Goal: Task Accomplishment & Management: Manage account settings

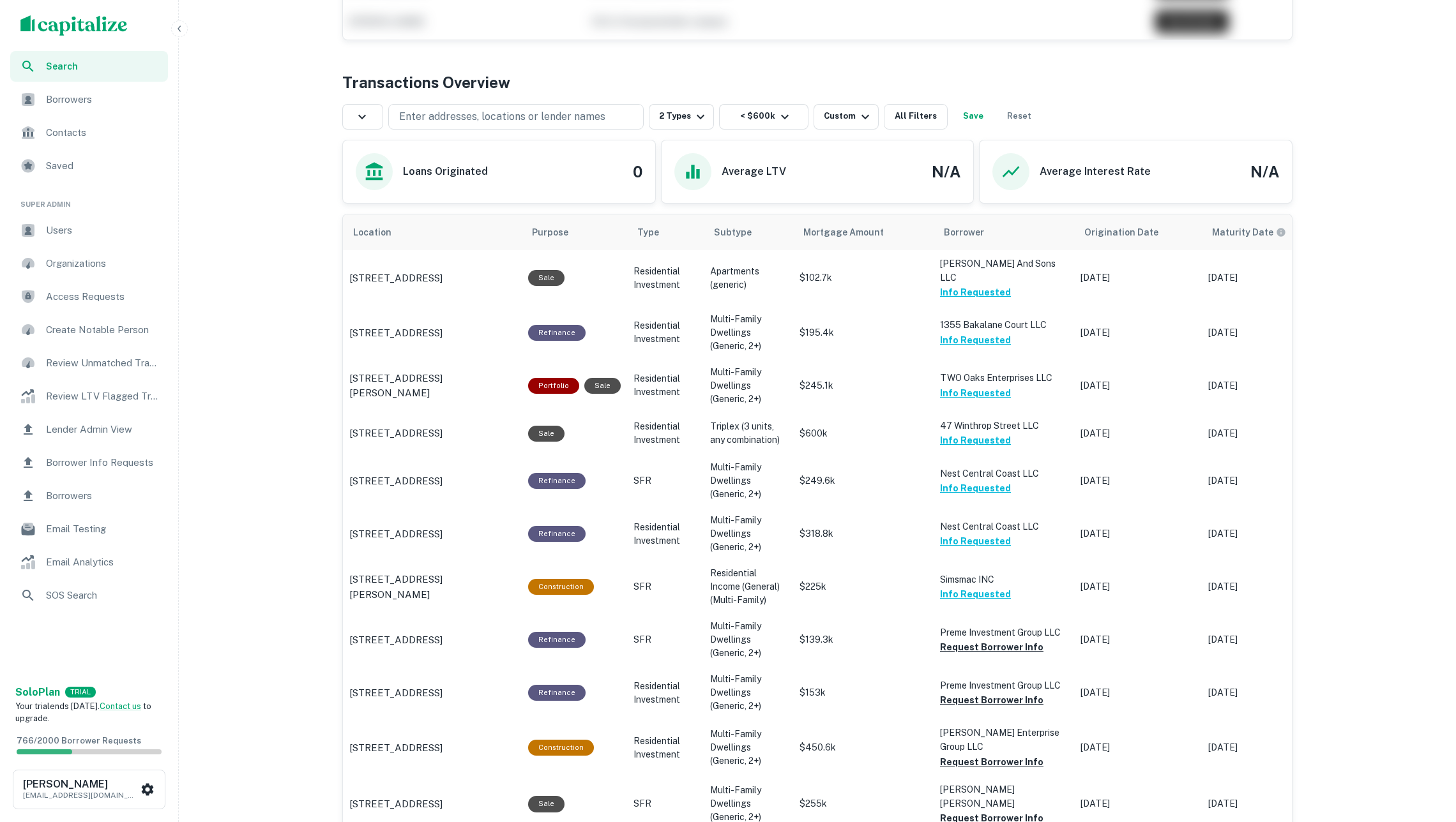
click at [114, 98] on span "Borrowers" at bounding box center [103, 99] width 114 height 15
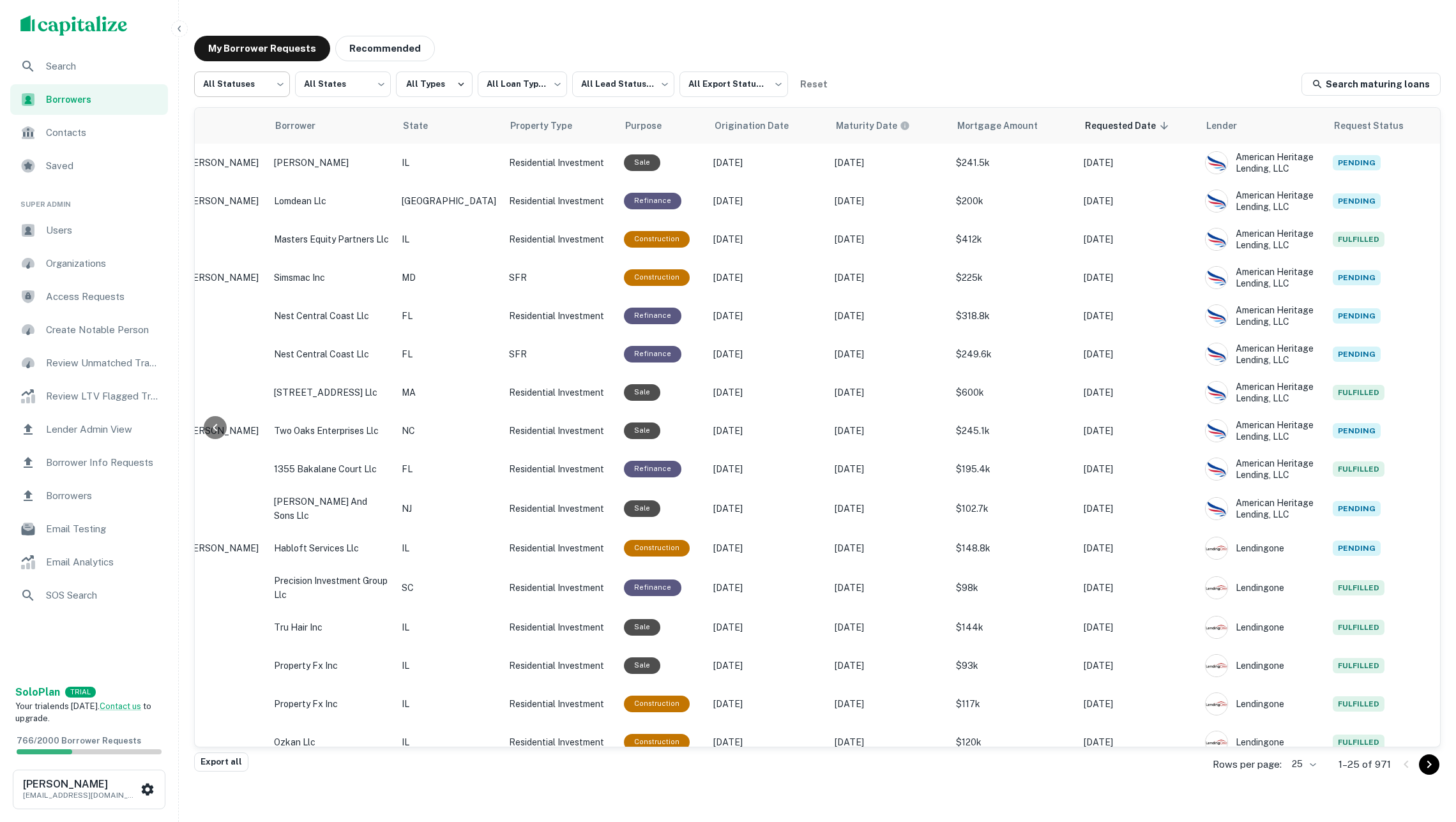
scroll to position [0, 257]
click at [254, 83] on body "**********" at bounding box center [728, 411] width 1456 height 822
click at [256, 139] on li "Processing" at bounding box center [242, 140] width 97 height 23
type input "**********"
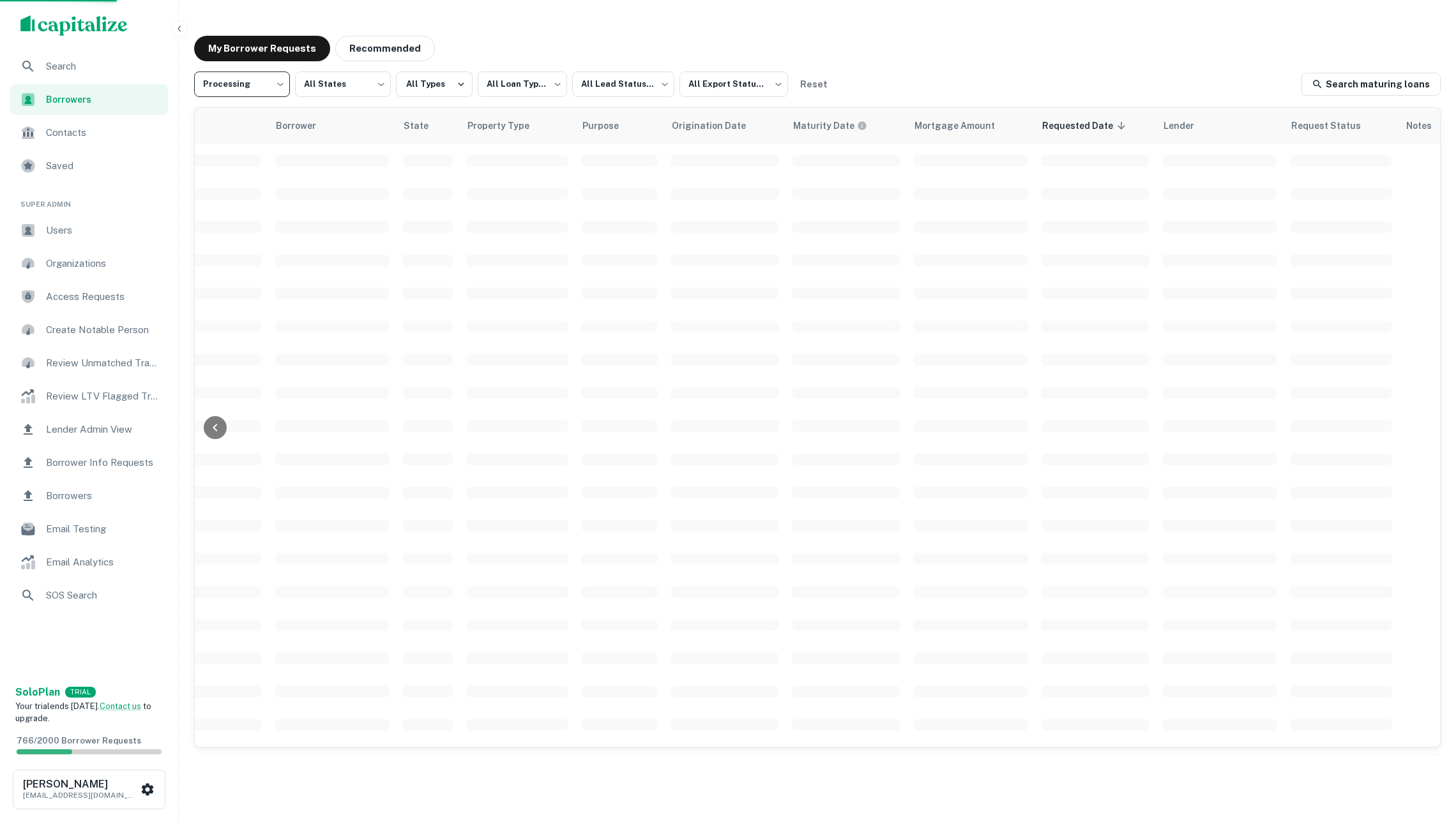
scroll to position [0, 256]
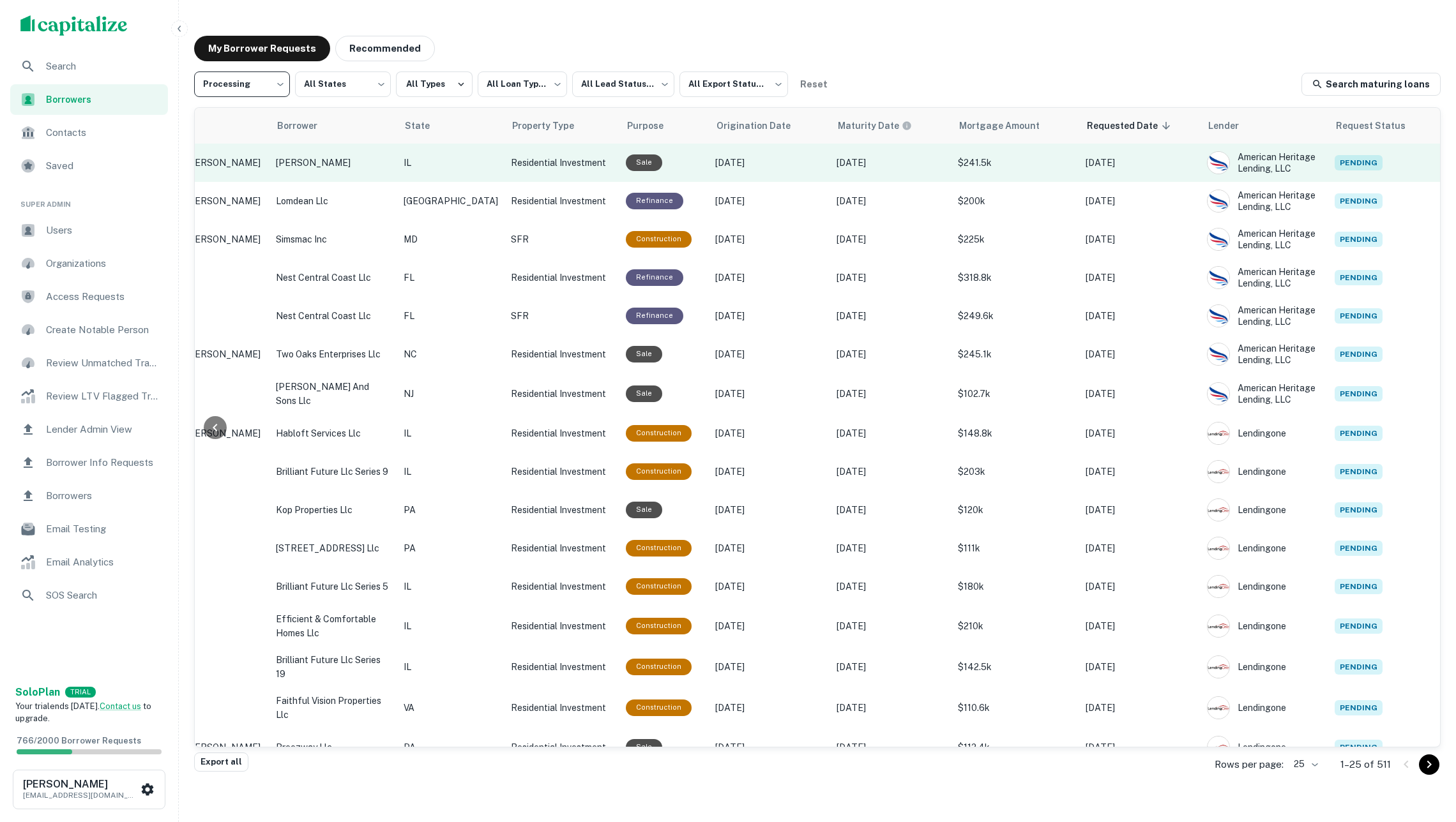
click at [346, 164] on p "salameh ahmad" at bounding box center [333, 162] width 115 height 14
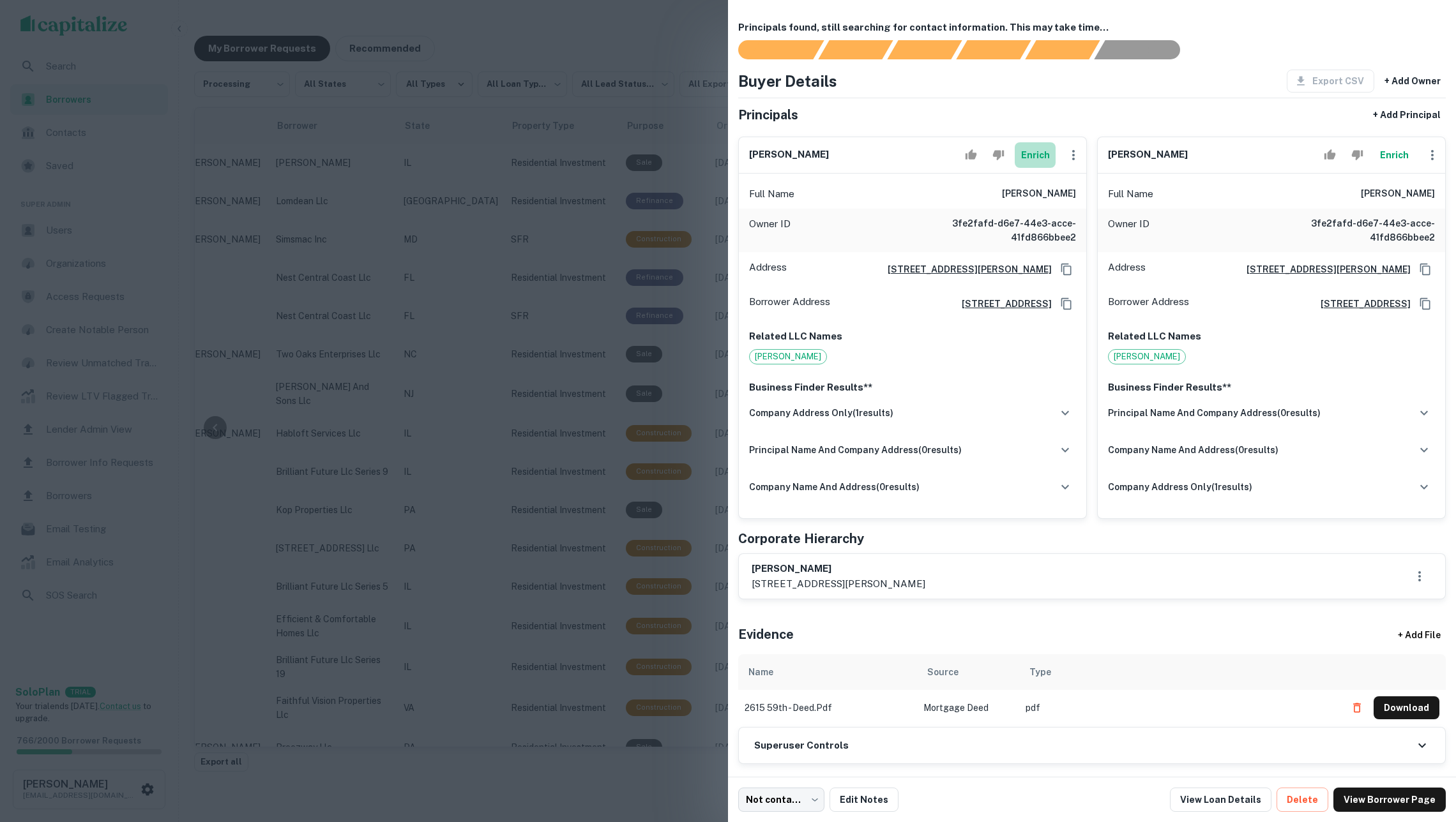
click at [1022, 168] on button "Enrich" at bounding box center [1035, 155] width 41 height 25
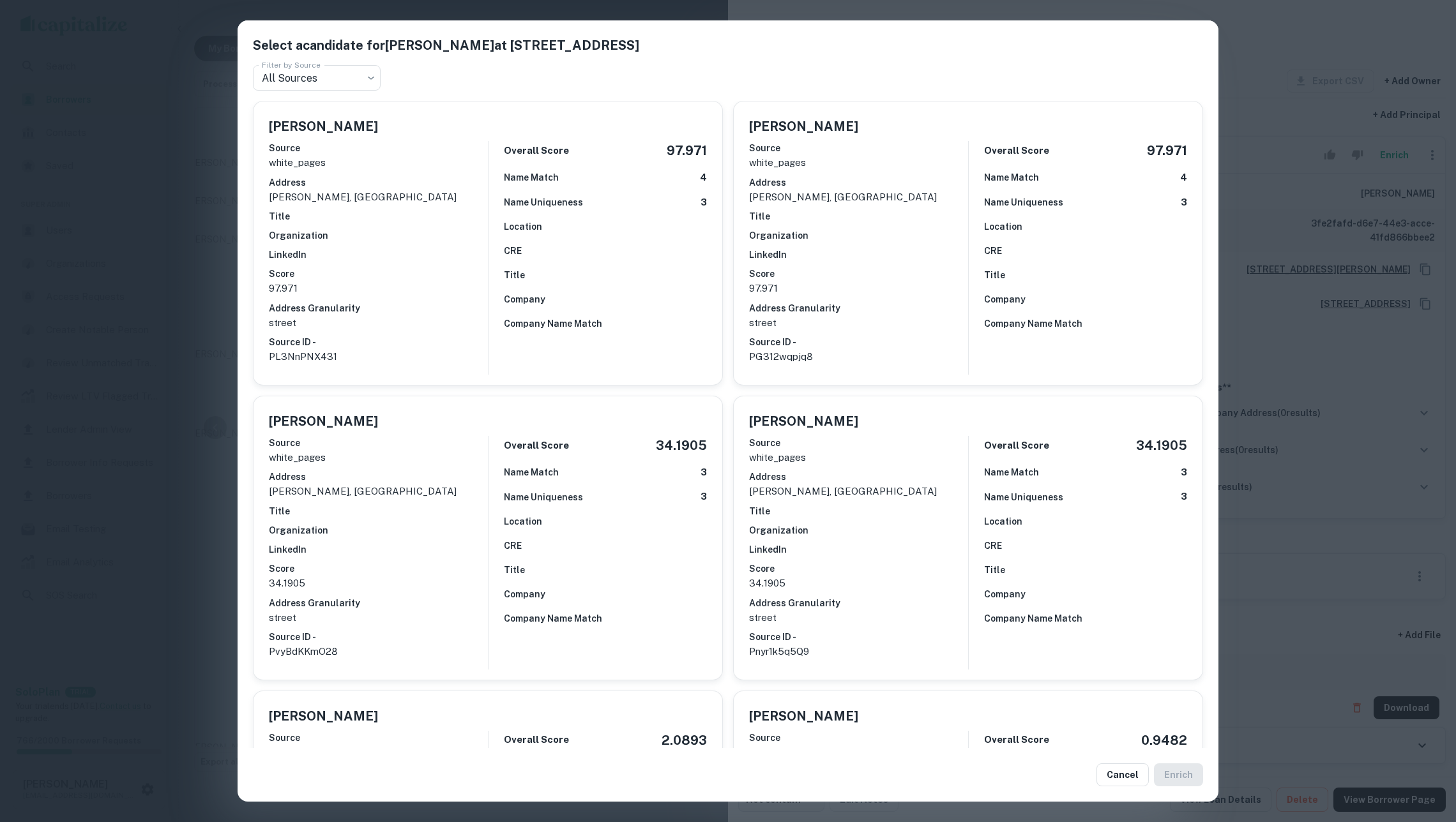
click at [380, 172] on div "Source white_pages Address cicero, il Title Organization LinkedIn Score 97.971 …" at bounding box center [378, 253] width 219 height 233
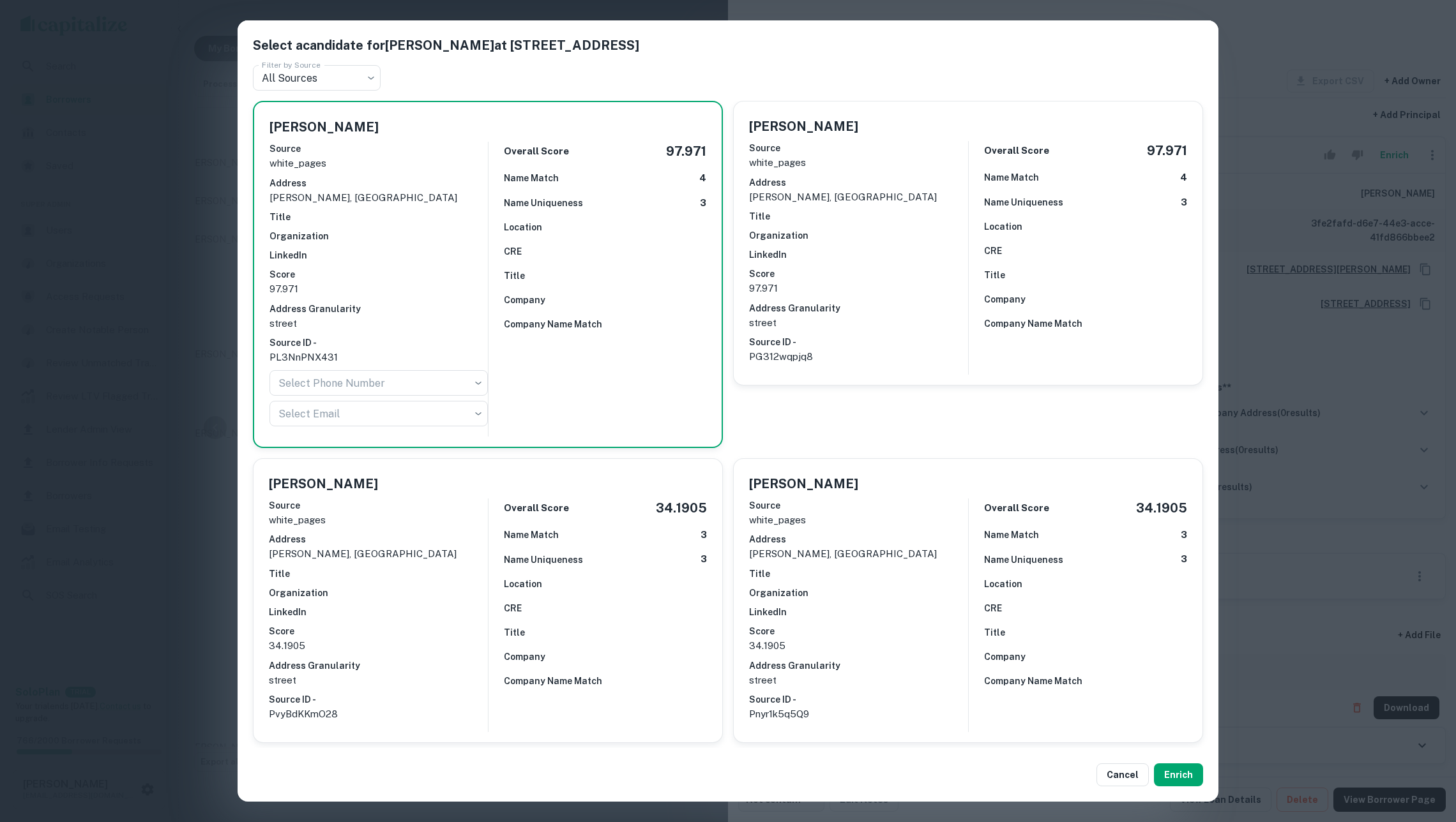
click at [1275, 453] on div "Select a candidate for AHMAD SALAMEH at 2615 south 59th court Filter by Source …" at bounding box center [728, 411] width 1456 height 822
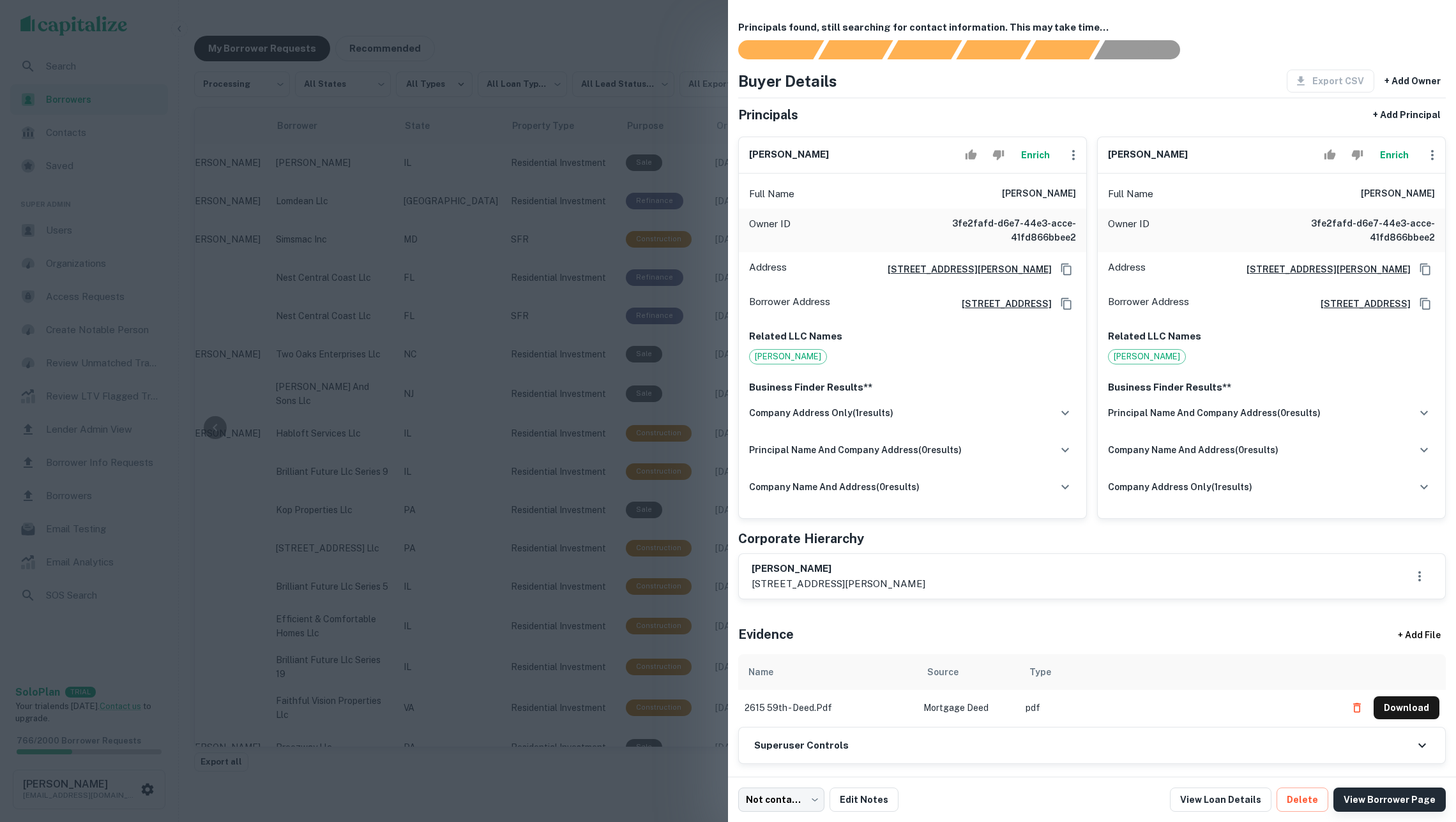
click at [1381, 800] on link "View Borrower Page" at bounding box center [1389, 800] width 113 height 24
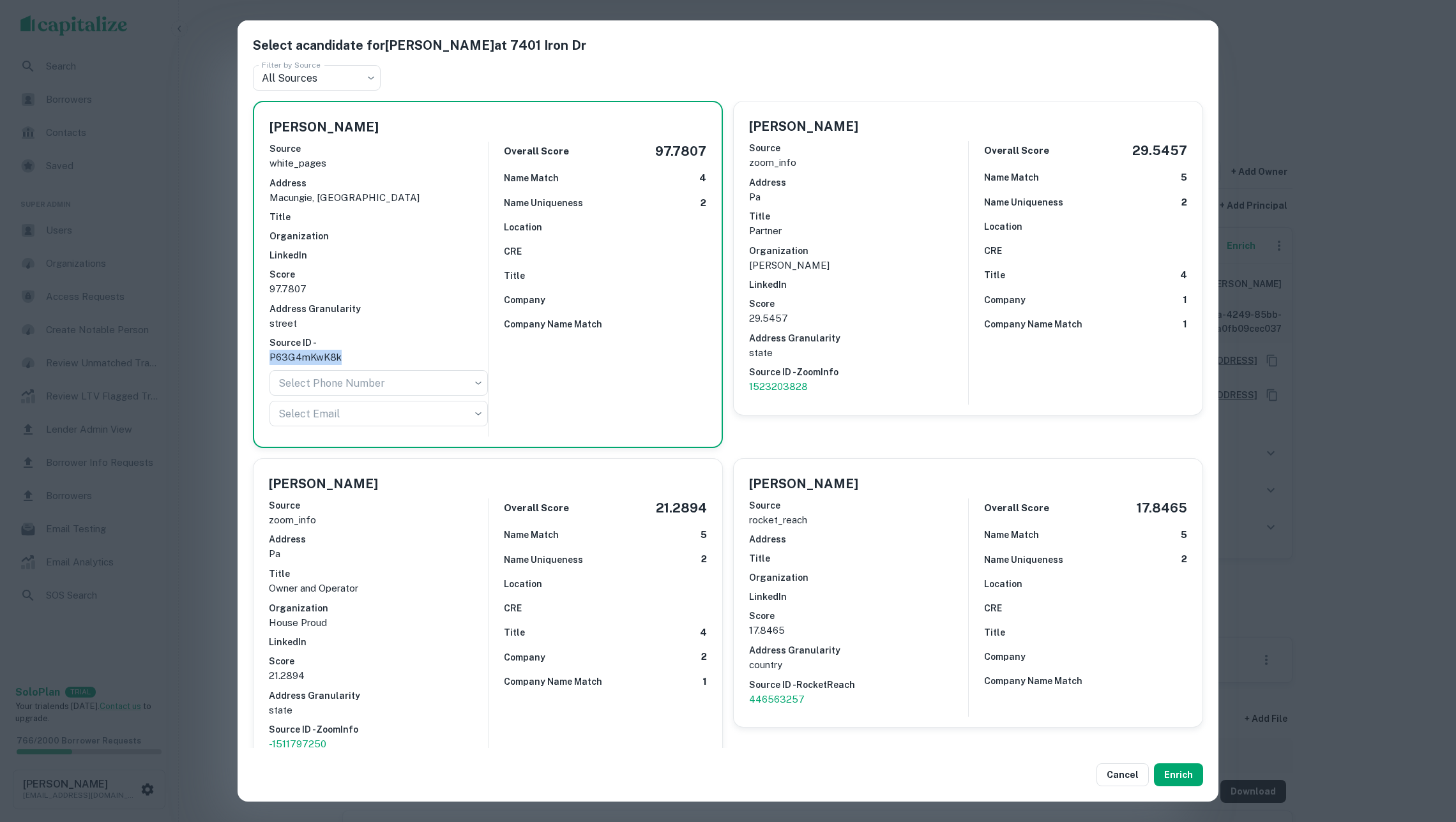
click at [207, 152] on div "Select a candidate for [PERSON_NAME] at 7401 Iron Dr Filter by Source All Sourc…" at bounding box center [728, 411] width 1456 height 822
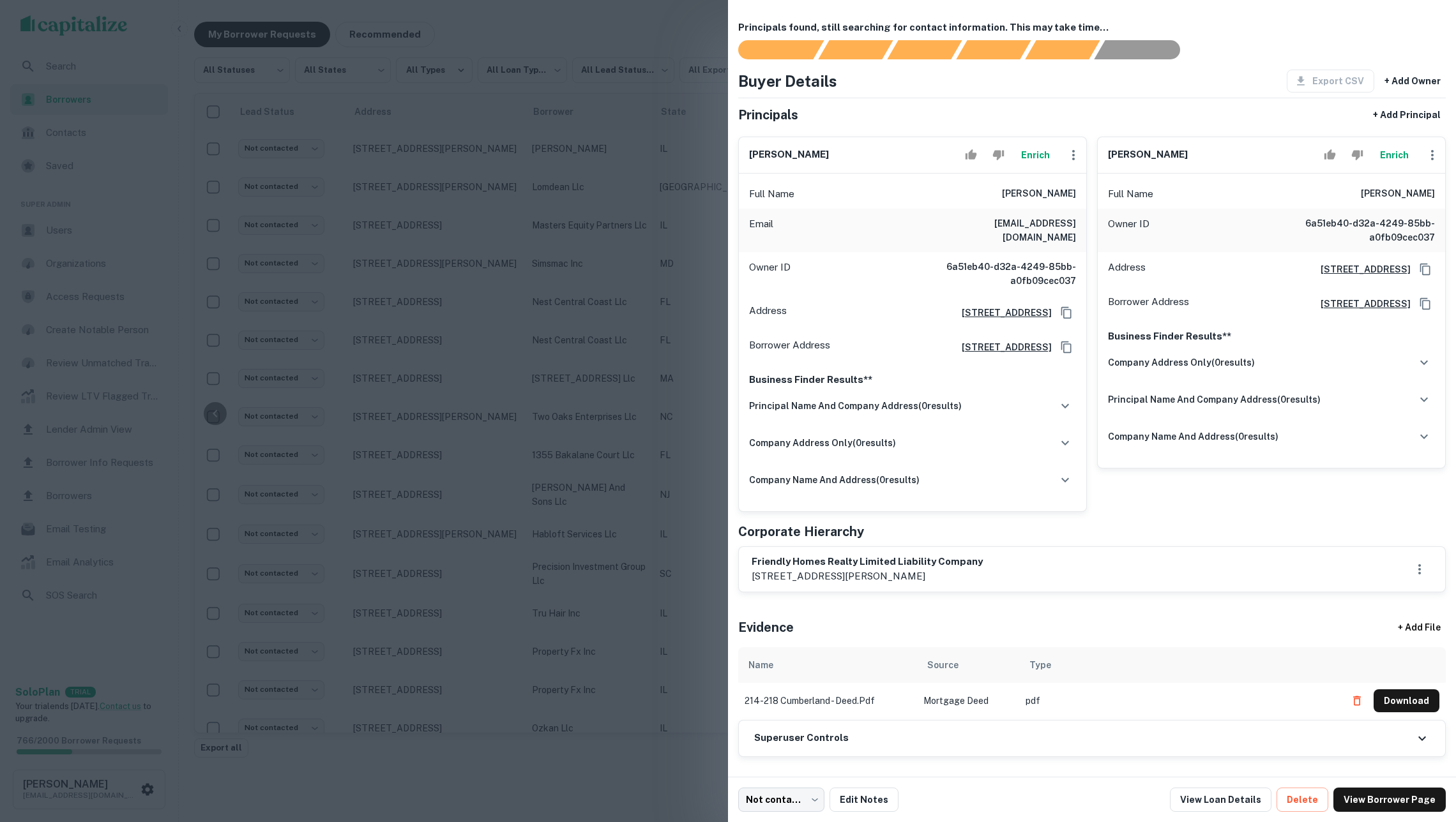
scroll to position [9079, 256]
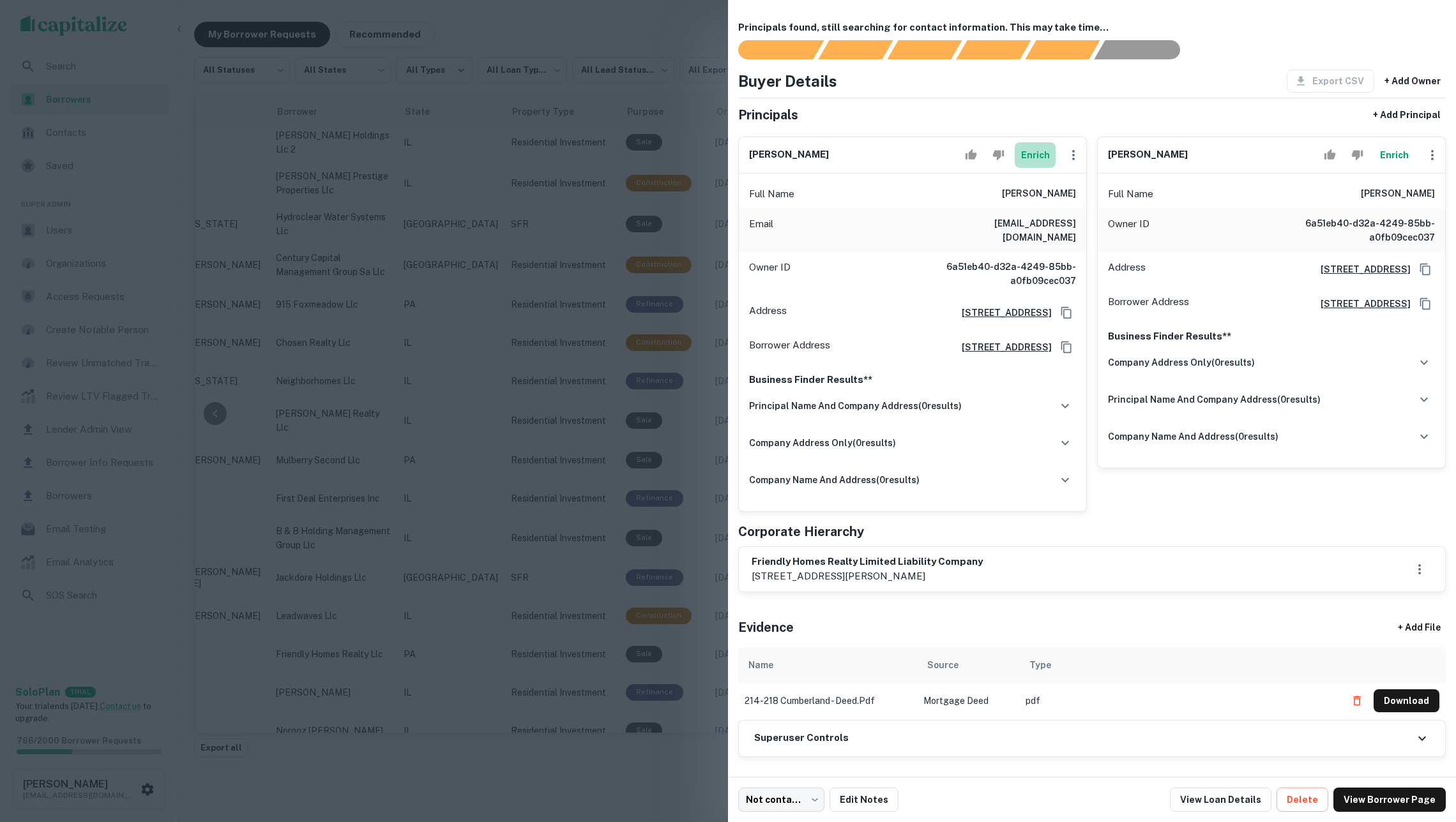
click at [1029, 167] on button "Enrich" at bounding box center [1035, 155] width 41 height 25
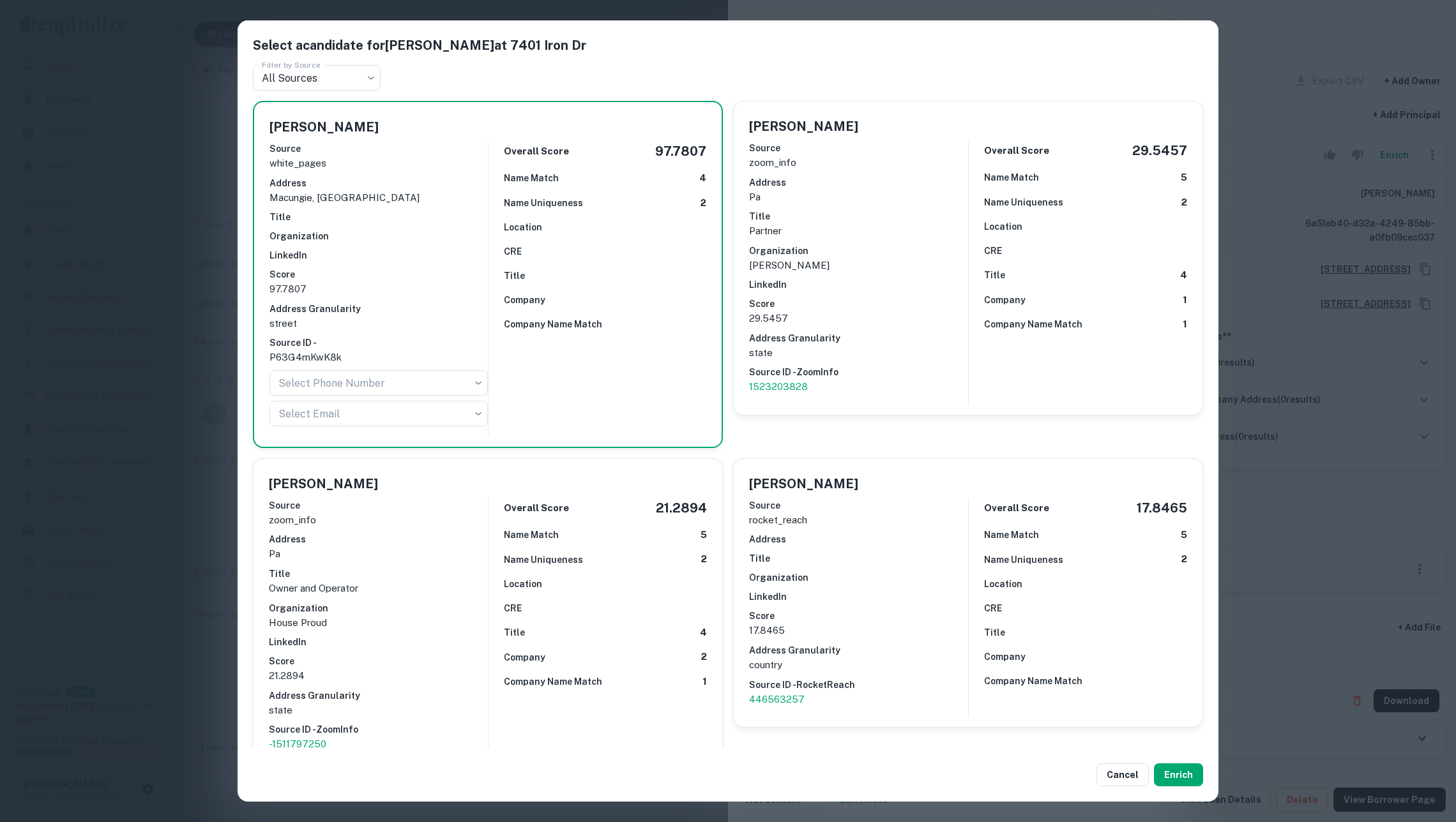
click at [1285, 597] on div "Select a candidate for Ronald J Rodriguez at 7401 Iron Dr Filter by Source All …" at bounding box center [728, 411] width 1456 height 822
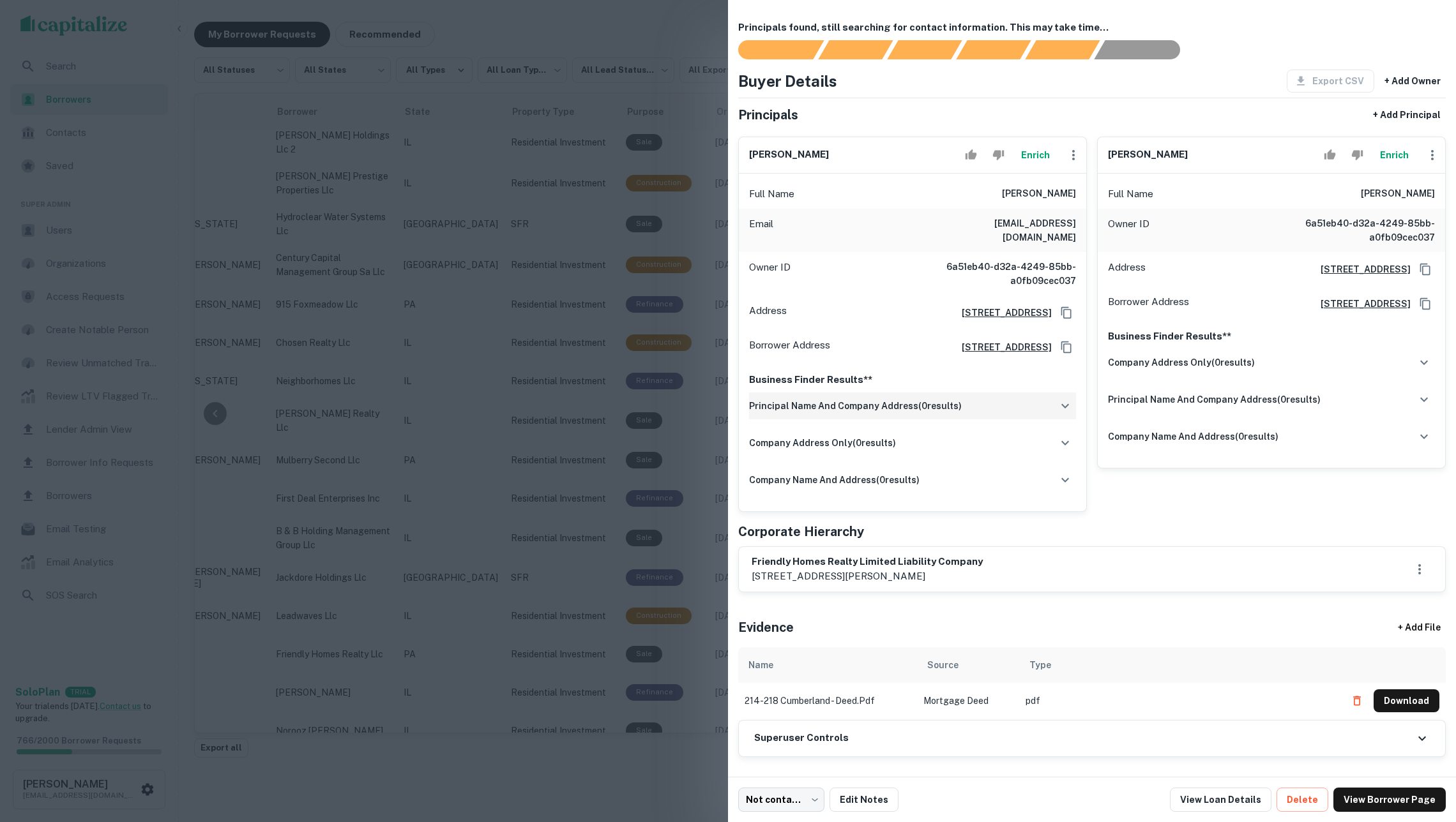
click at [976, 399] on div "principal name and company address ( 0 results)" at bounding box center [913, 405] width 327 height 27
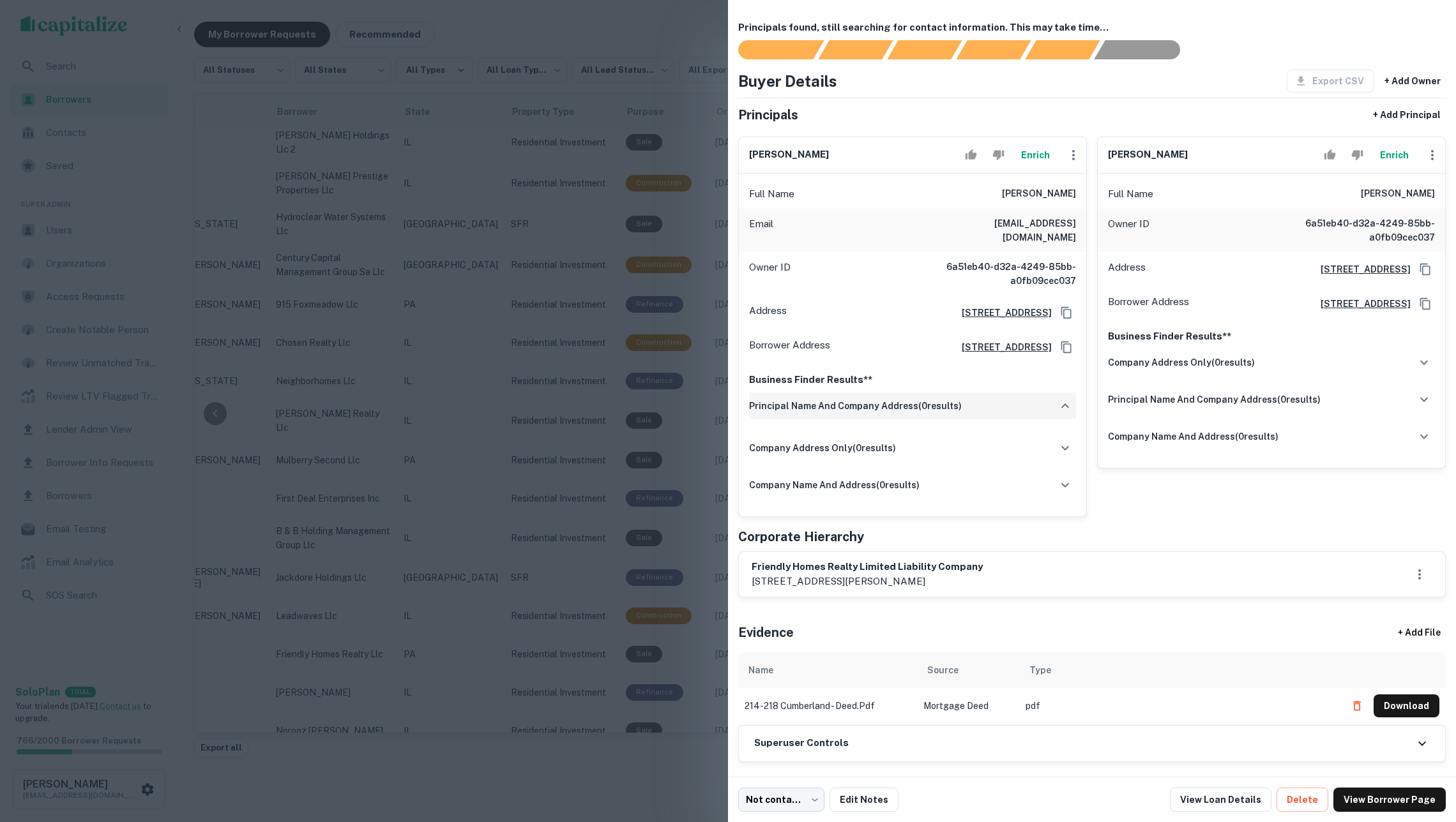
click at [976, 399] on div "principal name and company address ( 0 results)" at bounding box center [913, 405] width 327 height 27
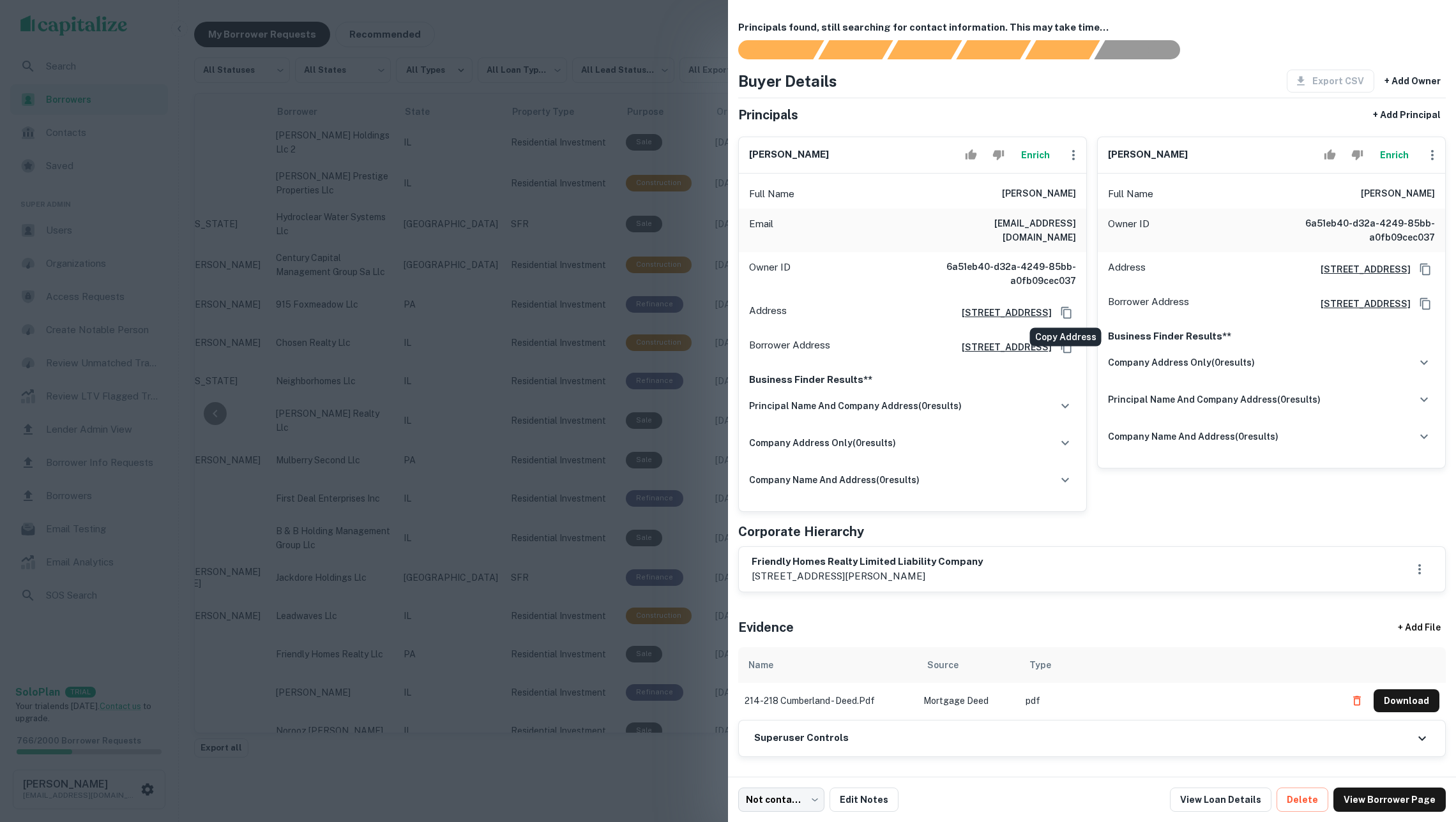
click at [1066, 310] on icon "Copy Address" at bounding box center [1067, 313] width 13 height 13
click at [1395, 161] on button "Enrich" at bounding box center [1394, 155] width 41 height 25
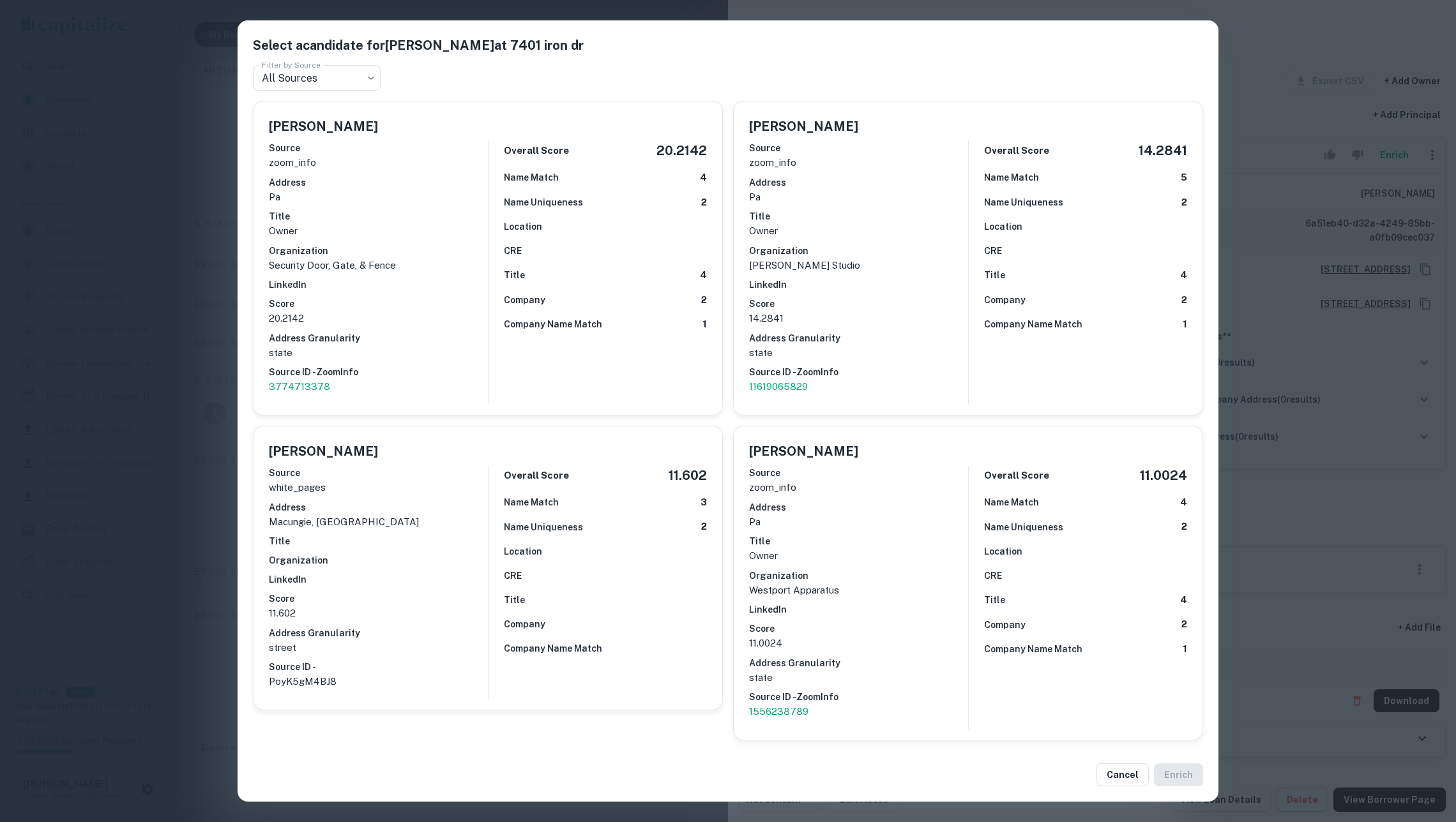
click at [613, 250] on div "CRE" at bounding box center [605, 250] width 203 height 14
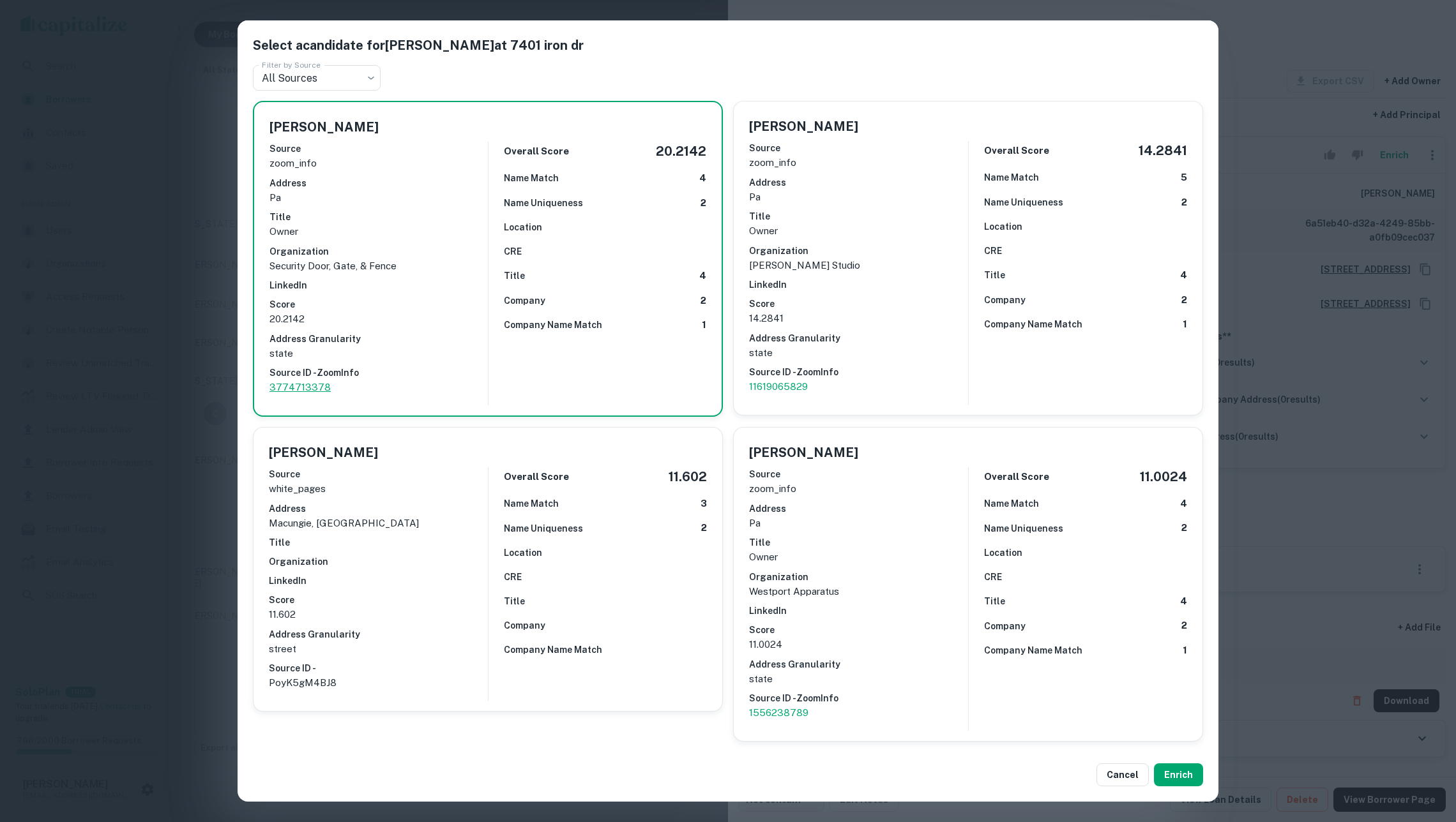
click at [320, 379] on p "3774713378" at bounding box center [378, 387] width 218 height 15
click at [140, 192] on div "Select a candidate for Franklin Vargas at 7401 iron dr Filter by Source All Sou…" at bounding box center [728, 411] width 1456 height 822
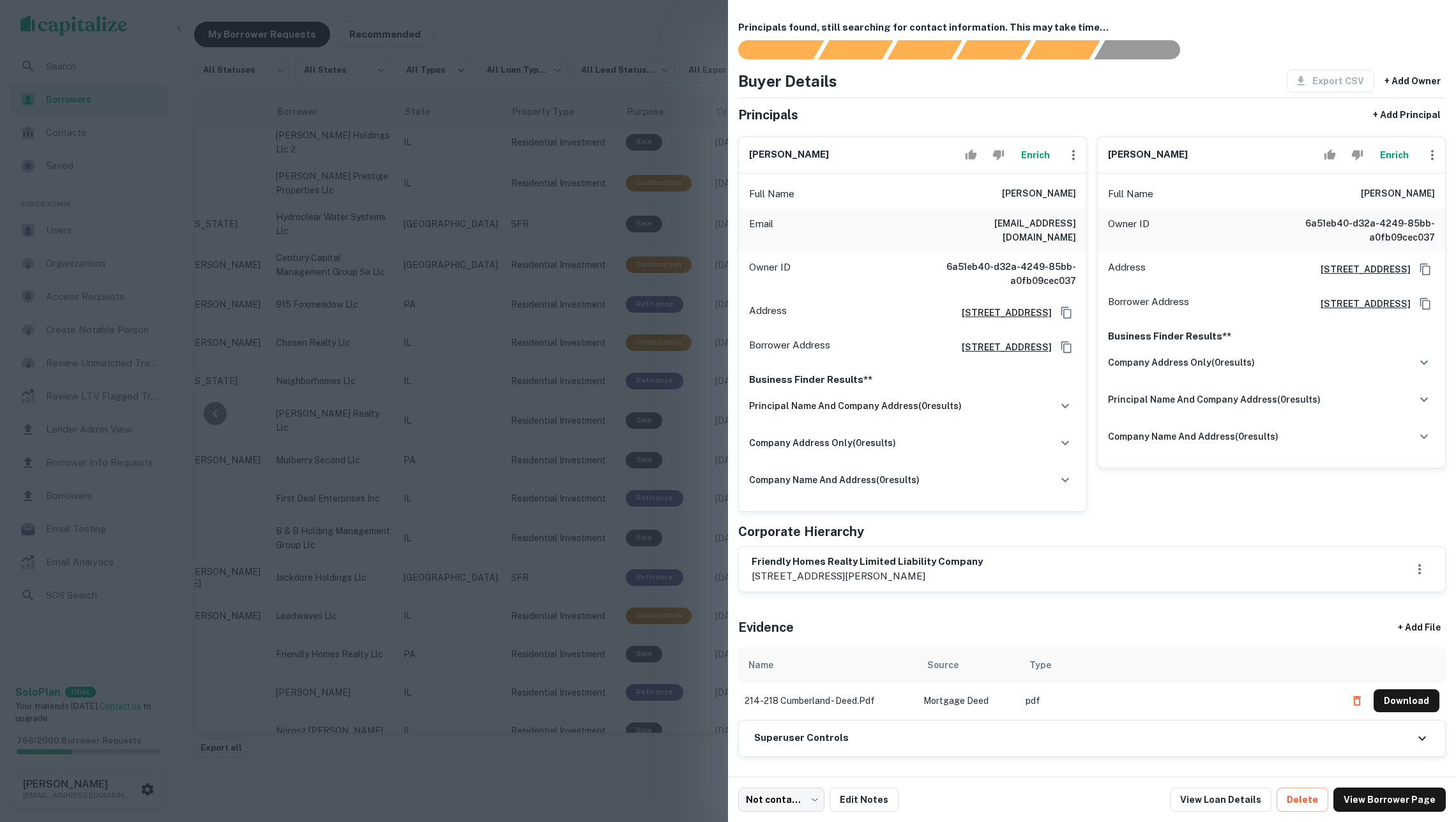
click at [458, 379] on div at bounding box center [728, 411] width 1456 height 822
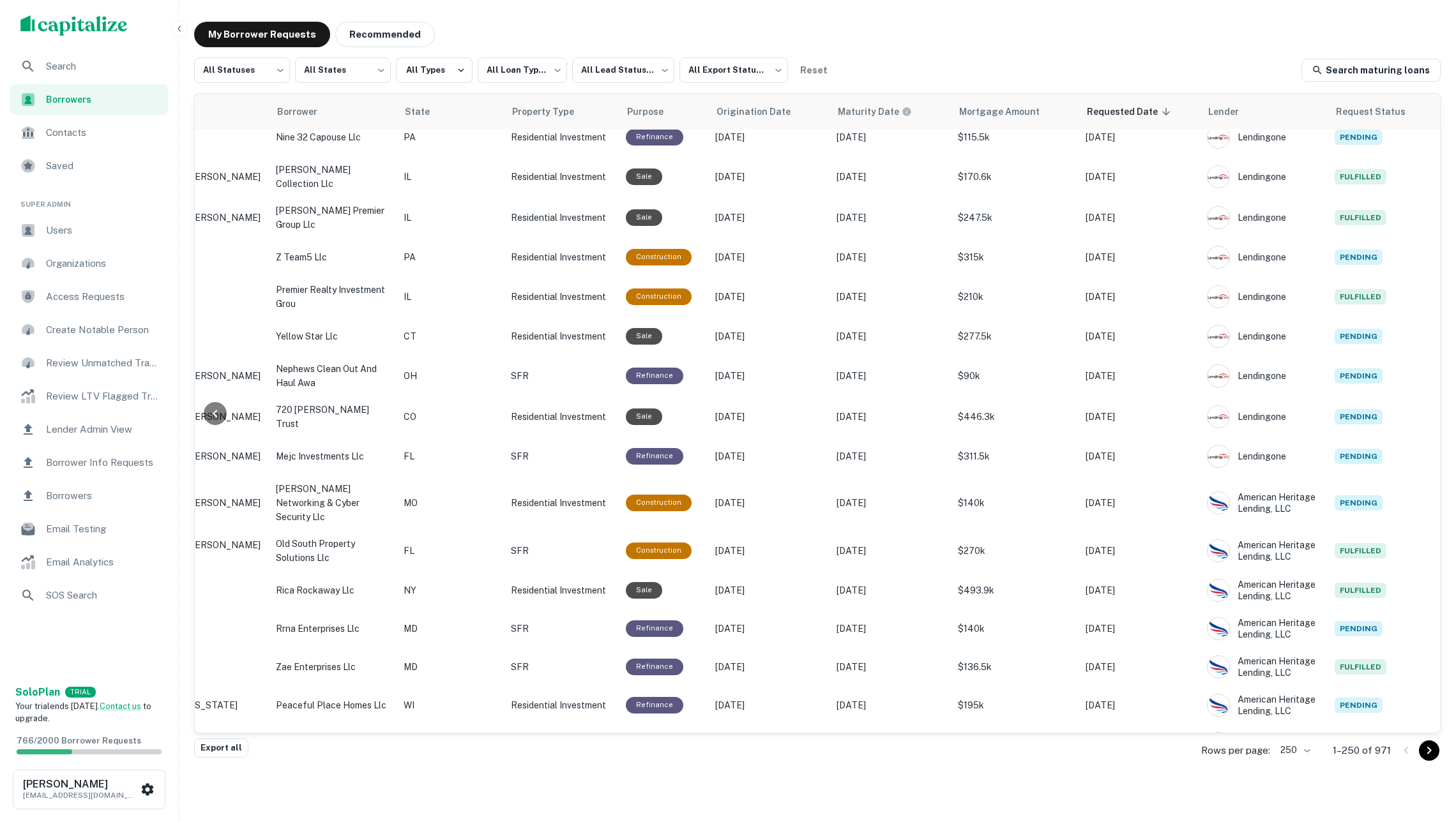
scroll to position [827, 256]
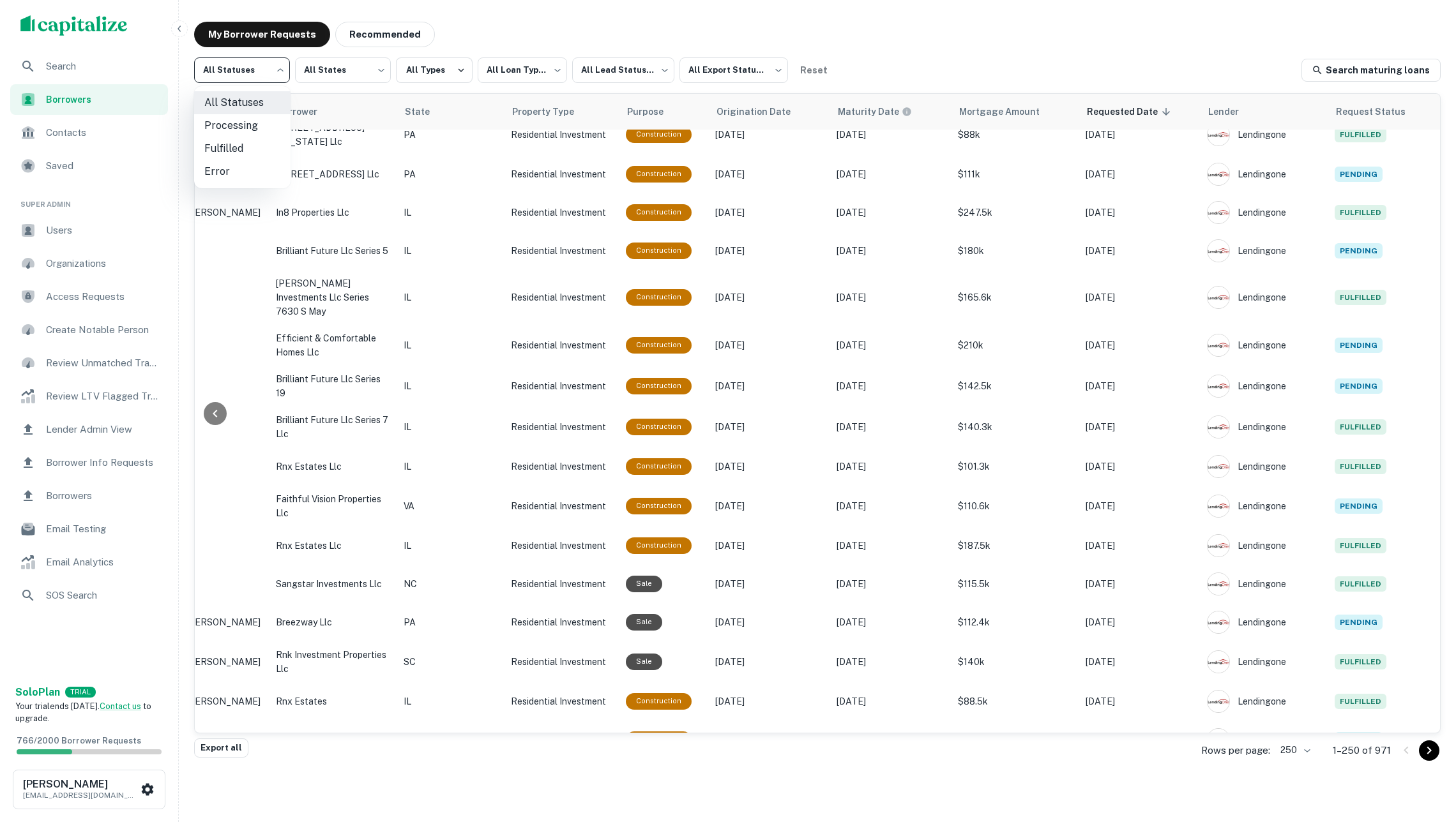
click at [277, 78] on body "**********" at bounding box center [728, 397] width 1456 height 822
click at [262, 122] on li "Processing" at bounding box center [242, 126] width 97 height 23
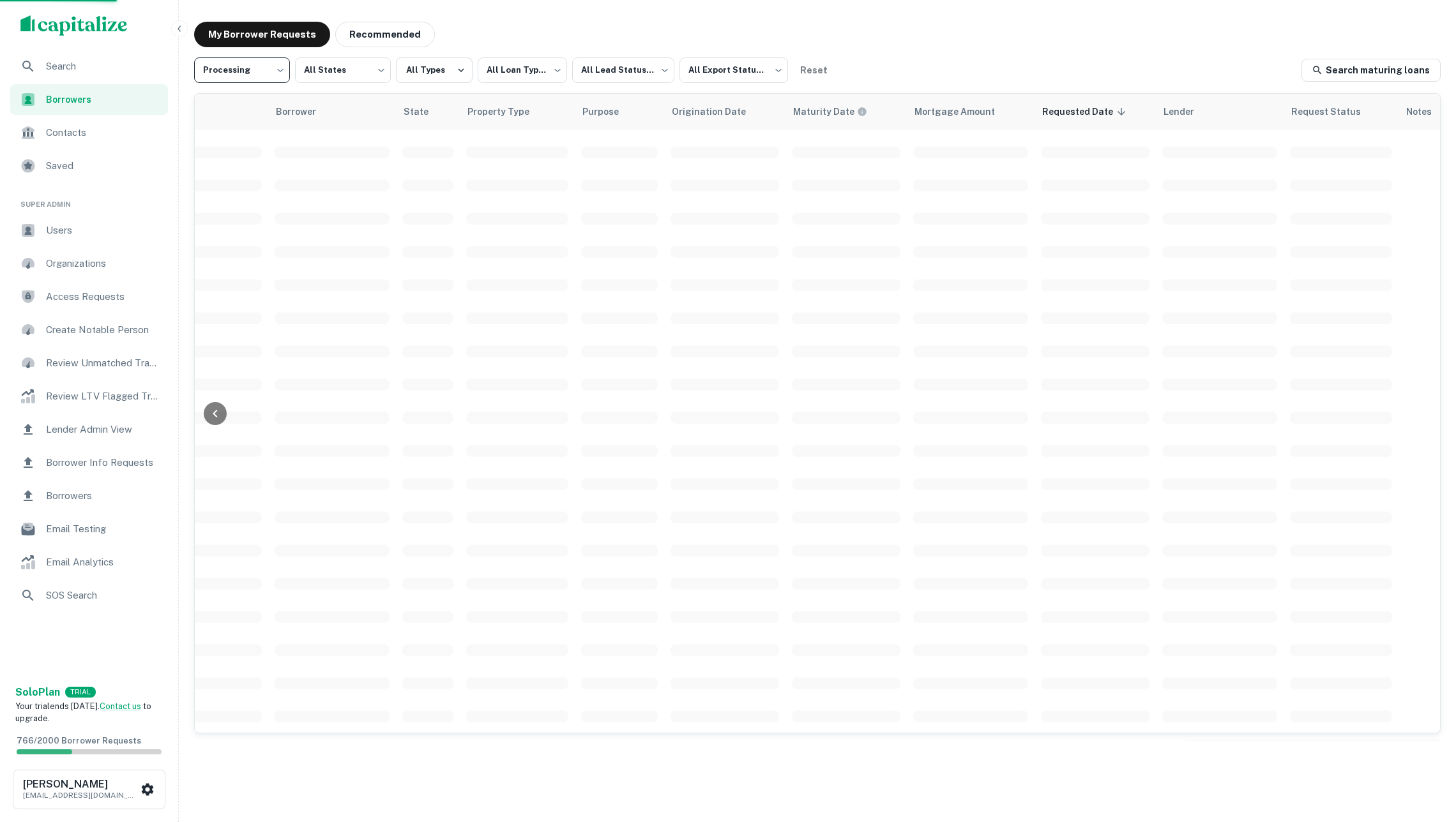
type input "**********"
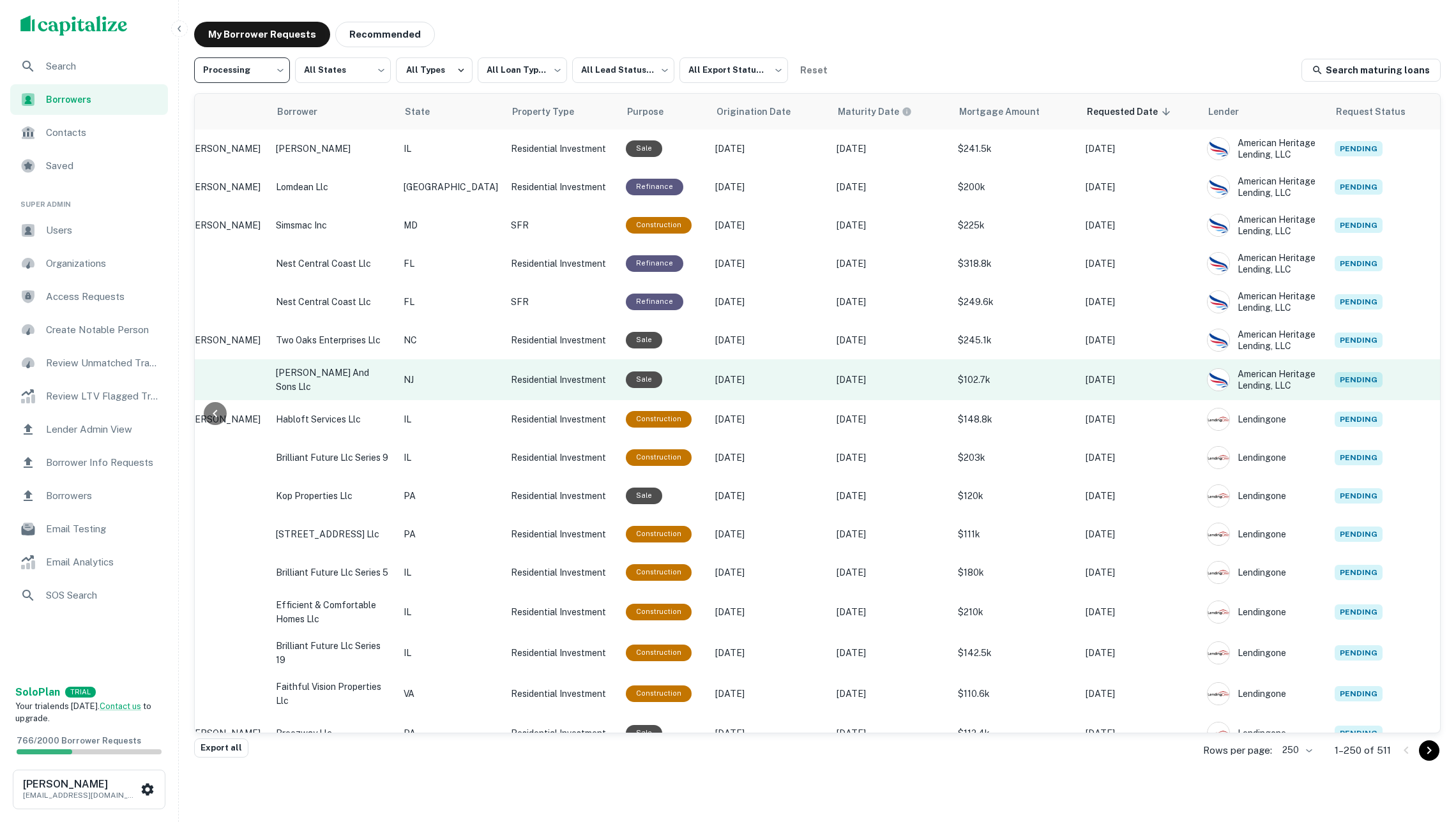
scroll to position [0, 256]
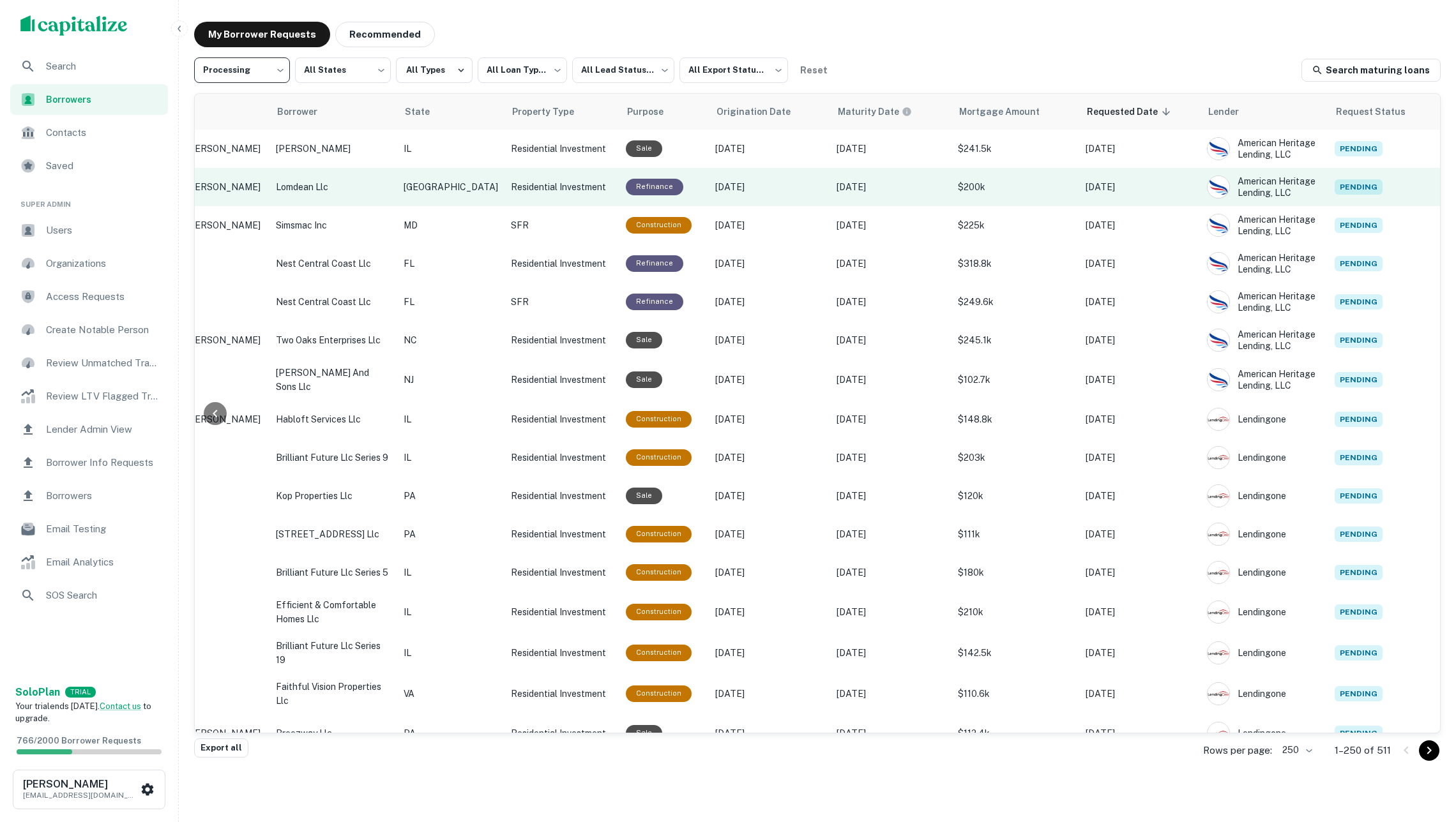
click at [428, 174] on td "[GEOGRAPHIC_DATA]" at bounding box center [451, 186] width 107 height 38
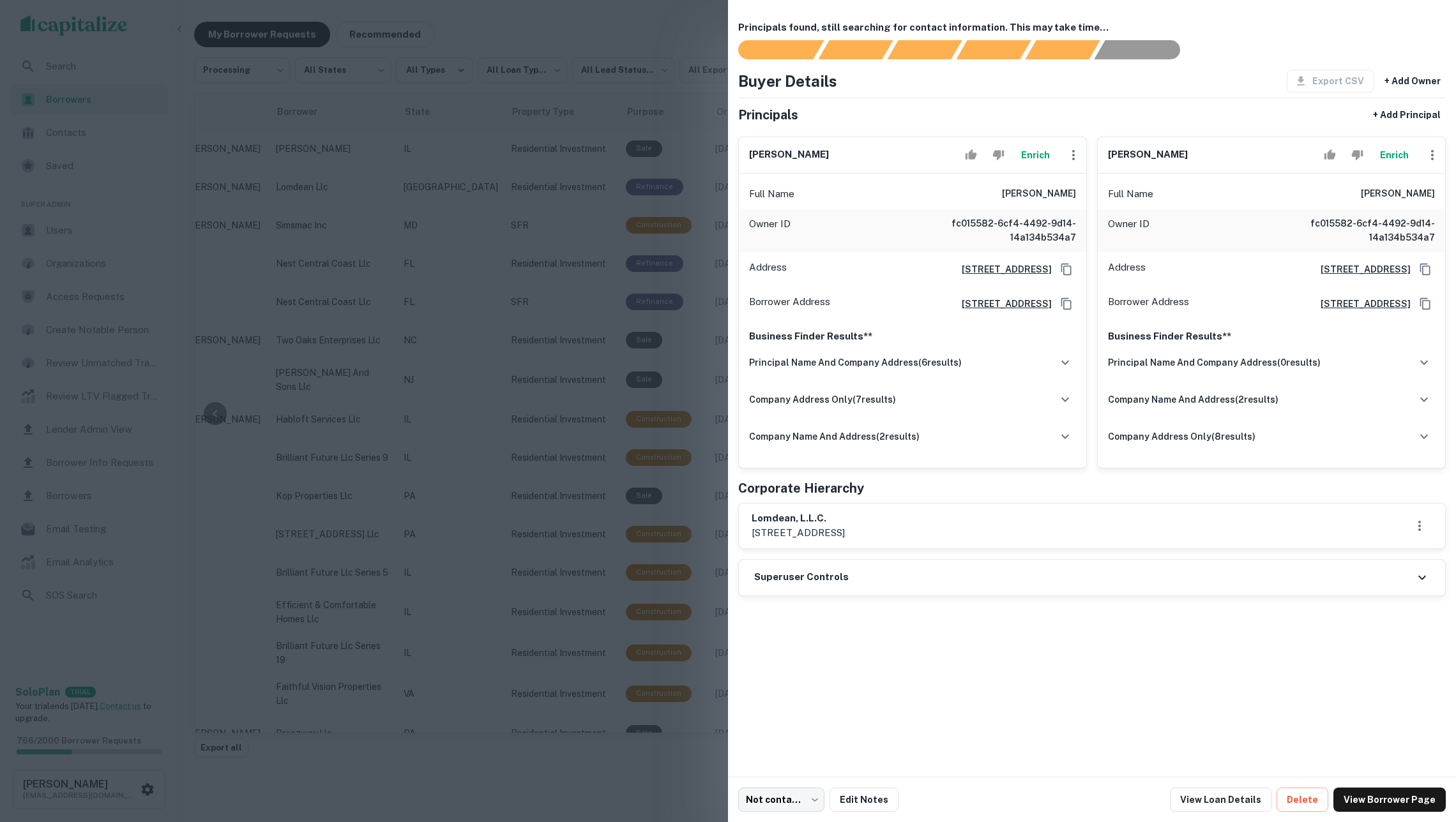
click at [1020, 161] on button "Enrich" at bounding box center [1035, 155] width 41 height 25
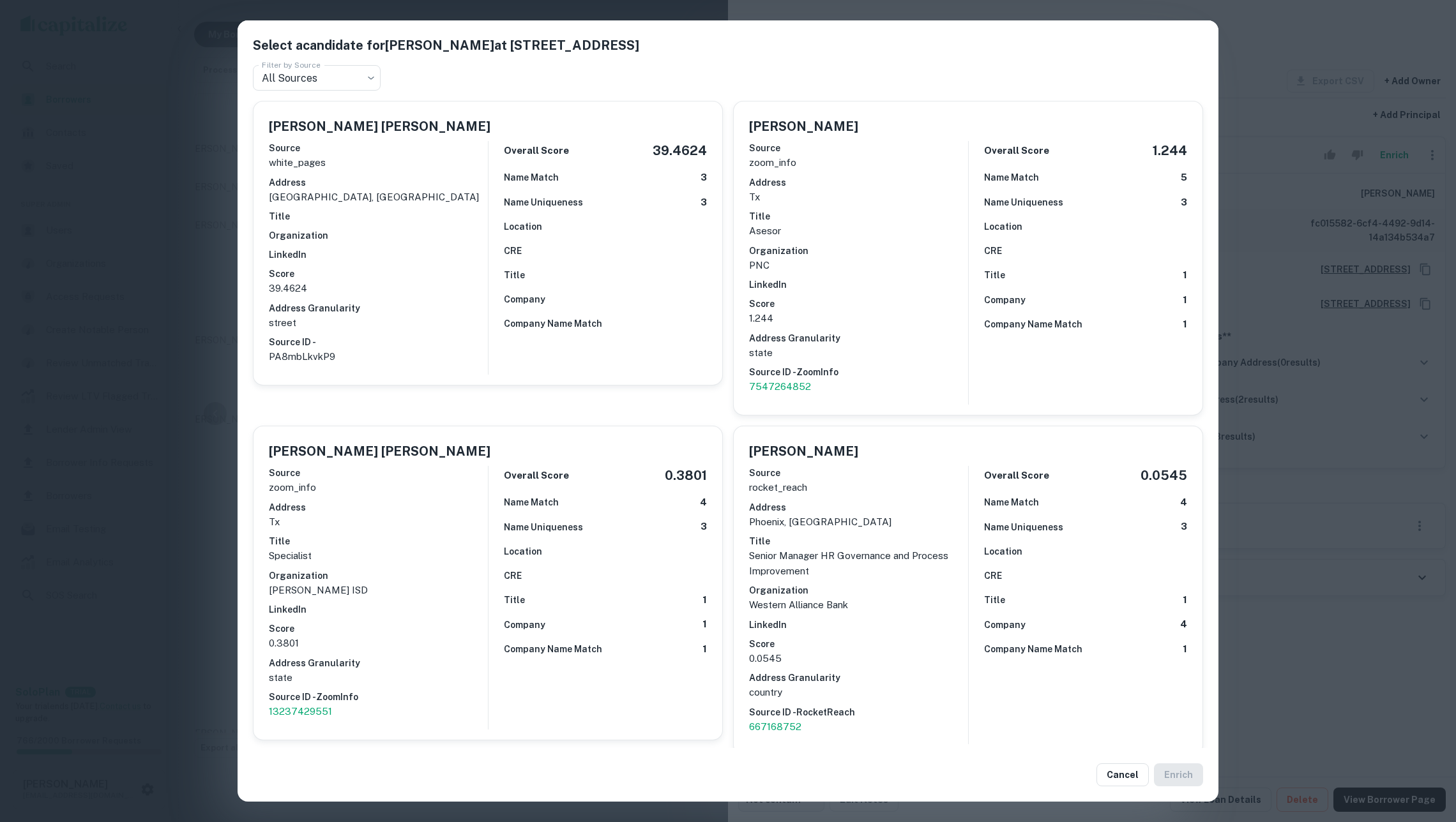
click at [652, 238] on div "Overall Score 39.4624 Name Match 3 Name Uniqueness 3 Location CRE Title Company…" at bounding box center [598, 258] width 219 height 233
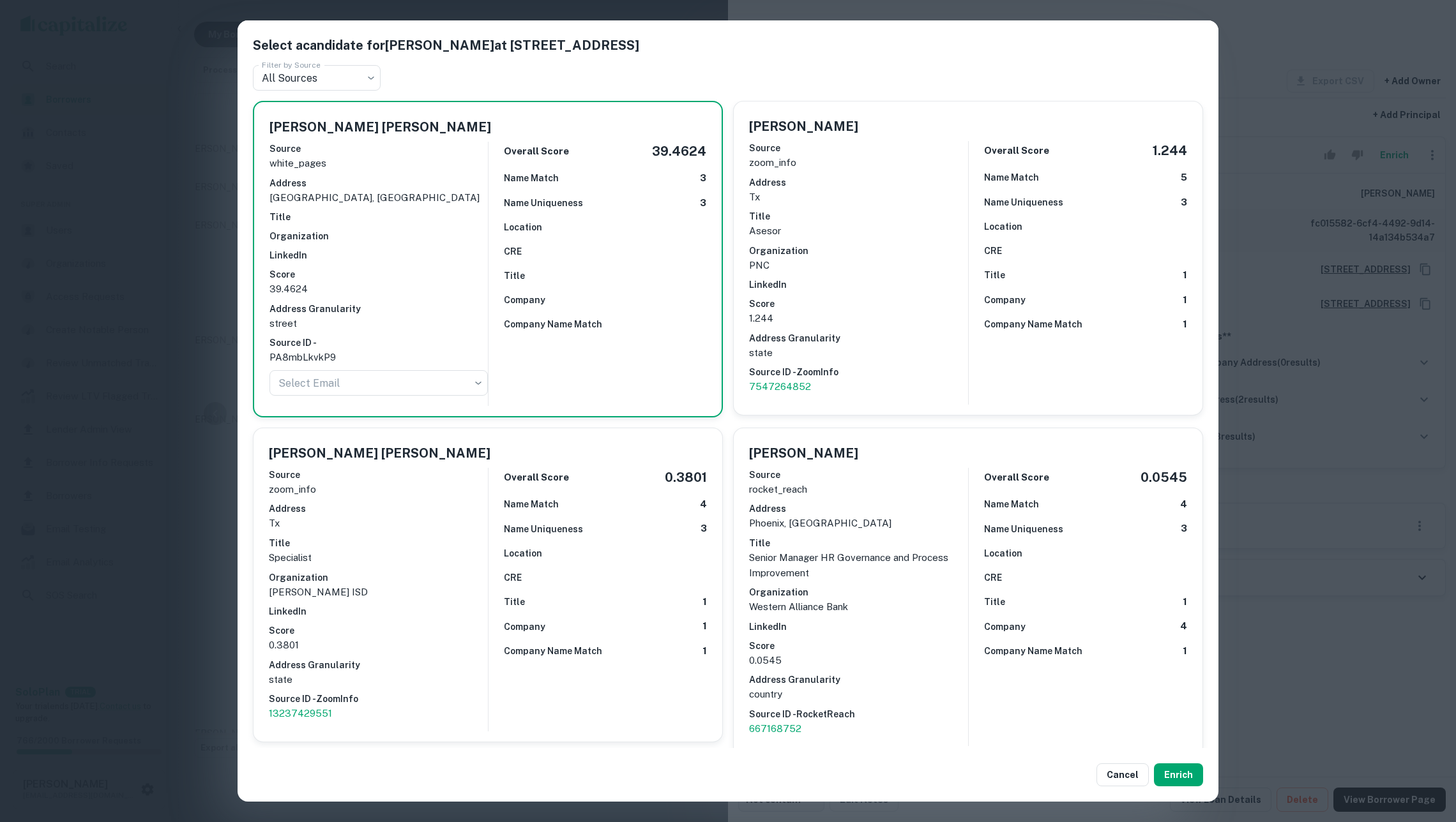
click at [1309, 486] on div "Select a candidate for MARGARITA DE ANDA at 19141 stone oak prwy ste 104-14 Fil…" at bounding box center [728, 411] width 1456 height 822
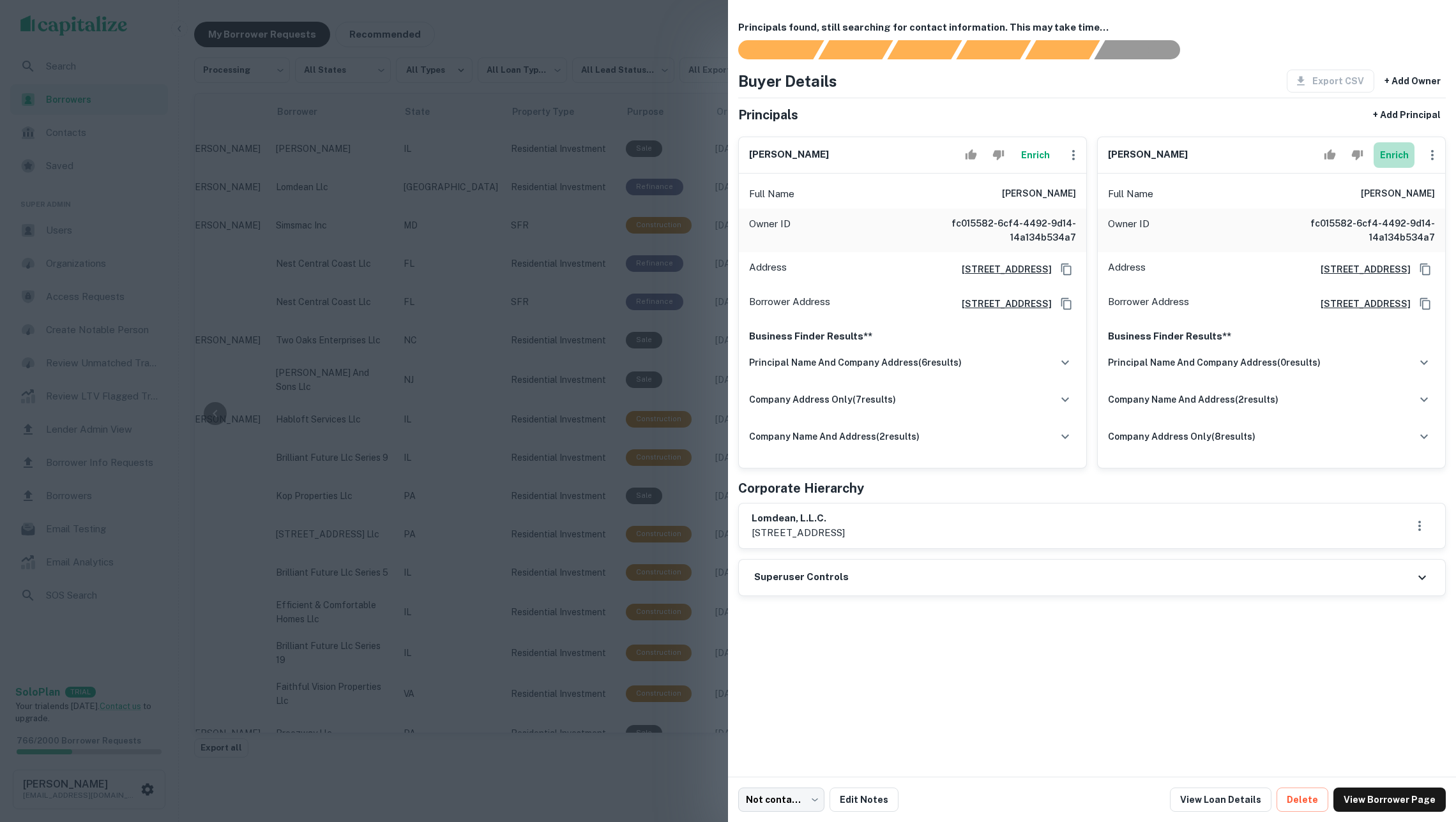
click at [1395, 152] on button "Enrich" at bounding box center [1394, 155] width 41 height 25
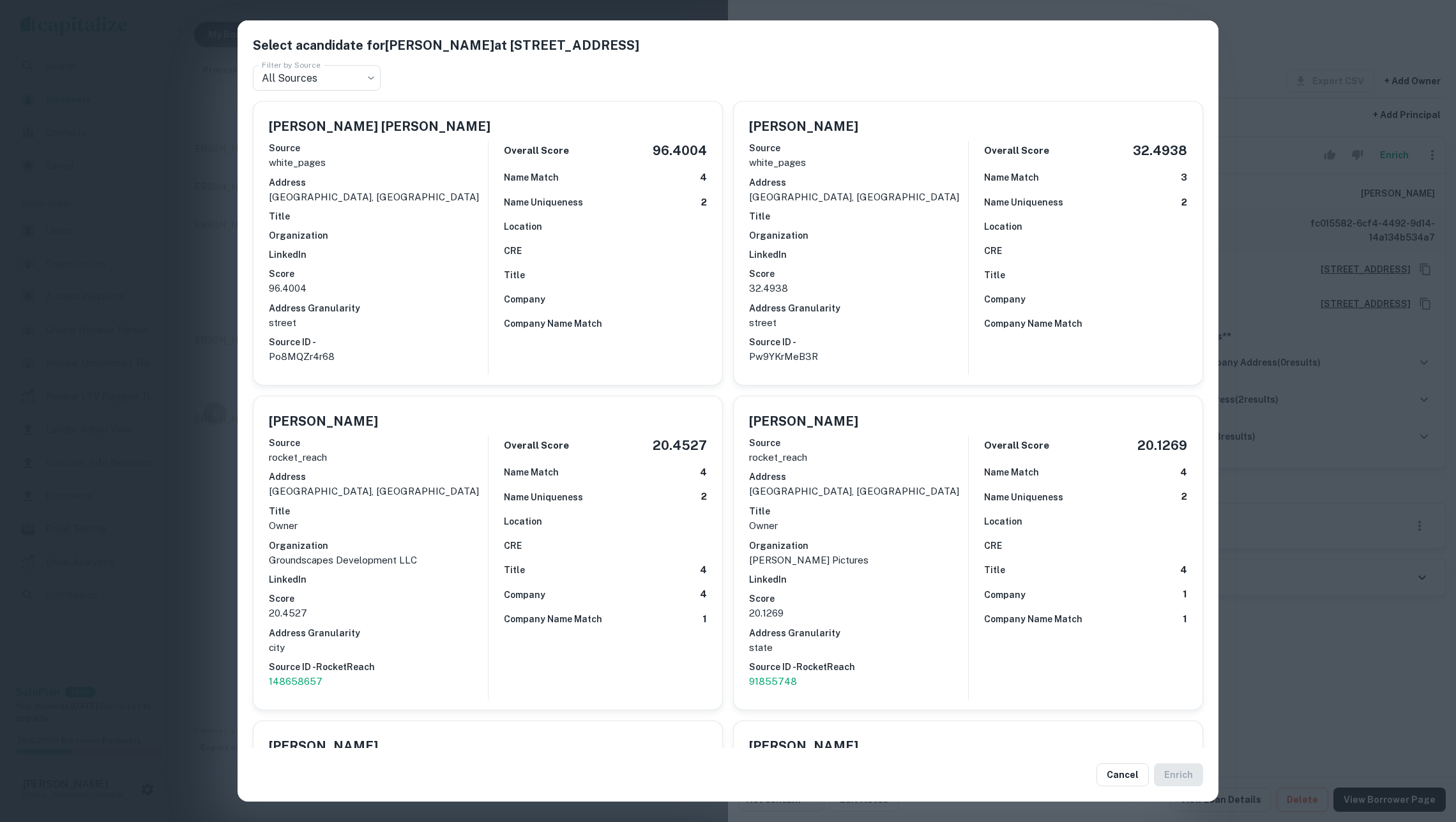
click at [491, 221] on div "Overall Score 96.4004 Name Match 4 Name Uniqueness 2 Location CRE Title Company…" at bounding box center [598, 258] width 219 height 233
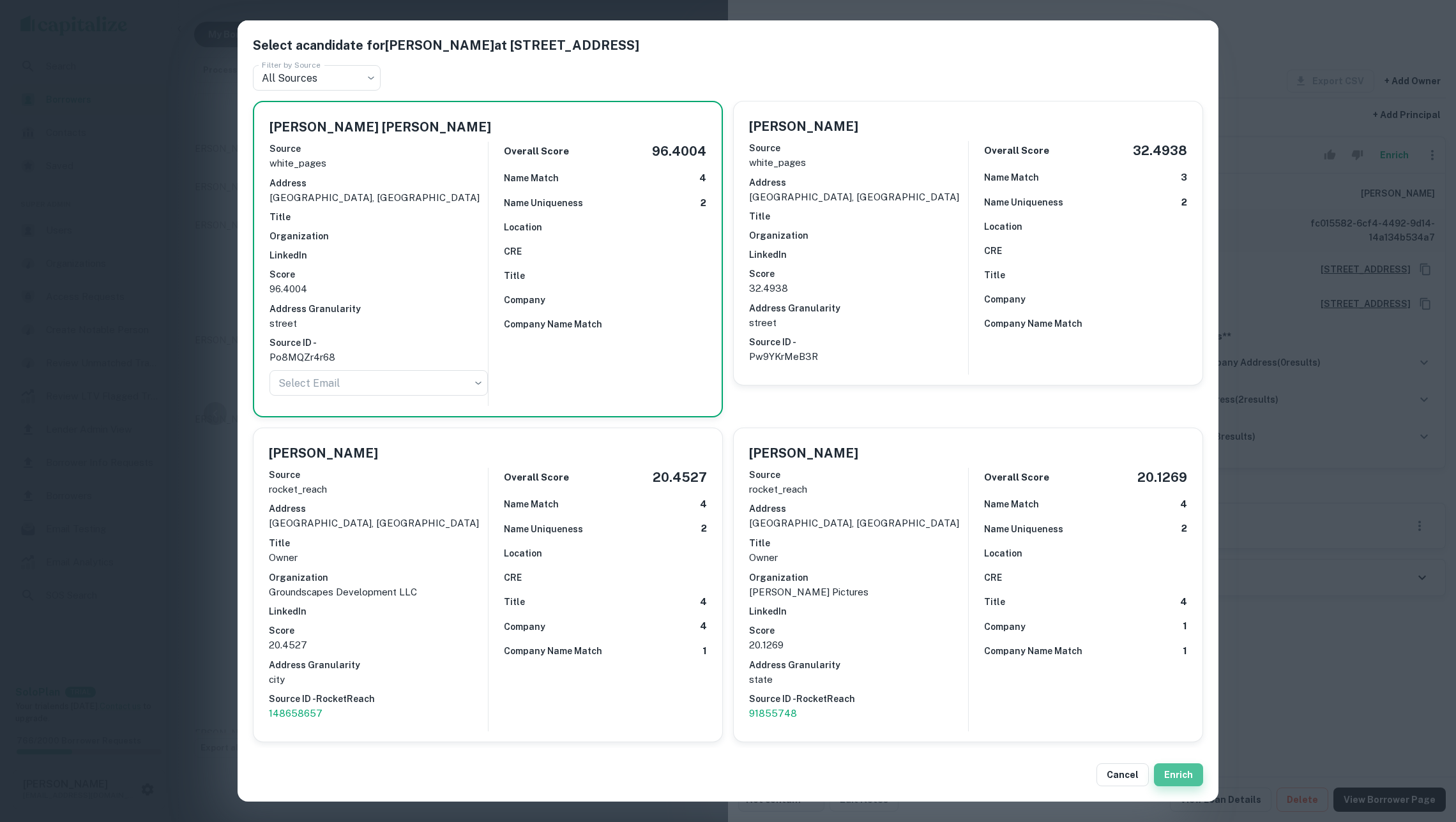
click at [1187, 770] on button "Enrich" at bounding box center [1179, 775] width 49 height 23
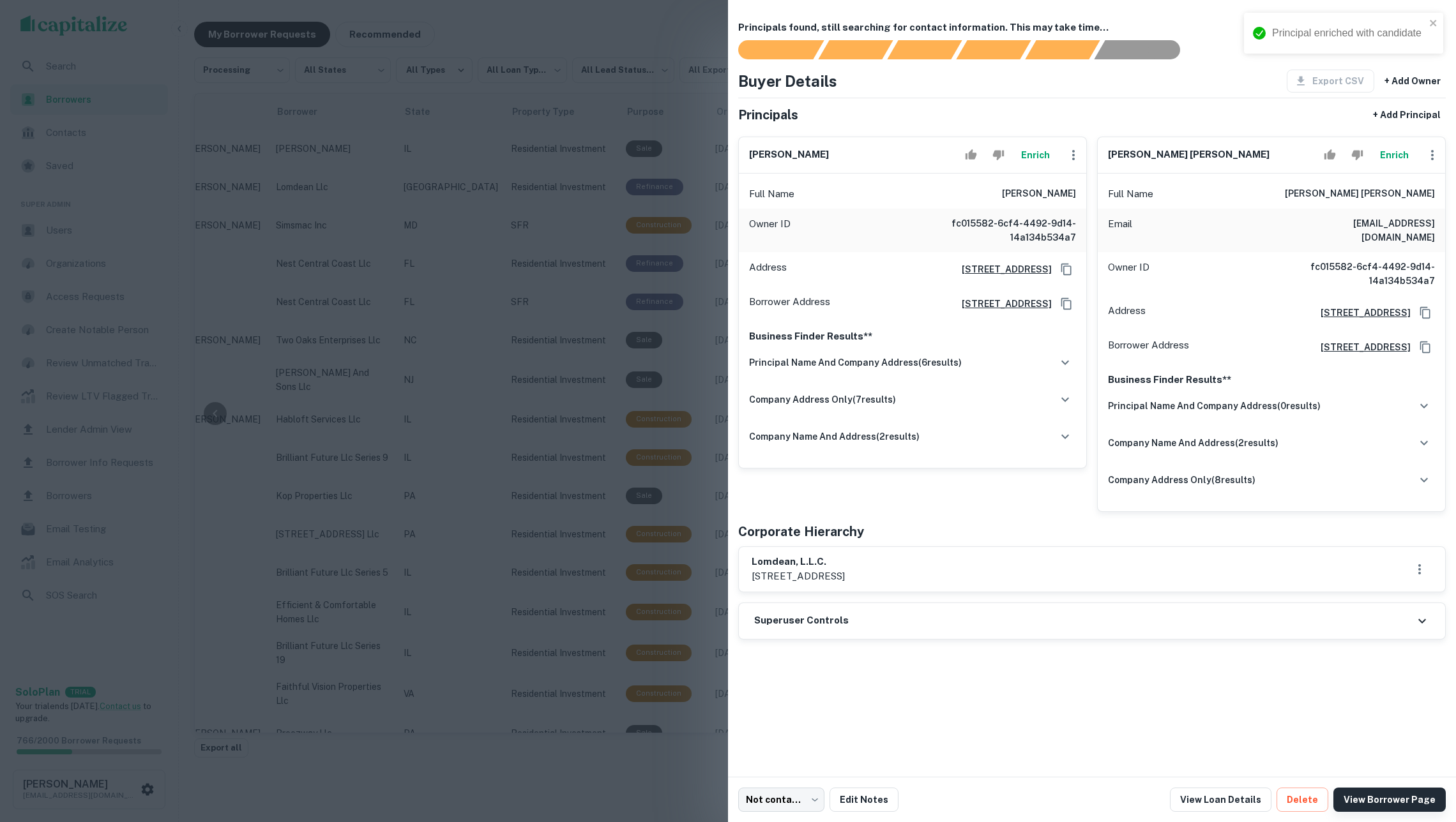
click at [1395, 800] on link "View Borrower Page" at bounding box center [1389, 800] width 113 height 24
click at [424, 306] on div at bounding box center [728, 411] width 1456 height 822
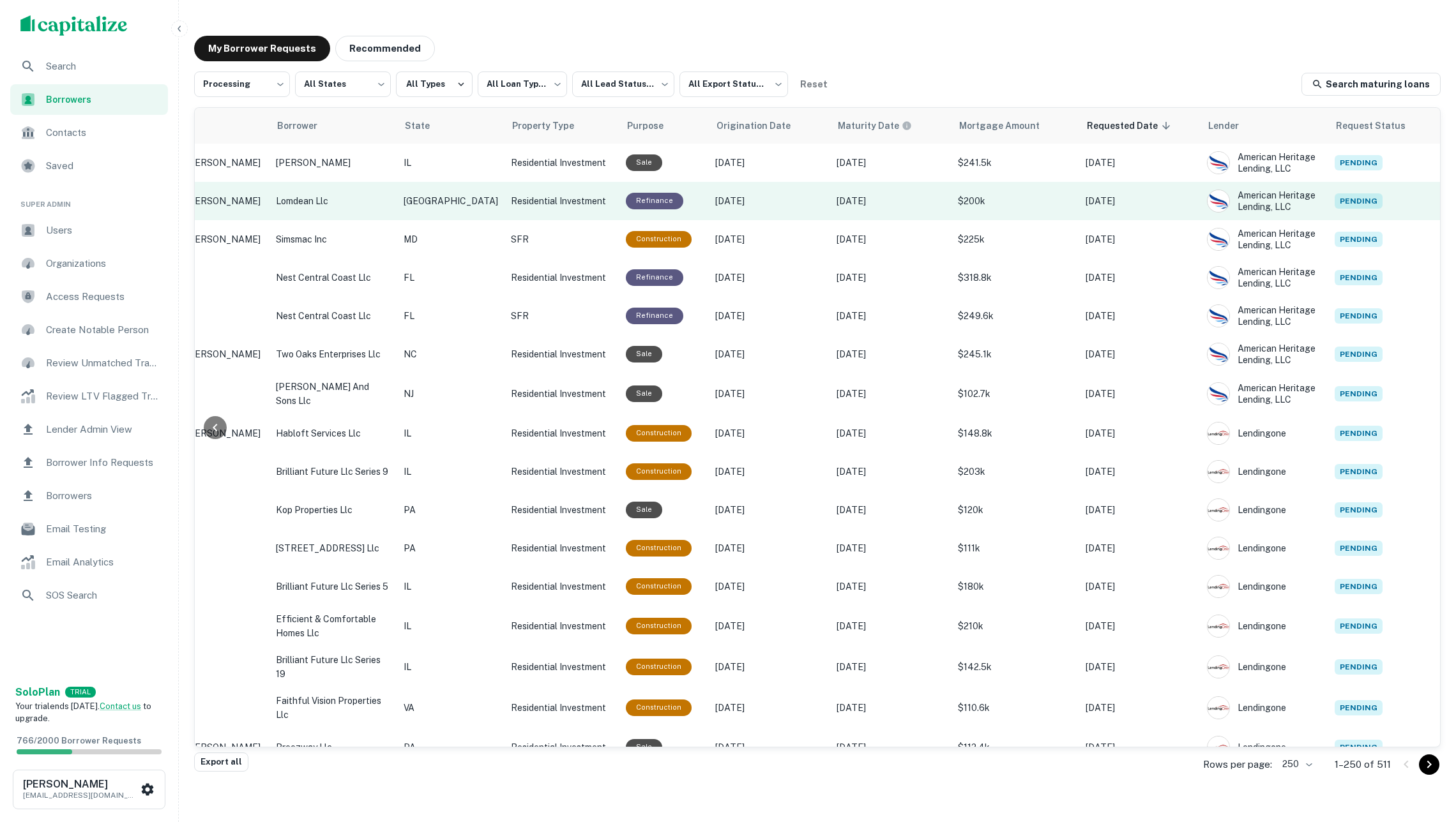
scroll to position [0, 0]
click at [767, 208] on td "Jun 02, 2021" at bounding box center [770, 200] width 122 height 38
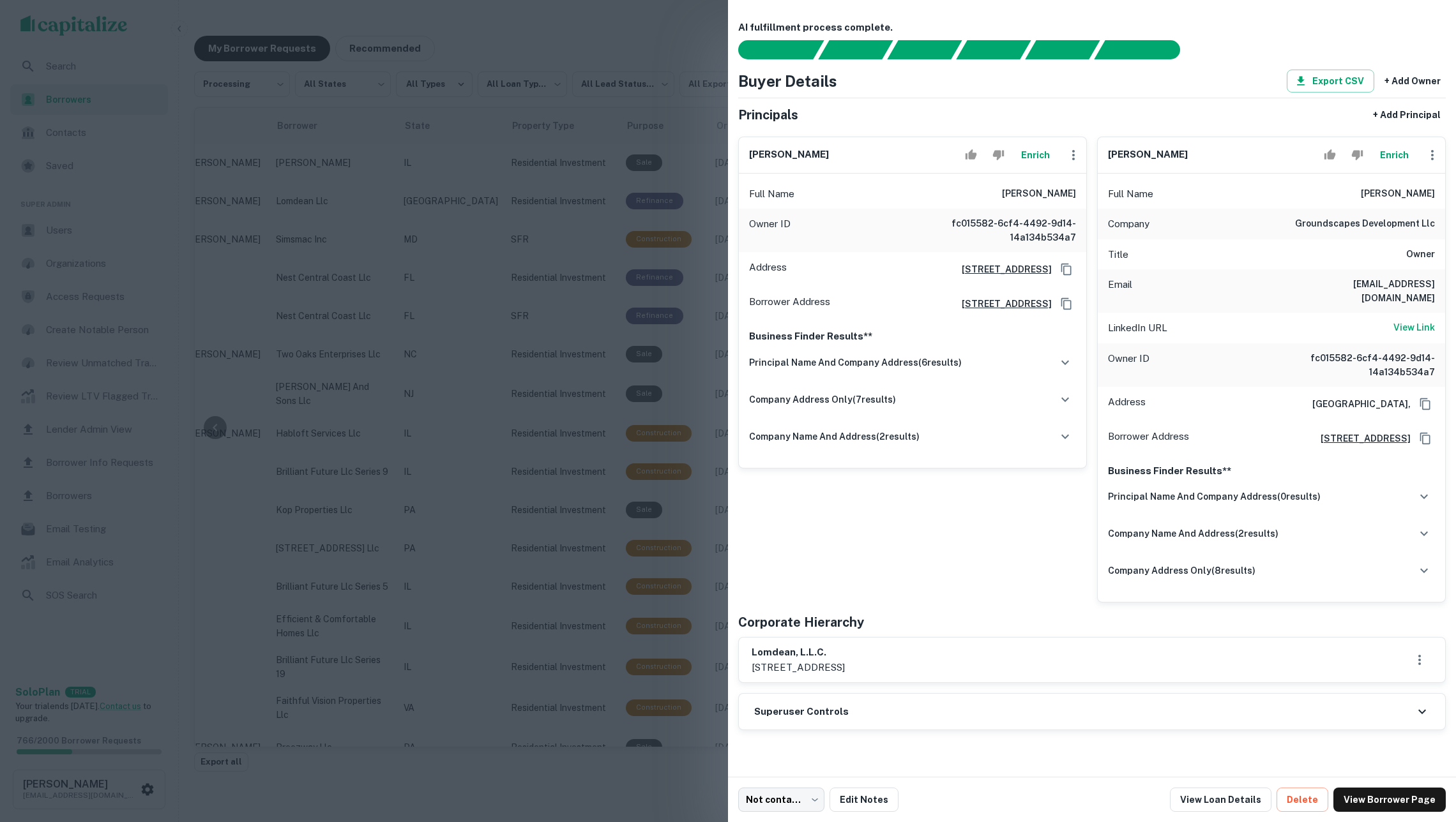
click at [653, 255] on div at bounding box center [728, 411] width 1456 height 822
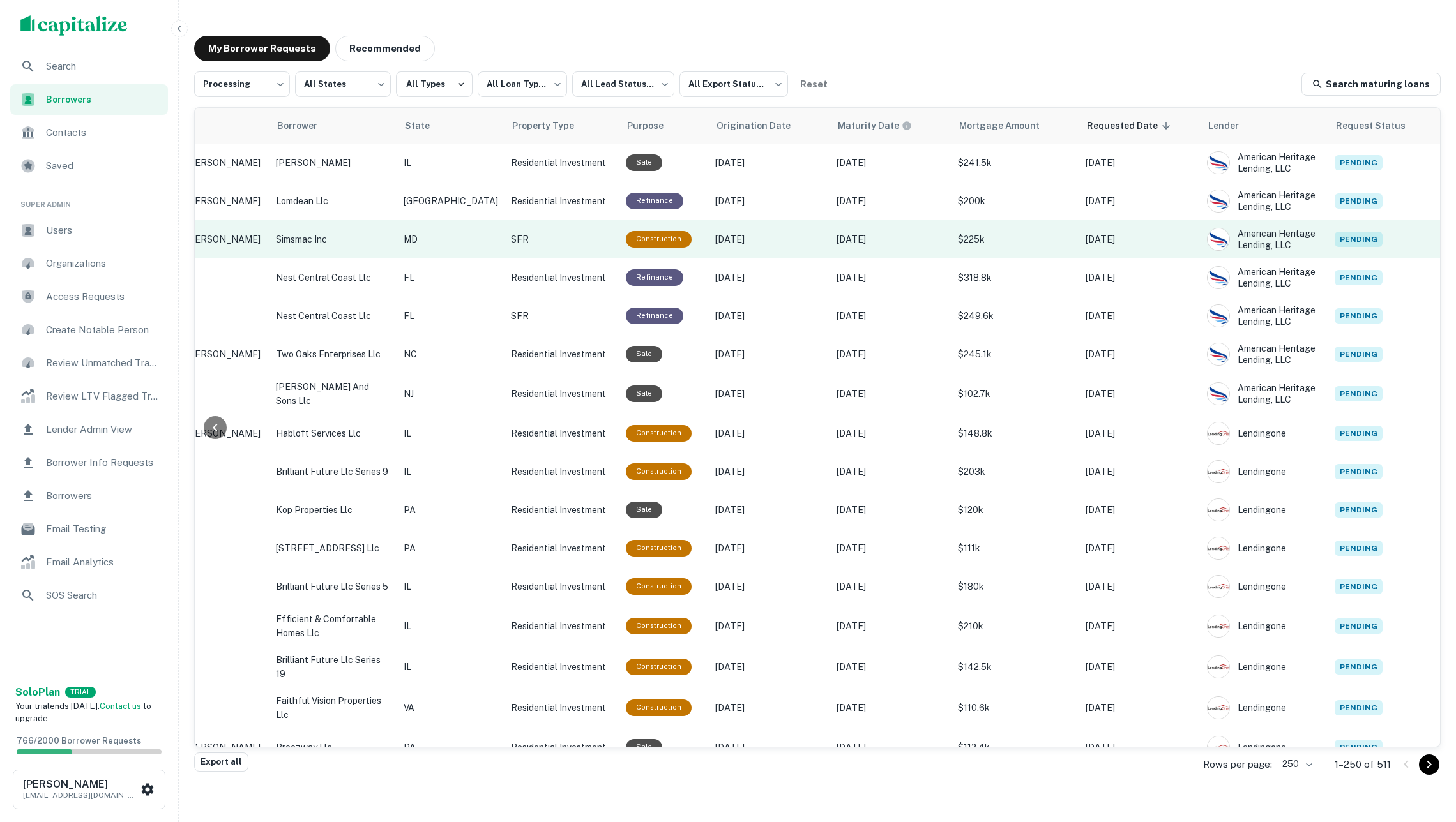
click at [511, 238] on p "SFR" at bounding box center [562, 239] width 102 height 14
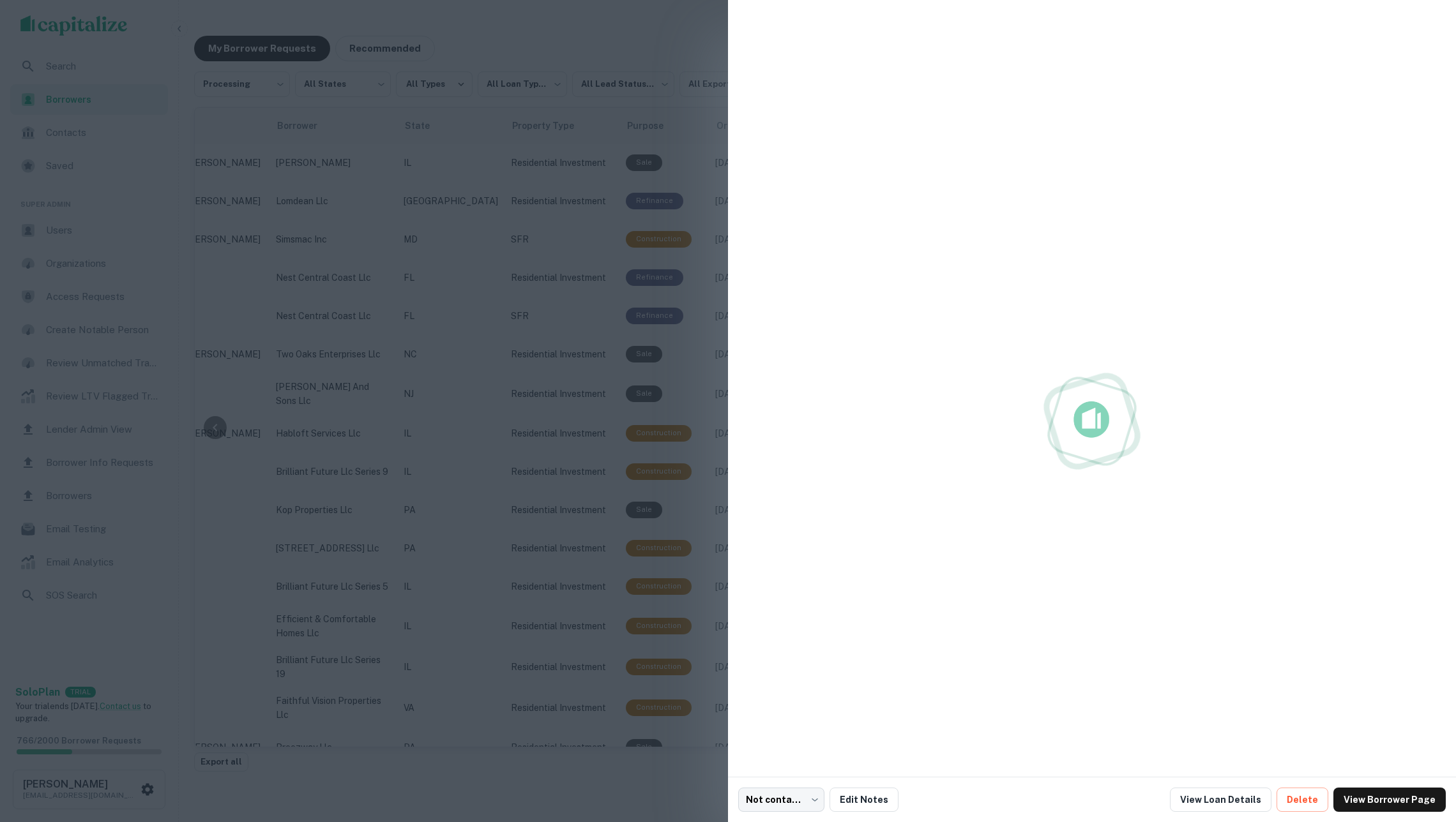
click at [496, 268] on div at bounding box center [728, 411] width 1456 height 822
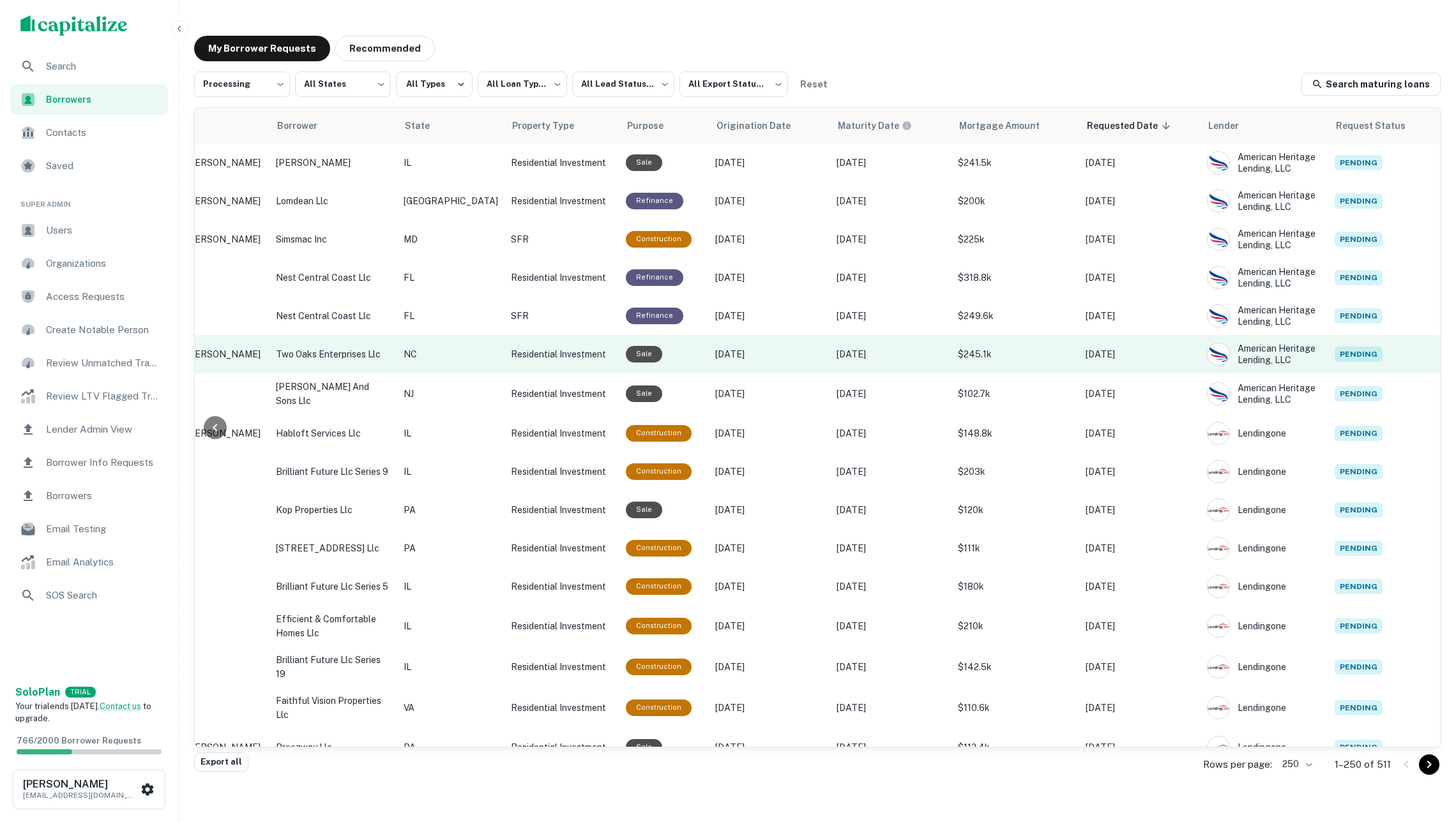
click at [515, 349] on p "Residential Investment" at bounding box center [562, 353] width 102 height 14
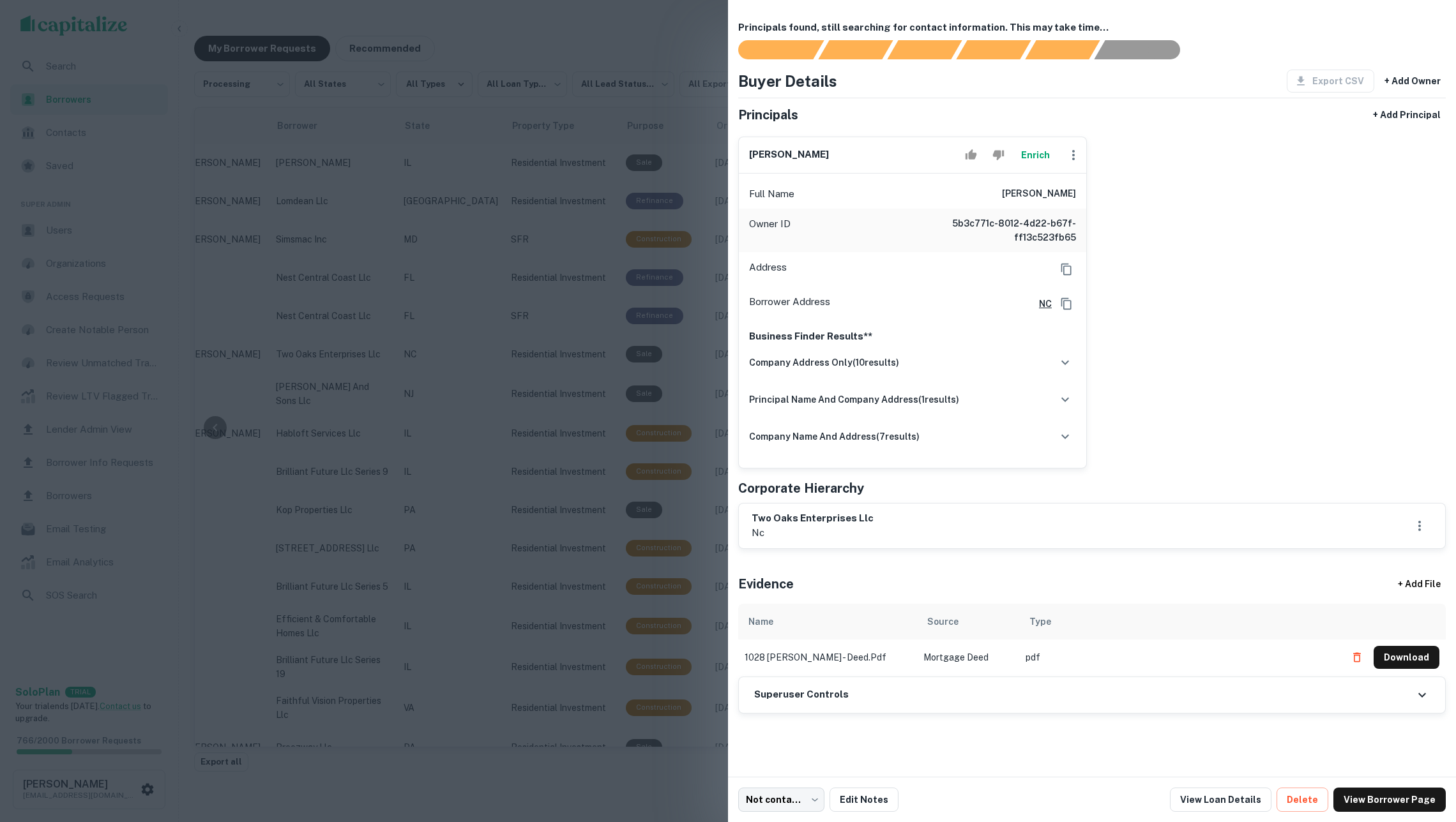
click at [1024, 161] on button "Enrich" at bounding box center [1035, 155] width 41 height 25
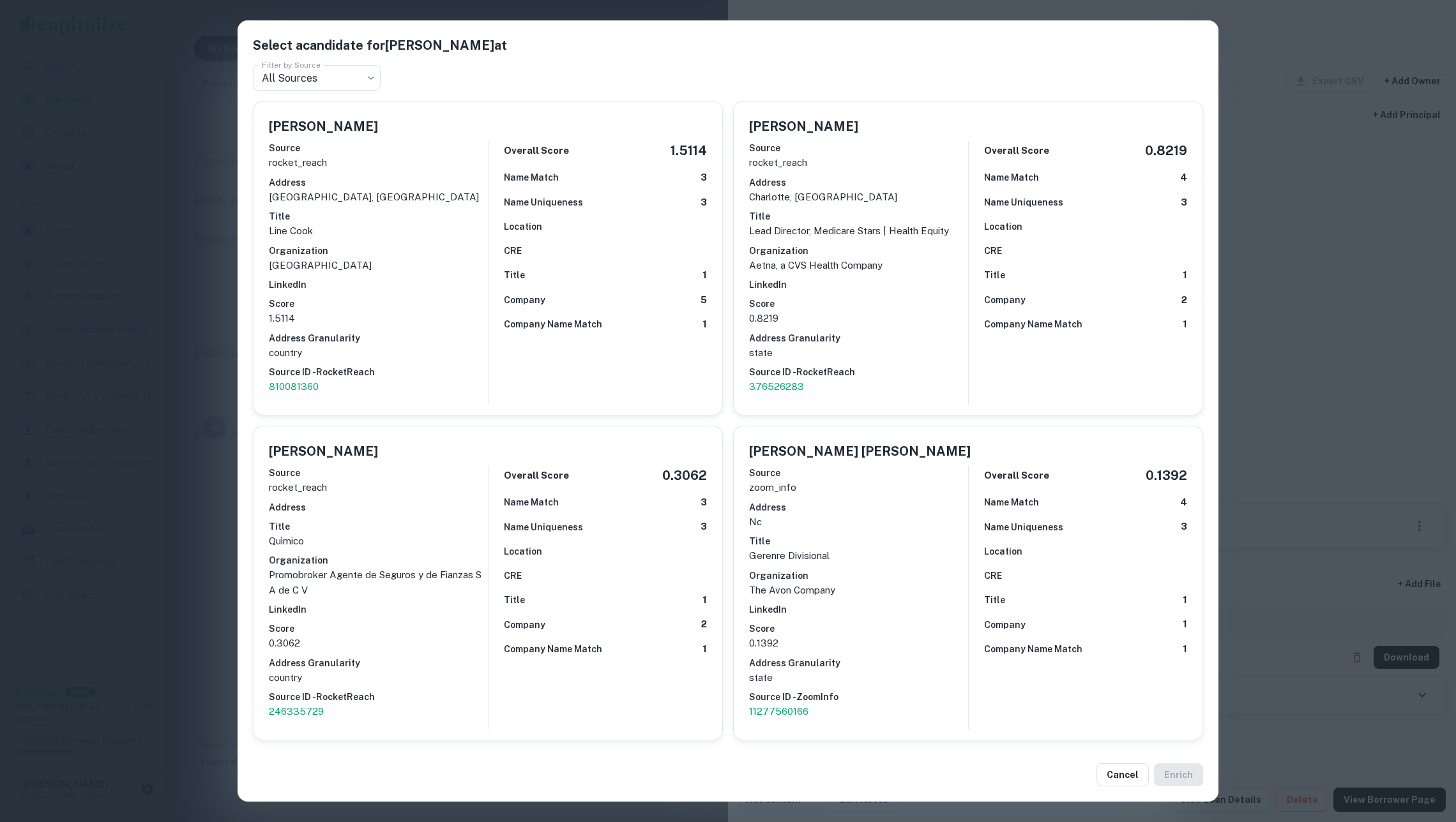
click at [885, 323] on div "Source rocket_reach Address charlotte, nc Title Lead Director, Medicare Stars |…" at bounding box center [859, 268] width 219 height 263
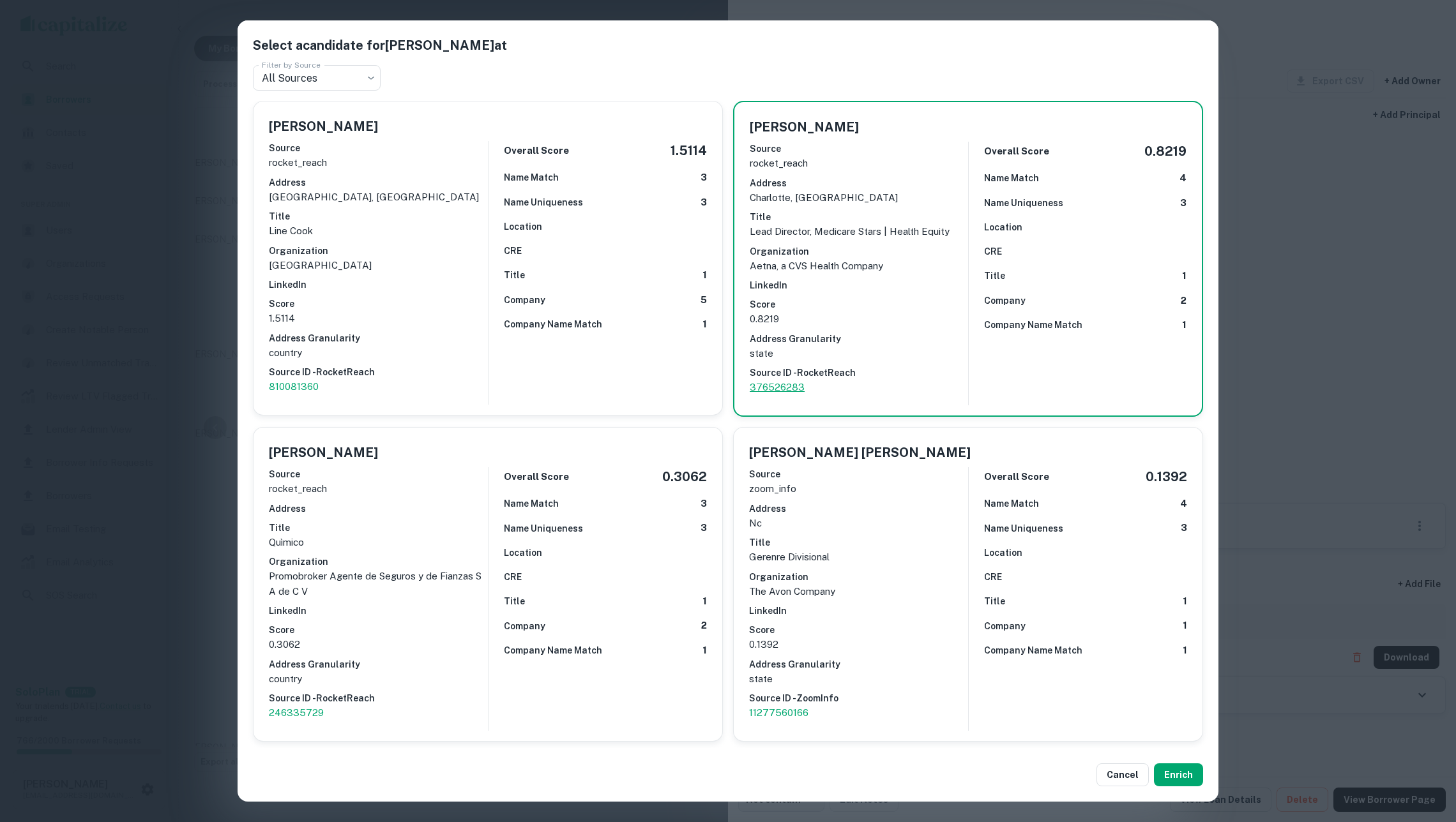
click at [783, 379] on p "376526283" at bounding box center [858, 387] width 218 height 15
click at [785, 705] on p "11277560166" at bounding box center [859, 713] width 219 height 15
click at [1173, 777] on button "Enrich" at bounding box center [1179, 775] width 49 height 23
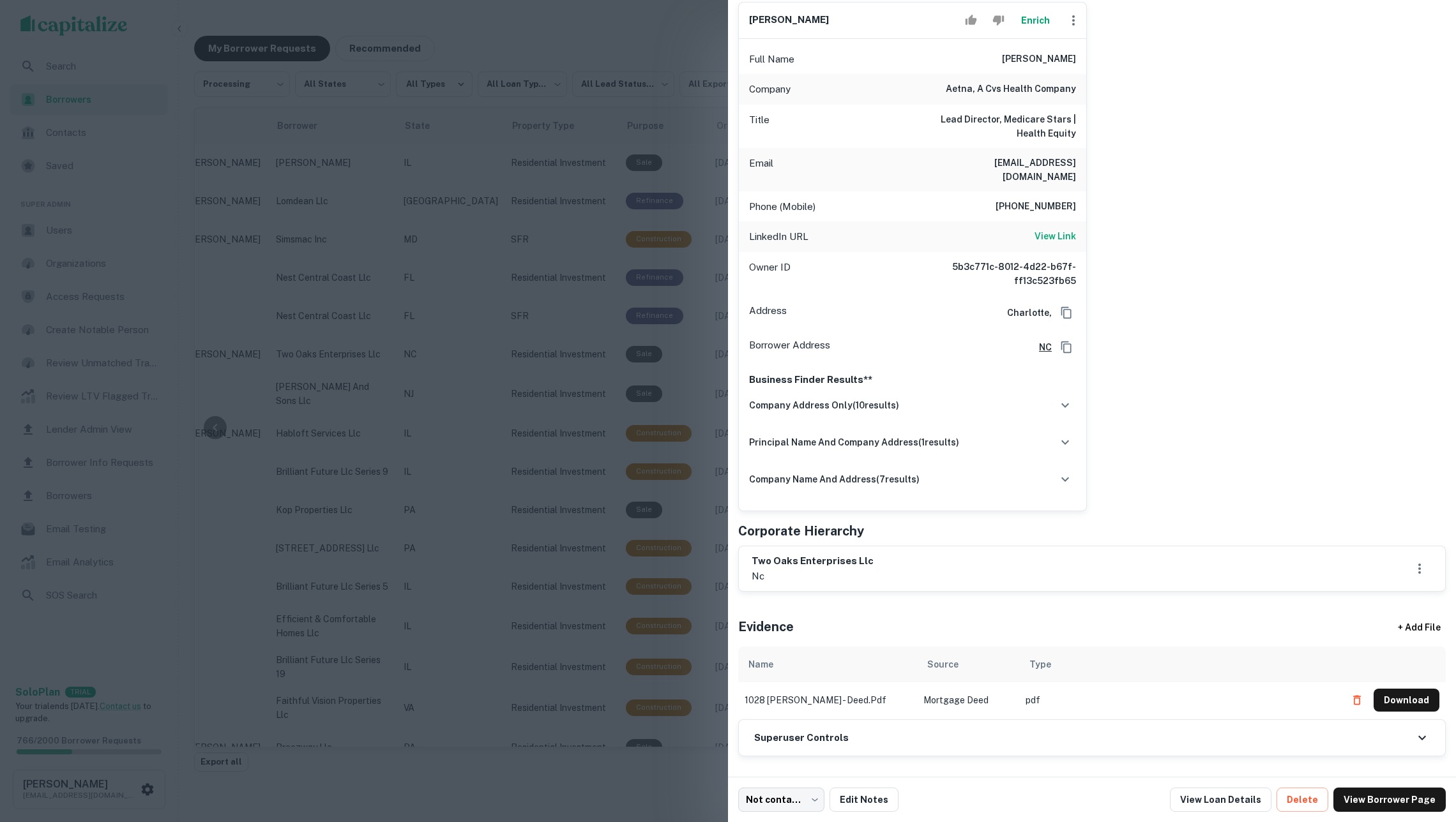
scroll to position [155, 0]
click at [852, 572] on p "nc" at bounding box center [813, 576] width 122 height 15
click at [878, 554] on div "two oaks enterprises llc nc" at bounding box center [1092, 568] width 681 height 29
click at [862, 736] on div "Superuser Controls" at bounding box center [1092, 738] width 707 height 36
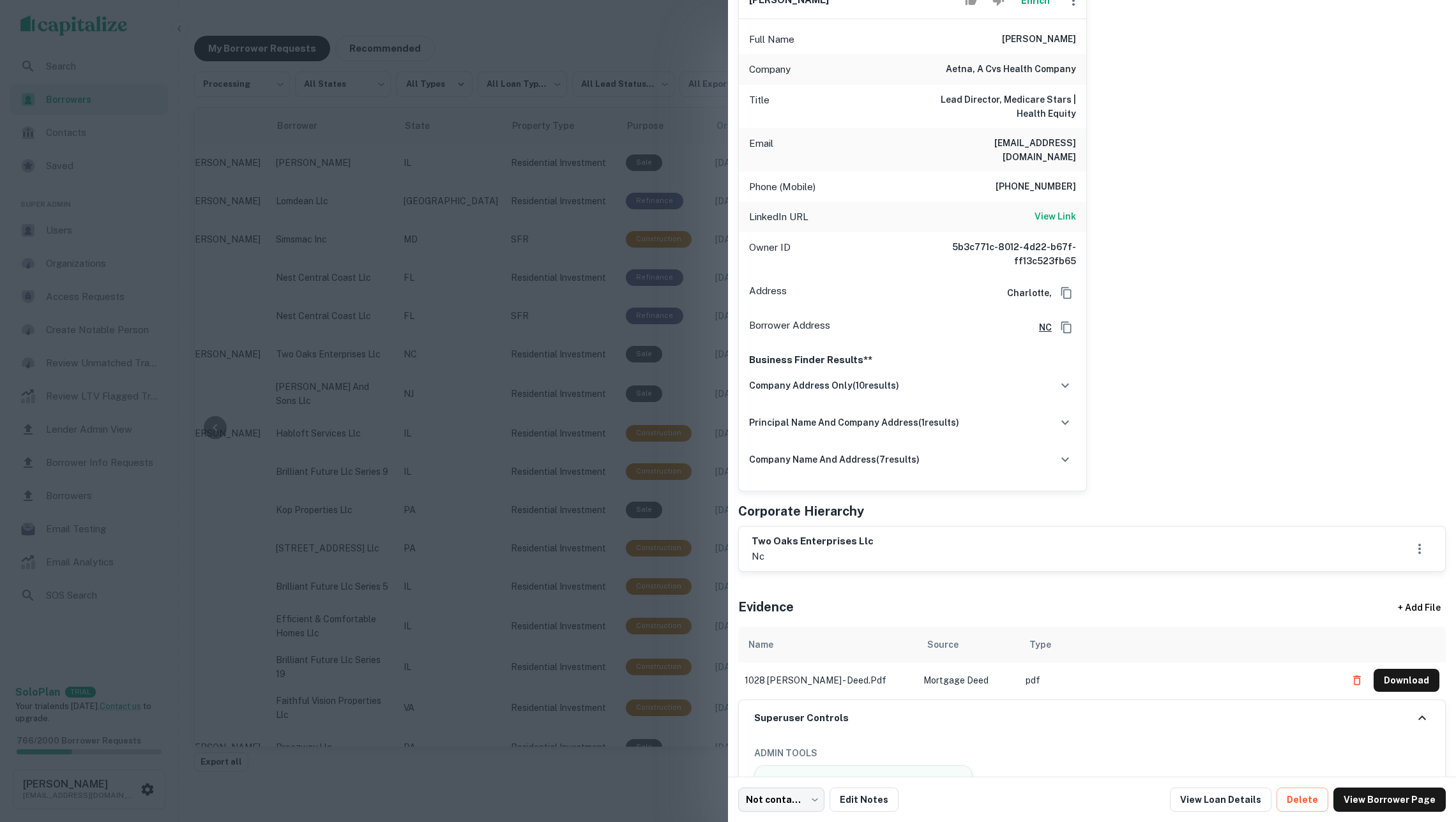
scroll to position [452, 0]
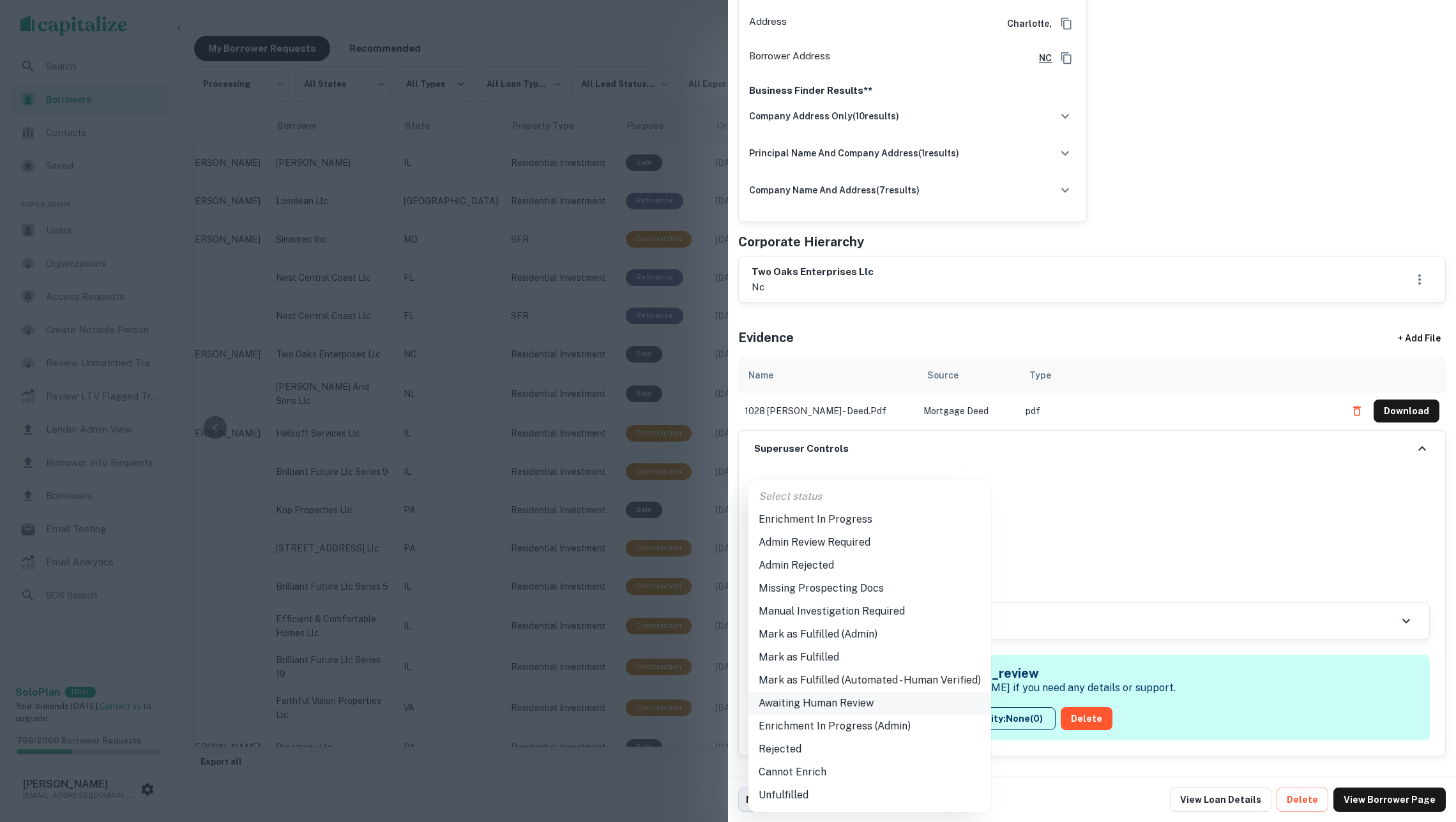
click at [856, 716] on body "**********" at bounding box center [728, 411] width 1456 height 822
click at [840, 655] on li "Mark as Fulfilled" at bounding box center [870, 657] width 243 height 23
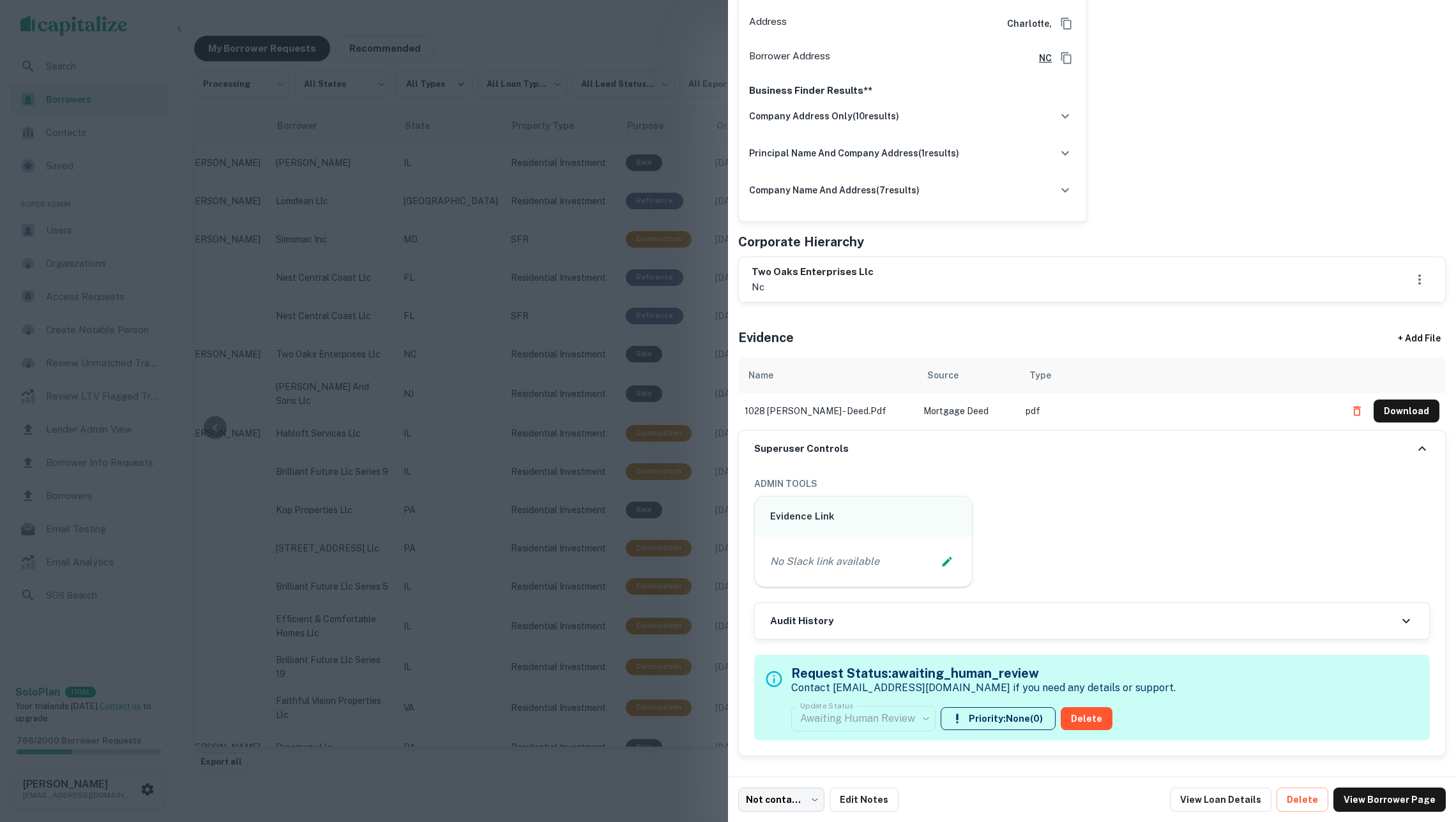
click at [840, 655] on ul "Select status Enrichment In Progress Admin Review Required Admin Rejected Missi…" at bounding box center [870, 685] width 182 height 187
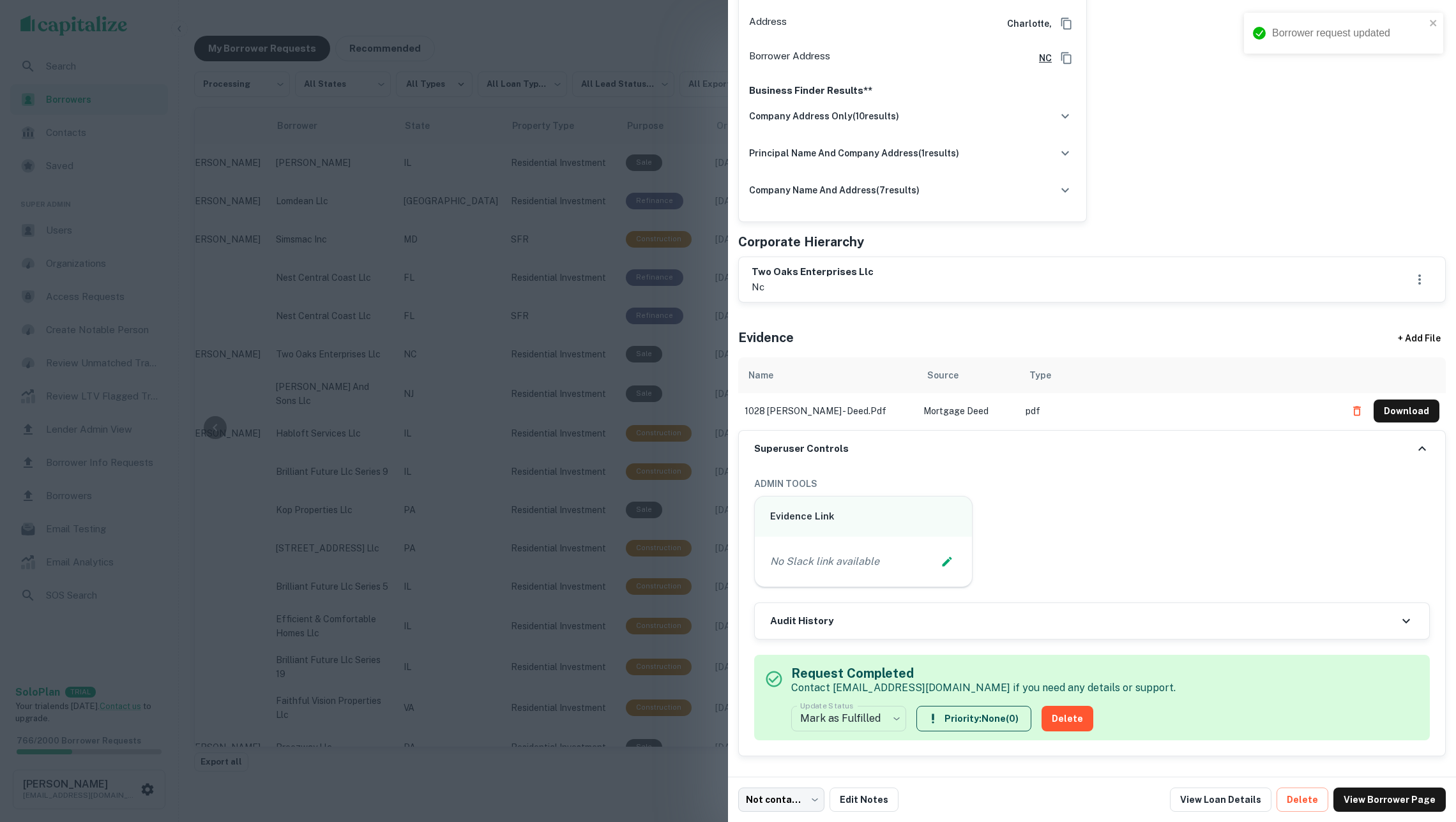
click at [598, 417] on div at bounding box center [728, 411] width 1456 height 822
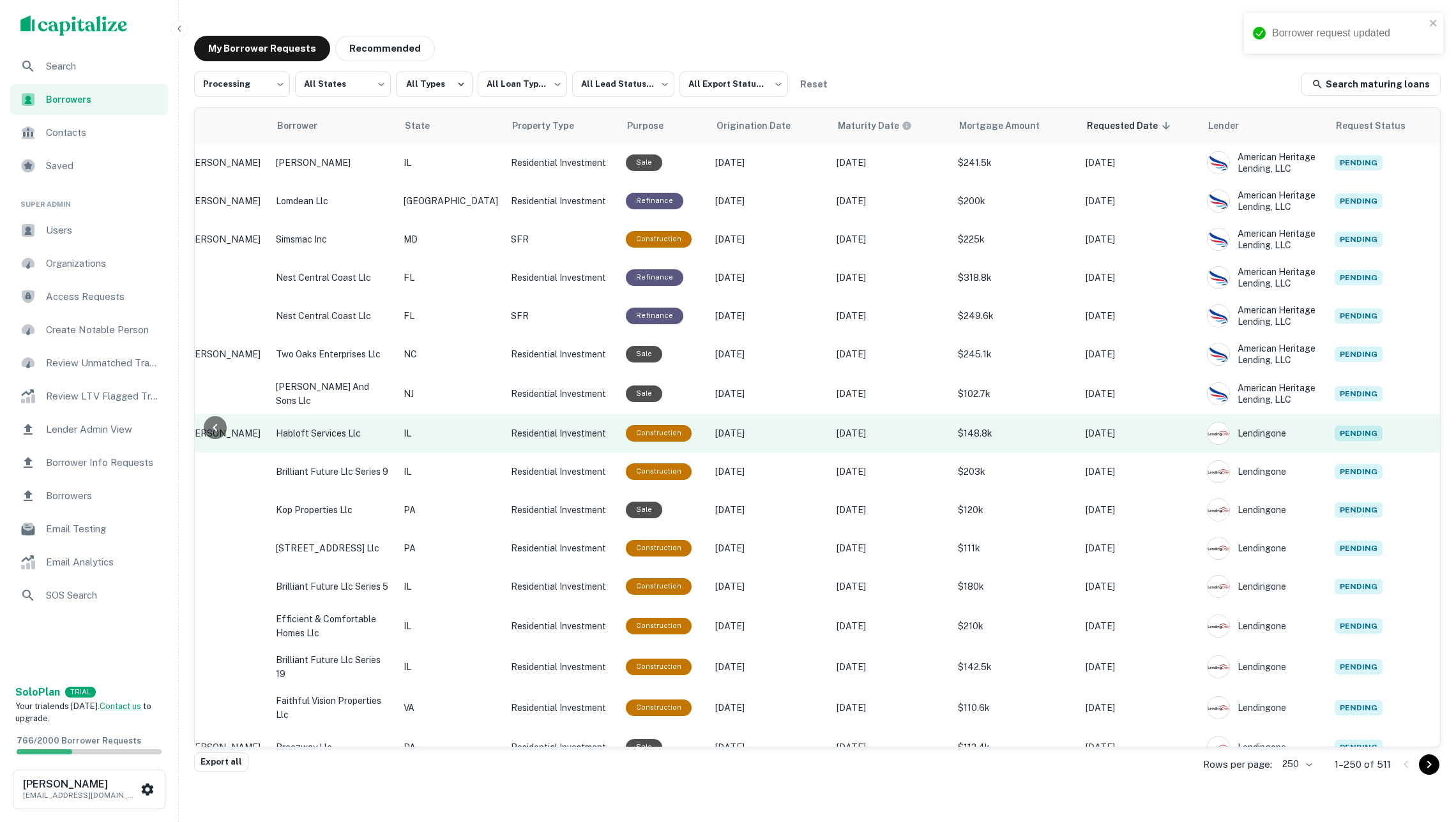
click at [400, 434] on td "IL" at bounding box center [451, 433] width 107 height 38
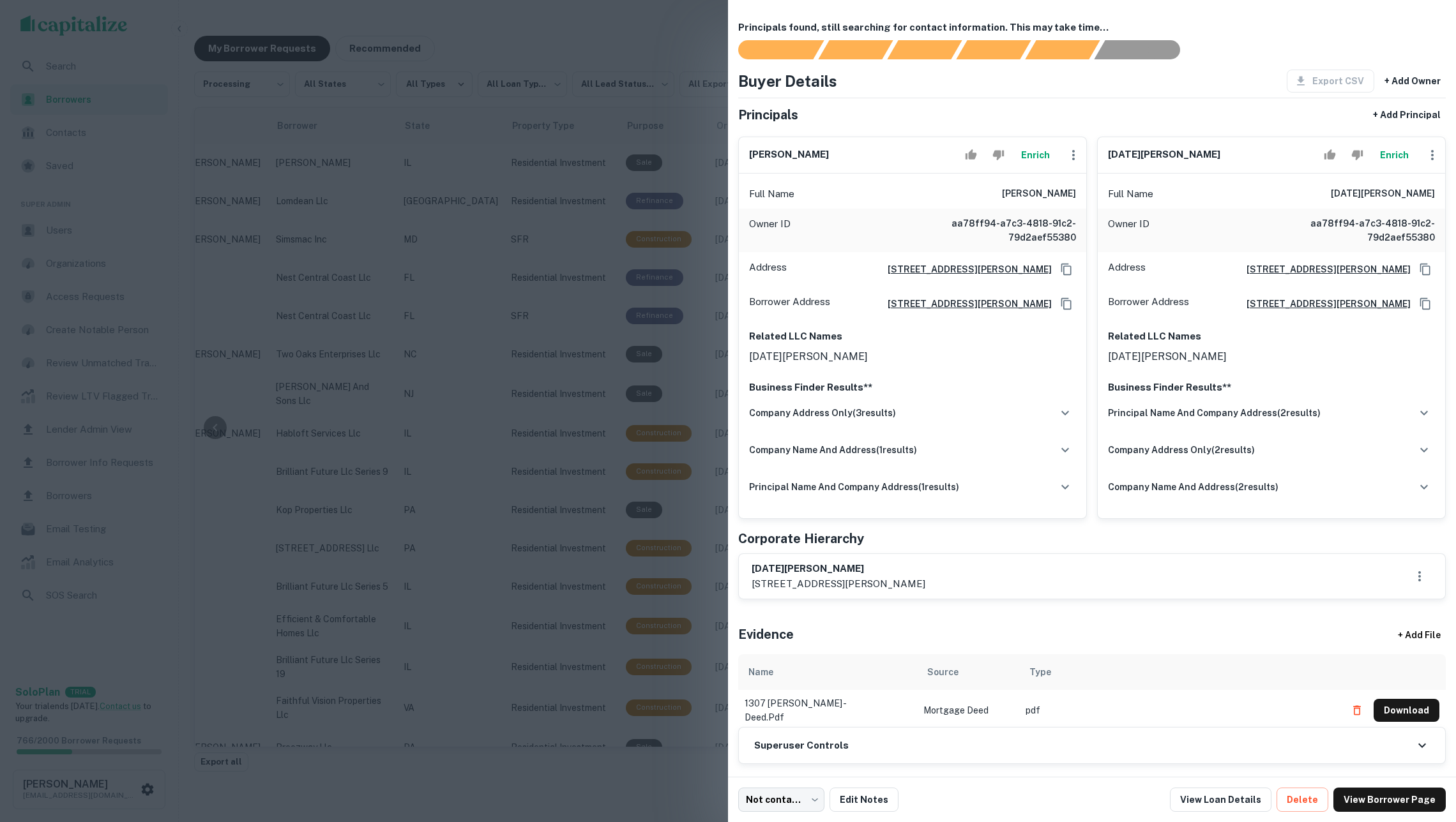
click at [1037, 168] on button "Enrich" at bounding box center [1035, 155] width 41 height 25
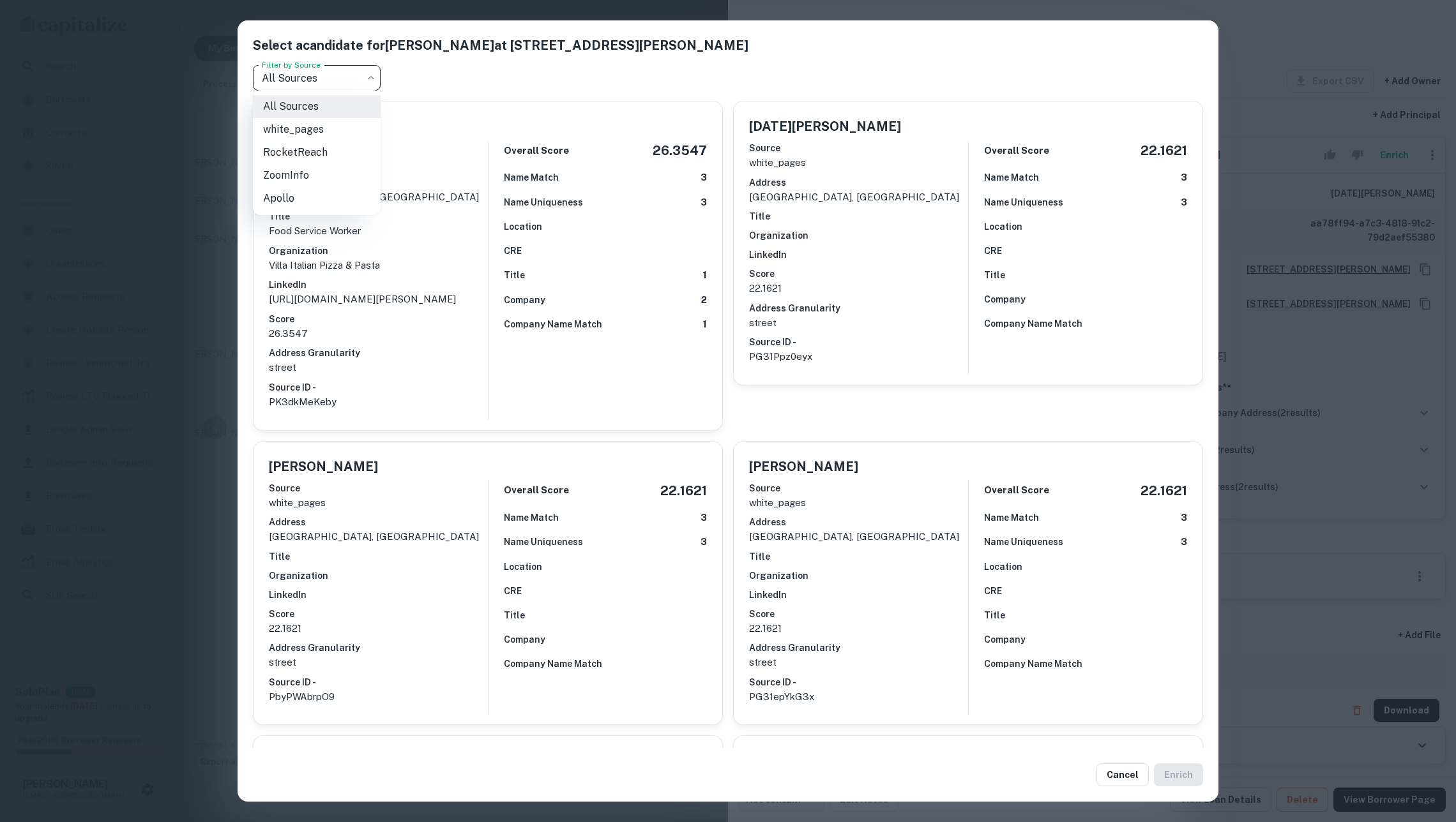
click at [296, 83] on body "**********" at bounding box center [728, 411] width 1456 height 822
click at [296, 126] on li "white_pages" at bounding box center [316, 130] width 127 height 23
type input "**********"
click at [187, 156] on div "**********" at bounding box center [728, 411] width 1456 height 822
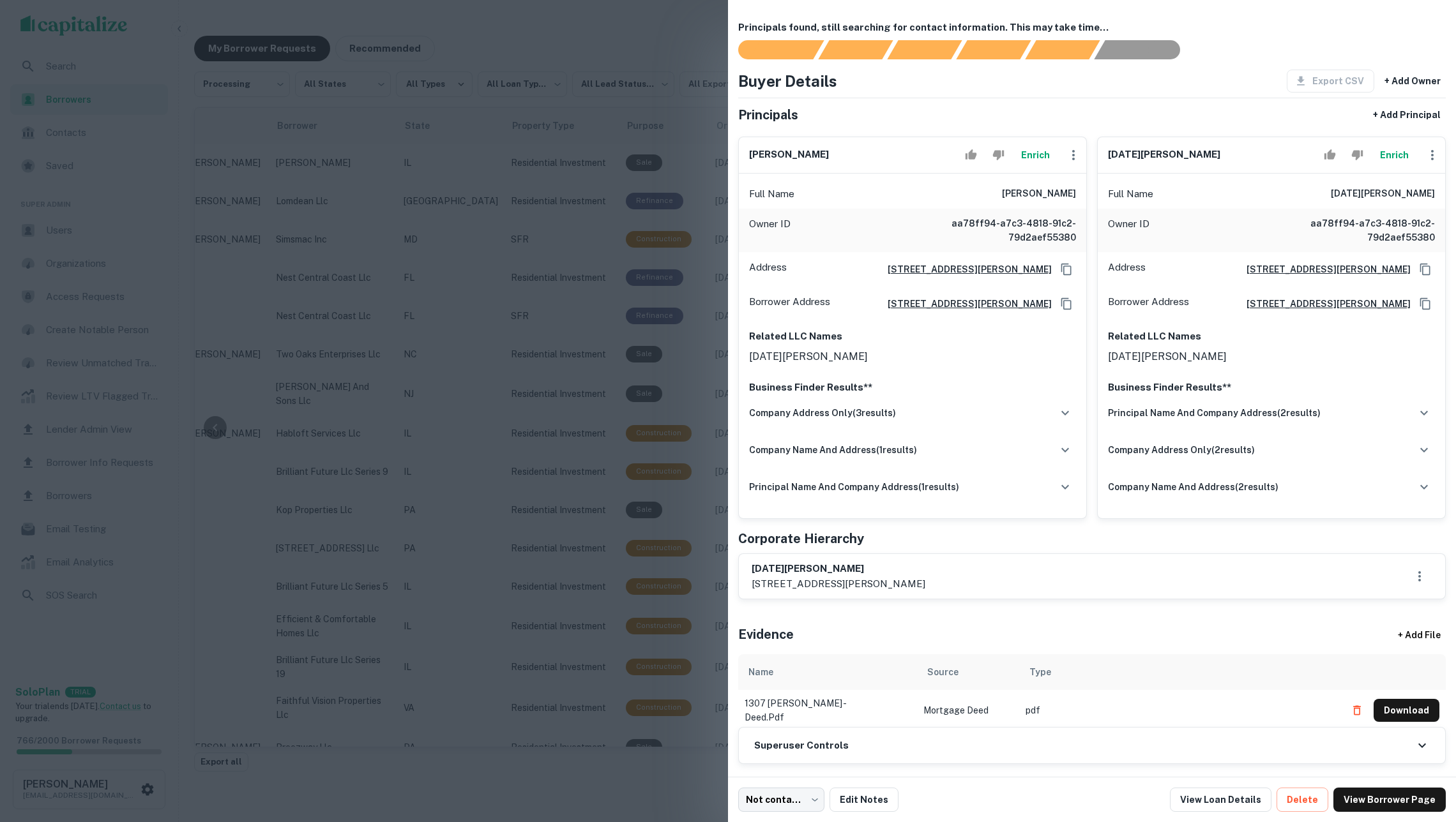
click at [1388, 158] on button "Enrich" at bounding box center [1394, 155] width 41 height 25
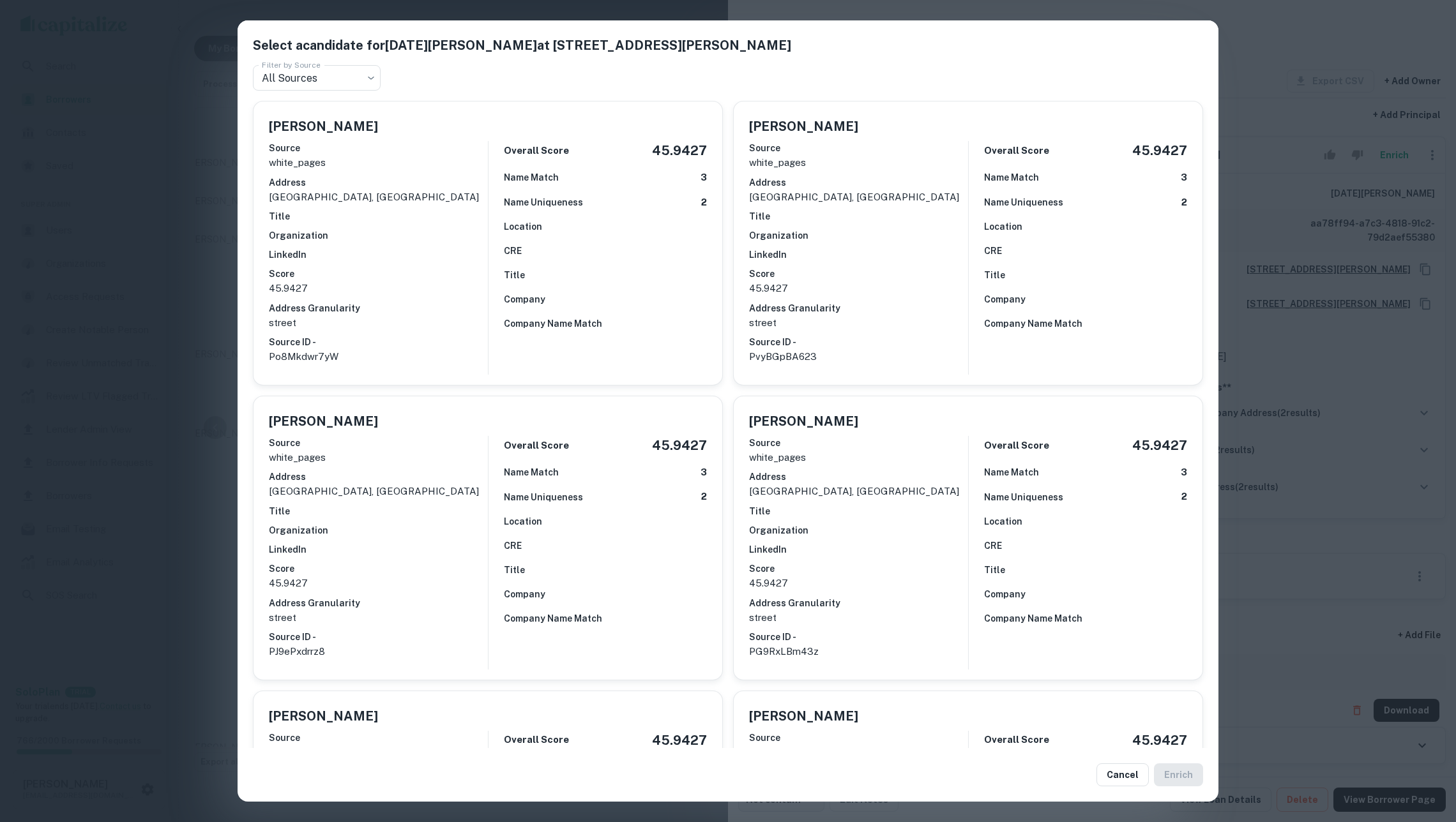
click at [167, 292] on div "Select a candidate for Noel A Delgado at 1307 n lorel ave Filter by Source All …" at bounding box center [728, 411] width 1456 height 822
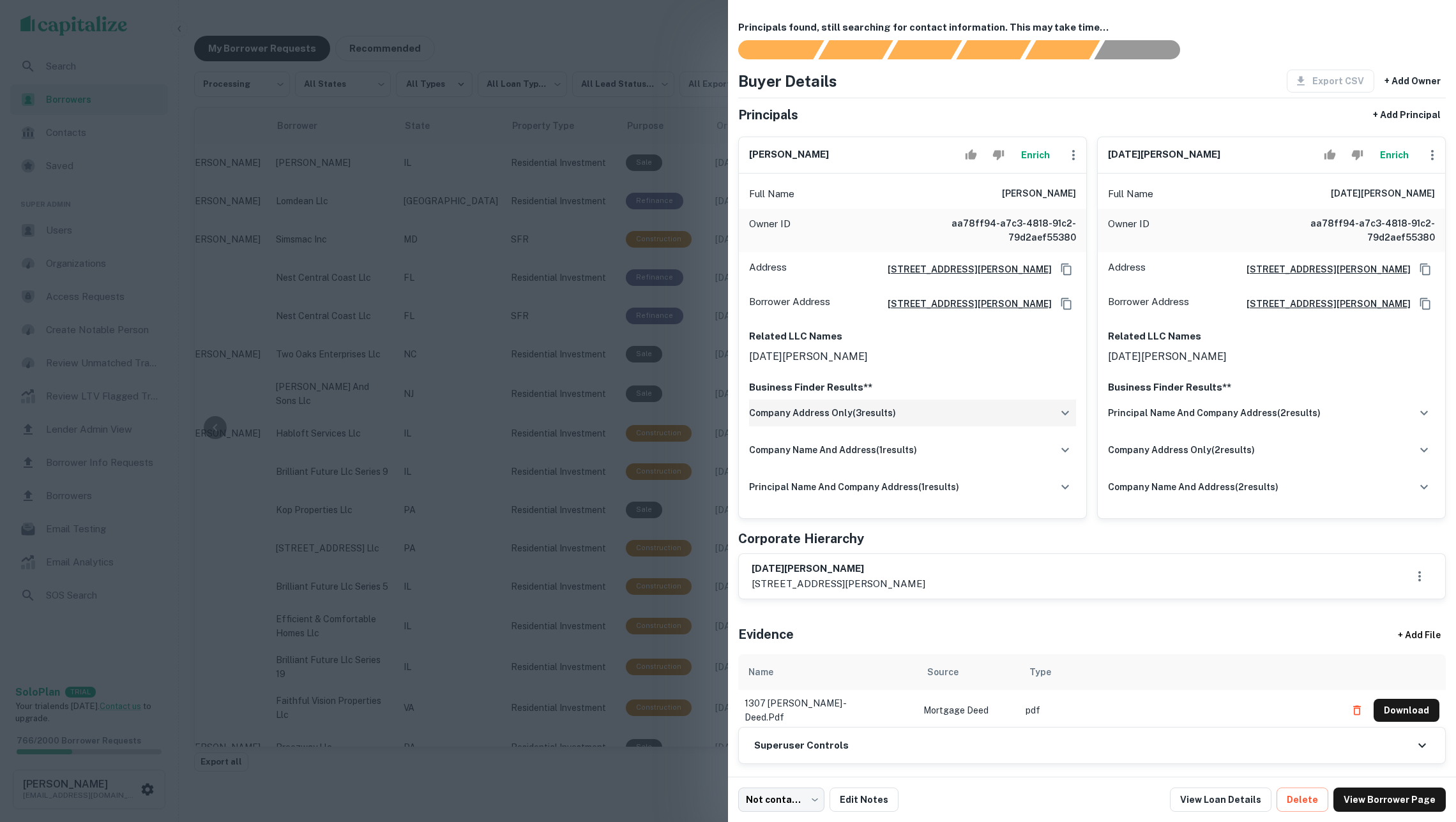
click at [795, 426] on div "company address only ( 3 results)" at bounding box center [913, 413] width 327 height 27
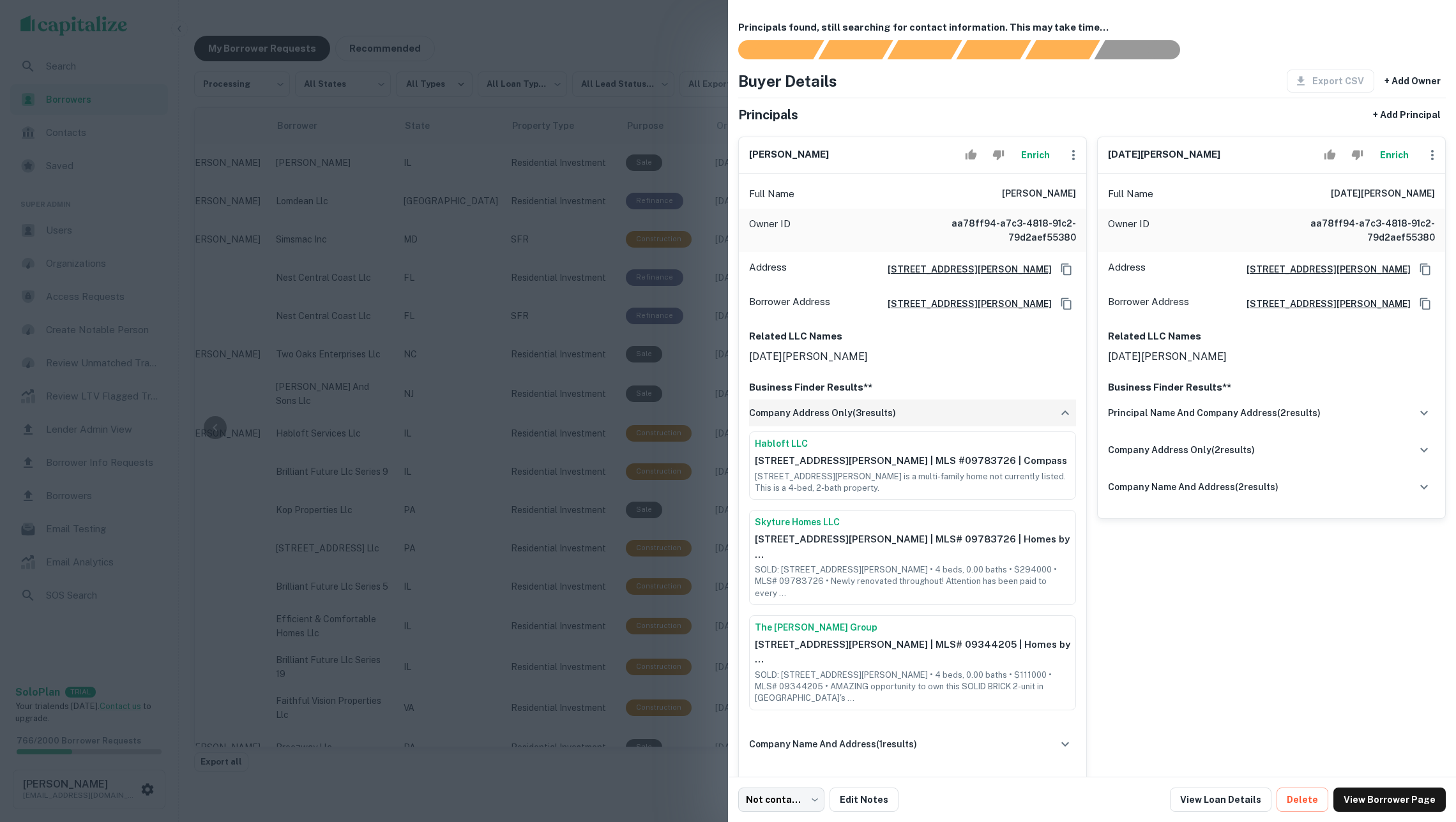
click at [795, 426] on div "company address only ( 3 results)" at bounding box center [913, 413] width 327 height 27
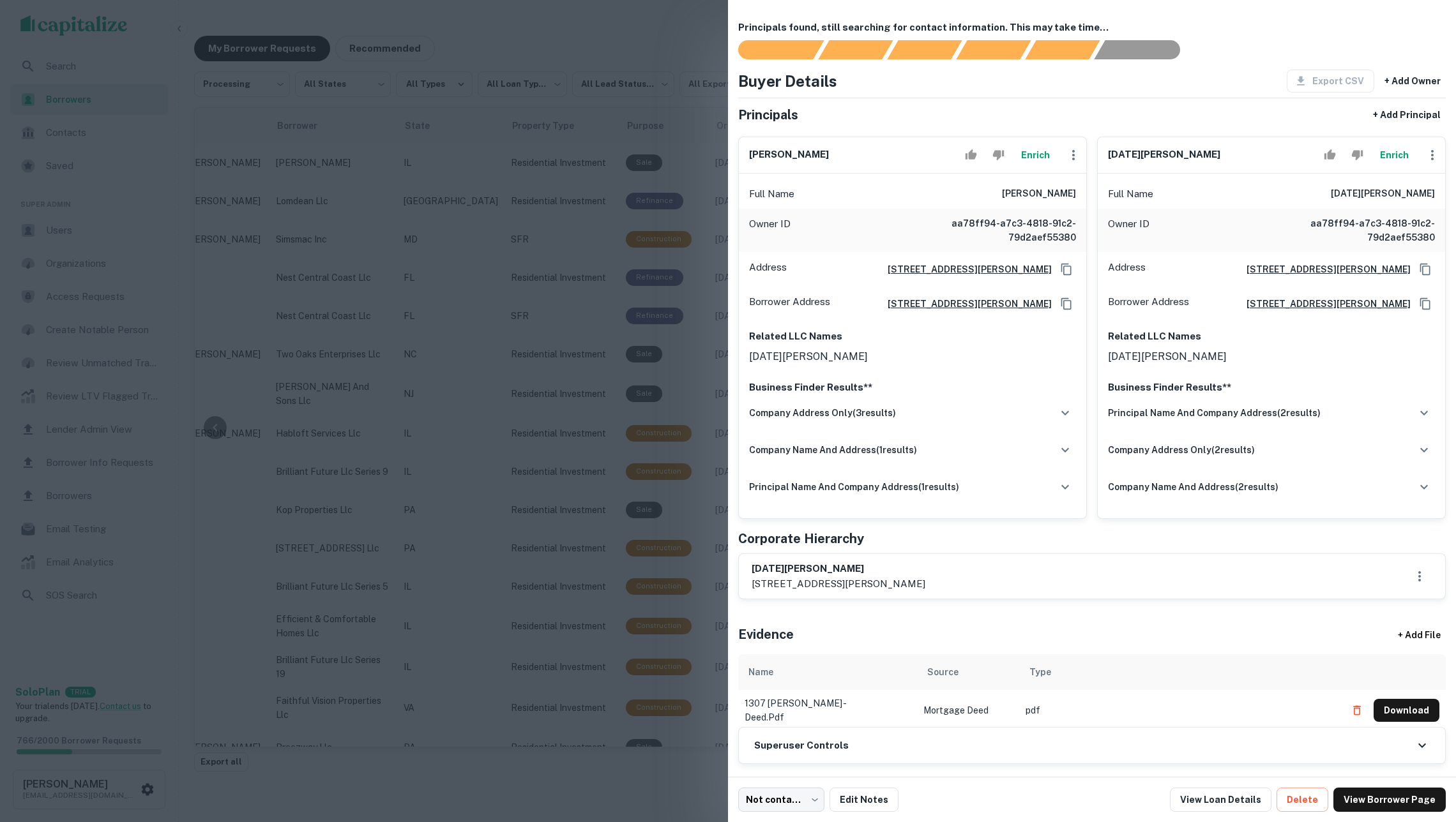
click at [682, 356] on div at bounding box center [728, 411] width 1456 height 822
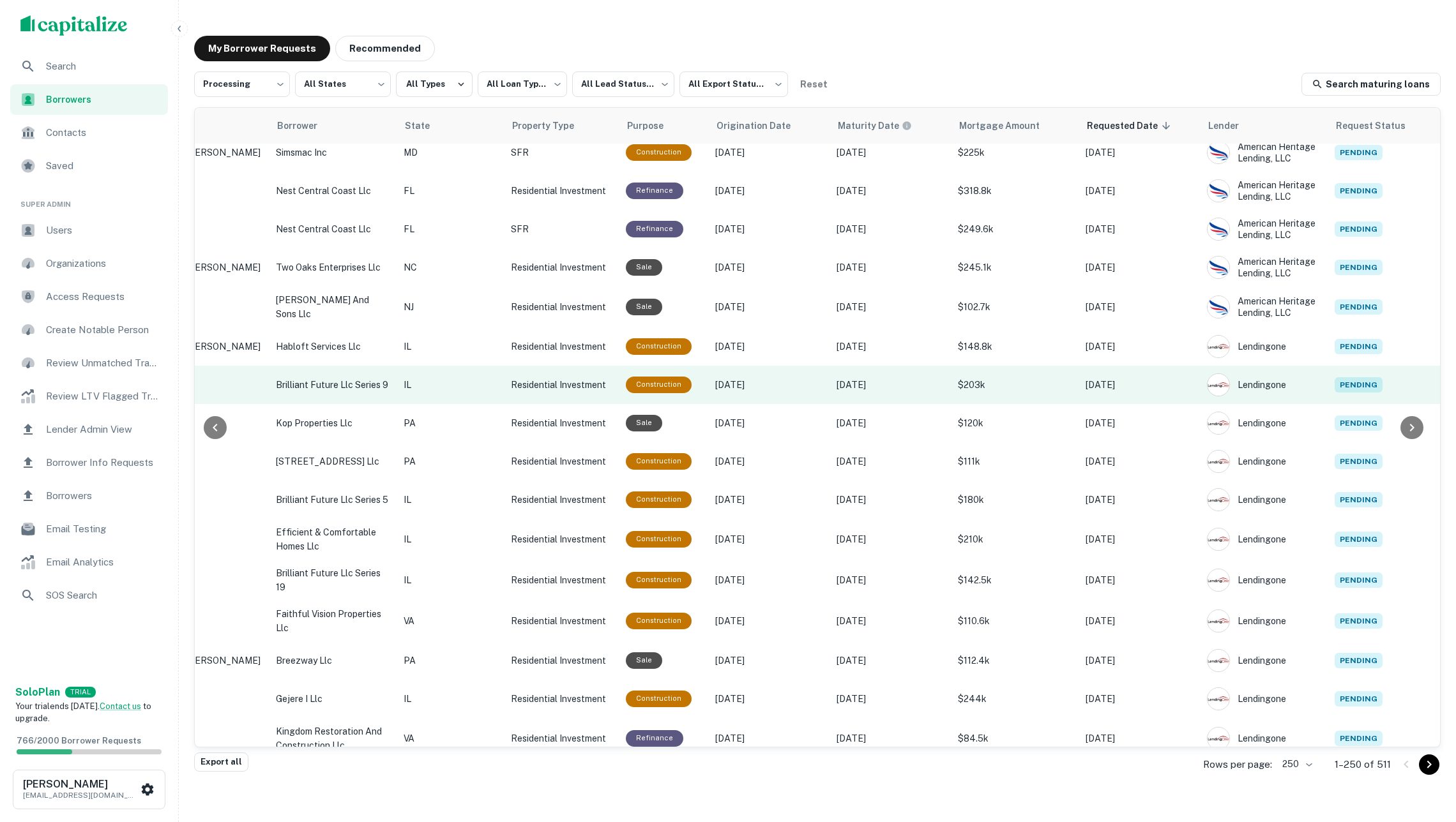
scroll to position [87, 193]
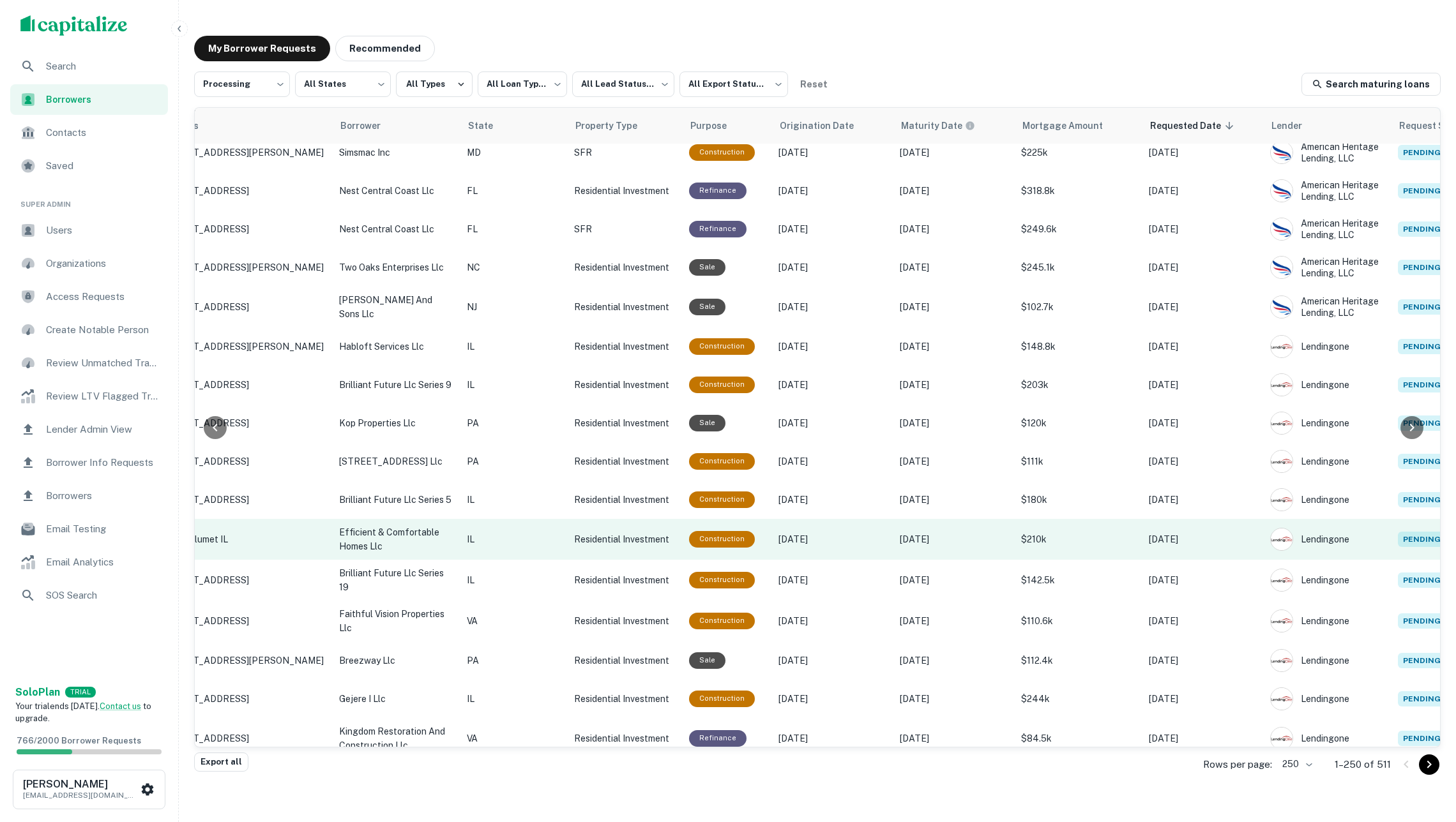
click at [568, 532] on td "Residential Investment" at bounding box center [625, 539] width 115 height 41
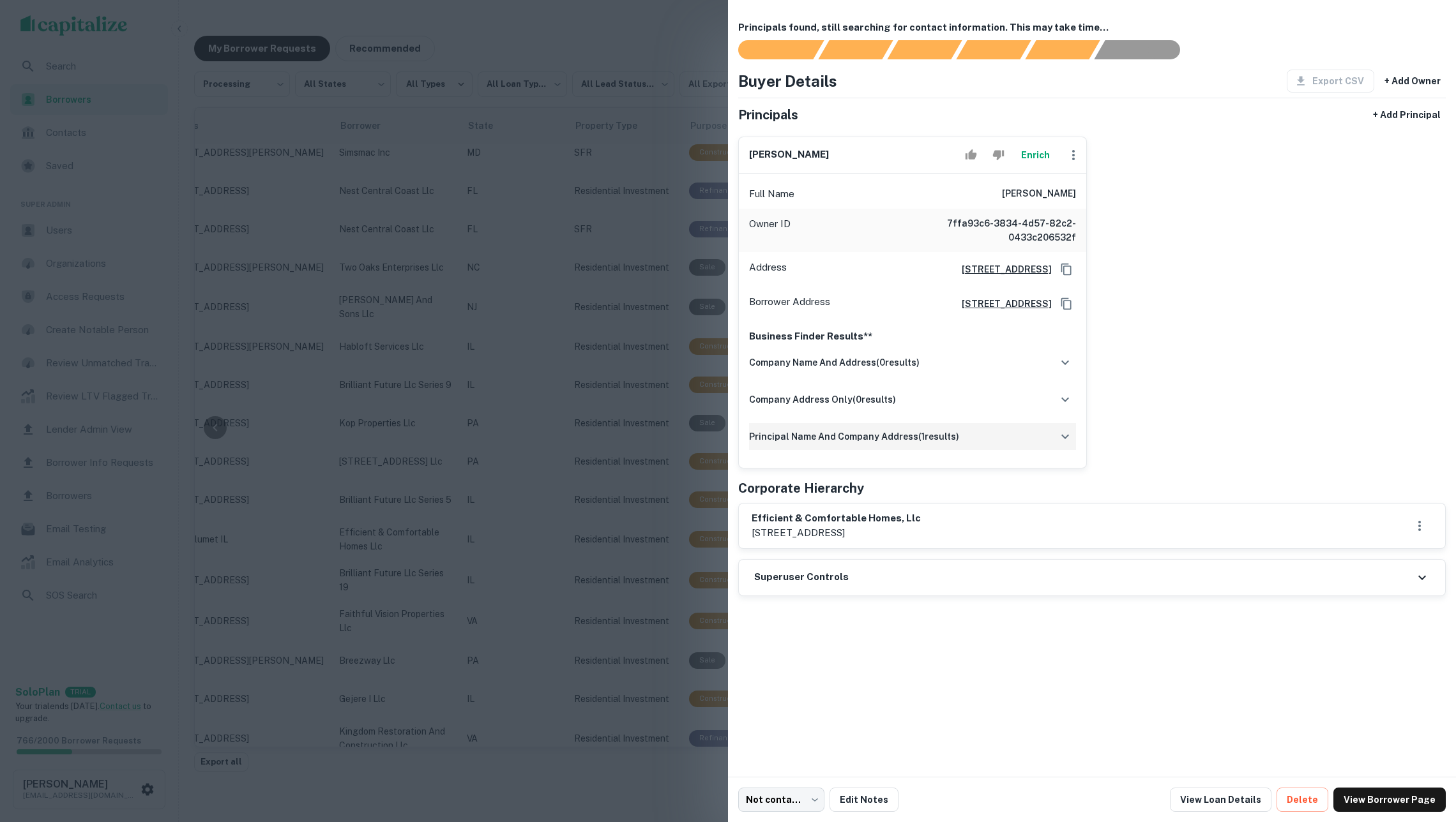
click at [973, 450] on div "principal name and company address ( 1 results)" at bounding box center [913, 436] width 327 height 27
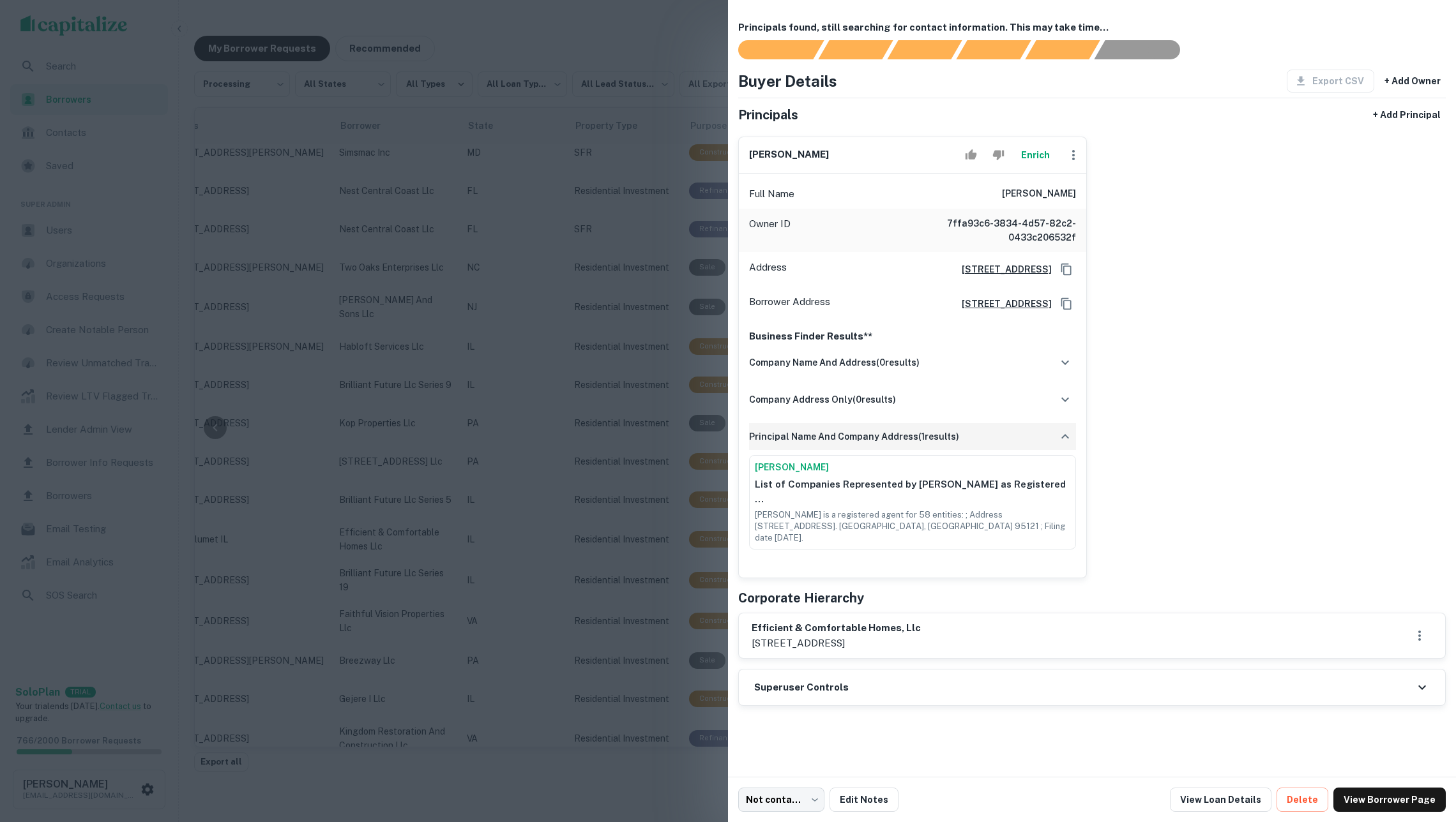
click at [973, 450] on div "principal name and company address ( 1 results)" at bounding box center [913, 436] width 327 height 27
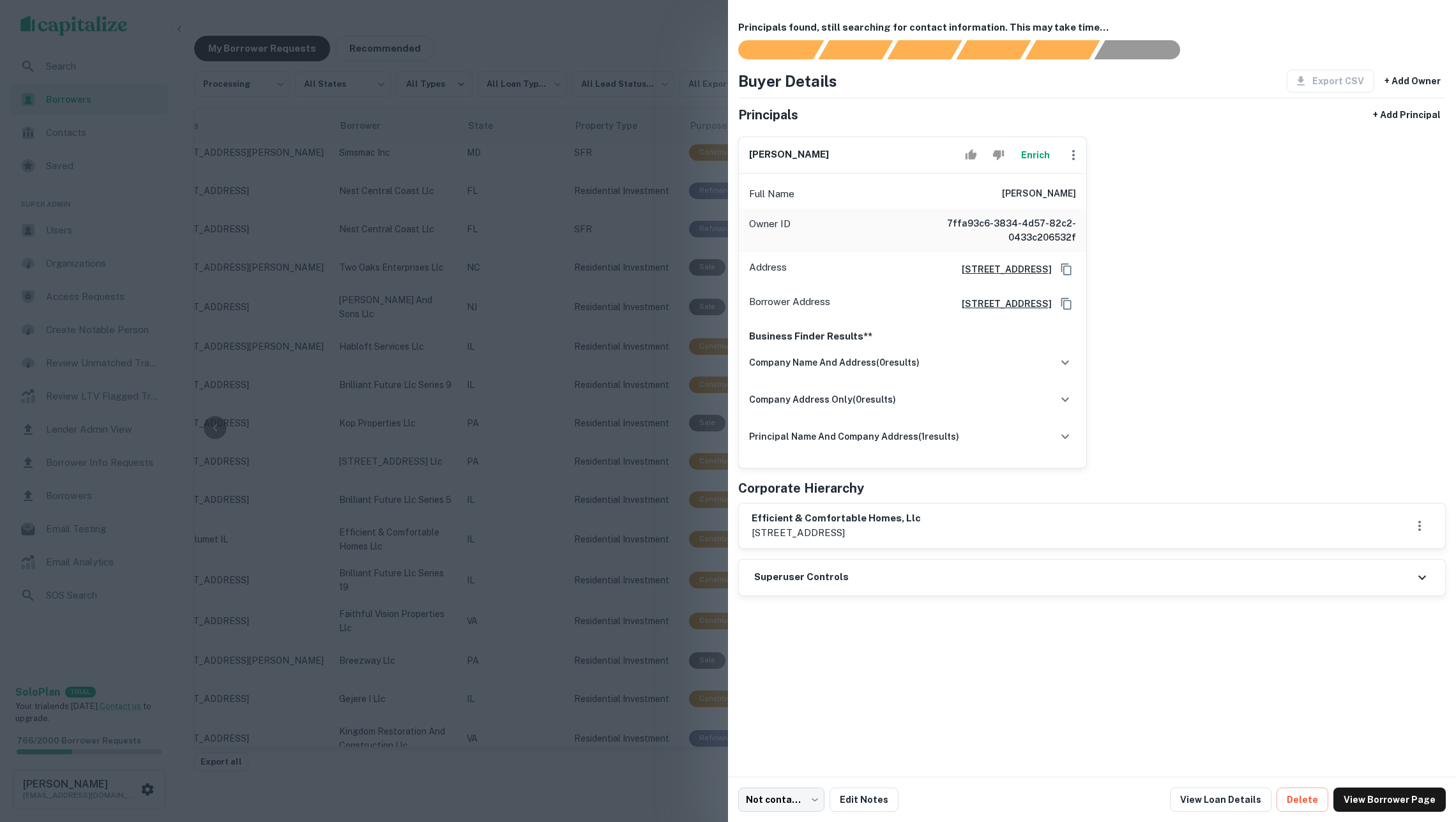
click at [1037, 165] on button "Enrich" at bounding box center [1035, 155] width 41 height 25
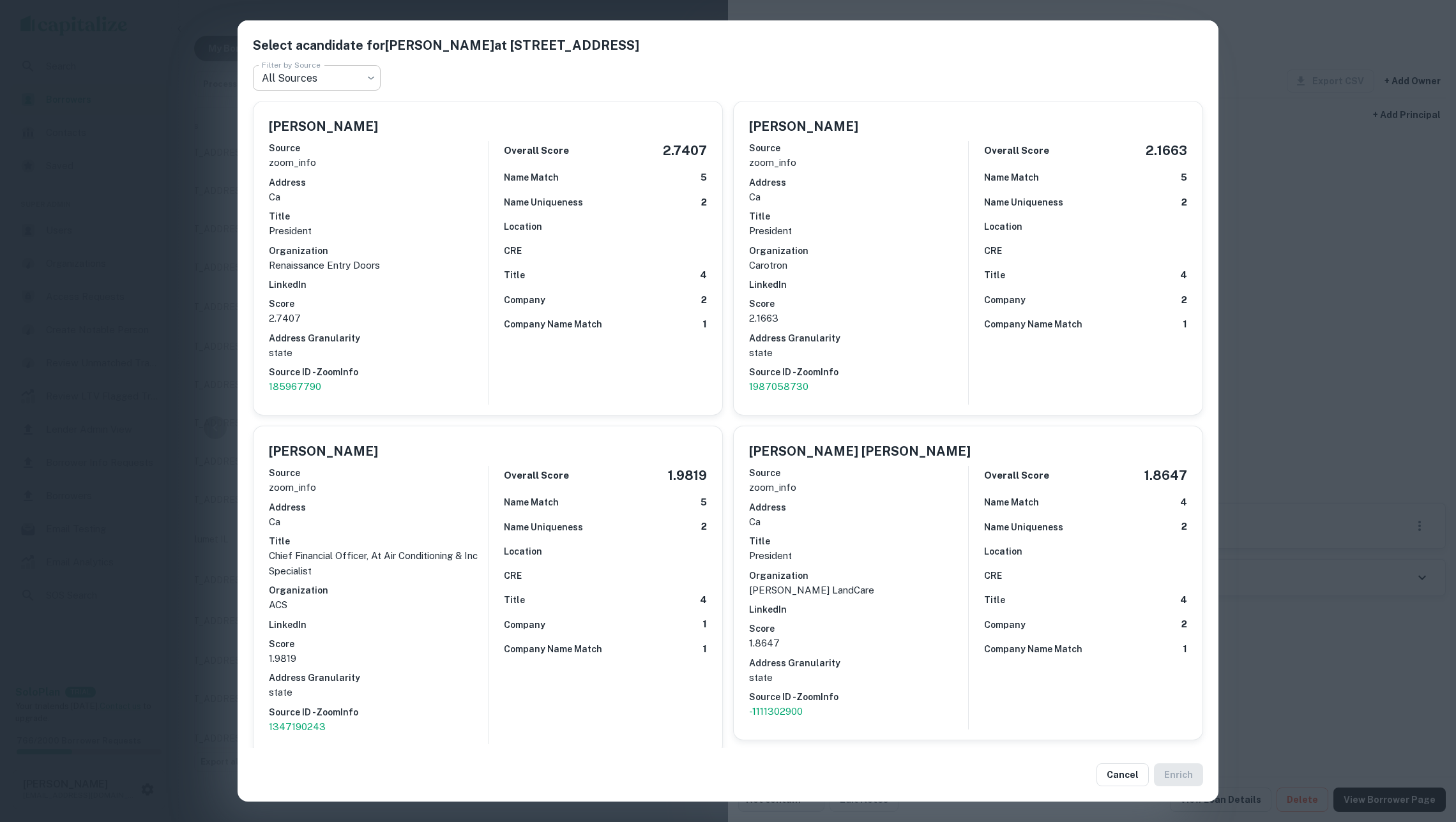
click at [341, 78] on body "**********" at bounding box center [728, 411] width 1456 height 822
click at [333, 197] on li "white_pages" at bounding box center [316, 199] width 127 height 23
type input "**********"
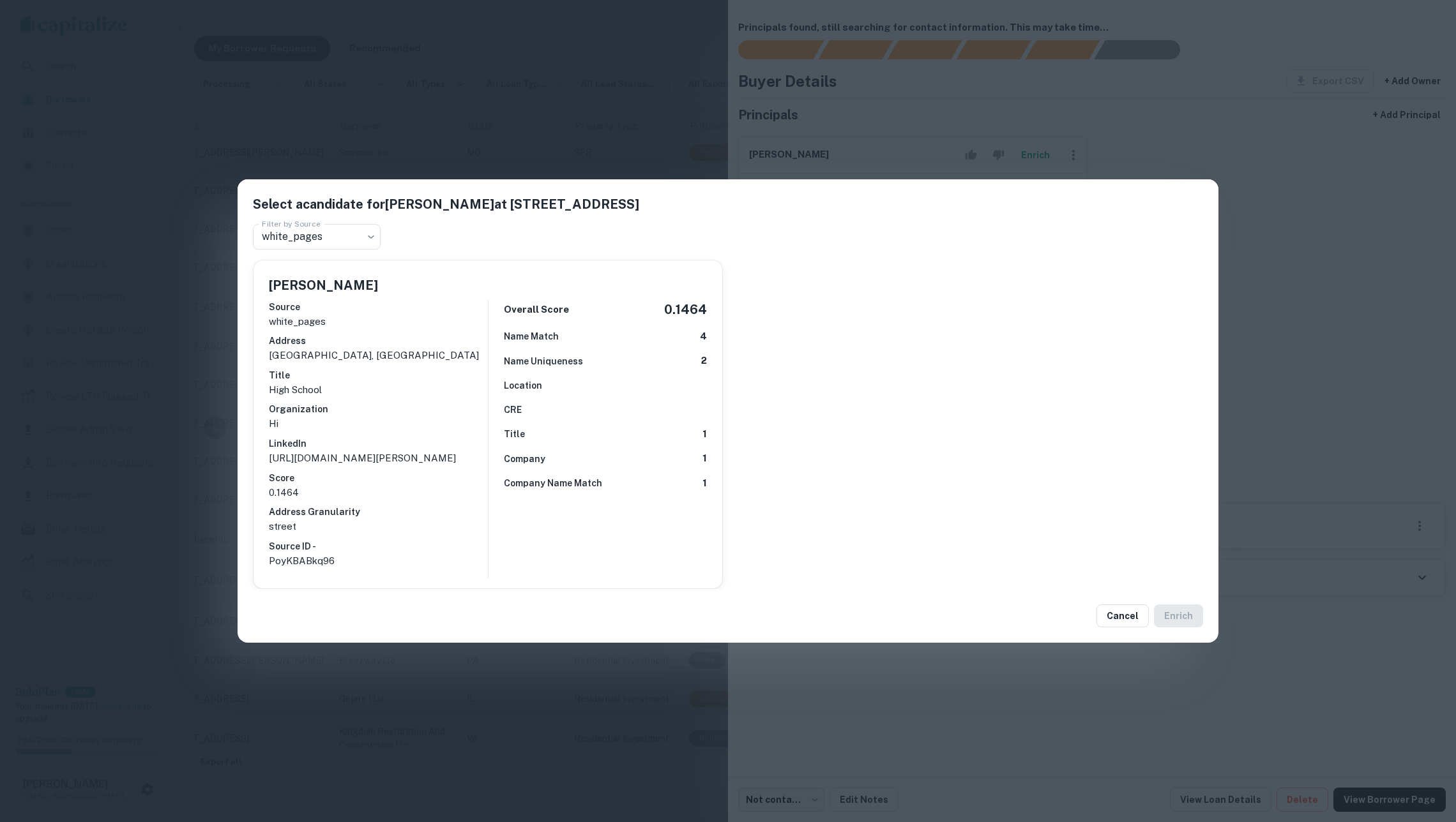
drag, startPoint x: 338, startPoint y: 455, endPoint x: 262, endPoint y: 446, distance: 76.5
click at [262, 446] on div "Michael K Jenkins Source white_pages Address san jose, ca Title High School Org…" at bounding box center [488, 425] width 469 height 329
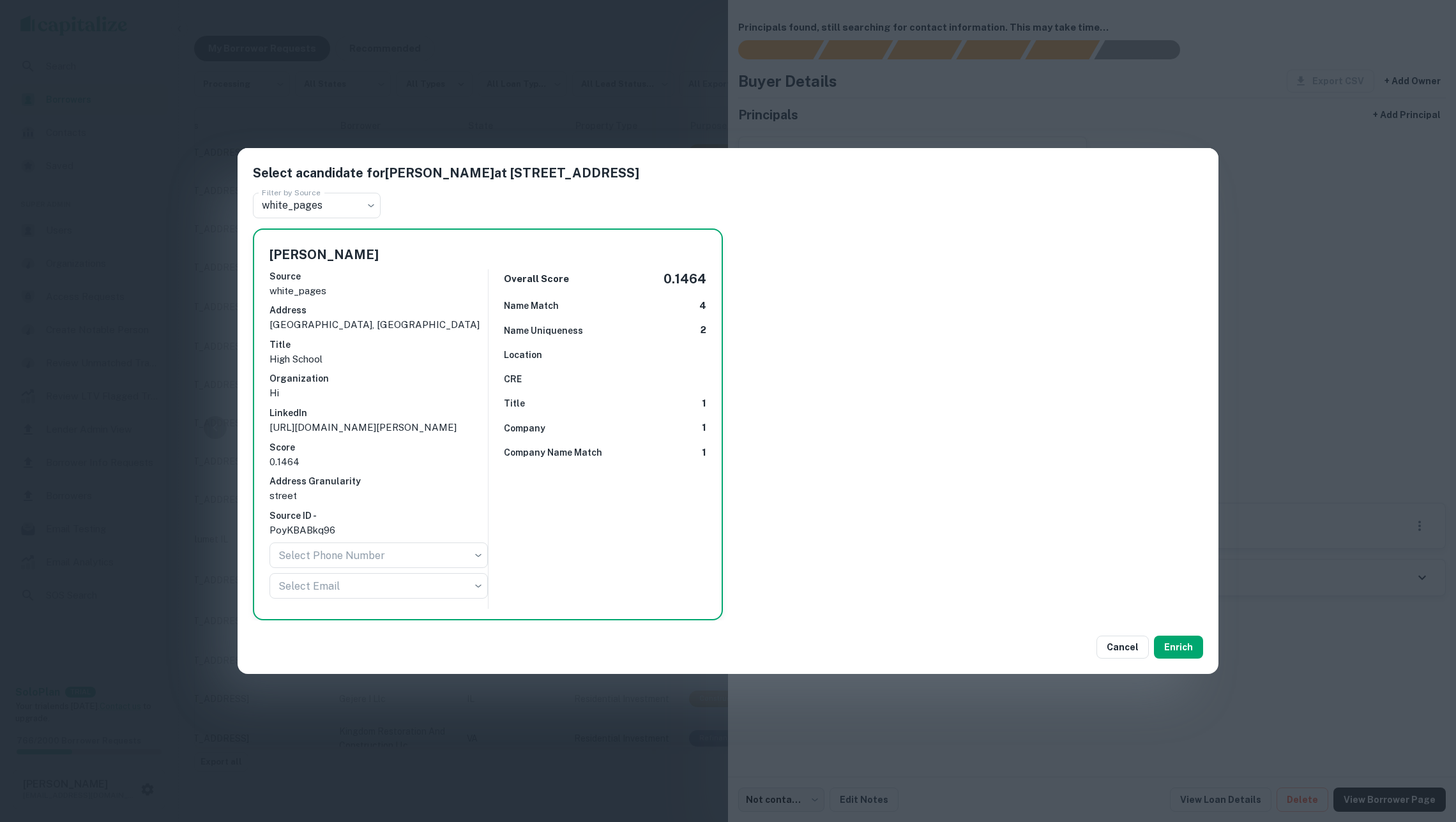
copy p "https://www.linkedin.com/in/michael-jenkins-b91302153"
click at [290, 124] on div "**********" at bounding box center [728, 411] width 1456 height 822
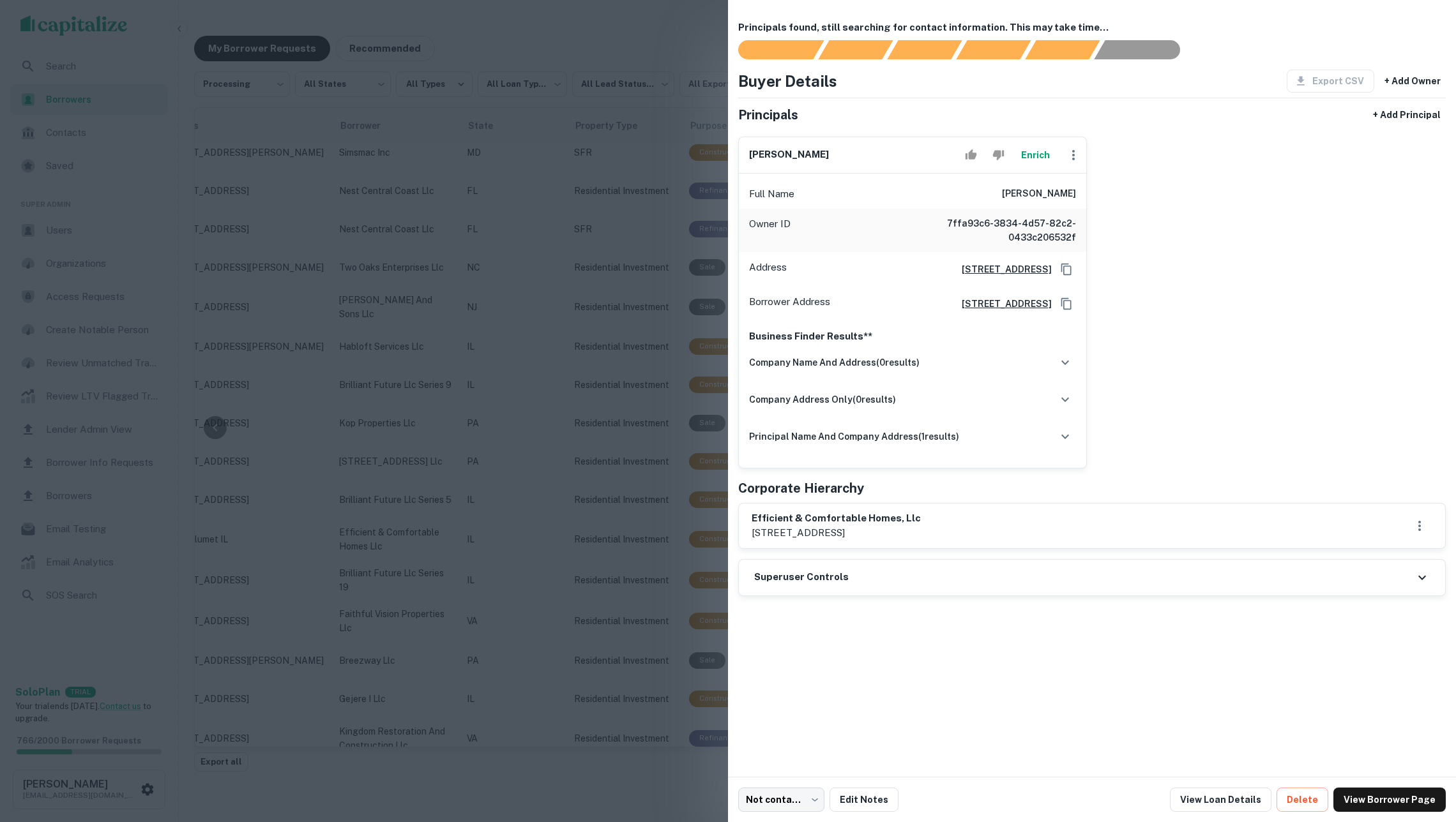
click at [575, 284] on div at bounding box center [728, 411] width 1456 height 822
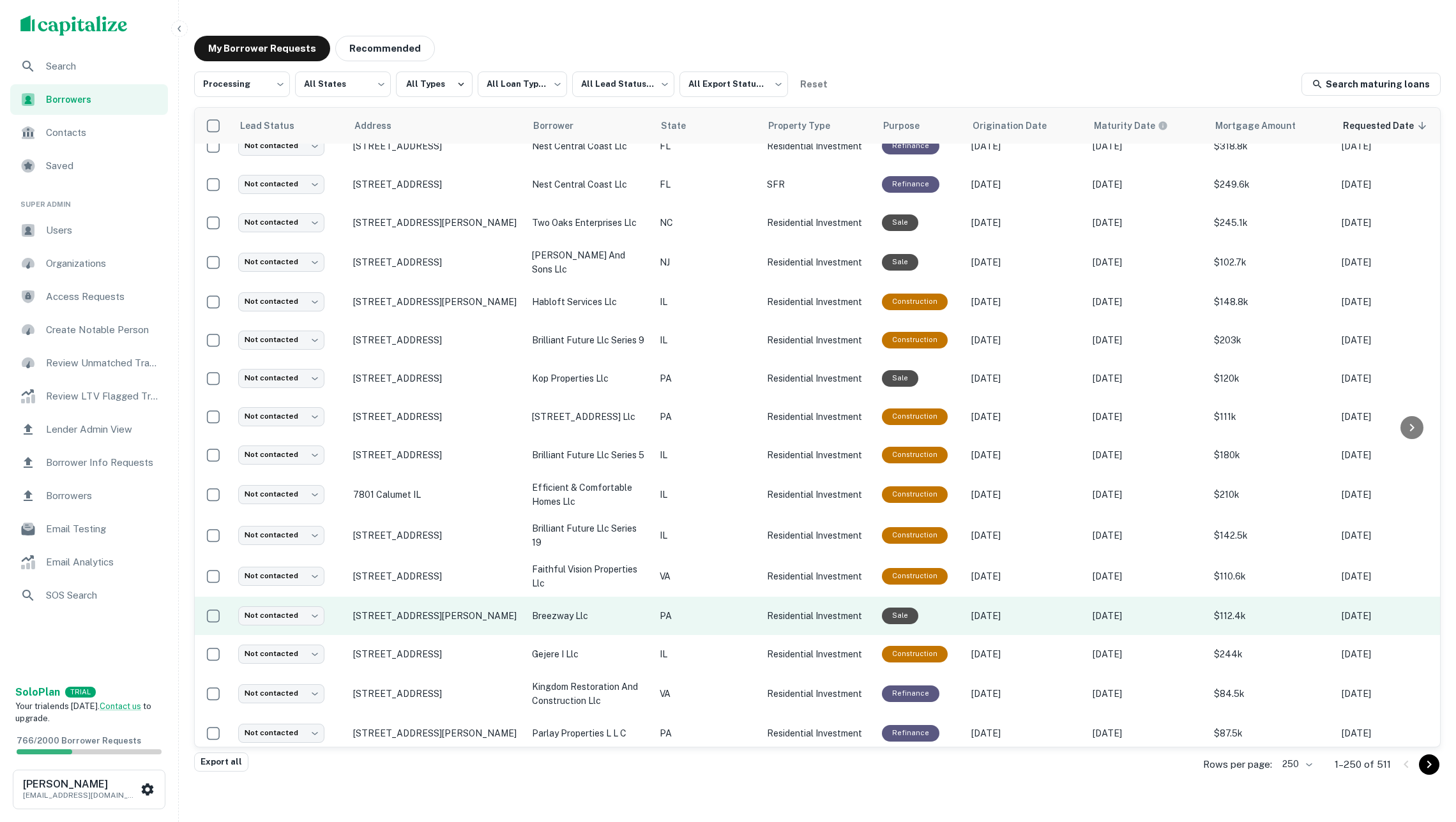
scroll to position [131, 0]
click at [591, 619] on td "breezway llc" at bounding box center [589, 615] width 127 height 38
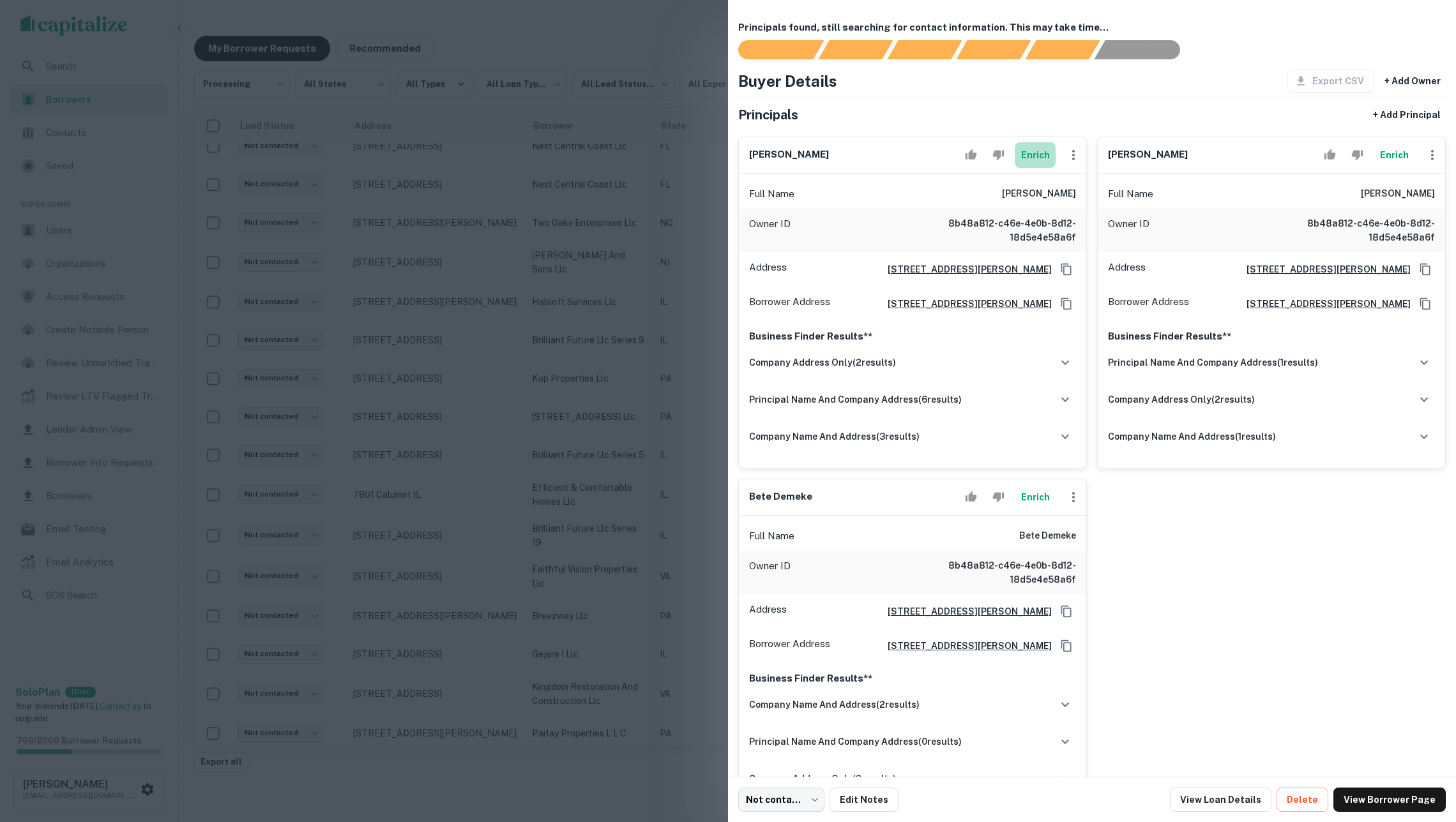
click at [1041, 157] on button "Enrich" at bounding box center [1035, 155] width 41 height 25
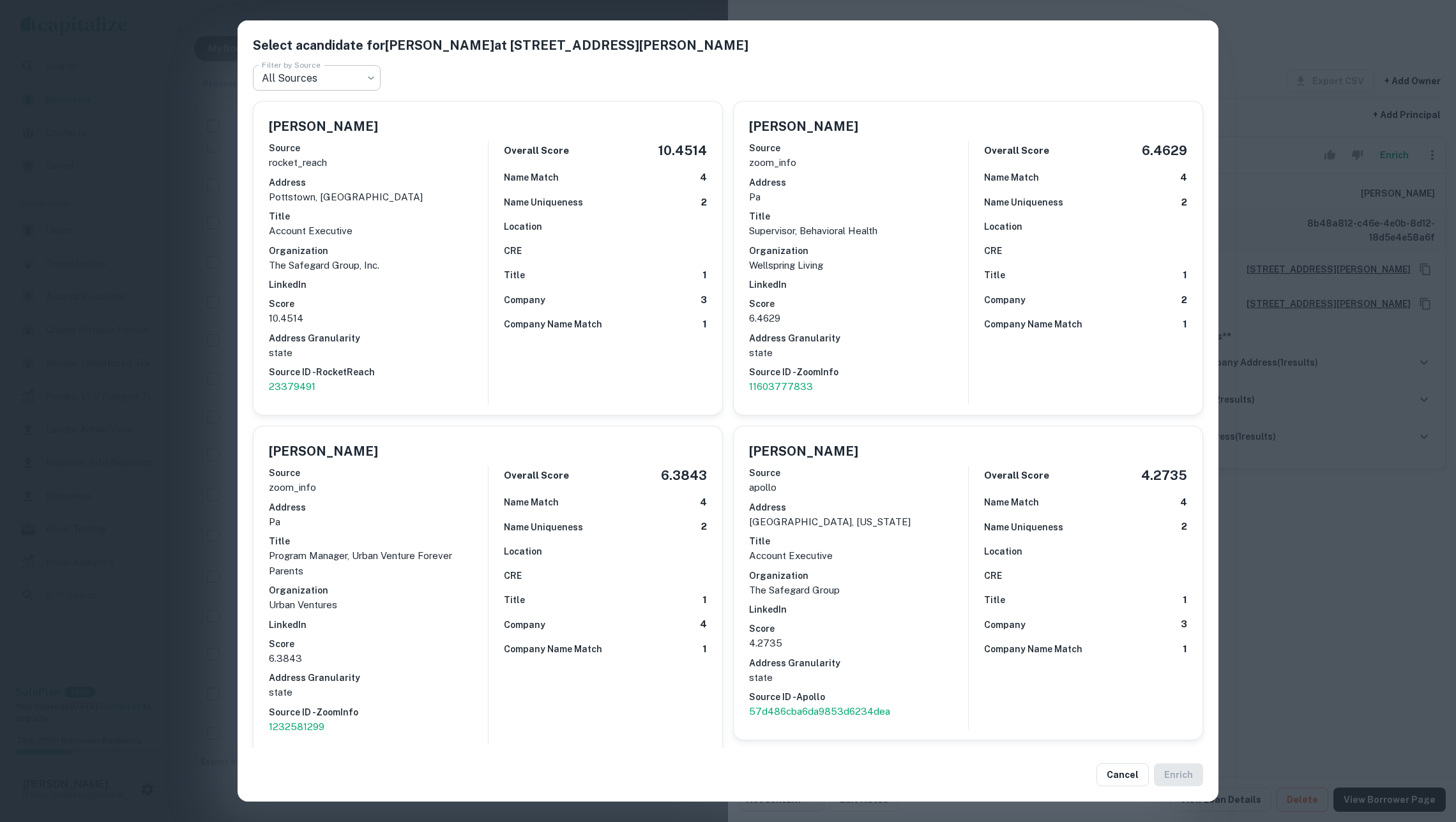
scroll to position [0, 0]
click at [349, 80] on body "**********" at bounding box center [728, 411] width 1456 height 822
click at [340, 191] on li "white_pages" at bounding box center [316, 199] width 127 height 23
type input "**********"
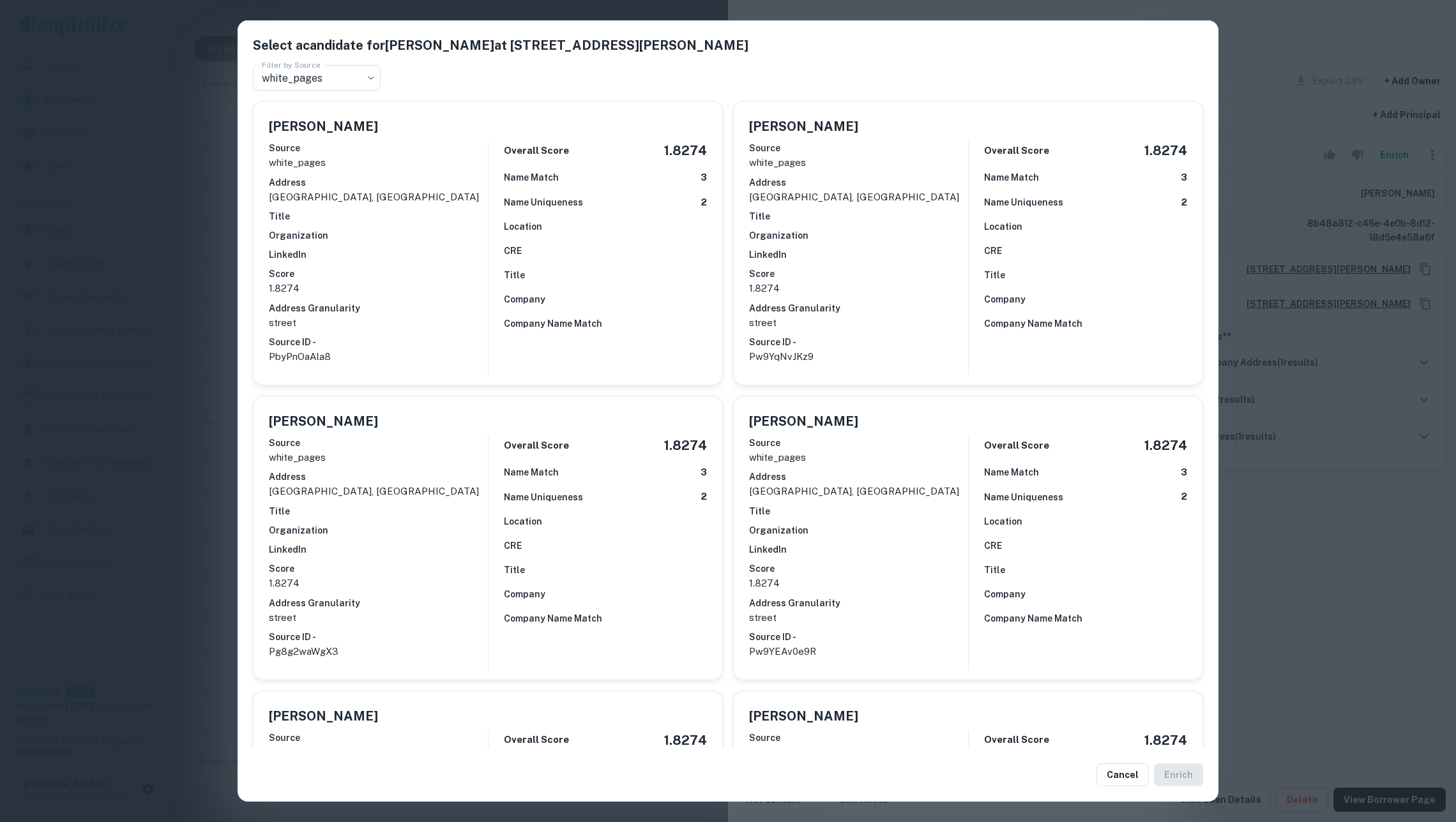
click at [1428, 591] on div "**********" at bounding box center [728, 411] width 1456 height 822
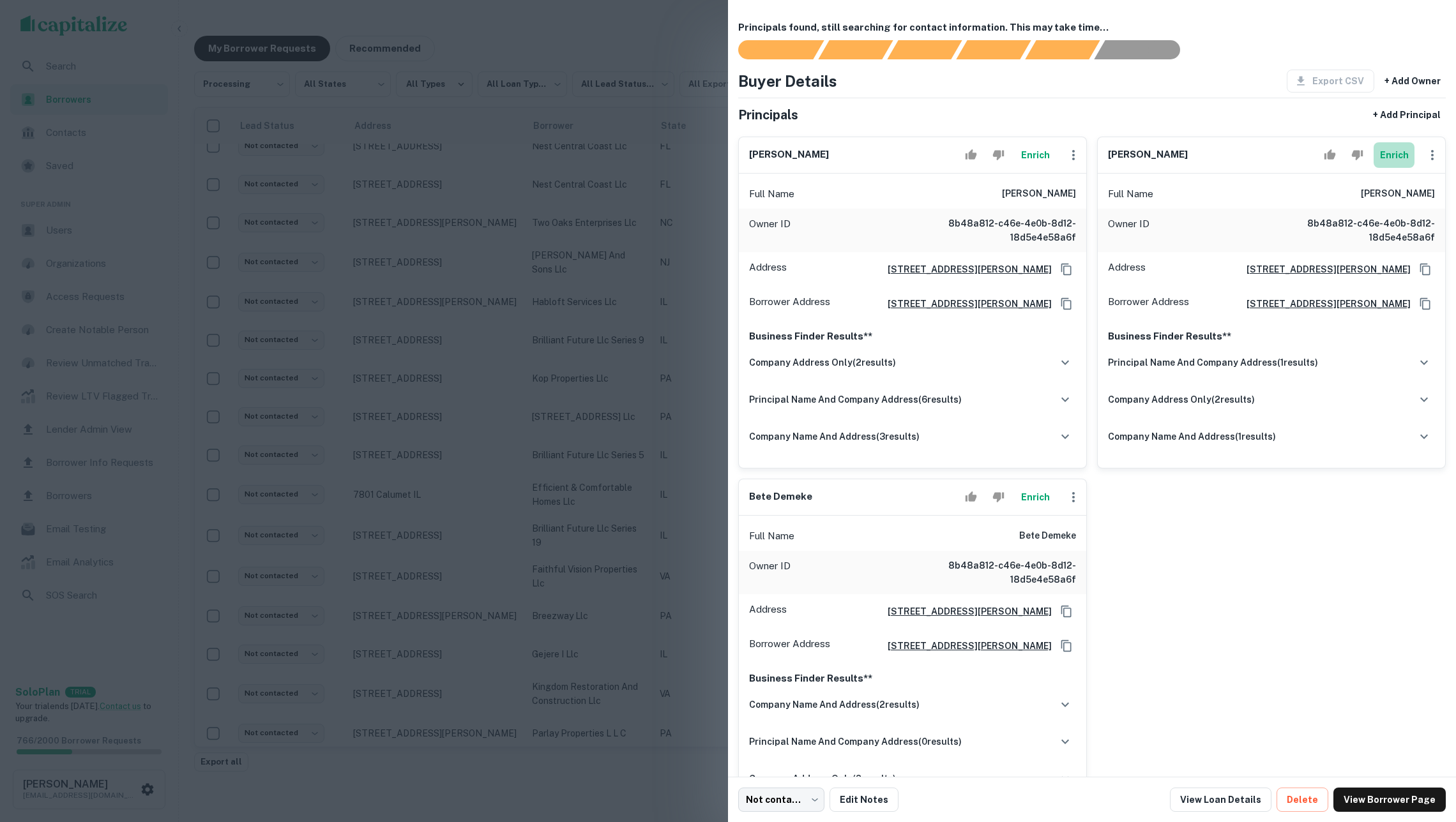
click at [1389, 162] on button "Enrich" at bounding box center [1394, 155] width 41 height 25
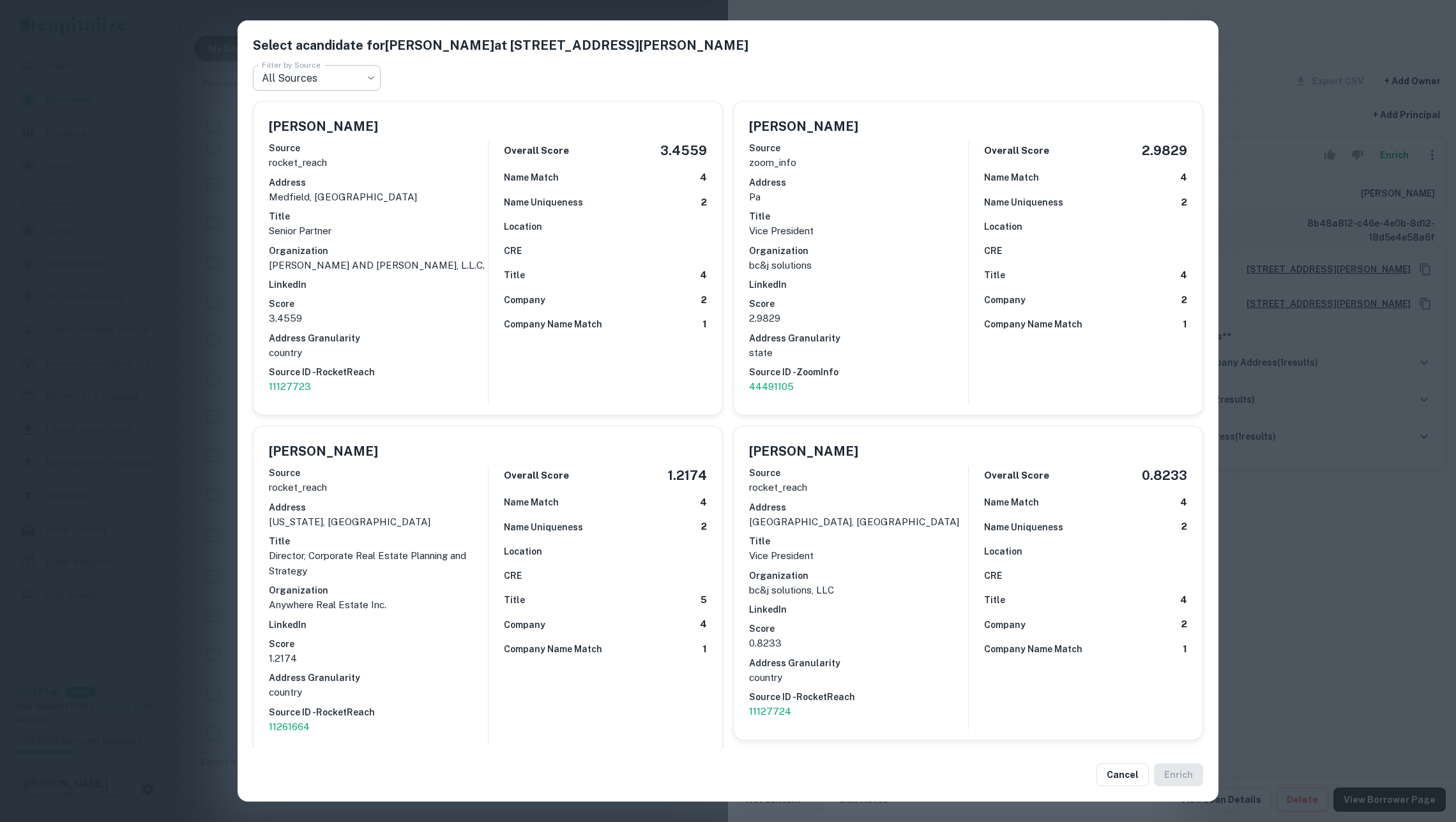
click at [360, 79] on body "**********" at bounding box center [728, 411] width 1456 height 822
click at [494, 54] on div at bounding box center [728, 411] width 1456 height 822
click at [1296, 683] on div "Select a candidate for THOMAS J RAPONE at 730 thomas road Filter by Source All …" at bounding box center [728, 411] width 1456 height 822
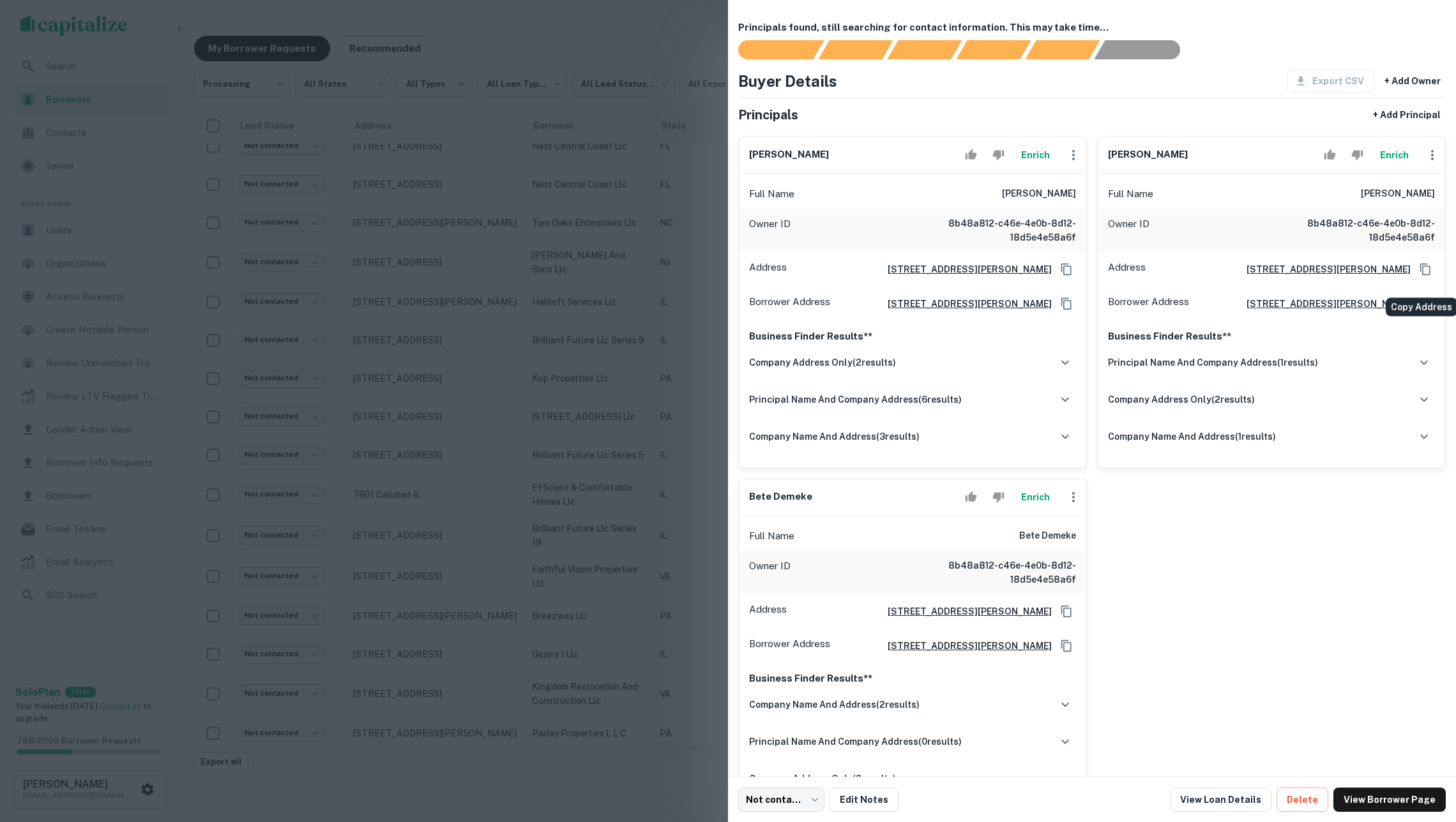
click at [1420, 275] on icon "Copy Address" at bounding box center [1425, 269] width 11 height 11
click at [340, 377] on div at bounding box center [728, 411] width 1456 height 822
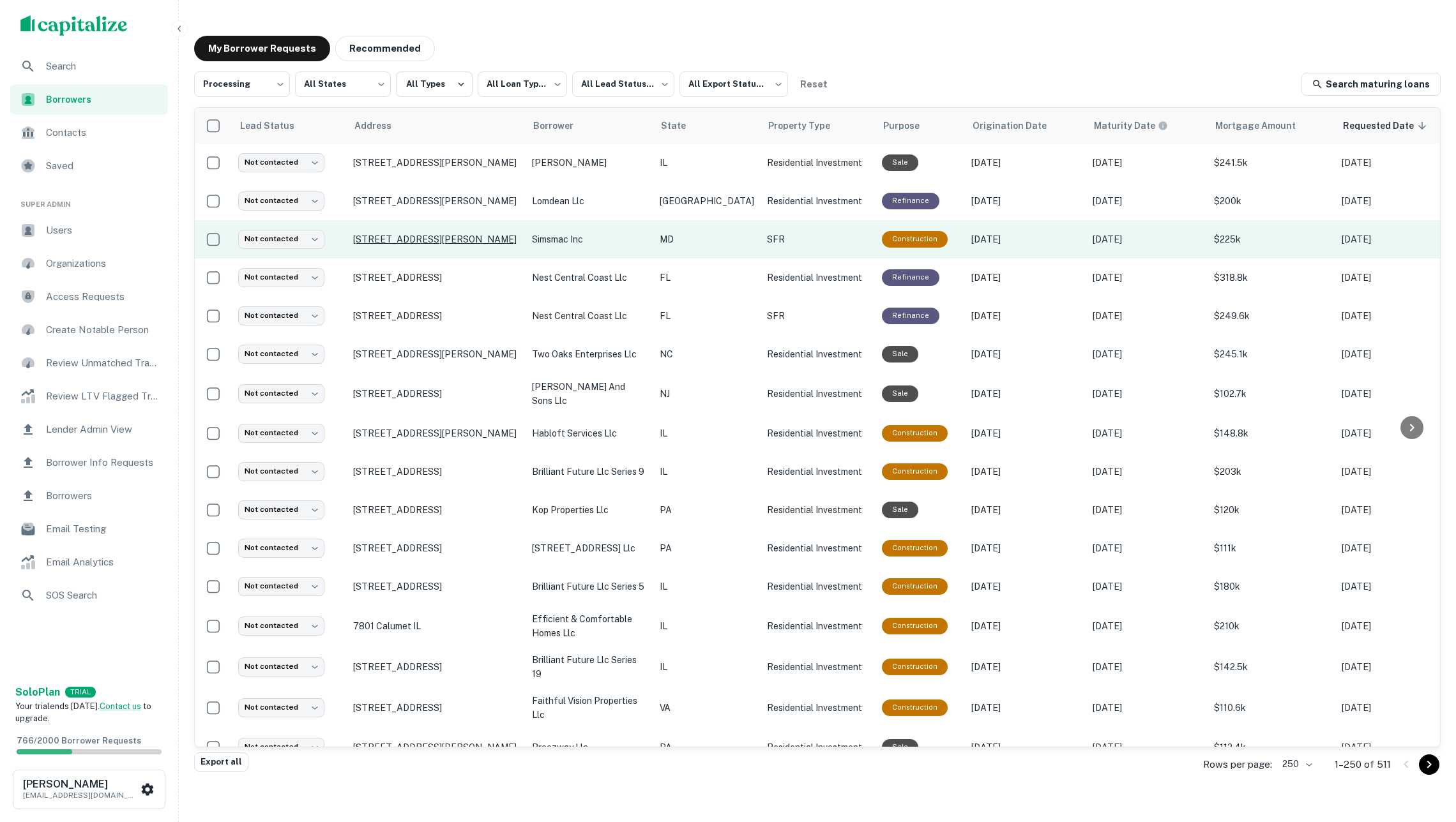
click at [479, 244] on p "1425 Mcculloh St Baltimore, MD 21217" at bounding box center [436, 239] width 166 height 11
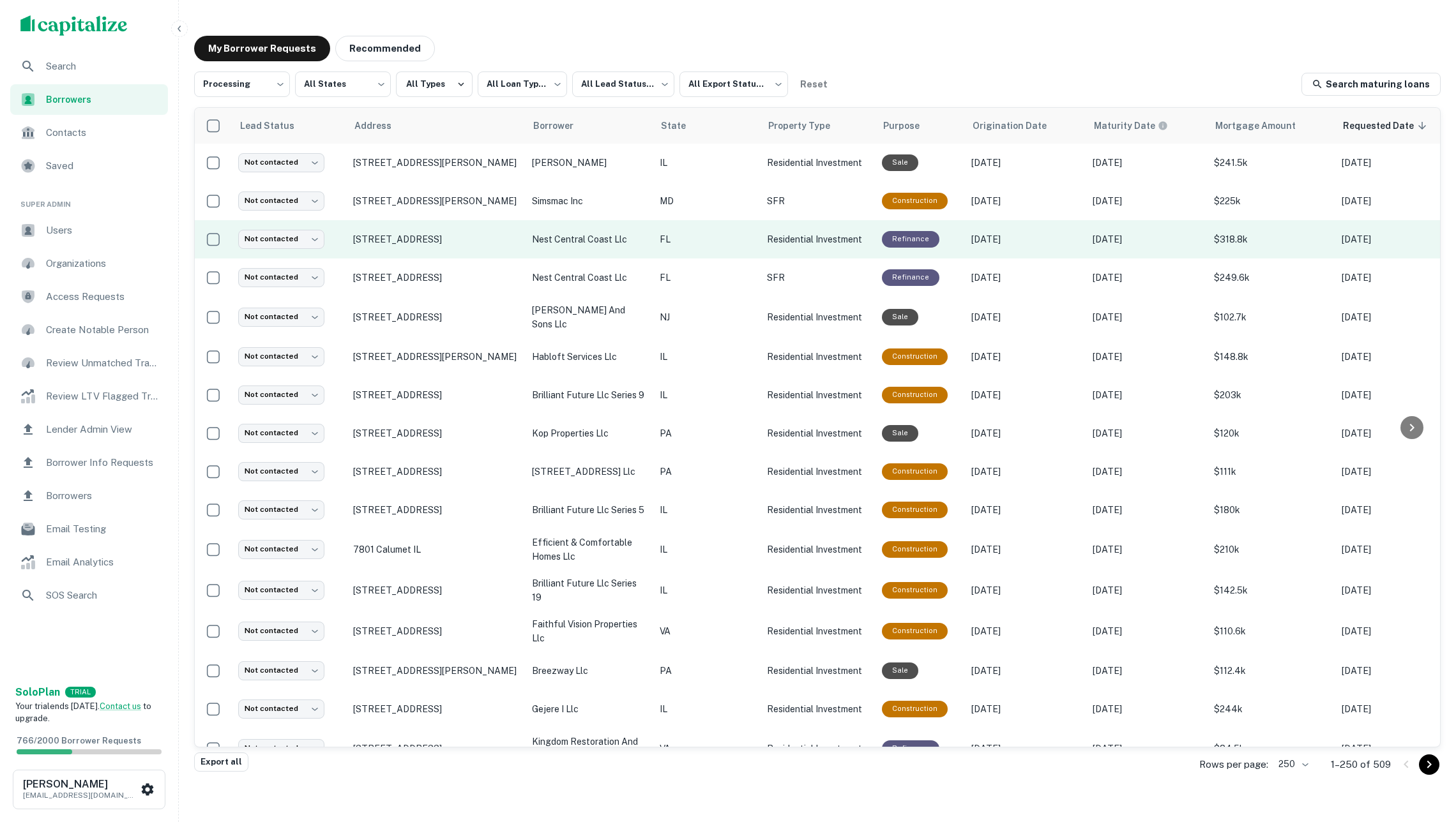
click at [634, 238] on p "nest central coast llc" at bounding box center [590, 239] width 115 height 14
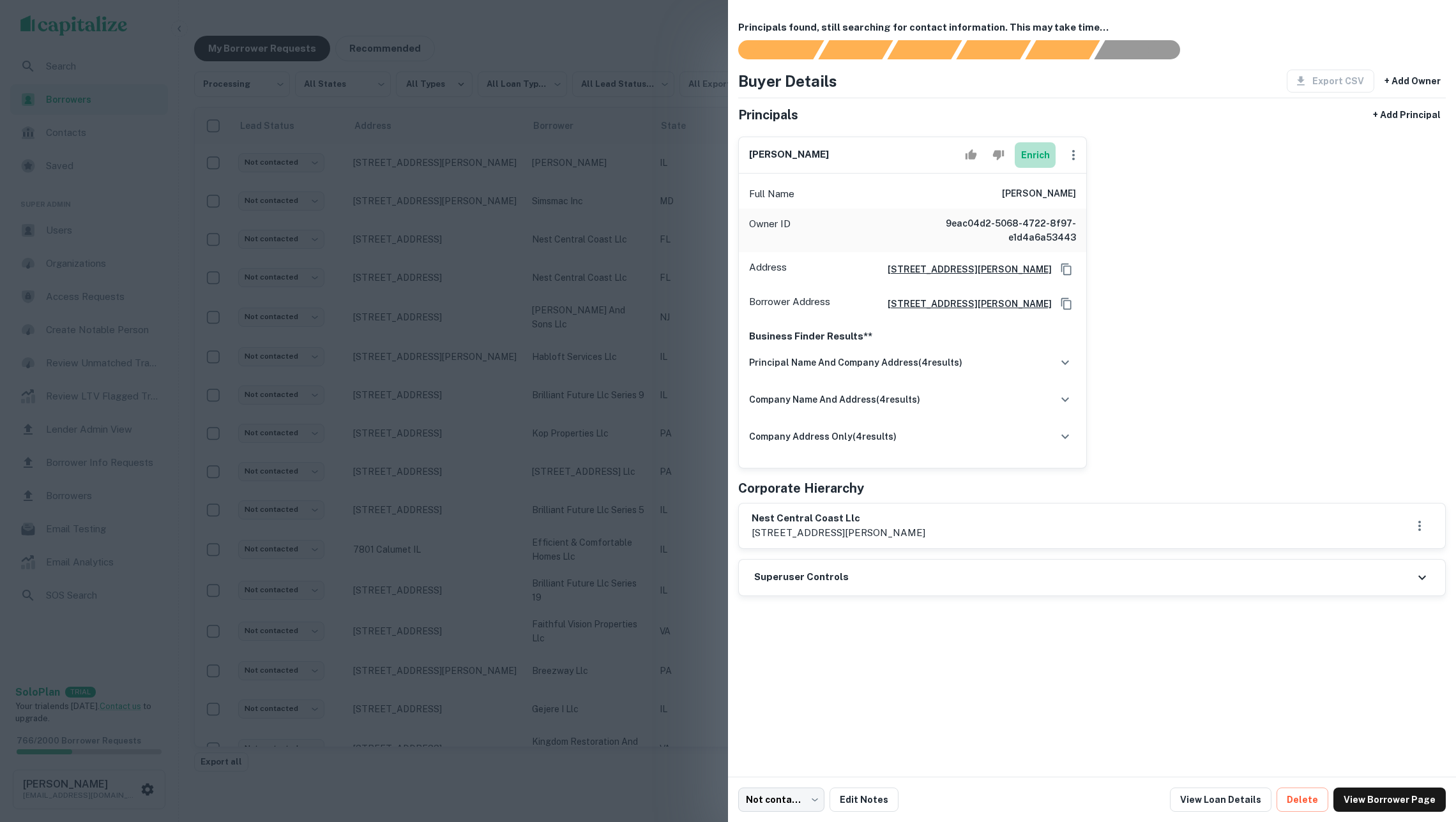
click at [1044, 162] on button "Enrich" at bounding box center [1035, 155] width 41 height 25
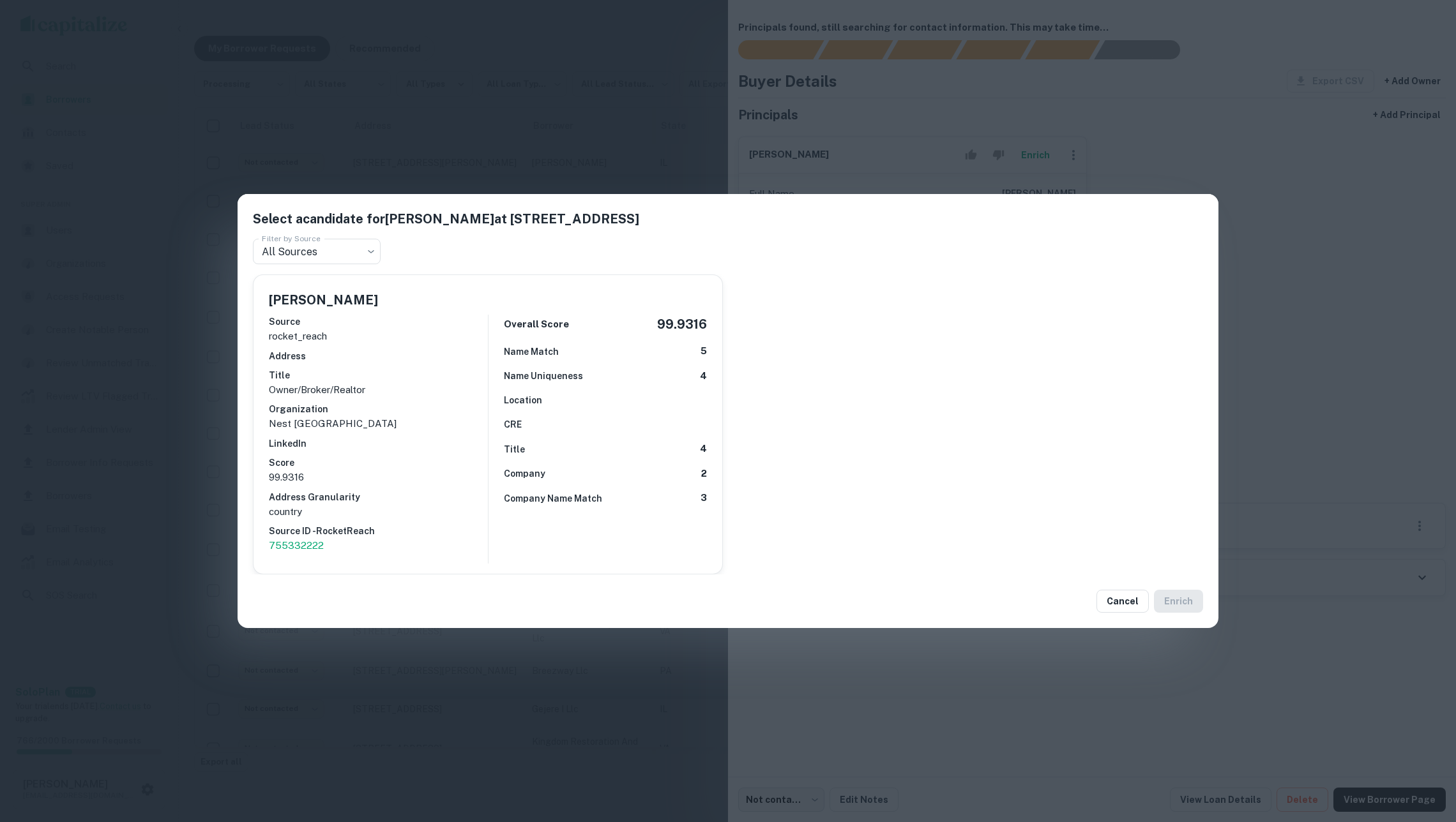
click at [642, 414] on div "Overall Score 99.9316 Name Match 5 Name Uniqueness 4 Location CRE Title 4 Compa…" at bounding box center [598, 439] width 219 height 248
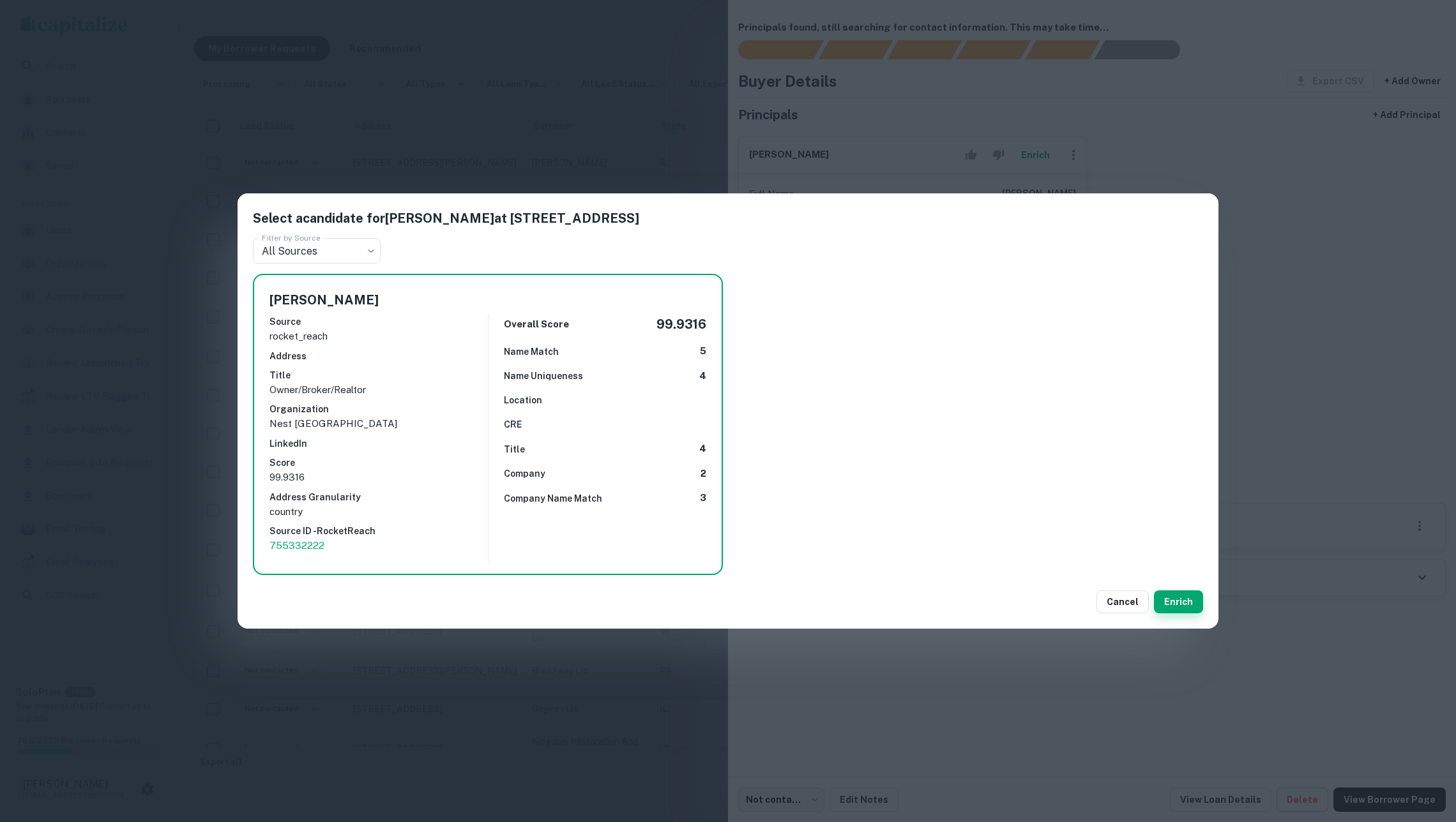
click at [1179, 593] on button "Enrich" at bounding box center [1179, 602] width 49 height 23
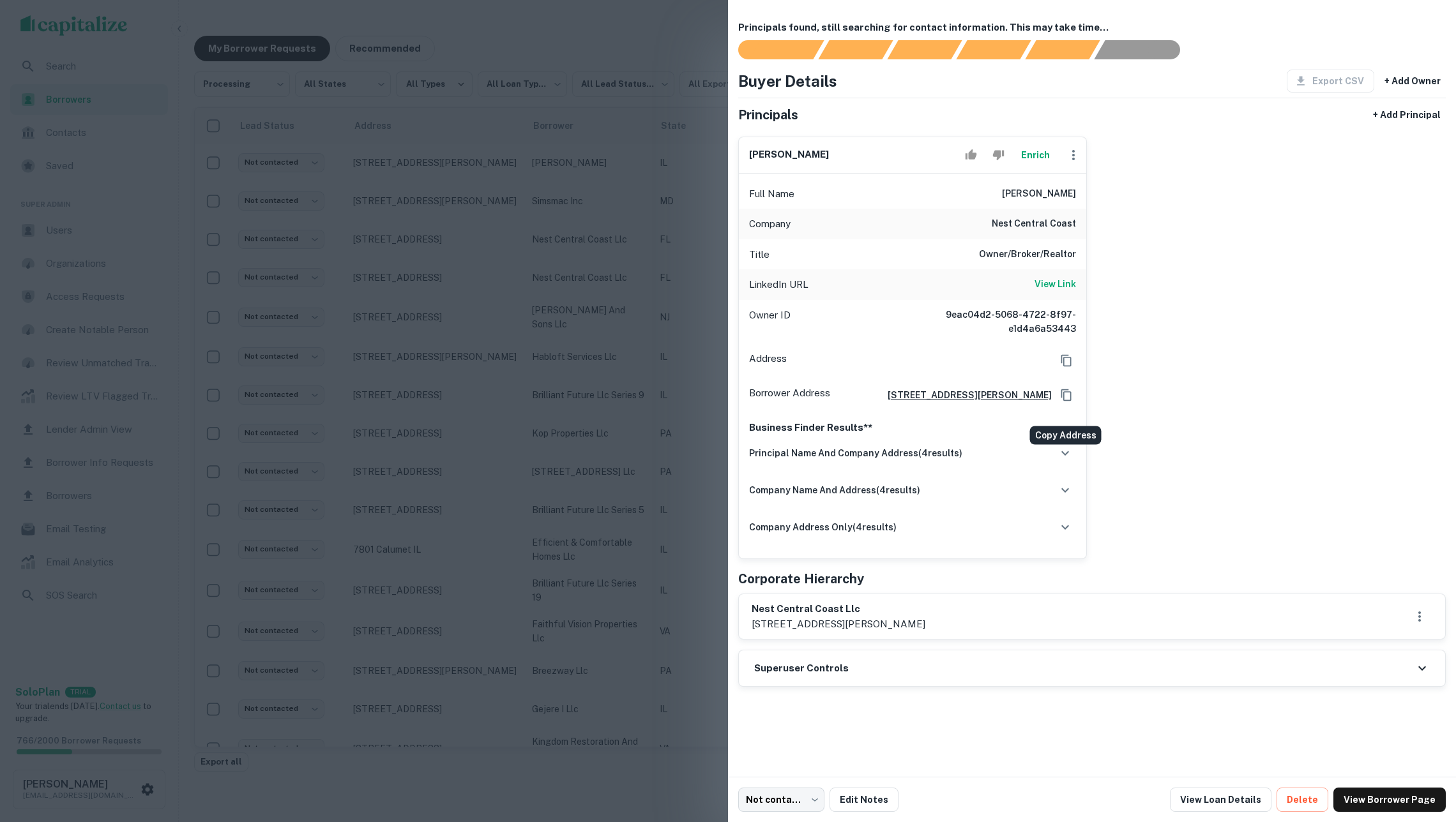
click at [1064, 401] on icon "Copy Address" at bounding box center [1067, 396] width 13 height 13
drag, startPoint x: 985, startPoint y: 203, endPoint x: 1089, endPoint y: 203, distance: 104.0
click at [1089, 203] on div "dianna vonderheide Enrich Full Name dianna vonderheide Company nest central coa…" at bounding box center [1087, 343] width 718 height 434
copy h6 "dianna vonderheide"
click at [230, 160] on div at bounding box center [728, 411] width 1456 height 822
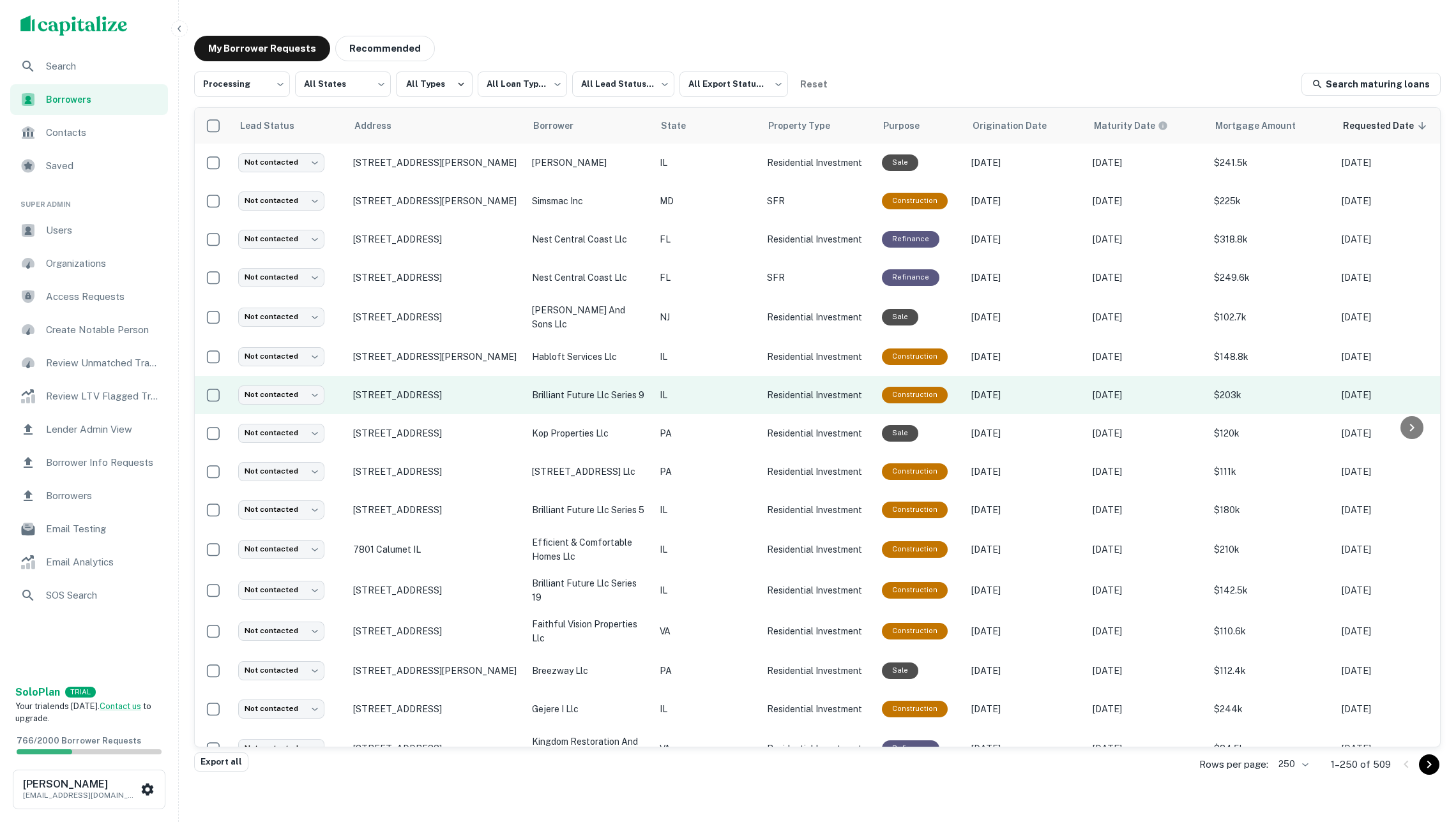
click at [567, 391] on p "brilliant future llc series 9" at bounding box center [590, 395] width 115 height 14
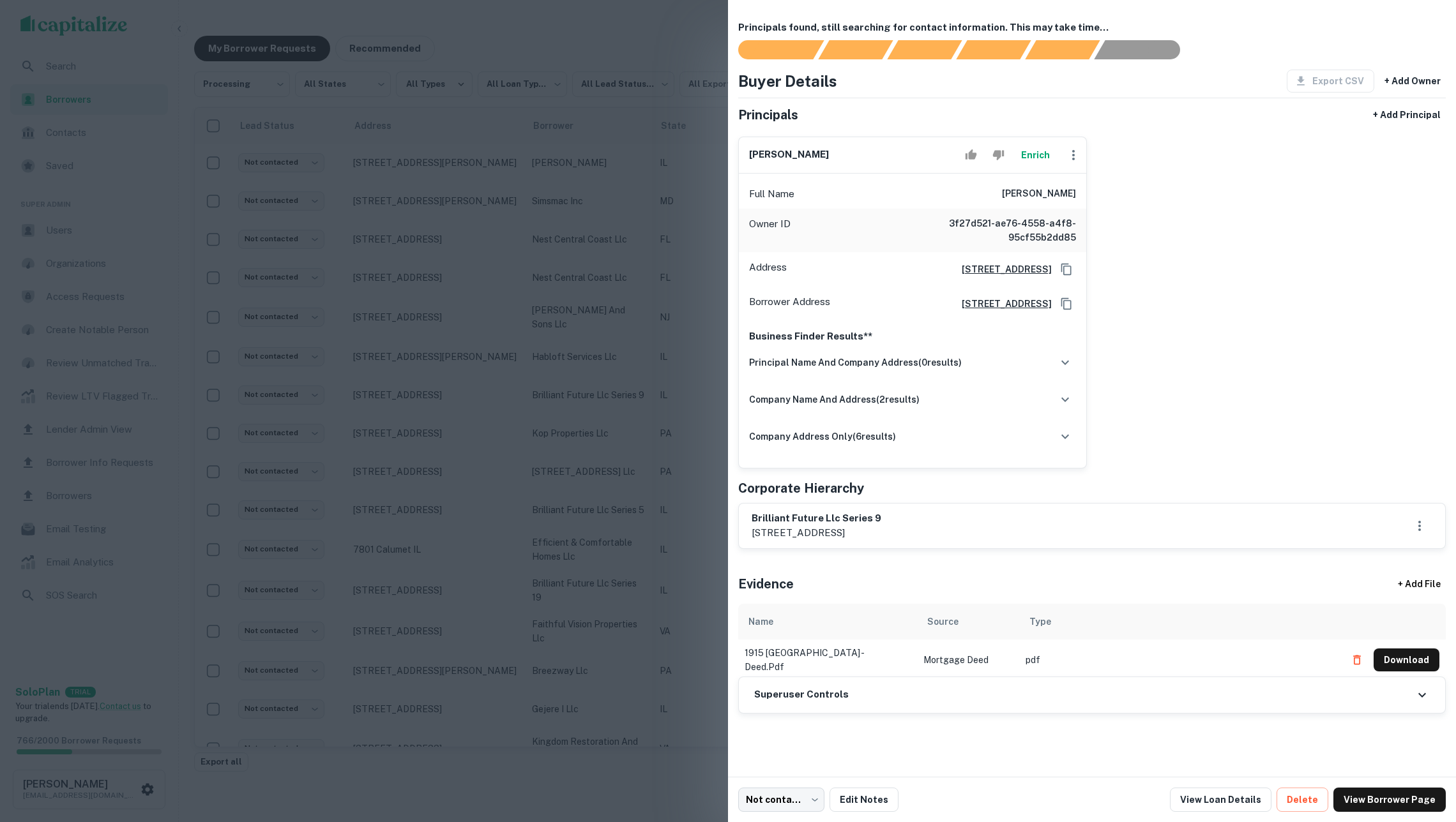
click at [1026, 157] on button "Enrich" at bounding box center [1035, 155] width 41 height 25
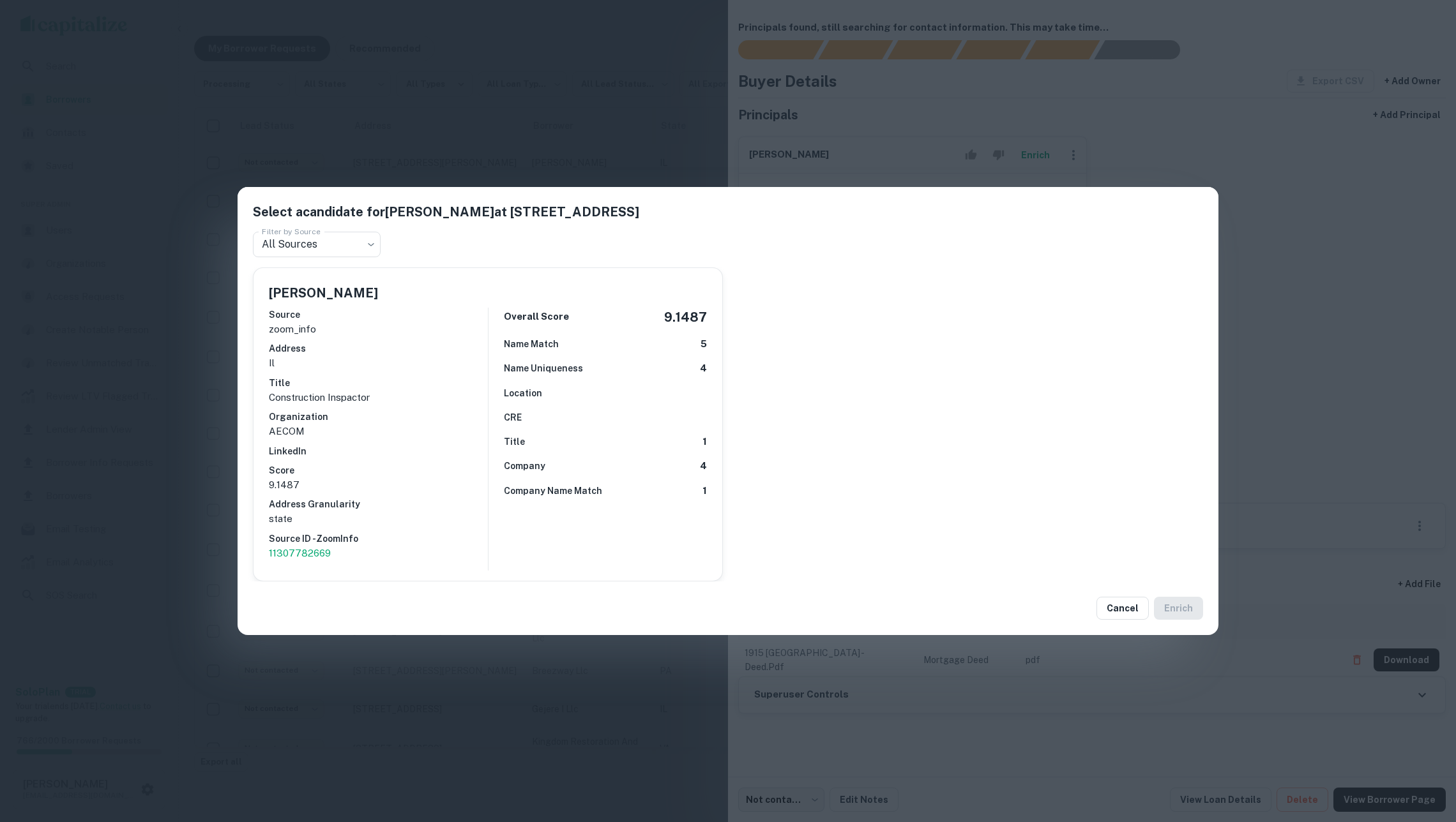
click at [458, 422] on h6 "Organization" at bounding box center [378, 416] width 219 height 14
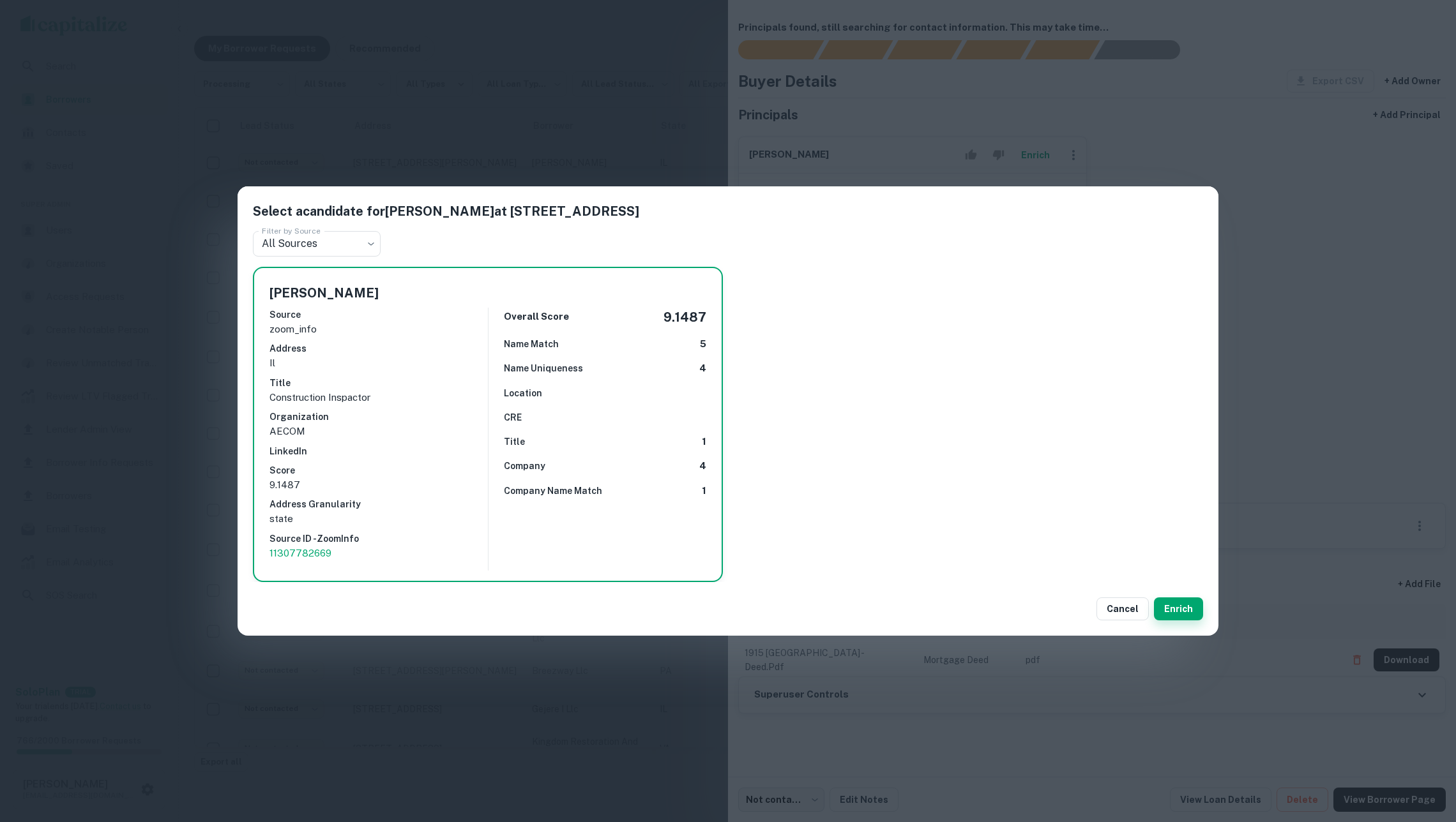
click at [1185, 603] on button "Enrich" at bounding box center [1179, 609] width 49 height 23
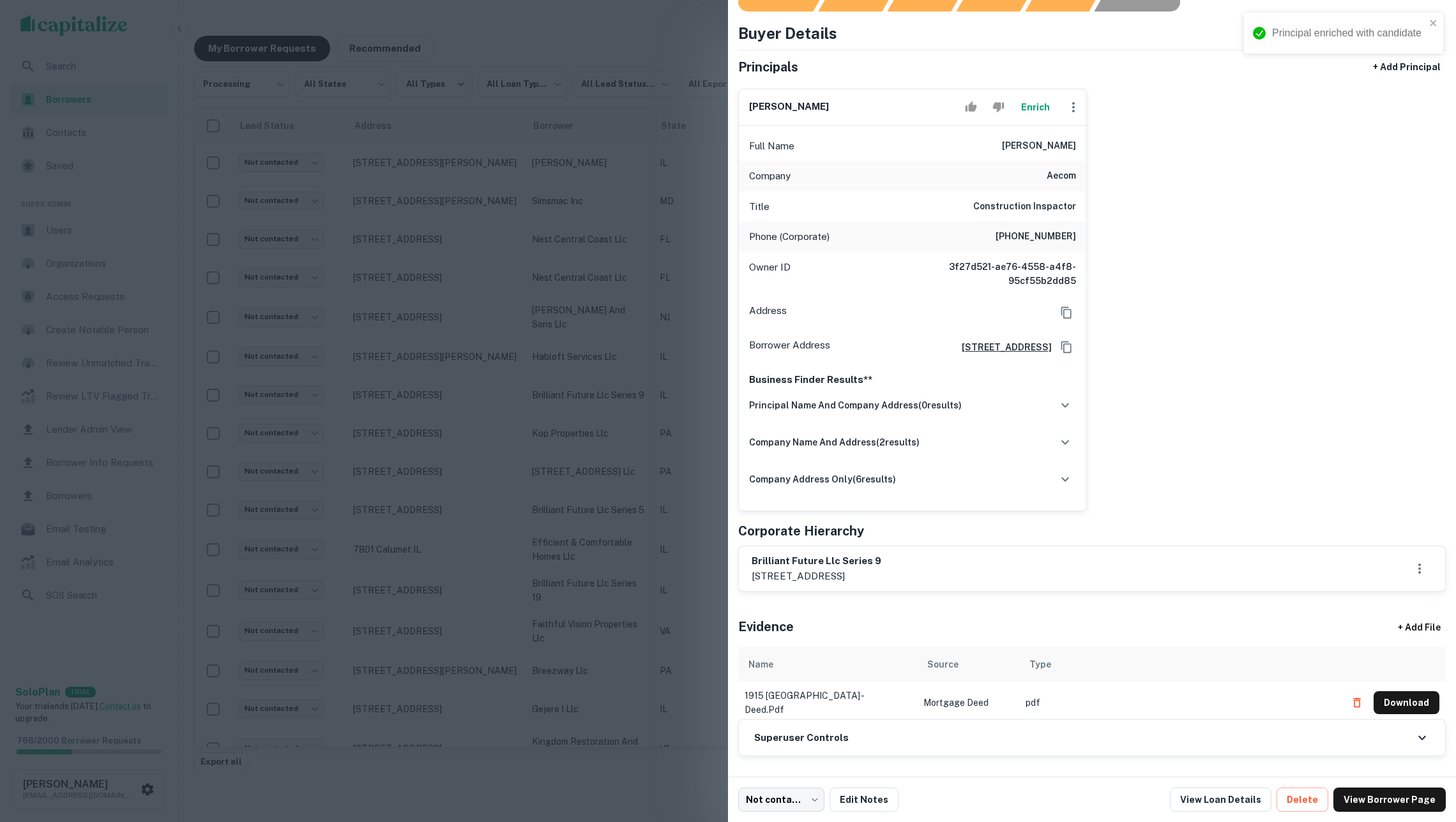
click at [849, 742] on div "Superuser Controls" at bounding box center [1092, 738] width 707 height 36
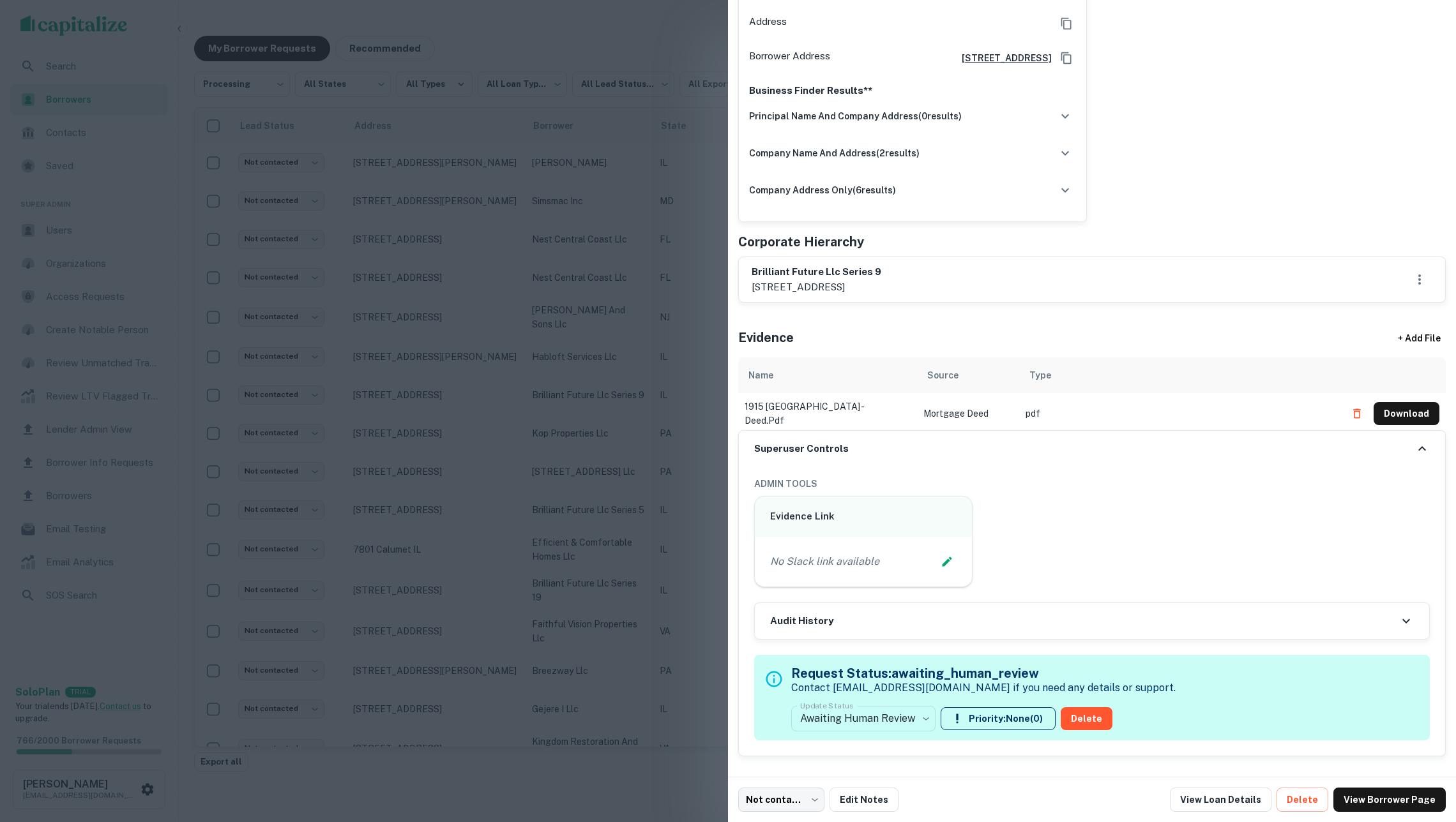
scroll to position [386, 0]
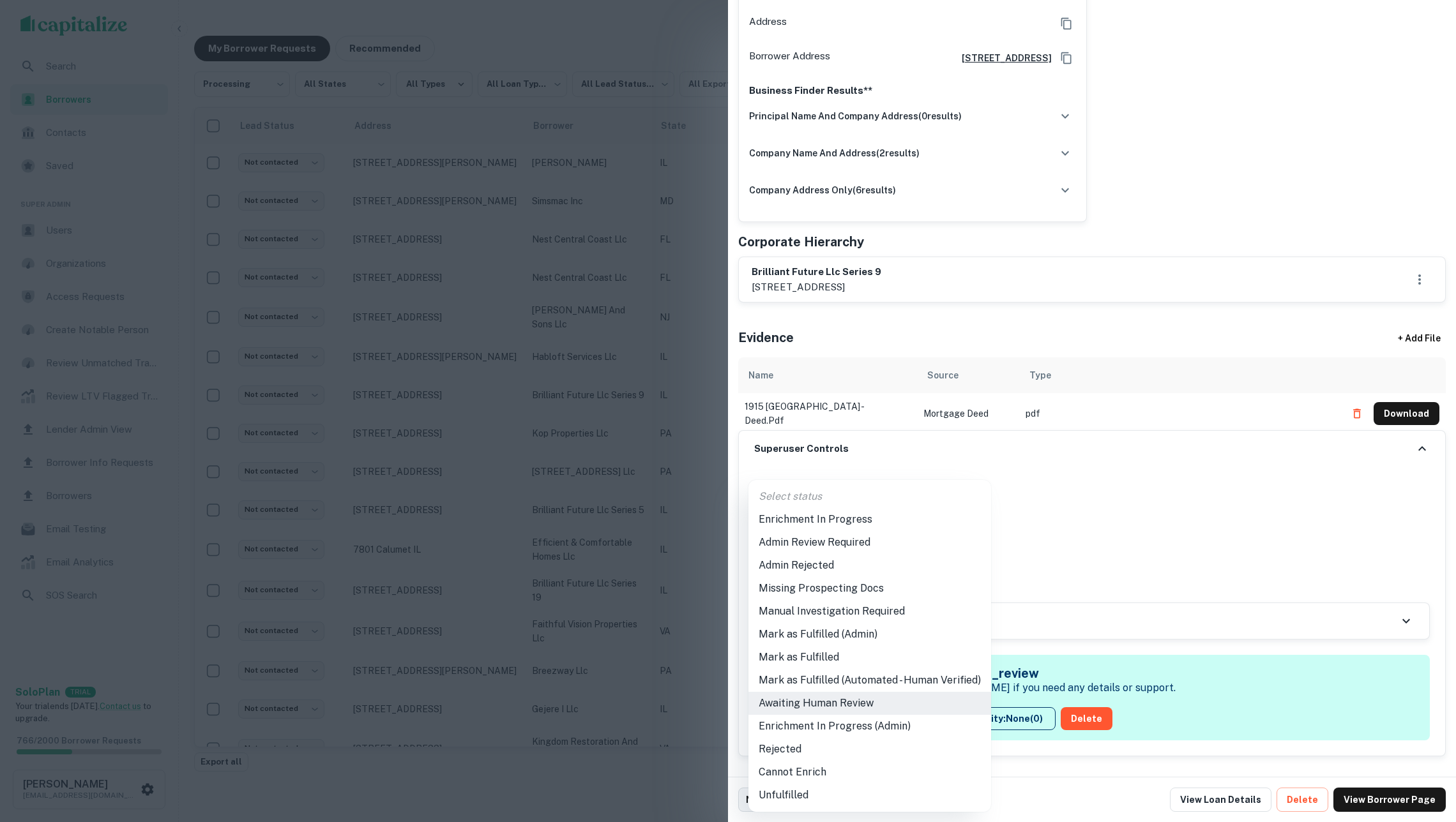
click at [885, 707] on body "**********" at bounding box center [728, 411] width 1456 height 822
click at [857, 629] on li "Mark as Fulfilled (Admin)" at bounding box center [870, 634] width 243 height 23
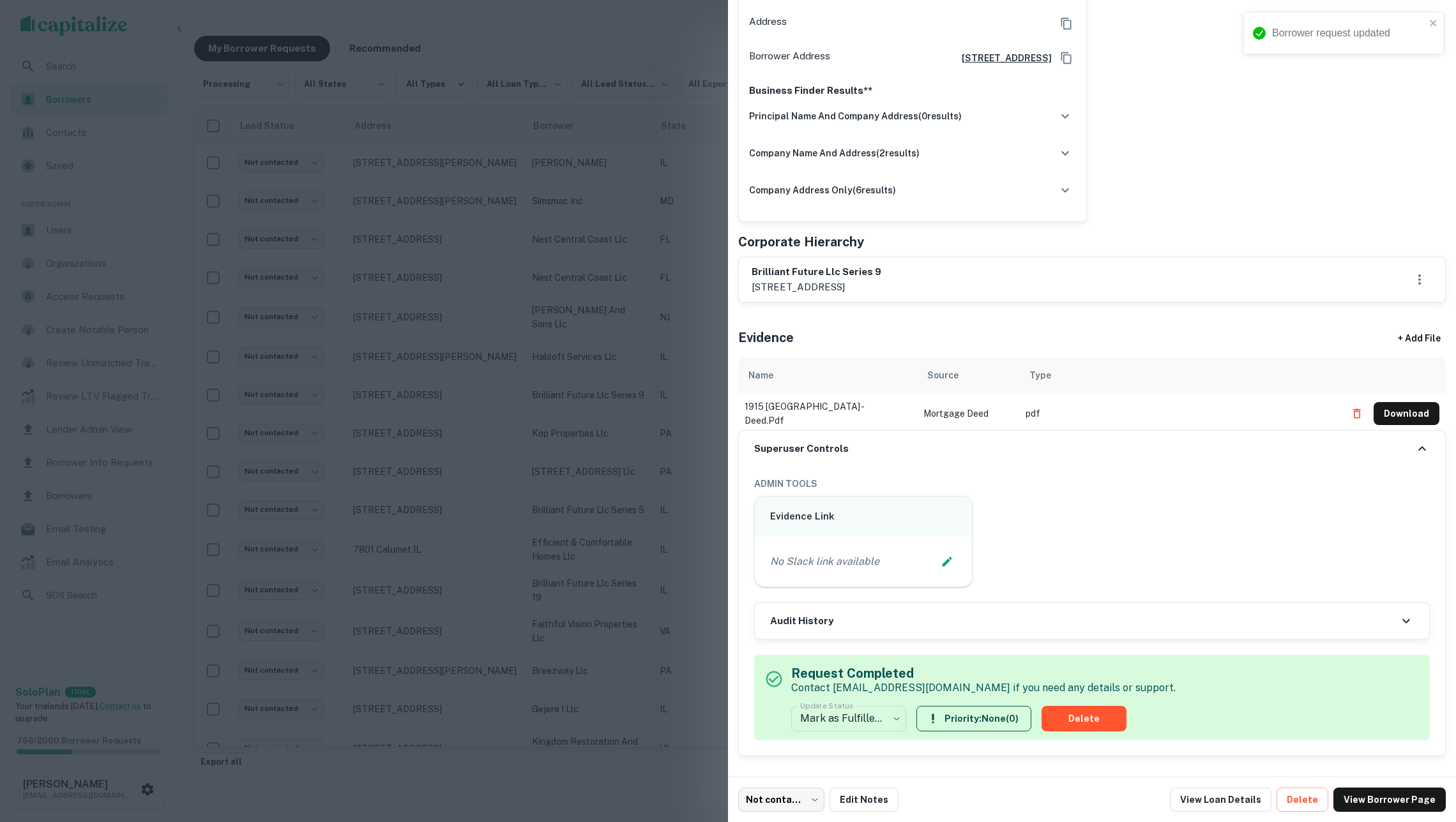
click at [571, 422] on div at bounding box center [728, 411] width 1456 height 822
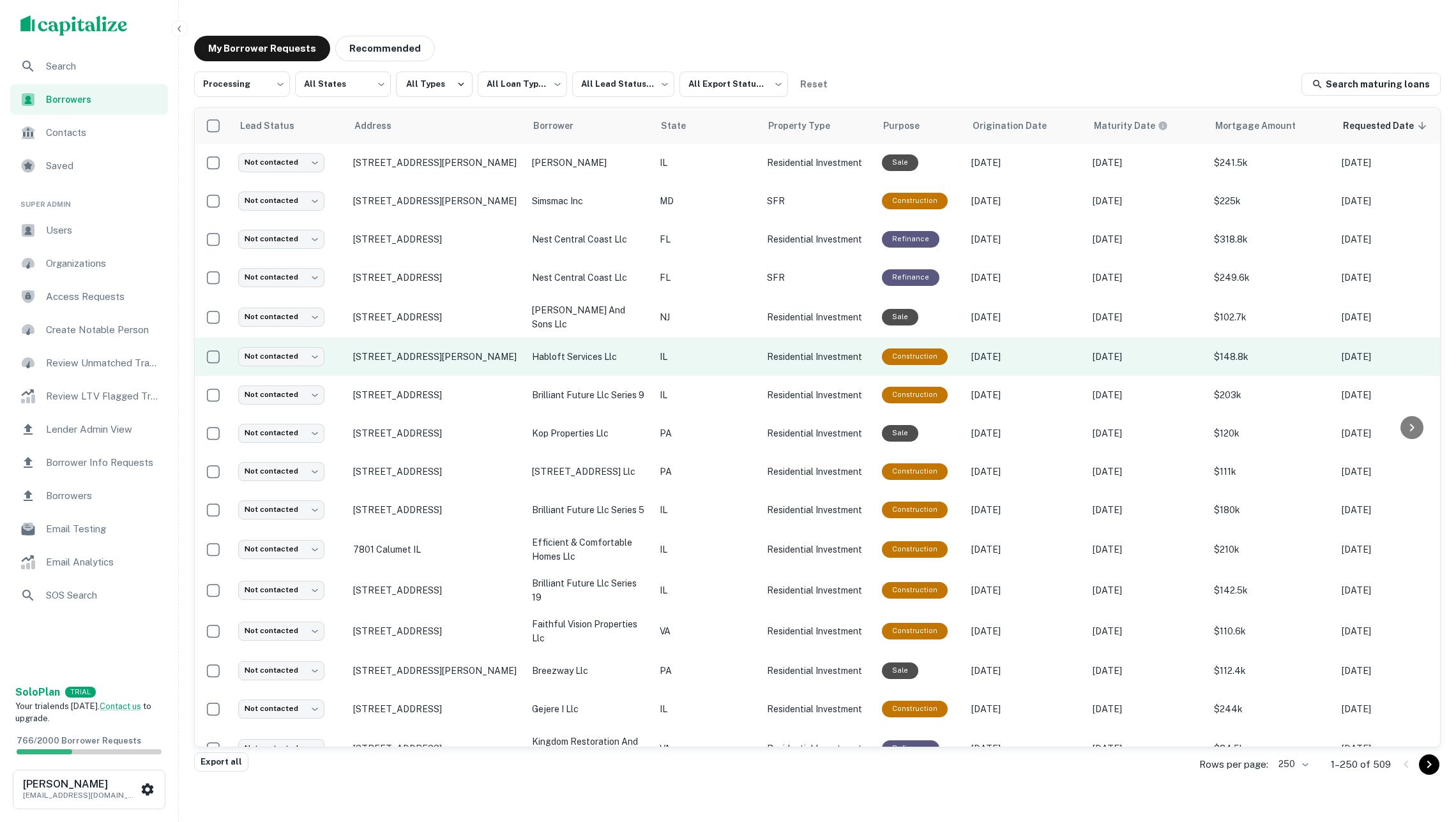
scroll to position [0, 0]
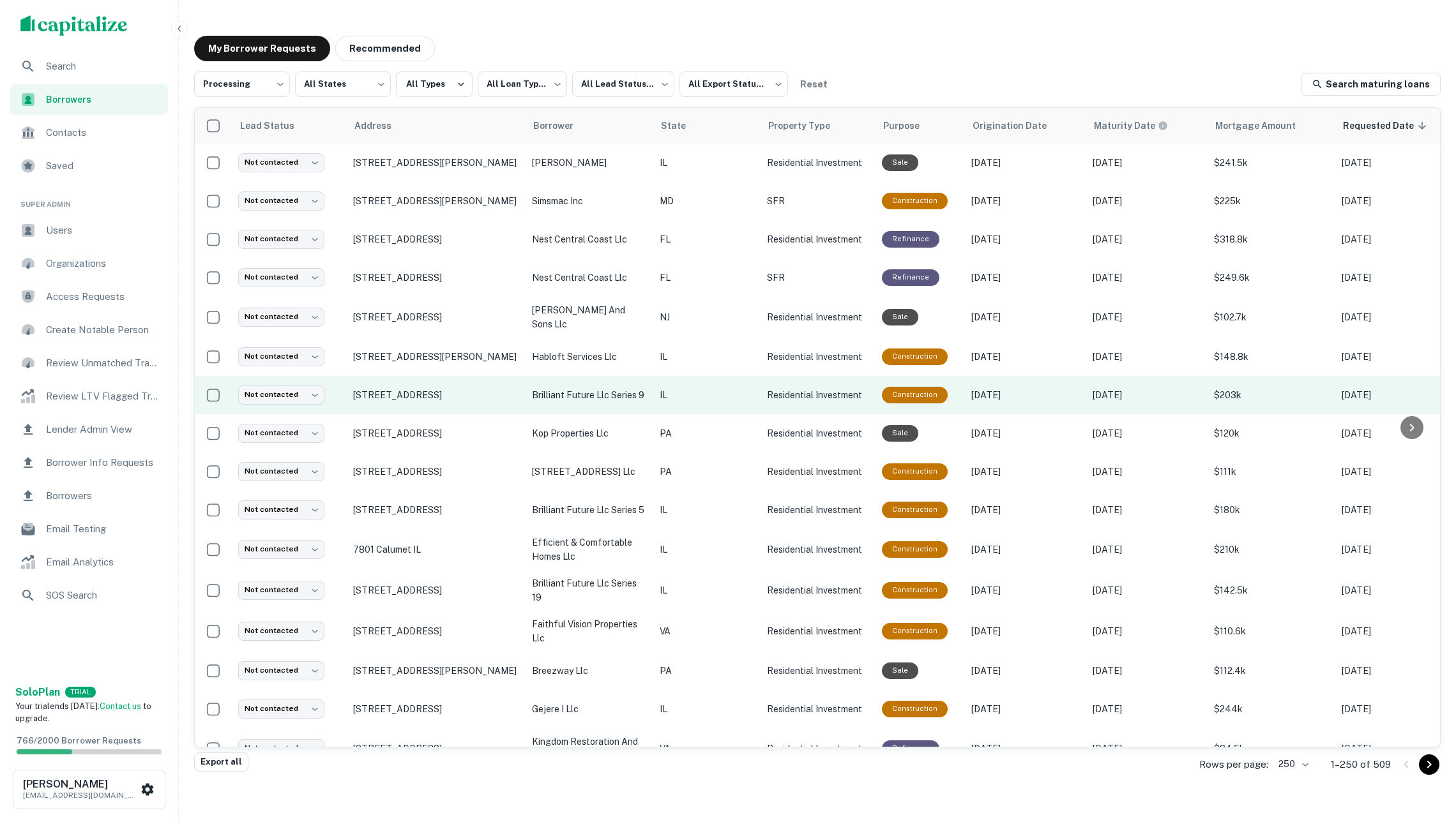
click at [632, 396] on p "brilliant future llc series 9" at bounding box center [590, 395] width 115 height 14
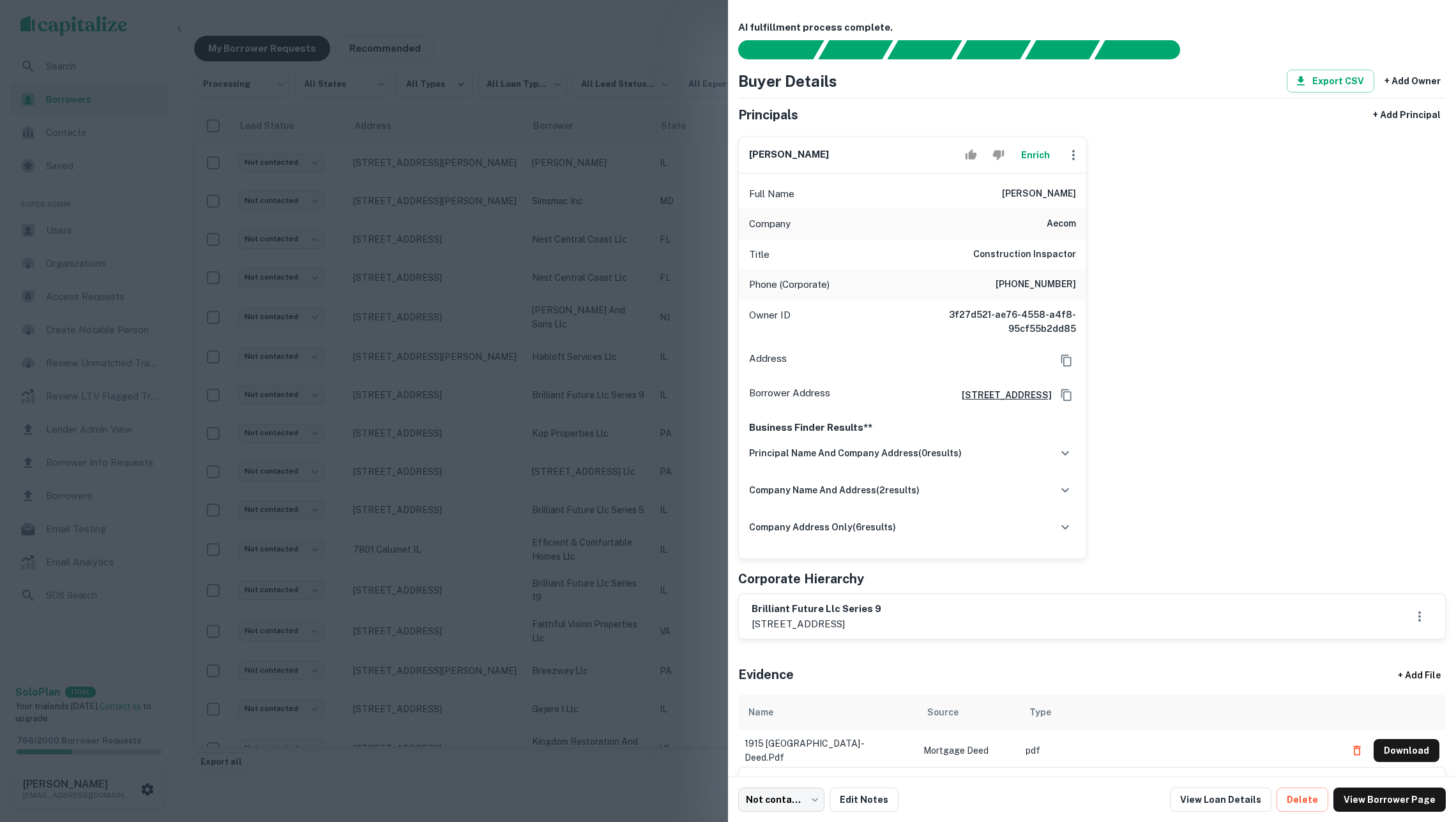
click at [624, 362] on div at bounding box center [728, 411] width 1456 height 822
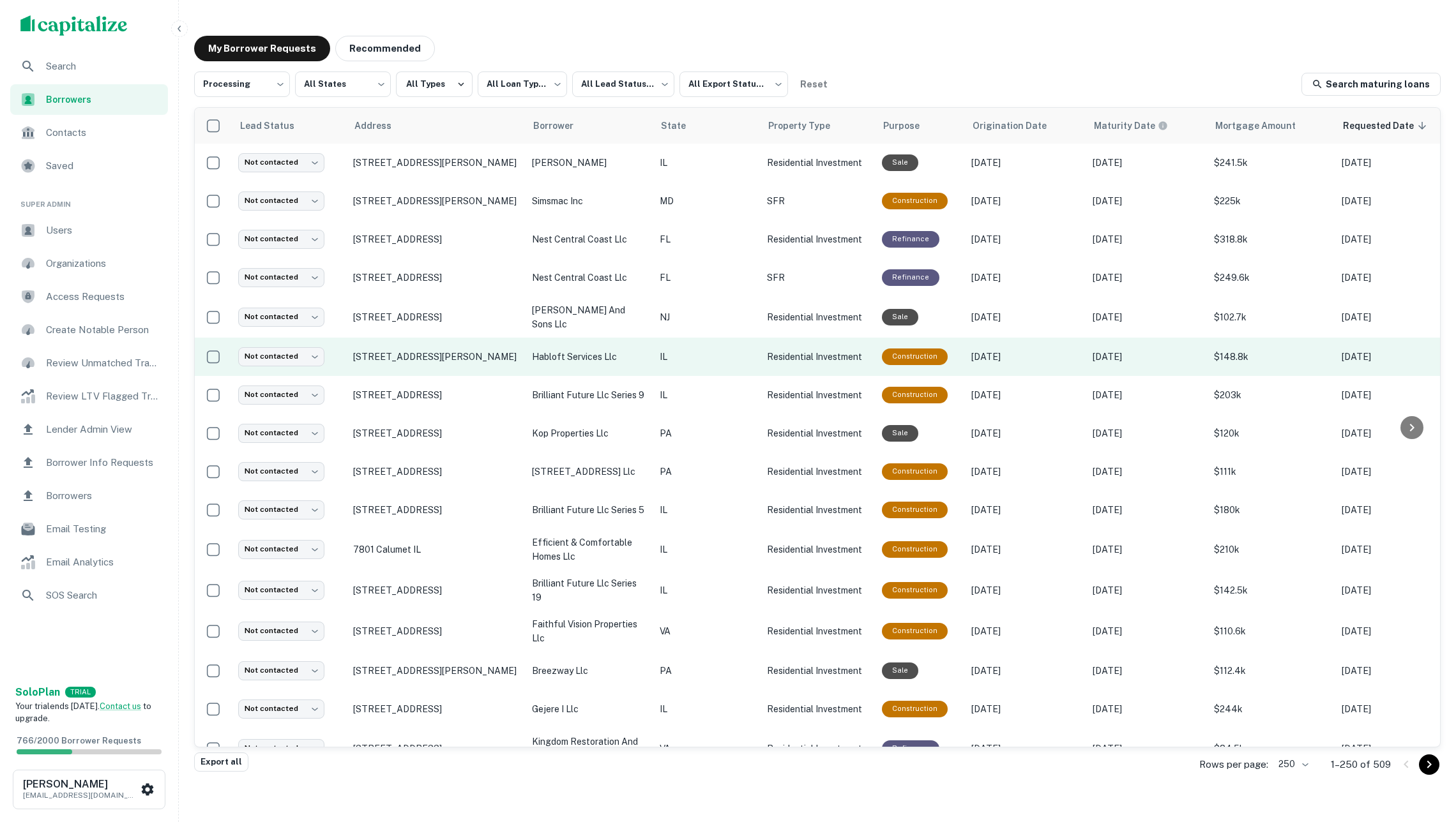
click at [631, 350] on p "habloft services llc" at bounding box center [590, 356] width 115 height 14
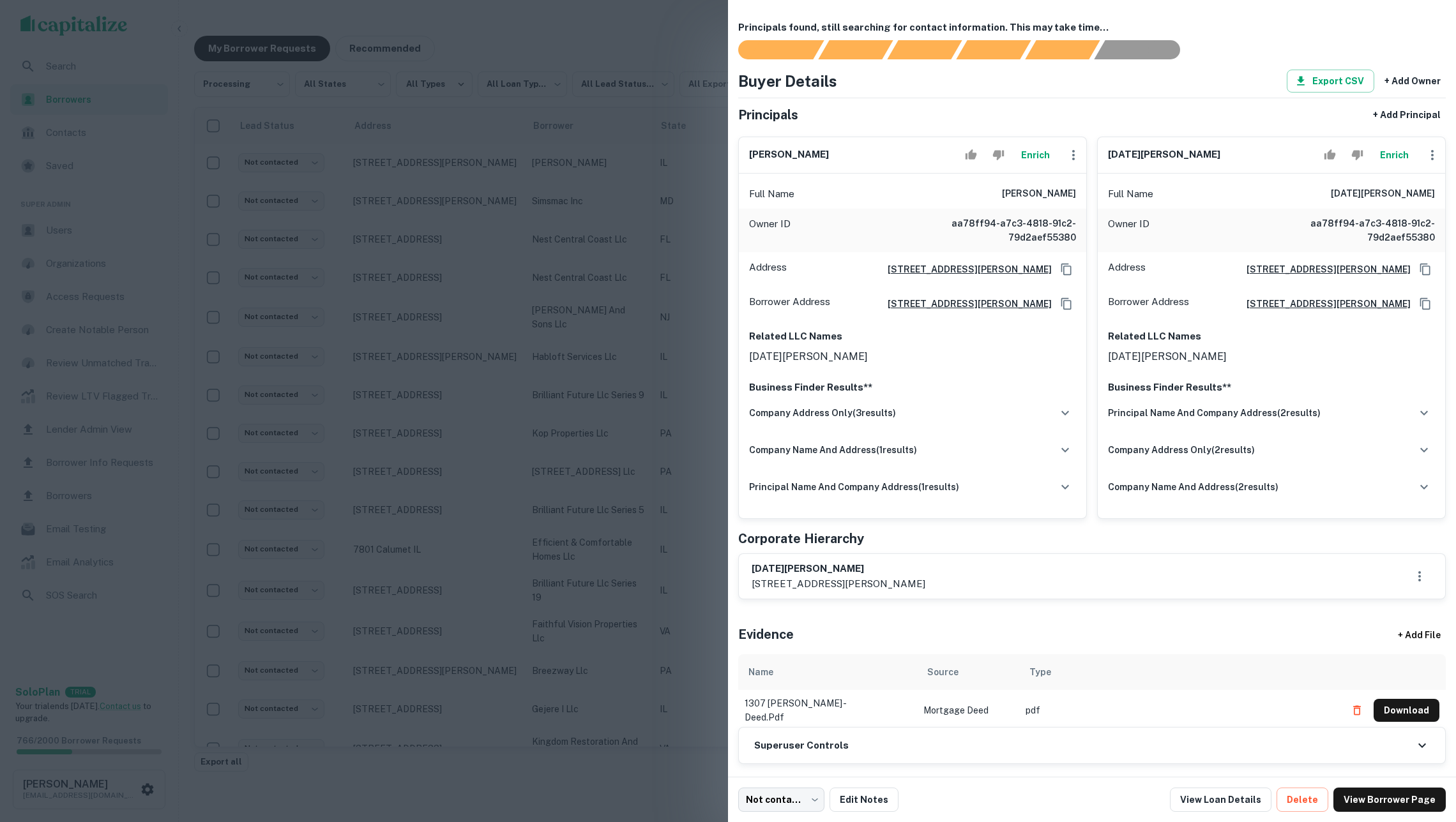
click at [506, 512] on div at bounding box center [728, 411] width 1456 height 822
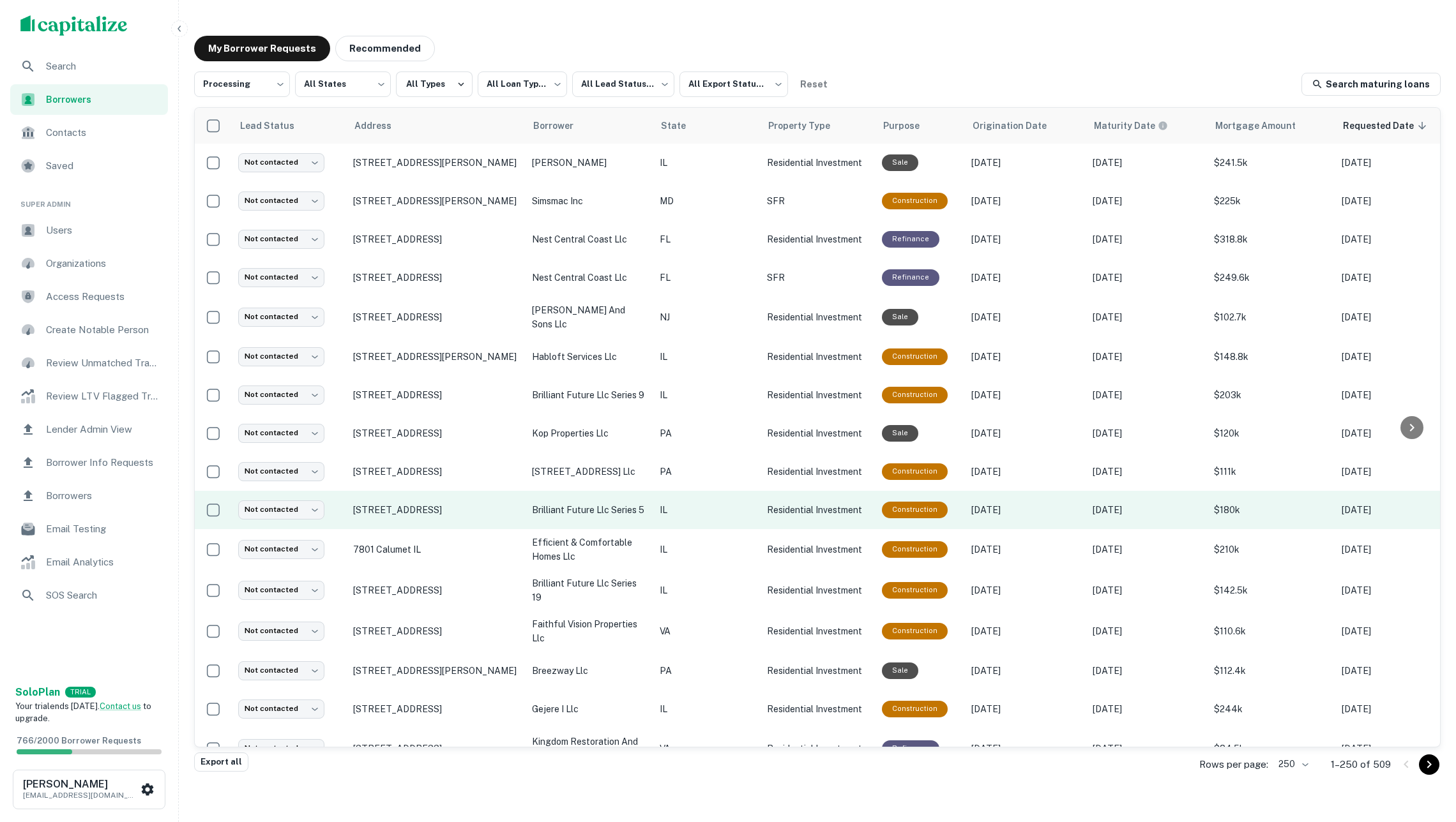
click at [582, 513] on p "brilliant future llc series 5" at bounding box center [590, 509] width 115 height 14
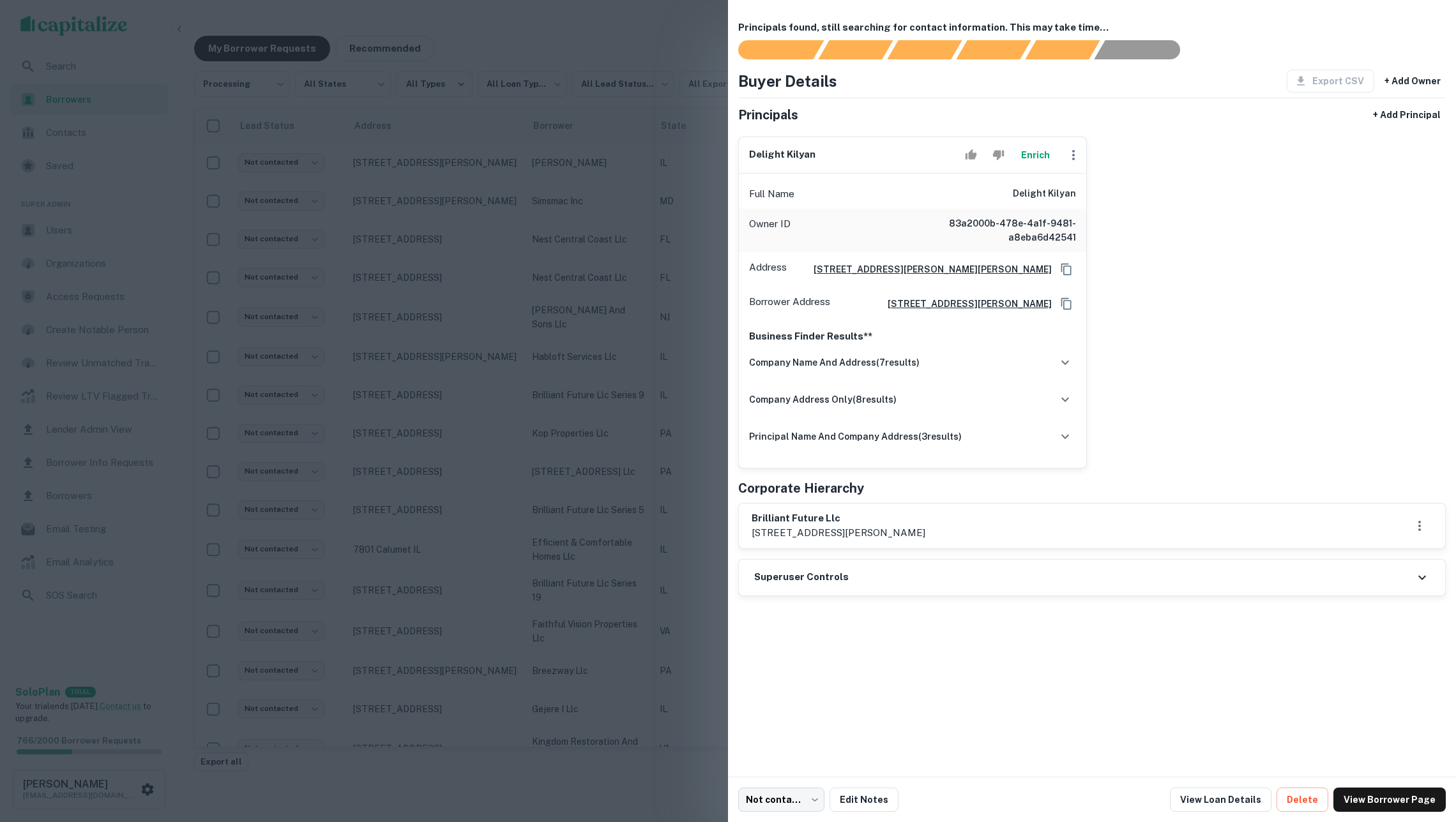
click at [1033, 161] on button "Enrich" at bounding box center [1035, 155] width 41 height 25
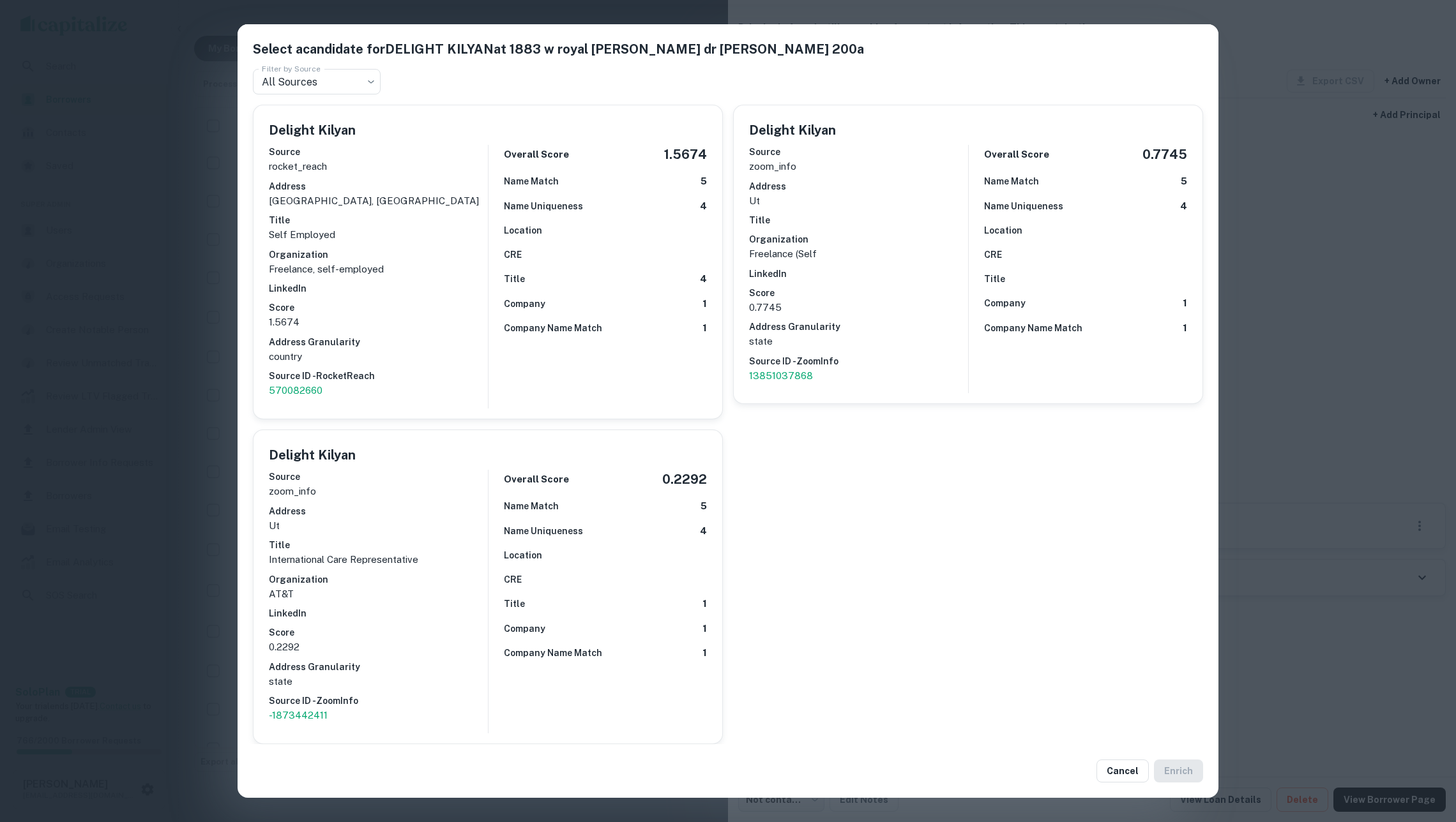
click at [1342, 445] on div "Select a candidate for DELIGHT KILYAN at 1883 w royal hunte dr ste 200a Filter …" at bounding box center [728, 411] width 1456 height 822
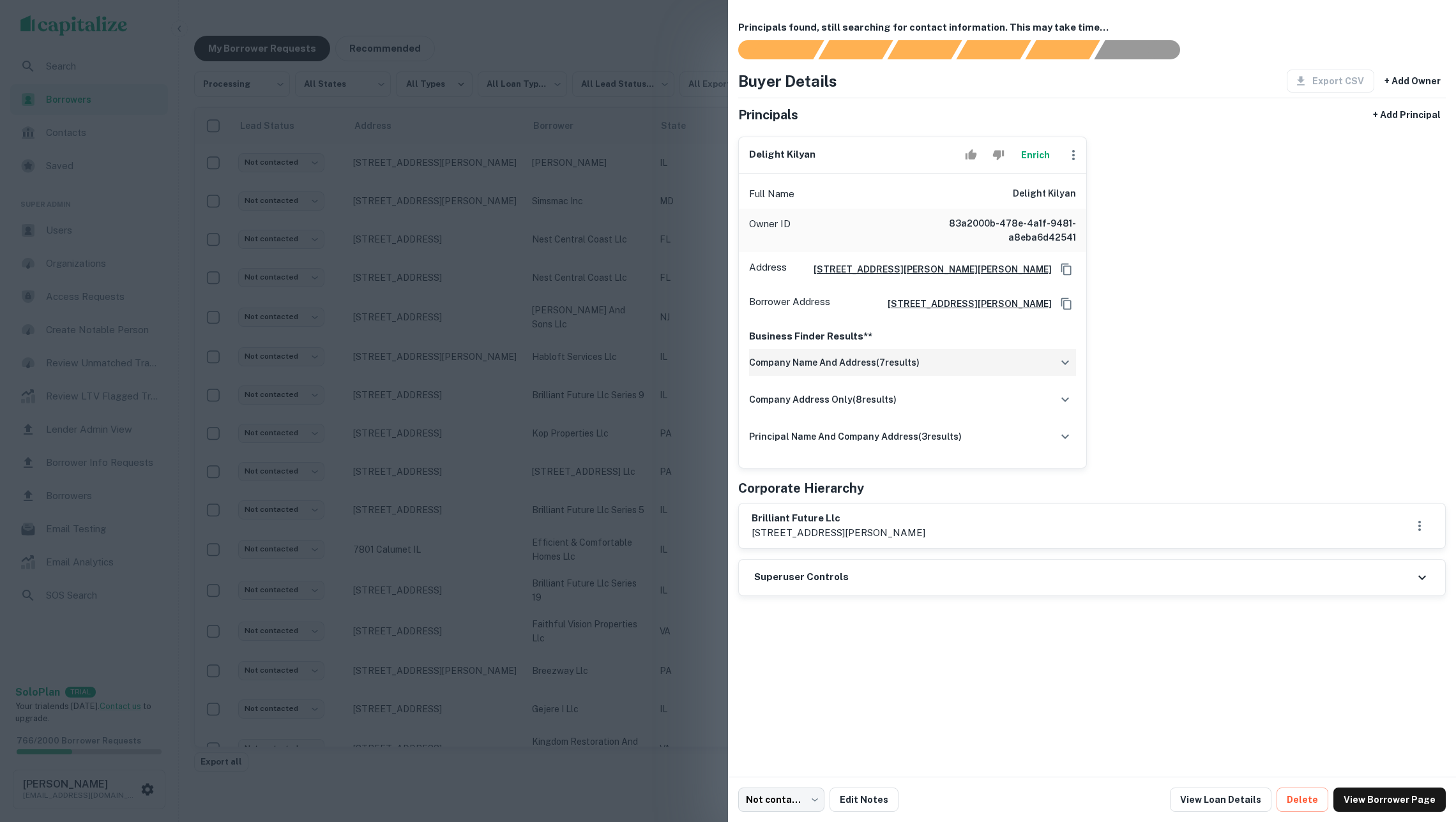
click at [979, 376] on div "company name and address ( 7 results)" at bounding box center [913, 362] width 327 height 27
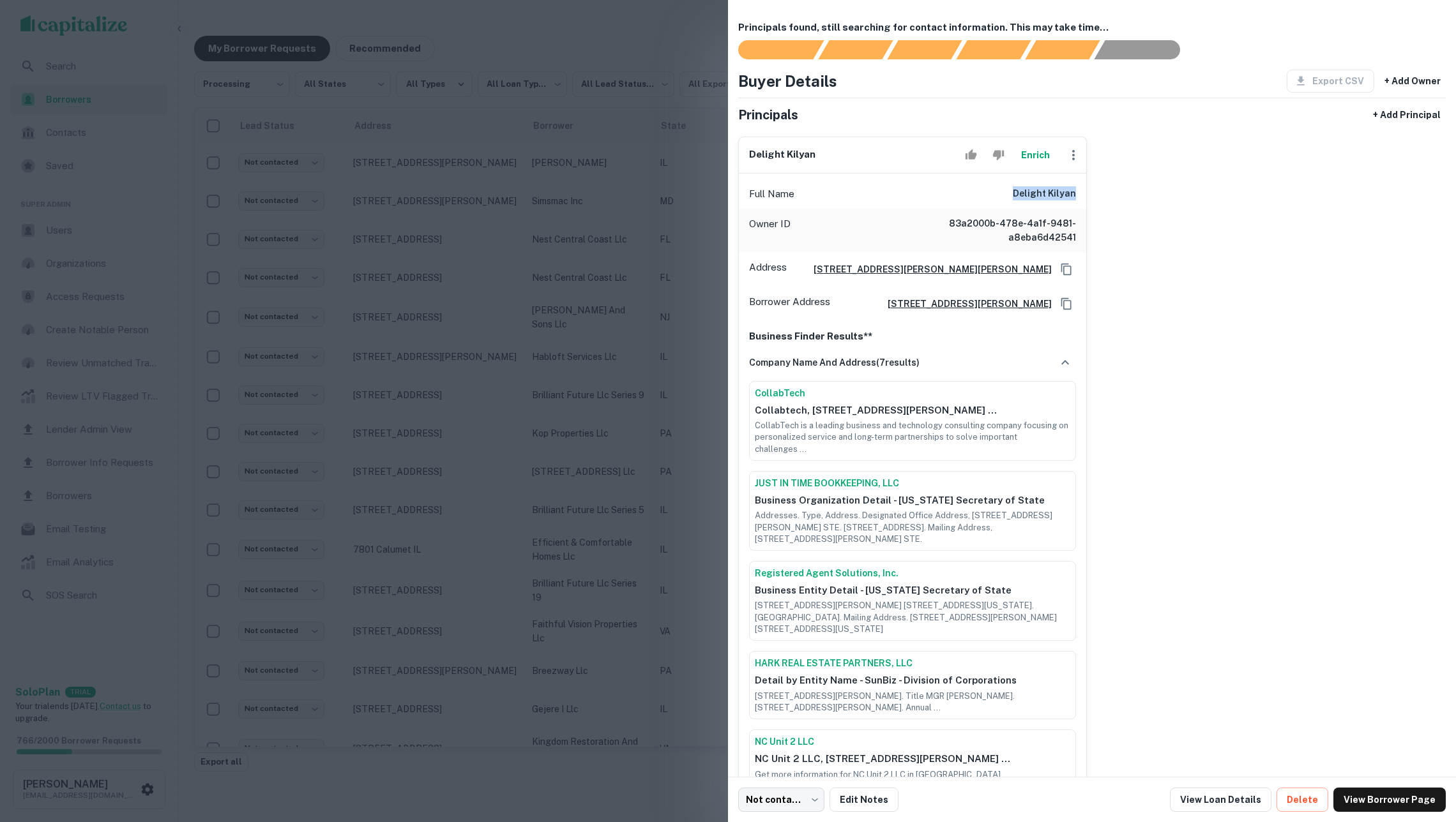
click at [1084, 197] on div "Full Name delight kilyan" at bounding box center [913, 194] width 347 height 31
copy h6 "delight kilyan"
click at [392, 318] on div at bounding box center [728, 411] width 1456 height 822
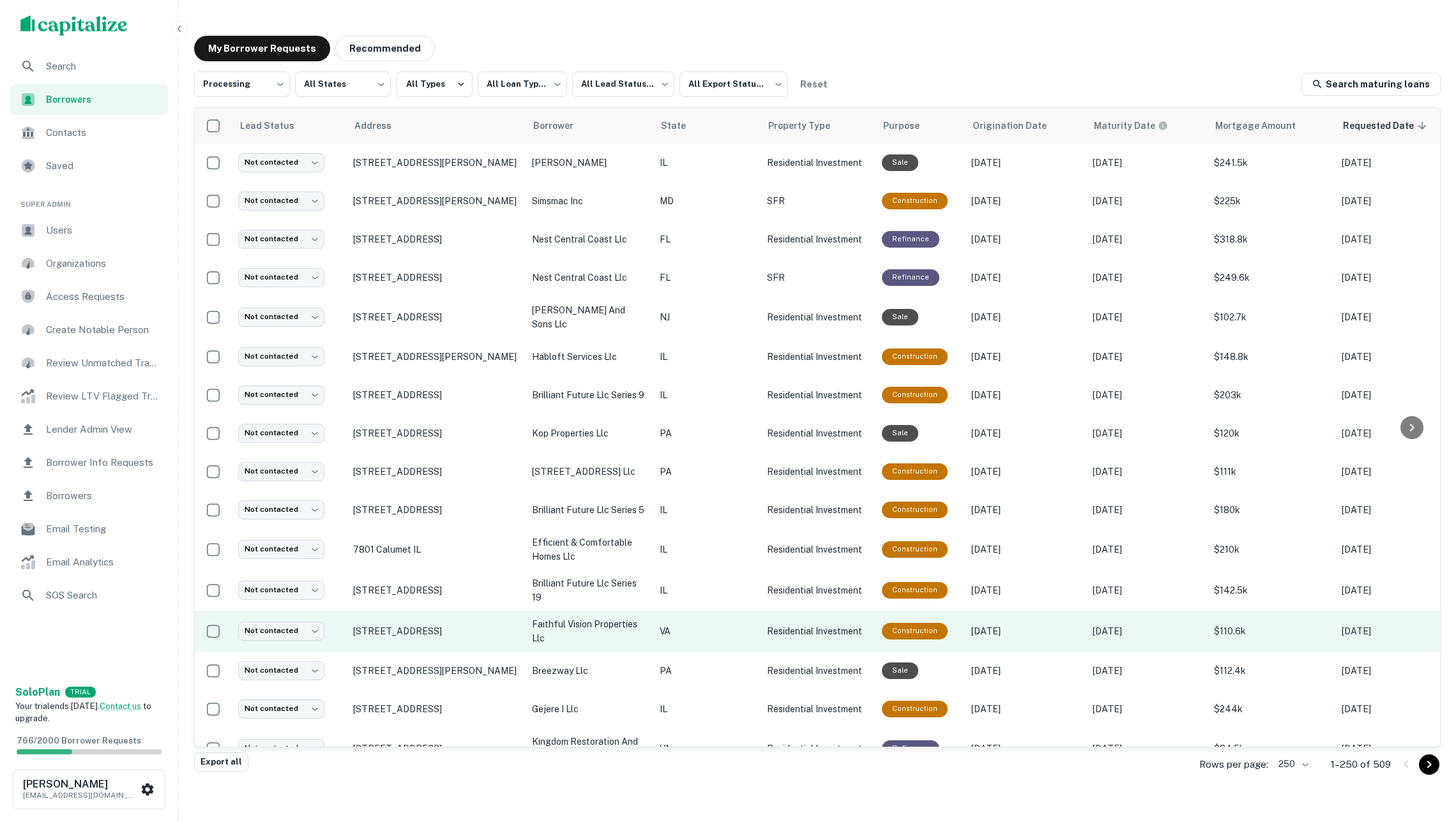
click at [609, 622] on p "faithful vision properties llc" at bounding box center [590, 631] width 115 height 28
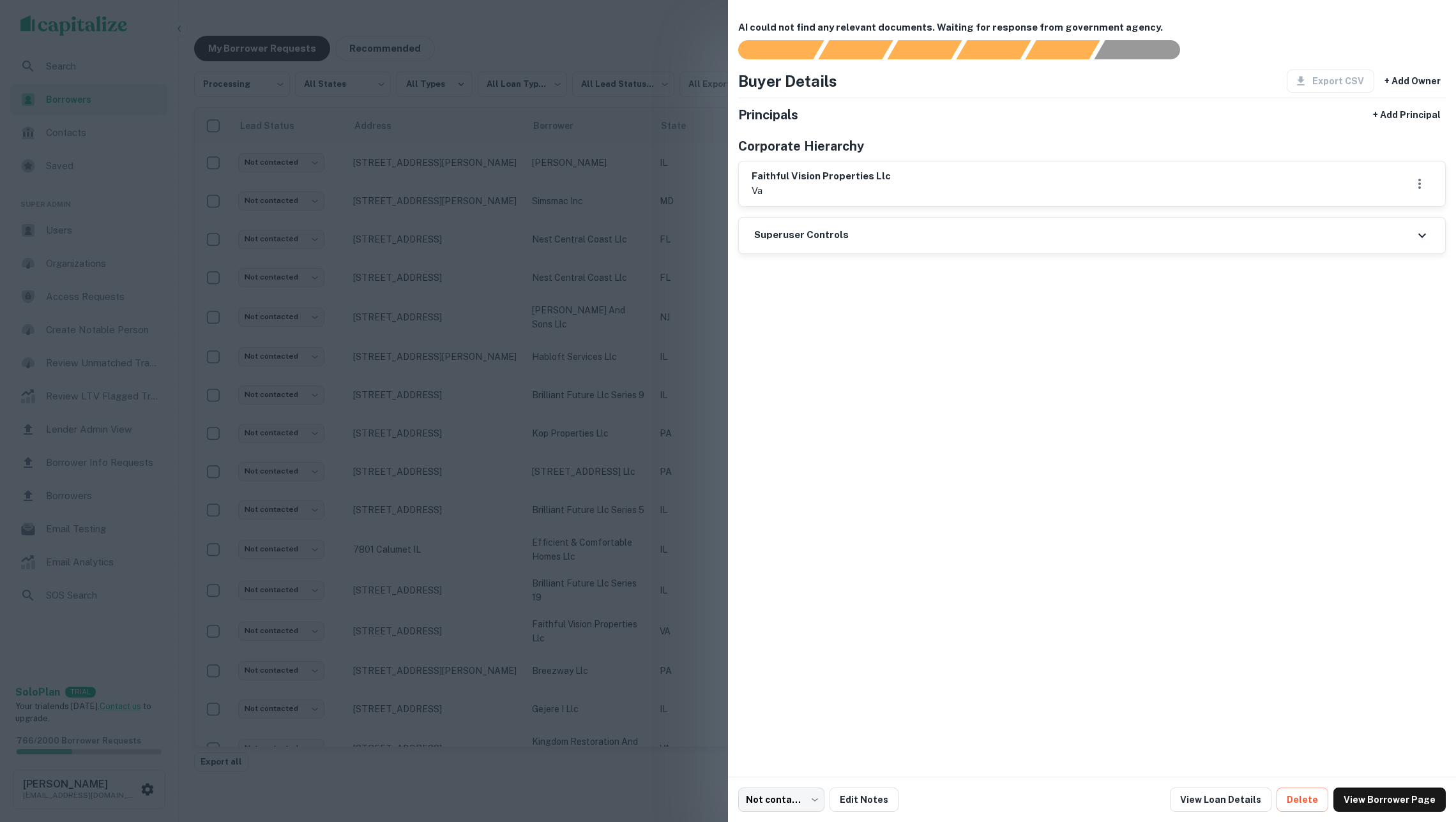
click at [621, 462] on div at bounding box center [728, 411] width 1456 height 822
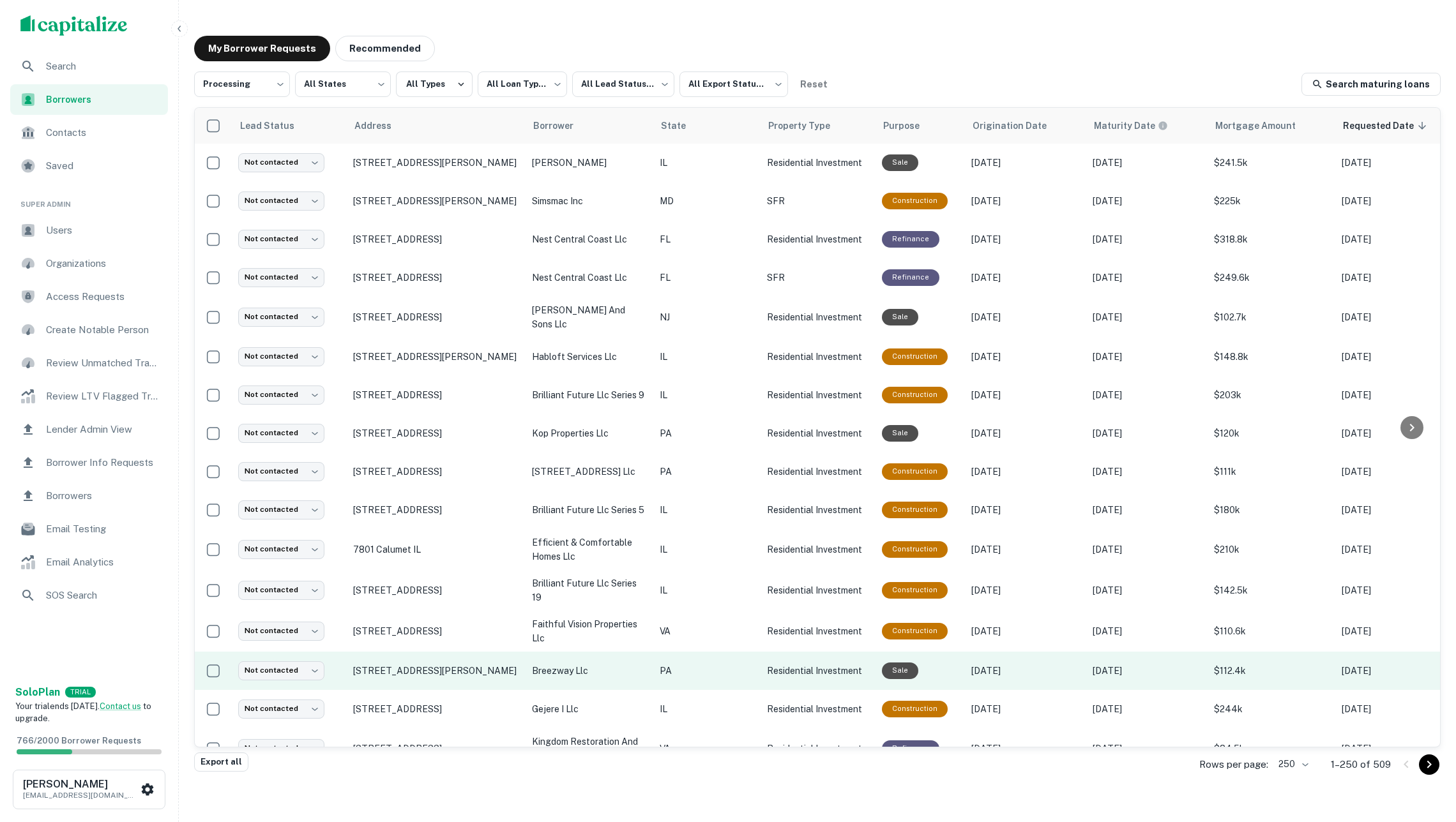
click at [591, 664] on p "breezway llc" at bounding box center [590, 670] width 115 height 14
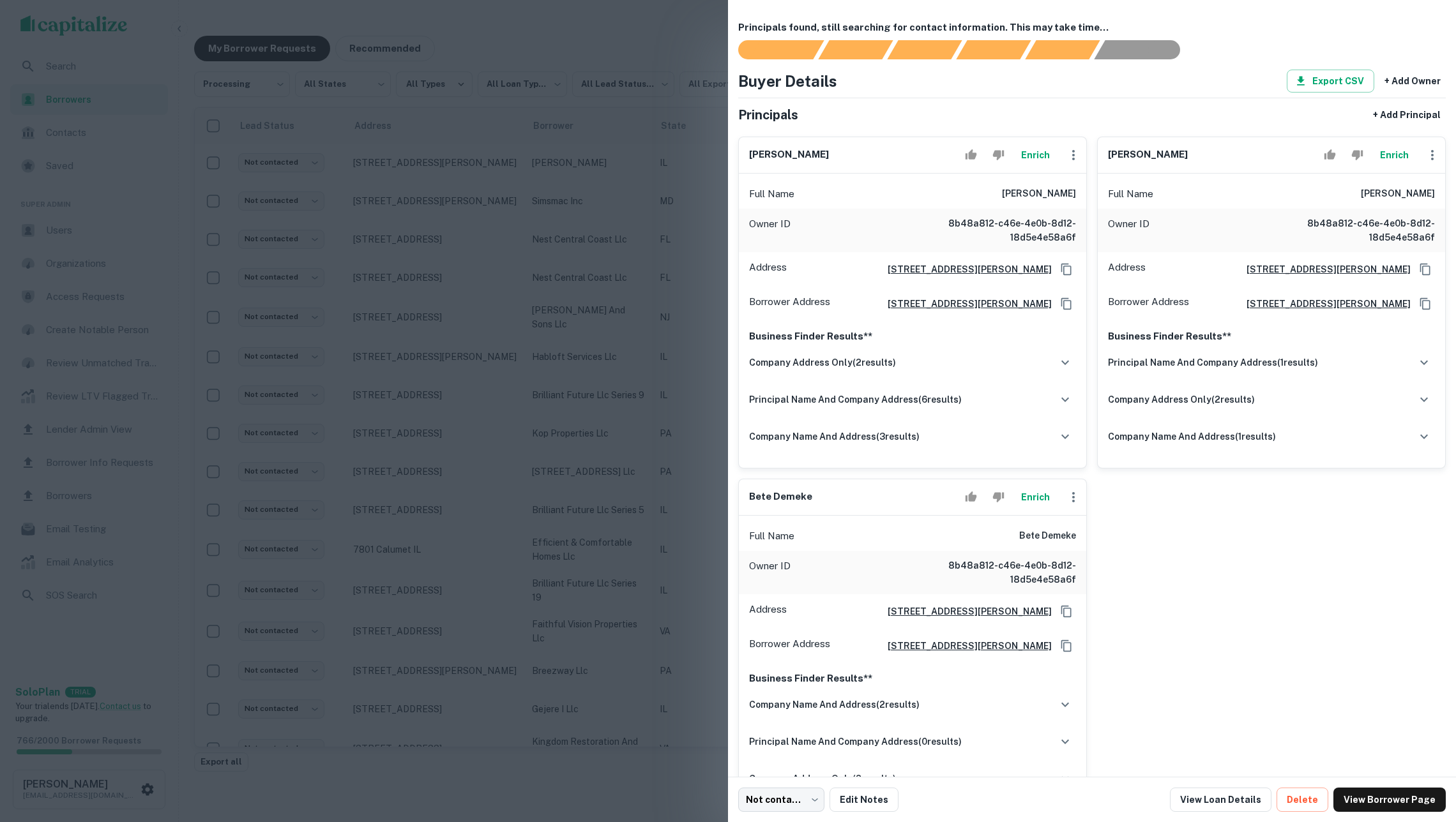
click at [1030, 510] on button "Enrich" at bounding box center [1035, 497] width 41 height 25
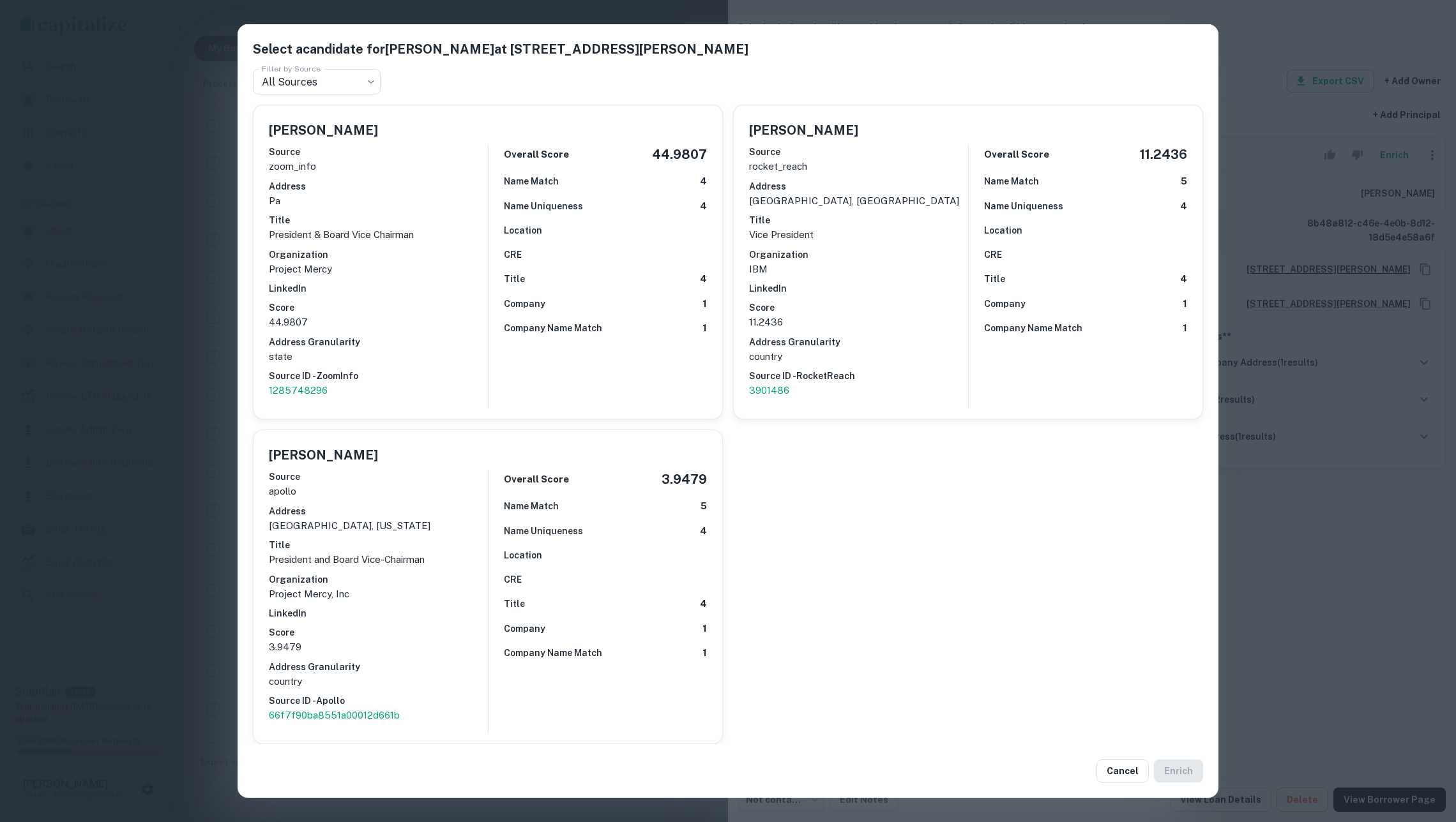
click at [414, 357] on p "state" at bounding box center [378, 357] width 219 height 15
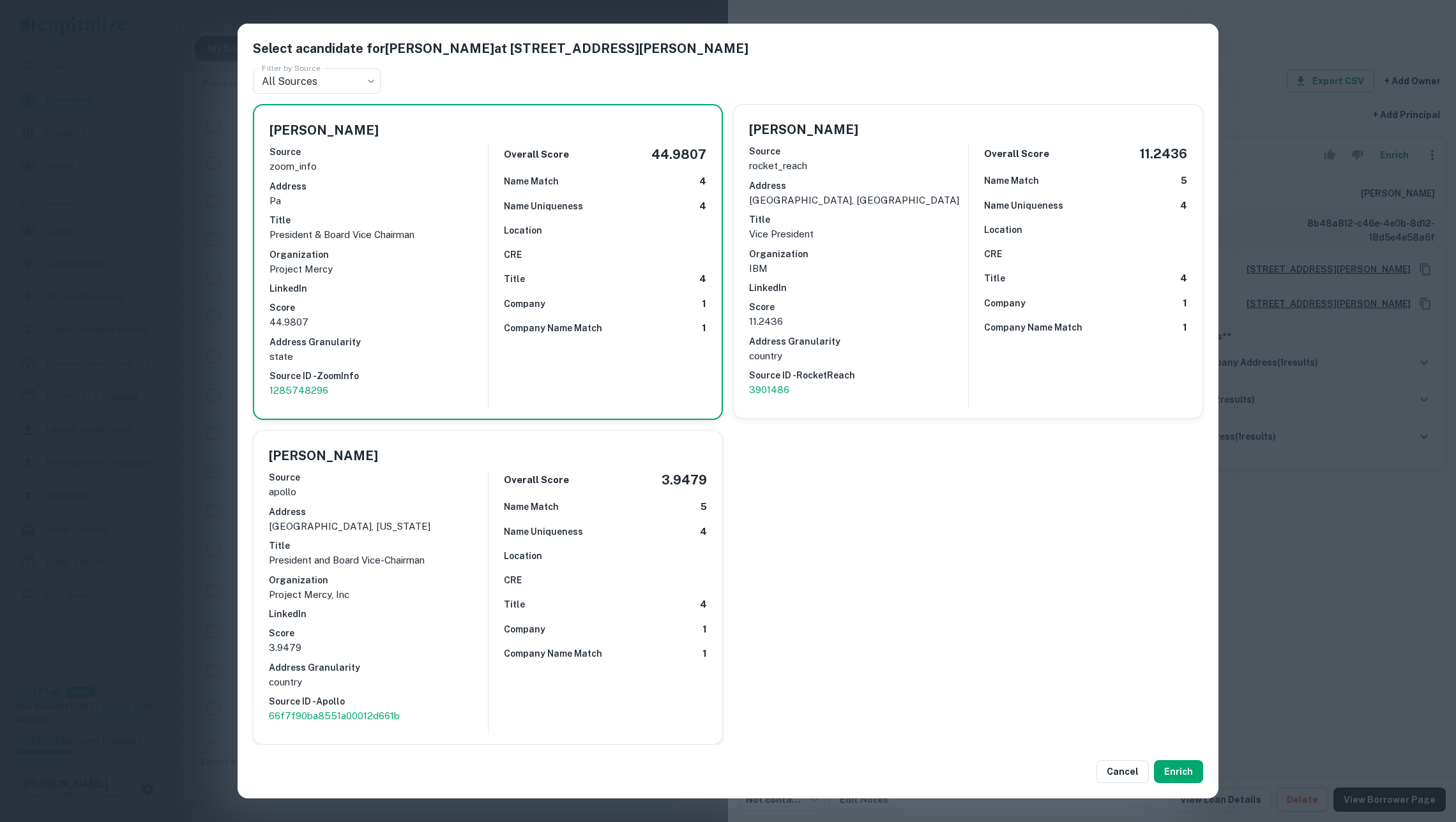
click at [1308, 560] on div "Select a candidate for BETE DEMEKE at 730 thomas road Filter by Source All Sour…" at bounding box center [728, 411] width 1456 height 822
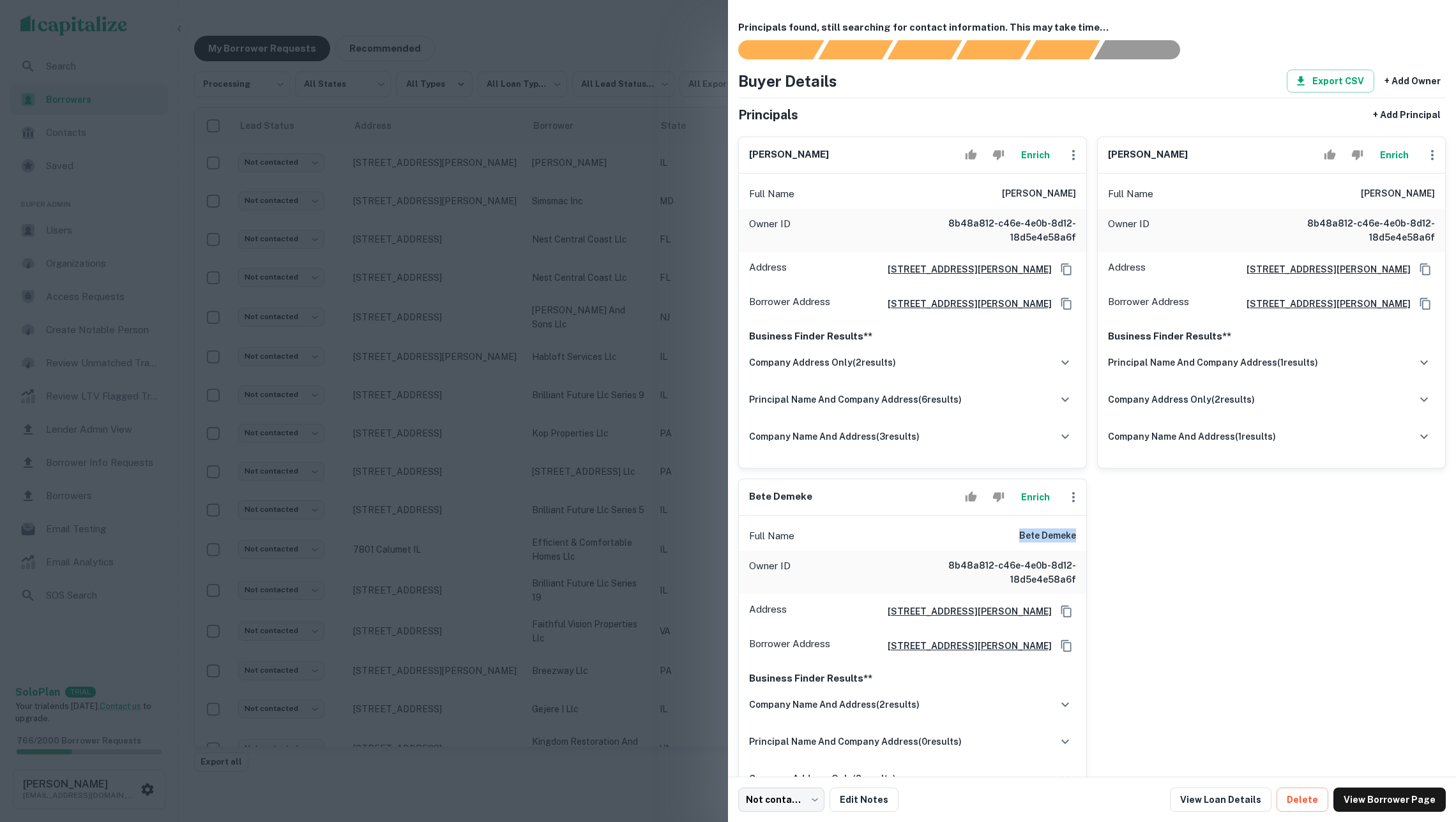
drag, startPoint x: 1013, startPoint y: 567, endPoint x: 1086, endPoint y: 569, distance: 73.0
click at [1086, 569] on div "bete demeke Enrich Full Name bete demeke Owner ID 8b48a812-c46e-4e0b-8d12-18d5e…" at bounding box center [913, 644] width 349 height 332
copy h6 "bete demeke"
click at [509, 560] on div at bounding box center [728, 411] width 1456 height 822
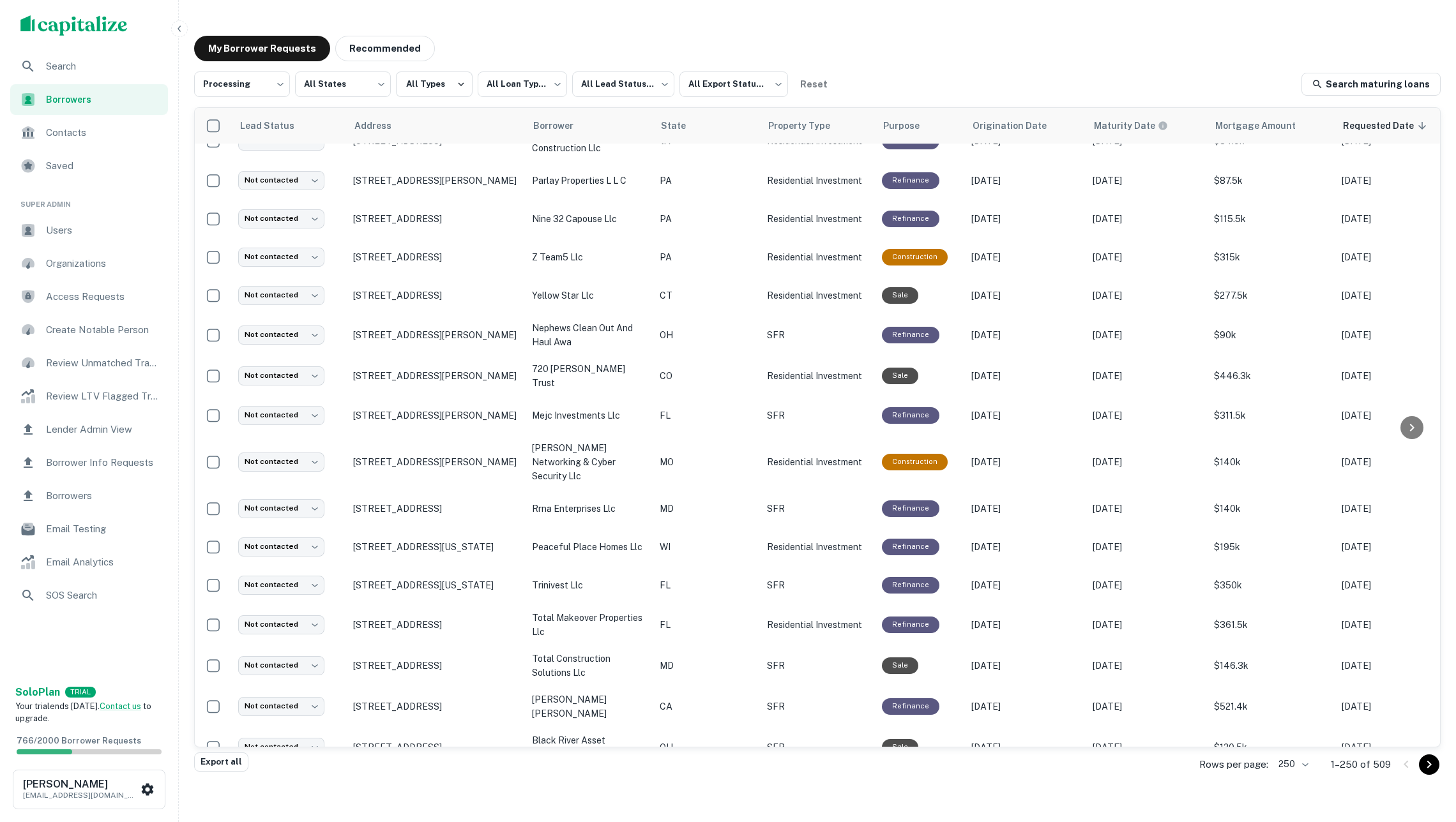
scroll to position [695, 0]
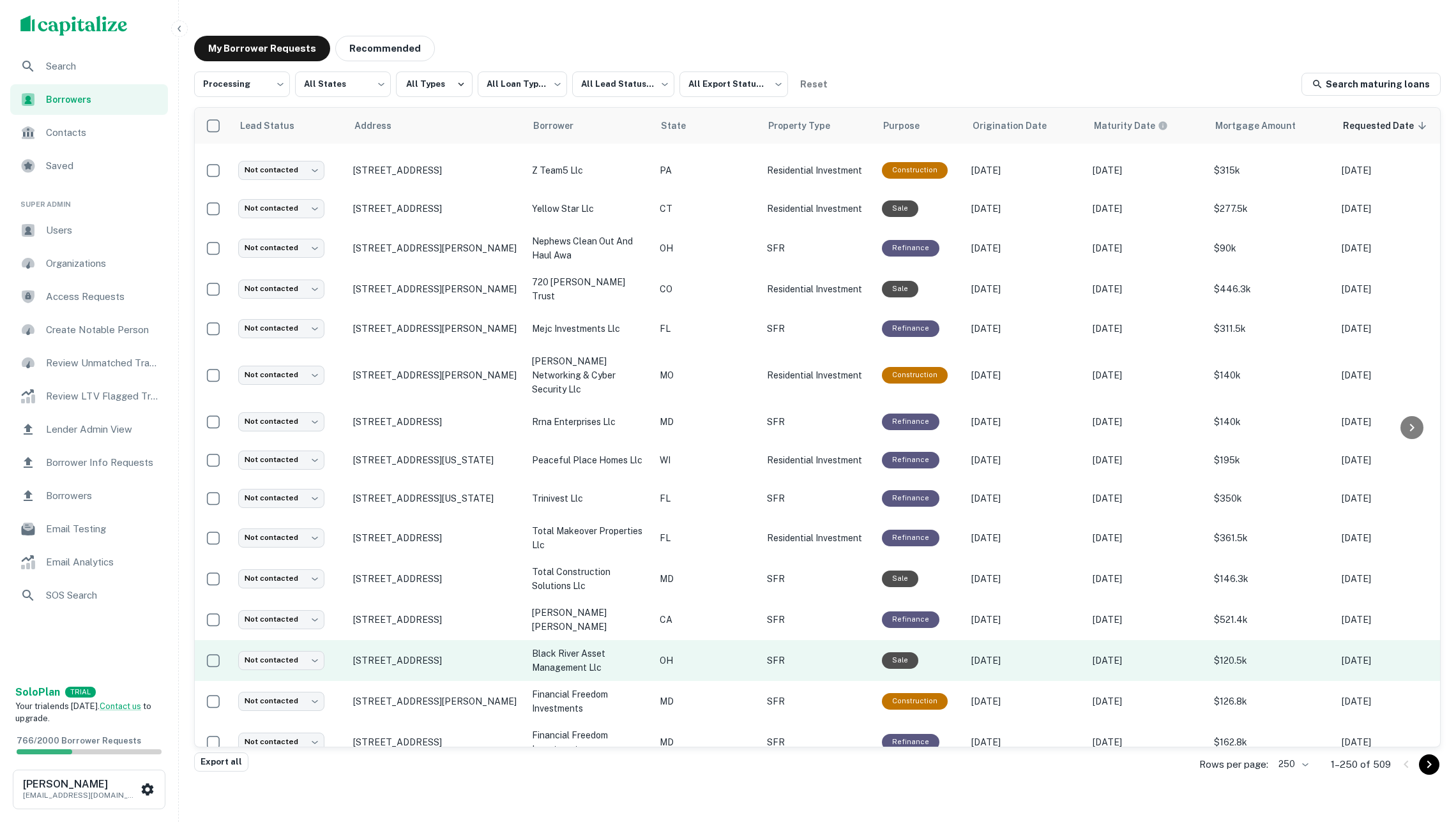
click at [645, 647] on p "black river asset management llc" at bounding box center [590, 661] width 115 height 28
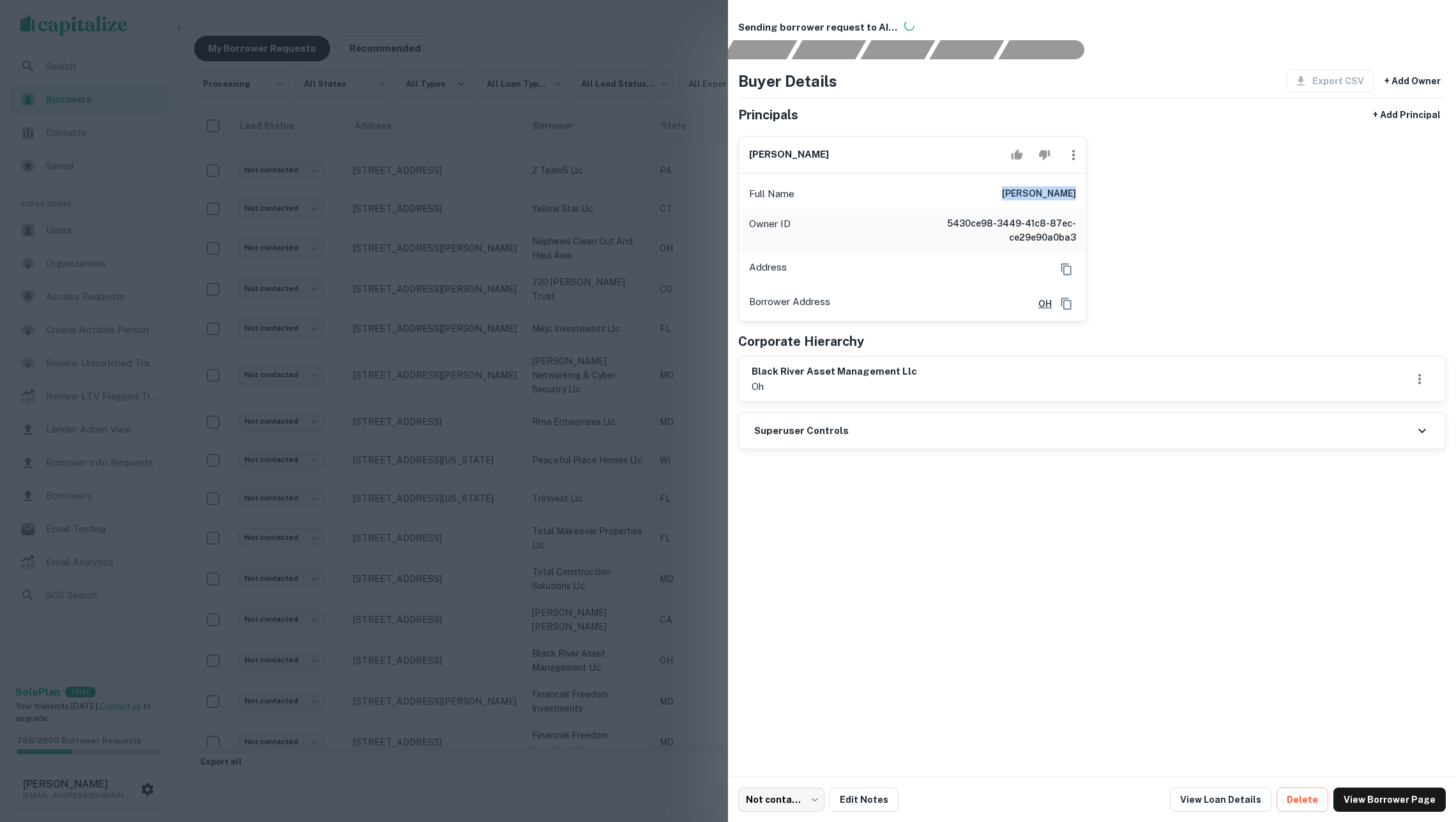
drag, startPoint x: 1017, startPoint y: 199, endPoint x: 1083, endPoint y: 199, distance: 66.0
click at [1083, 199] on div "Full Name daniel mieras" at bounding box center [913, 194] width 347 height 31
copy h6 "daniel mieras"
click at [310, 95] on div at bounding box center [728, 411] width 1456 height 822
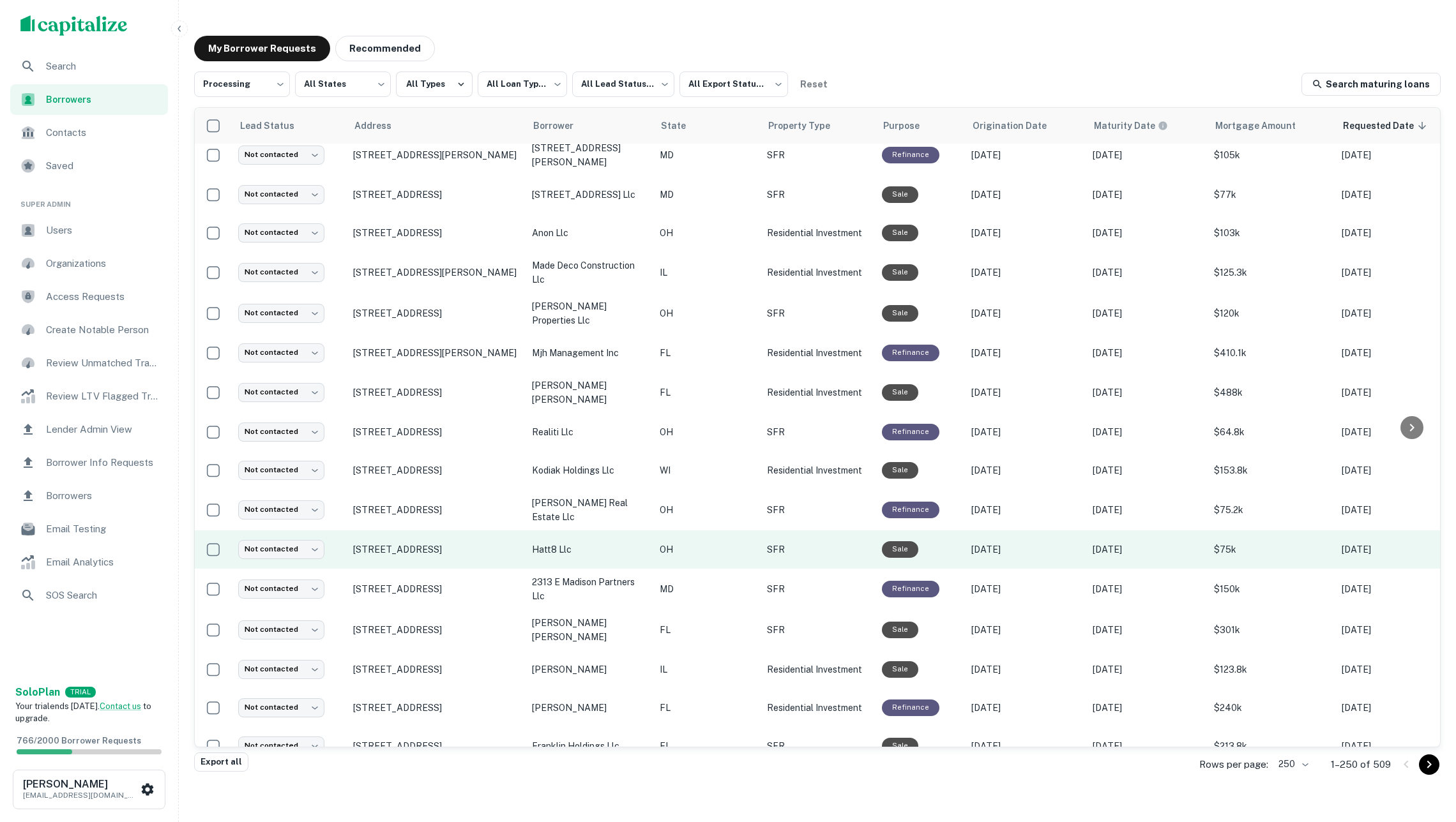
scroll to position [1745, 0]
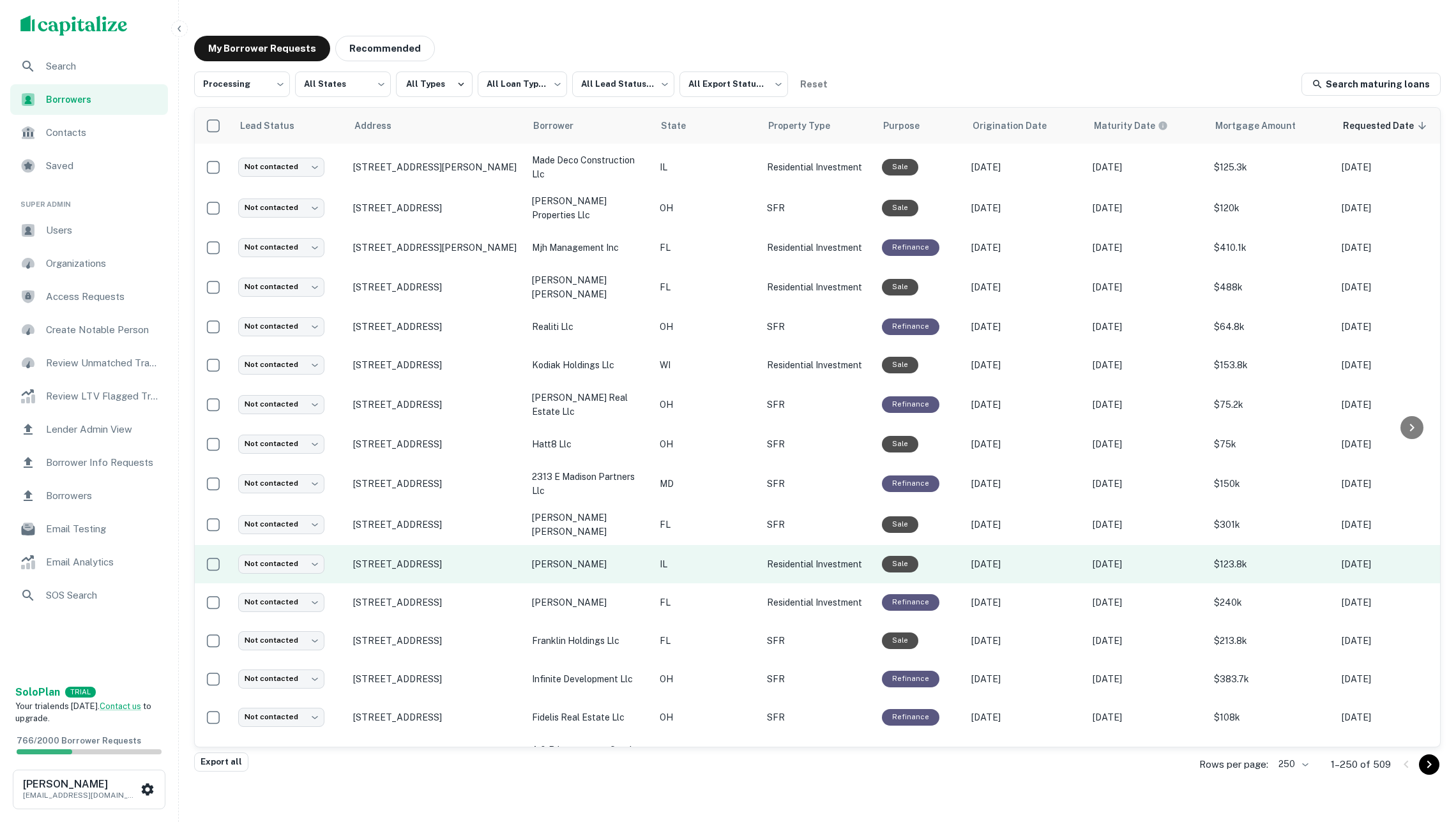
click at [576, 557] on p "navarro luis" at bounding box center [590, 563] width 115 height 14
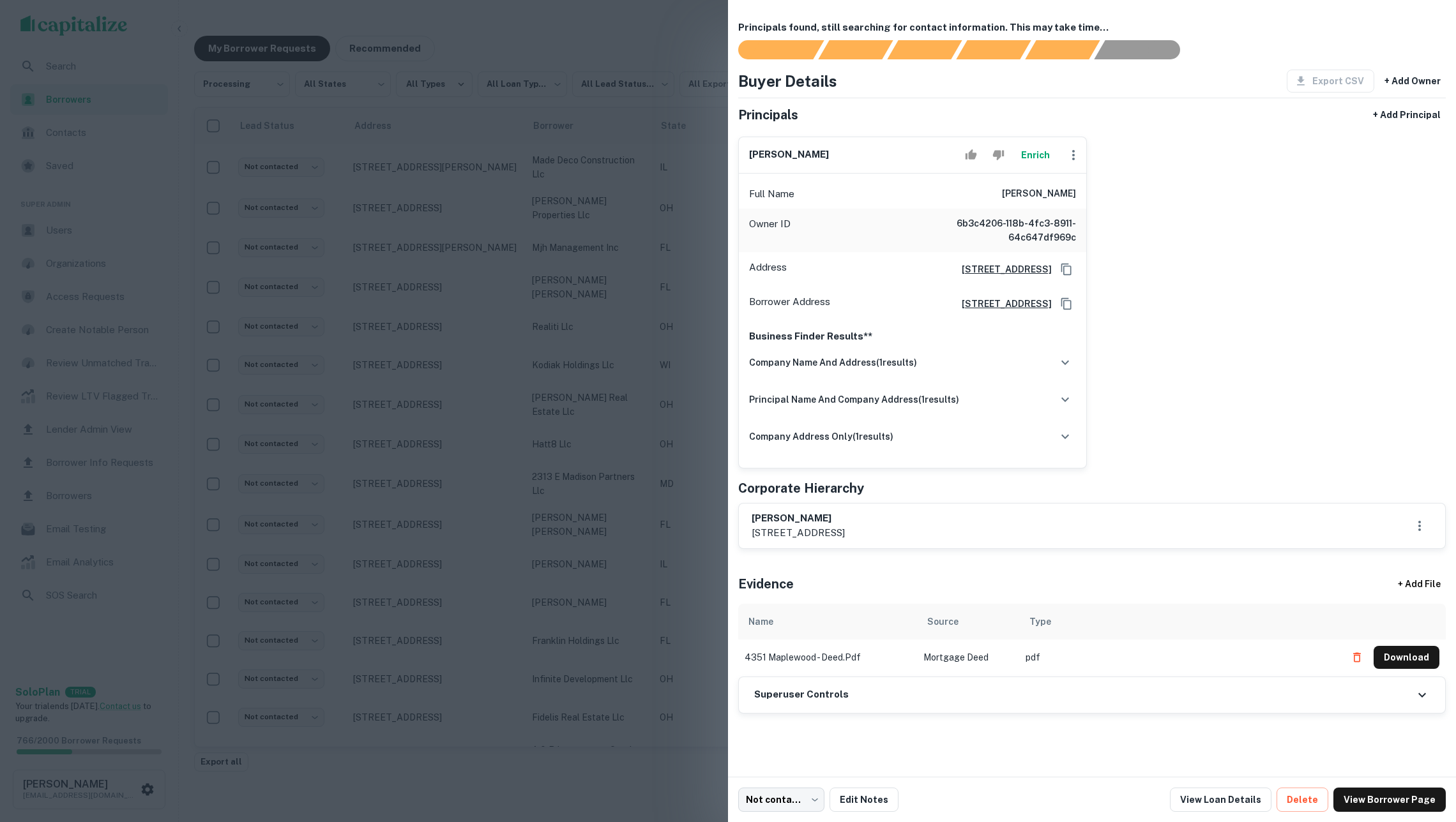
click at [1033, 156] on button "Enrich" at bounding box center [1035, 155] width 41 height 25
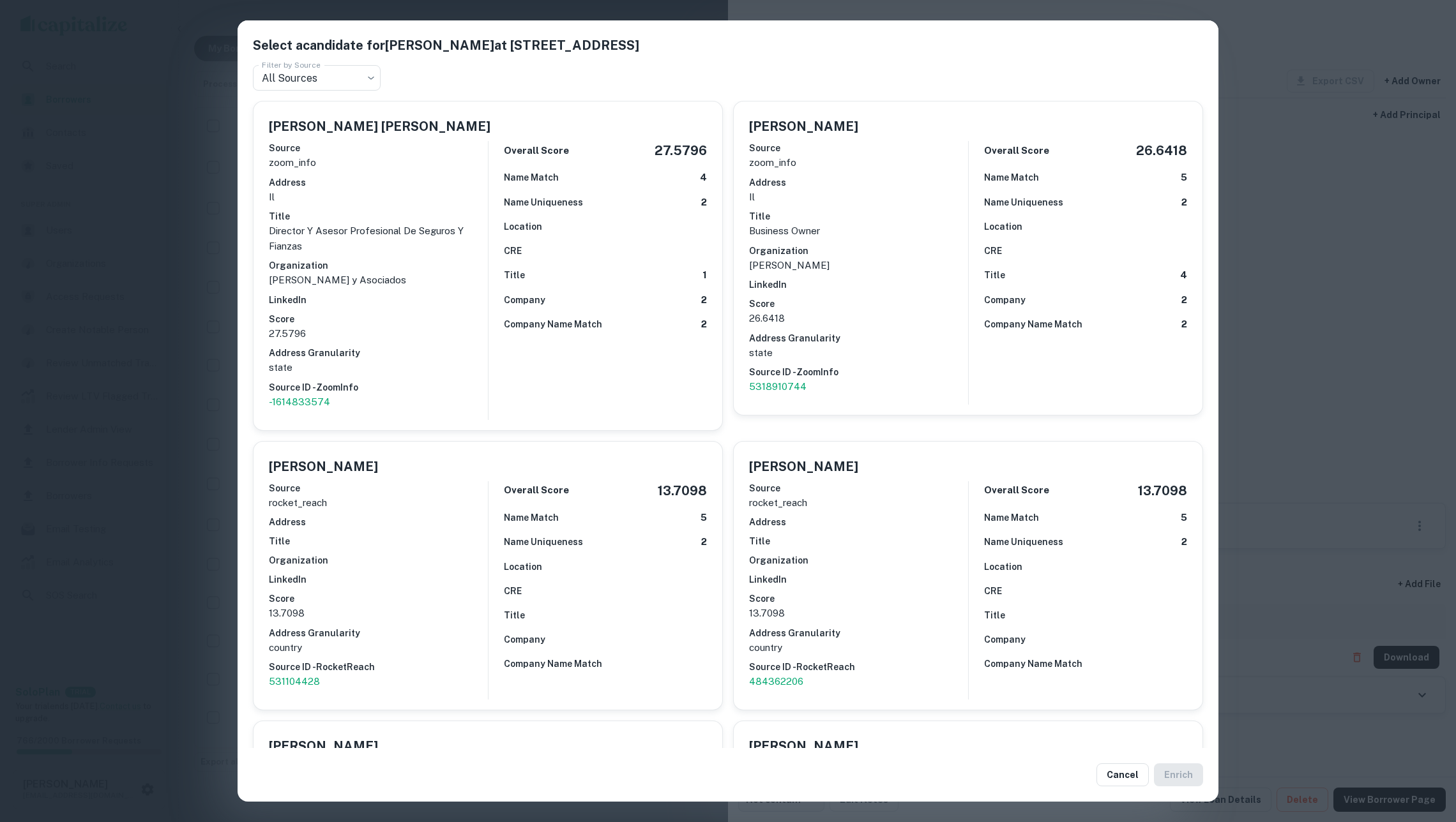
click at [179, 275] on div "Select a candidate for LUIS NAVARRO at 4351 s maplewood ave Filter by Source Al…" at bounding box center [728, 411] width 1456 height 822
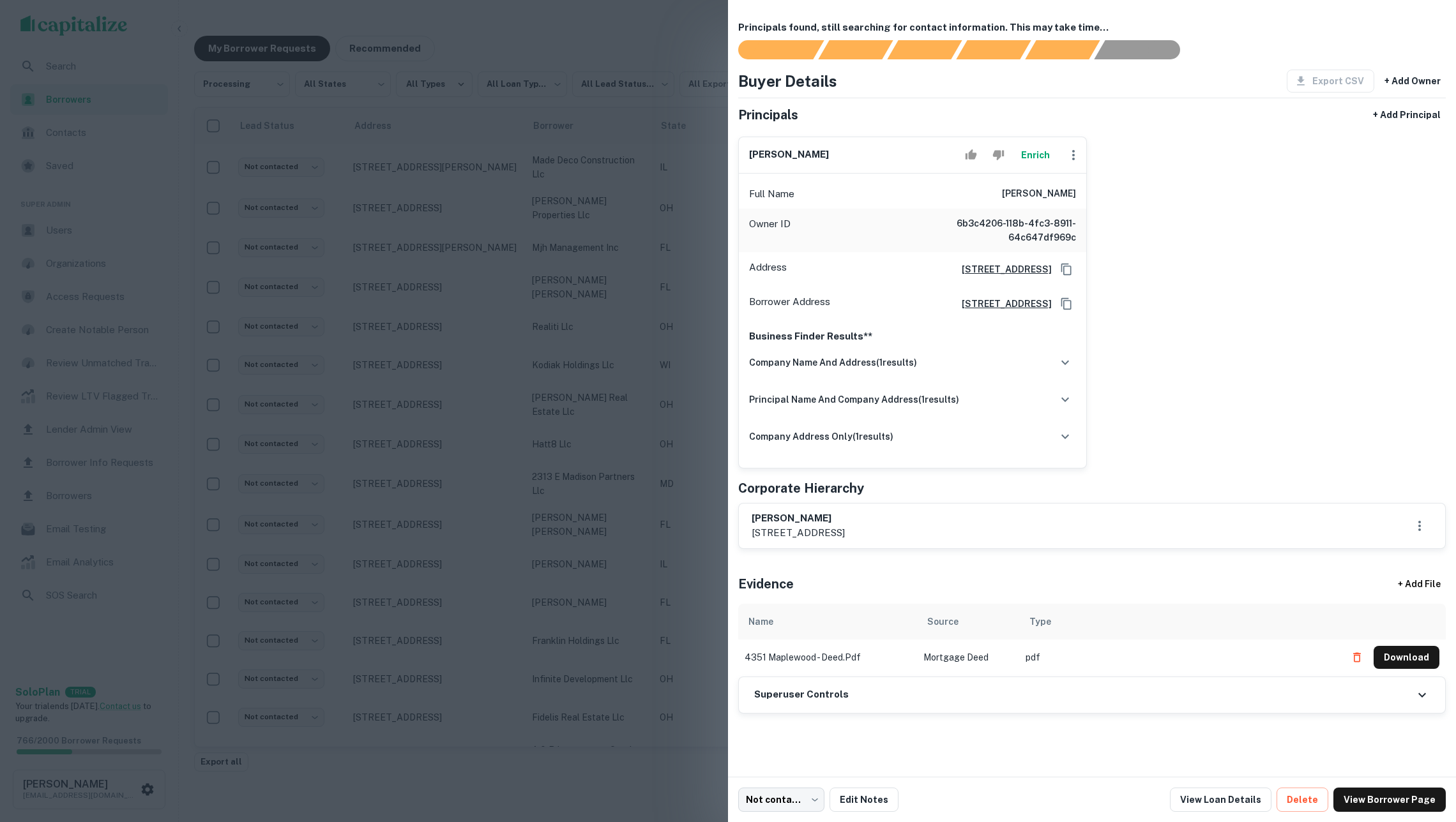
click at [180, 275] on div at bounding box center [728, 411] width 1456 height 822
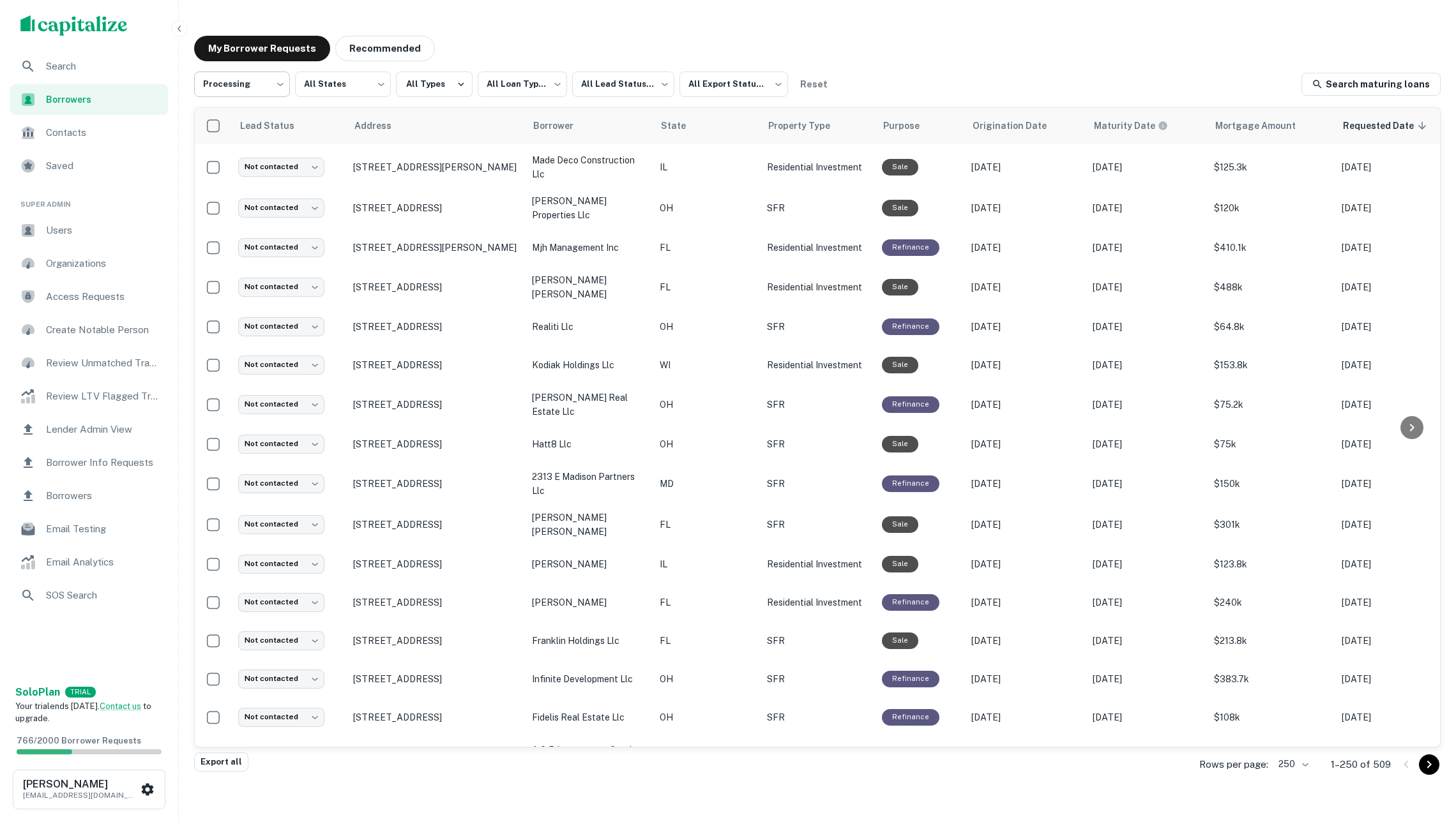
click at [234, 72] on body "**********" at bounding box center [728, 411] width 1456 height 822
click at [245, 155] on li "Fulfilled" at bounding box center [242, 163] width 97 height 23
type input "*********"
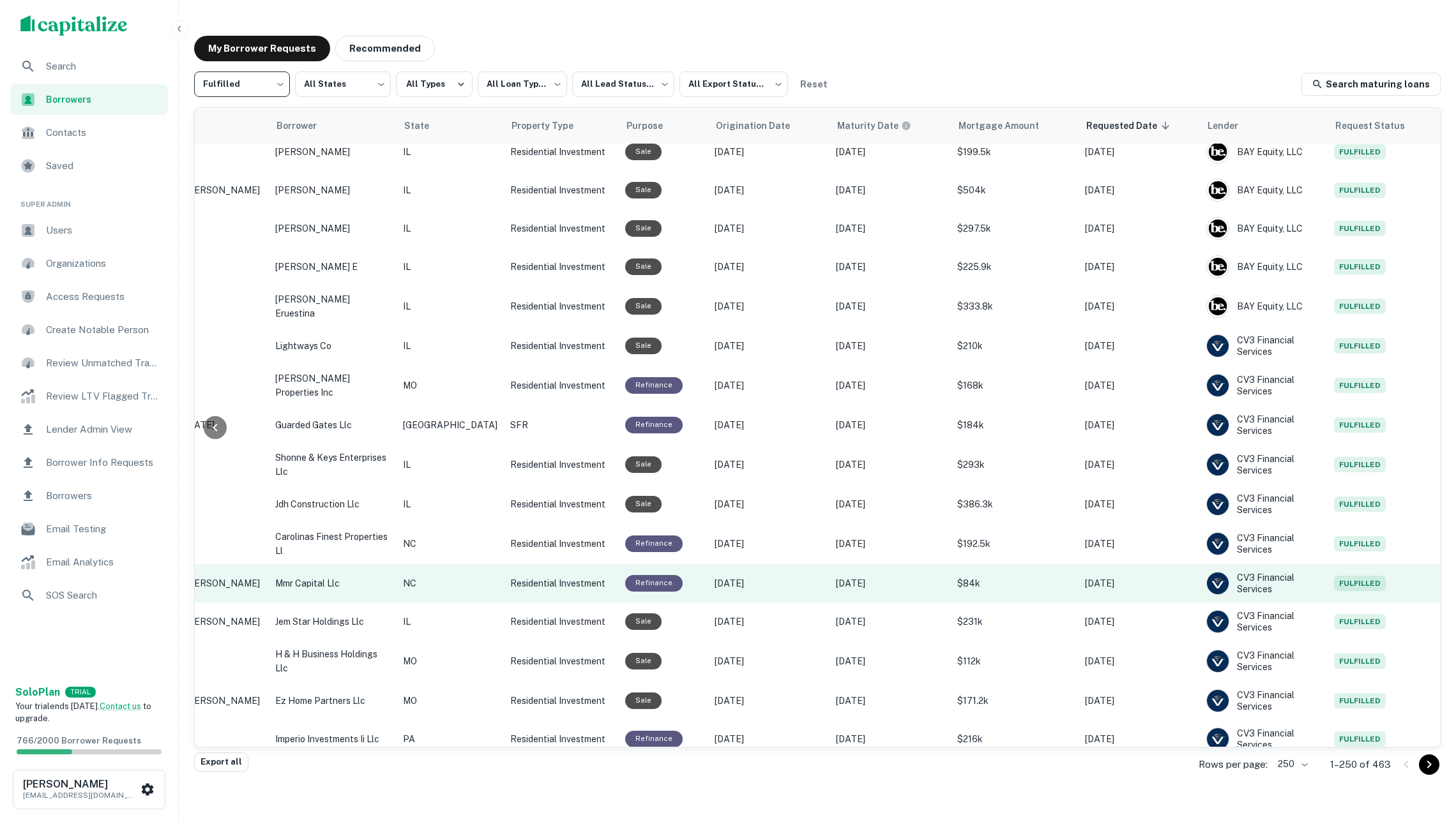
scroll to position [7895, 257]
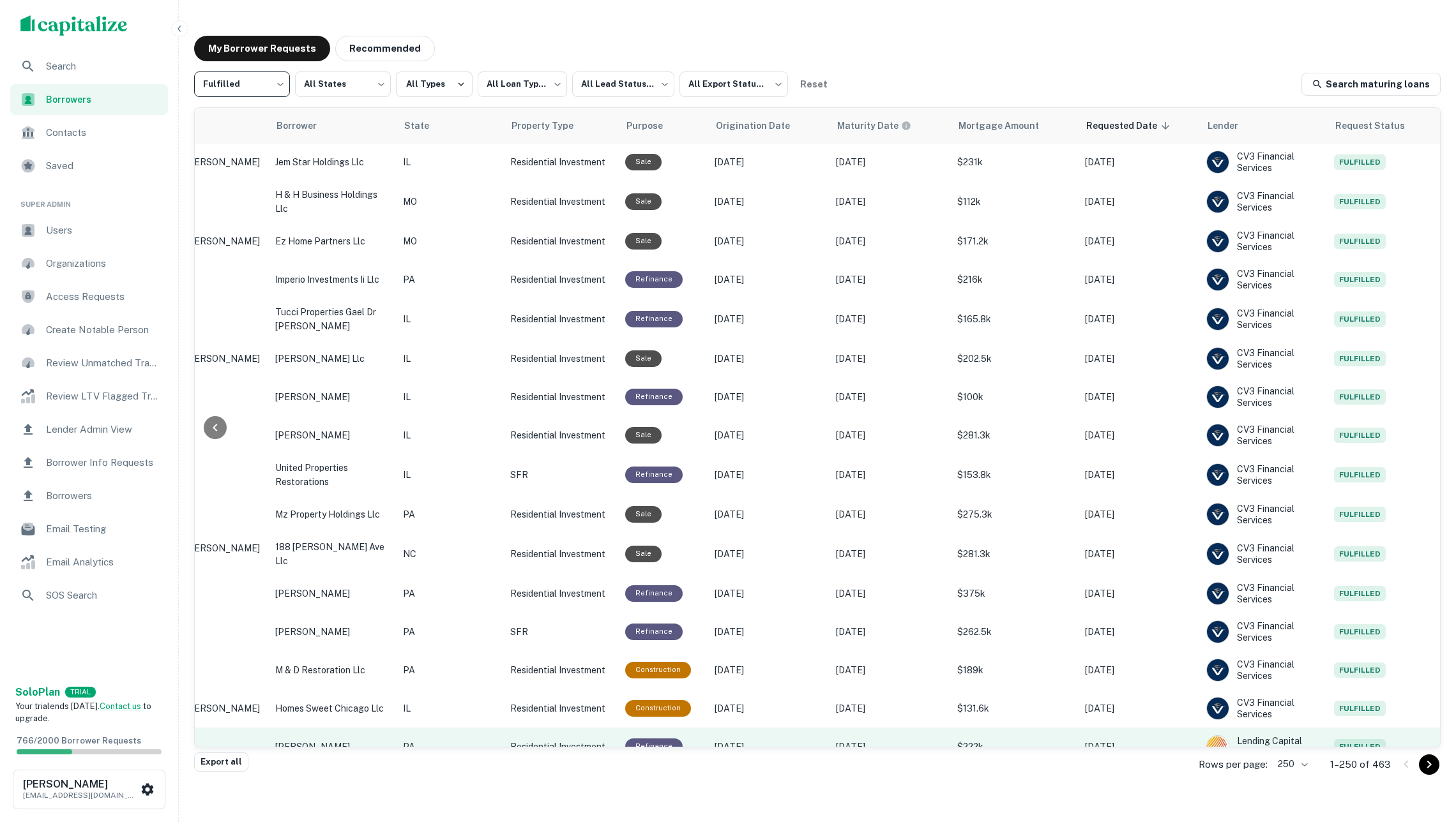
click at [836, 740] on p "Dec 07, 2025" at bounding box center [891, 747] width 109 height 14
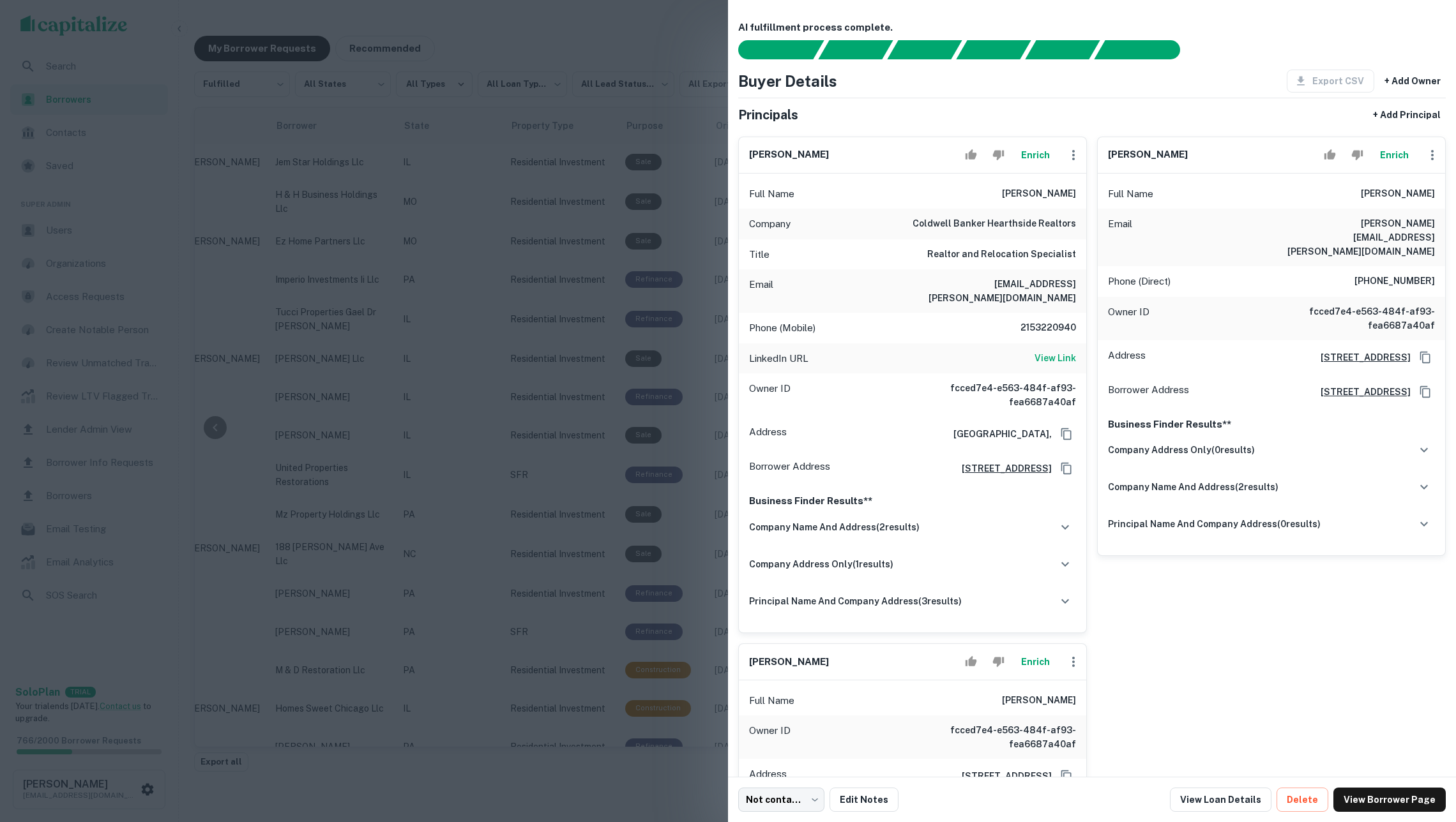
click at [609, 425] on div at bounding box center [728, 411] width 1456 height 822
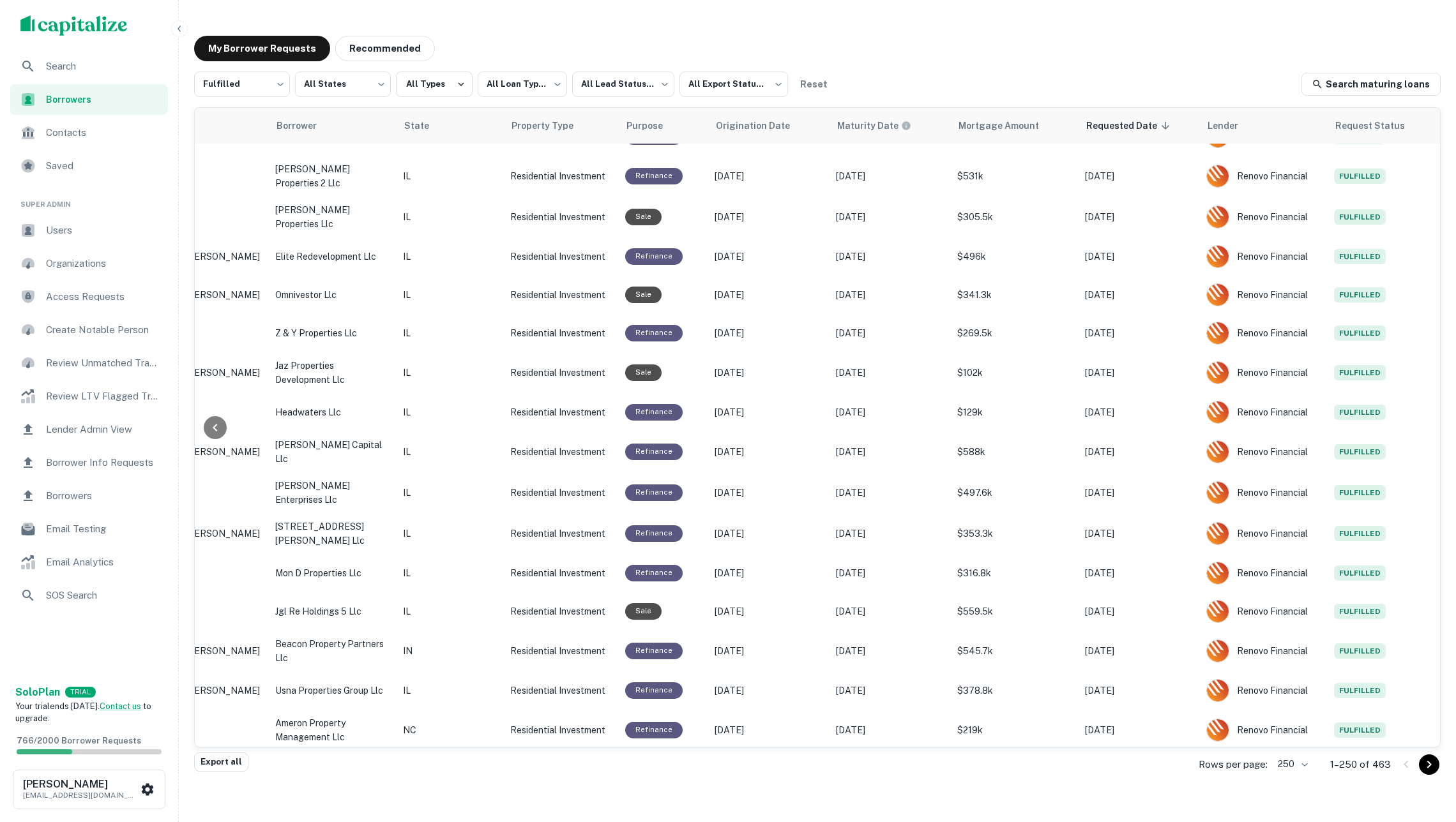
scroll to position [9053, 257]
click at [118, 24] on img "scrollable content" at bounding box center [74, 25] width 107 height 20
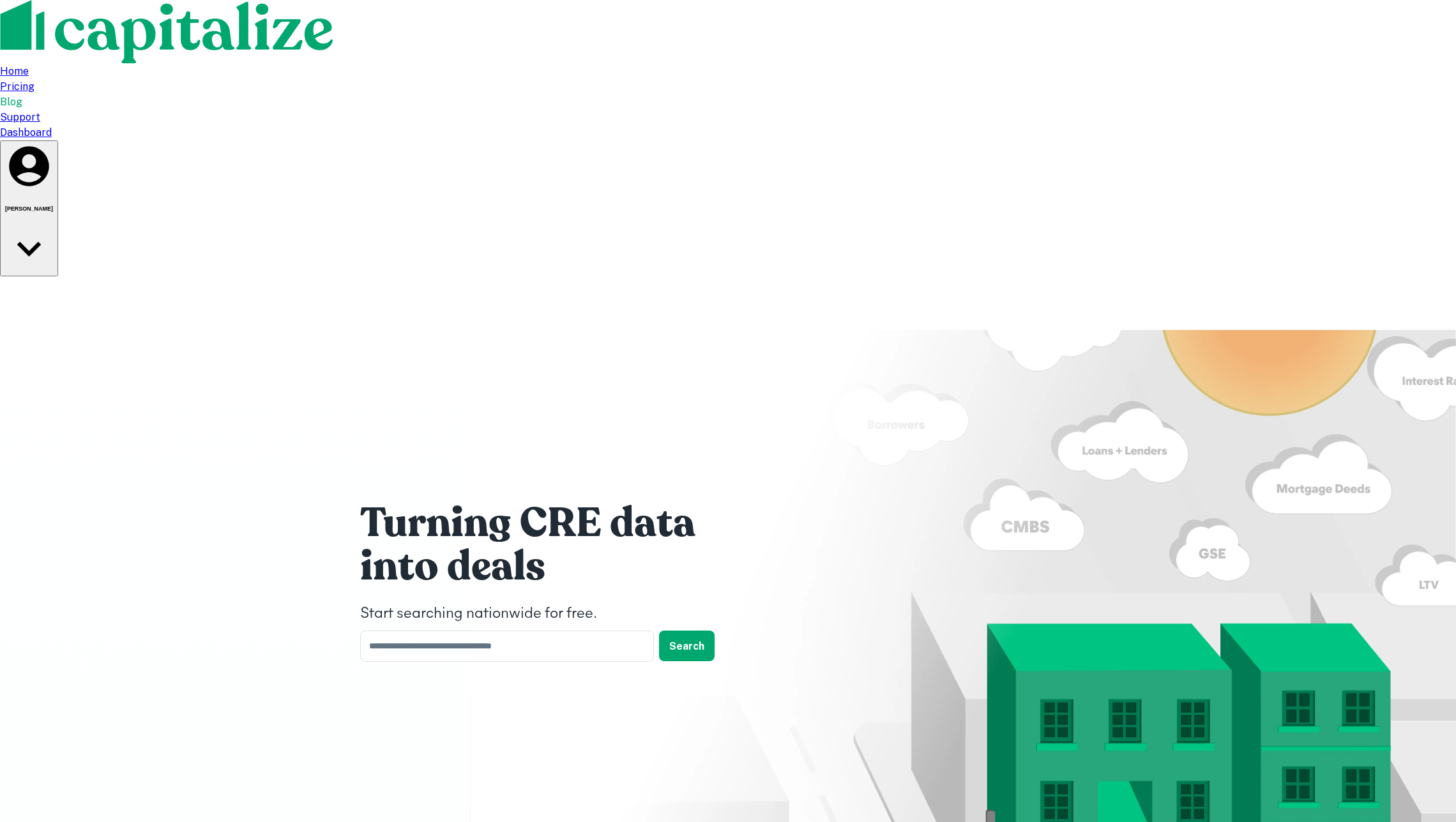
click at [1030, 125] on div "Dashboard" at bounding box center [728, 132] width 1456 height 15
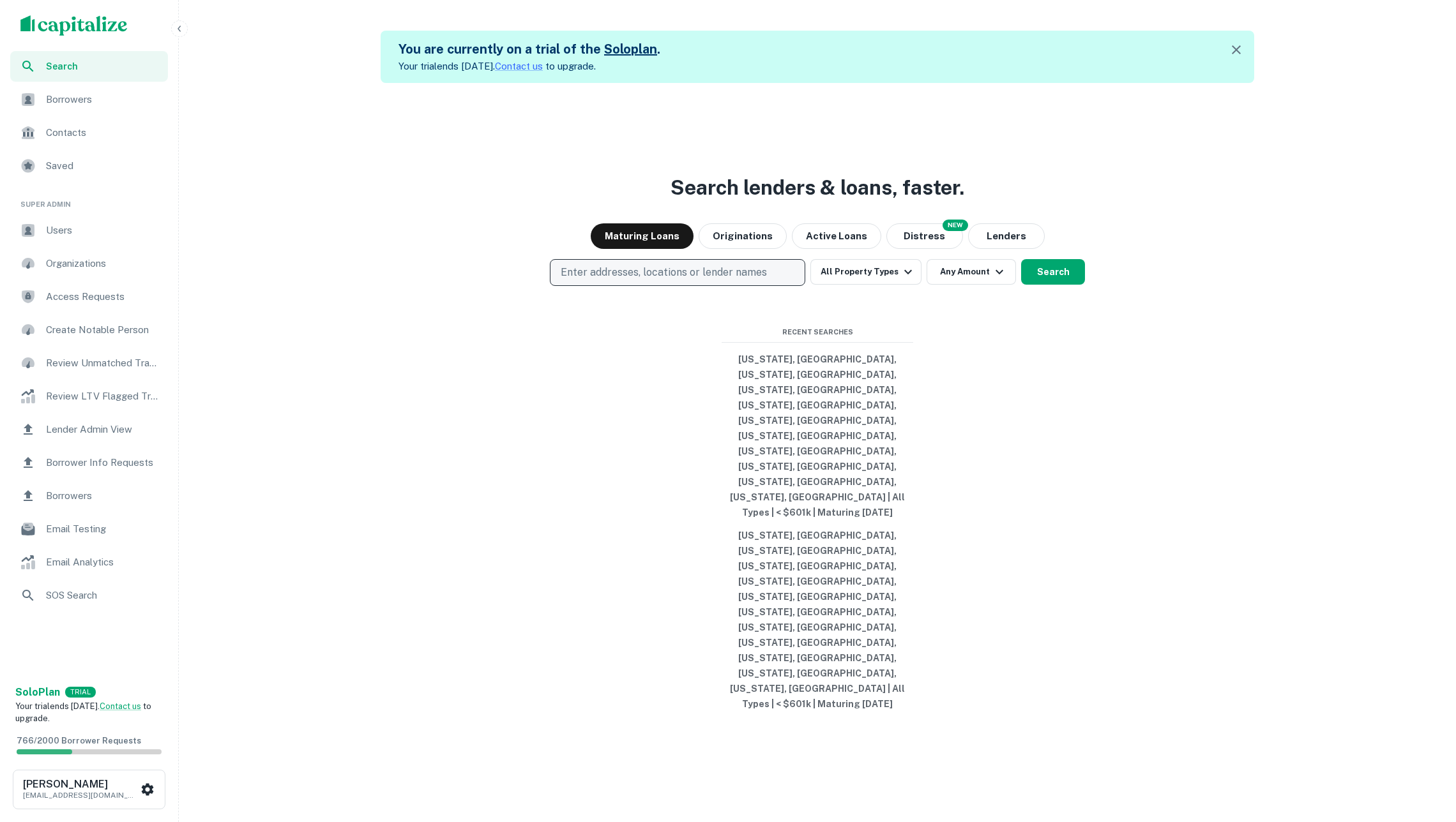
click at [665, 286] on button "Enter addresses, locations or lender names" at bounding box center [677, 272] width 256 height 27
type input "*******"
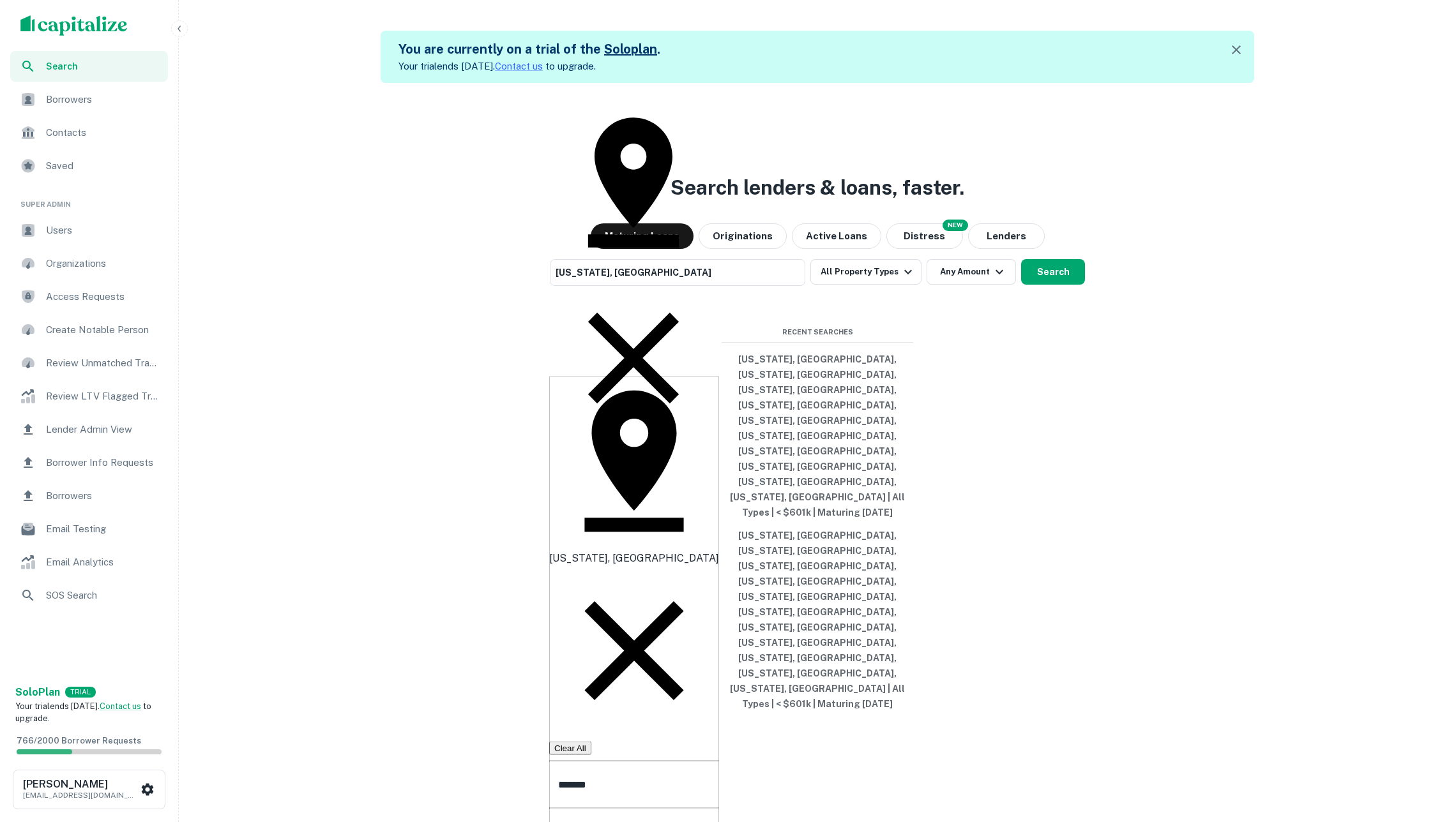
type input "********"
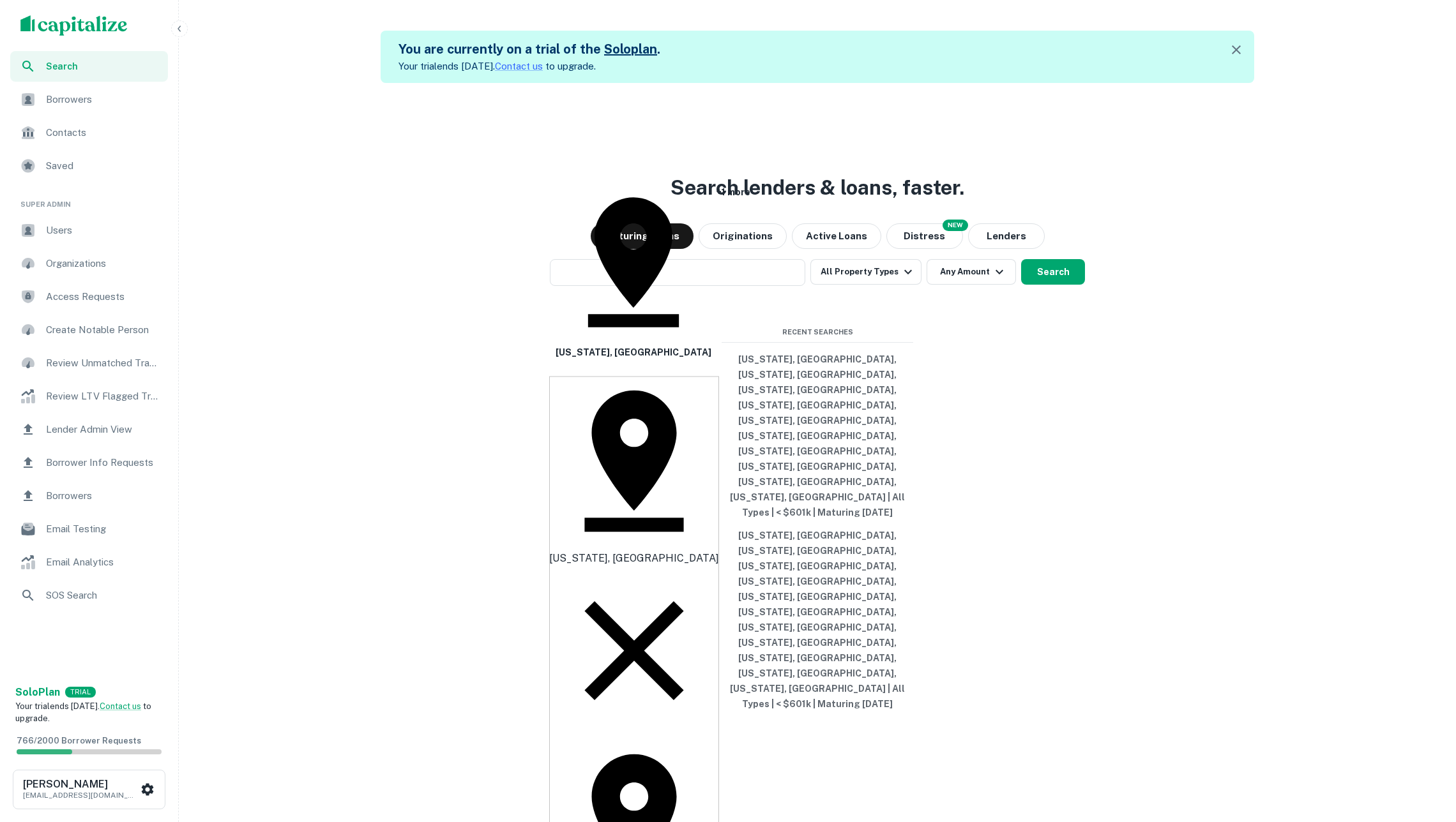
type input "*******"
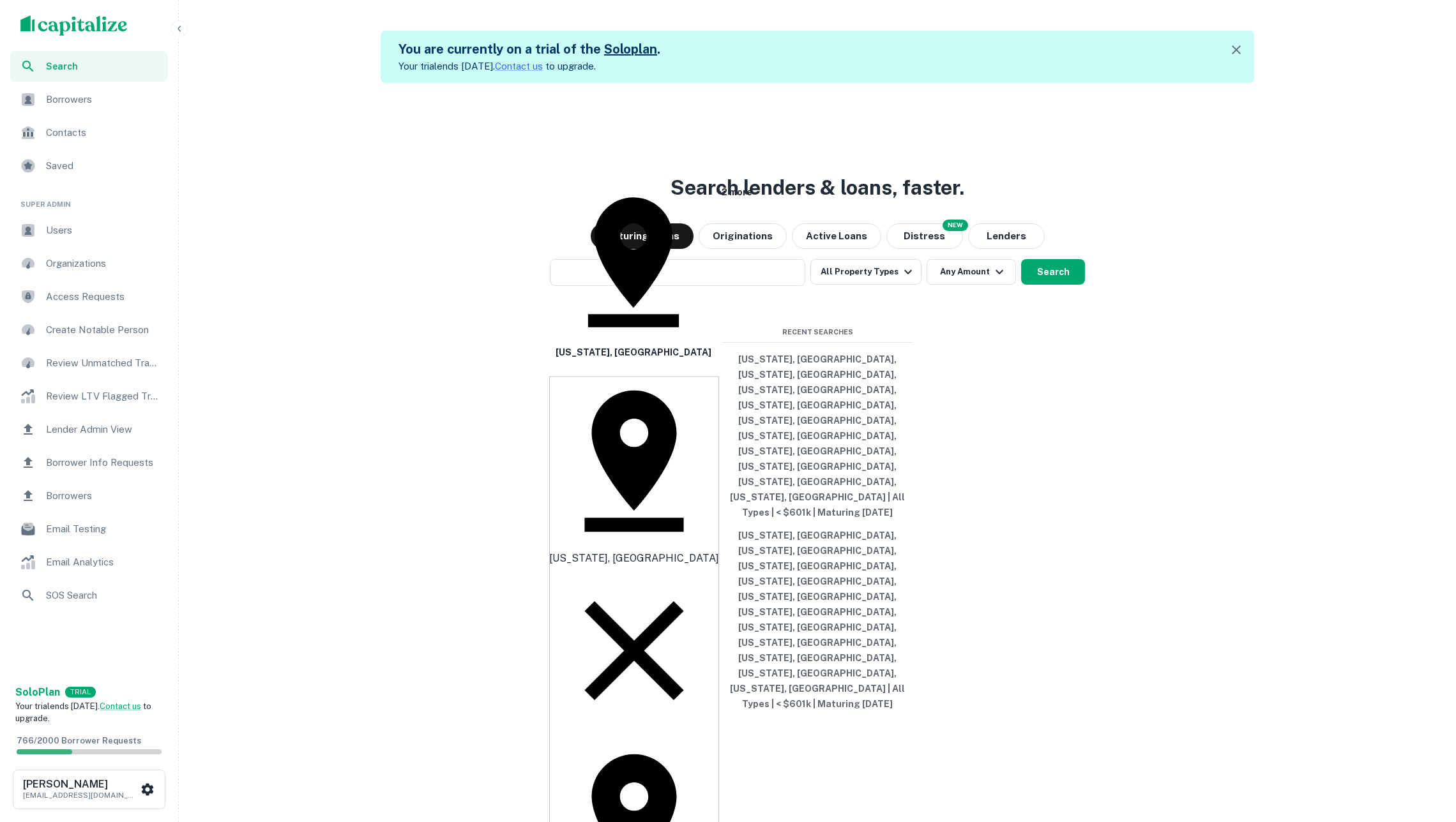
type input "********"
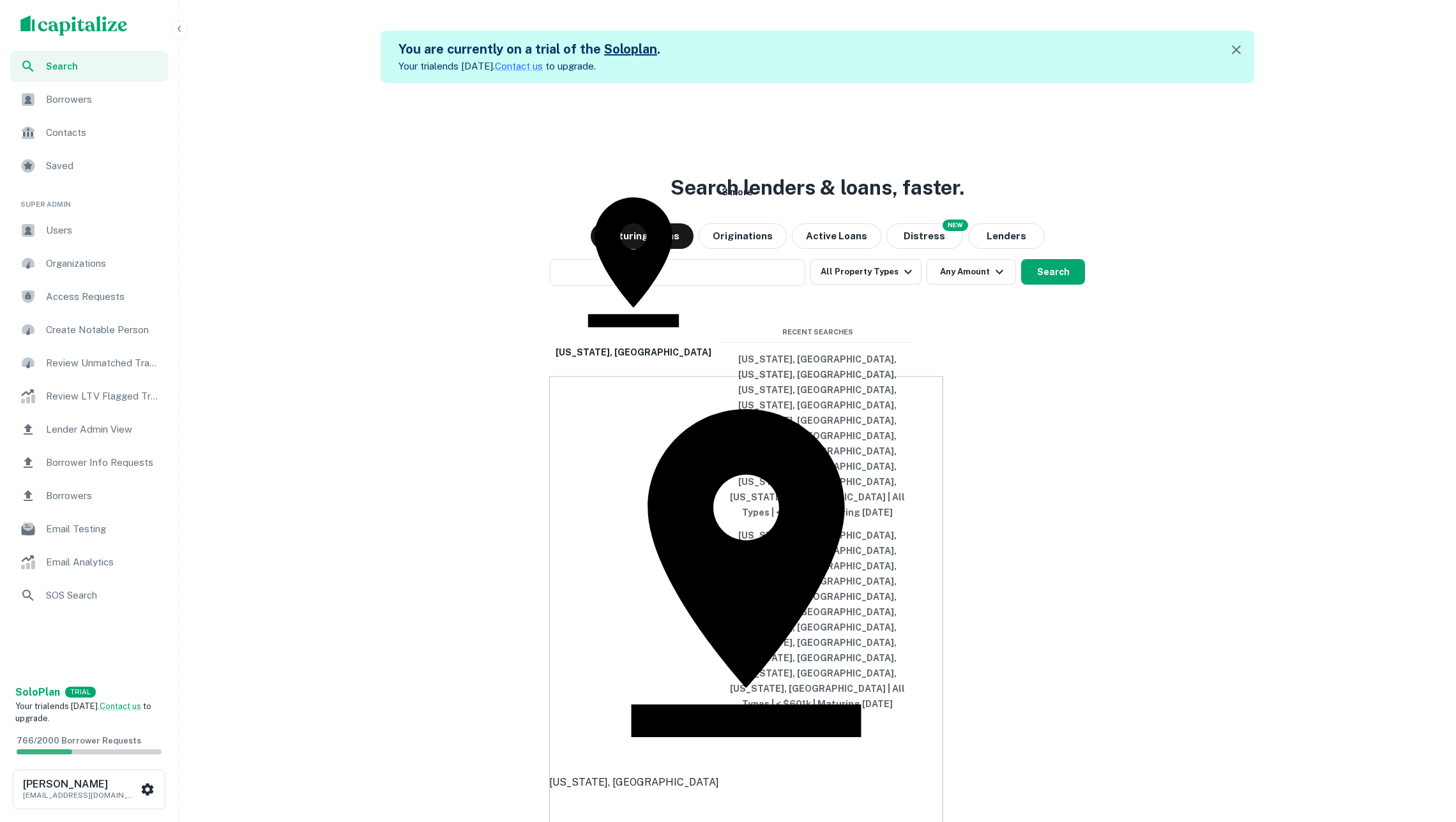
type input "********"
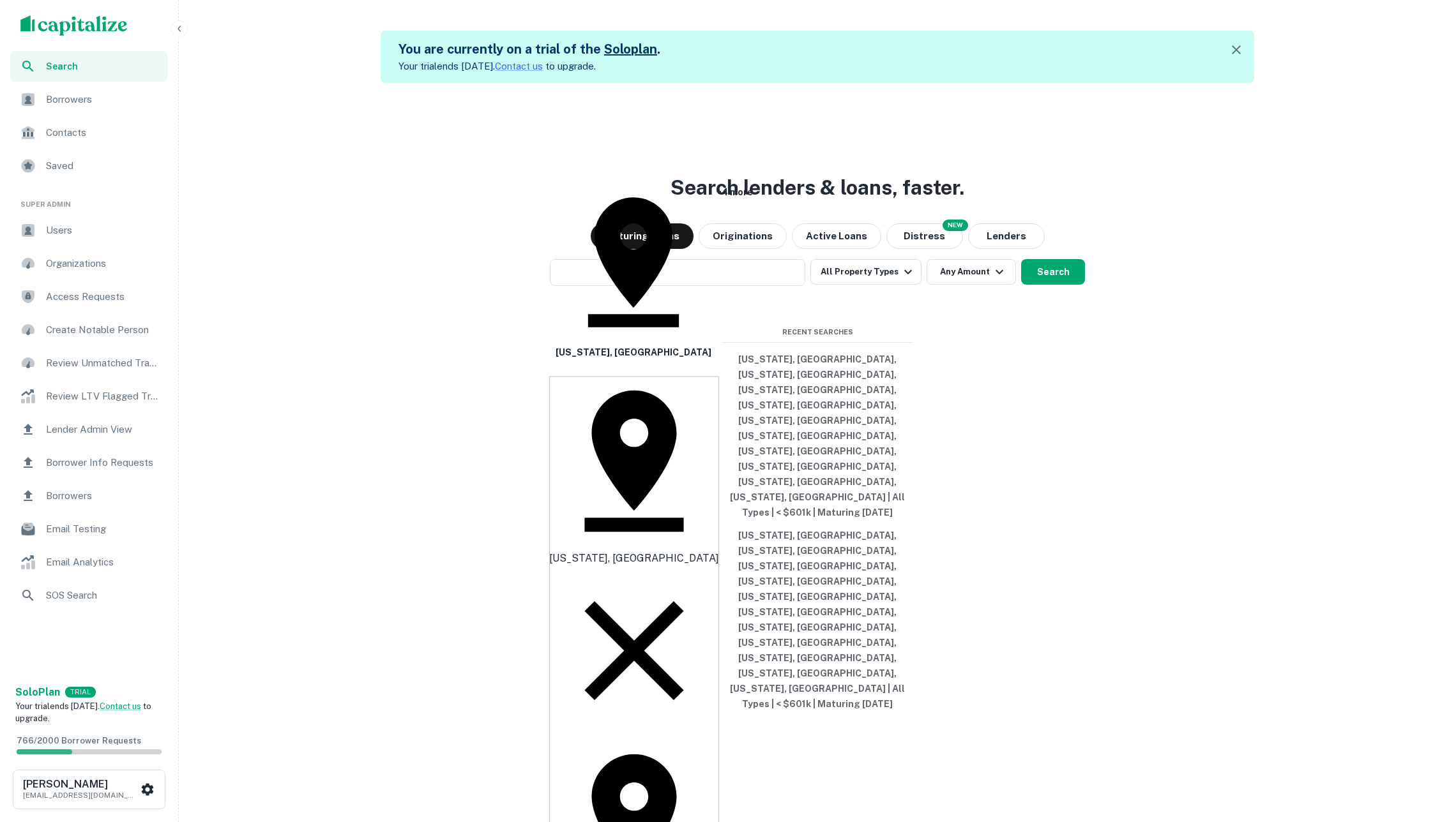
type input "**********"
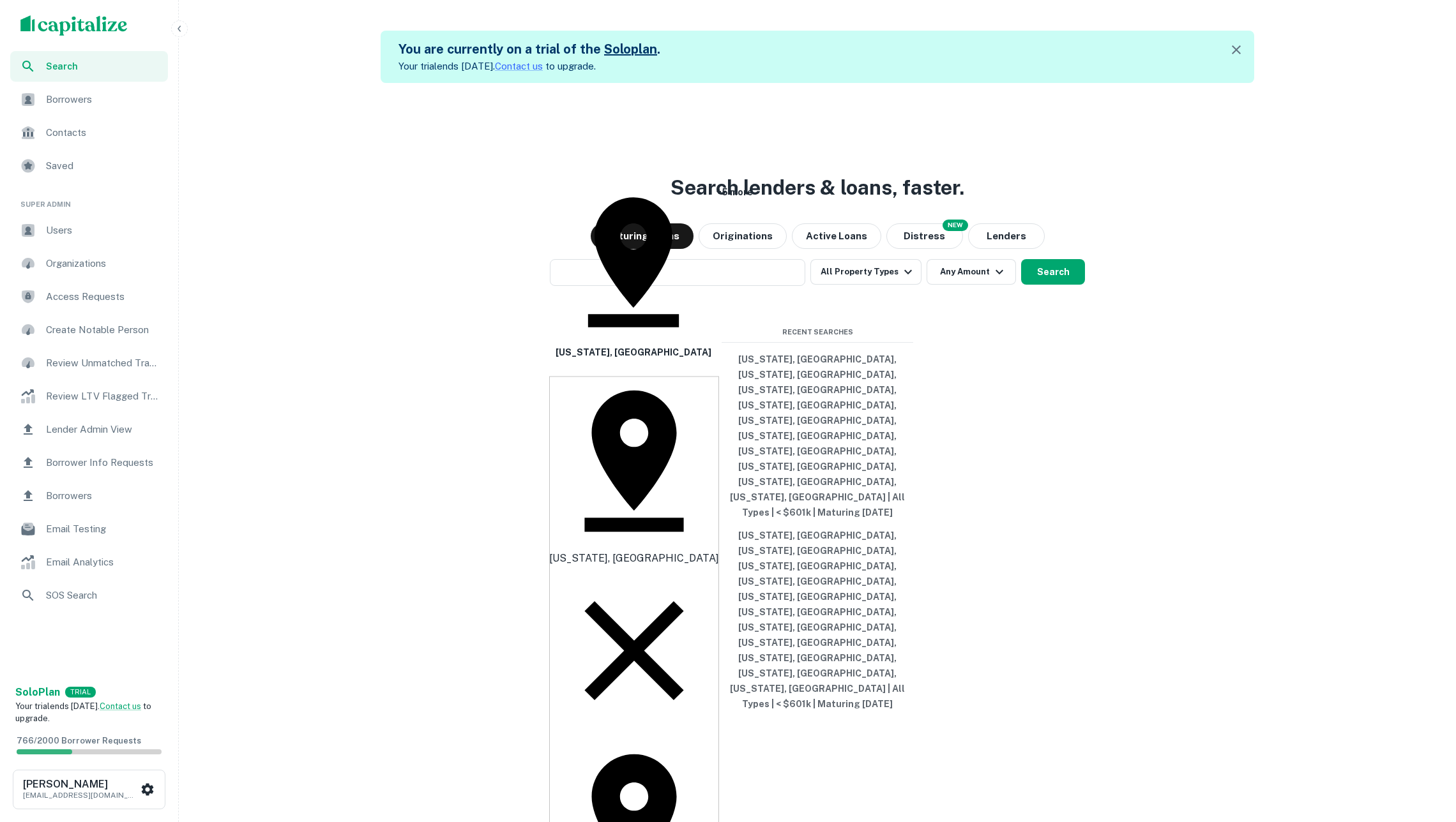
type input "**********"
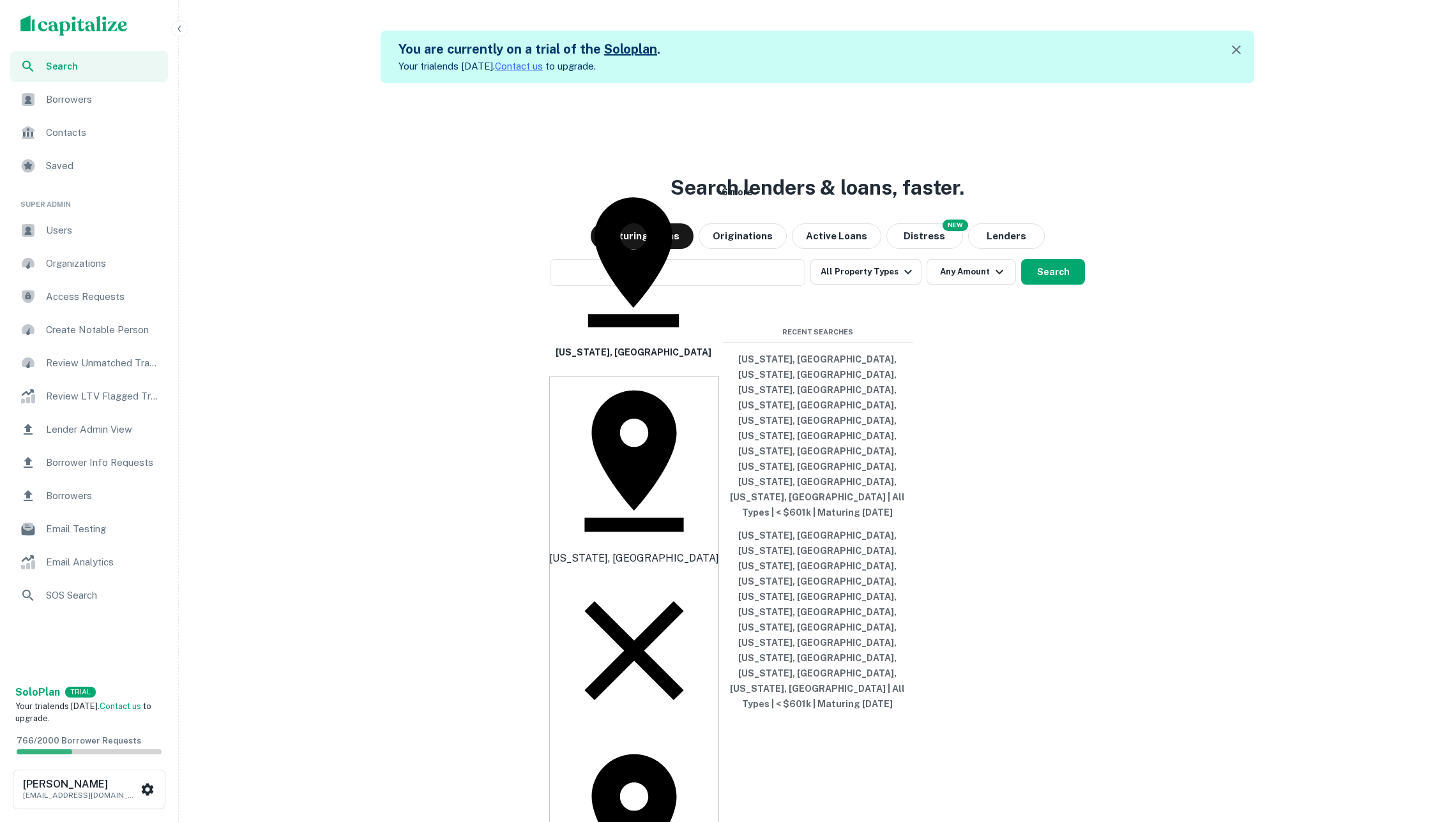
type input "**********"
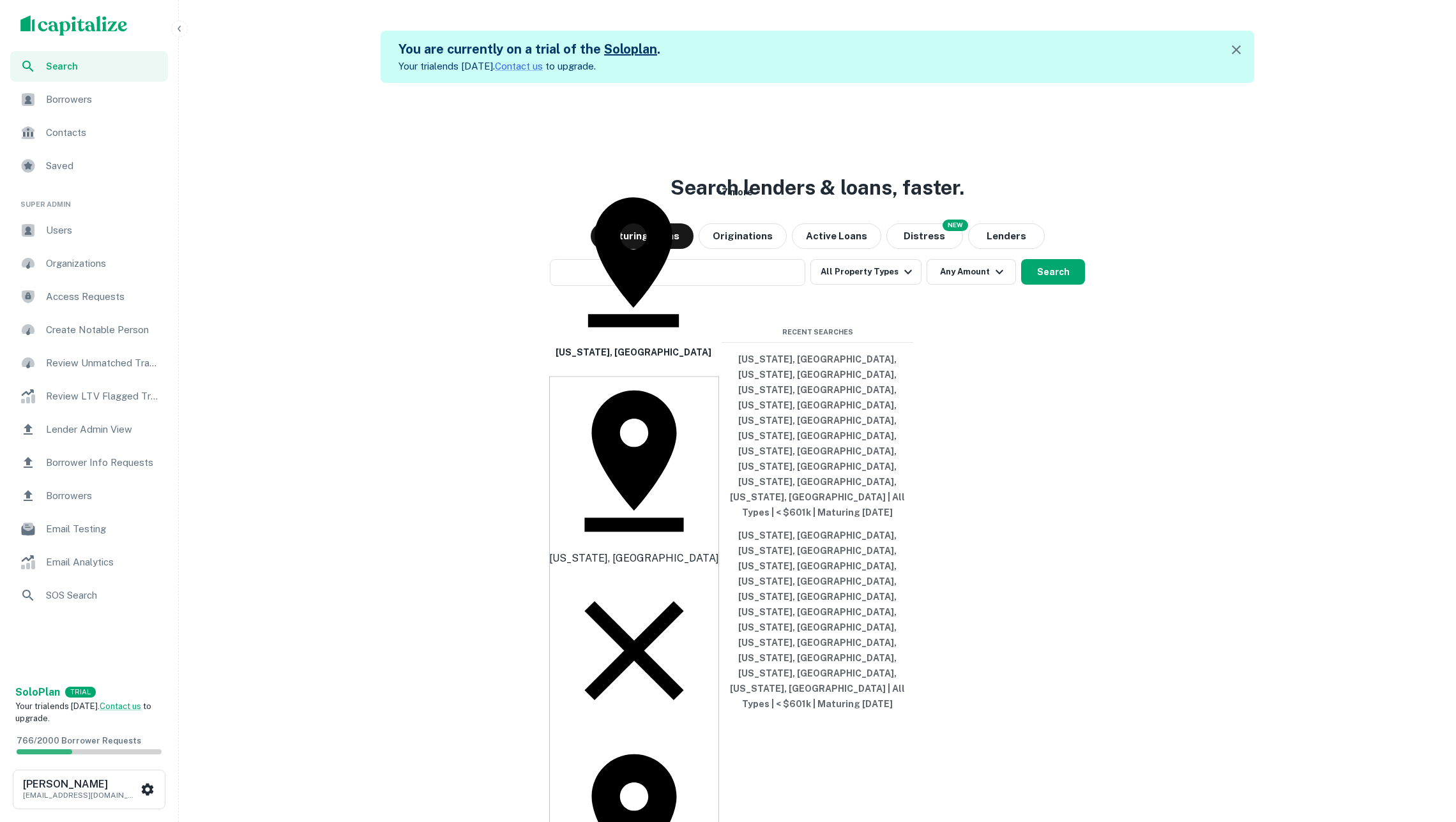
type input "*****"
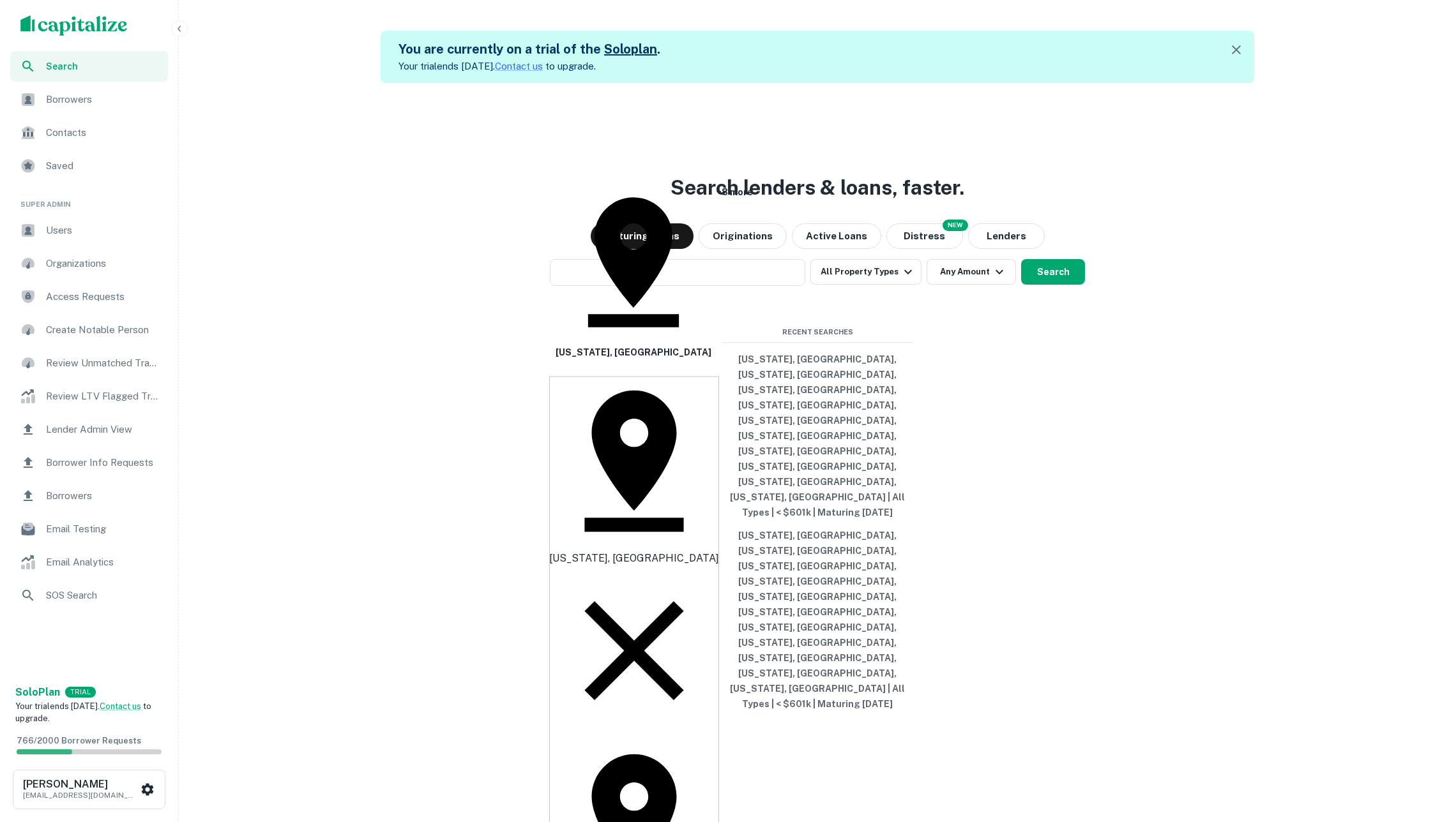
type input "********"
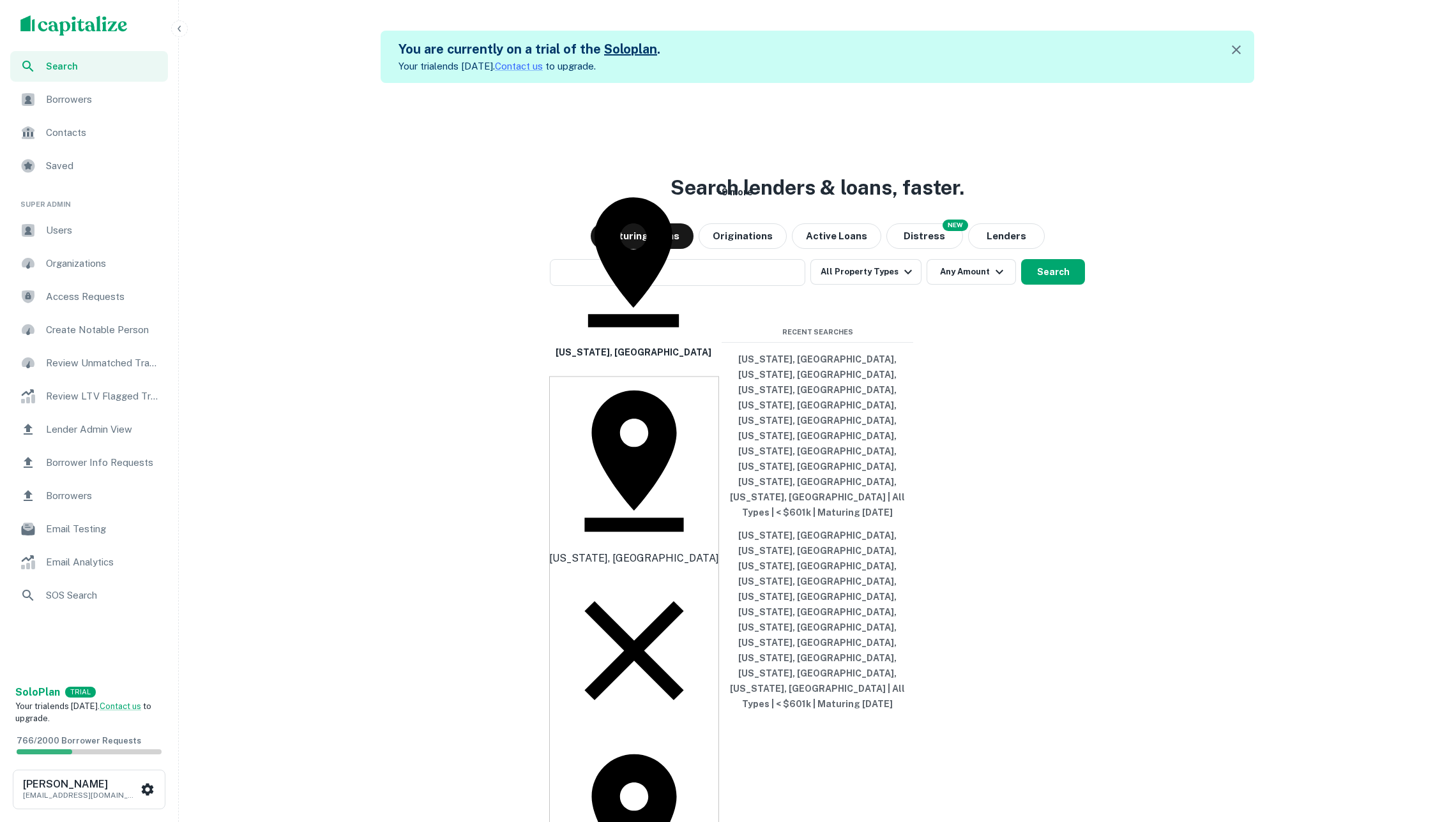
click at [999, 425] on div "Search lenders & loans, faster. Maturing Loans Originations Active Loans NEW Di…" at bounding box center [818, 494] width 1267 height 822
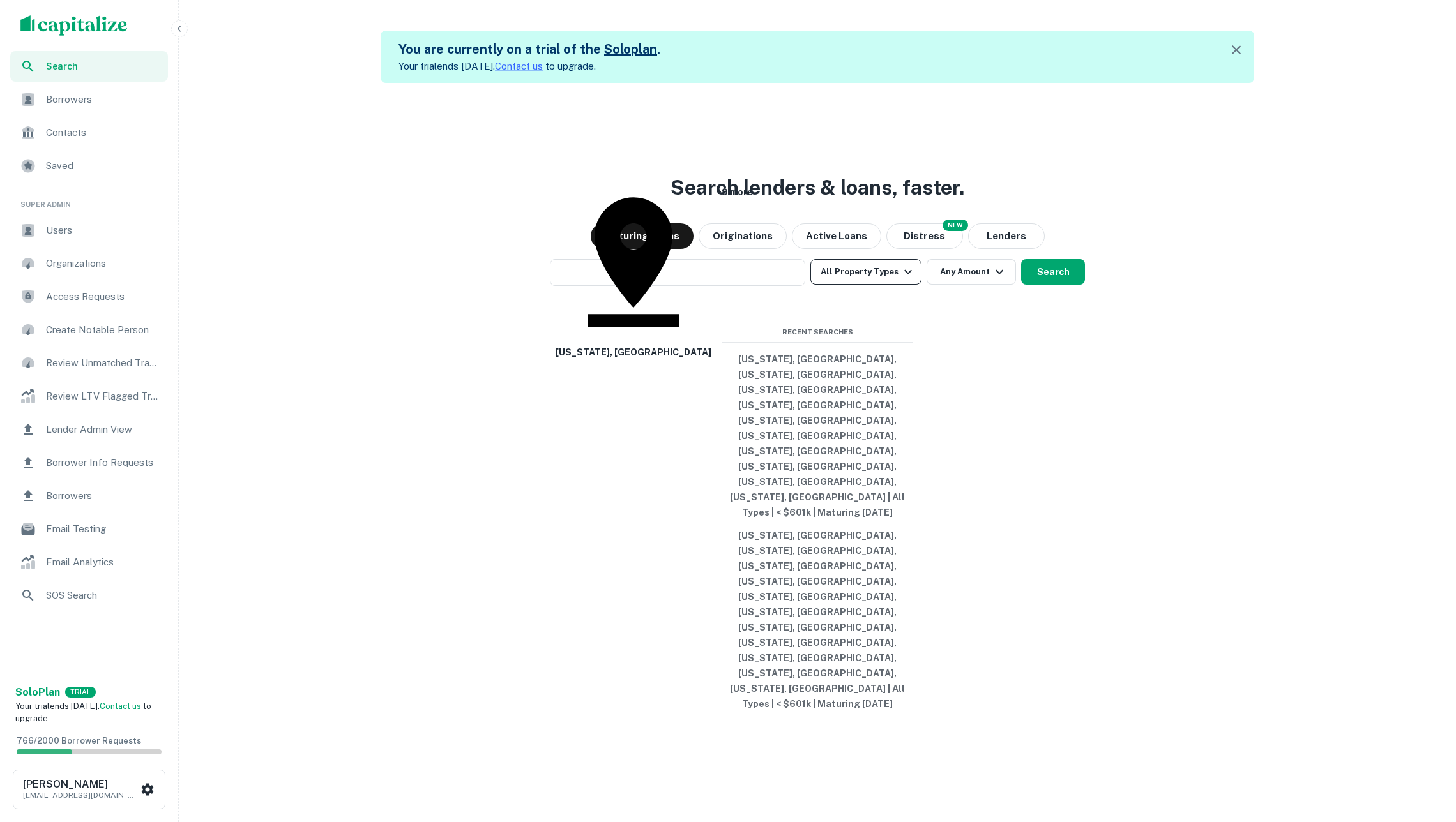
click at [887, 285] on button "All Property Types" at bounding box center [865, 272] width 111 height 25
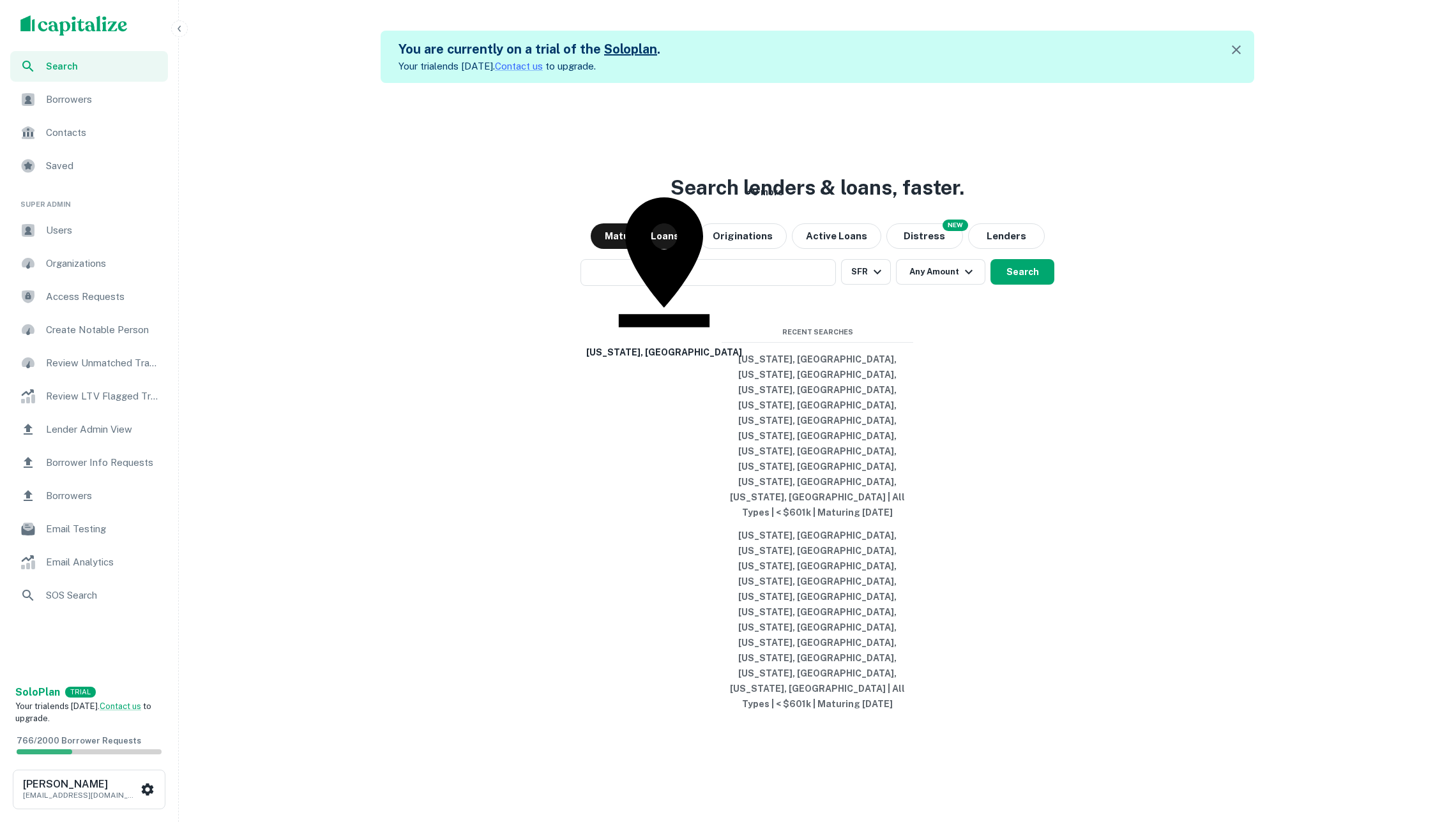
click at [1026, 426] on div at bounding box center [728, 411] width 1456 height 822
click at [961, 285] on button "Any Amount" at bounding box center [948, 272] width 89 height 25
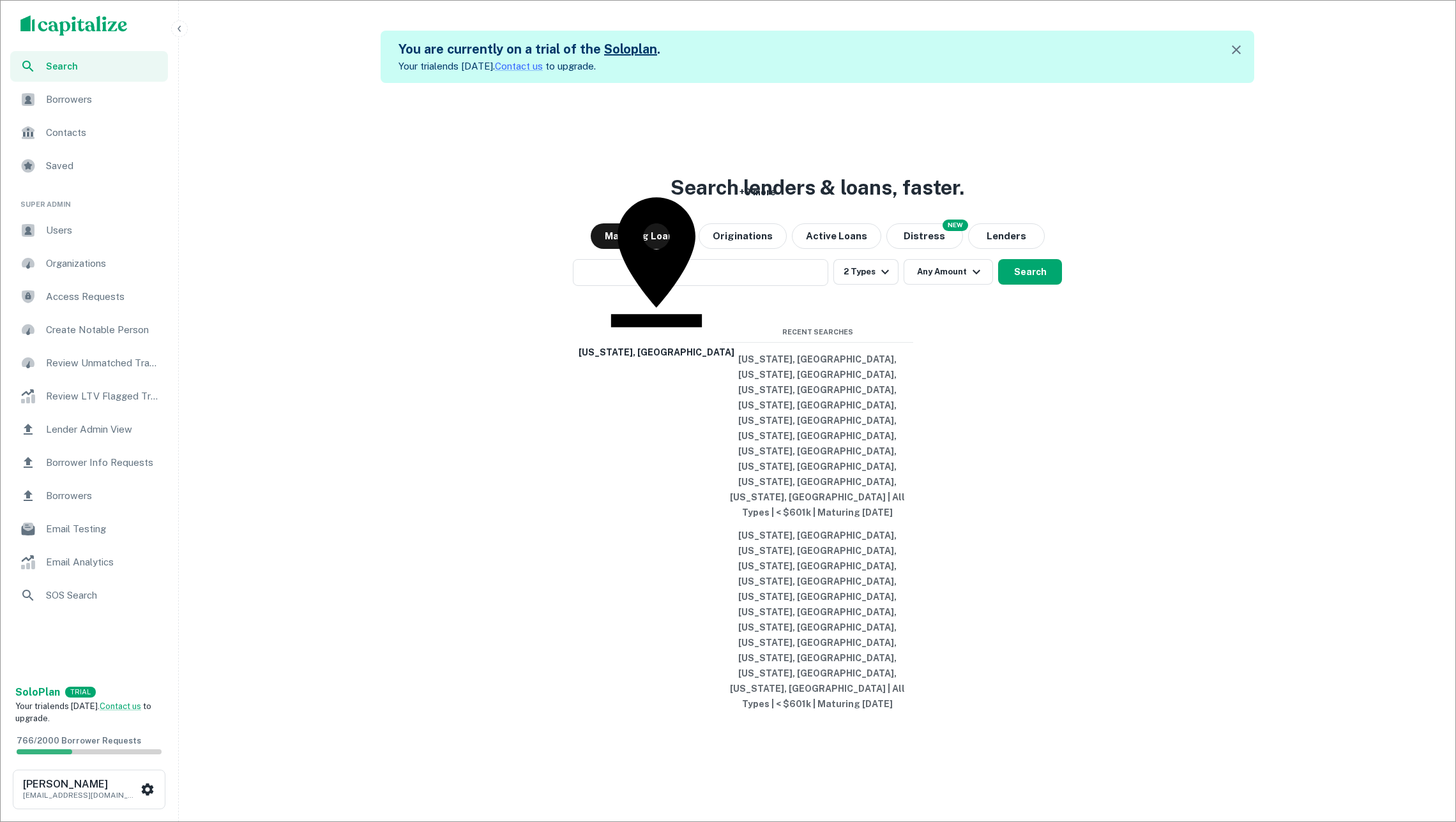
type input "***"
type input "******"
click at [1146, 557] on div at bounding box center [728, 411] width 1456 height 822
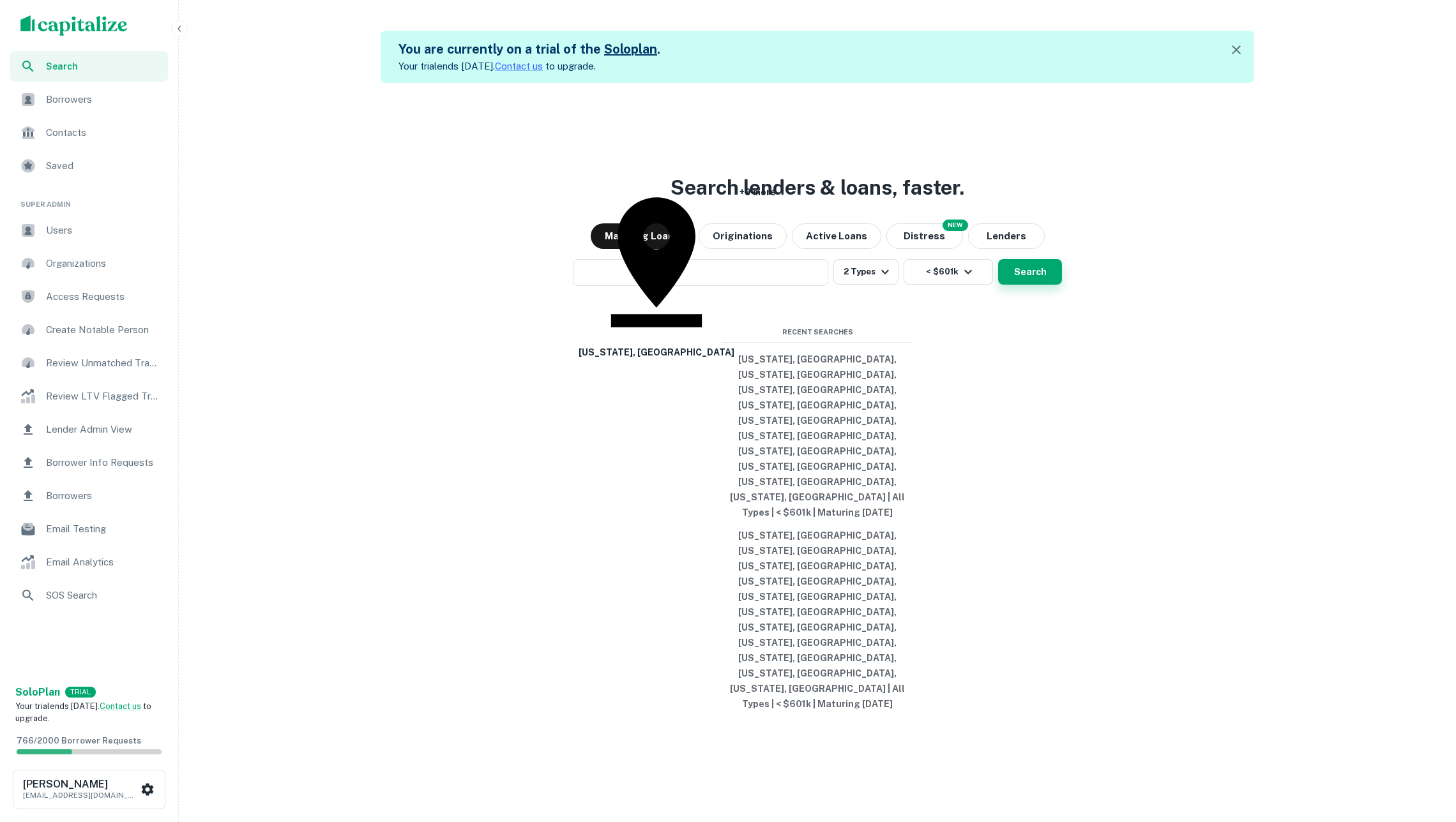
click at [1029, 285] on button "Search" at bounding box center [1030, 272] width 64 height 25
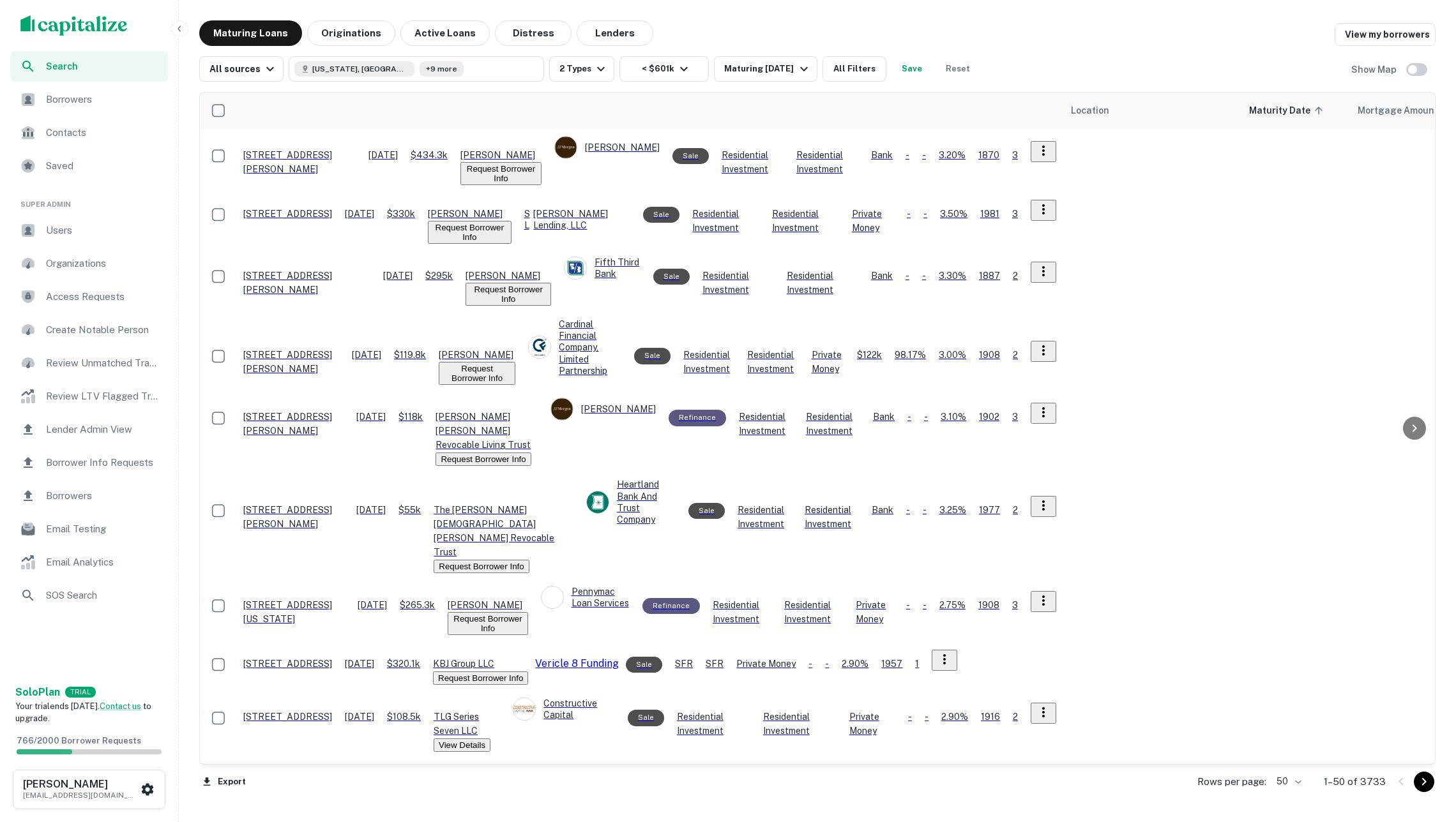
scroll to position [1509, 0]
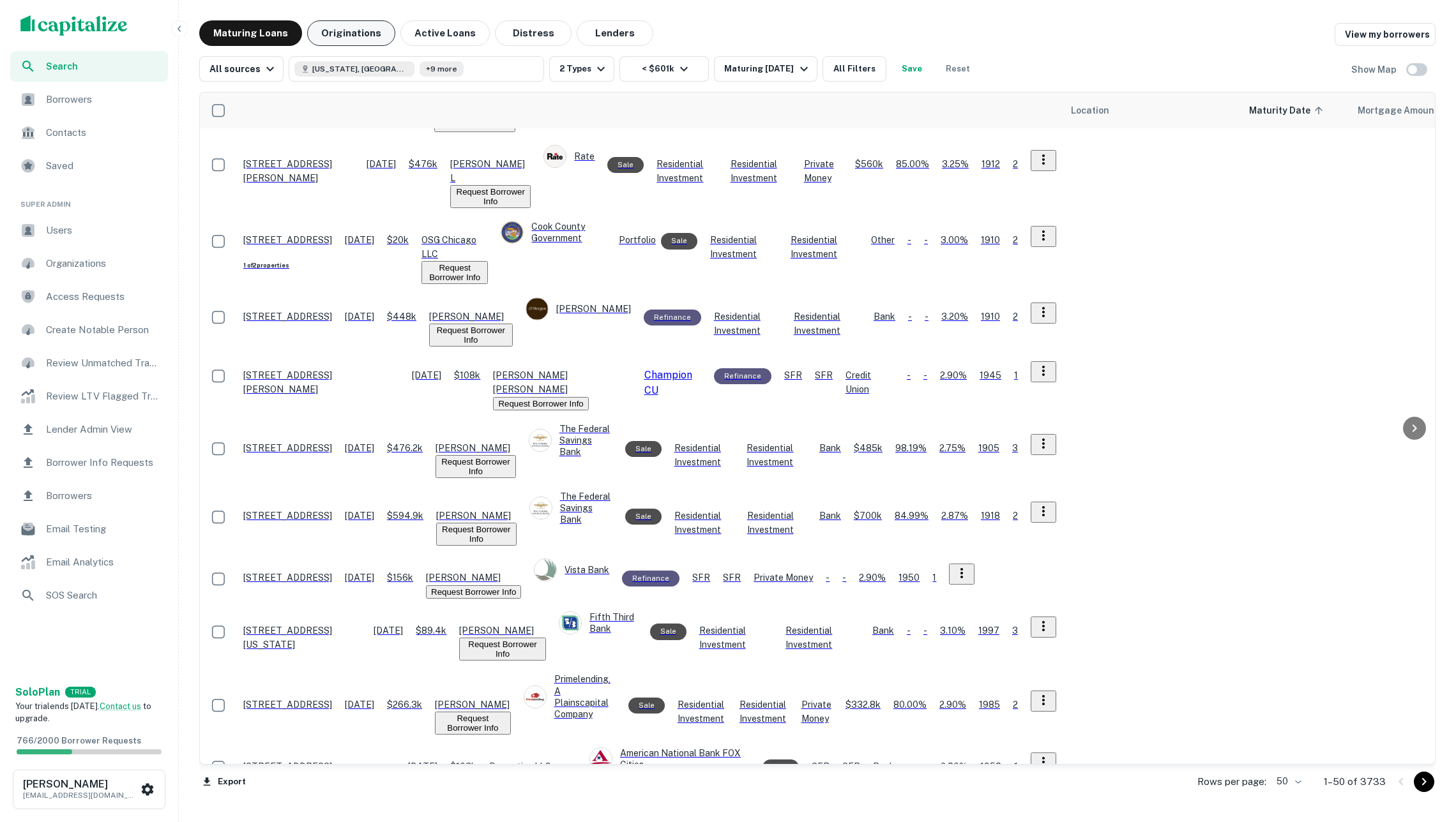
click at [343, 29] on button "Originations" at bounding box center [351, 32] width 88 height 25
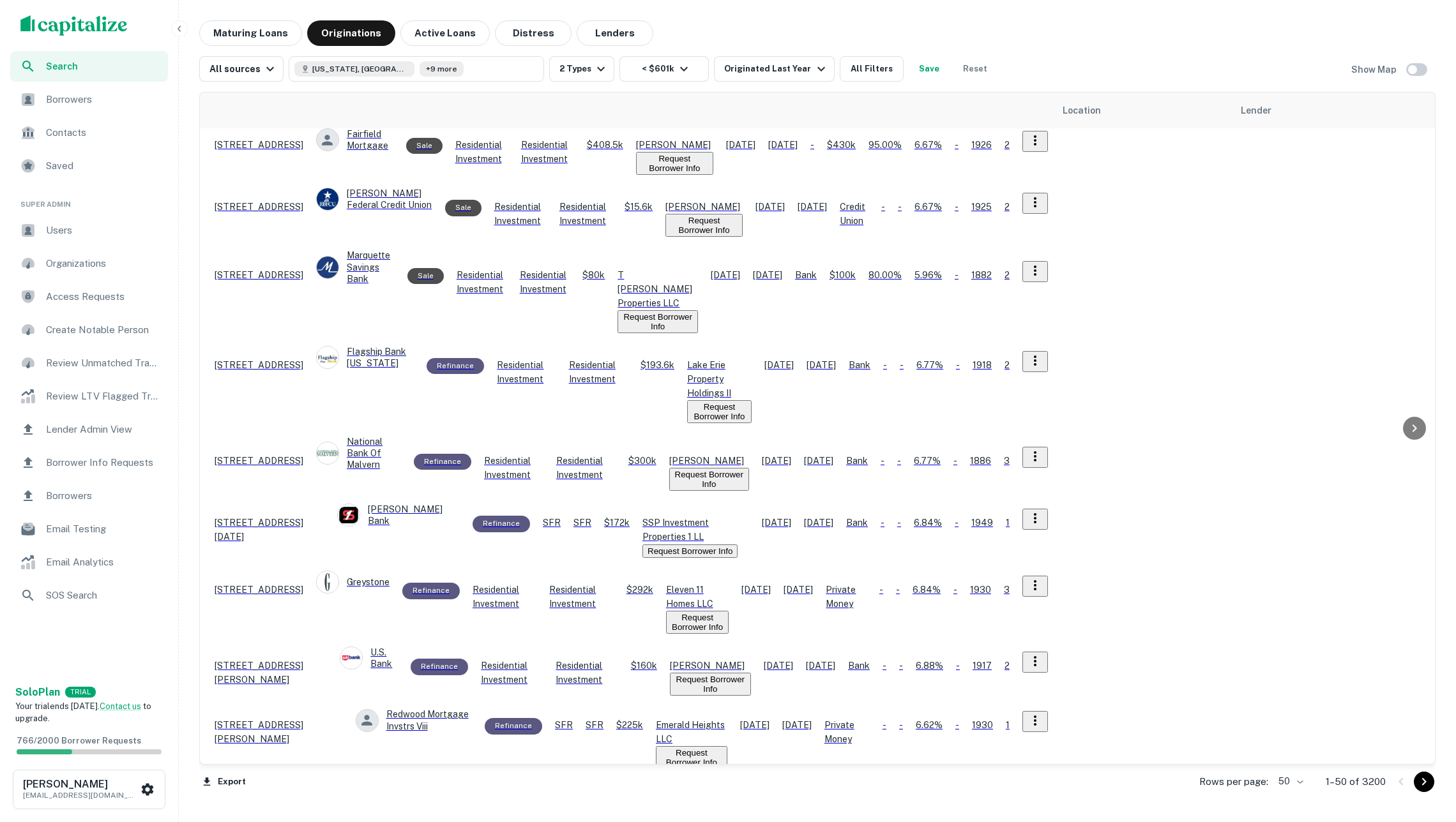
scroll to position [107, 28]
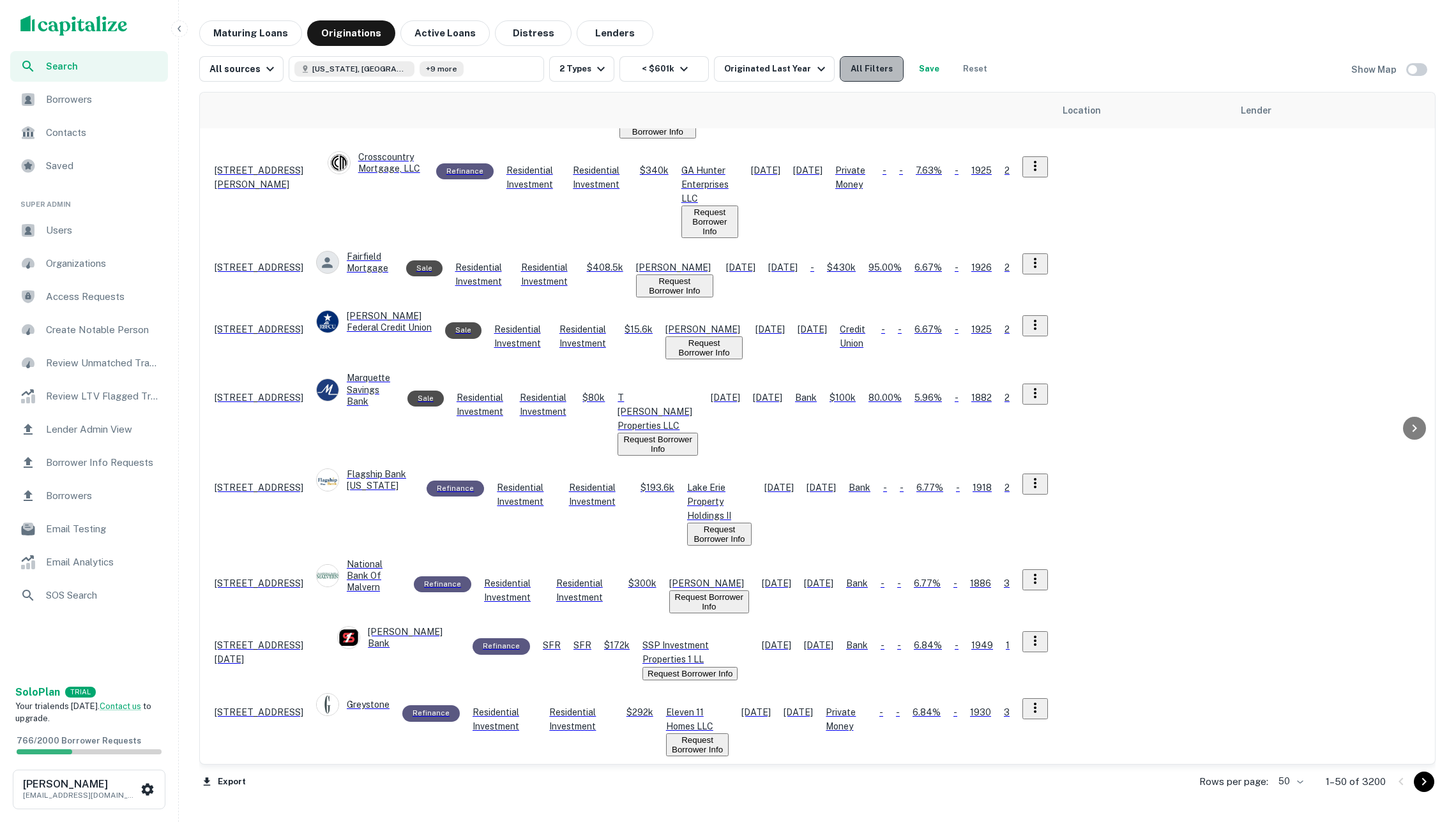
click at [882, 65] on button "All Filters" at bounding box center [871, 68] width 64 height 25
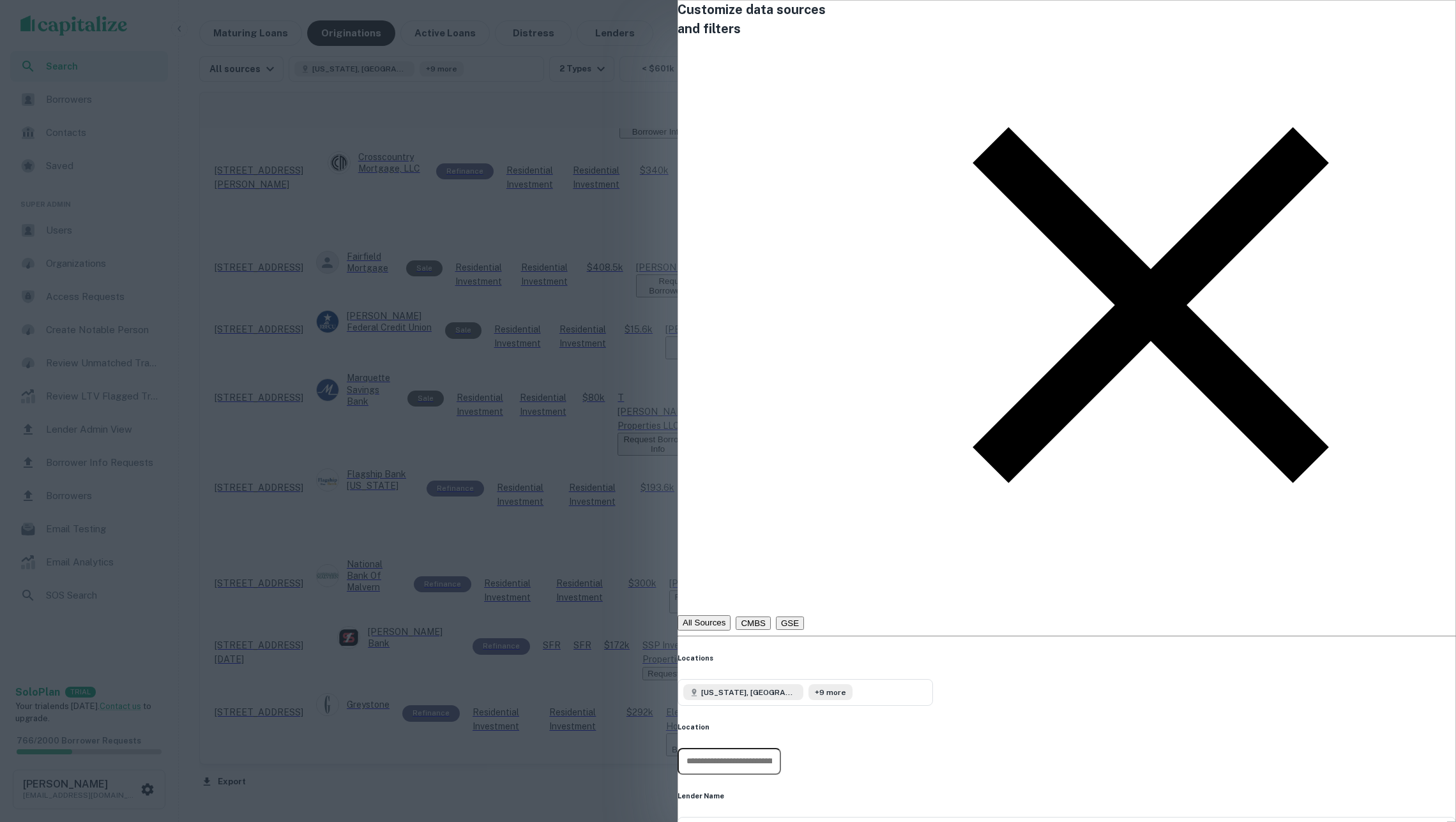
scroll to position [657, 0]
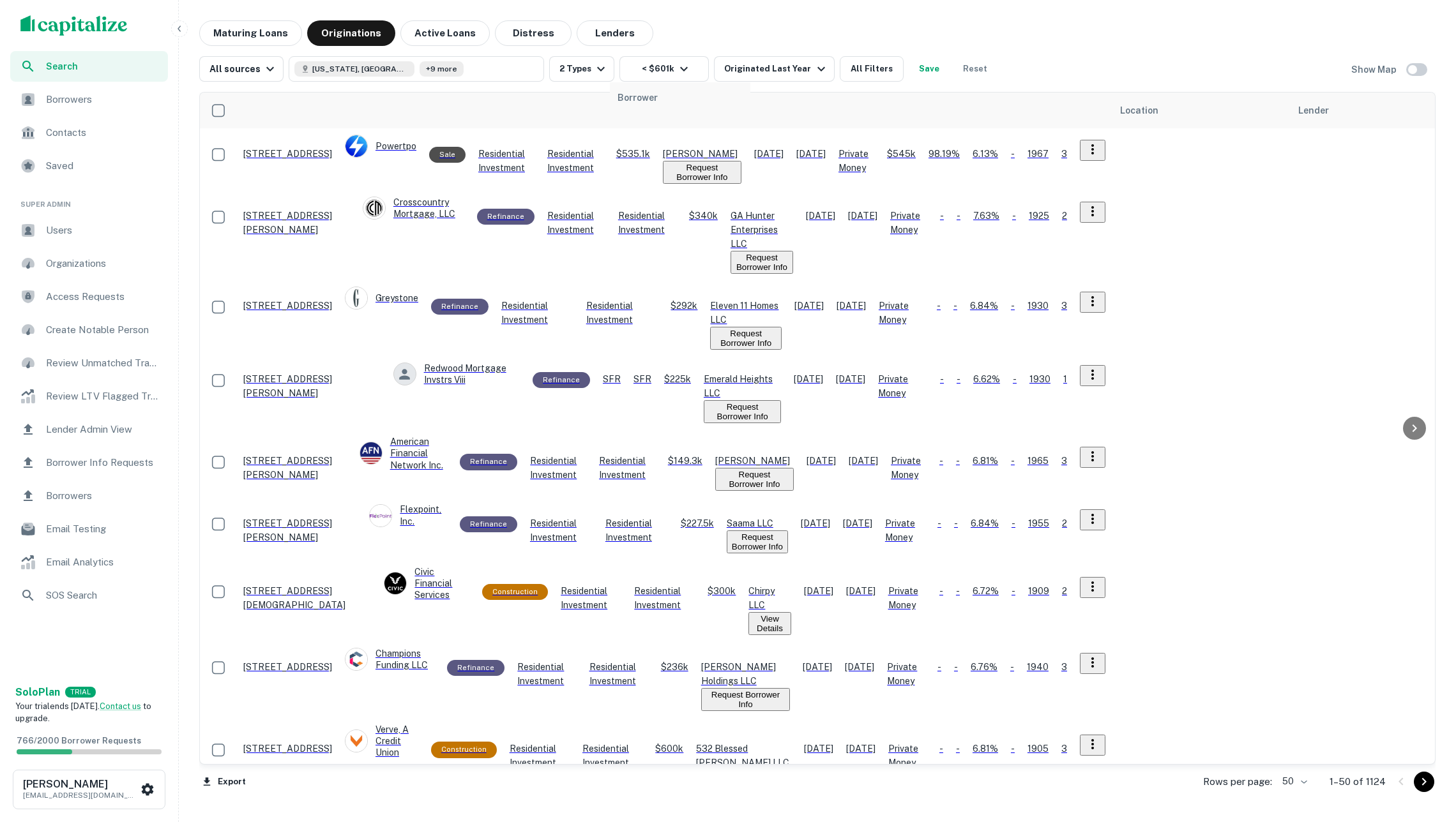
drag, startPoint x: 1060, startPoint y: 115, endPoint x: 660, endPoint y: 105, distance: 400.1
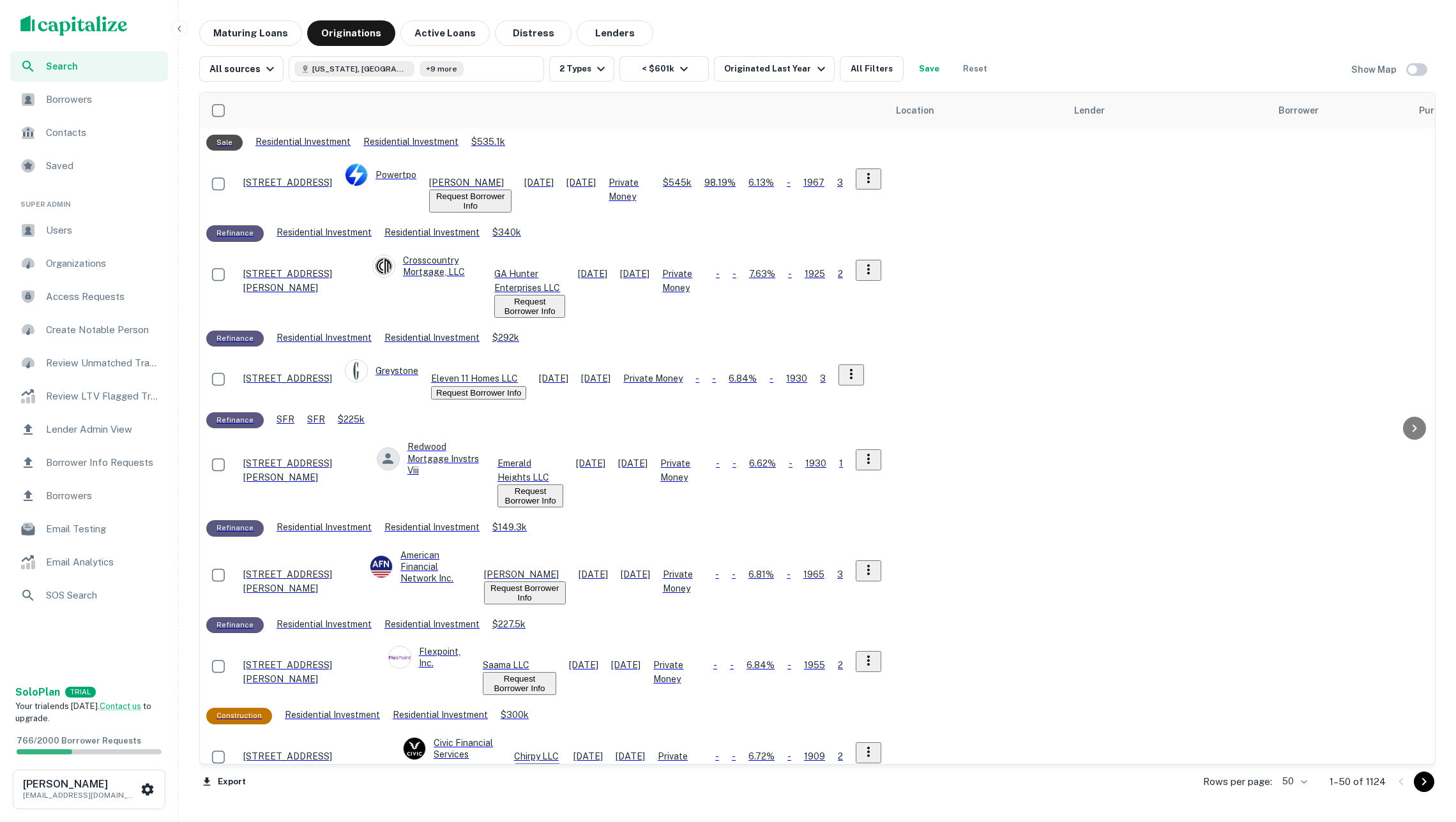
click at [512, 190] on button "Request Borrower Info" at bounding box center [470, 201] width 83 height 23
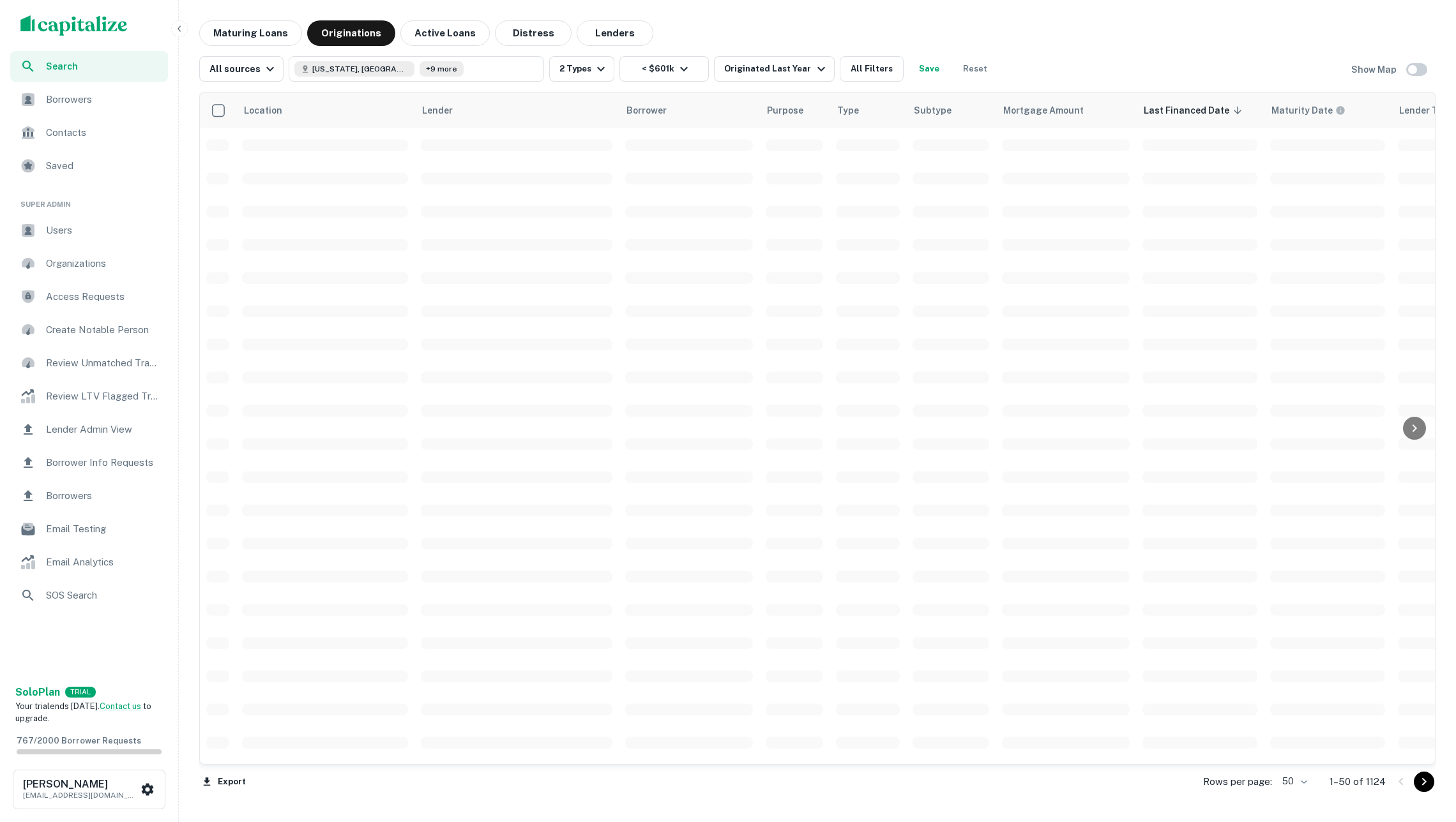
click at [675, 281] on span at bounding box center [689, 277] width 127 height 12
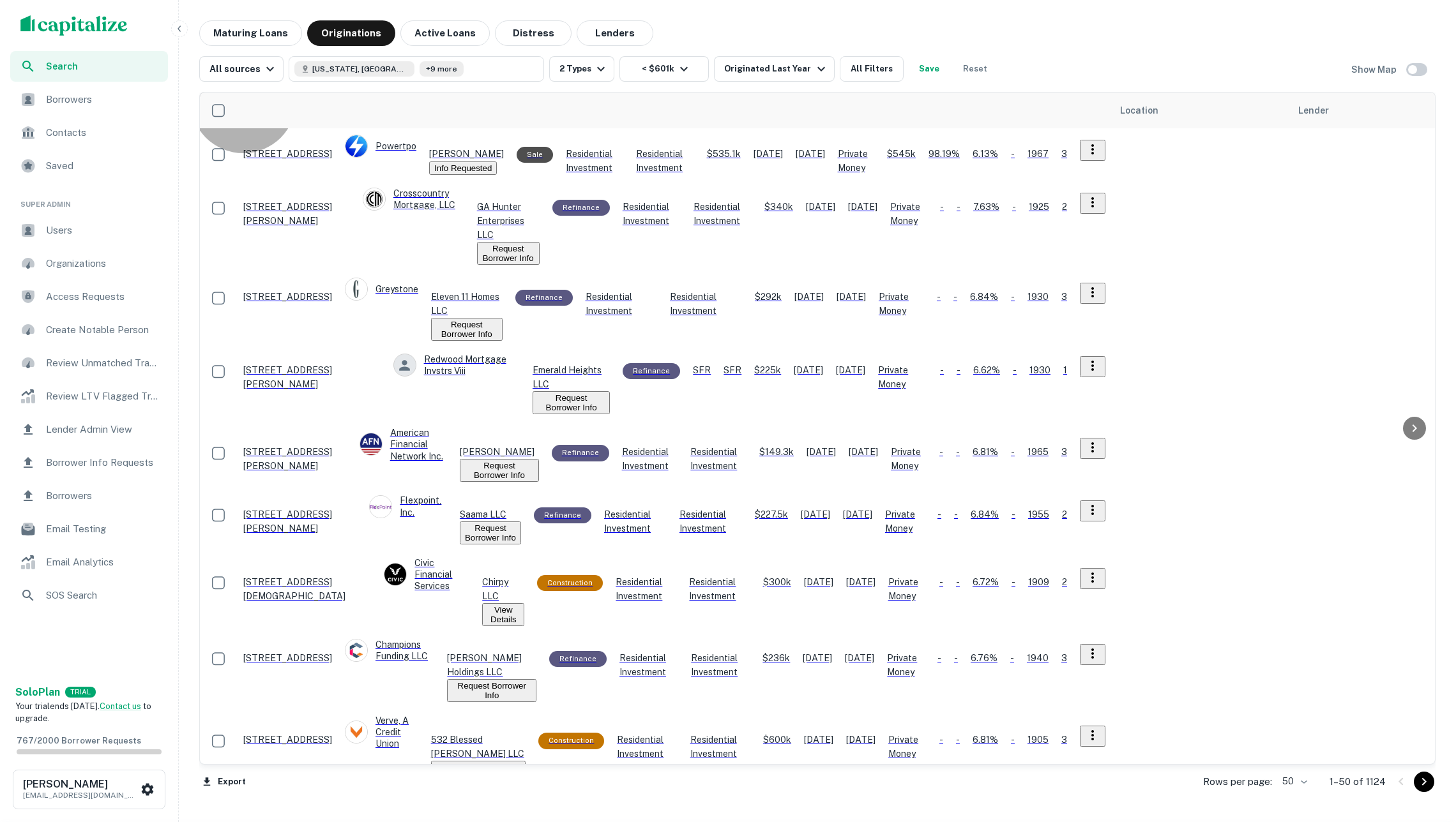
click at [610, 392] on button "Request Borrower Info" at bounding box center [571, 403] width 77 height 23
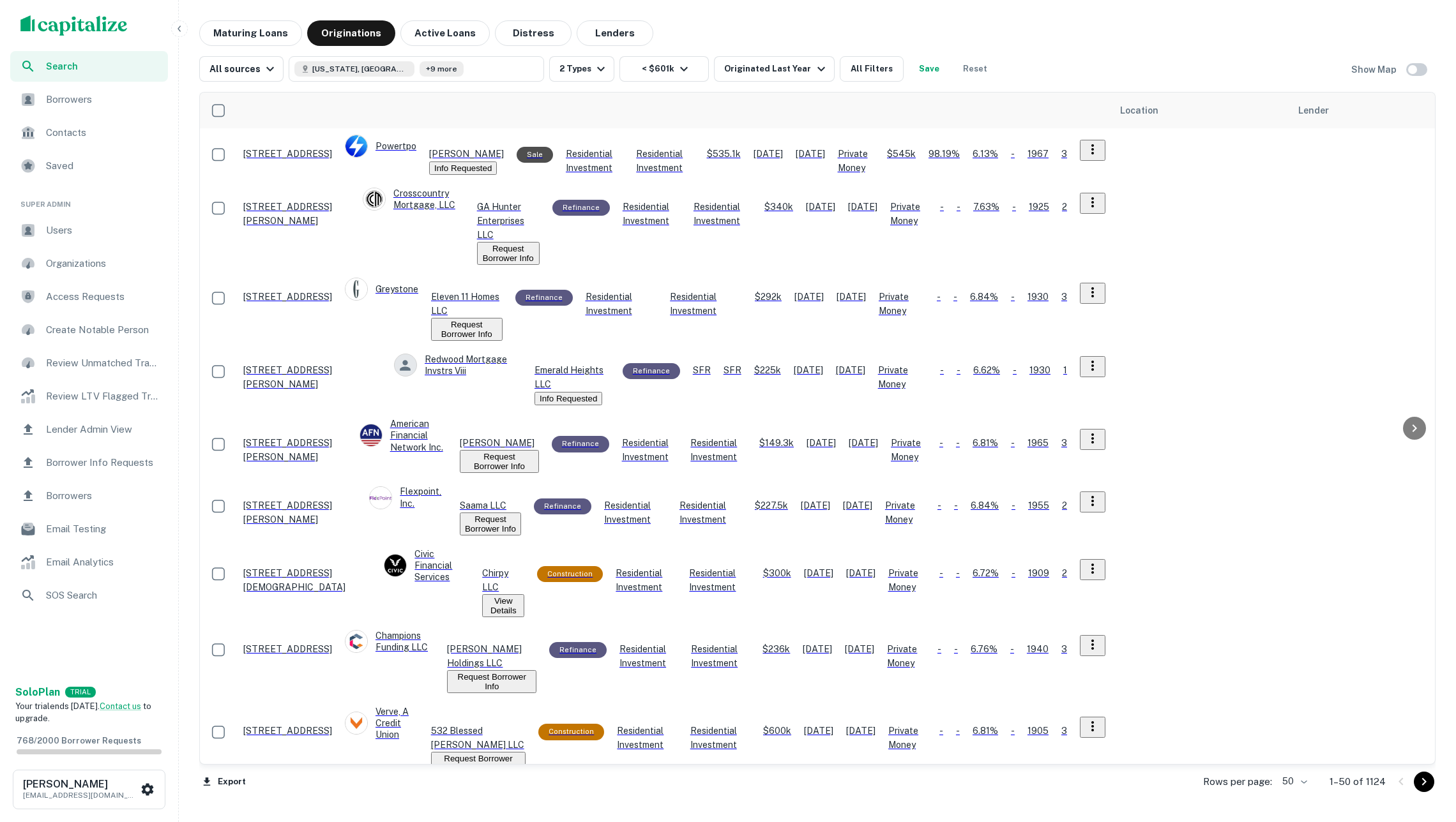
click at [536, 670] on button "Request Borrower Info" at bounding box center [492, 682] width 89 height 23
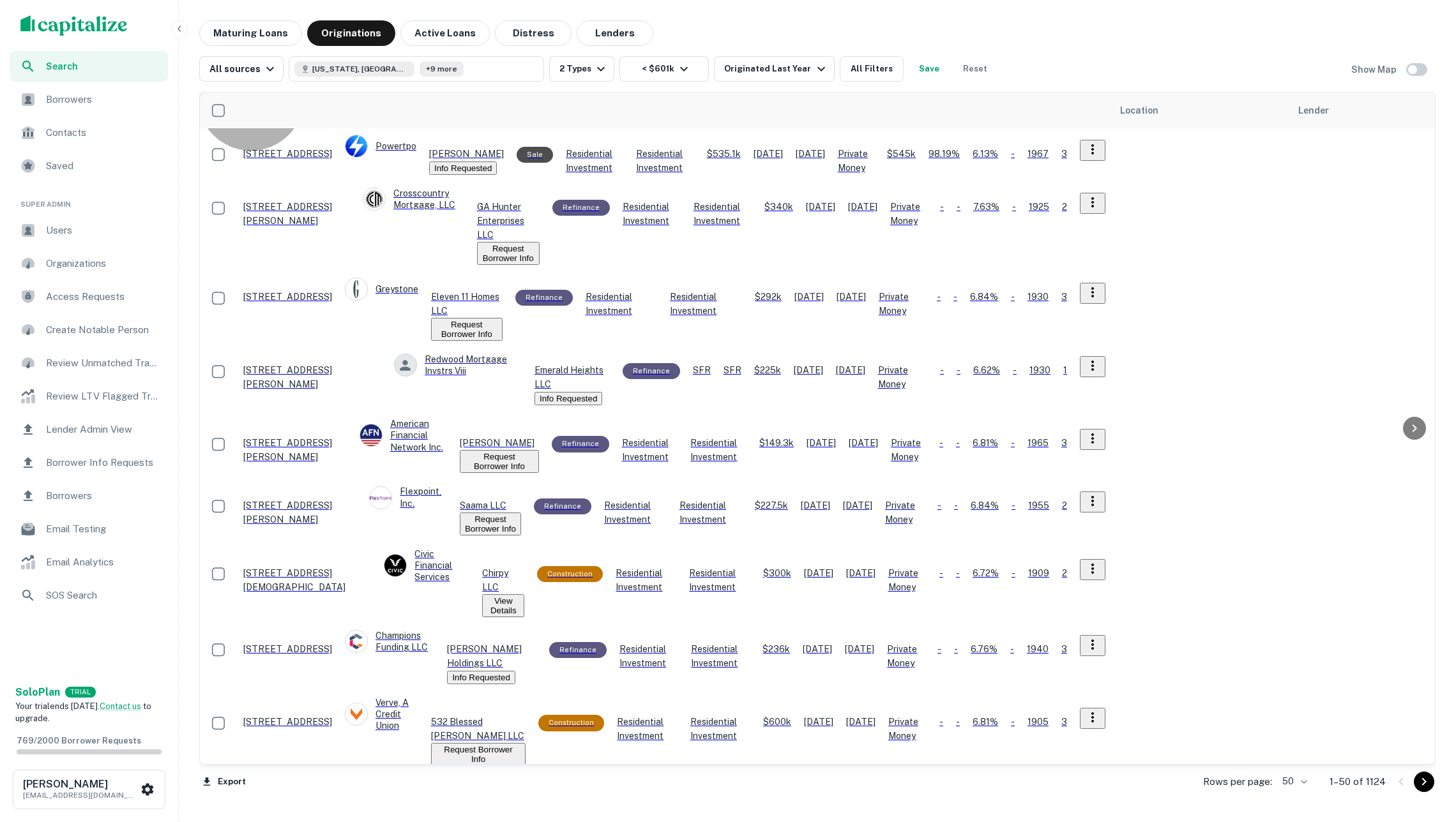
click at [523, 816] on button "Request Borrower Info" at bounding box center [488, 827] width 67 height 23
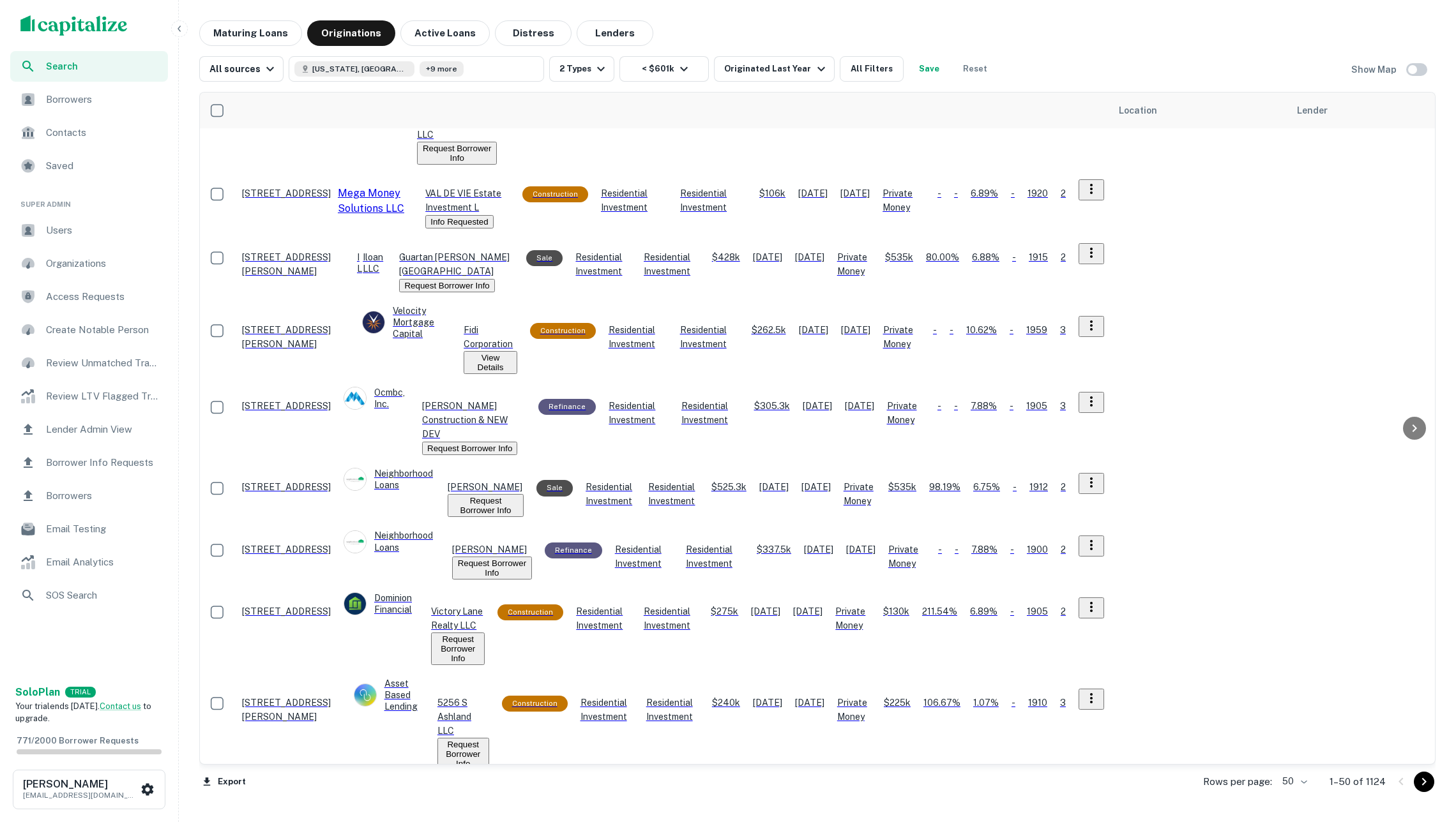
scroll to position [781, 2]
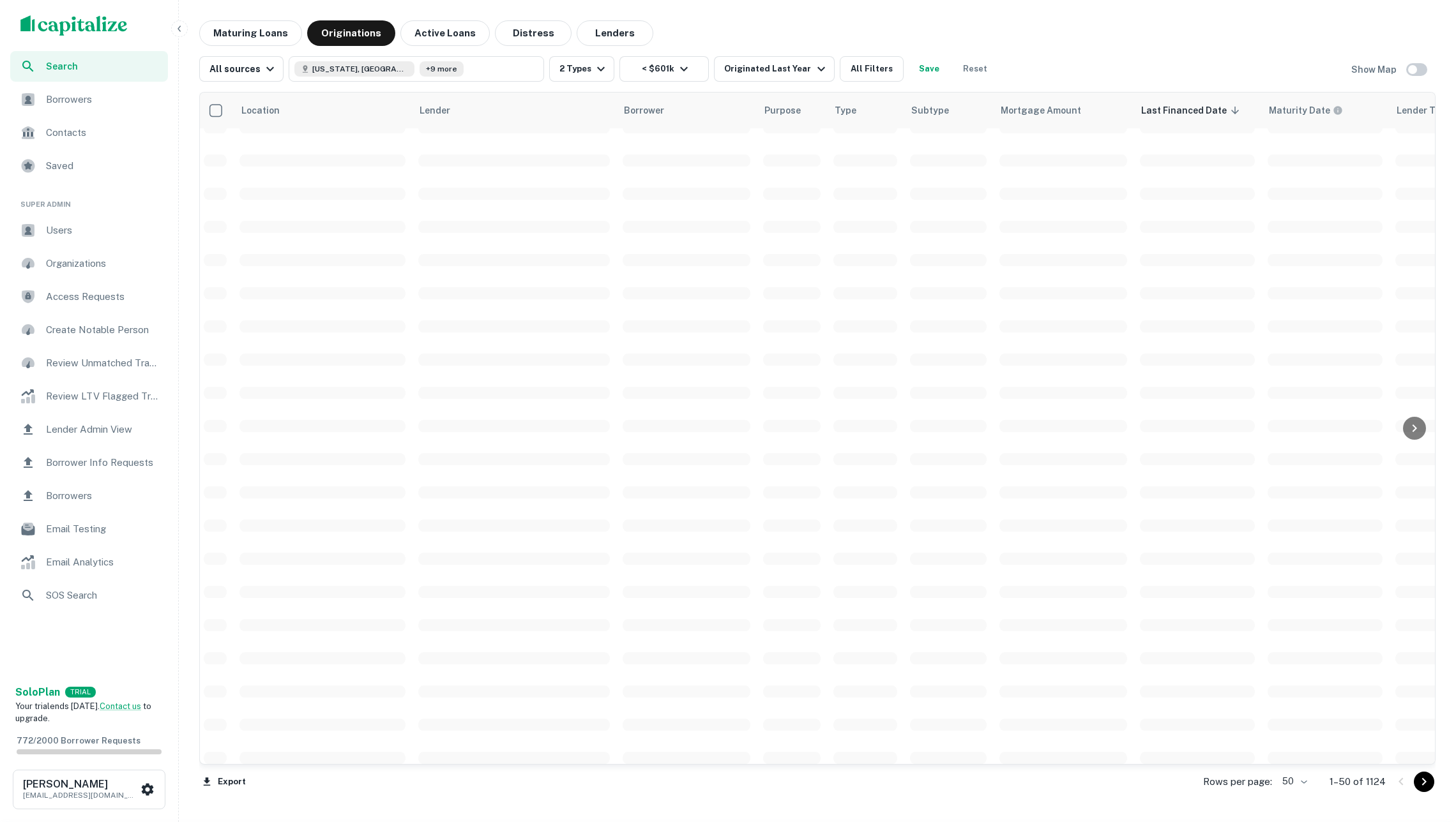
click at [658, 545] on td at bounding box center [686, 558] width 140 height 33
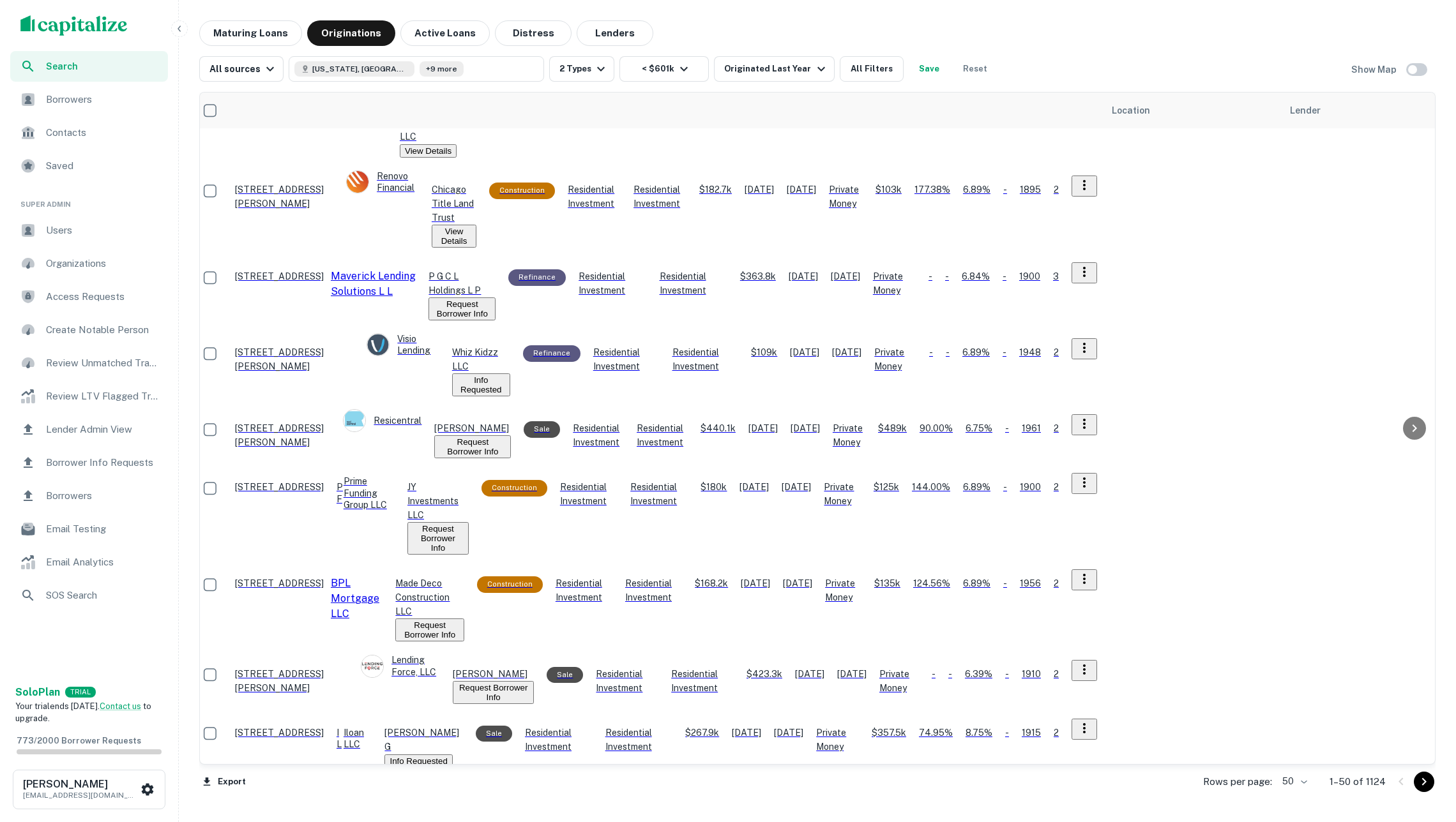
scroll to position [1532, 8]
click at [1423, 785] on icon "Go to next page" at bounding box center [1424, 781] width 15 height 15
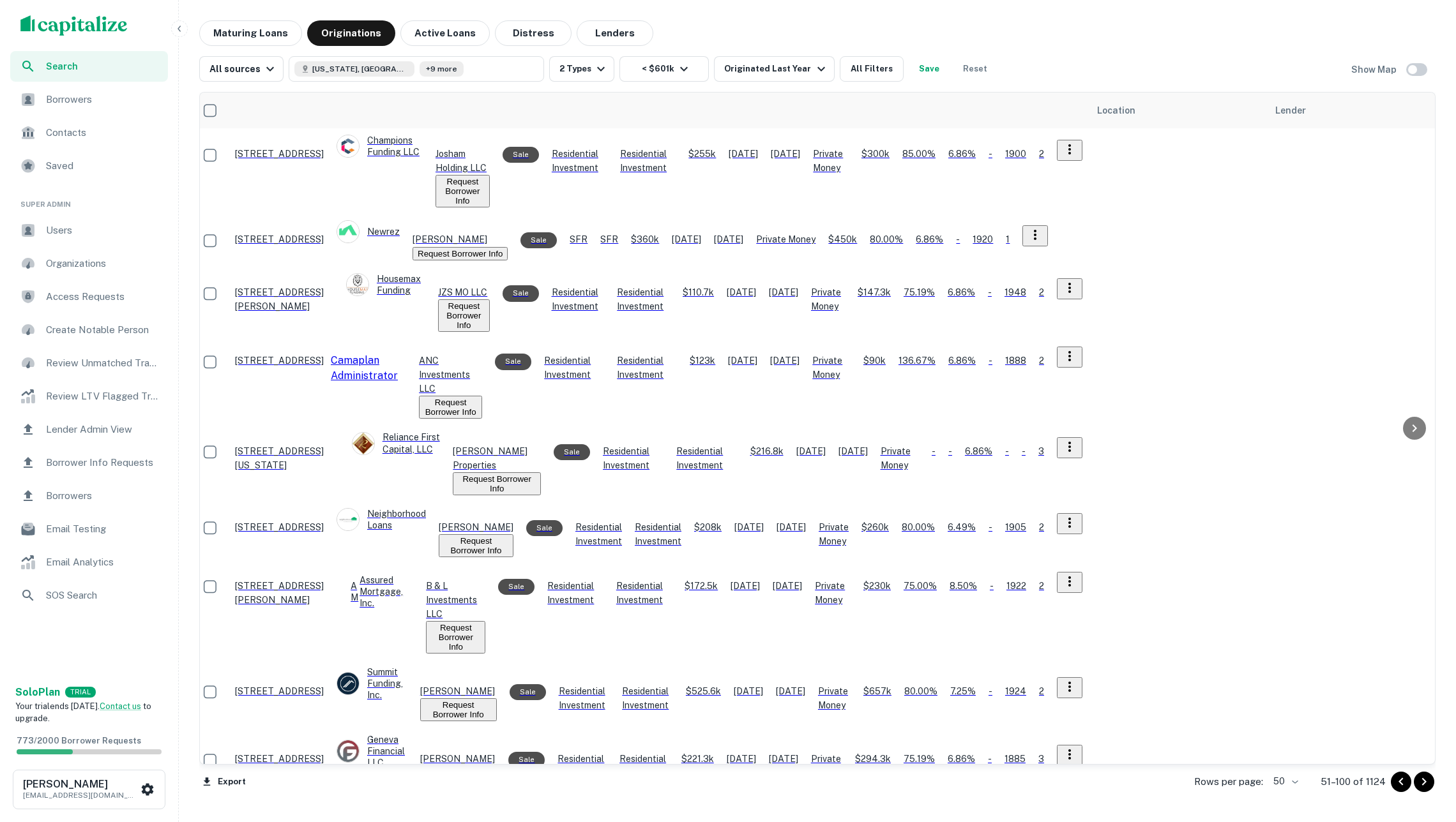
click at [541, 473] on button "Request Borrower Info" at bounding box center [496, 484] width 88 height 23
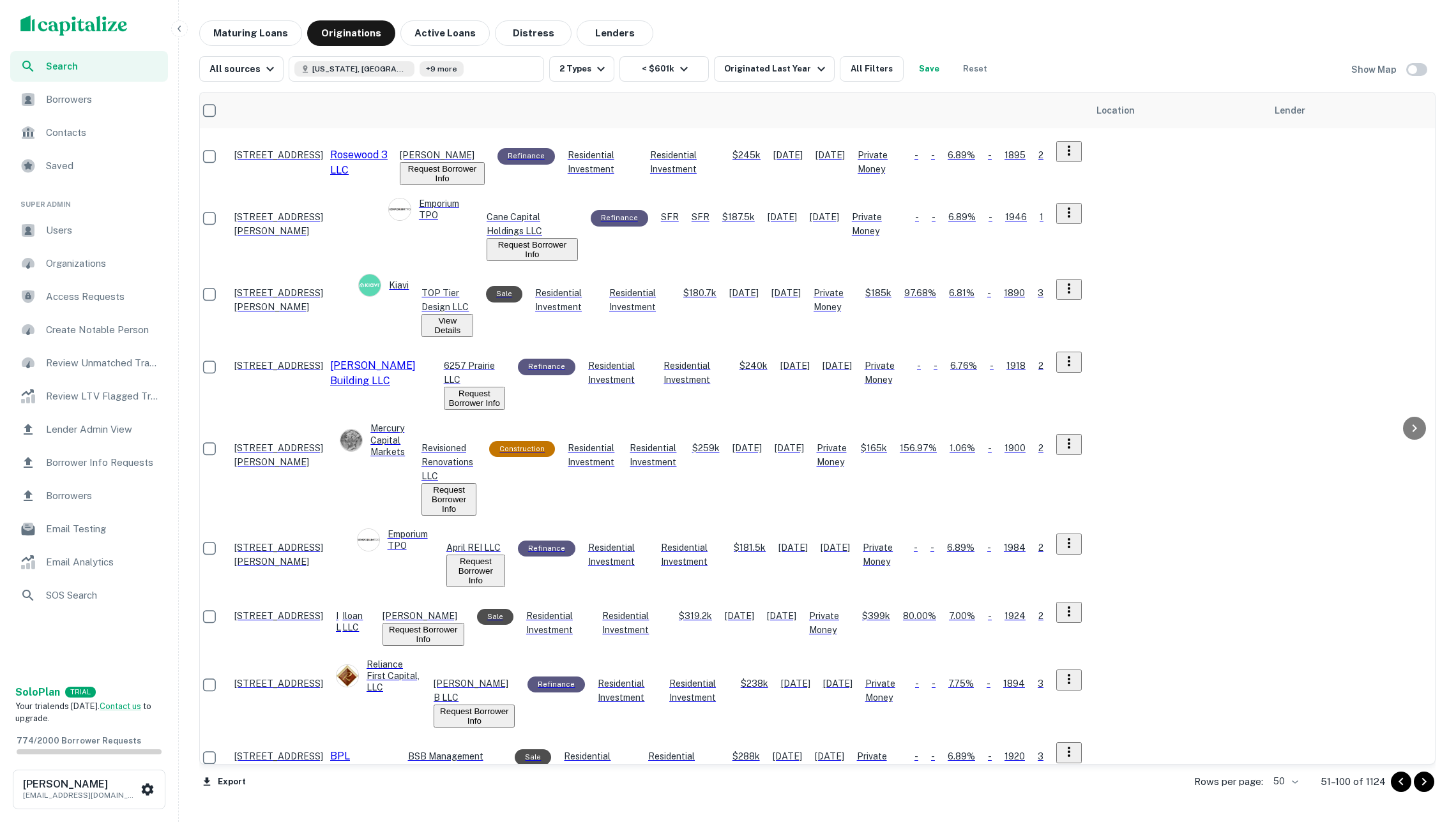
scroll to position [1109, 9]
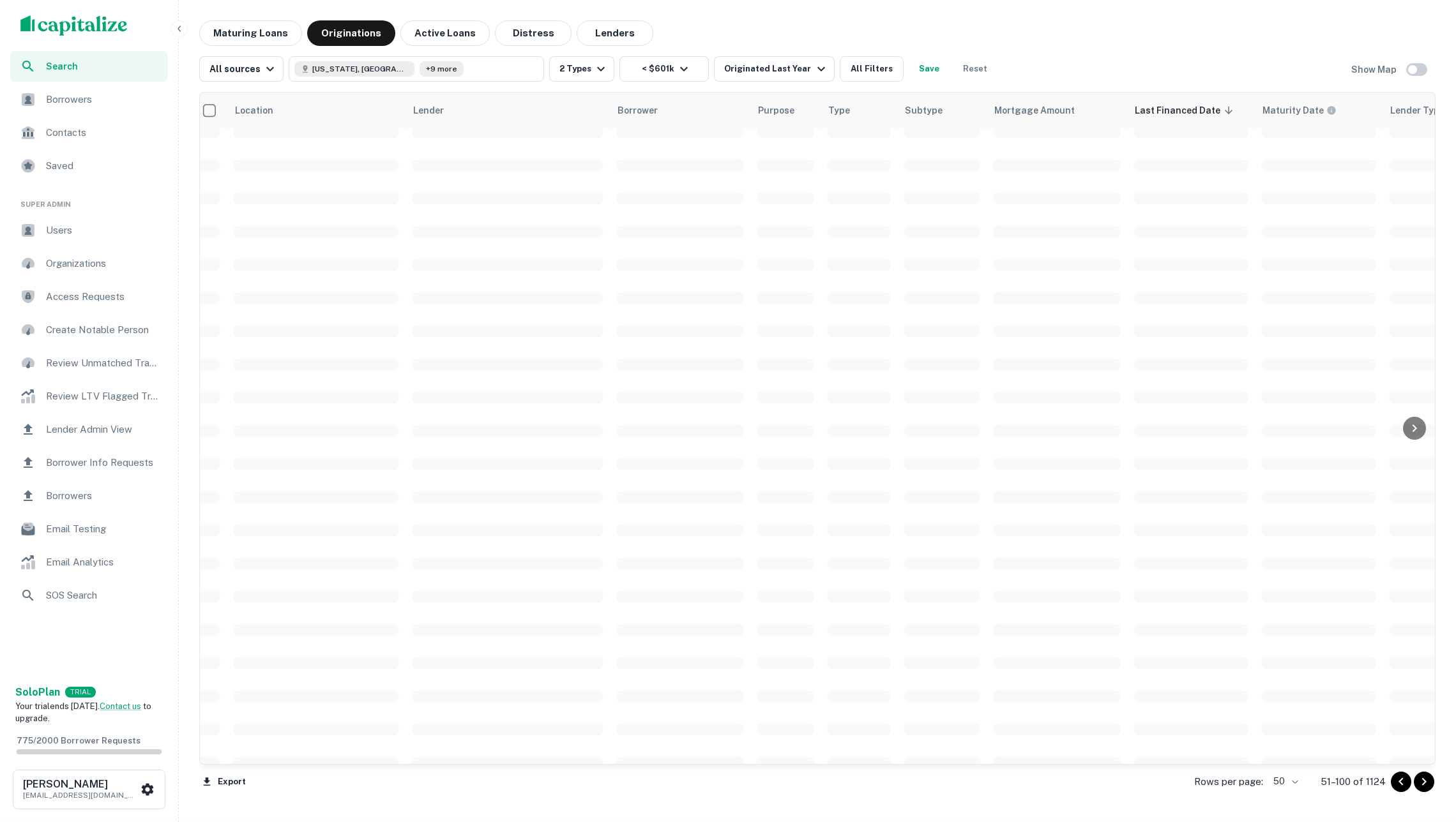
click at [662, 606] on td at bounding box center [680, 596] width 140 height 33
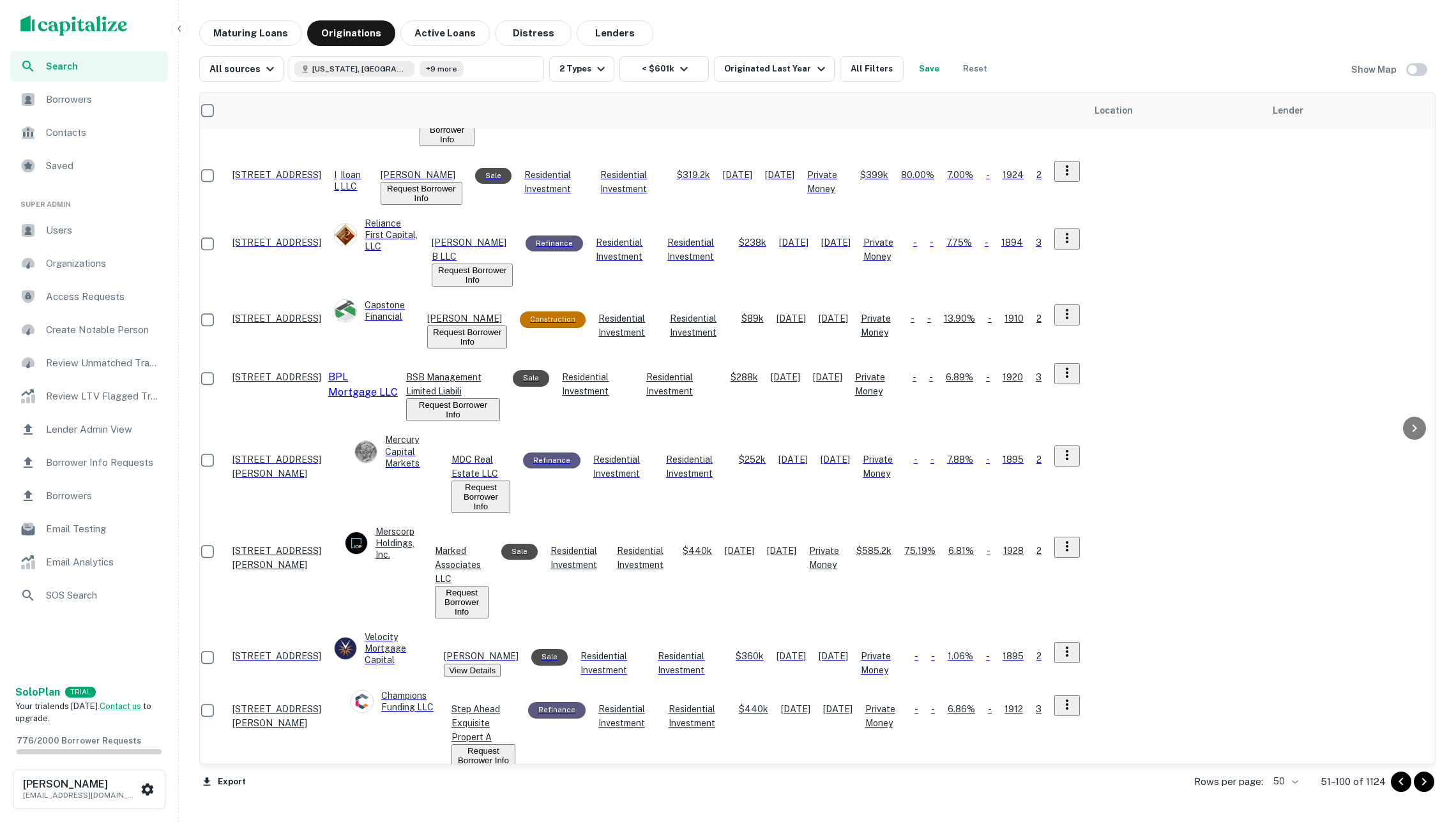
scroll to position [0, 0]
click at [1423, 782] on icon "Go to next page" at bounding box center [1424, 781] width 5 height 7
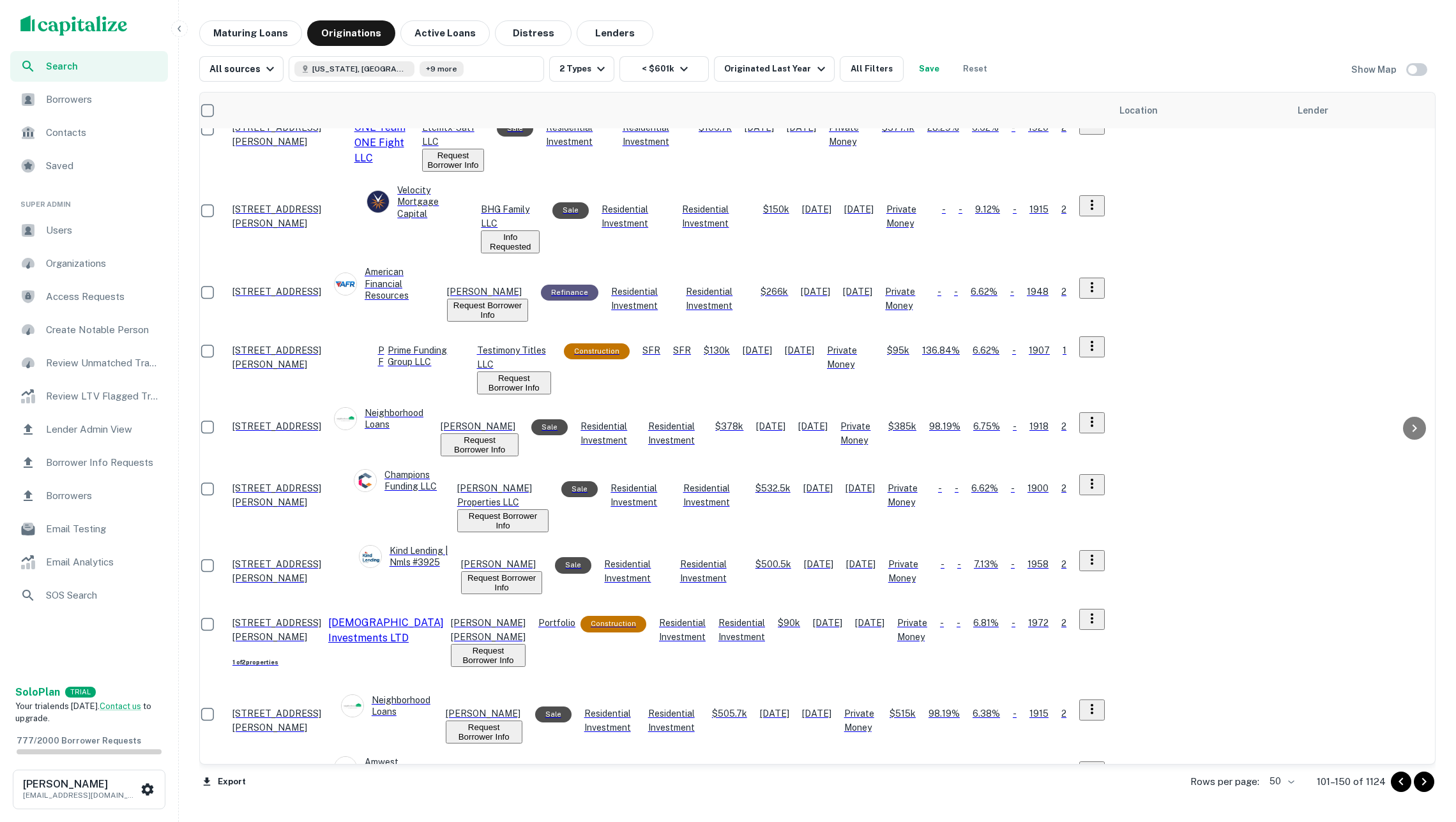
click at [82, 93] on span "Borrowers" at bounding box center [103, 99] width 114 height 15
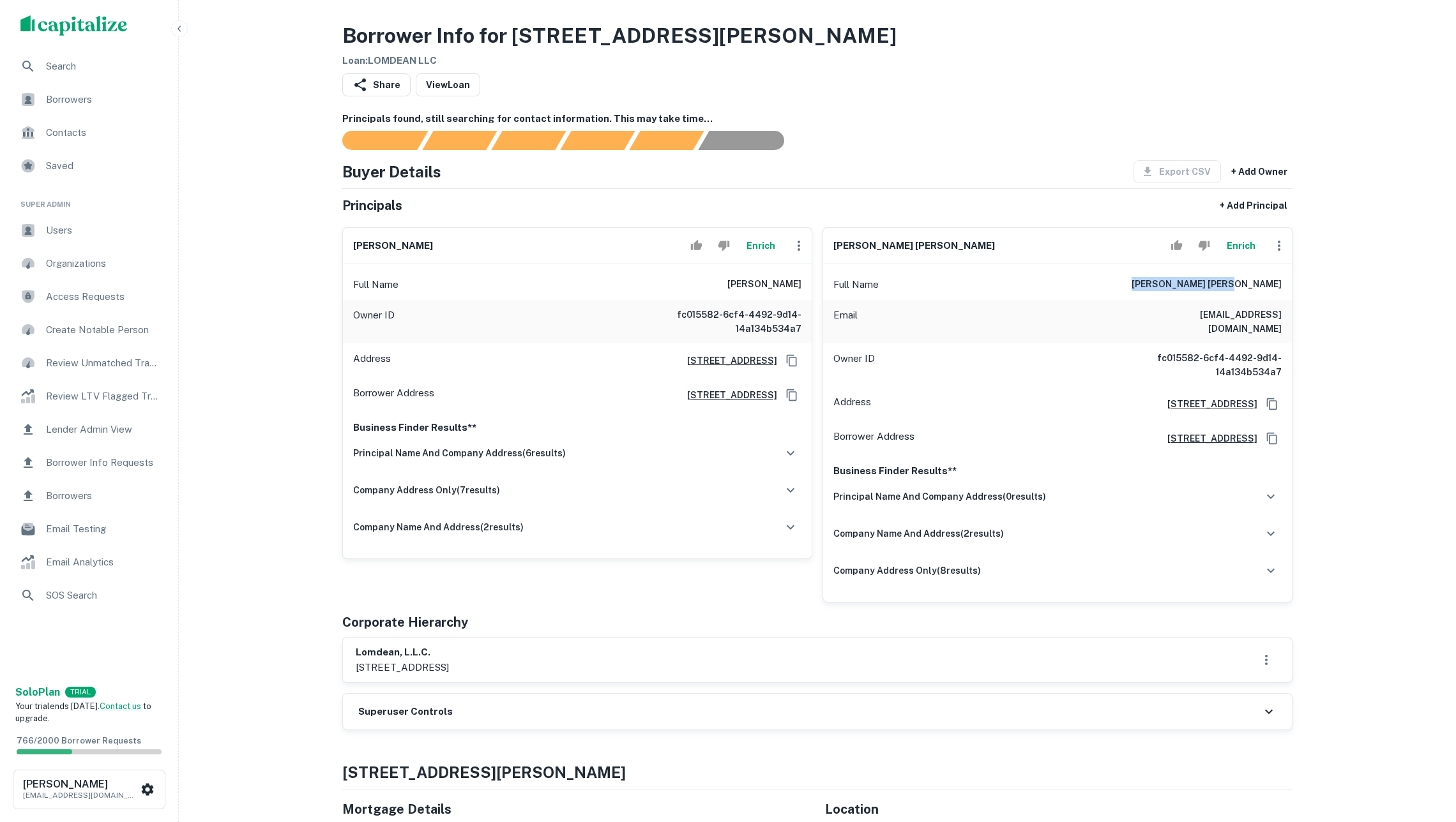
drag, startPoint x: 1200, startPoint y: 295, endPoint x: 1284, endPoint y: 296, distance: 84.0
click at [1284, 296] on div "Full Name marc daniel hoffman" at bounding box center [1058, 285] width 469 height 31
copy h6 "marc daniel hoffman"
click at [1233, 259] on button "Enrich" at bounding box center [1241, 245] width 41 height 25
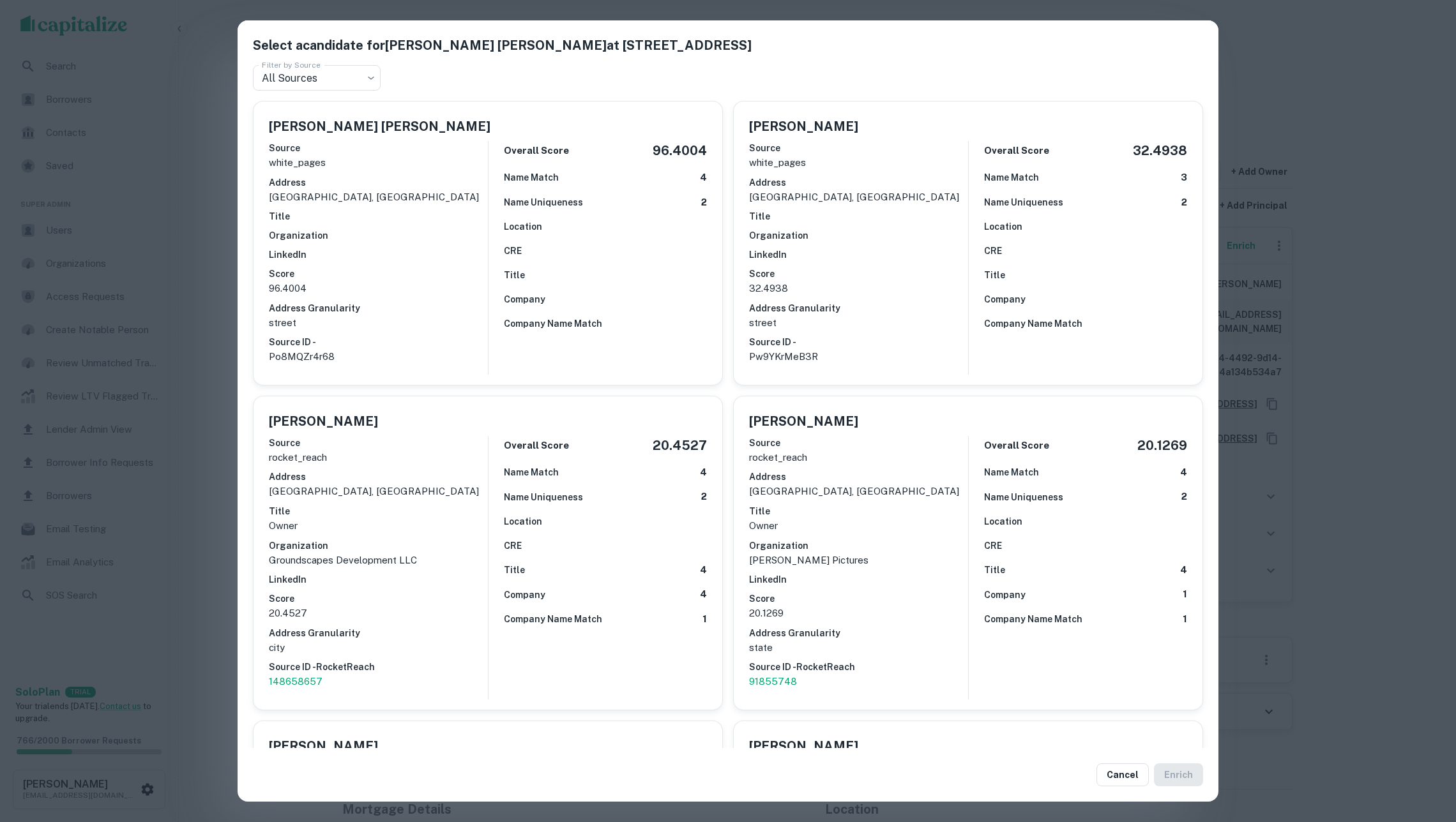
click at [419, 521] on p "Owner" at bounding box center [378, 525] width 219 height 15
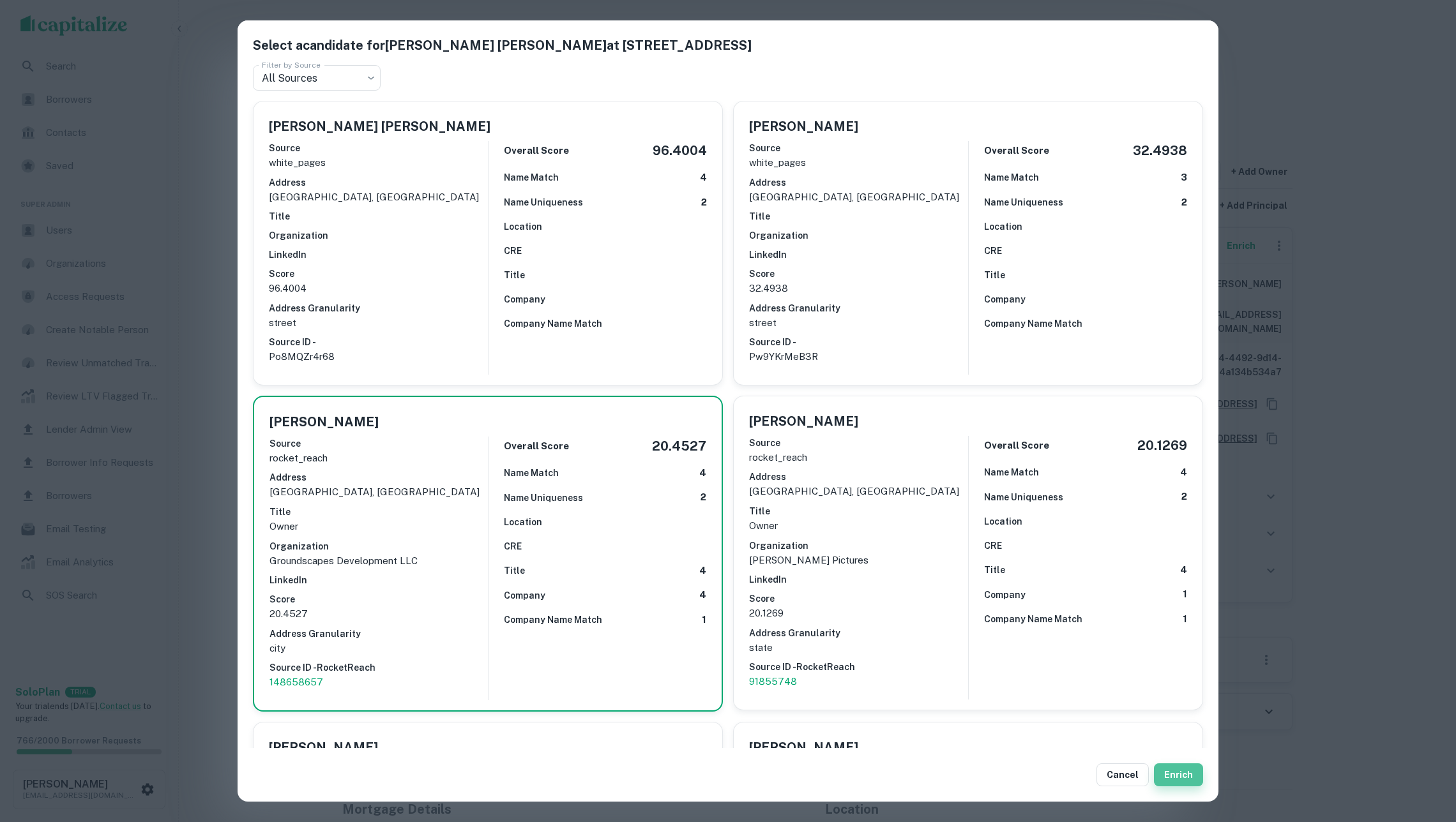
click at [1188, 773] on button "Enrich" at bounding box center [1179, 775] width 49 height 23
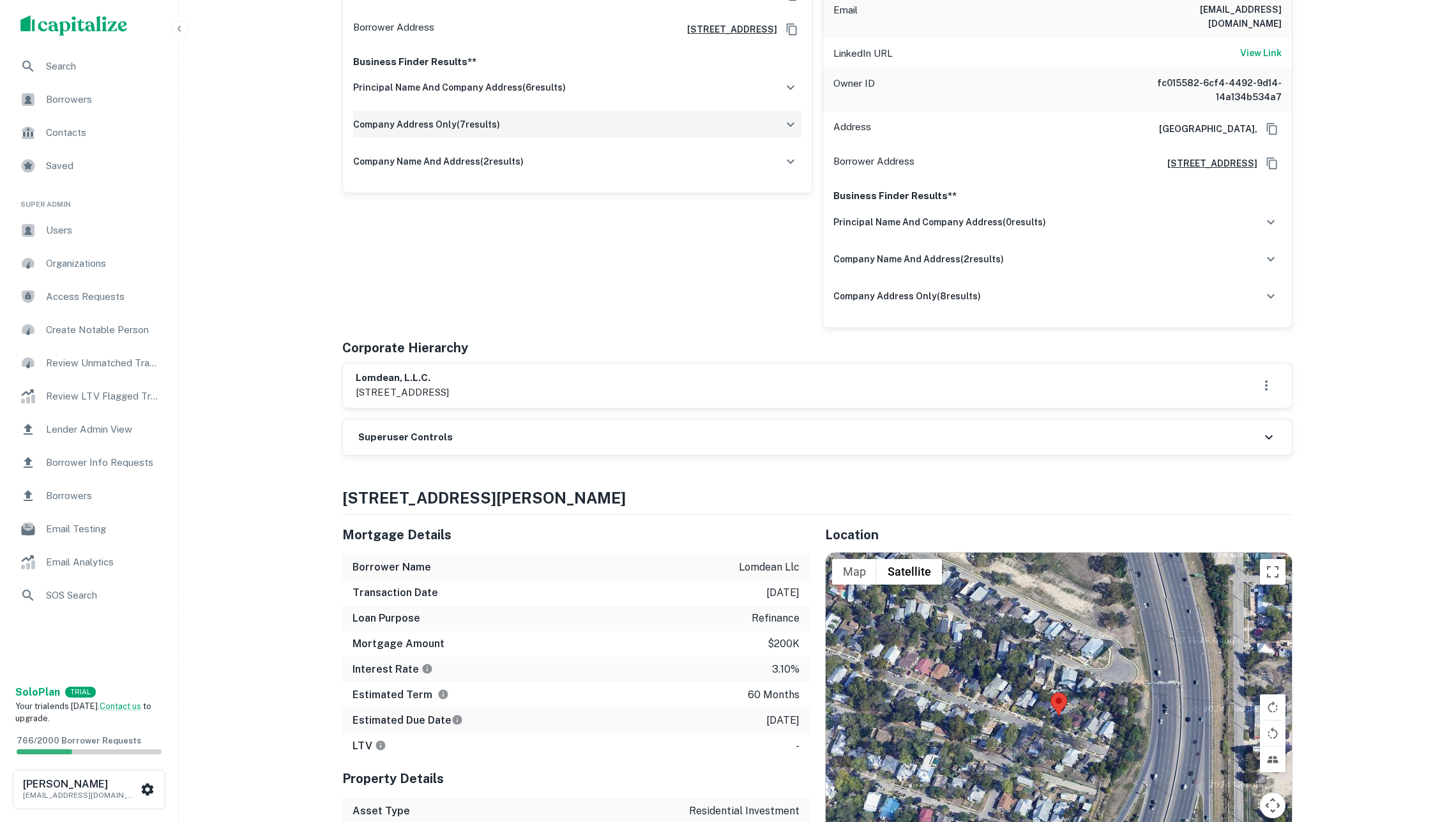
scroll to position [432, 0]
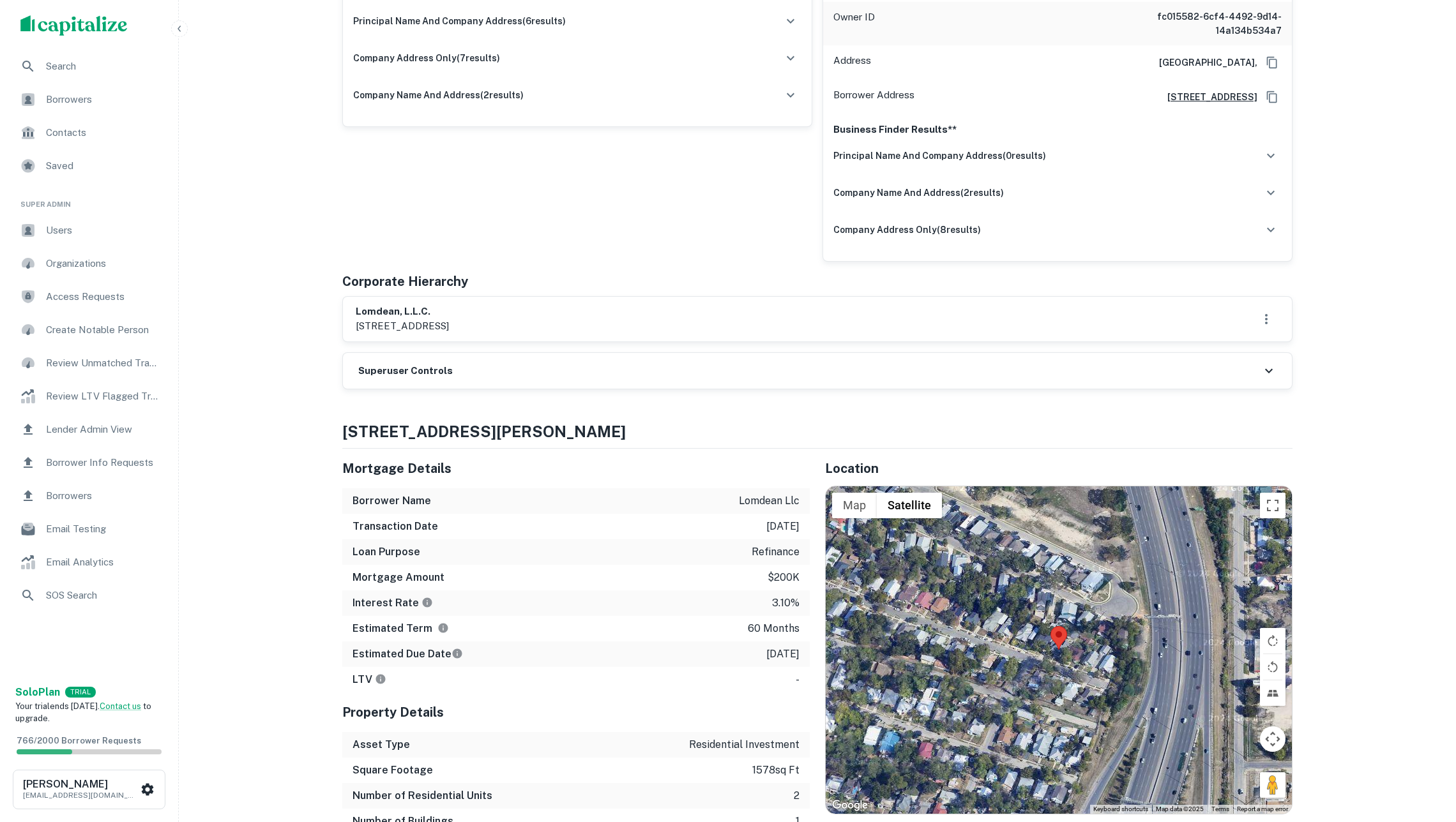
click at [514, 389] on div "Superuser Controls" at bounding box center [818, 370] width 949 height 36
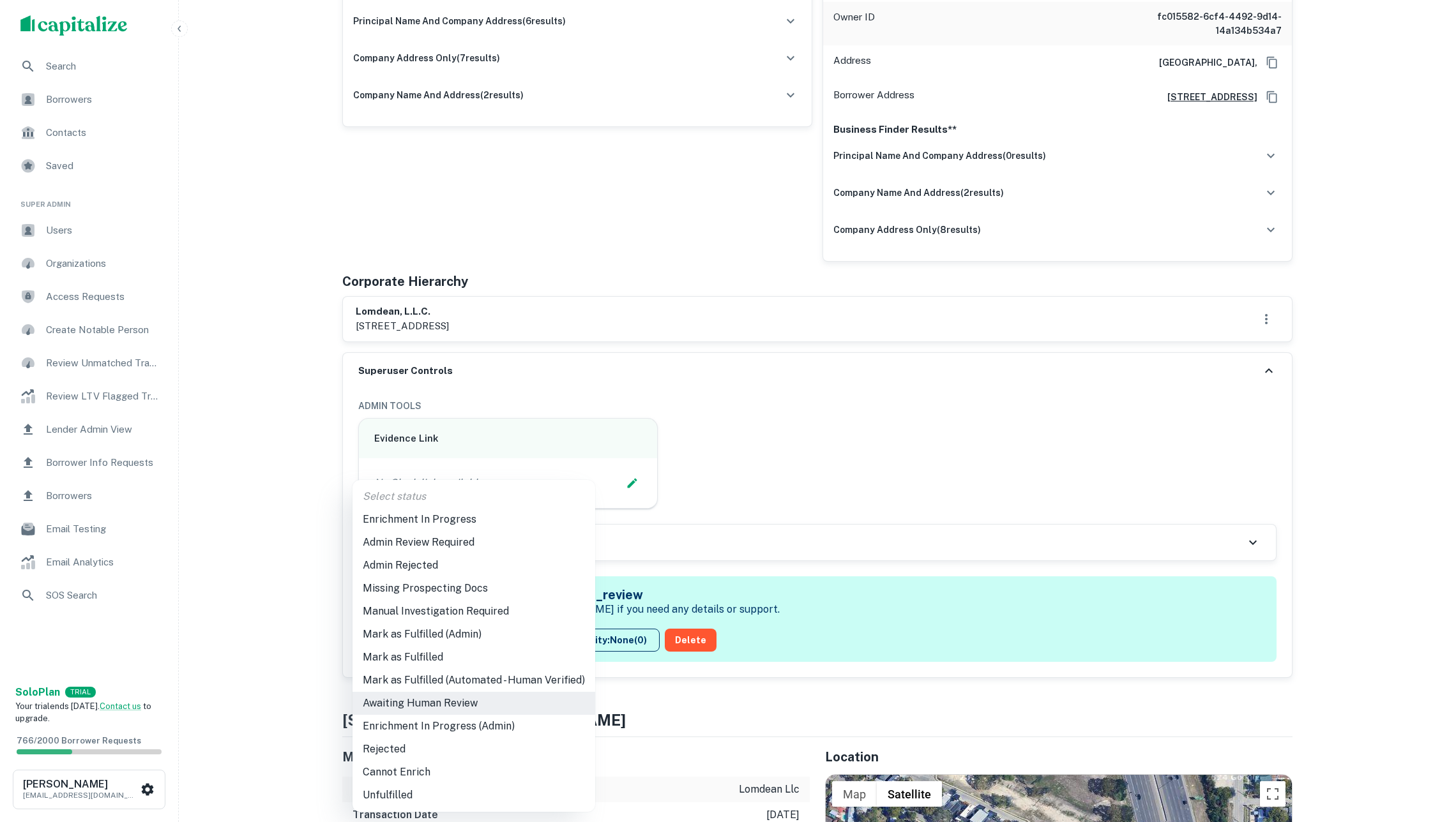
click at [481, 635] on li "Mark as Fulfilled (Admin)" at bounding box center [474, 634] width 243 height 23
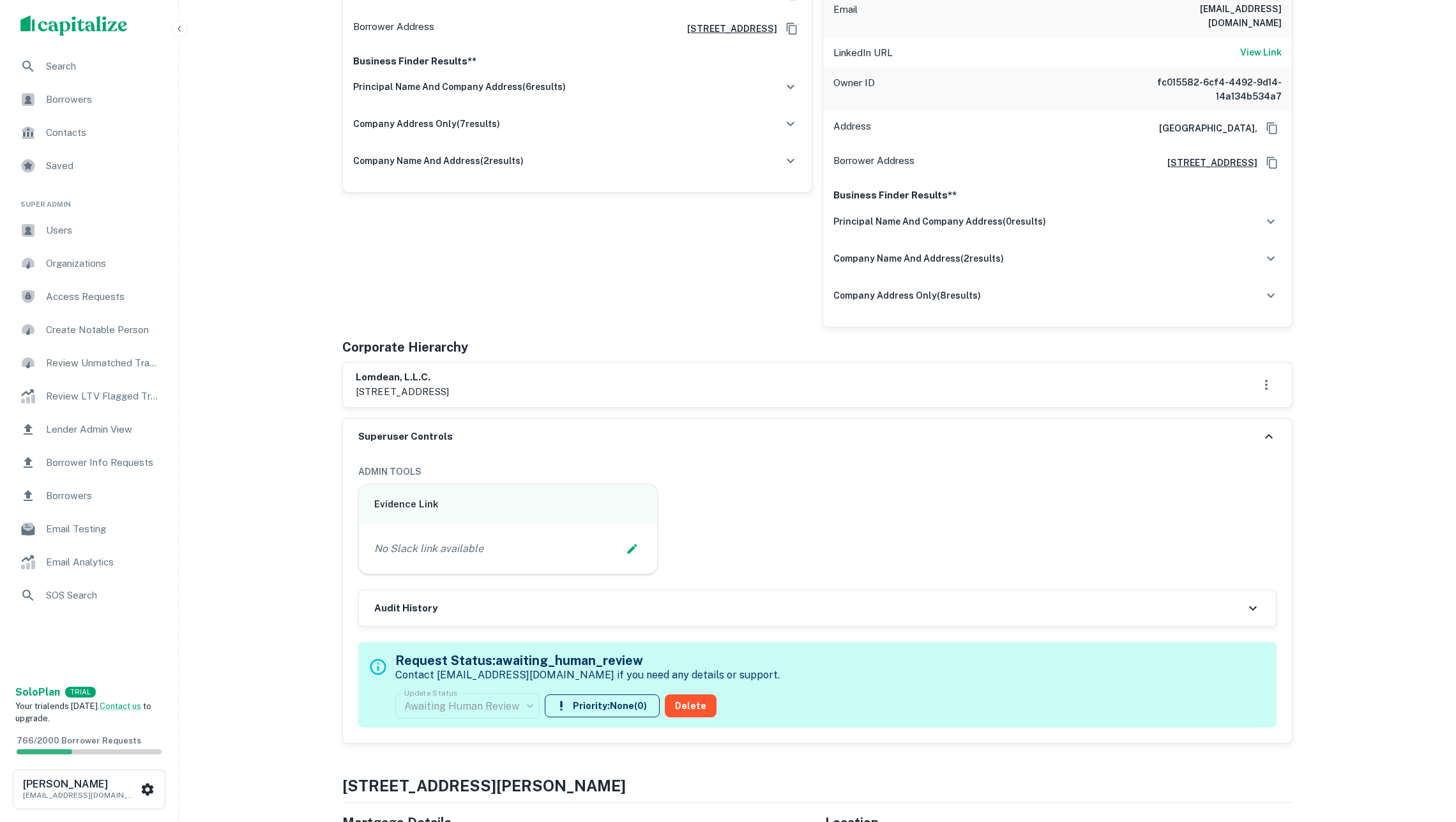
scroll to position [324, 0]
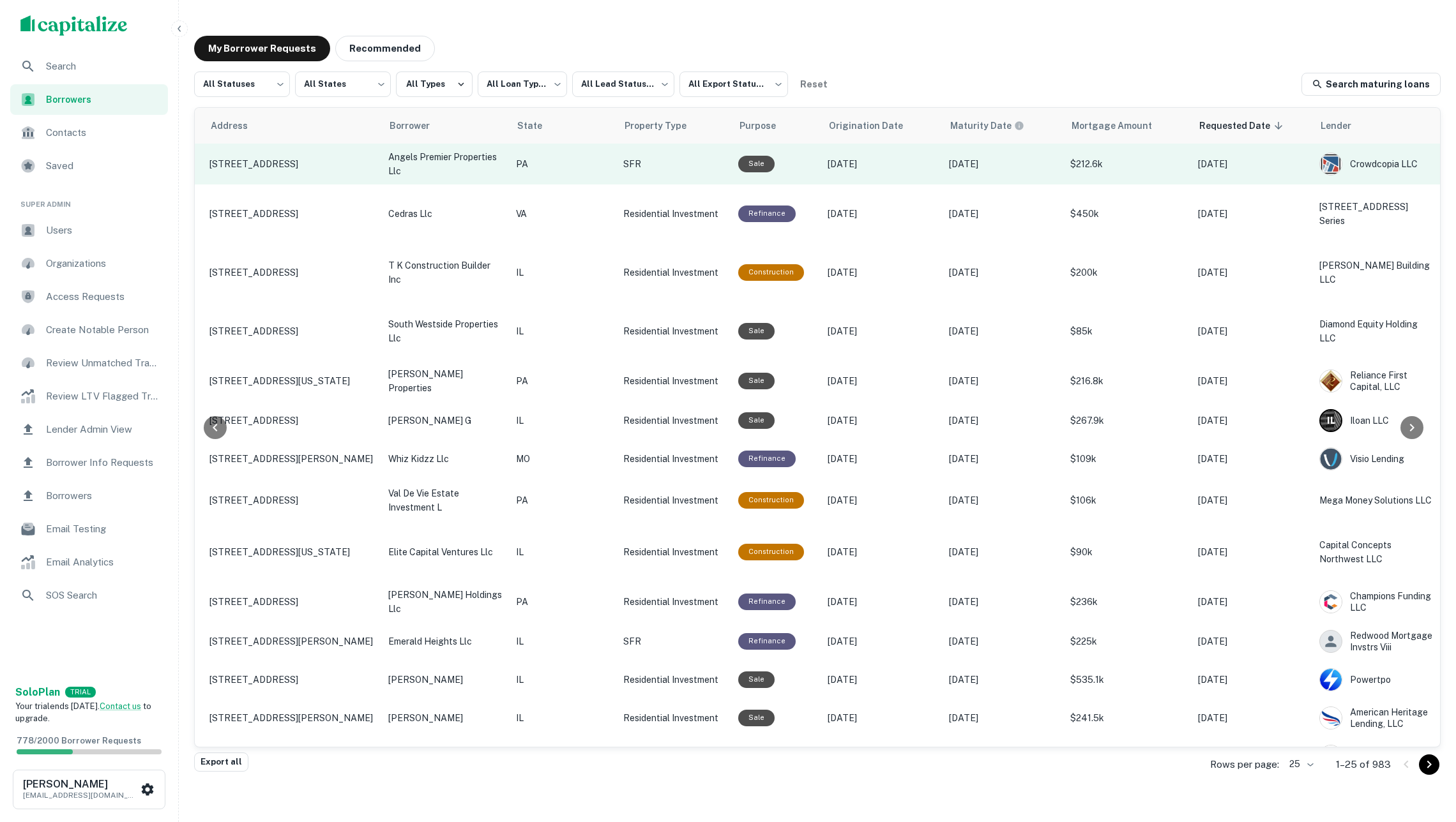
scroll to position [0, 170]
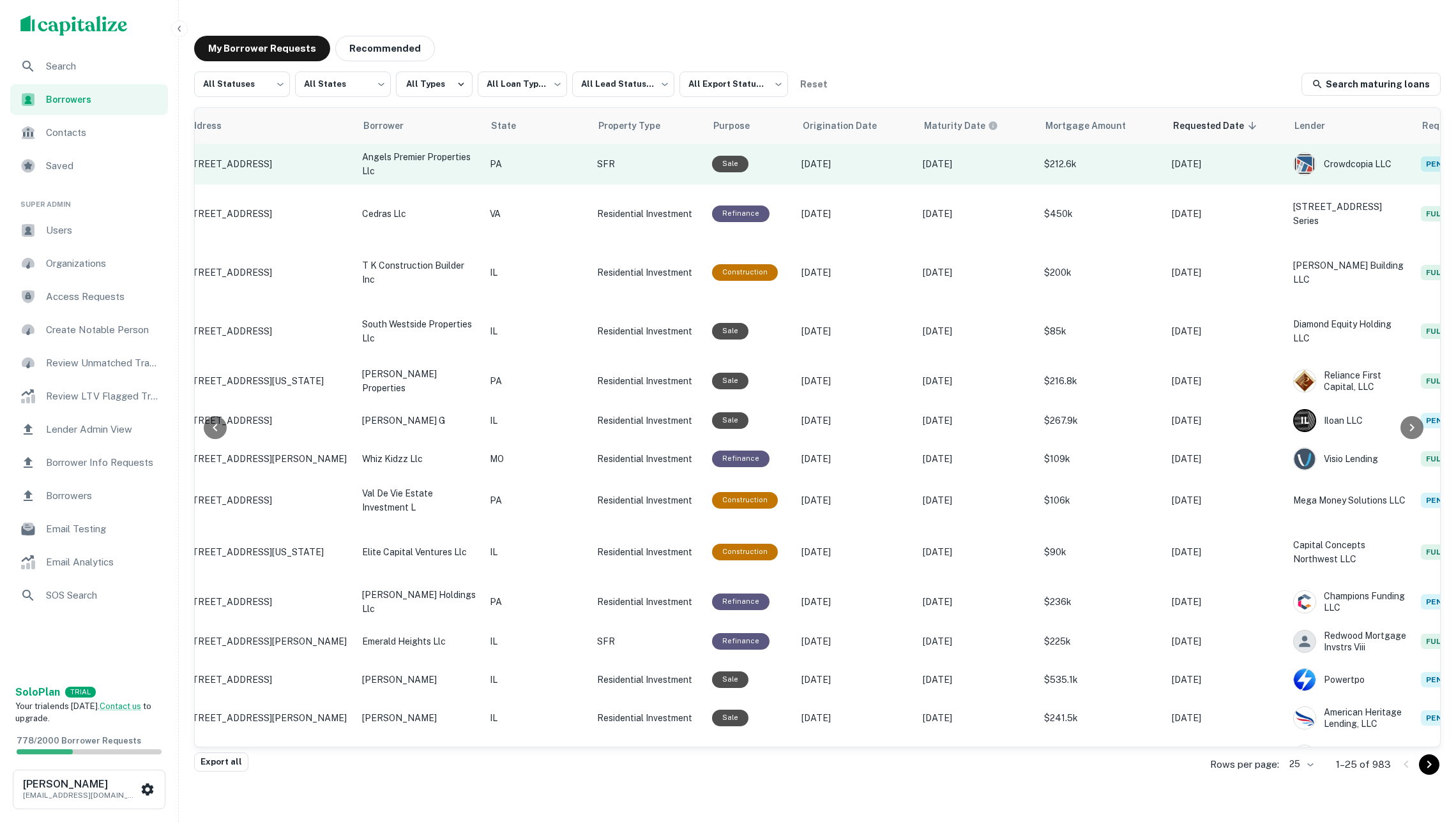
click at [519, 172] on td "PA" at bounding box center [537, 164] width 107 height 41
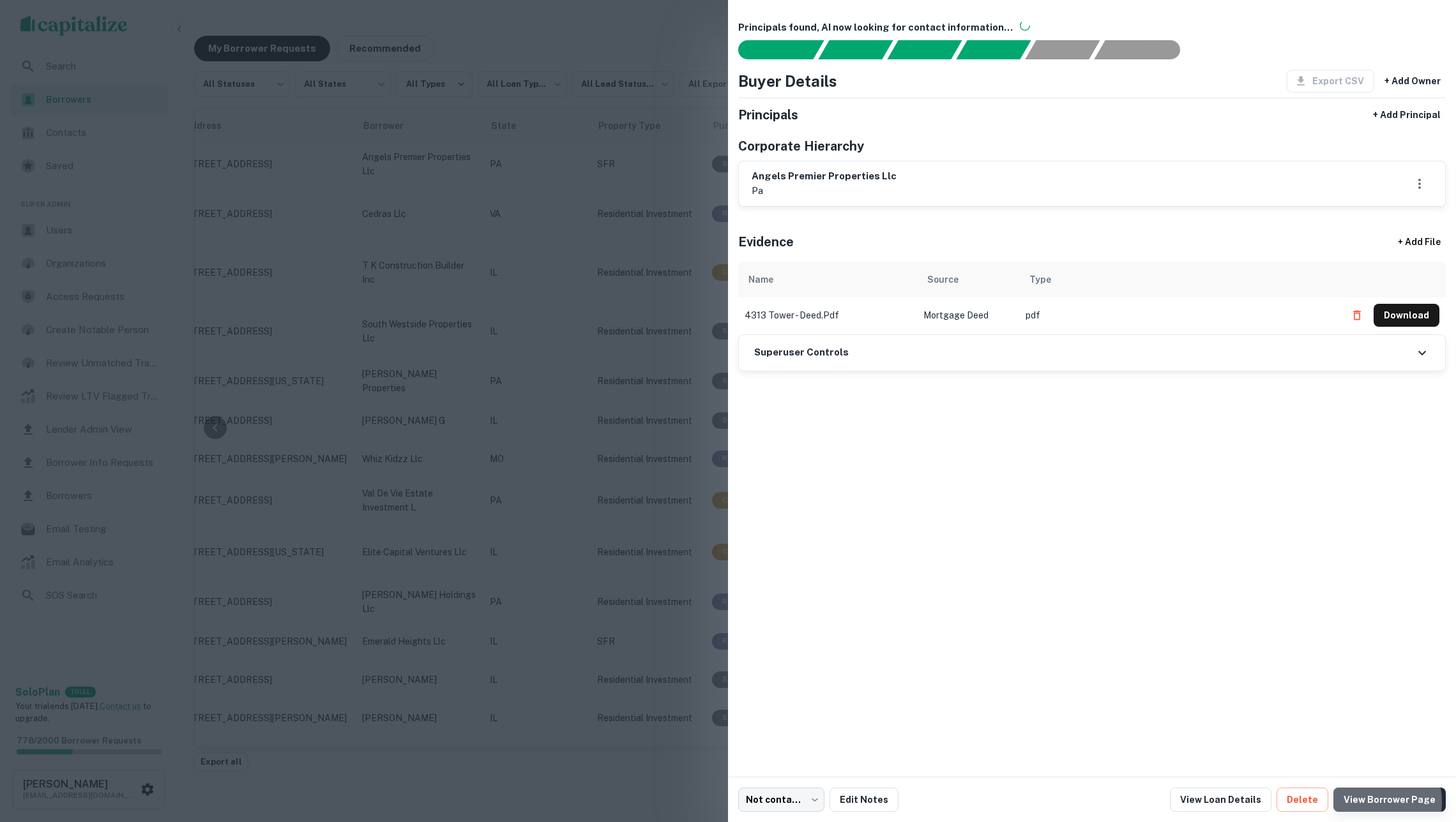
click at [1377, 802] on link "View Borrower Page" at bounding box center [1389, 800] width 113 height 24
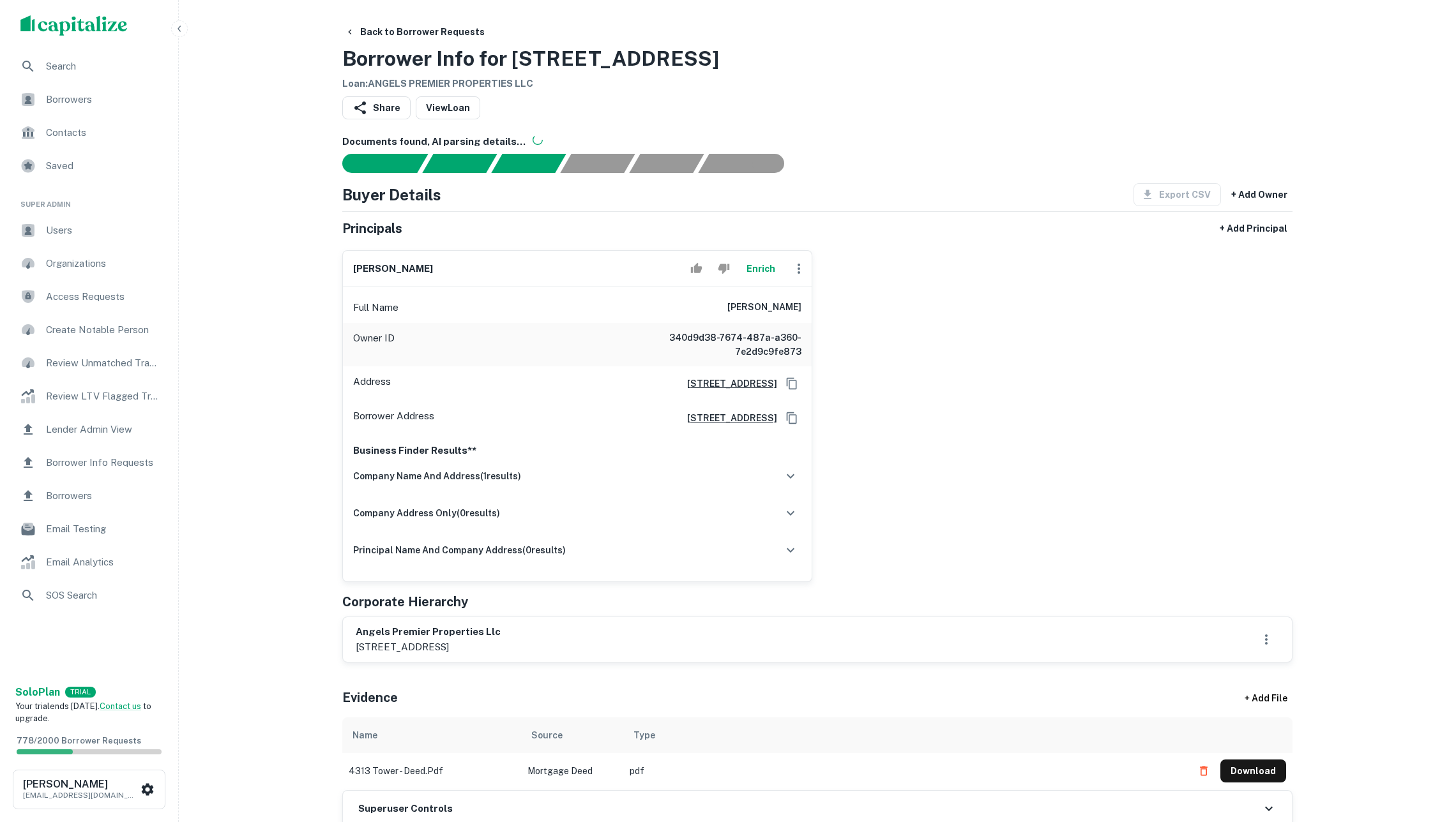
click at [759, 281] on button "Enrich" at bounding box center [761, 268] width 41 height 25
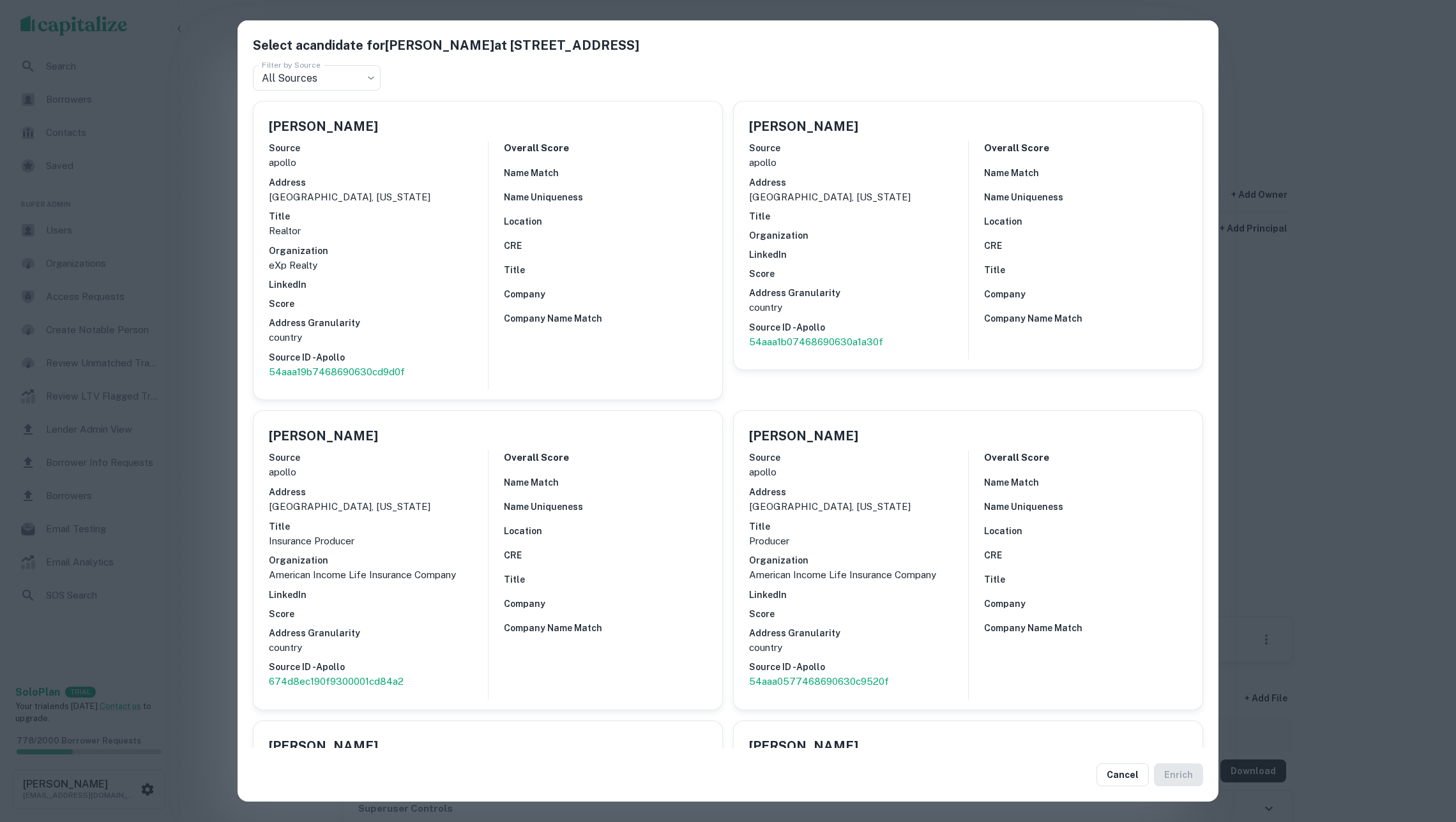
click at [1302, 374] on div "Select a candidate for Derrick Coates at 7514 walnut ln Filter by Source All So…" at bounding box center [728, 411] width 1456 height 822
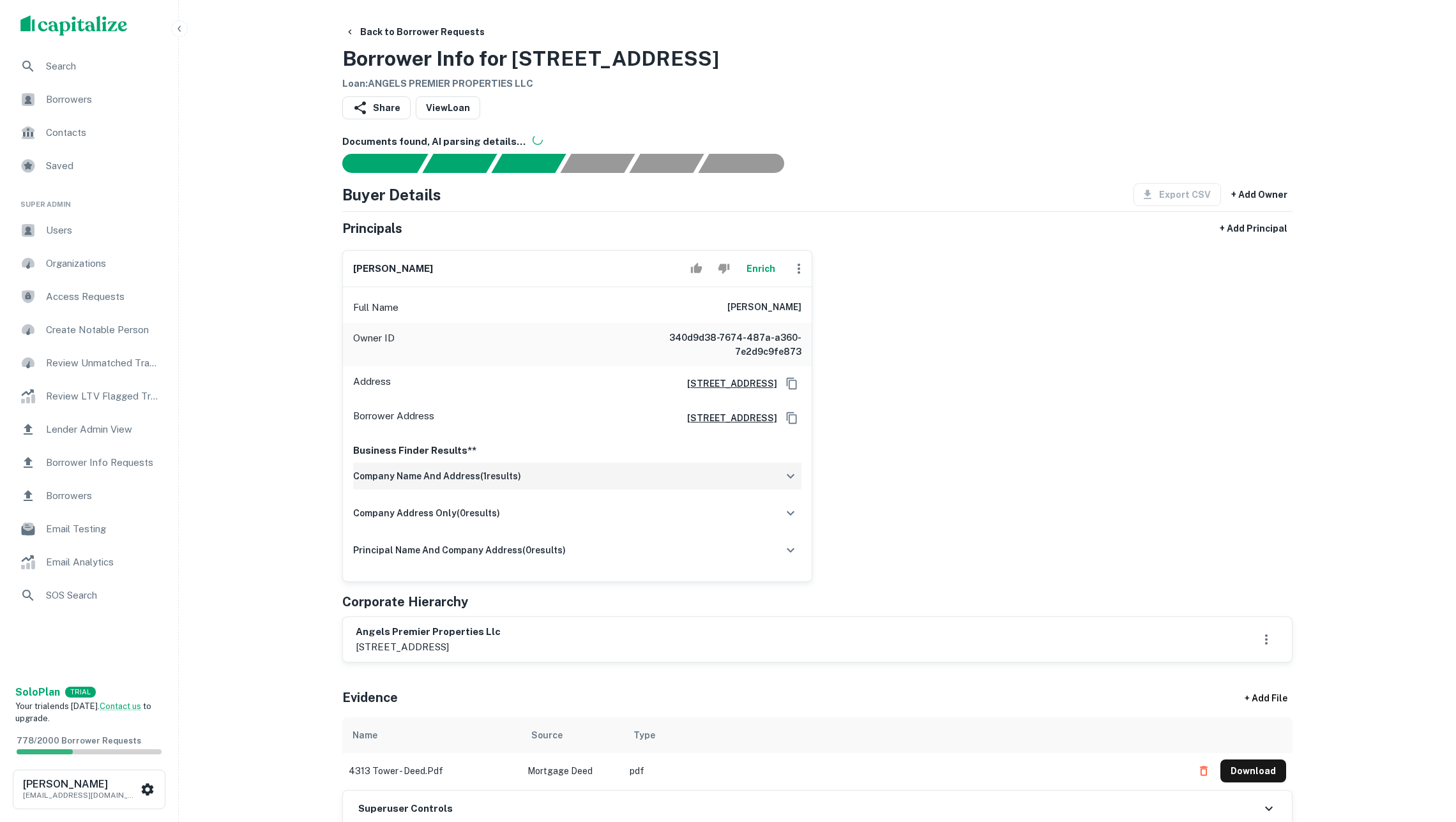
click at [722, 490] on div "company name and address ( 1 results)" at bounding box center [577, 476] width 449 height 27
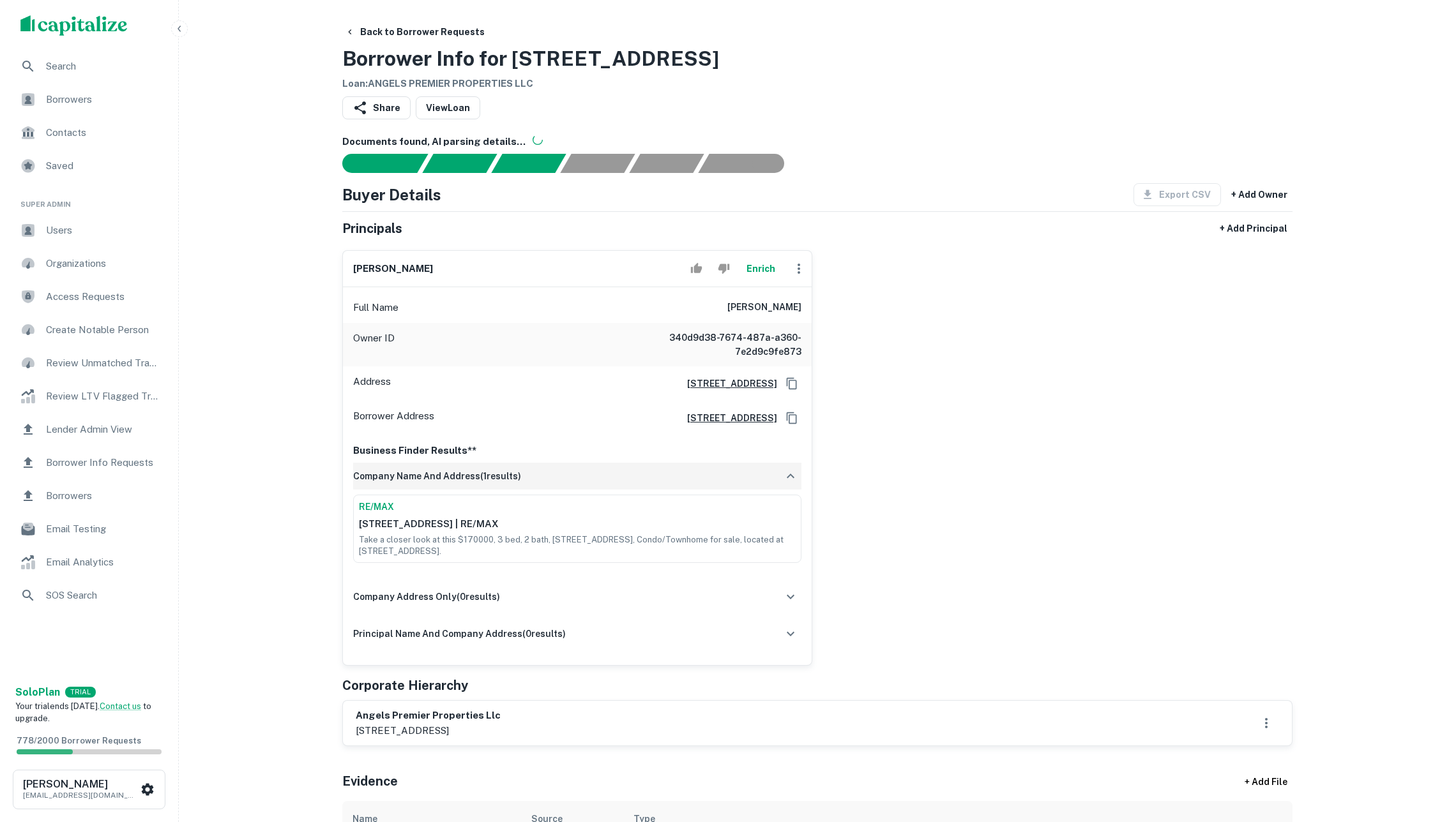
click at [722, 490] on div "company name and address ( 1 results)" at bounding box center [577, 476] width 449 height 27
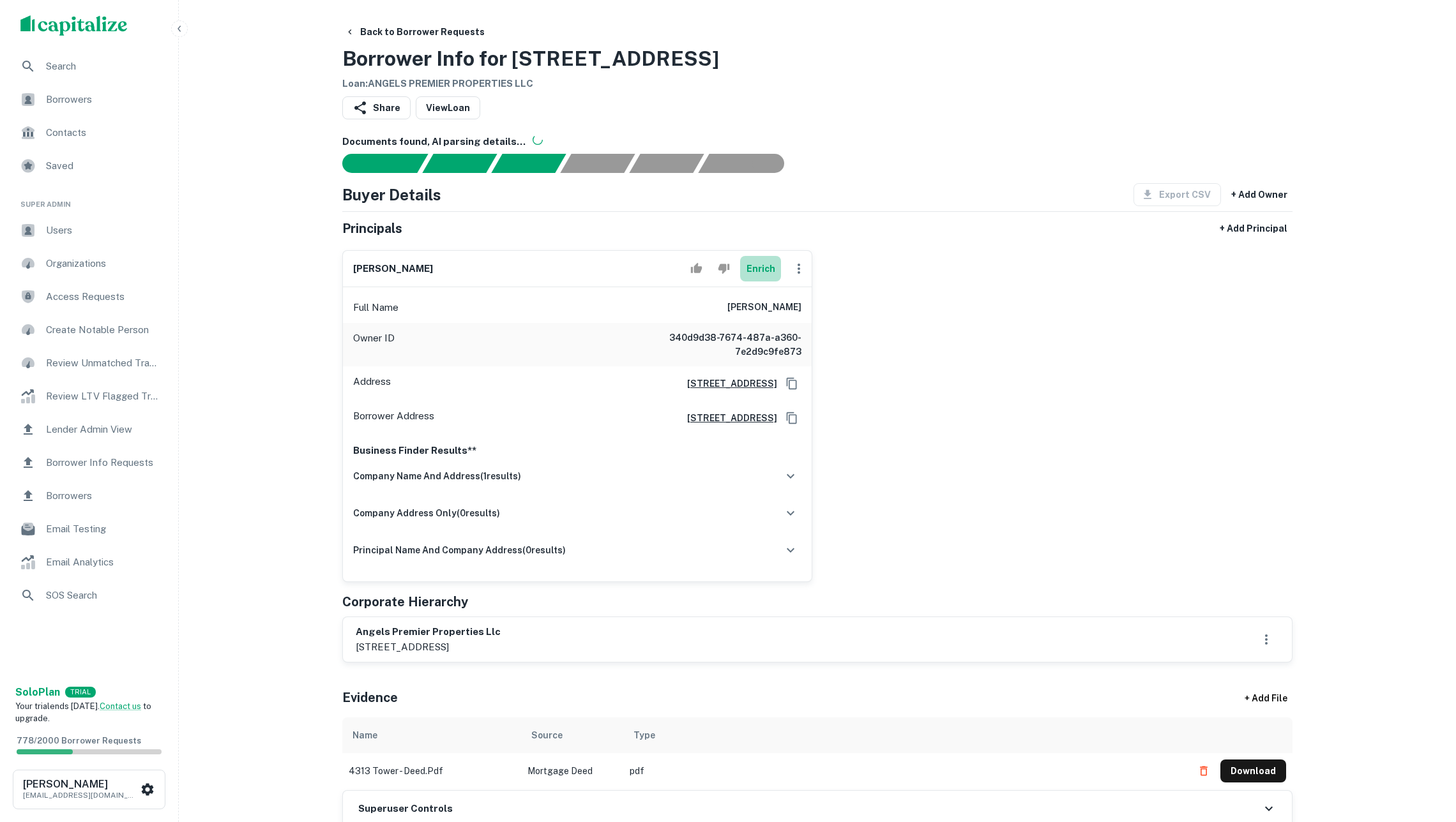
click at [760, 281] on button "Enrich" at bounding box center [761, 268] width 41 height 25
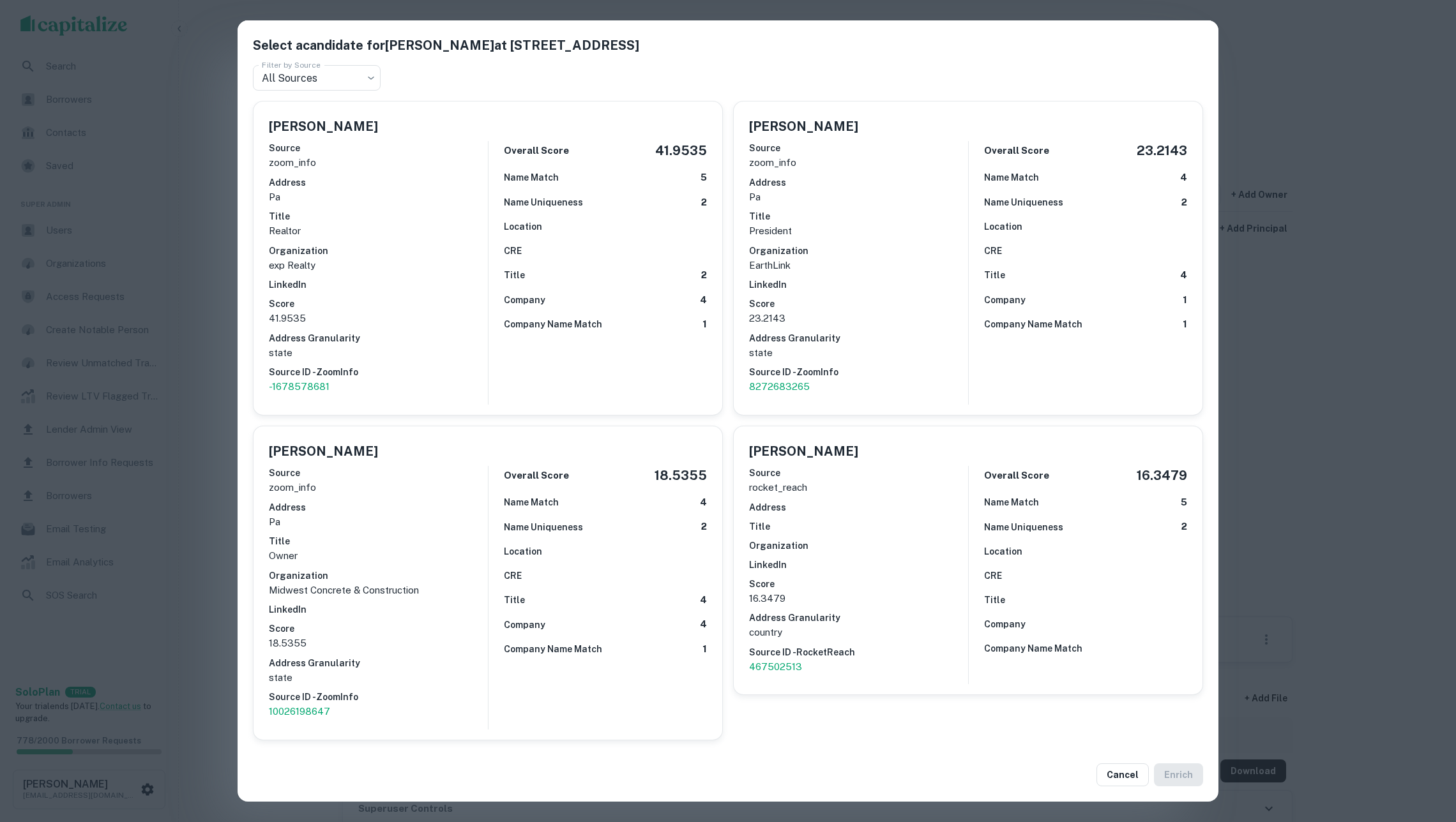
click at [1304, 345] on div "Select a candidate for [PERSON_NAME] at 7514 walnut ln Filter by Source All Sou…" at bounding box center [728, 411] width 1456 height 822
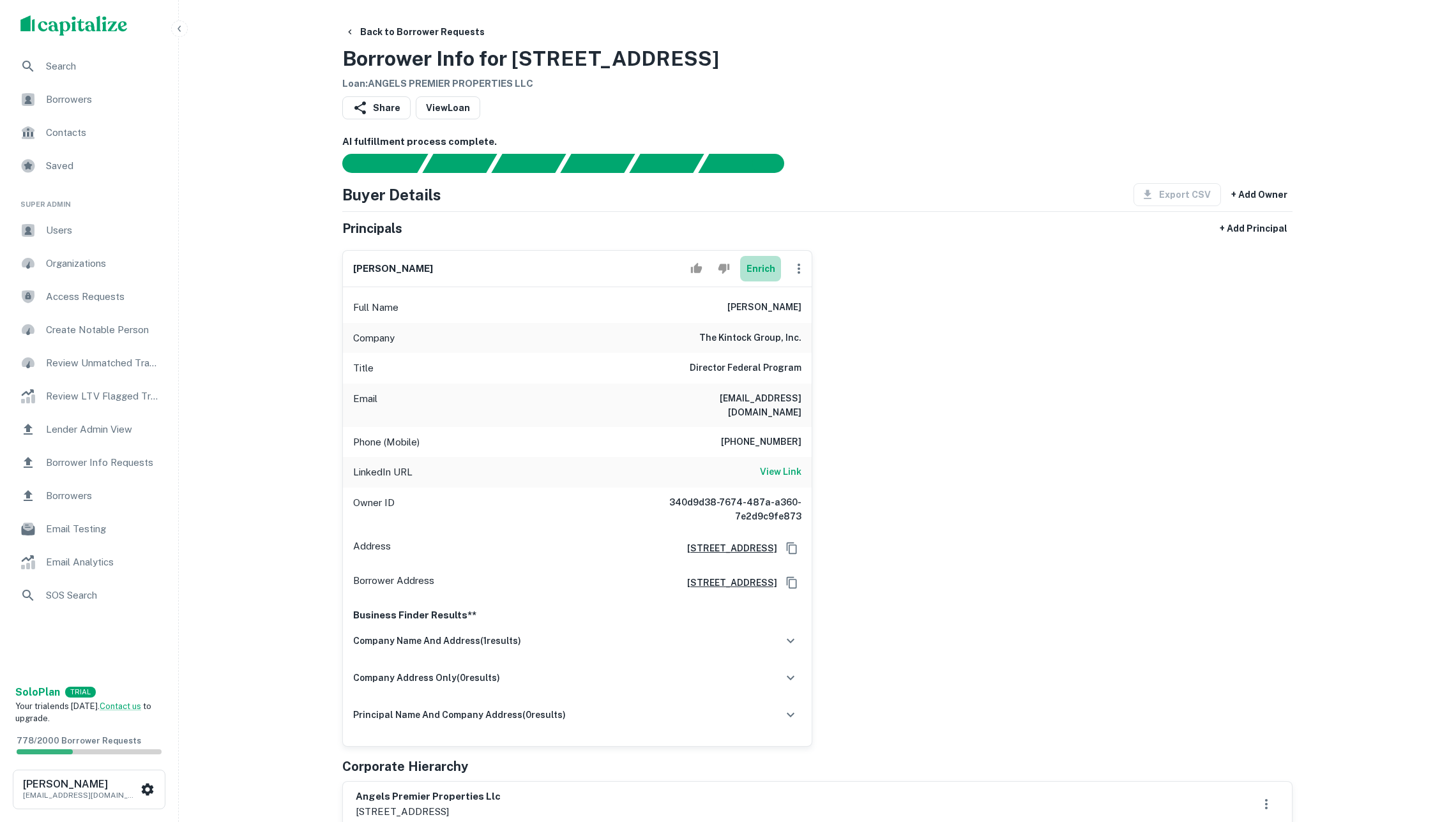
click at [756, 280] on button "Enrich" at bounding box center [761, 268] width 41 height 25
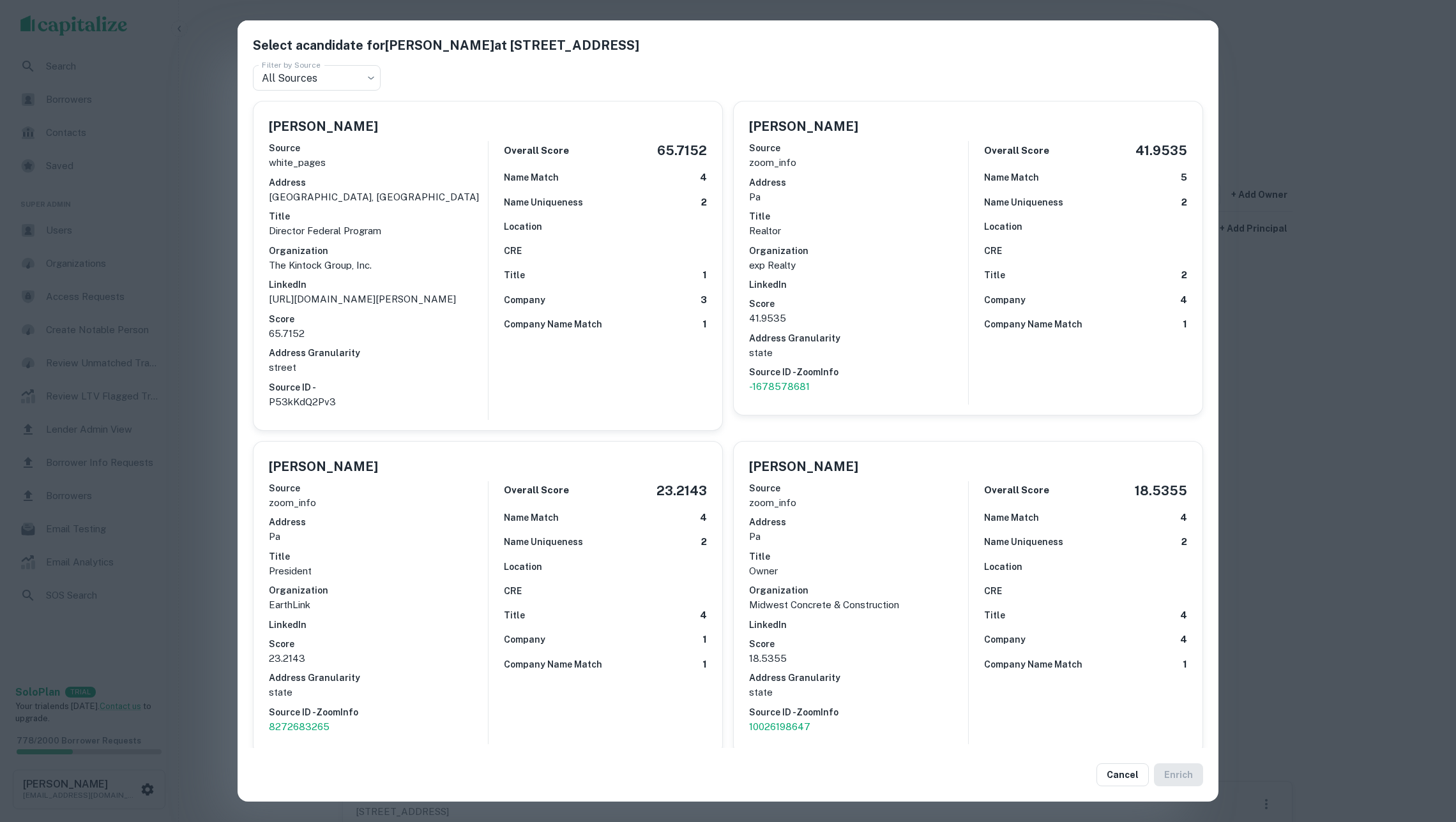
click at [1335, 365] on div "Select a candidate for [PERSON_NAME] at 7514 Walnut Ln Filter by Source All Sou…" at bounding box center [728, 411] width 1456 height 822
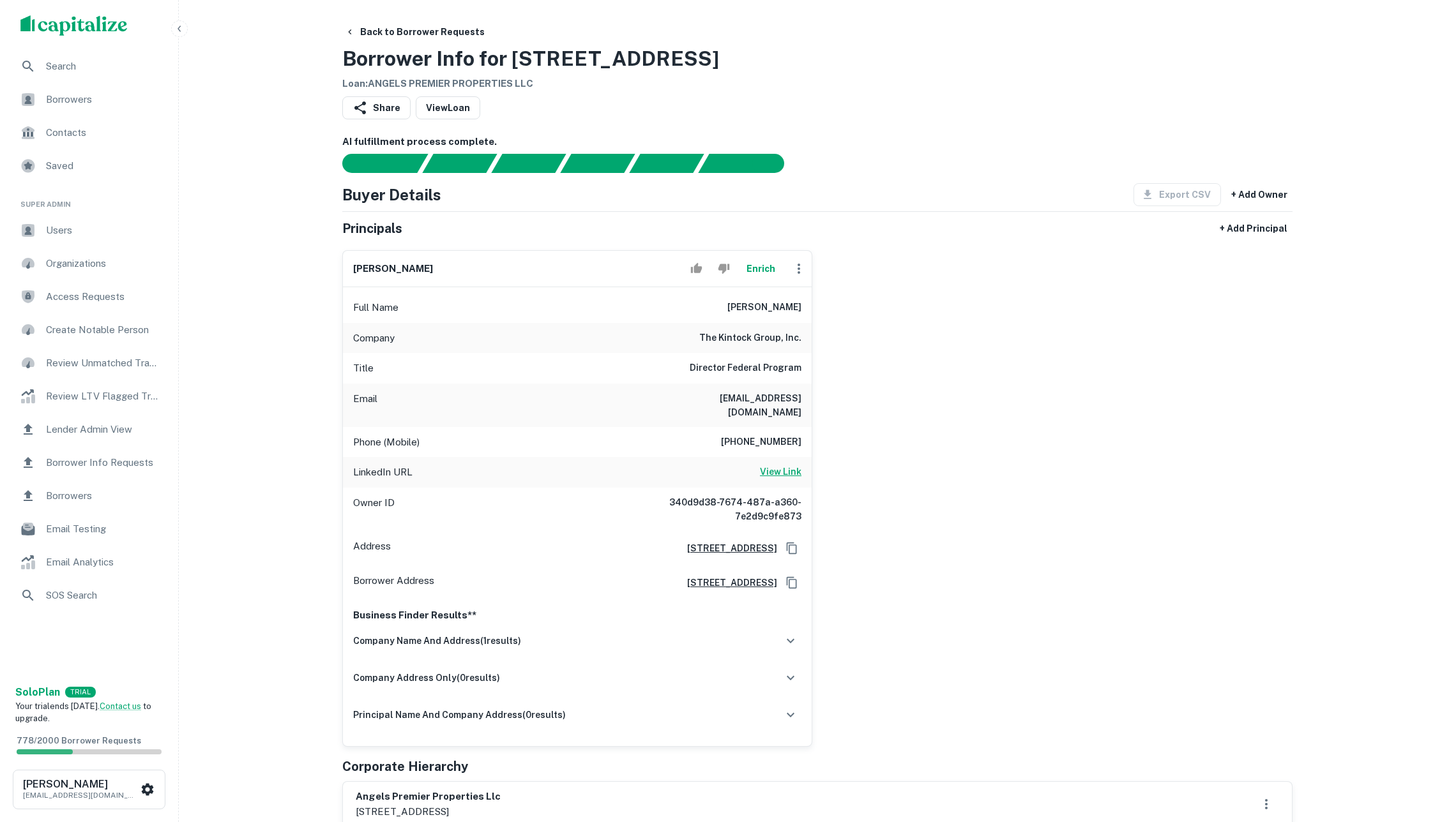
click at [783, 468] on h6 "View Link" at bounding box center [780, 471] width 41 height 14
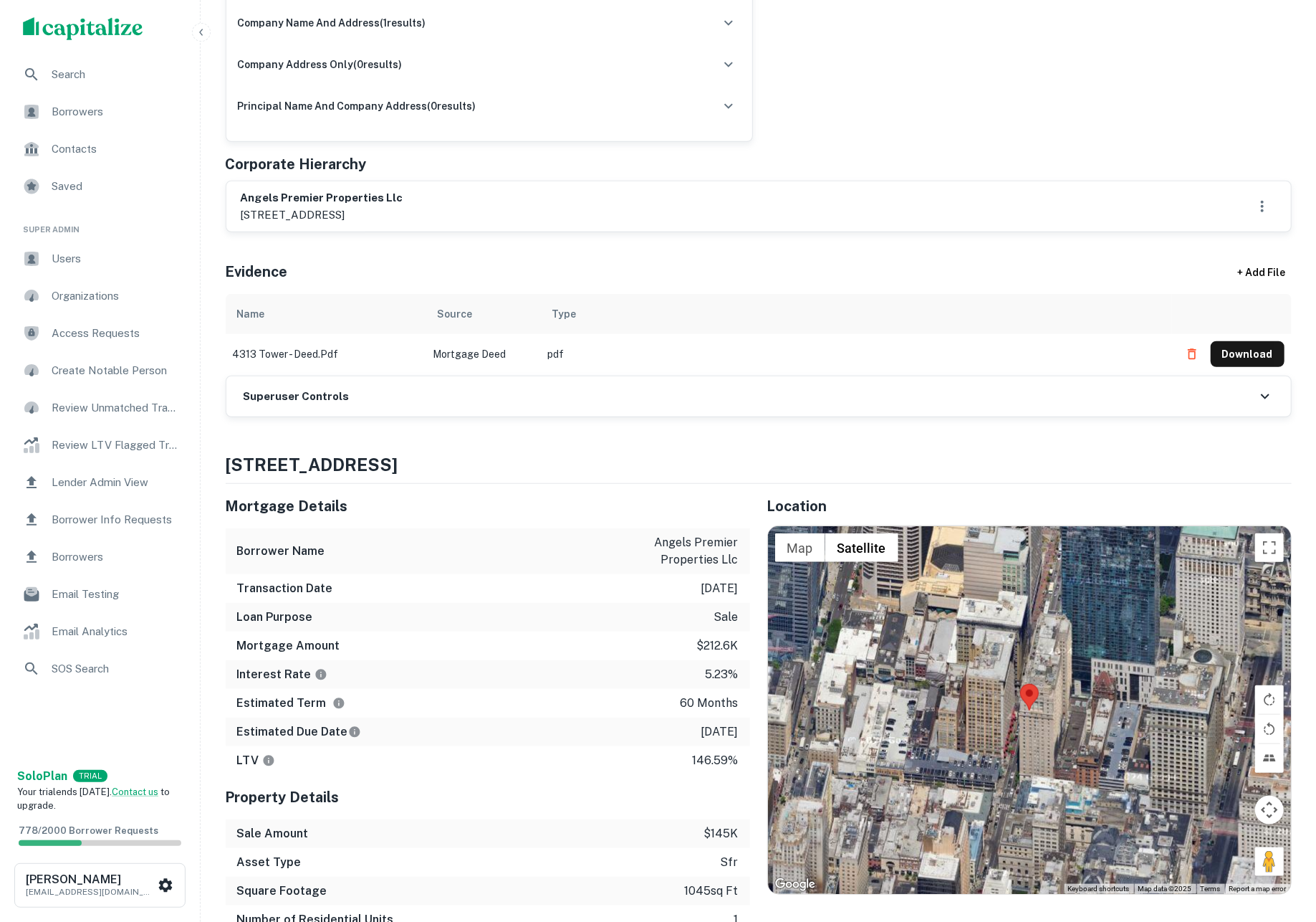
scroll to position [663, 0]
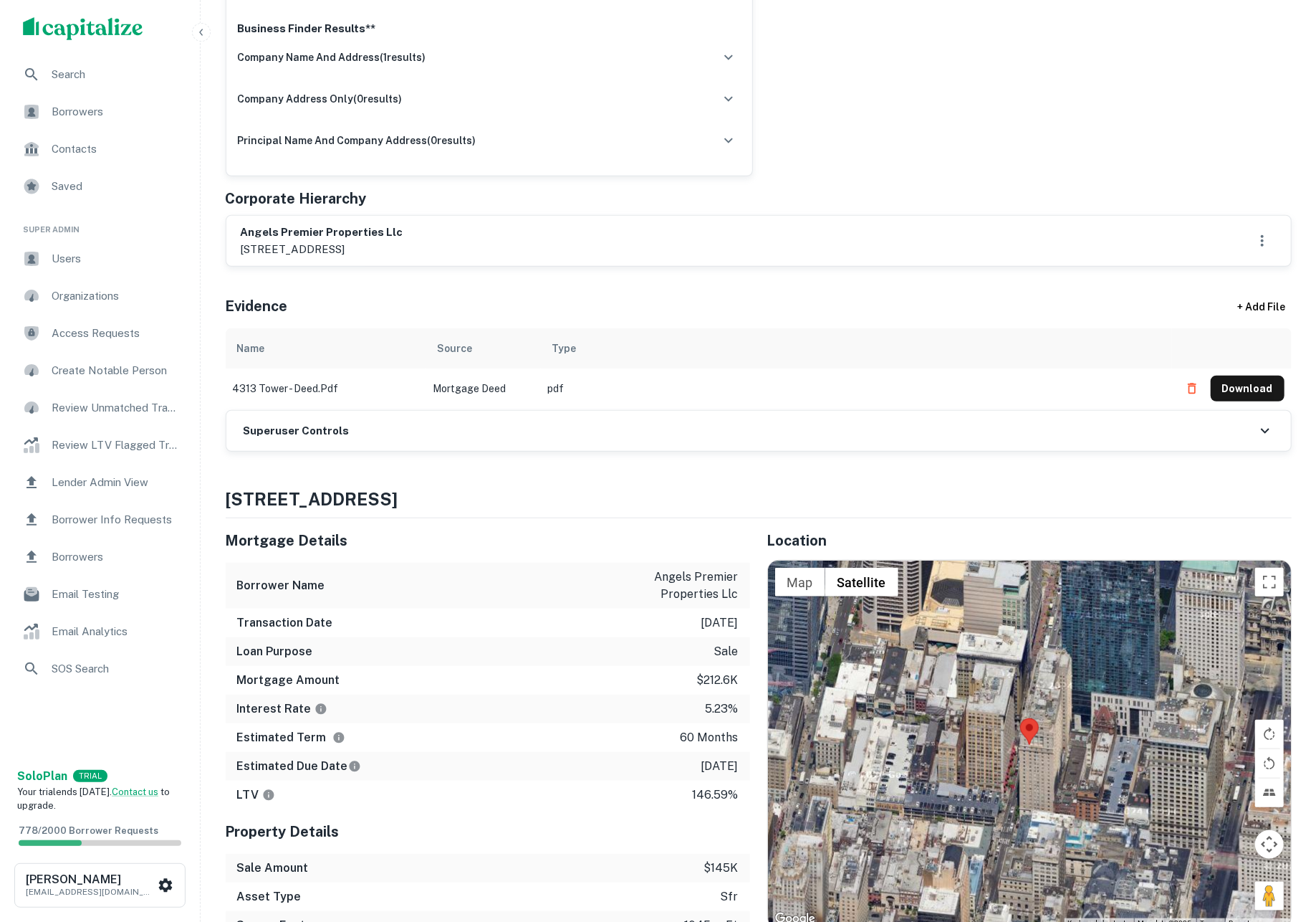
click at [89, 75] on span "Search" at bounding box center [116, 74] width 128 height 17
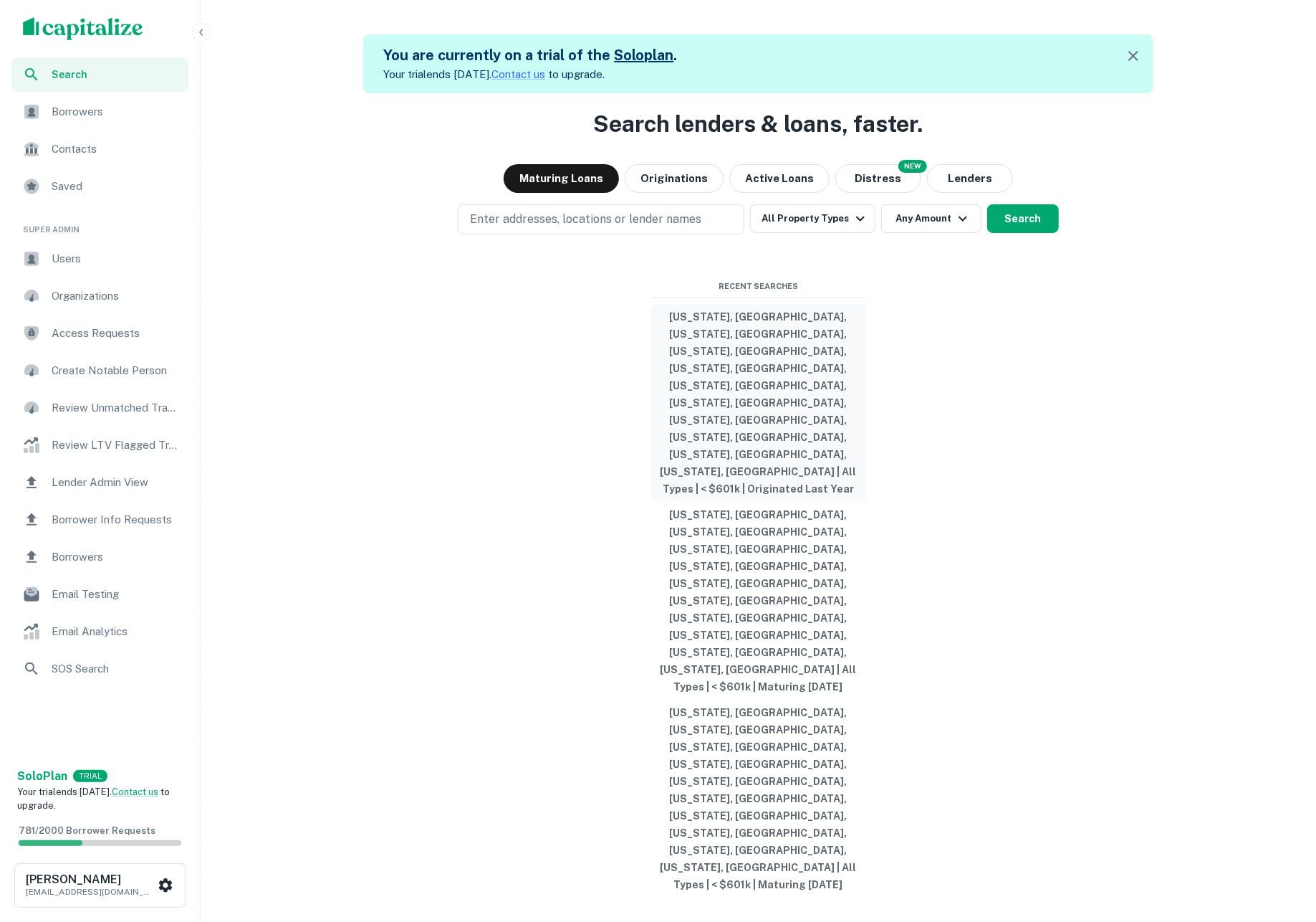
scroll to position [7, 0]
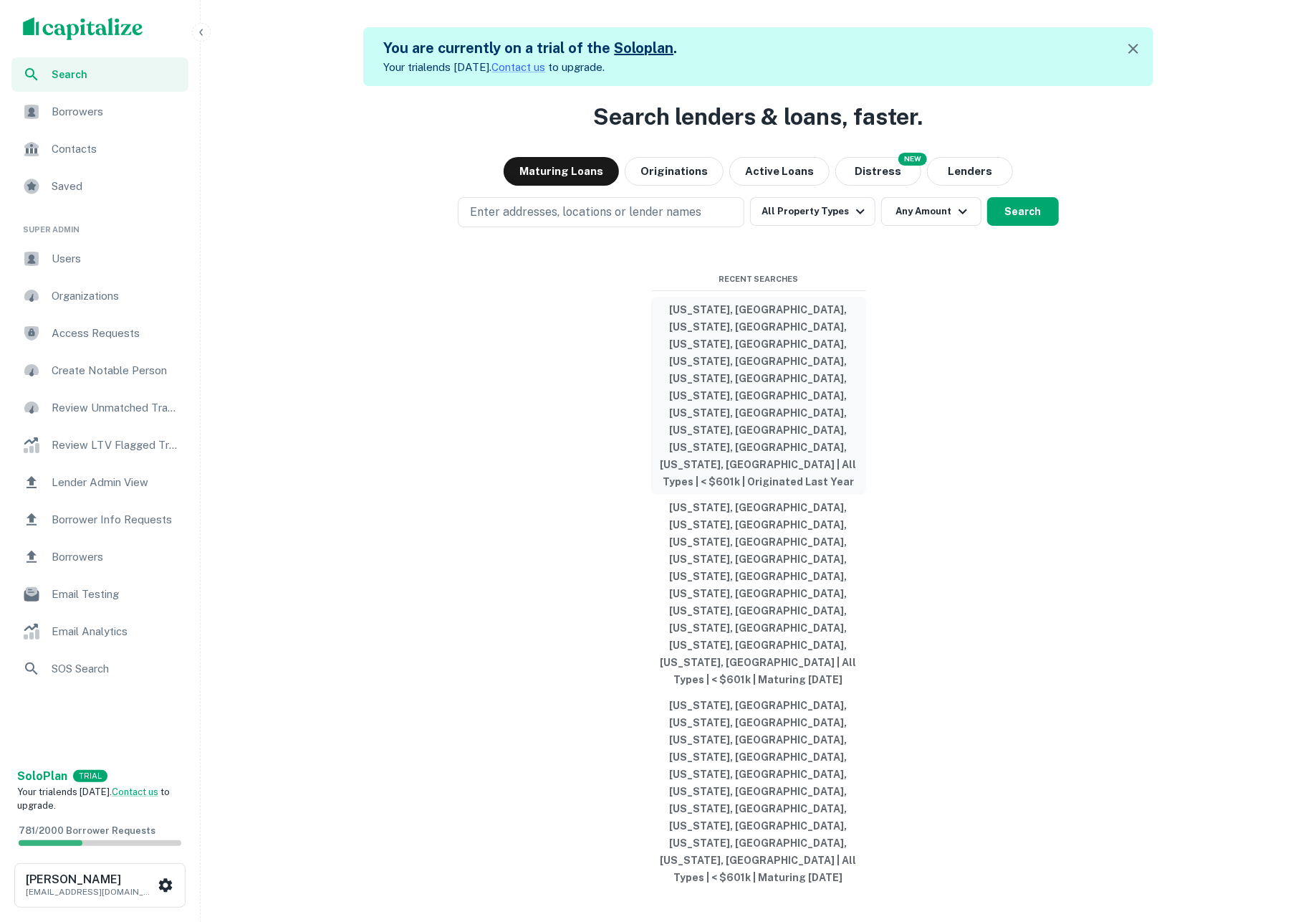
click at [756, 478] on button "Georgia, USA, Illinois, USA, Indiana, USA, Michigan, USA, Missouri, USA, North …" at bounding box center [759, 395] width 215 height 198
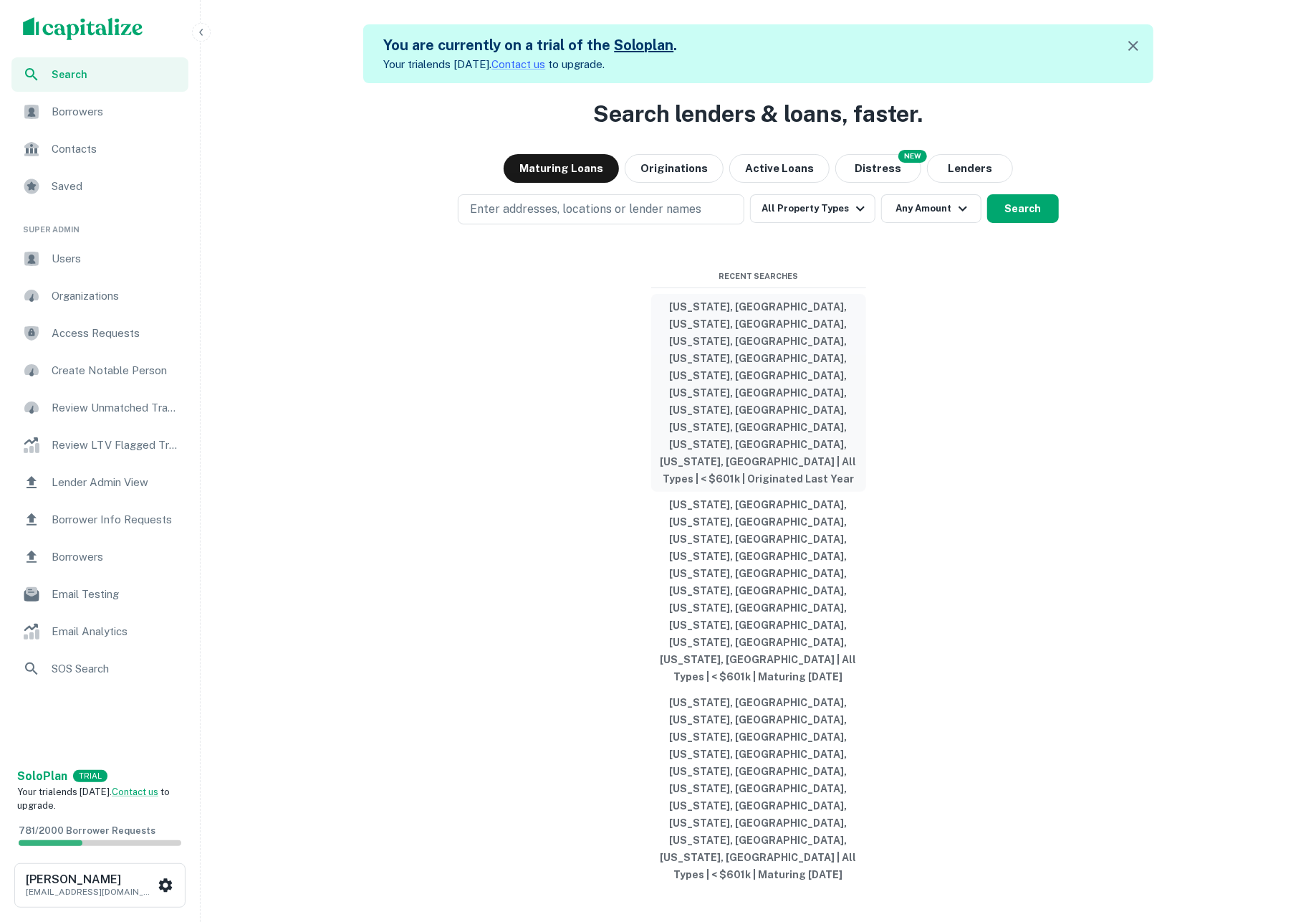
scroll to position [15, 0]
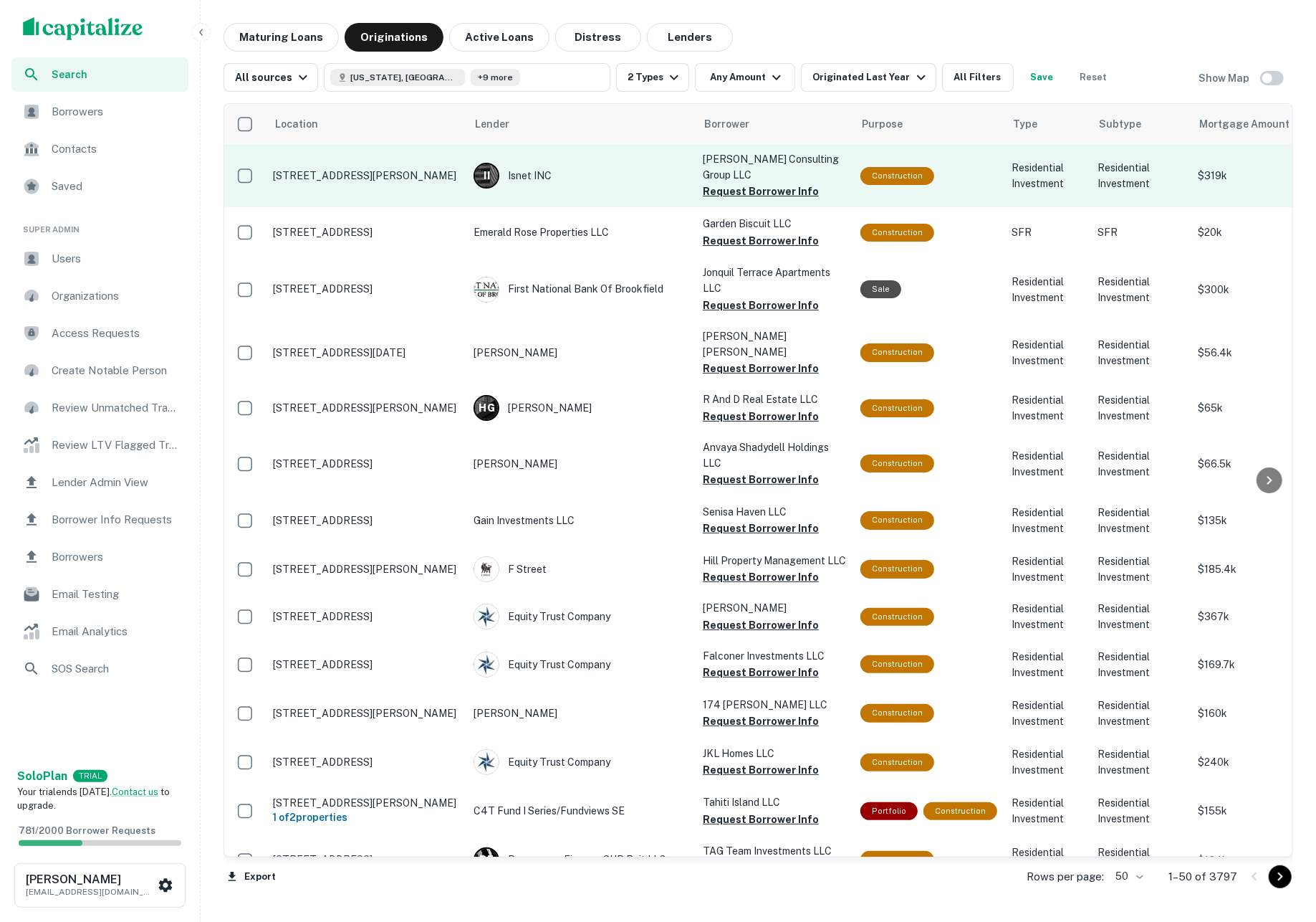
click at [385, 173] on p "1802 Hovland Ct Evanston, IL 60201" at bounding box center [366, 176] width 187 height 13
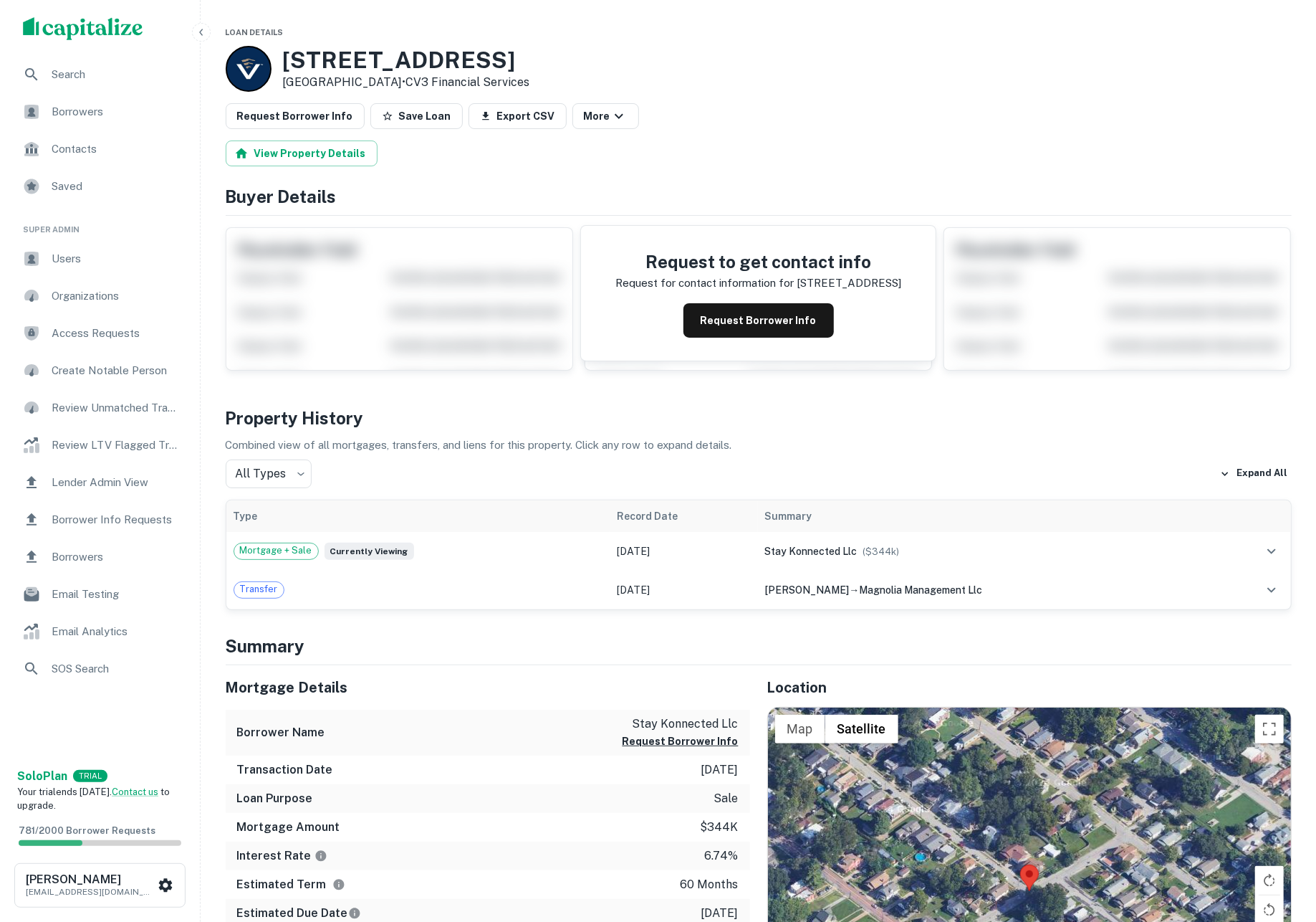
click at [815, 157] on div "View Property Details" at bounding box center [759, 153] width 1067 height 25
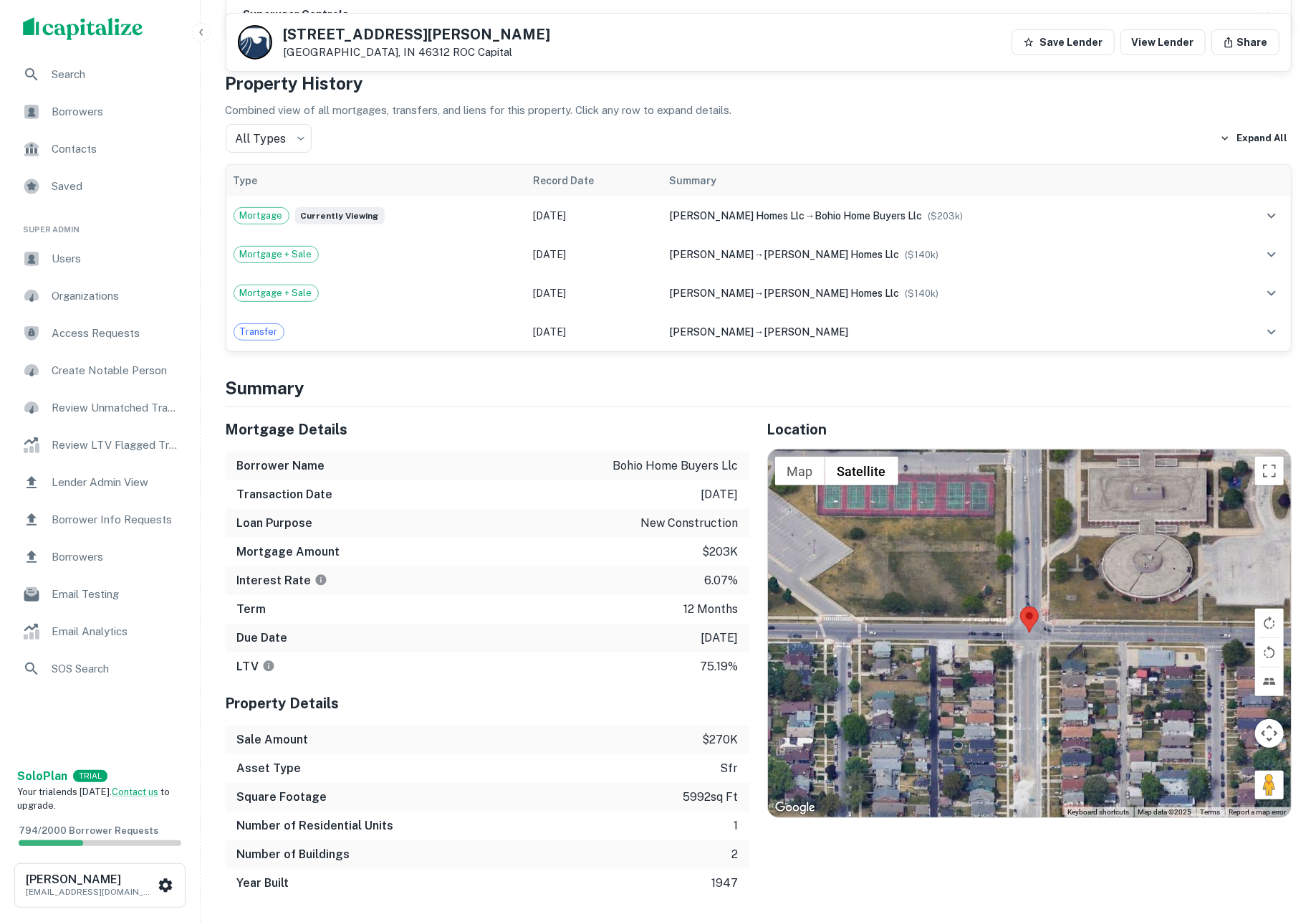
scroll to position [370, 0]
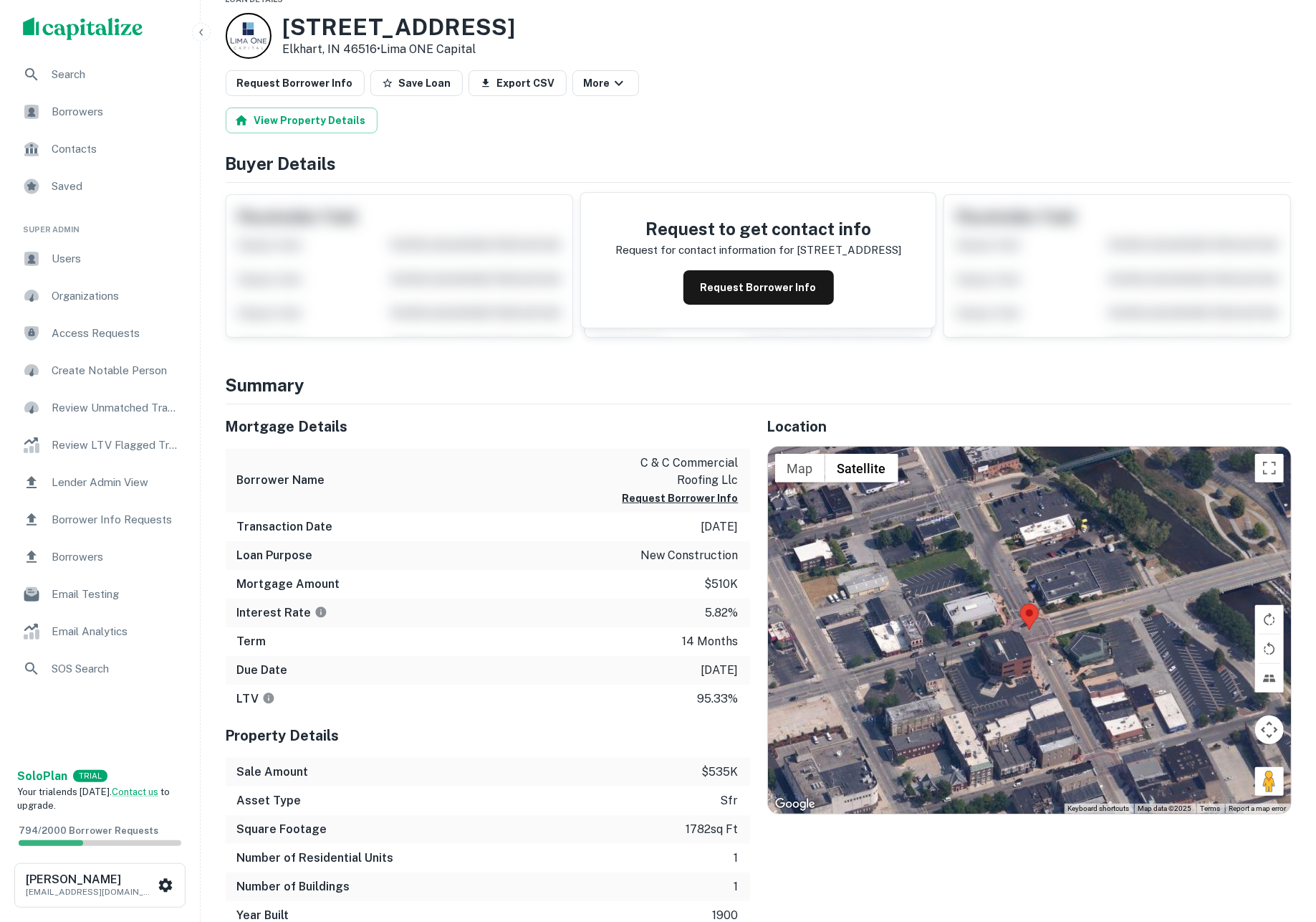
scroll to position [42, 0]
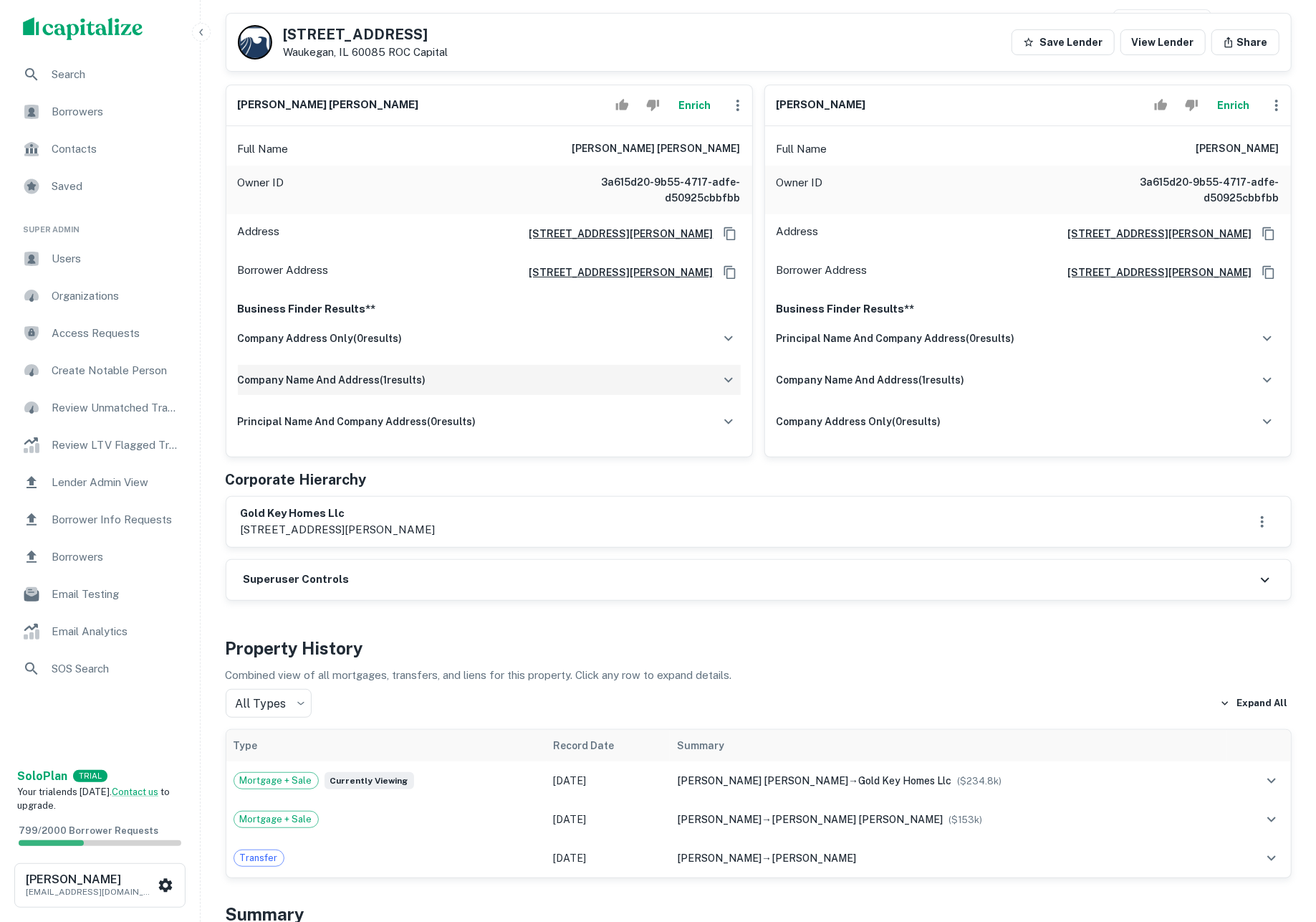
scroll to position [158, 0]
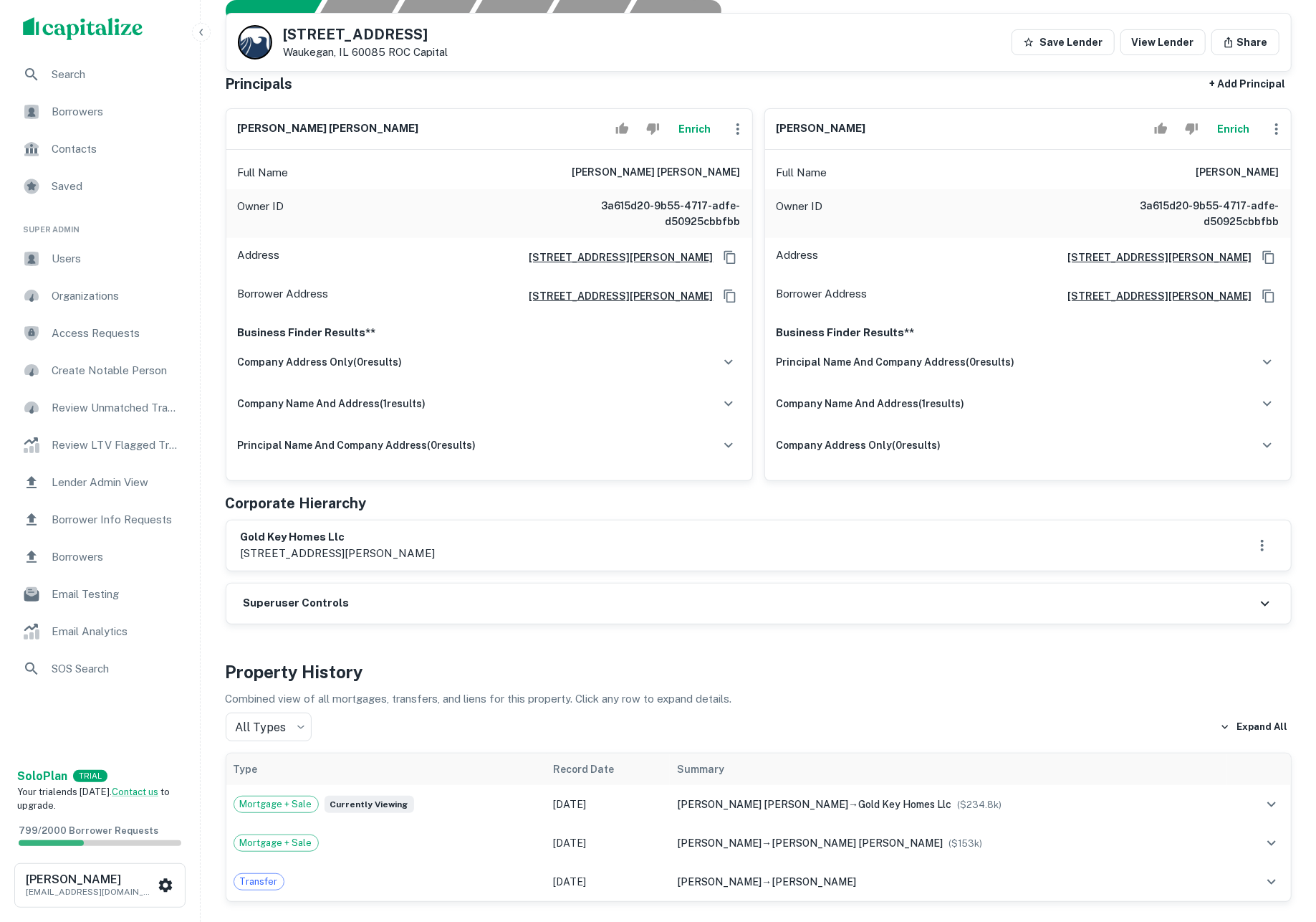
click at [696, 140] on button "Enrich" at bounding box center [695, 128] width 46 height 28
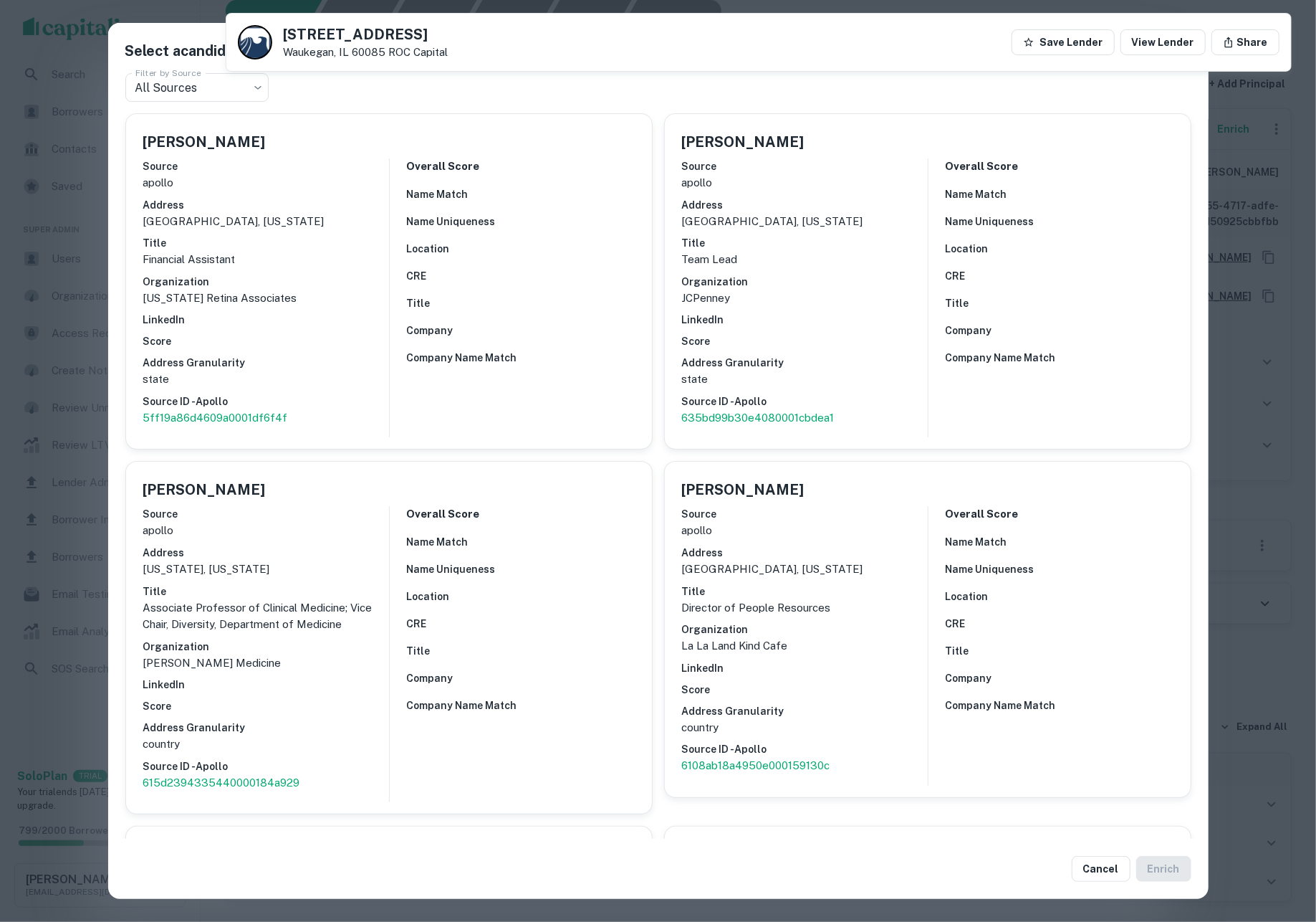
click at [69, 228] on div "Select a candidate for [PERSON_NAME] [PERSON_NAME] at [STREET_ADDRESS][PERSON_N…" at bounding box center [658, 461] width 1316 height 922
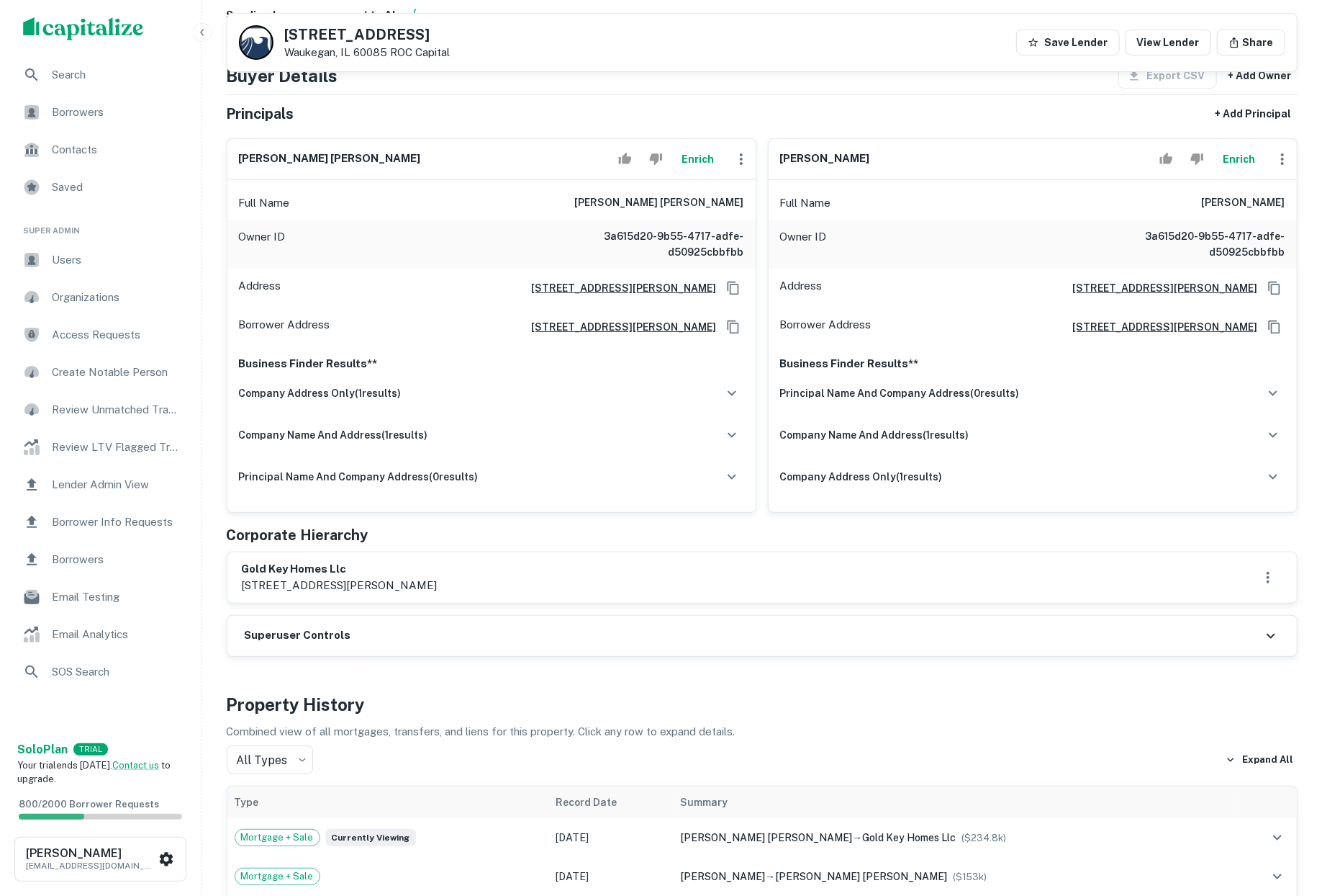
scroll to position [127, 0]
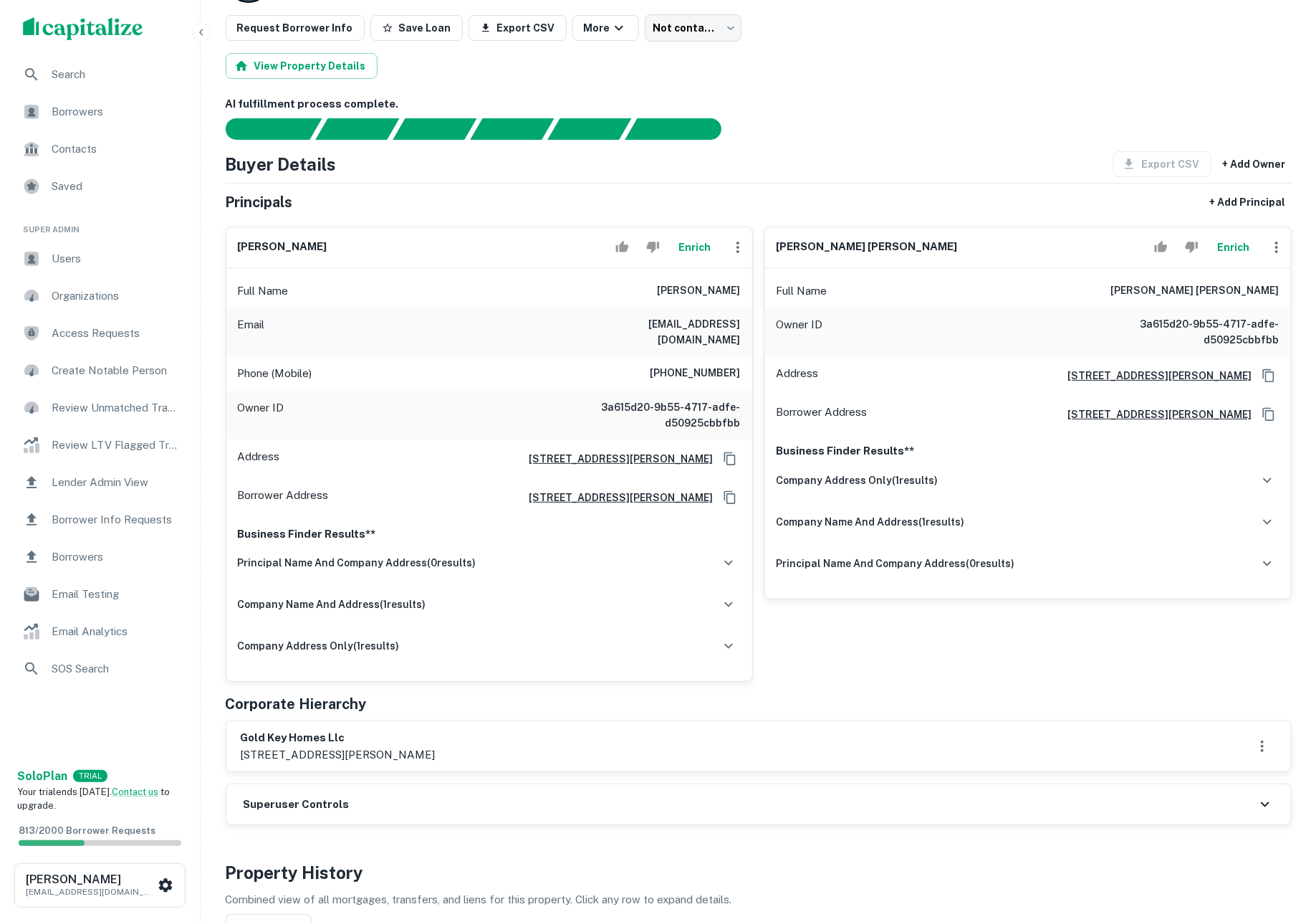
scroll to position [95, 0]
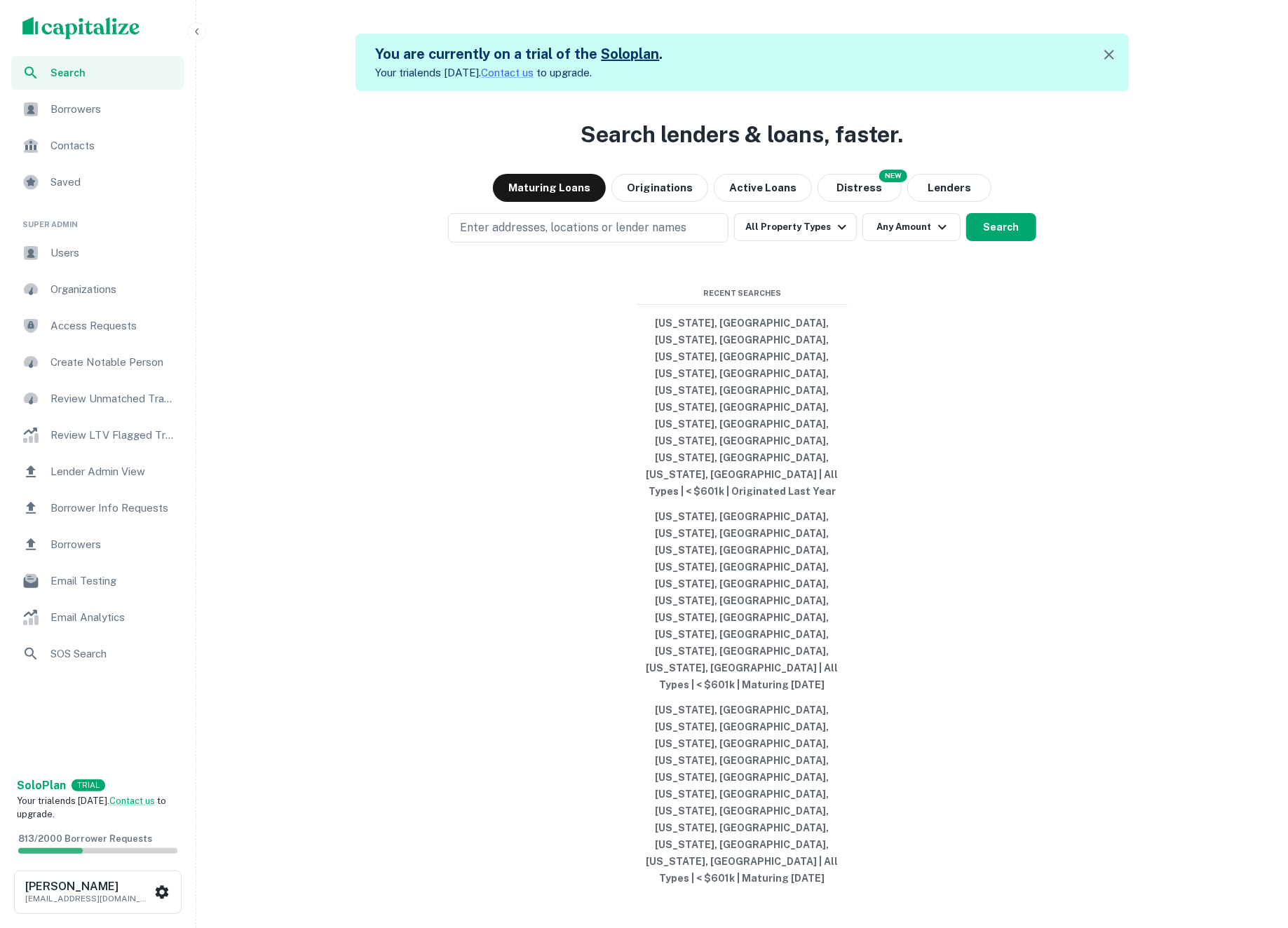
click at [114, 104] on span "Borrowers" at bounding box center [113, 109] width 126 height 17
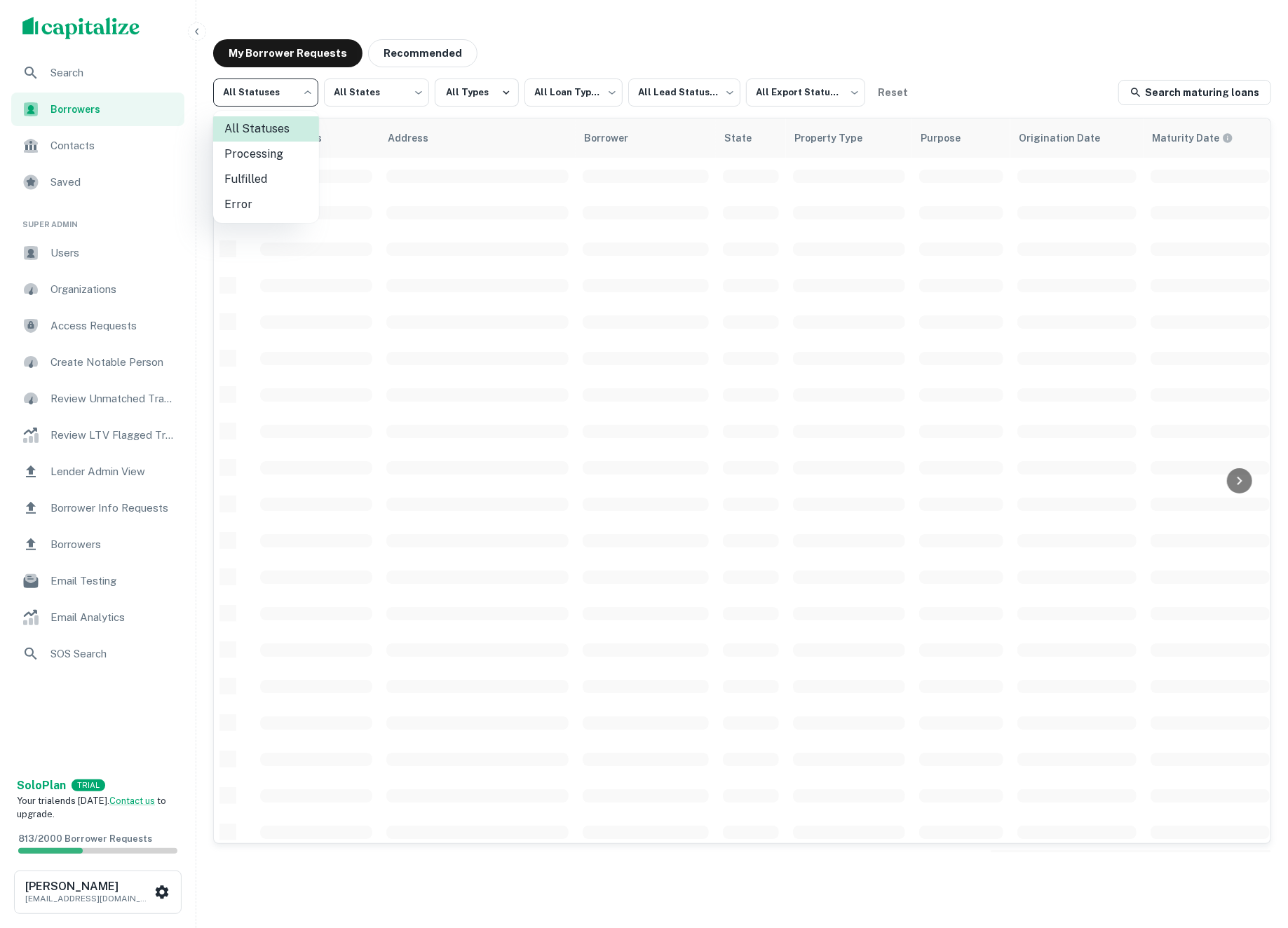
click at [283, 91] on body "**********" at bounding box center [644, 464] width 1288 height 928
click at [270, 176] on li "Fulfilled" at bounding box center [265, 179] width 106 height 25
type input "*********"
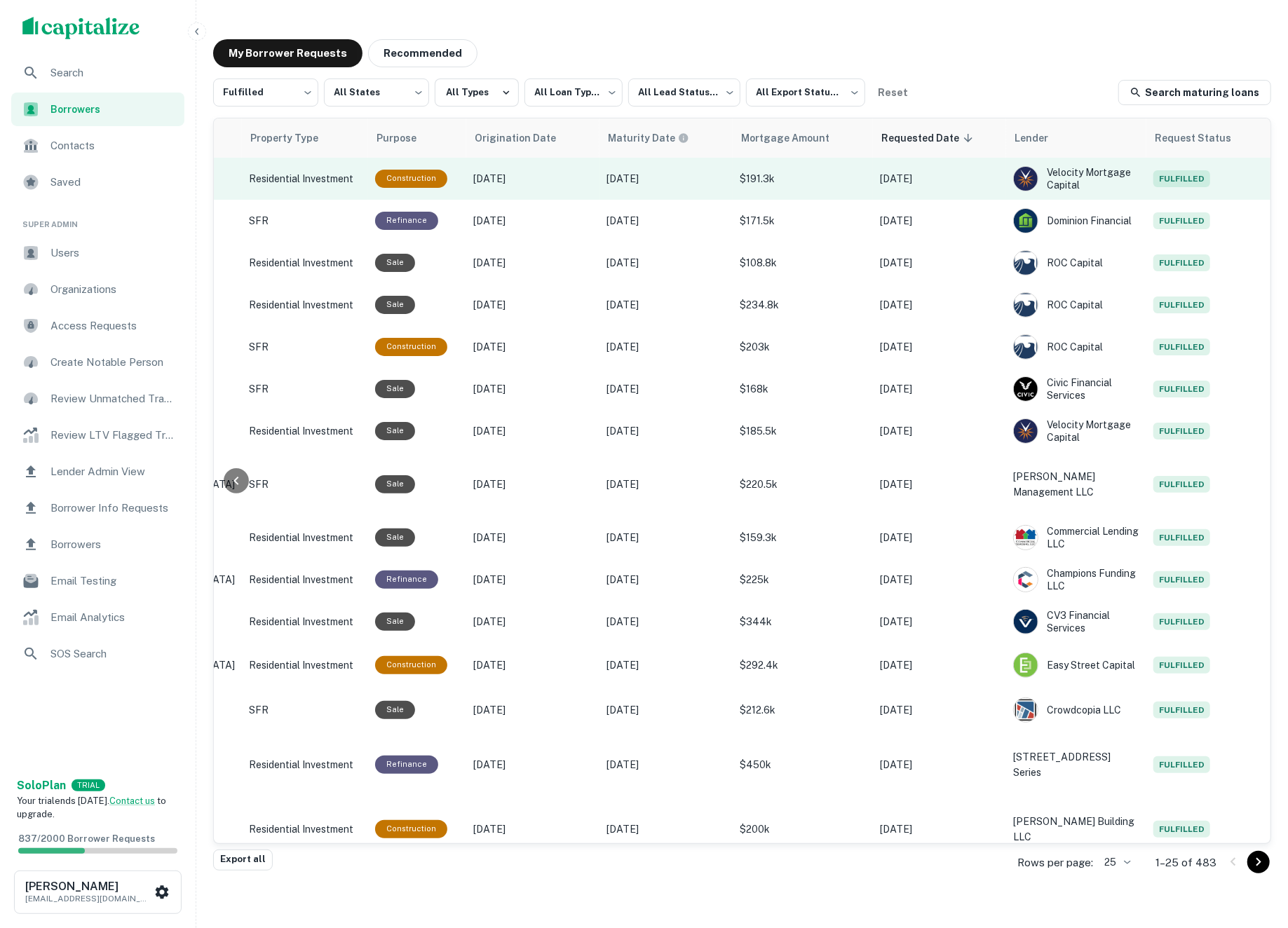
scroll to position [0, 592]
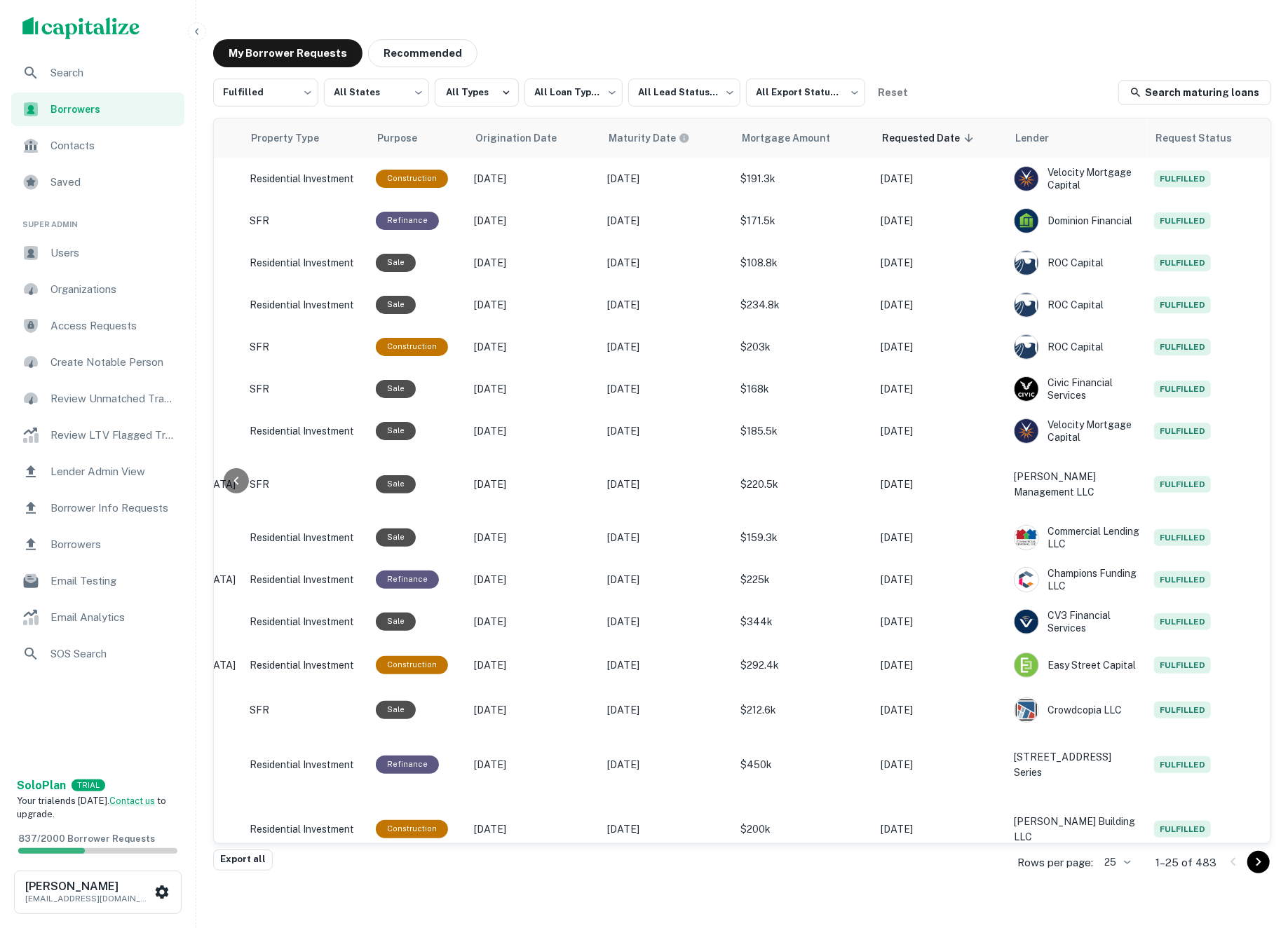
click at [1002, 60] on div "My Borrower Requests Recommended" at bounding box center [742, 53] width 1058 height 28
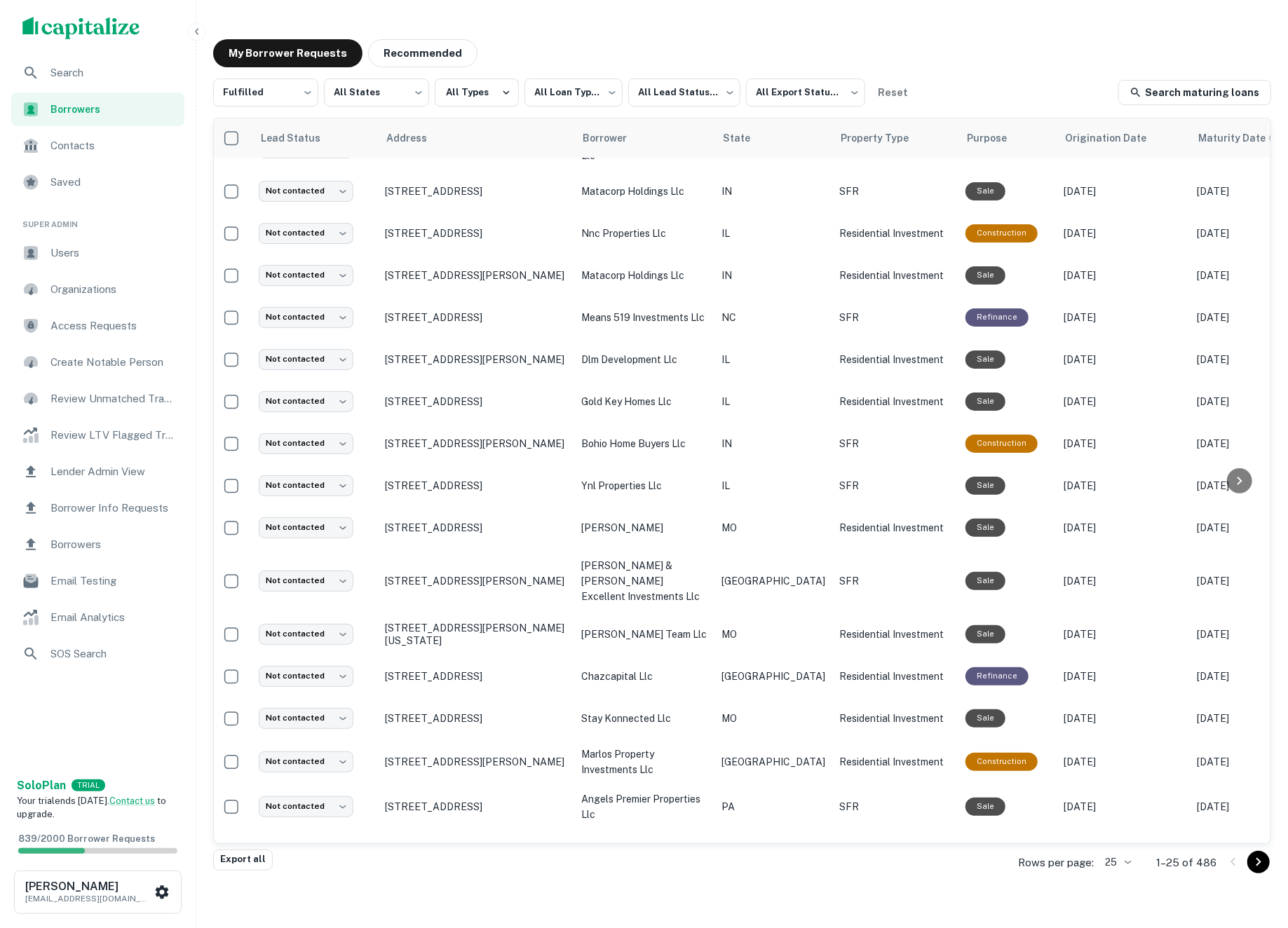
scroll to position [35, 3]
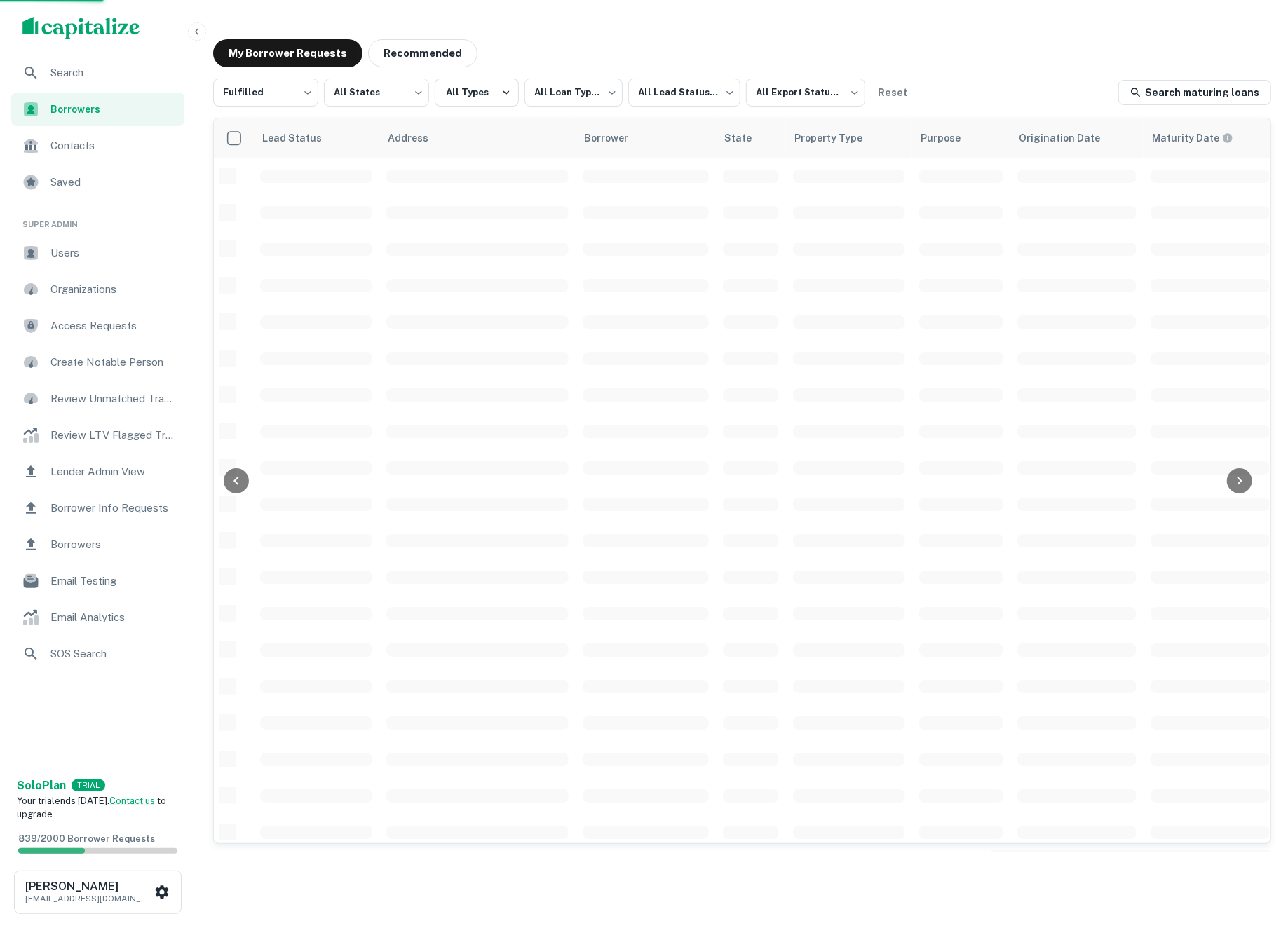
scroll to position [34, 0]
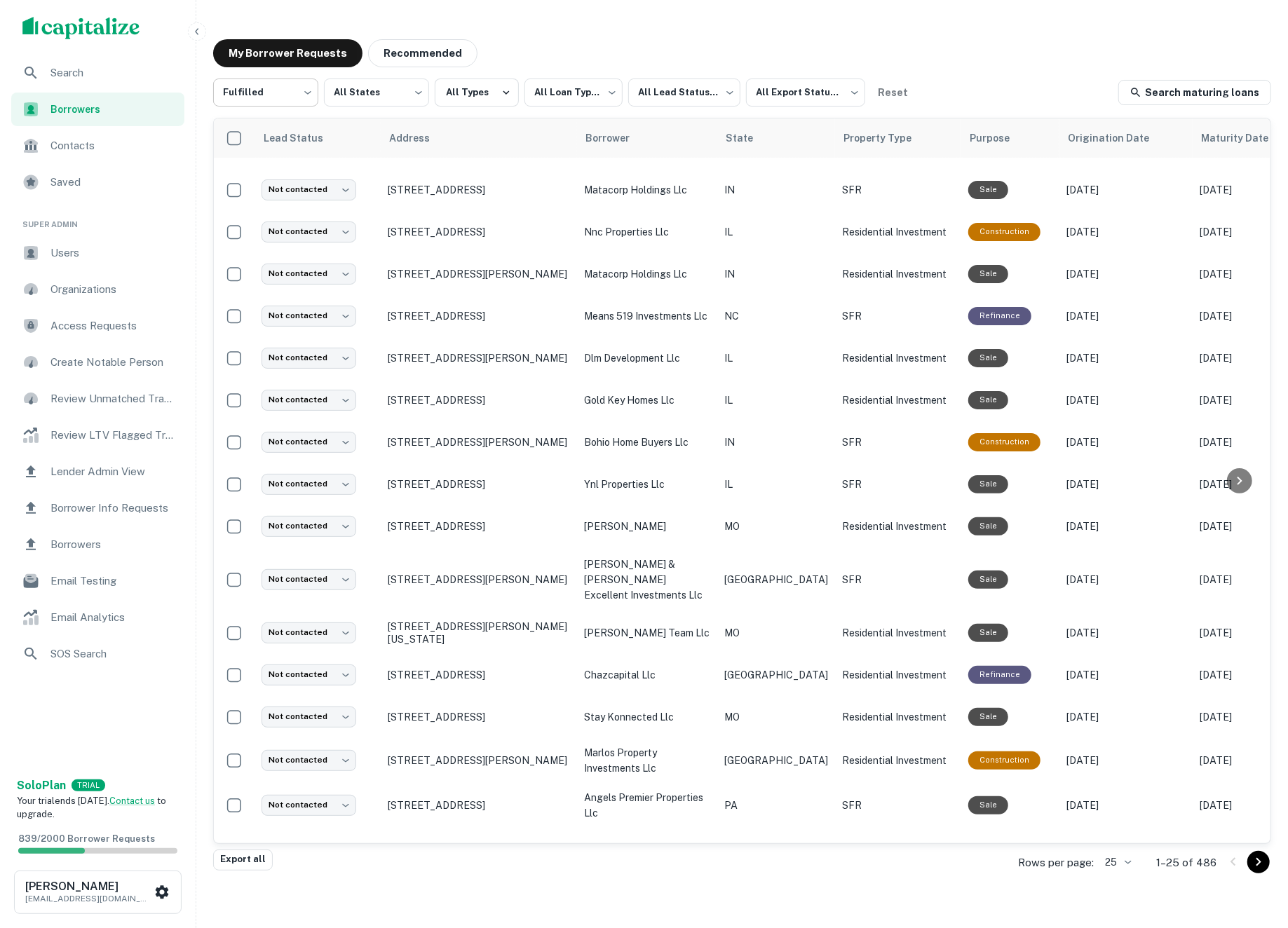
click at [295, 90] on body "**********" at bounding box center [644, 464] width 1288 height 928
click at [281, 161] on li "Processing" at bounding box center [265, 154] width 106 height 25
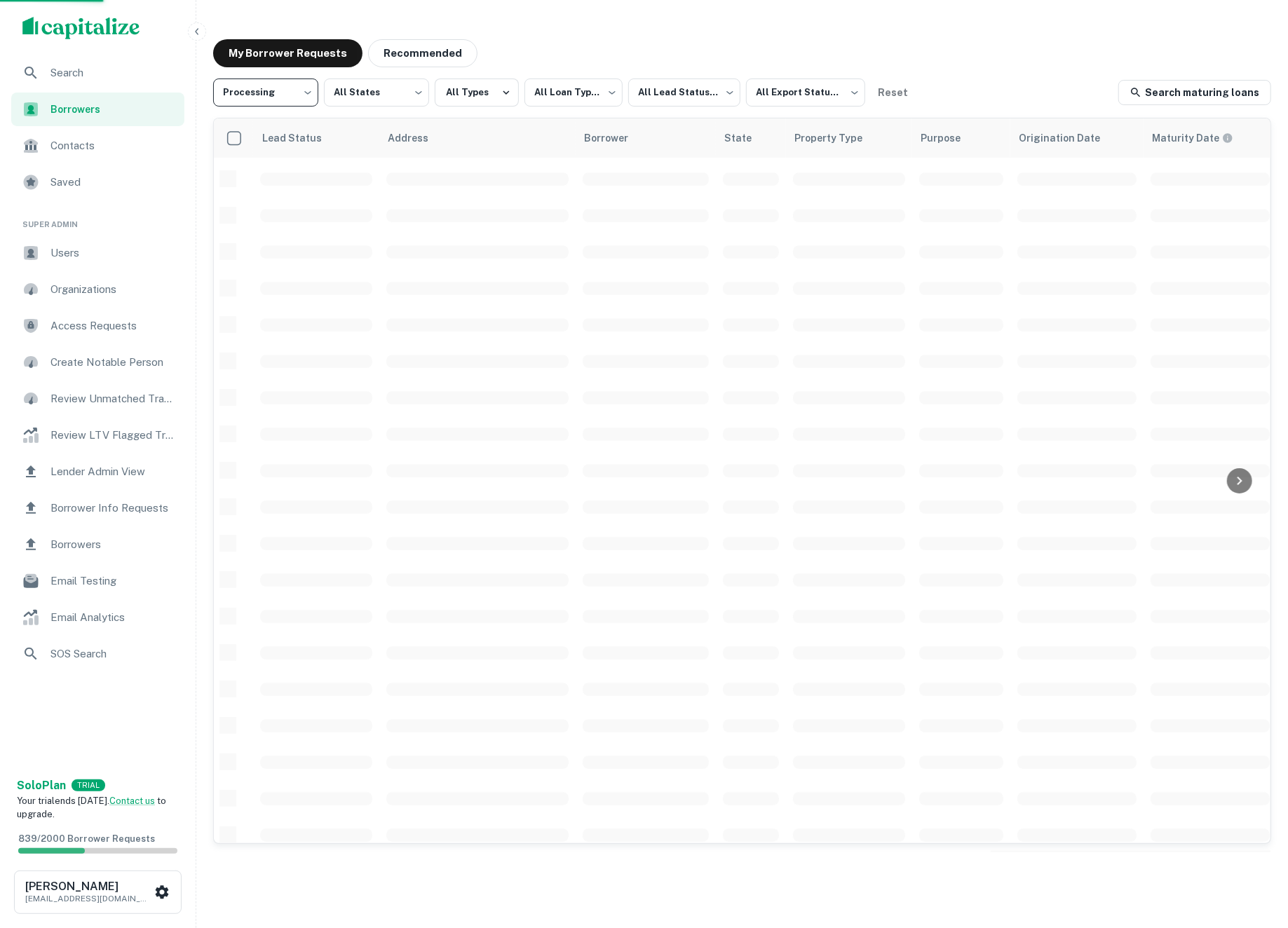
type input "**********"
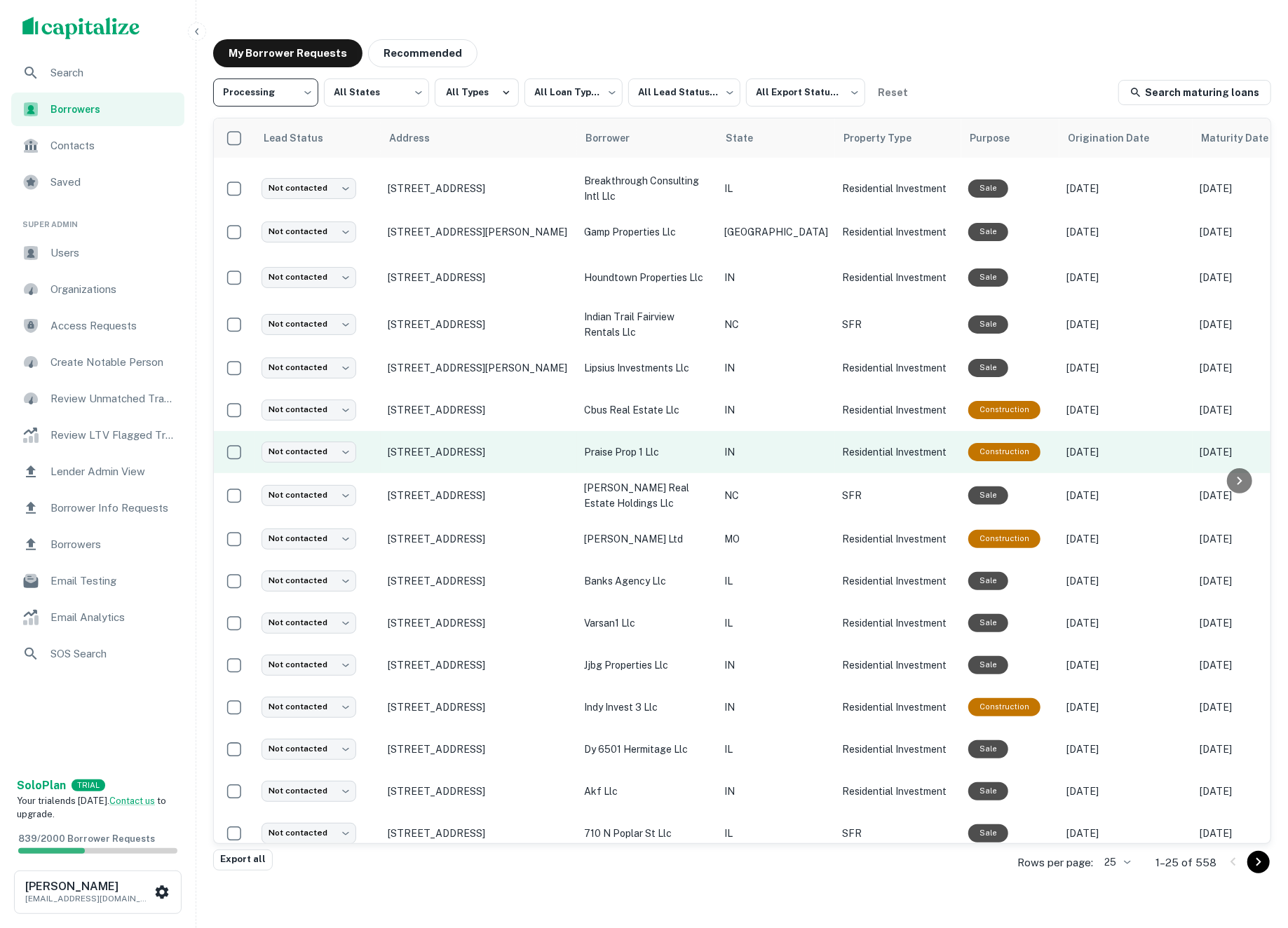
click at [630, 447] on p "praise prop 1 llc" at bounding box center [648, 452] width 126 height 15
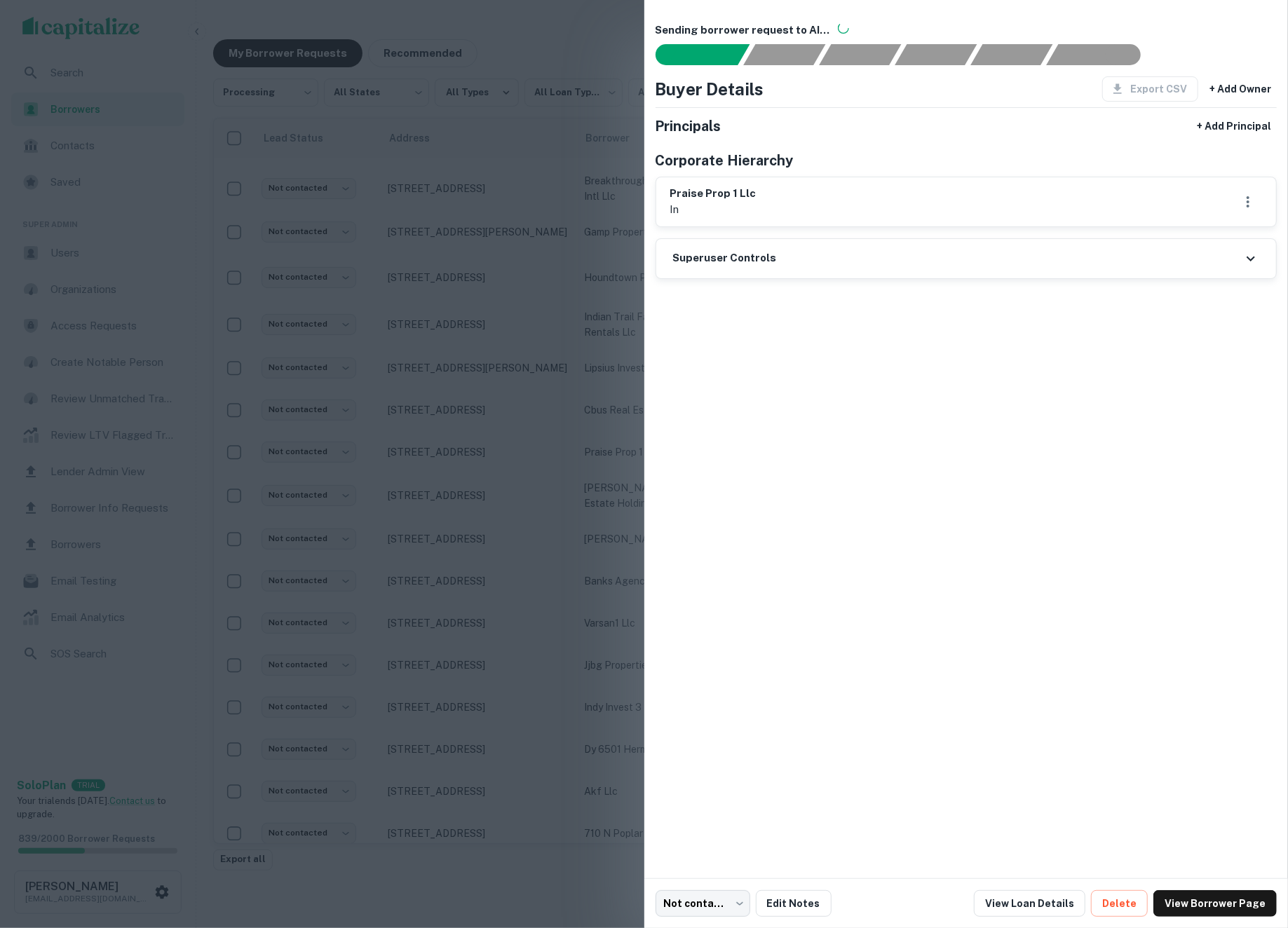
click at [537, 437] on div at bounding box center [644, 464] width 1288 height 928
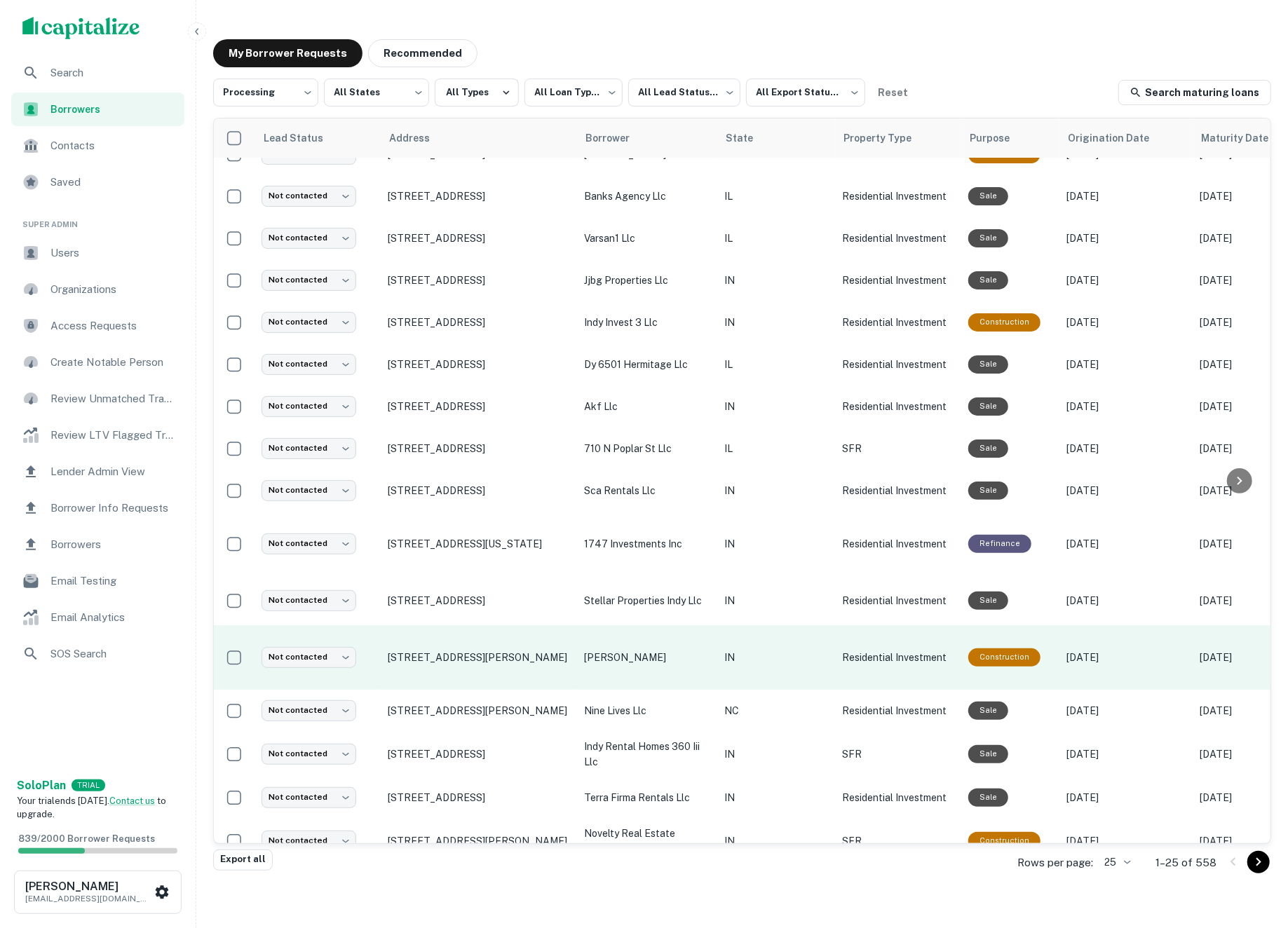
scroll to position [417, 0]
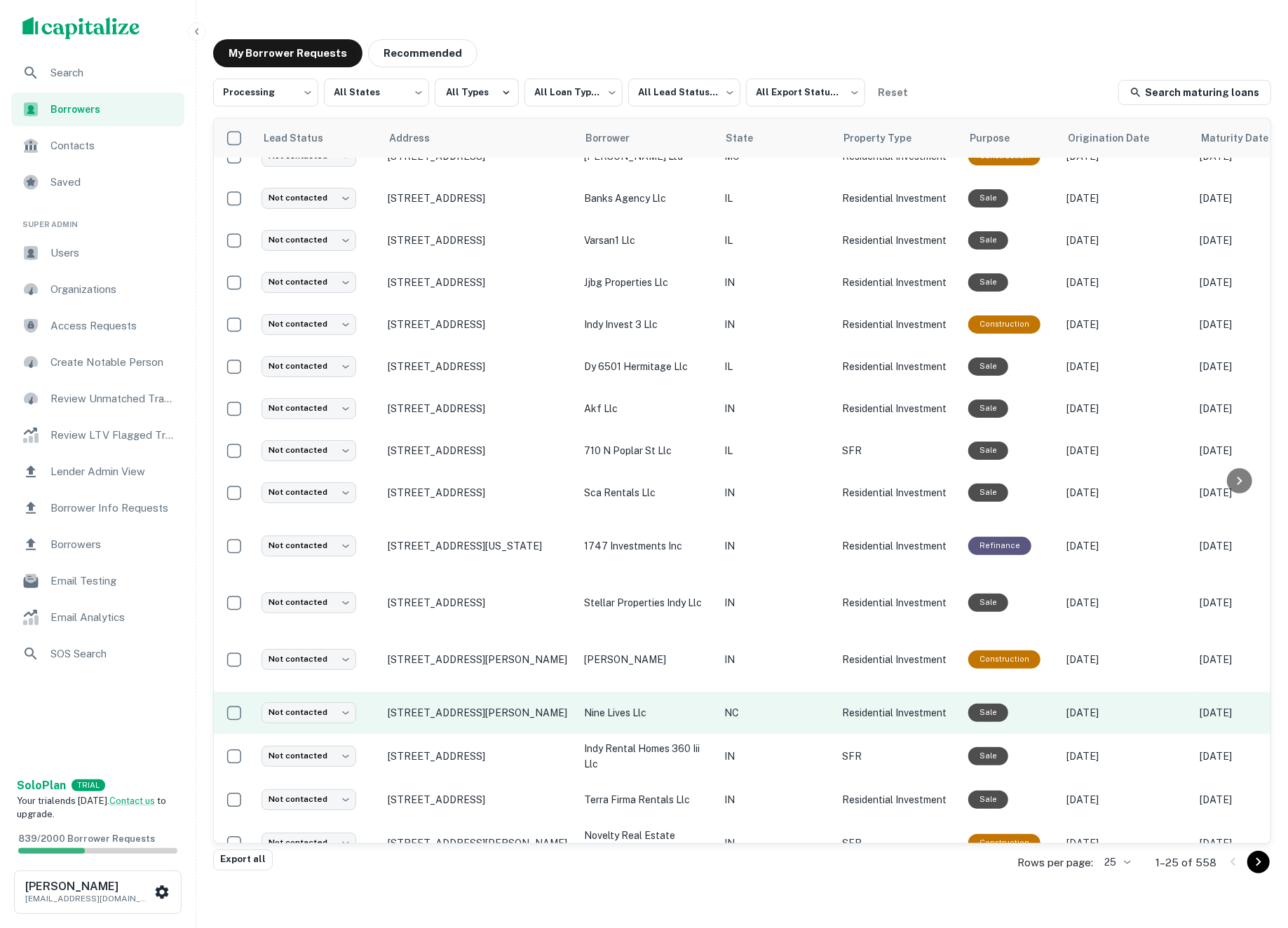
click at [705, 704] on td "nine lives llc" at bounding box center [647, 712] width 140 height 42
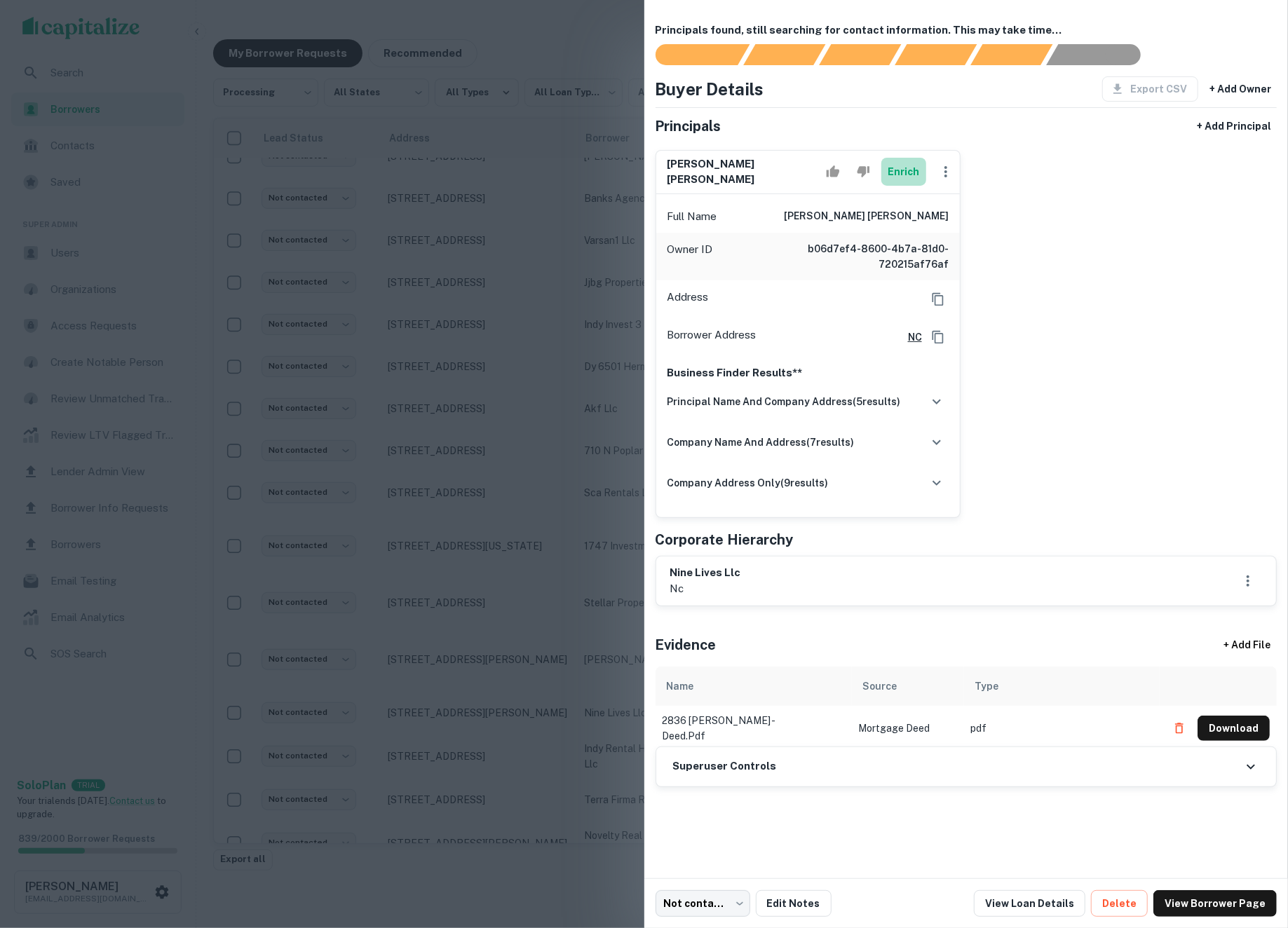
click at [901, 172] on button "Enrich" at bounding box center [904, 171] width 45 height 28
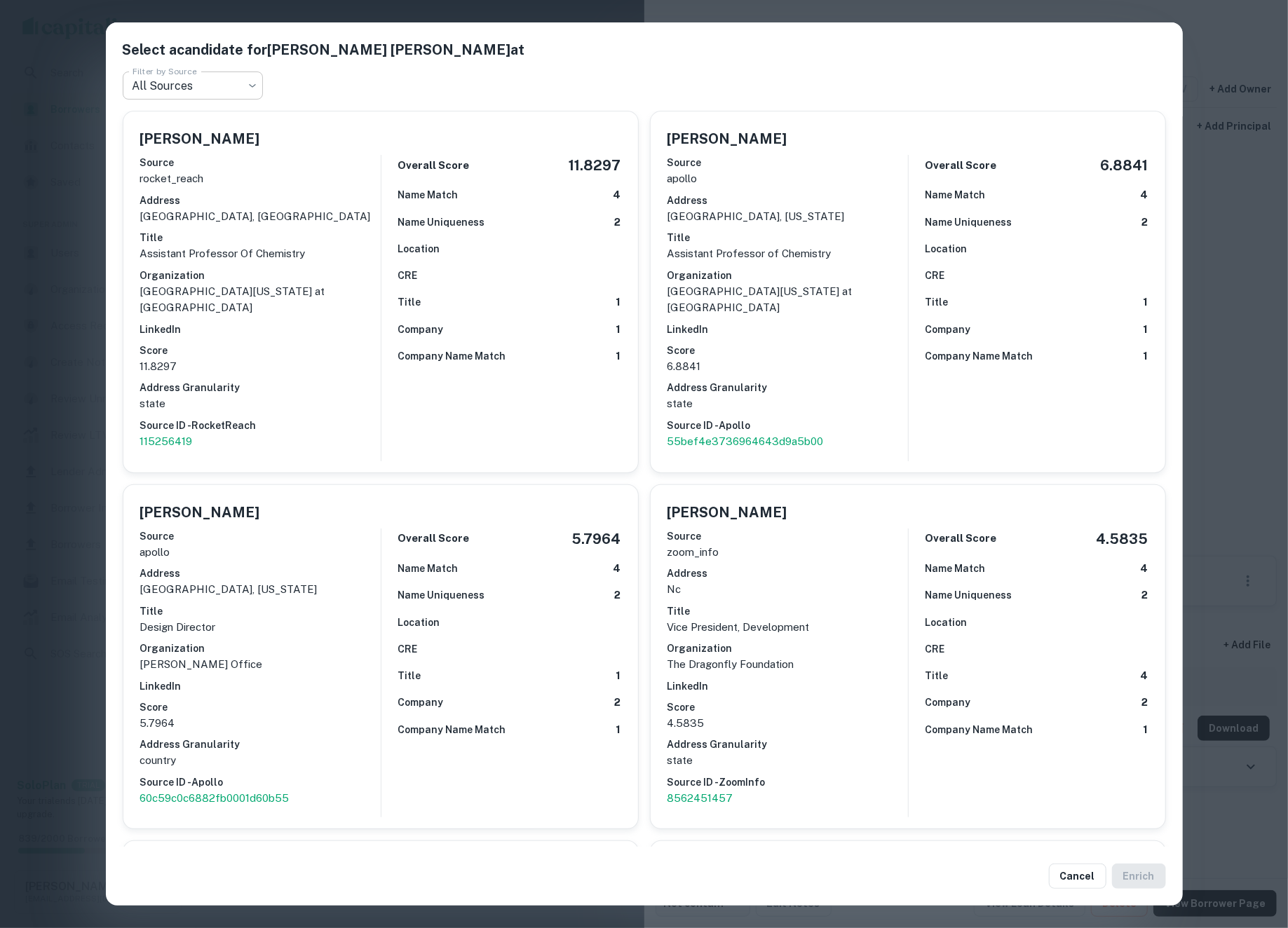
click at [232, 95] on body "**********" at bounding box center [644, 464] width 1288 height 928
click at [233, 84] on div at bounding box center [644, 464] width 1288 height 928
click at [1239, 348] on div "Select a candidate for Megan Kay Lee Jackson at Filter by Source All Sources **…" at bounding box center [644, 464] width 1288 height 928
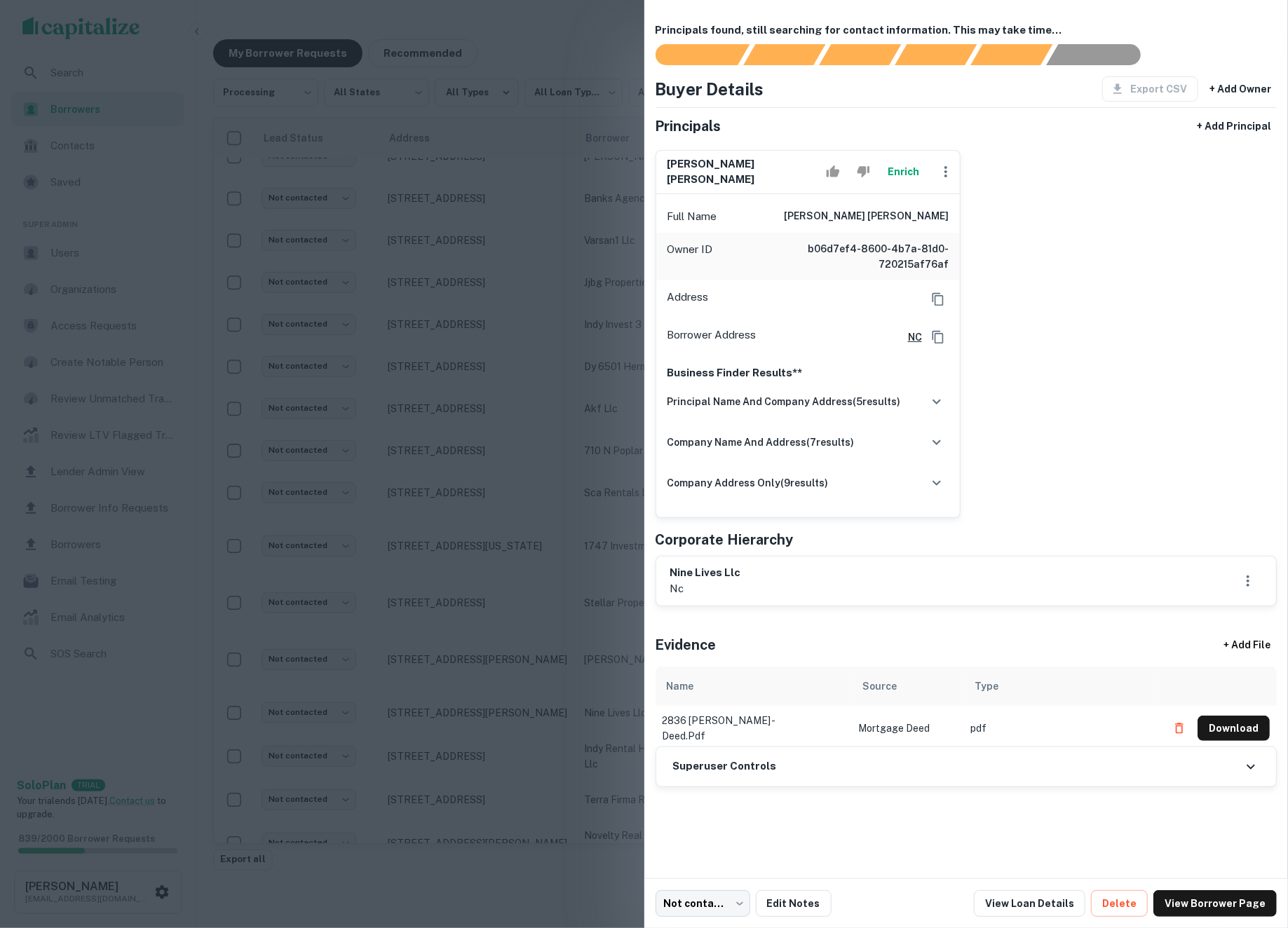
click at [574, 395] on div at bounding box center [644, 464] width 1288 height 928
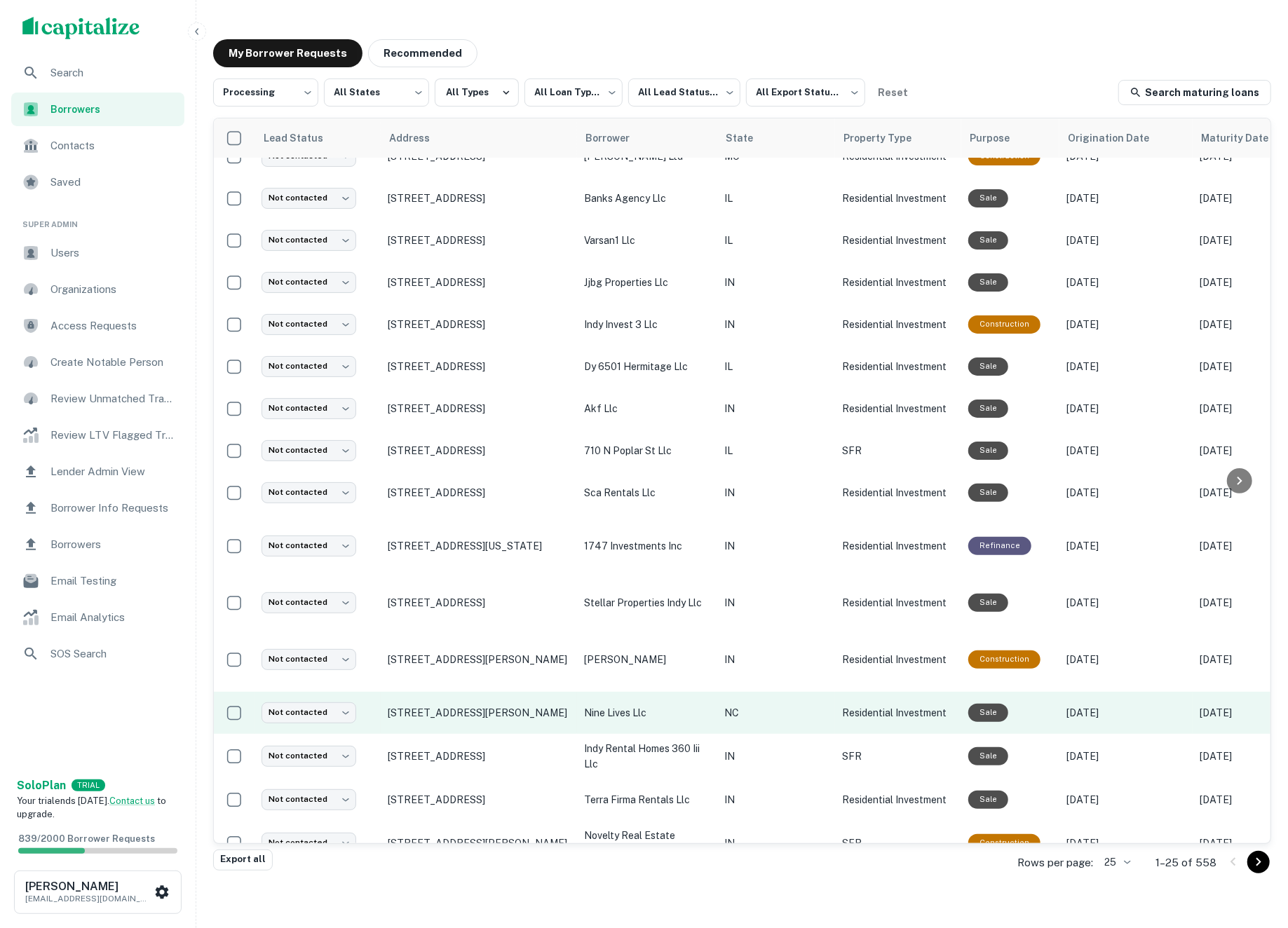
click at [708, 705] on p "nine lives llc" at bounding box center [648, 712] width 126 height 15
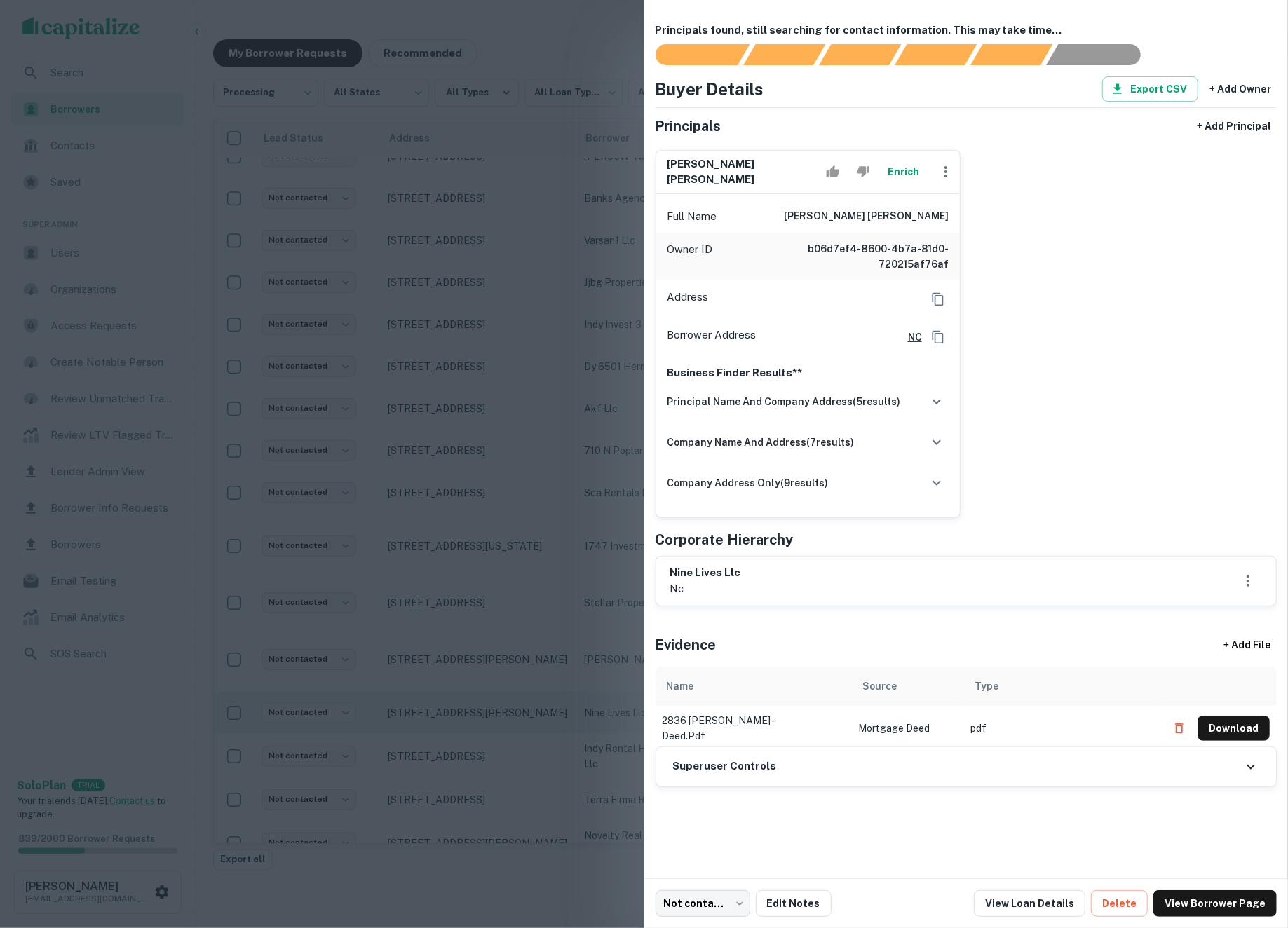
drag, startPoint x: 606, startPoint y: 688, endPoint x: 622, endPoint y: 702, distance: 21.3
click at [606, 688] on div at bounding box center [644, 464] width 1288 height 928
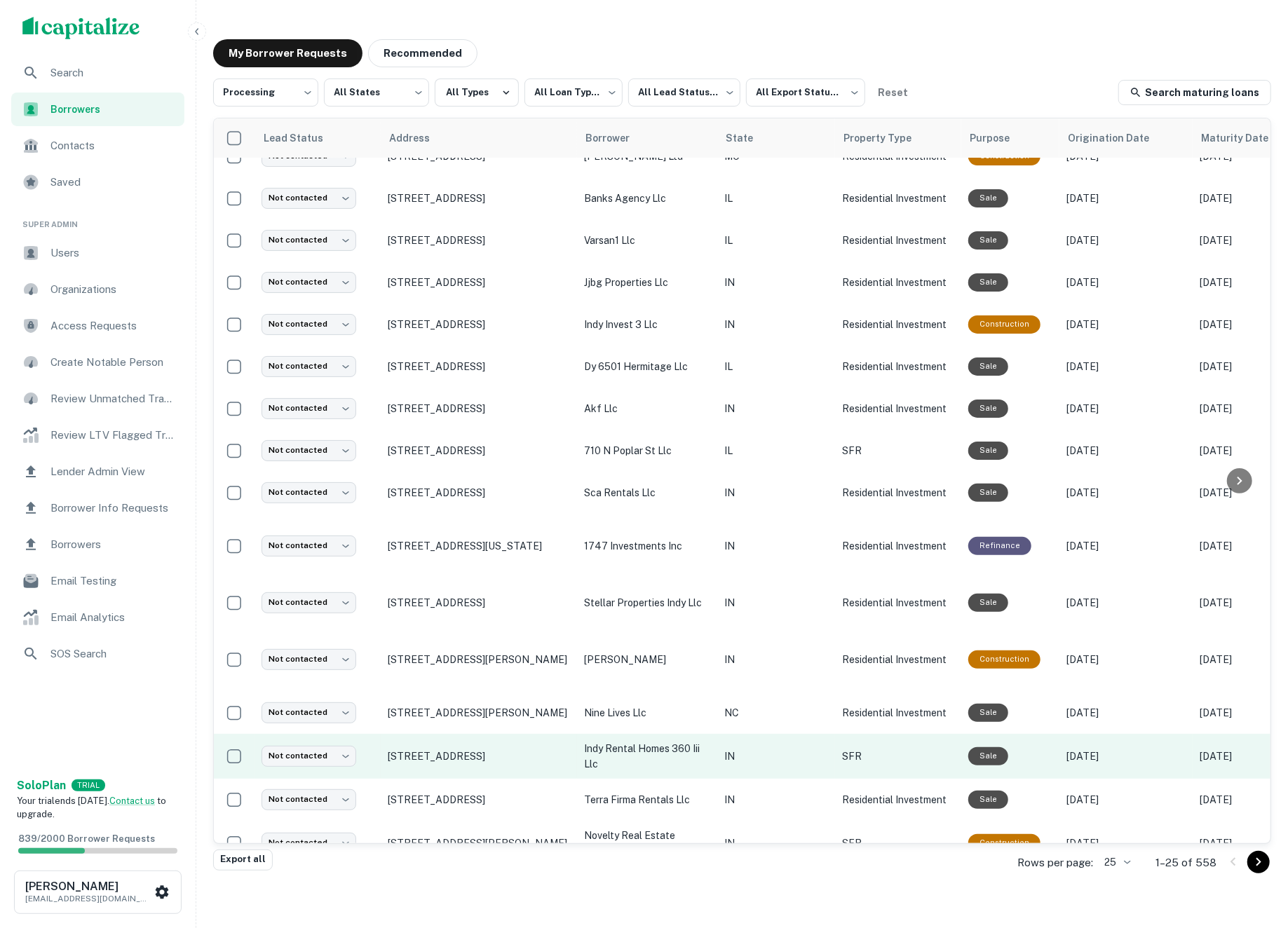
click at [658, 741] on p "indy rental homes 360 iii llc" at bounding box center [648, 756] width 126 height 31
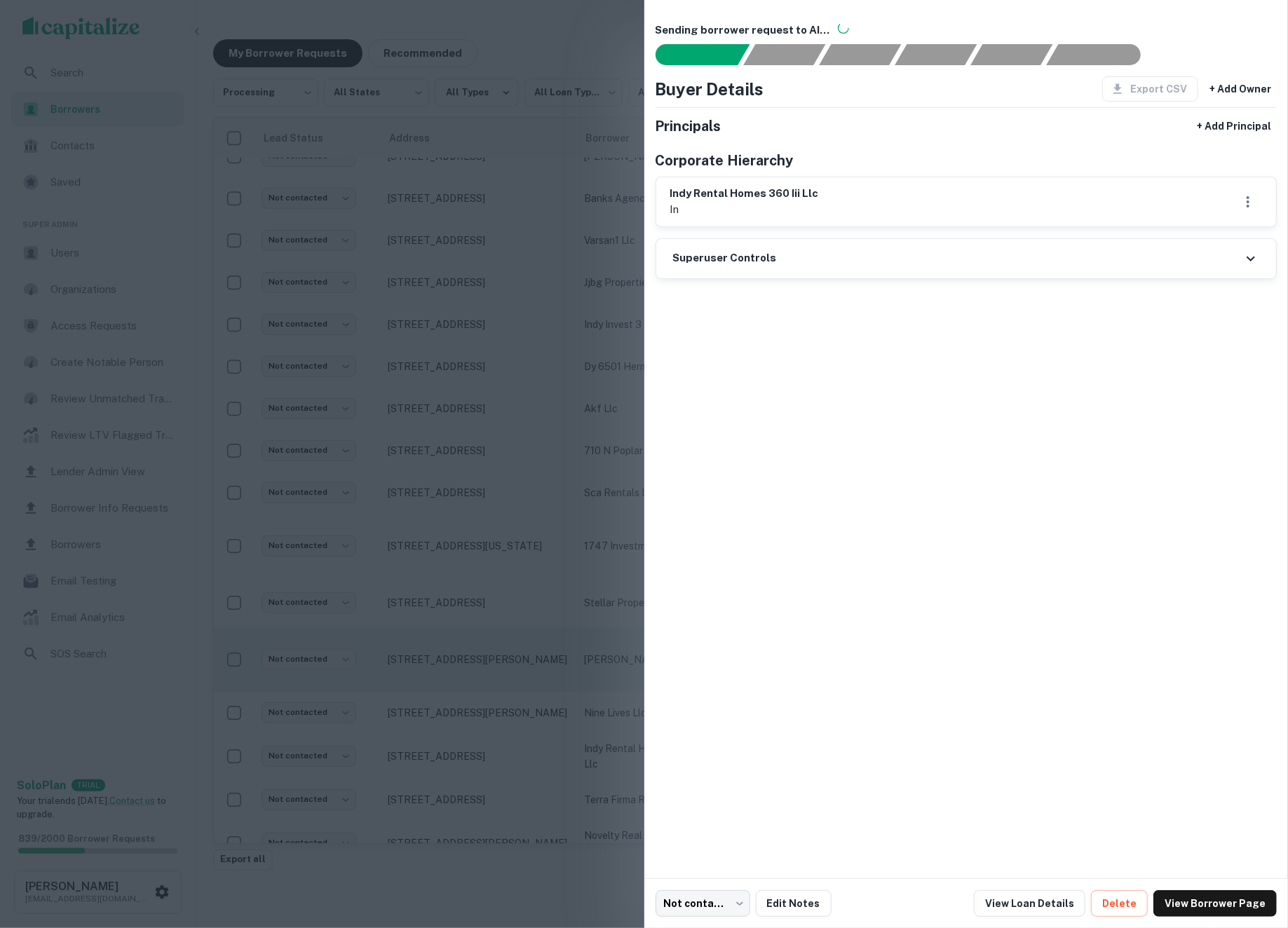
click at [598, 668] on div at bounding box center [644, 464] width 1288 height 928
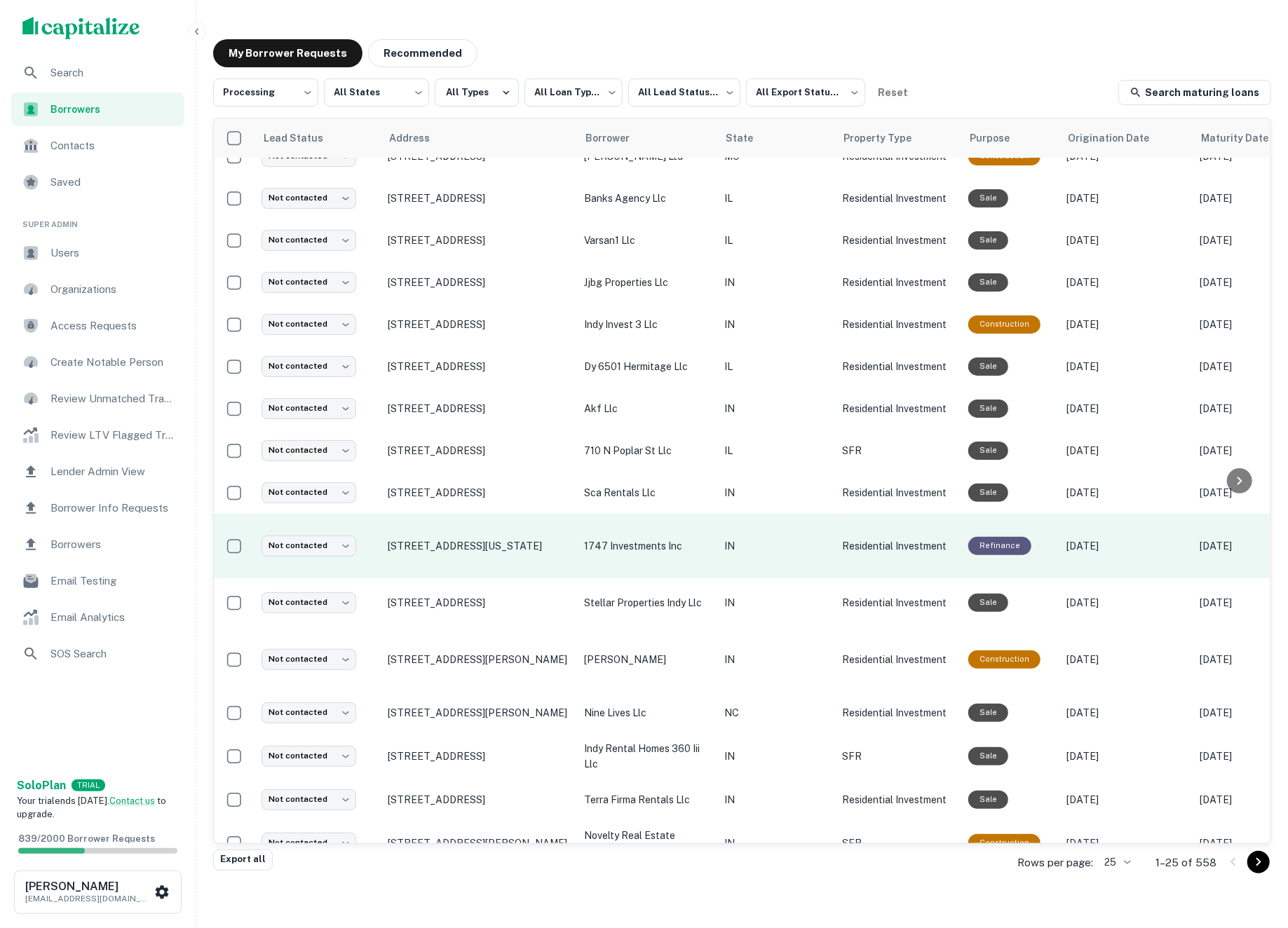
click at [632, 539] on p "1747 investments inc" at bounding box center [648, 546] width 126 height 15
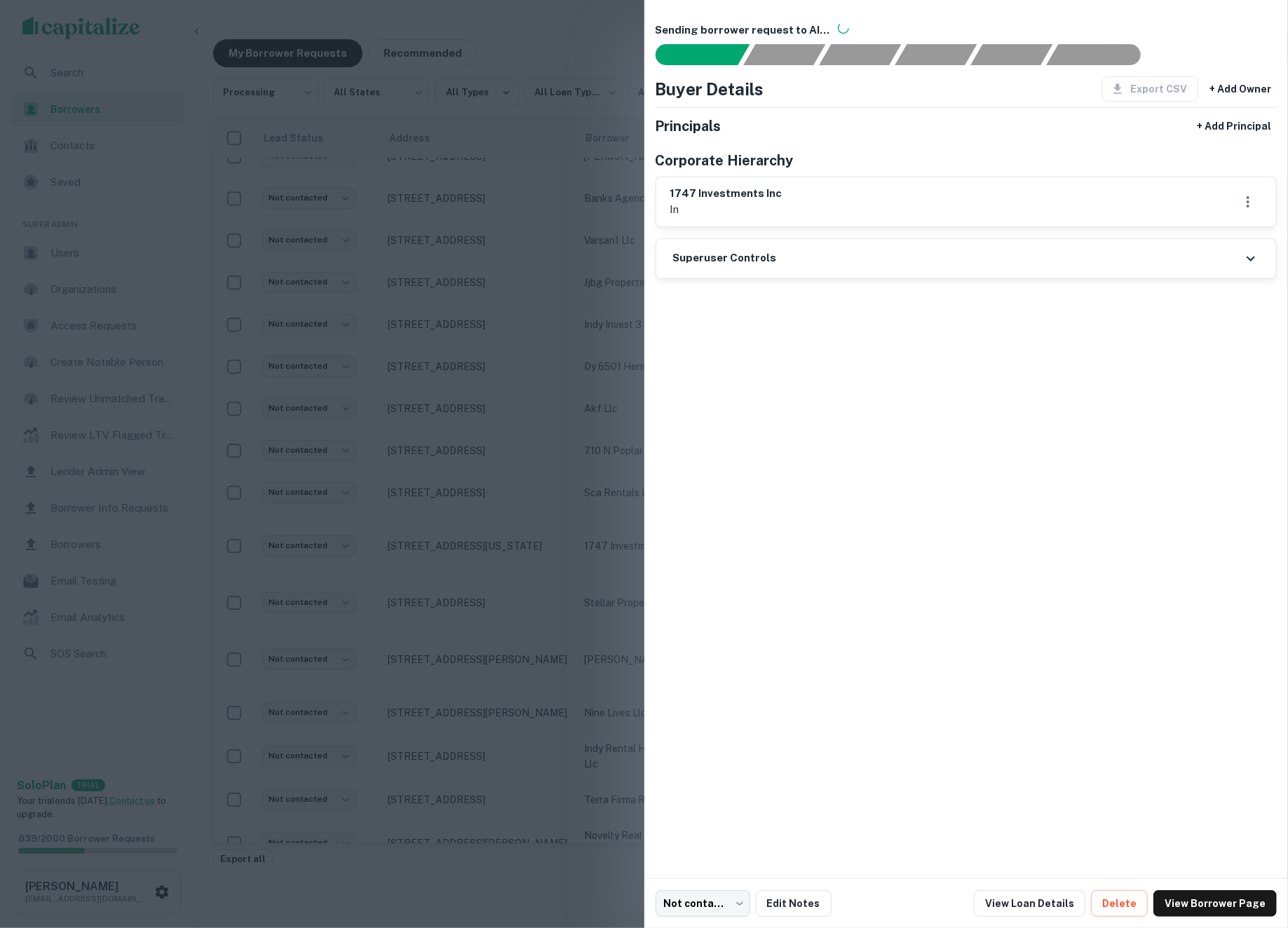
click at [625, 456] on div at bounding box center [644, 464] width 1288 height 928
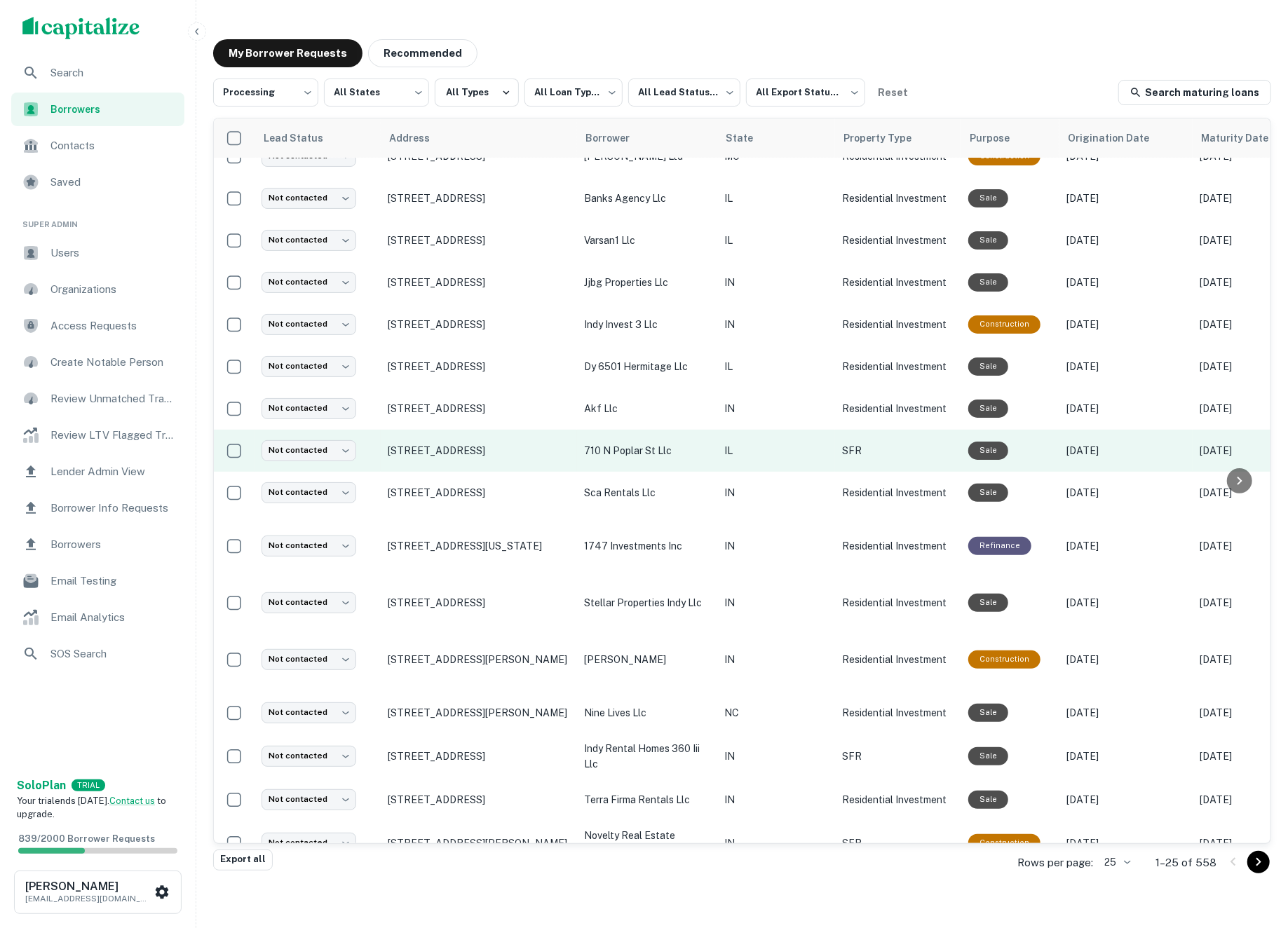
click at [615, 430] on td "710 n poplar st llc" at bounding box center [647, 451] width 140 height 42
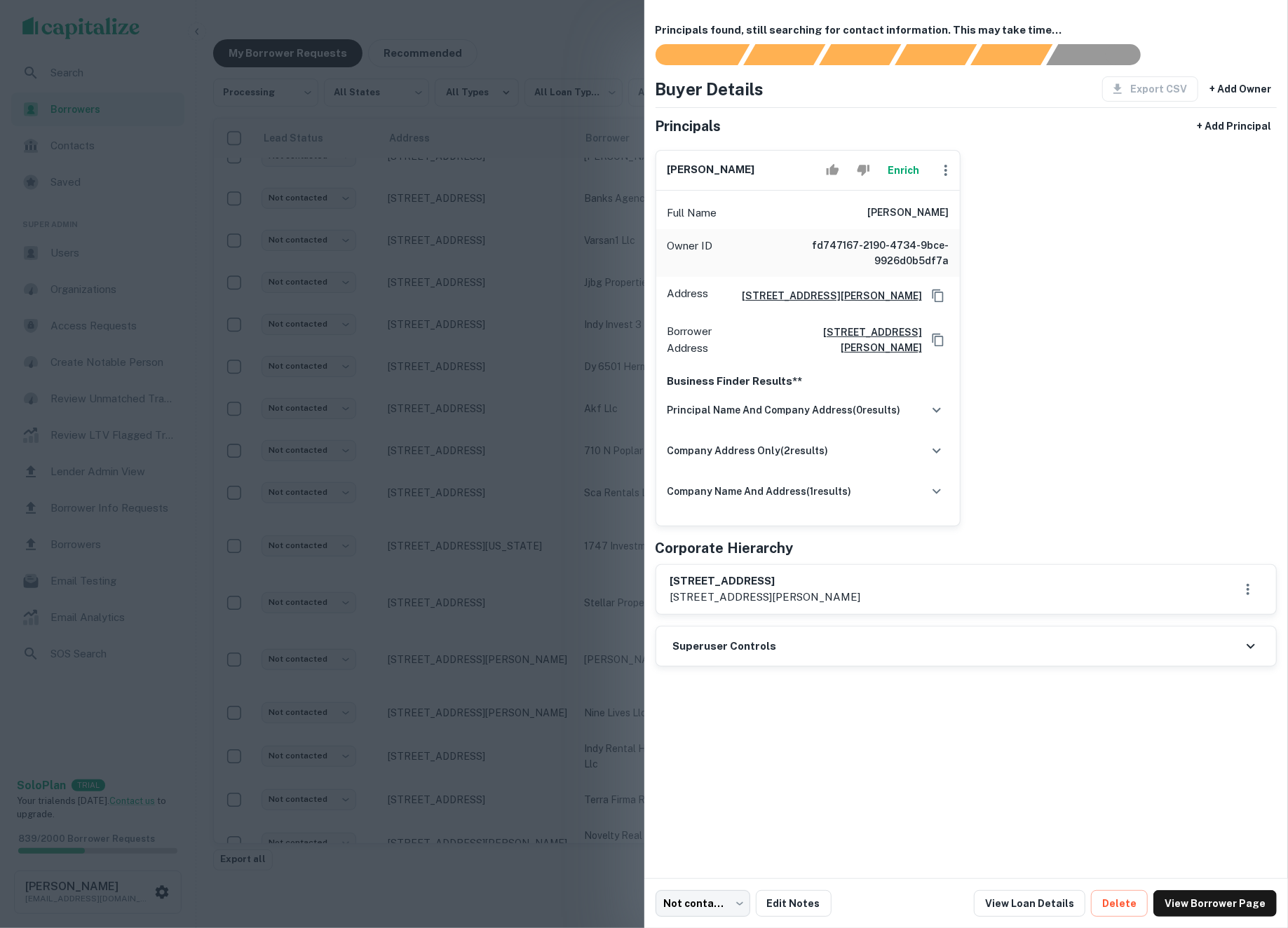
click at [898, 180] on button "Enrich" at bounding box center [904, 170] width 45 height 28
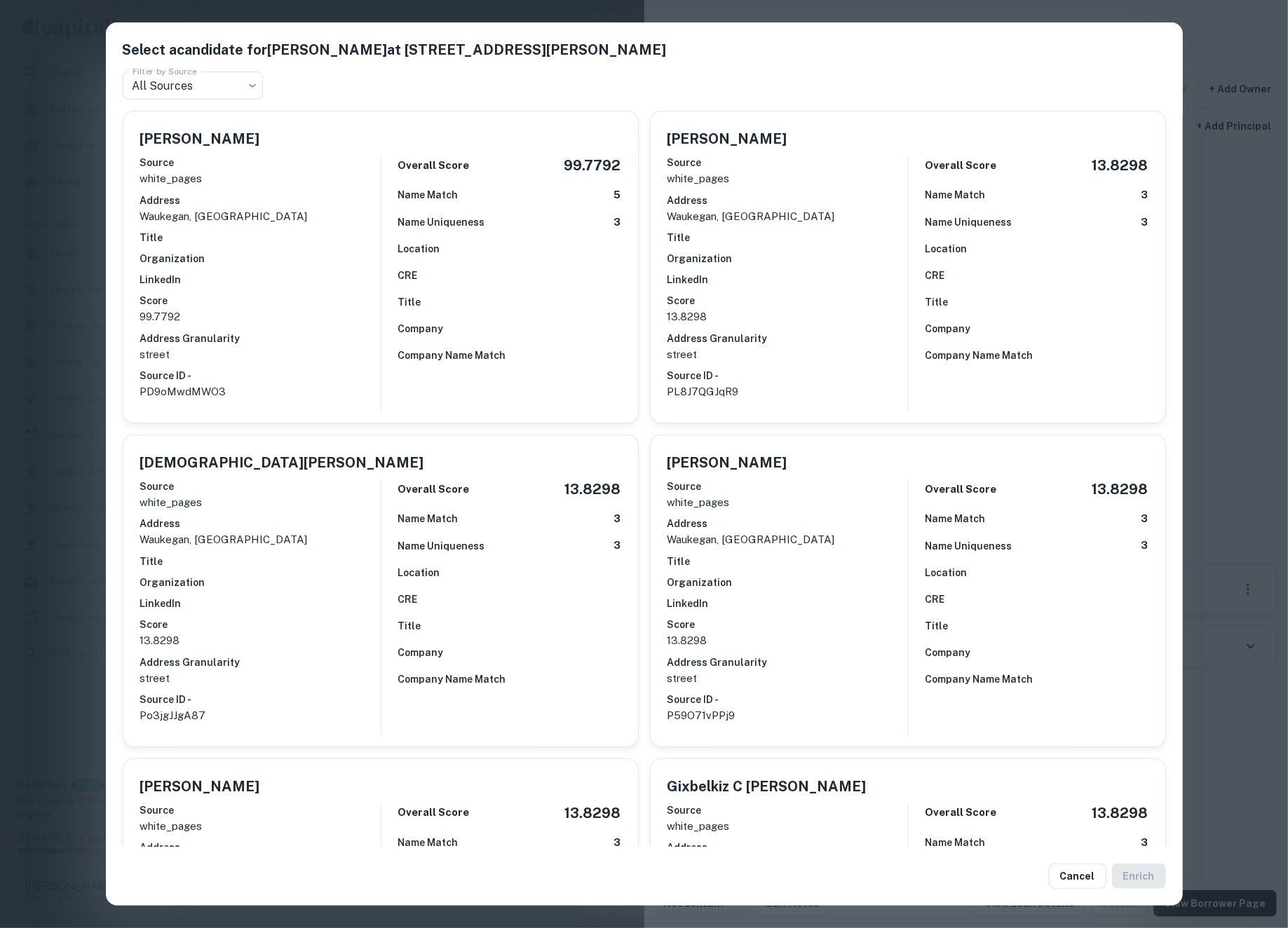
click at [387, 242] on div "Overall Score 99.7792 Name Match 5 Name Uniqueness 3 Location CRE Title Company…" at bounding box center [501, 283] width 240 height 256
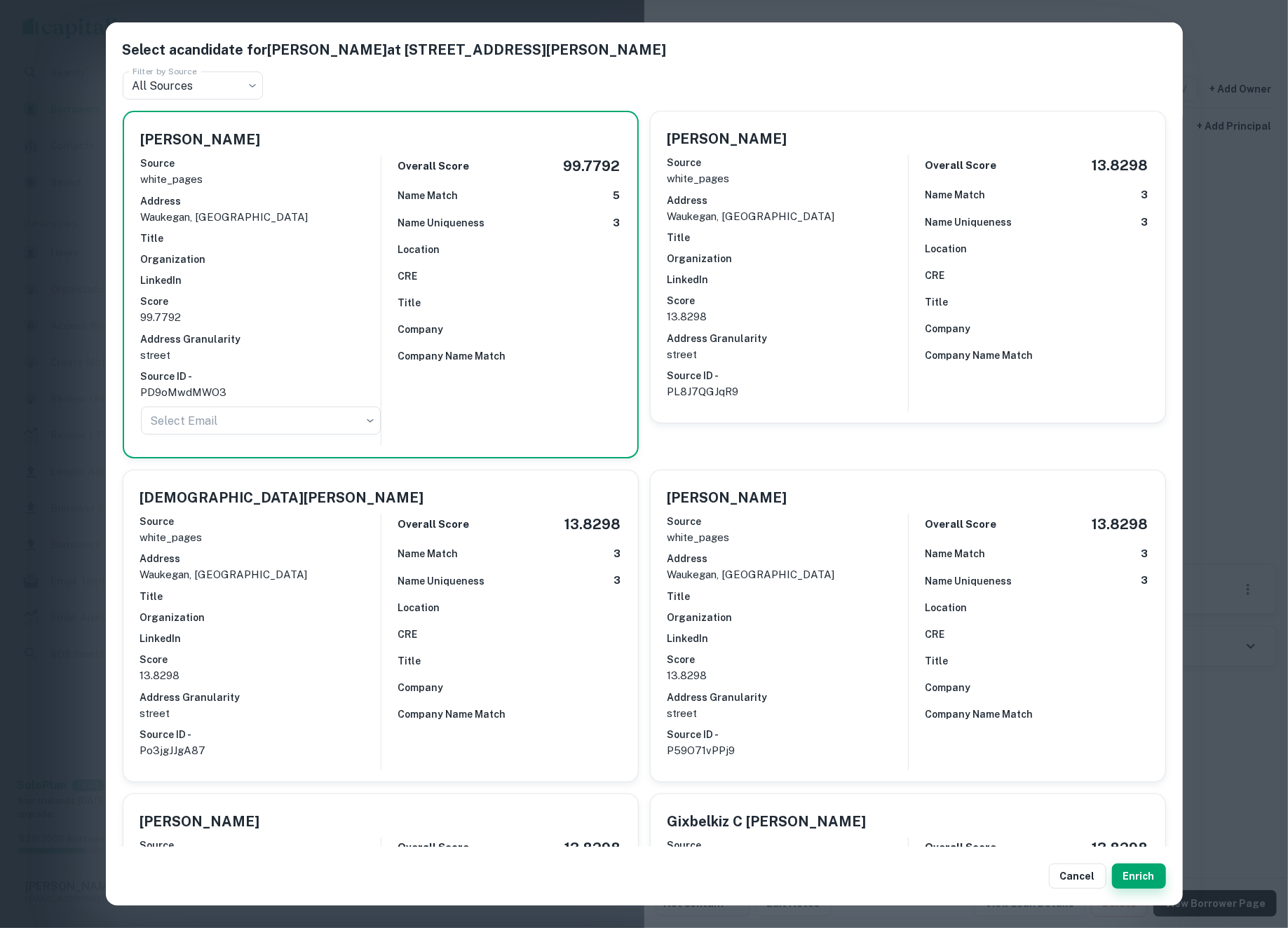
click at [1139, 871] on button "Enrich" at bounding box center [1139, 876] width 54 height 25
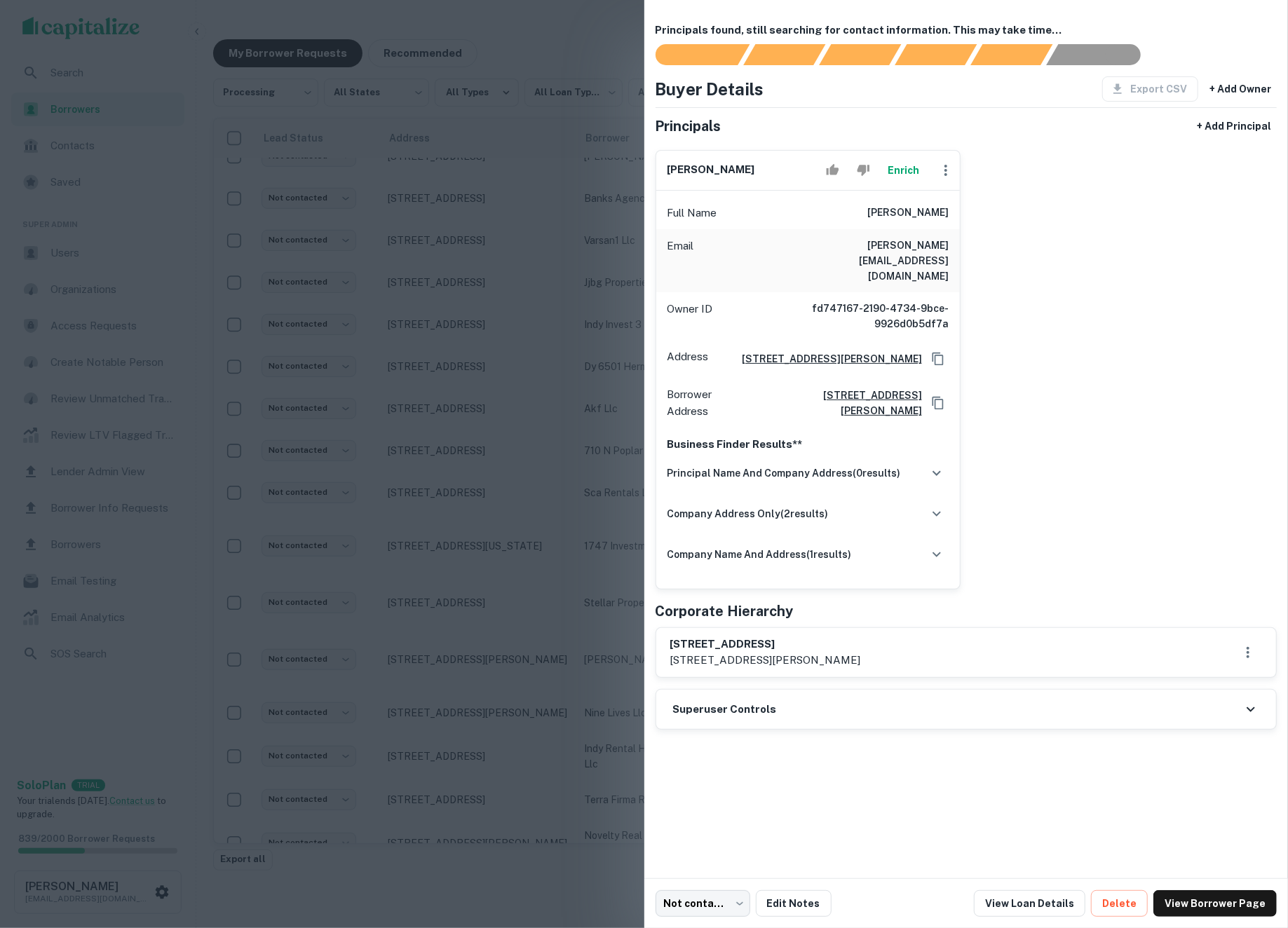
click at [904, 177] on button "Enrich" at bounding box center [904, 170] width 45 height 28
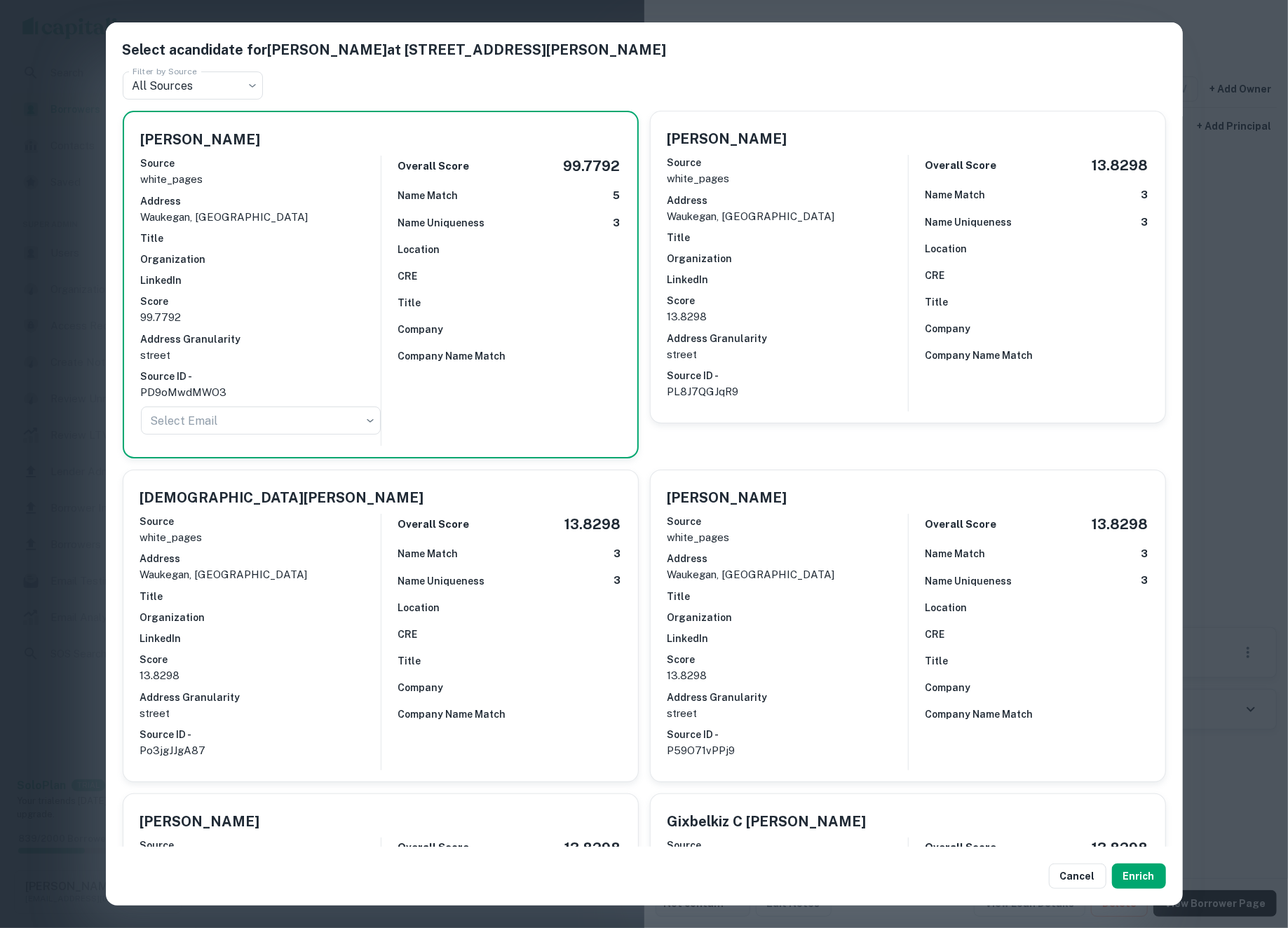
click at [1216, 302] on div "Select a candidate for Jasmin Fajardo at 1729 N Jackson St Filter by Source All…" at bounding box center [644, 464] width 1288 height 928
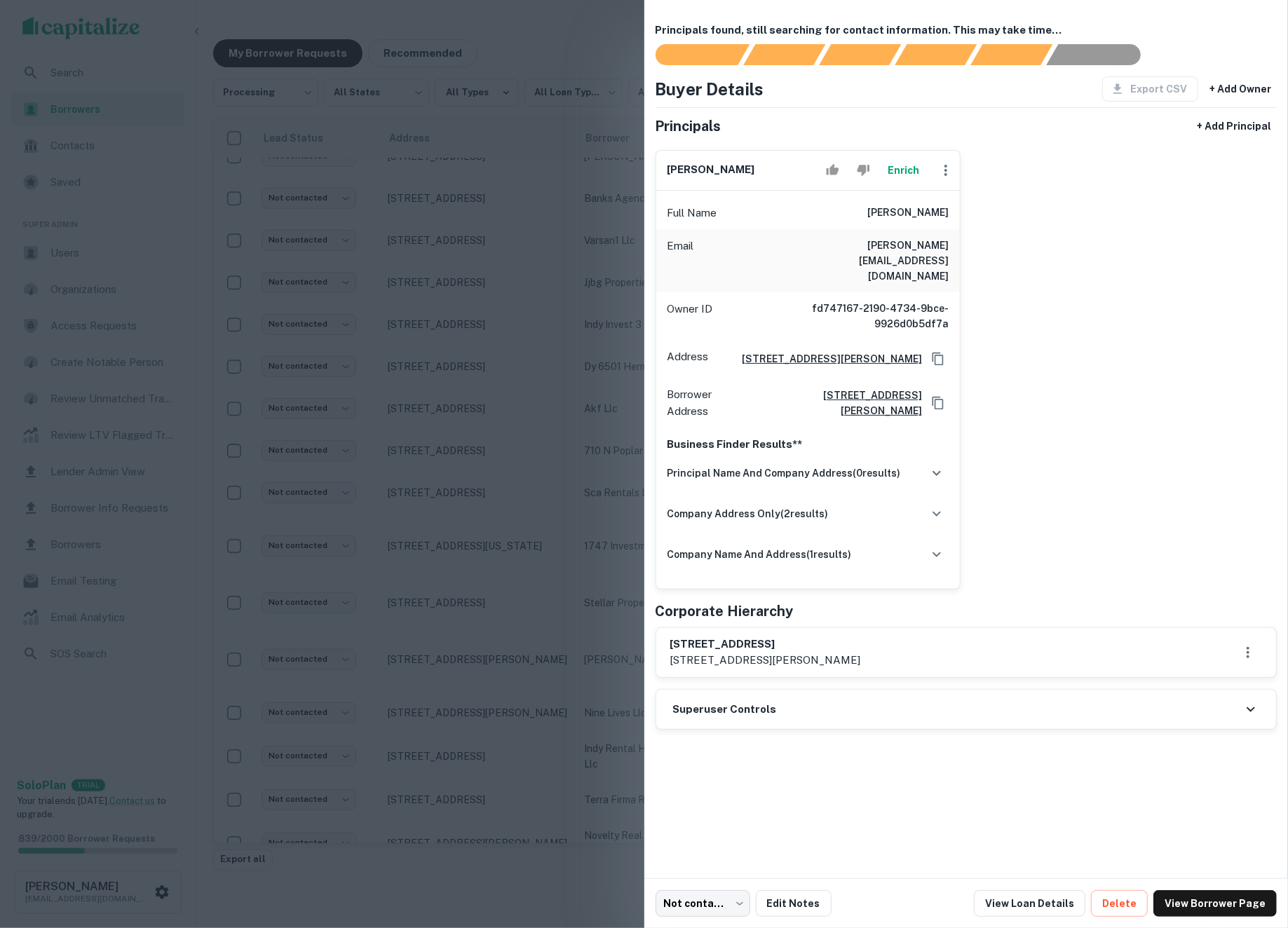
drag, startPoint x: 874, startPoint y: 220, endPoint x: 977, endPoint y: 216, distance: 103.1
click at [982, 216] on div "jasmin fajardo Enrich Full Name jasmin fajardo Email jas.3402@hotmail.com Owner…" at bounding box center [961, 364] width 633 height 451
copy h6 "jasmin fajardo"
click at [517, 557] on div at bounding box center [644, 464] width 1288 height 928
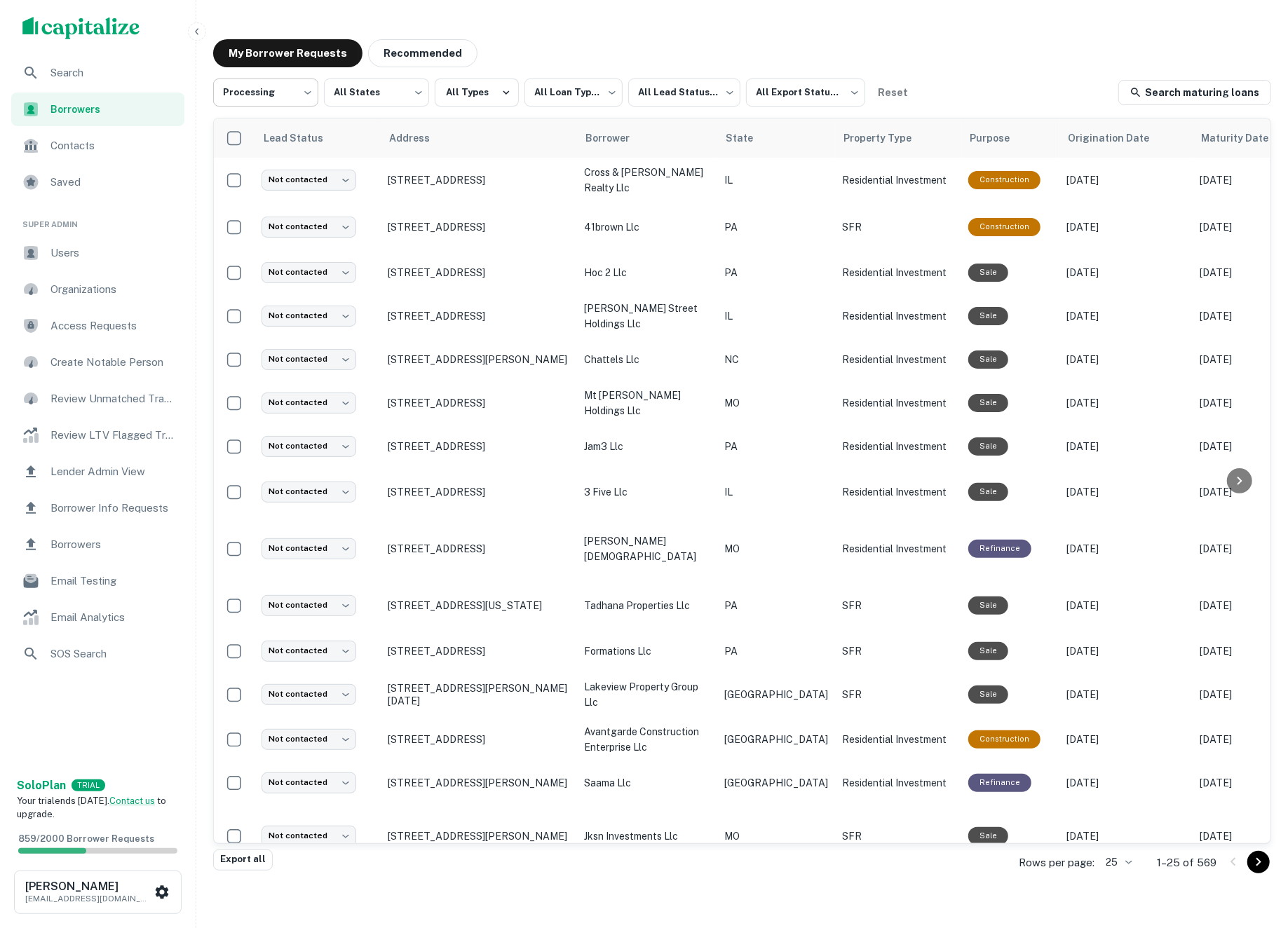
click at [298, 101] on body "**********" at bounding box center [644, 464] width 1288 height 928
click at [279, 175] on li "Fulfilled" at bounding box center [265, 179] width 106 height 25
type input "*********"
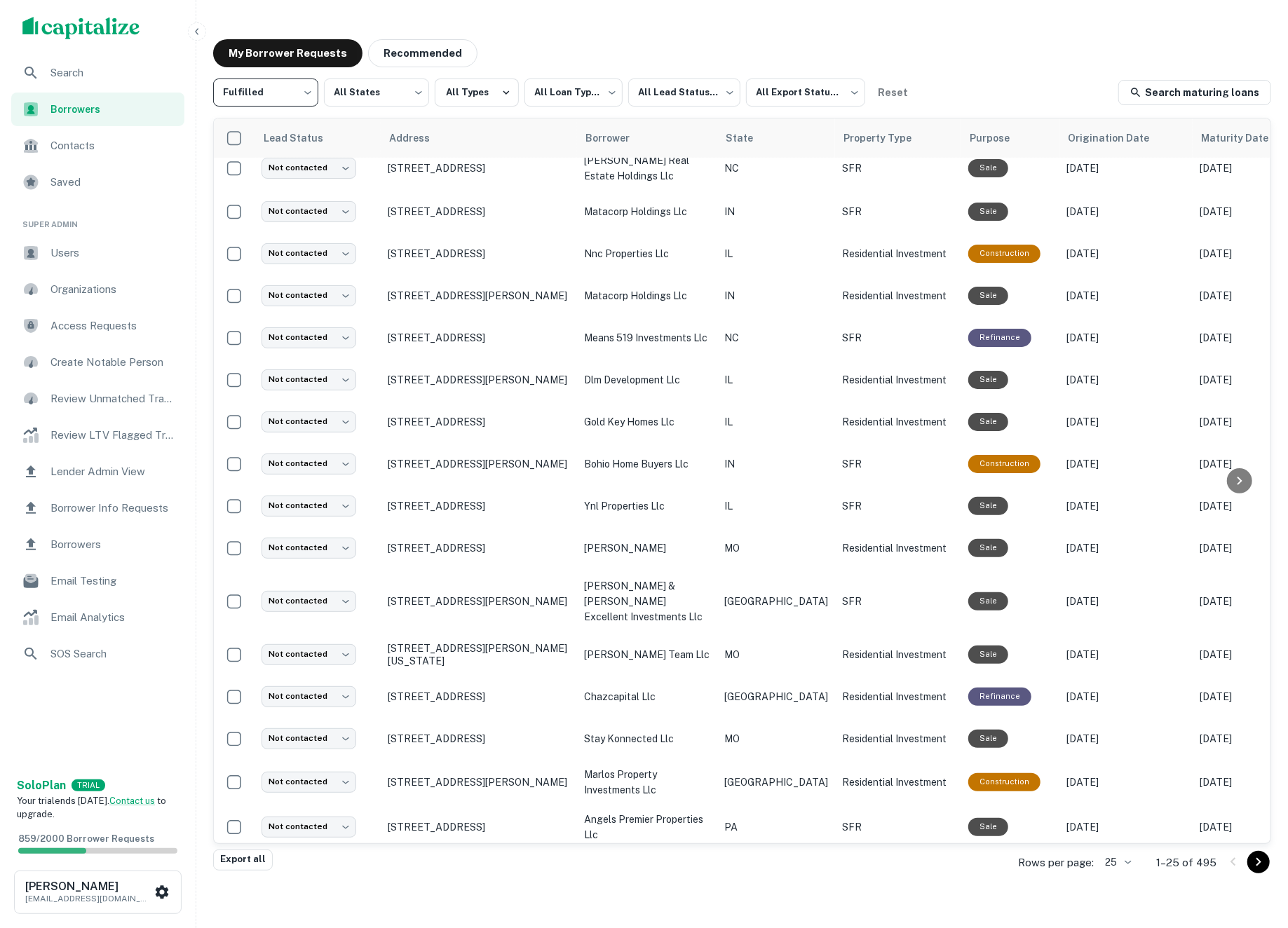
scroll to position [397, 0]
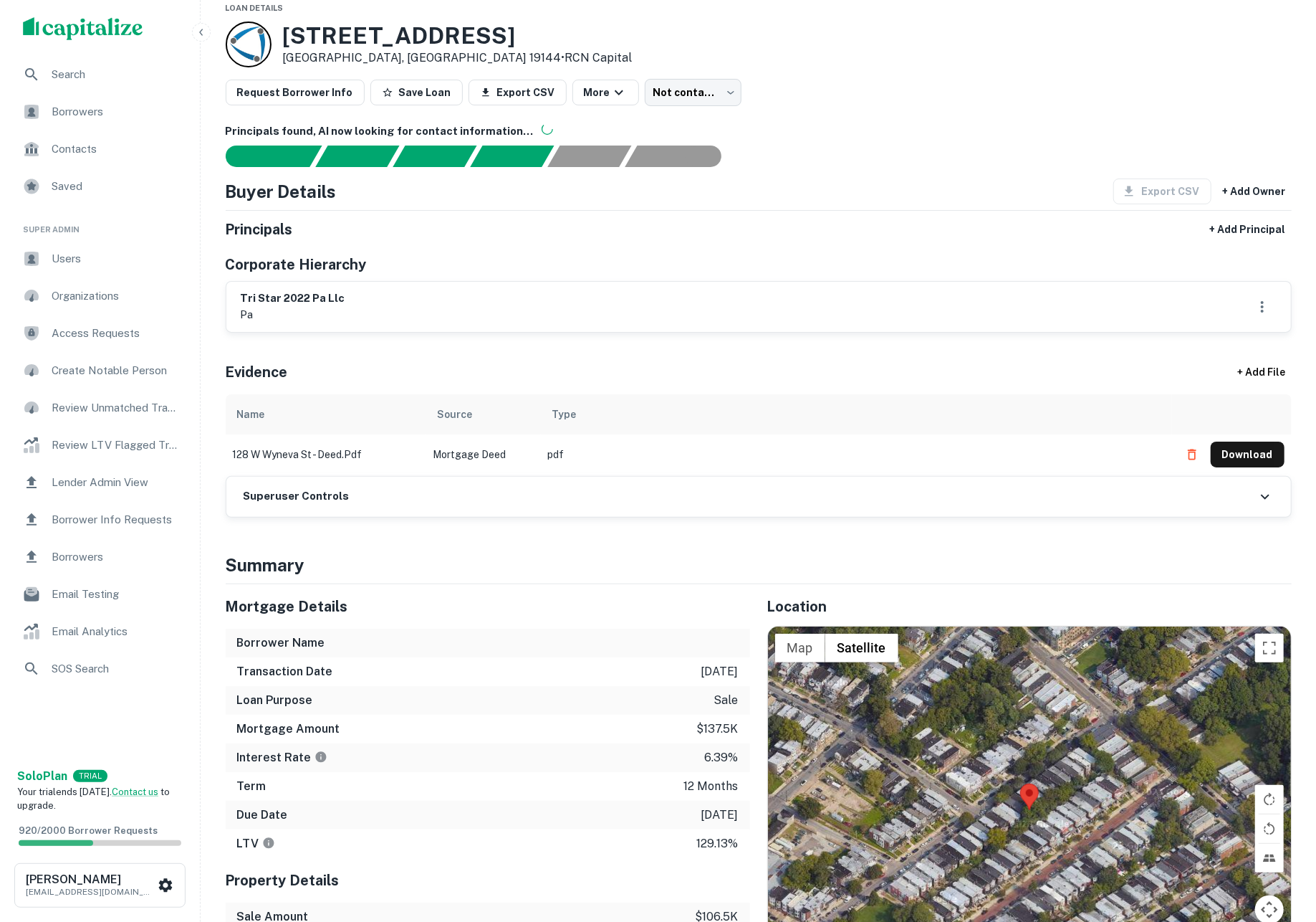
scroll to position [27, 0]
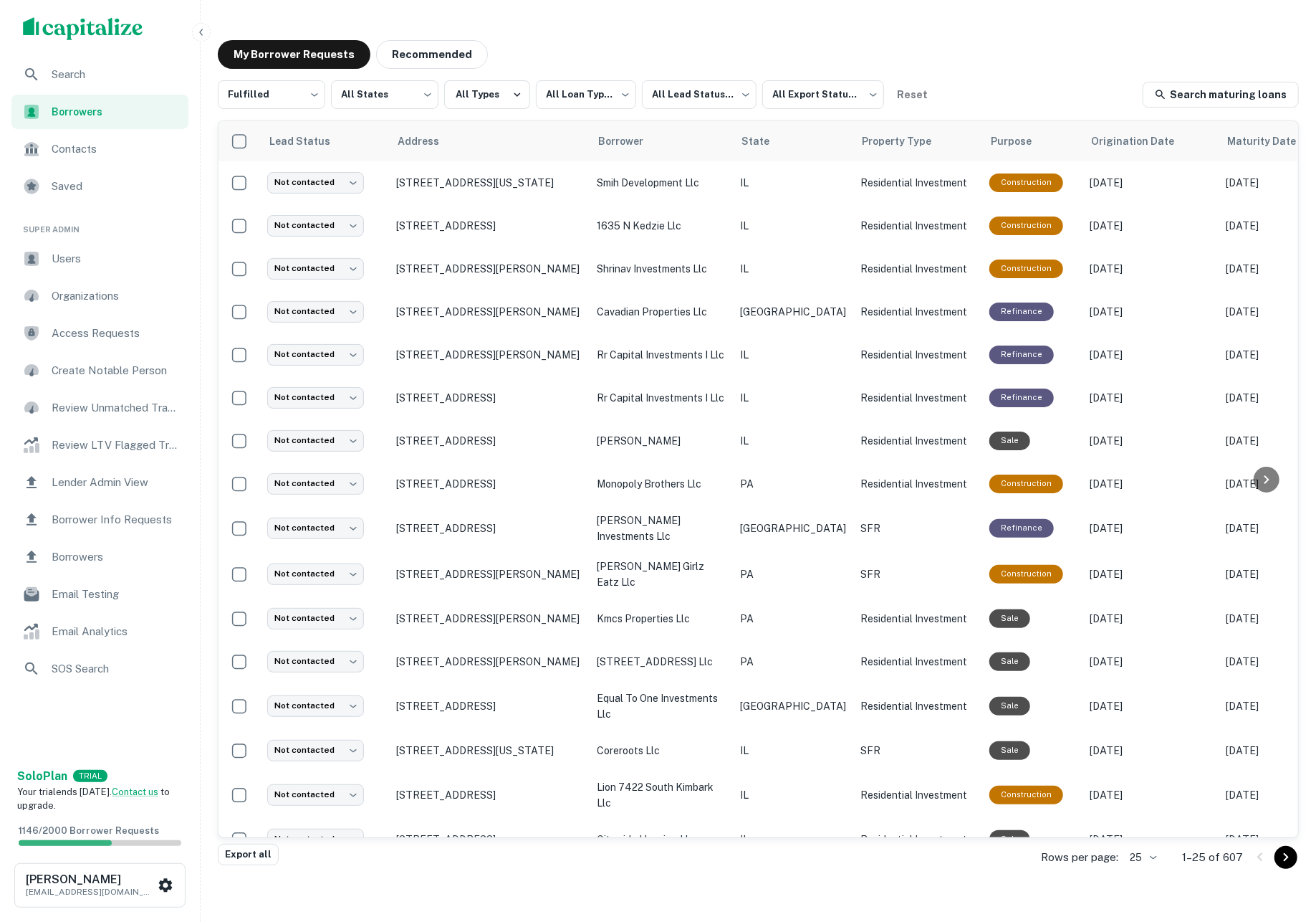
click at [629, 35] on div "**********" at bounding box center [758, 442] width 1104 height 829
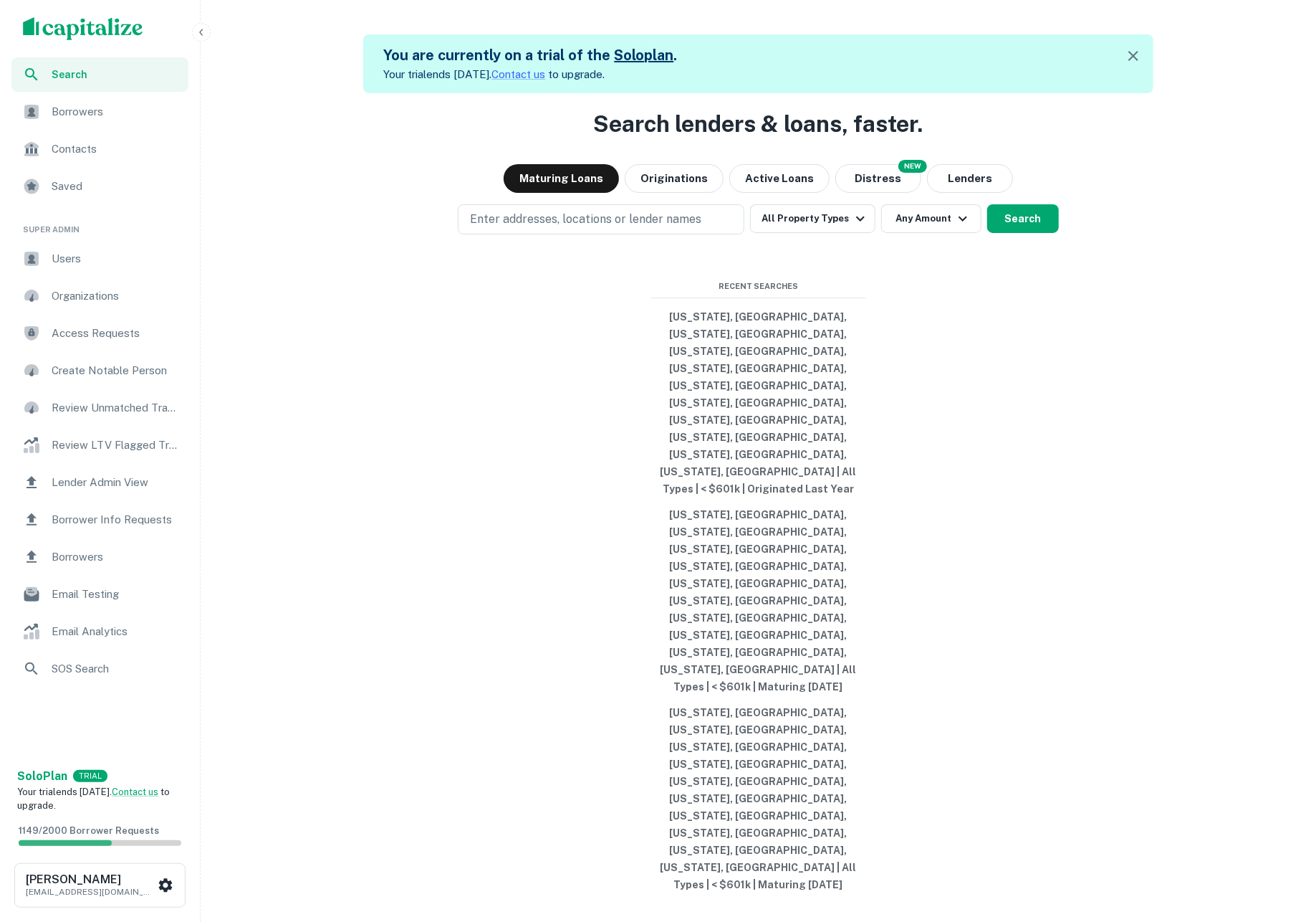
click at [113, 107] on span "Borrowers" at bounding box center [116, 111] width 128 height 17
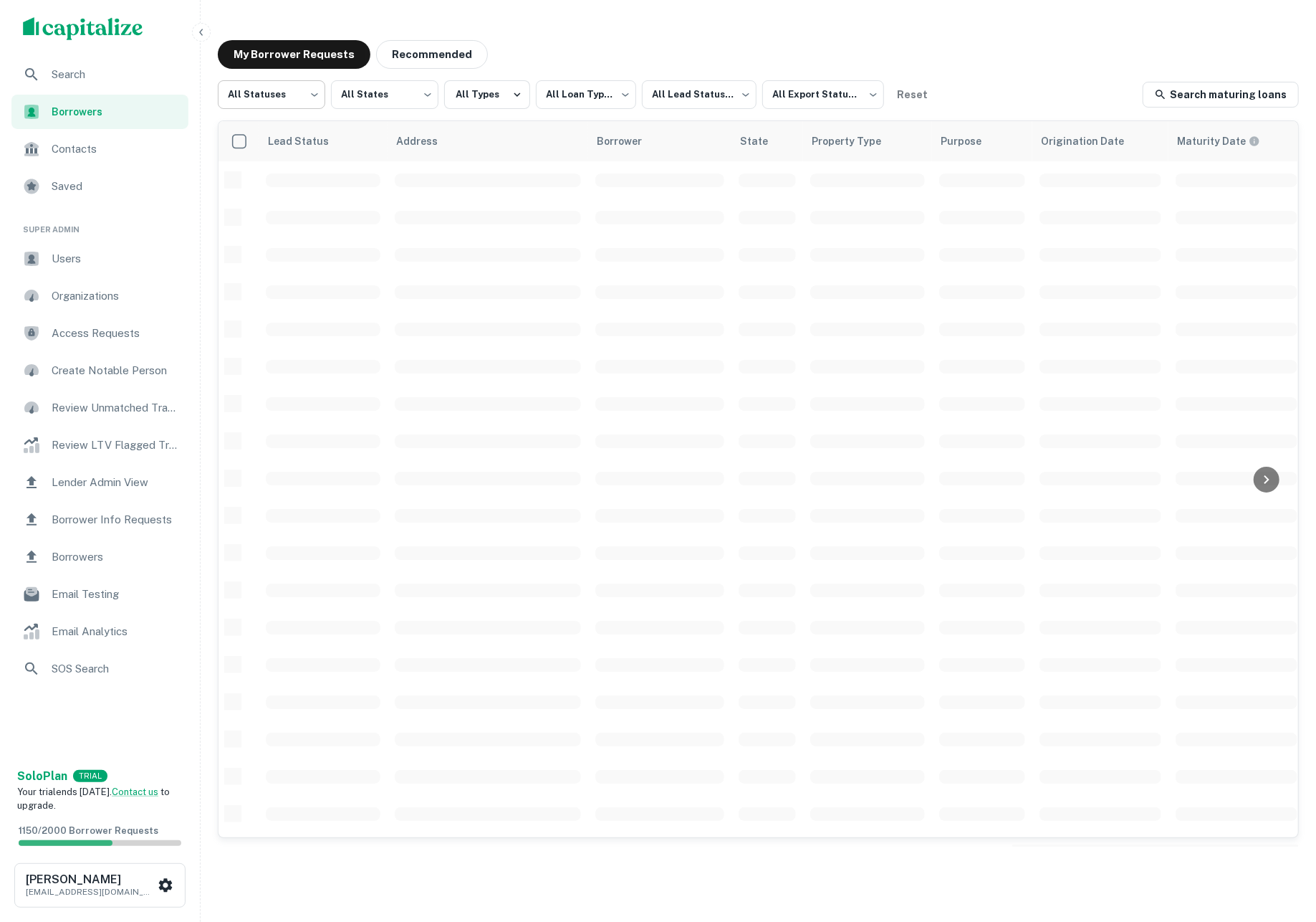
click at [299, 106] on body "**********" at bounding box center [658, 461] width 1316 height 922
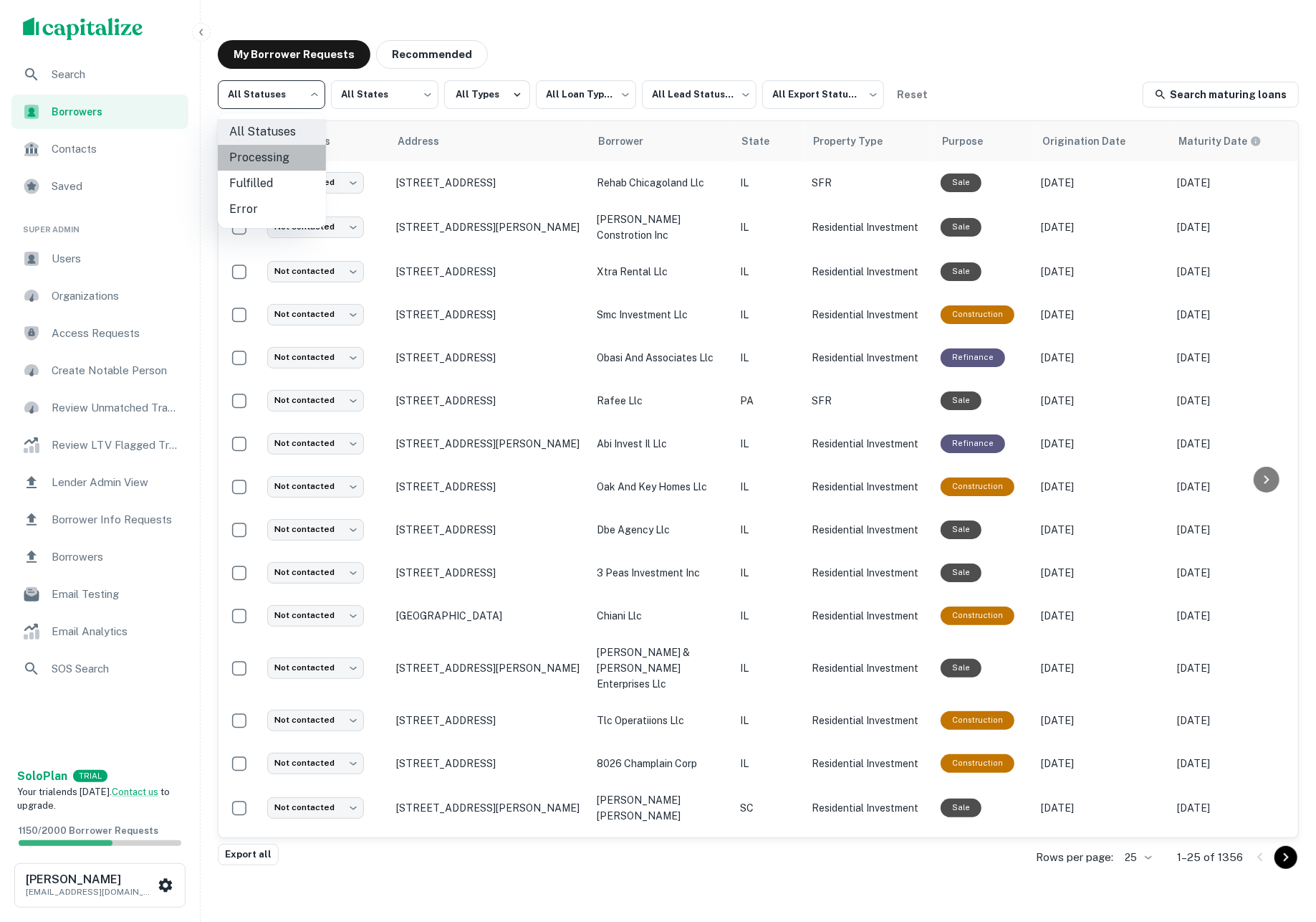
click at [292, 150] on li "Processing" at bounding box center [271, 157] width 108 height 25
type input "**********"
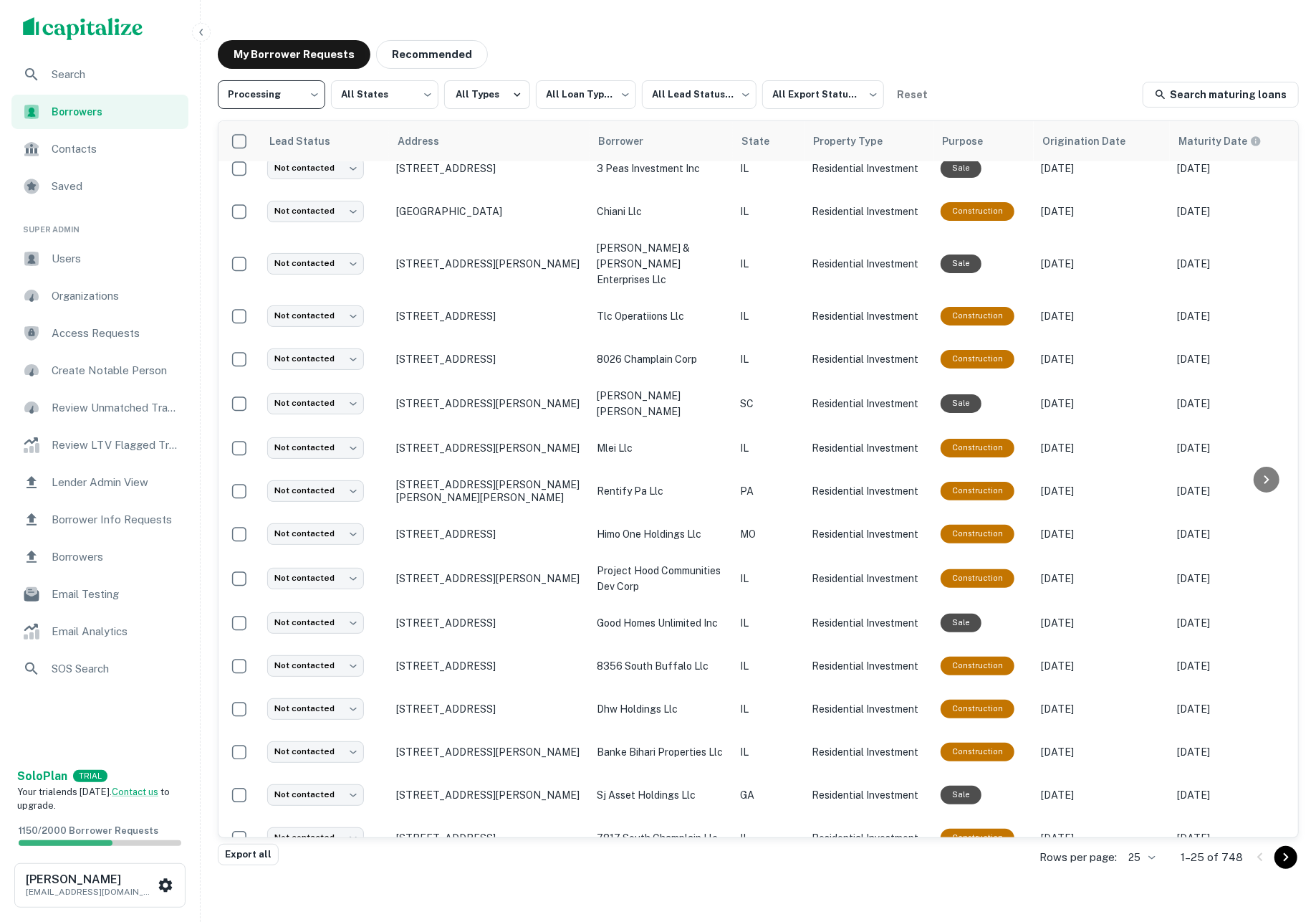
scroll to position [403, 0]
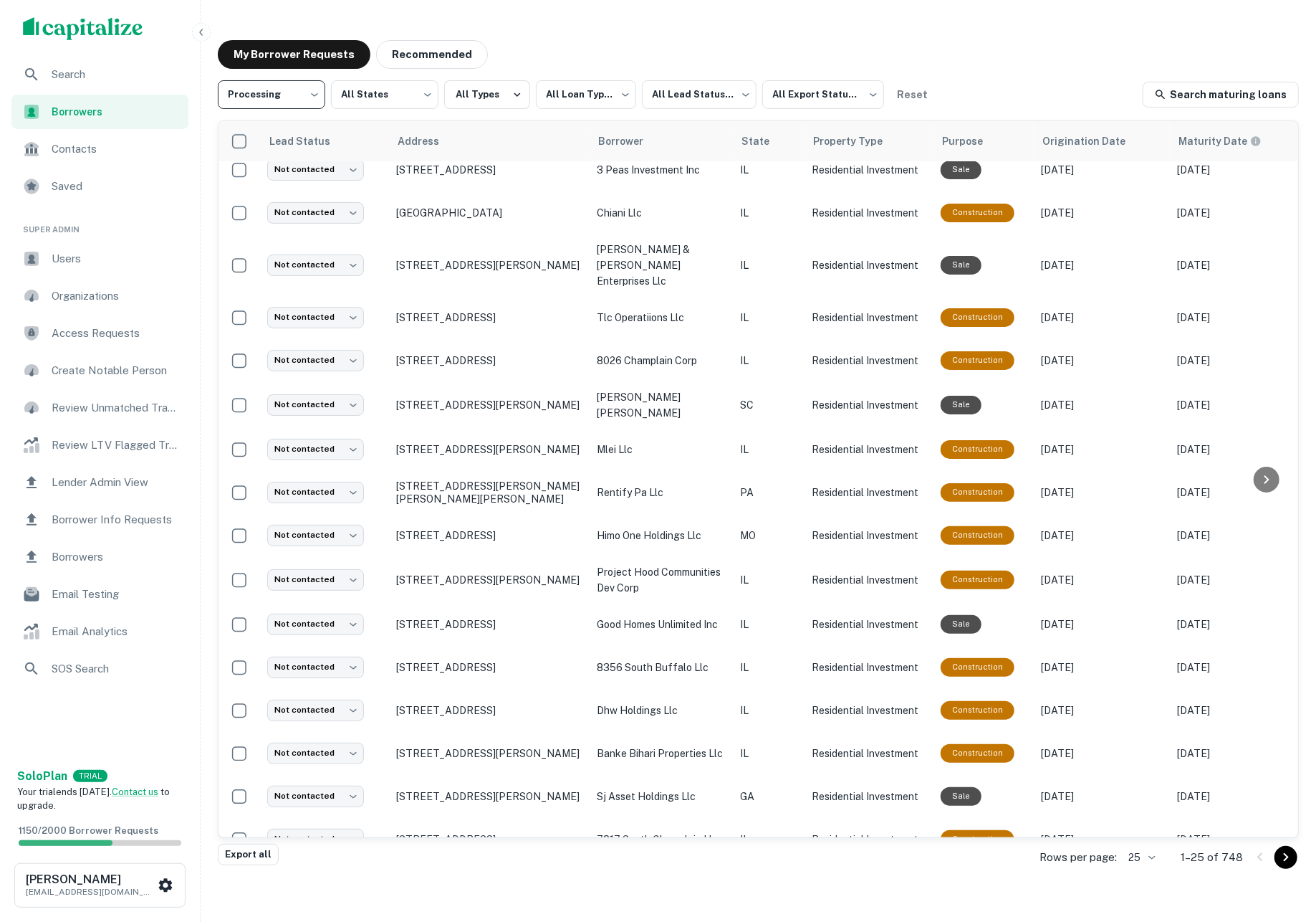
click at [1135, 853] on body "**********" at bounding box center [658, 461] width 1316 height 922
click at [1136, 889] on li "1000" at bounding box center [1133, 891] width 49 height 25
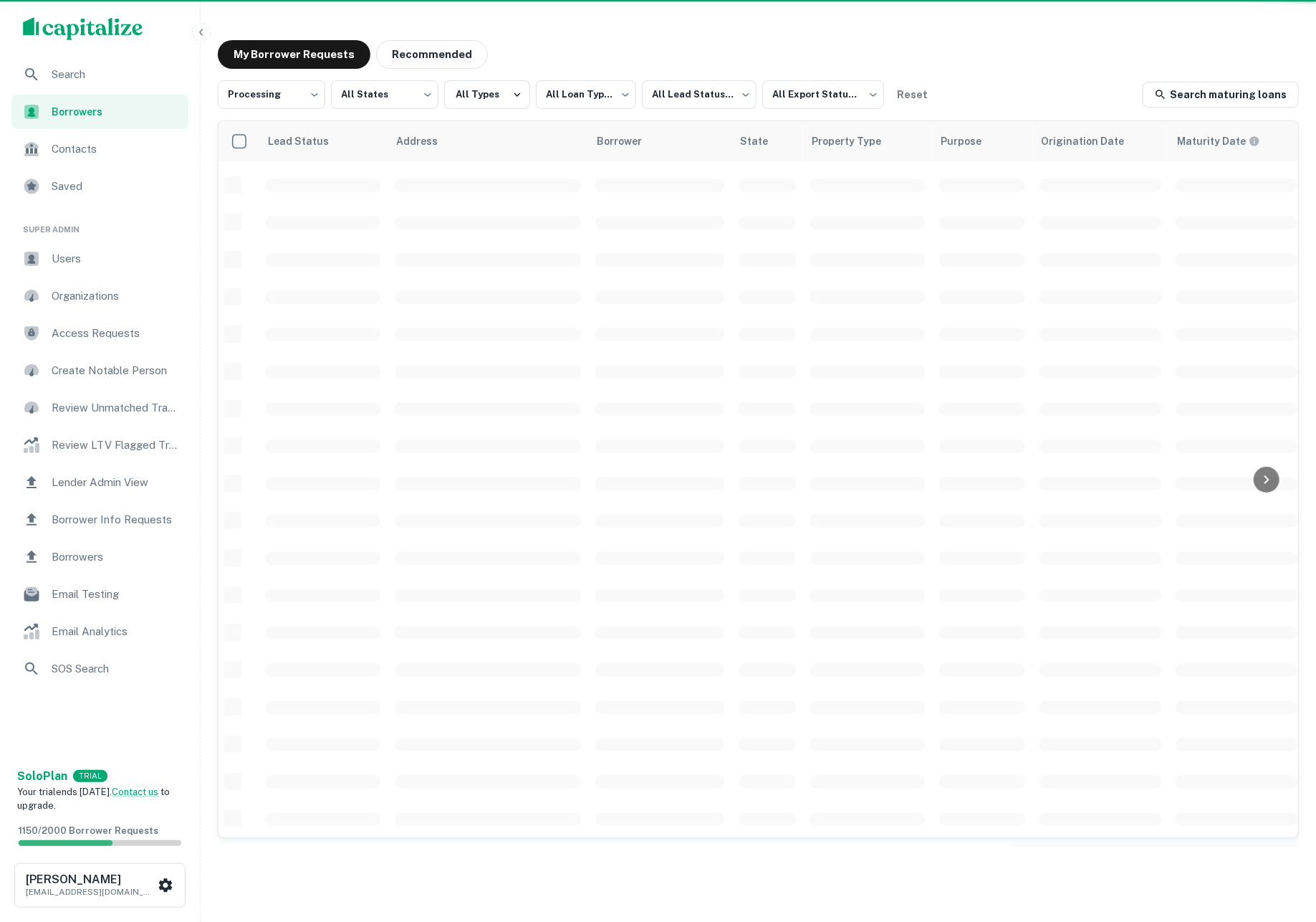
scroll to position [256, 0]
click at [85, 116] on span "Borrowers" at bounding box center [116, 111] width 128 height 15
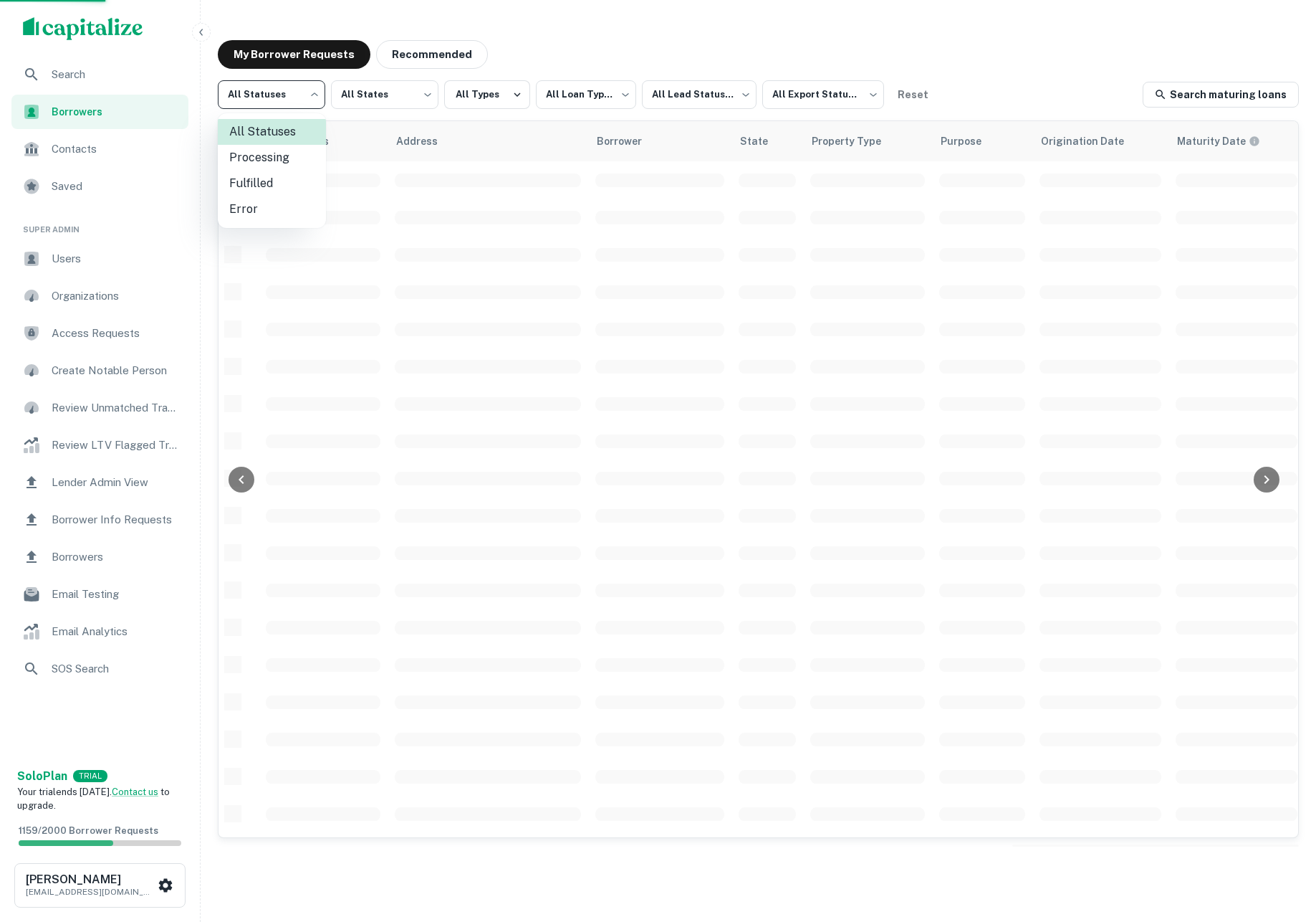
click at [287, 93] on body "**********" at bounding box center [658, 461] width 1316 height 922
click at [291, 155] on li "Processing" at bounding box center [271, 157] width 108 height 25
type input "**********"
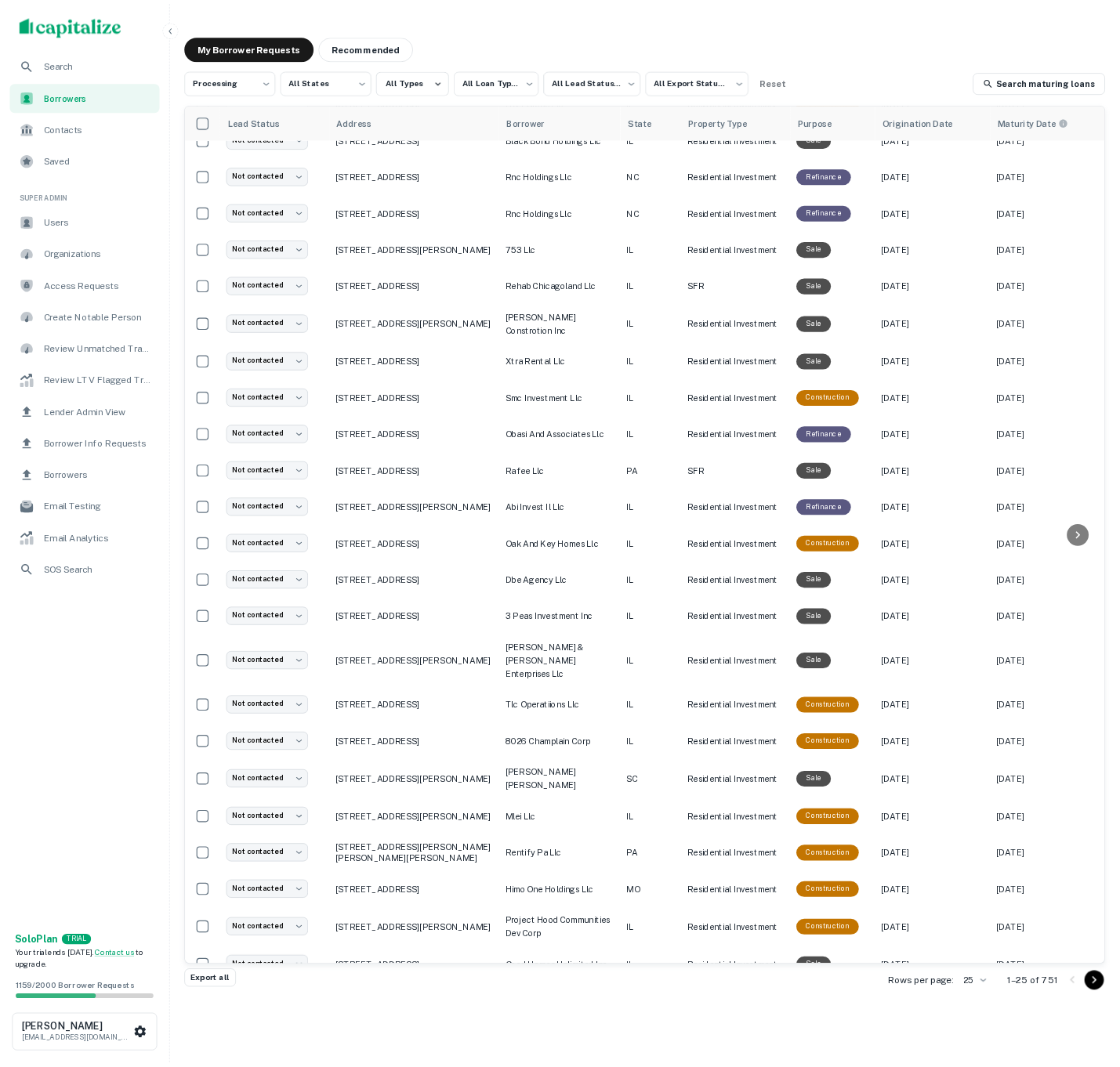
scroll to position [116, 0]
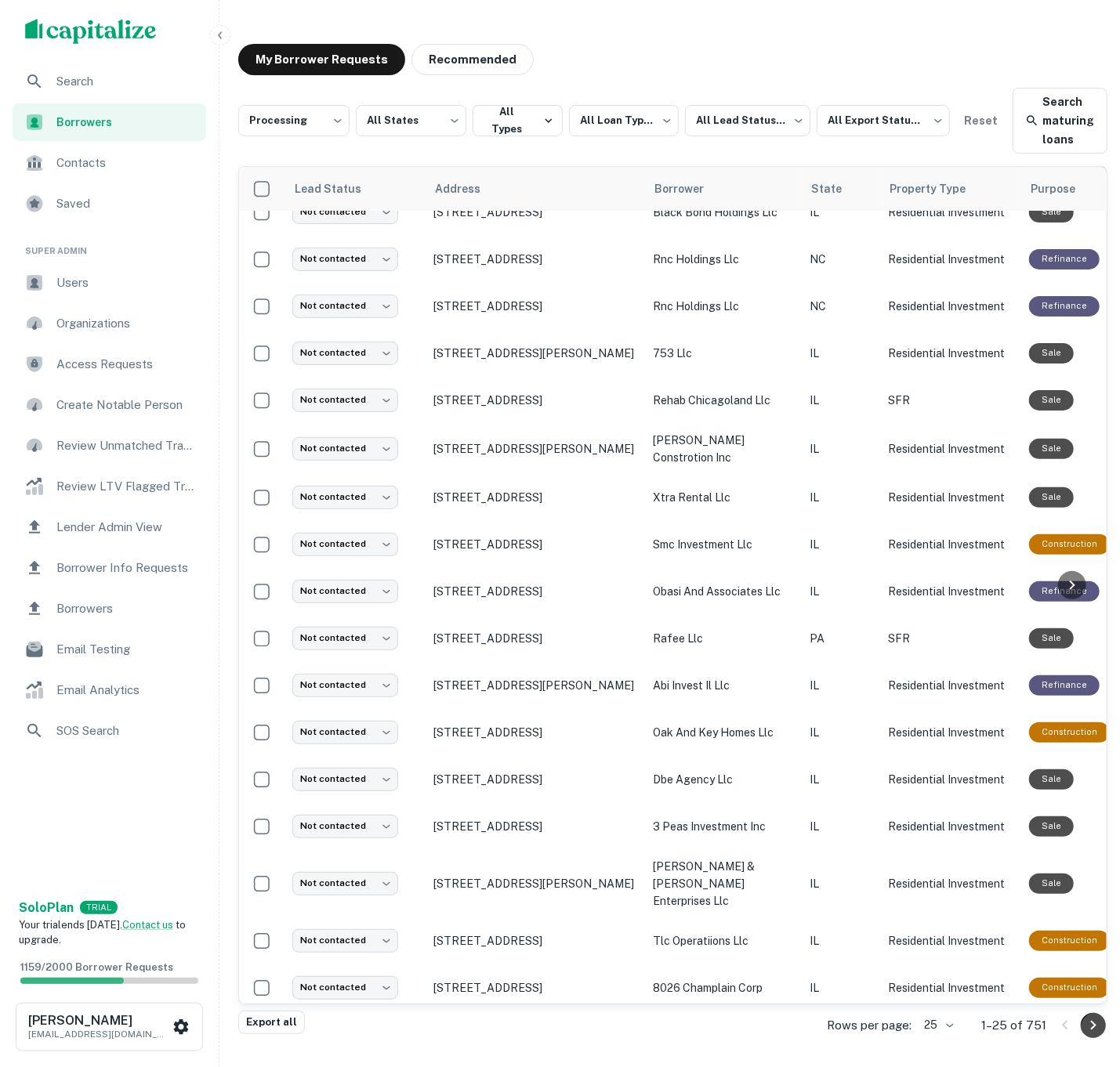
click at [1092, 1007] on icon "Go to next page" at bounding box center [1094, 1024] width 6 height 9
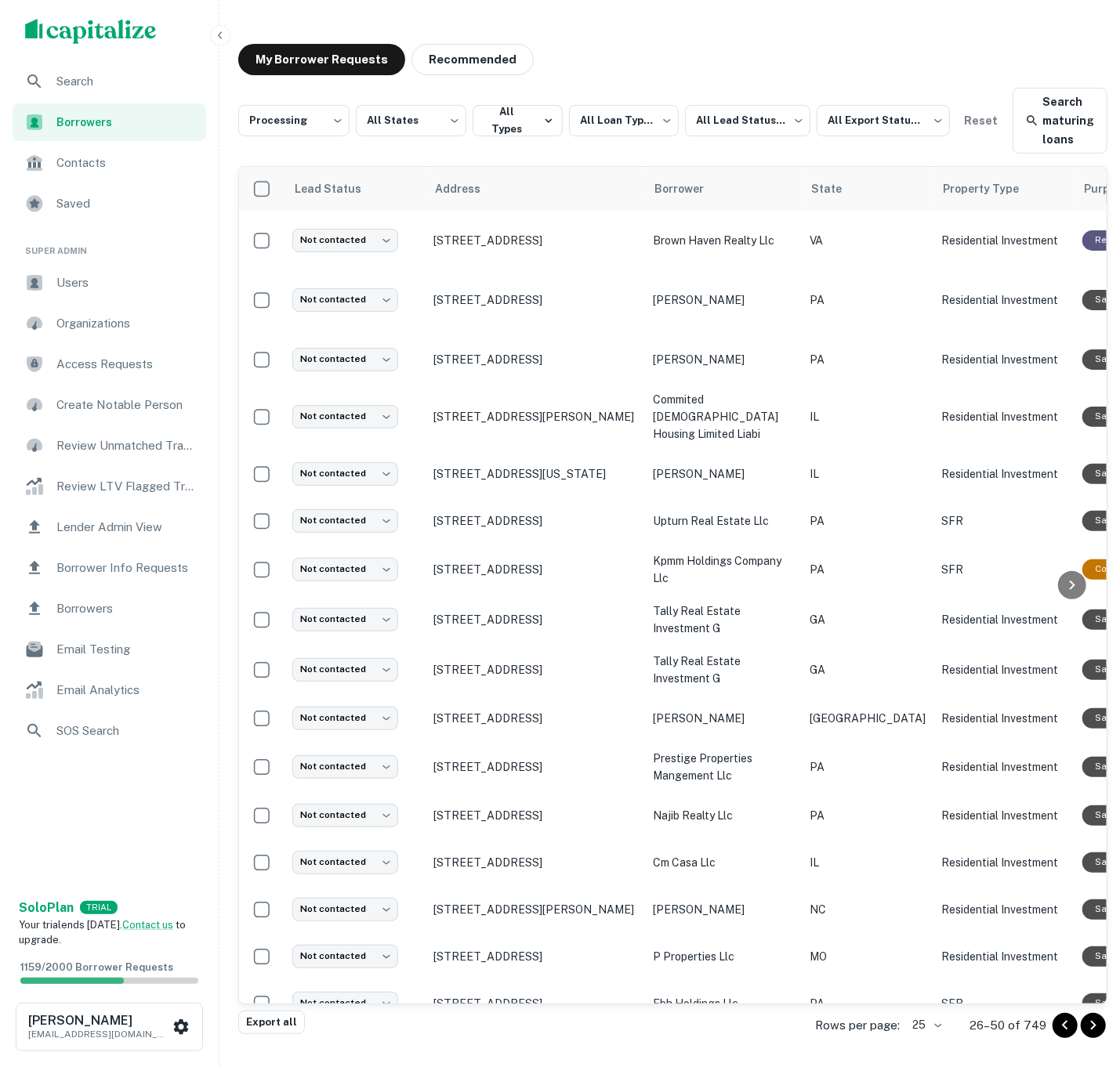
scroll to position [418, 0]
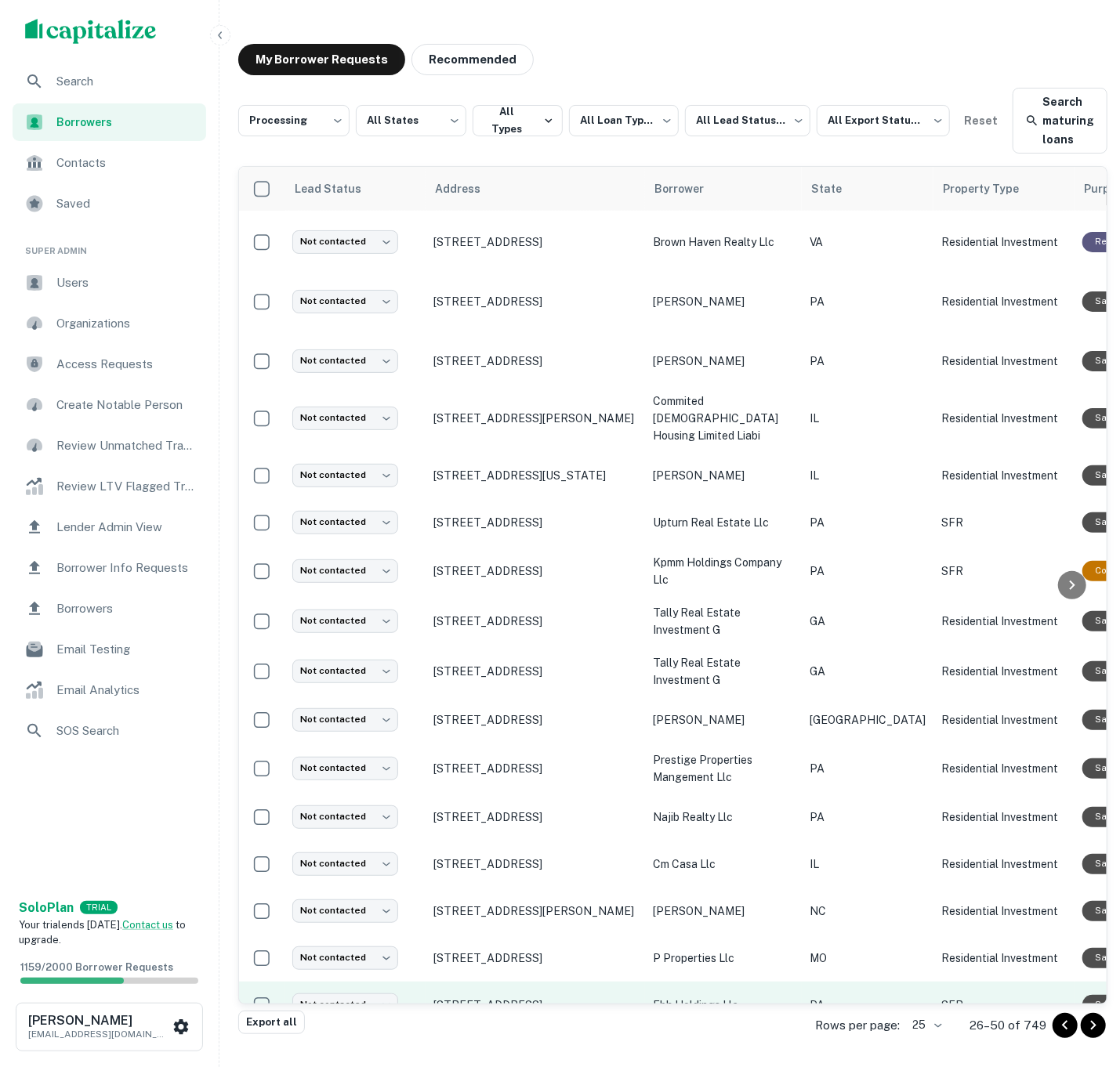
click at [854, 997] on p "PA" at bounding box center [867, 1005] width 116 height 17
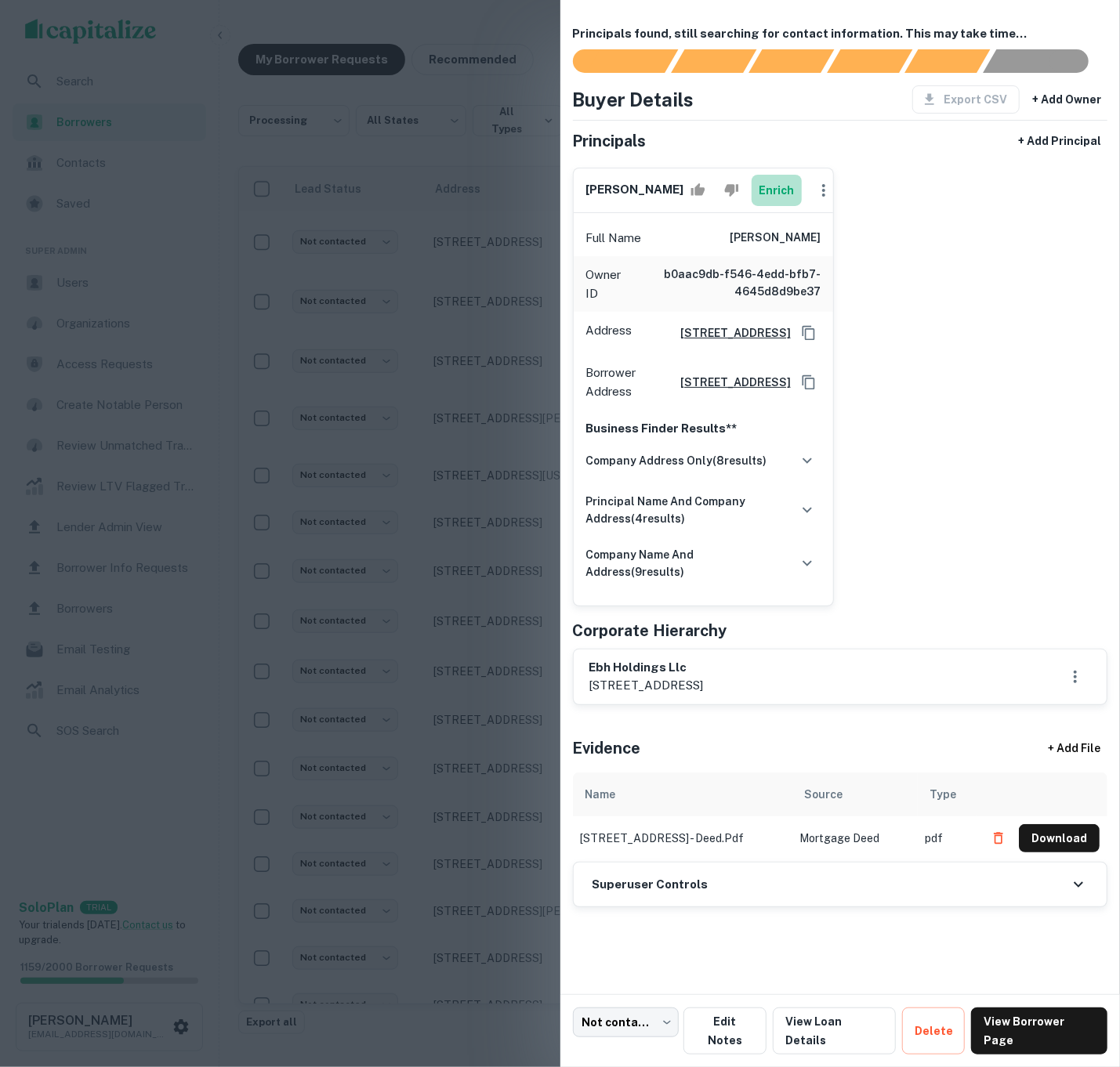
click at [777, 201] on button "Enrich" at bounding box center [777, 190] width 50 height 31
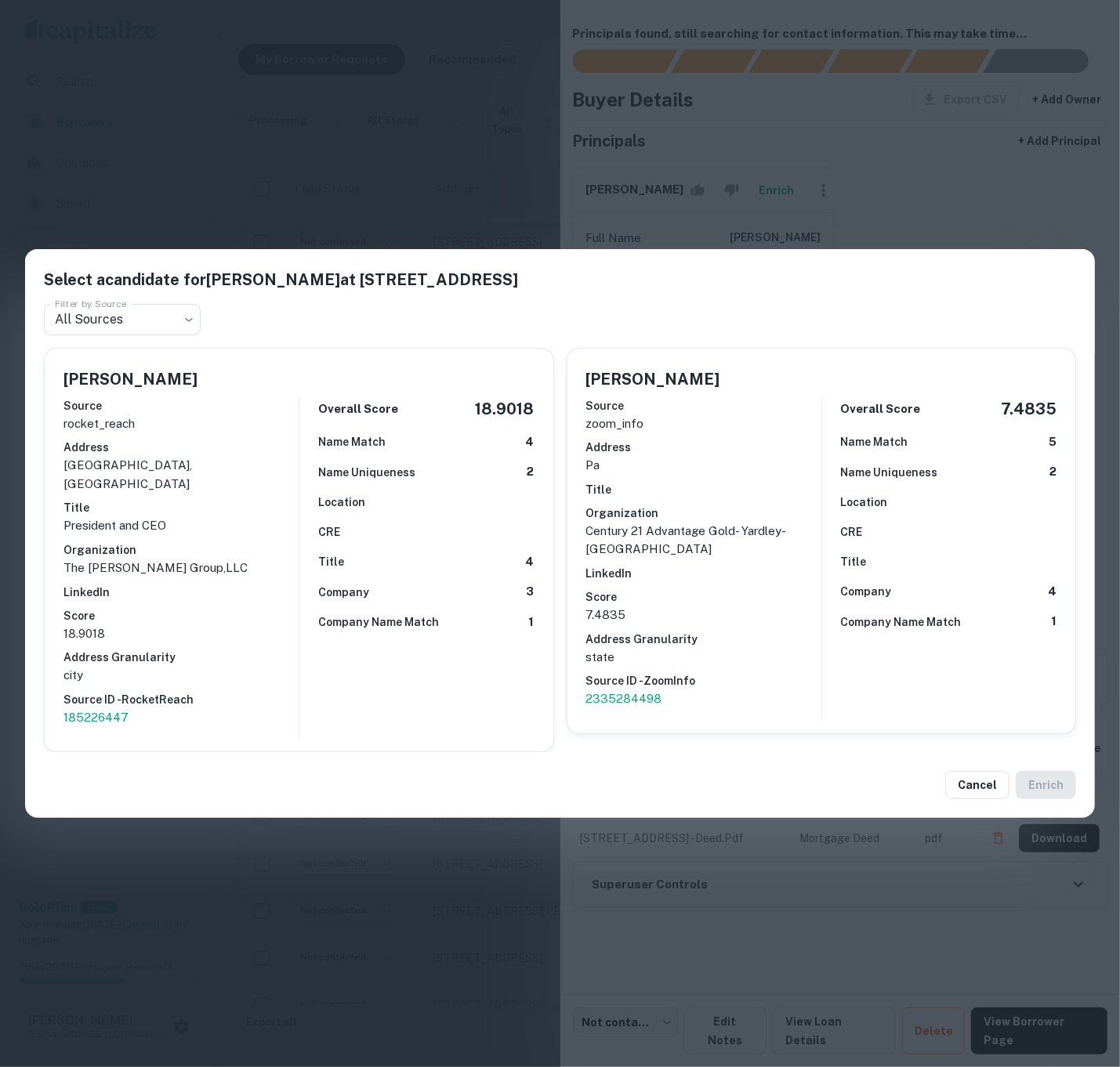
click at [348, 540] on div "CRE" at bounding box center [426, 532] width 216 height 17
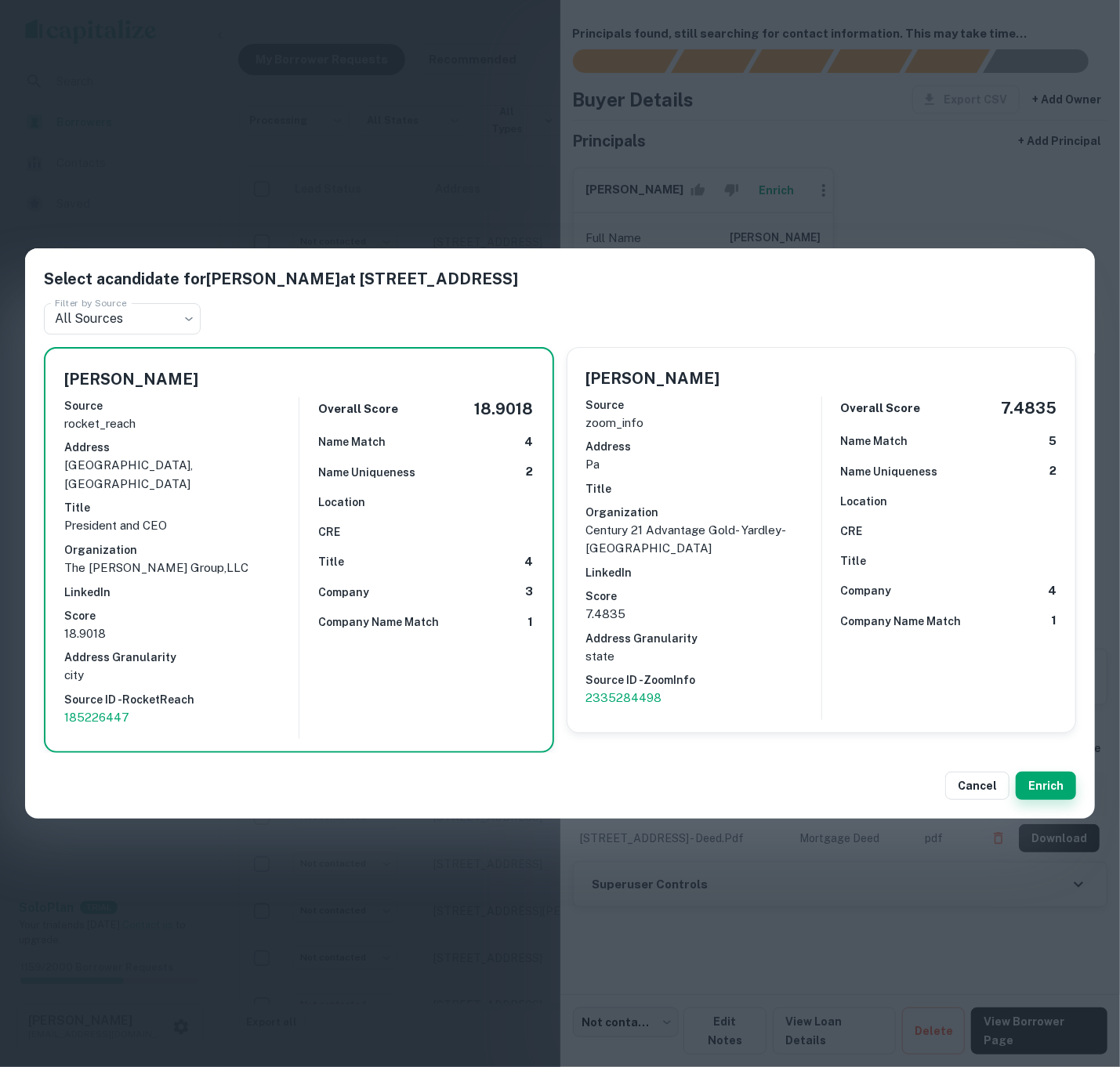
click at [1052, 772] on button "Enrich" at bounding box center [1045, 786] width 61 height 28
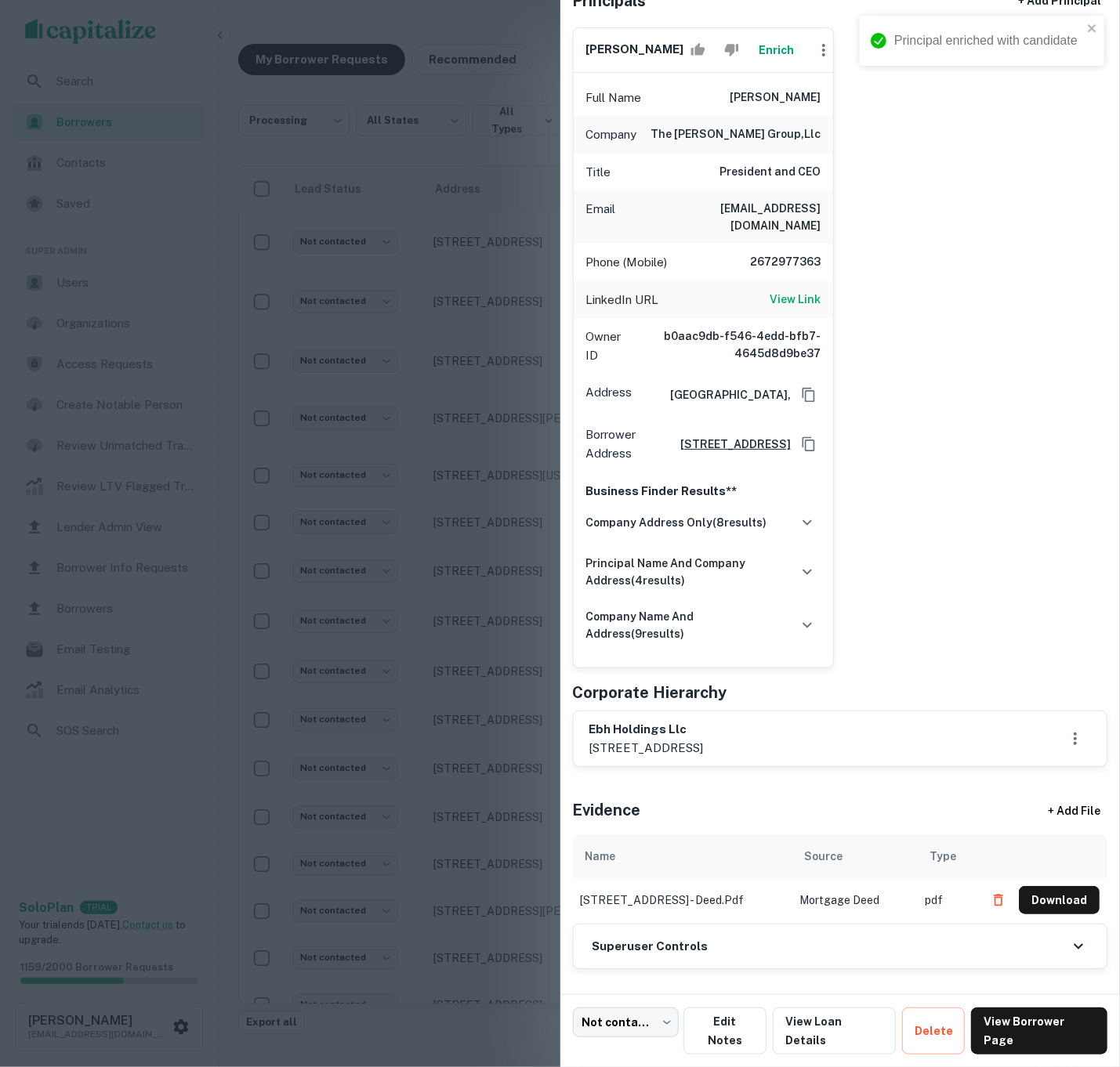
click at [707, 962] on div "Superuser Controls" at bounding box center [840, 947] width 534 height 44
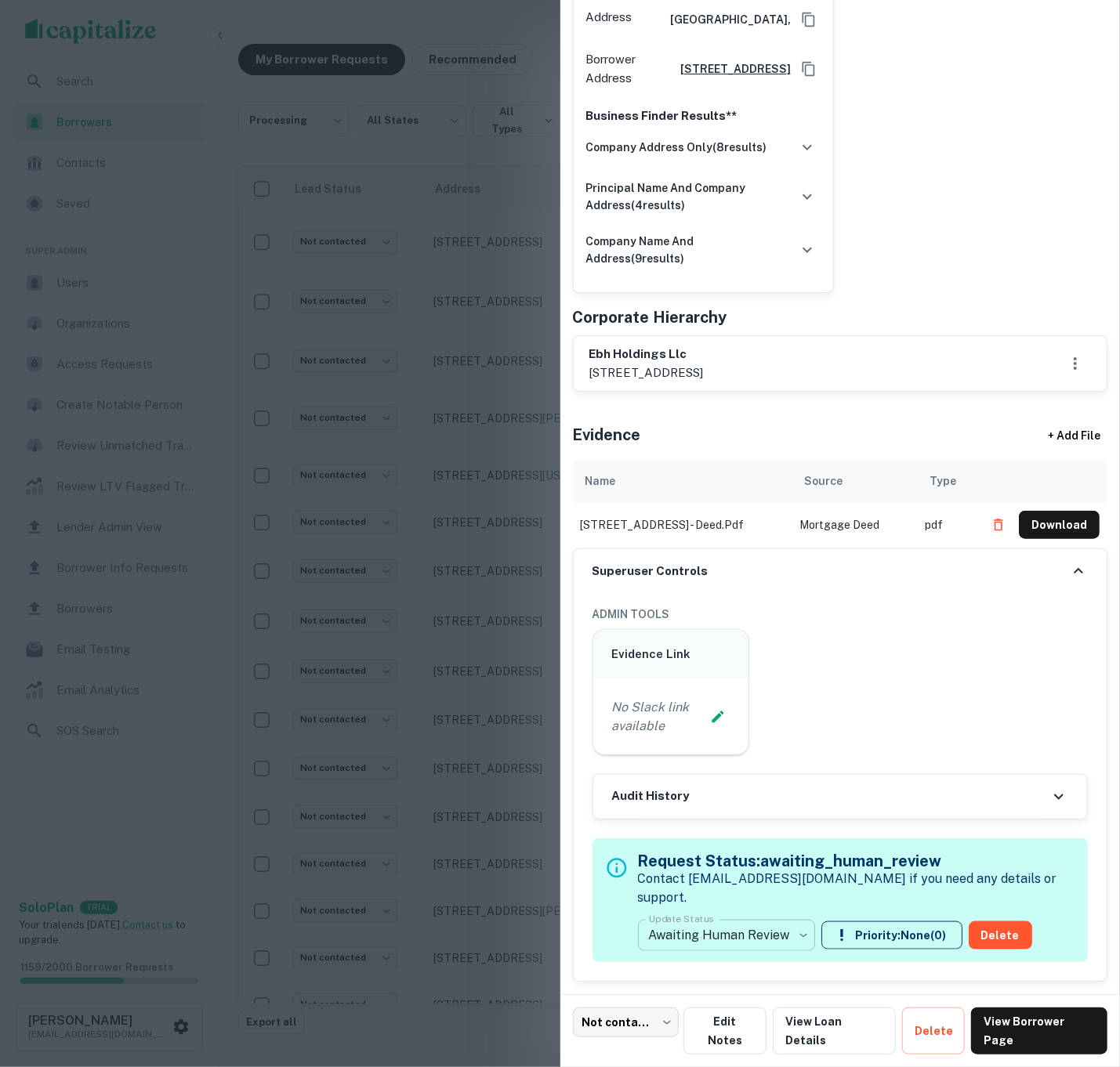
scroll to position [515, 0]
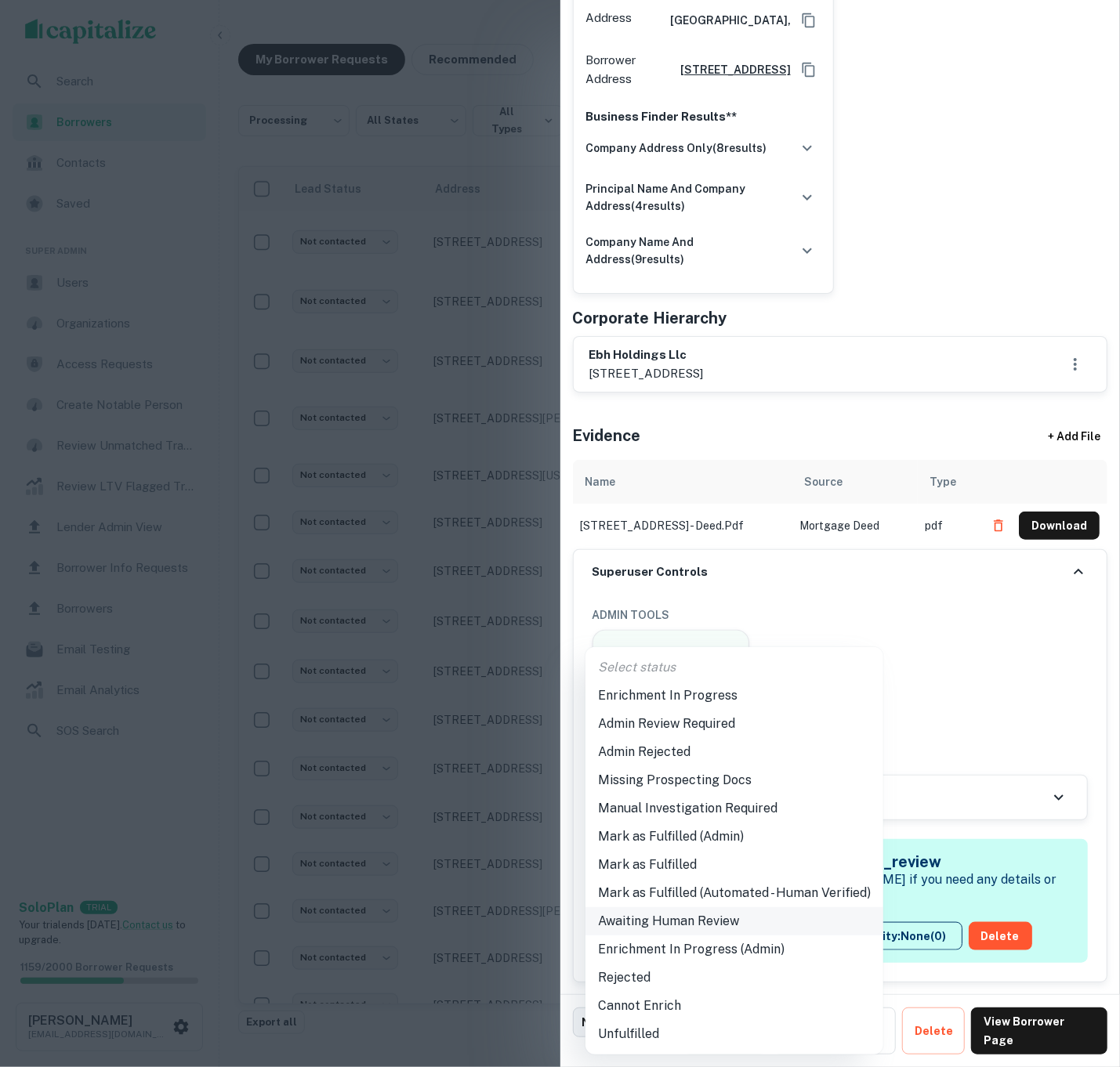
drag, startPoint x: 761, startPoint y: 935, endPoint x: 751, endPoint y: 932, distance: 10.4
click at [760, 935] on body "**********" at bounding box center [560, 534] width 1120 height 1067
click at [726, 835] on li "Mark as Fulfilled (Admin)" at bounding box center [734, 837] width 298 height 28
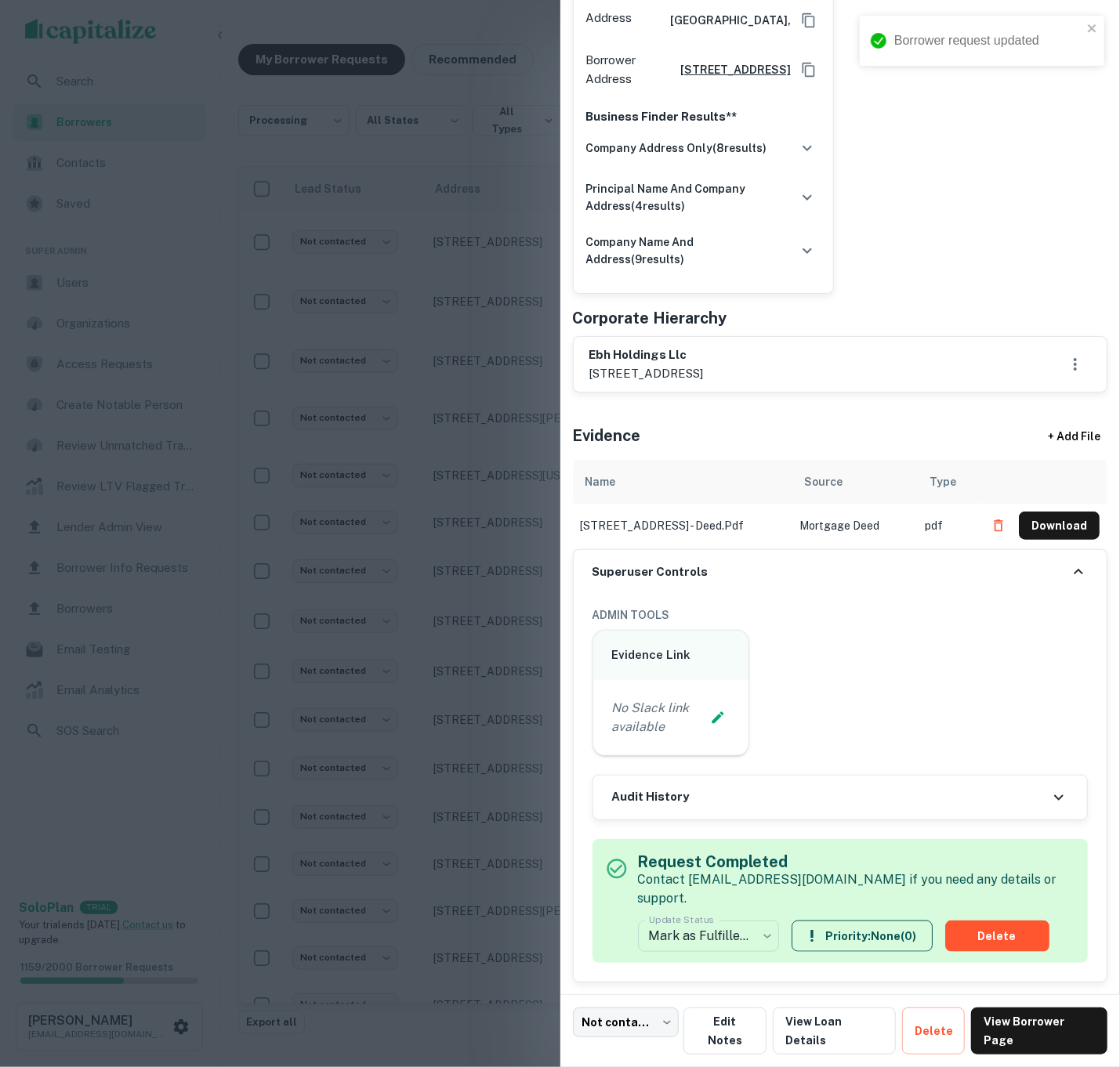
click at [431, 677] on div at bounding box center [560, 534] width 1120 height 1067
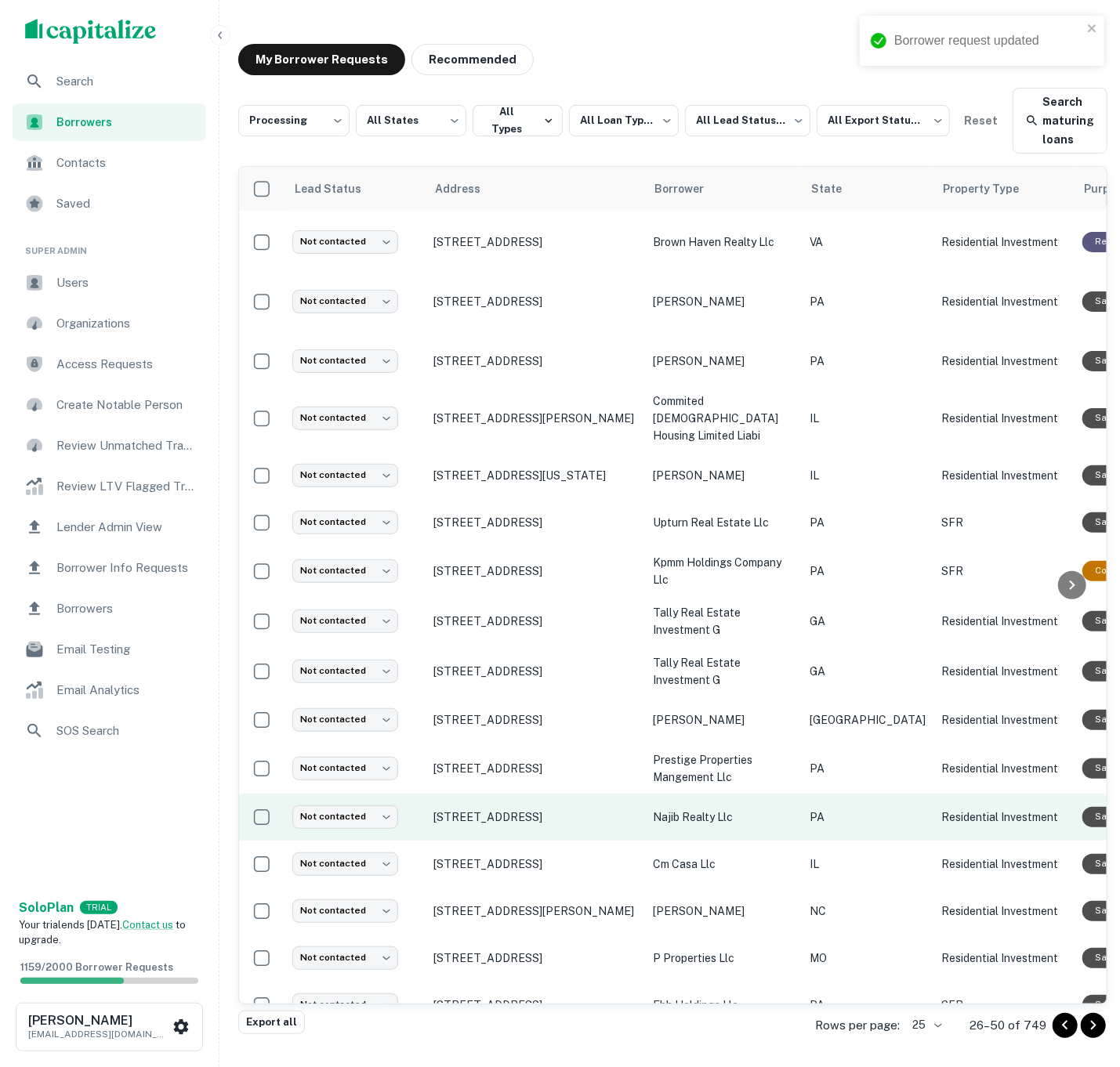
click at [757, 805] on td "najib realty llc" at bounding box center [723, 817] width 156 height 47
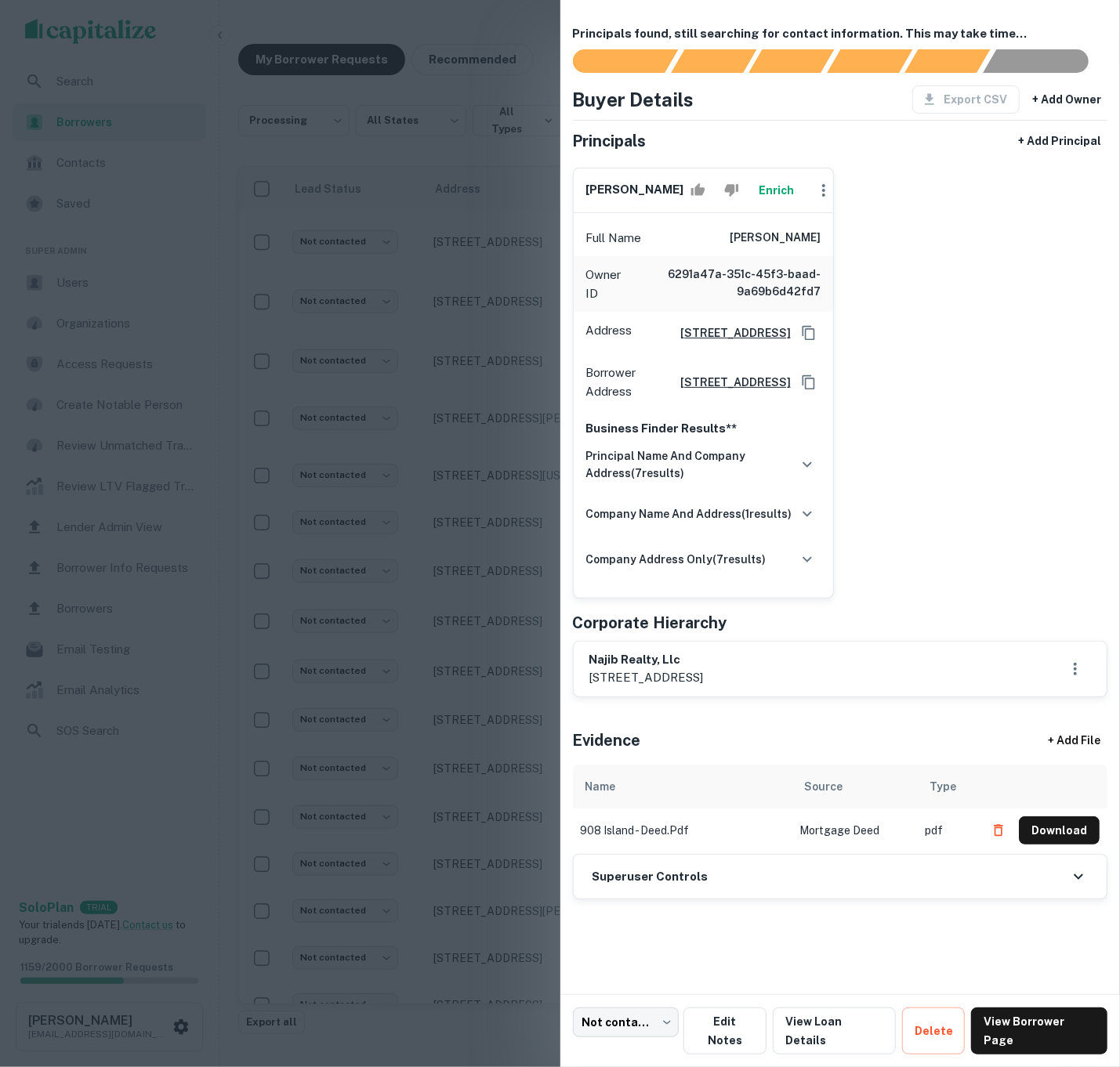
click at [773, 199] on button "Enrich" at bounding box center [777, 190] width 50 height 31
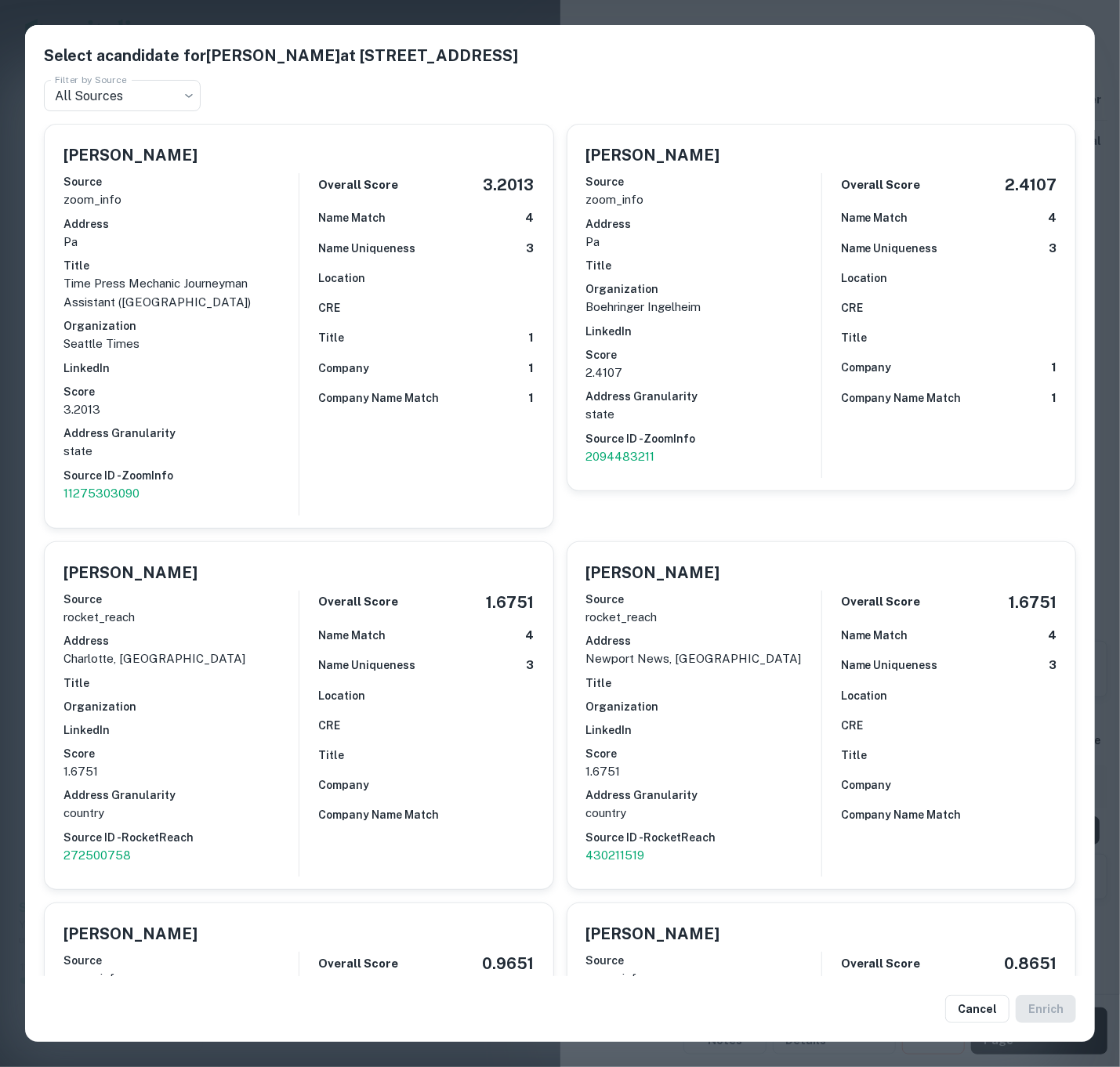
click at [938, 5] on div "Select a candidate for [PERSON_NAME] at [STREET_ADDRESS] Filter by Source All S…" at bounding box center [560, 534] width 1120 height 1067
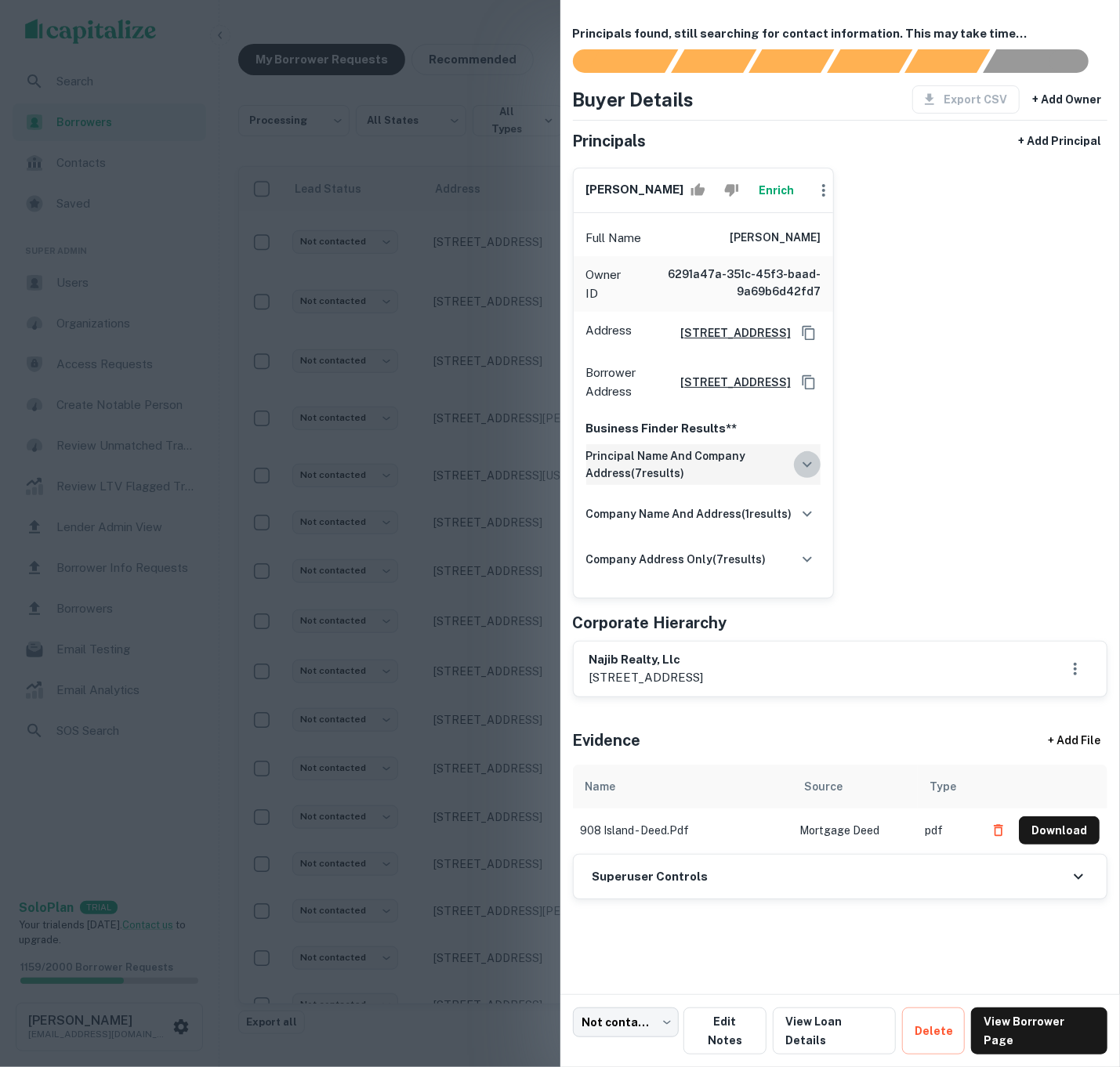
click at [798, 474] on icon "button" at bounding box center [807, 464] width 19 height 19
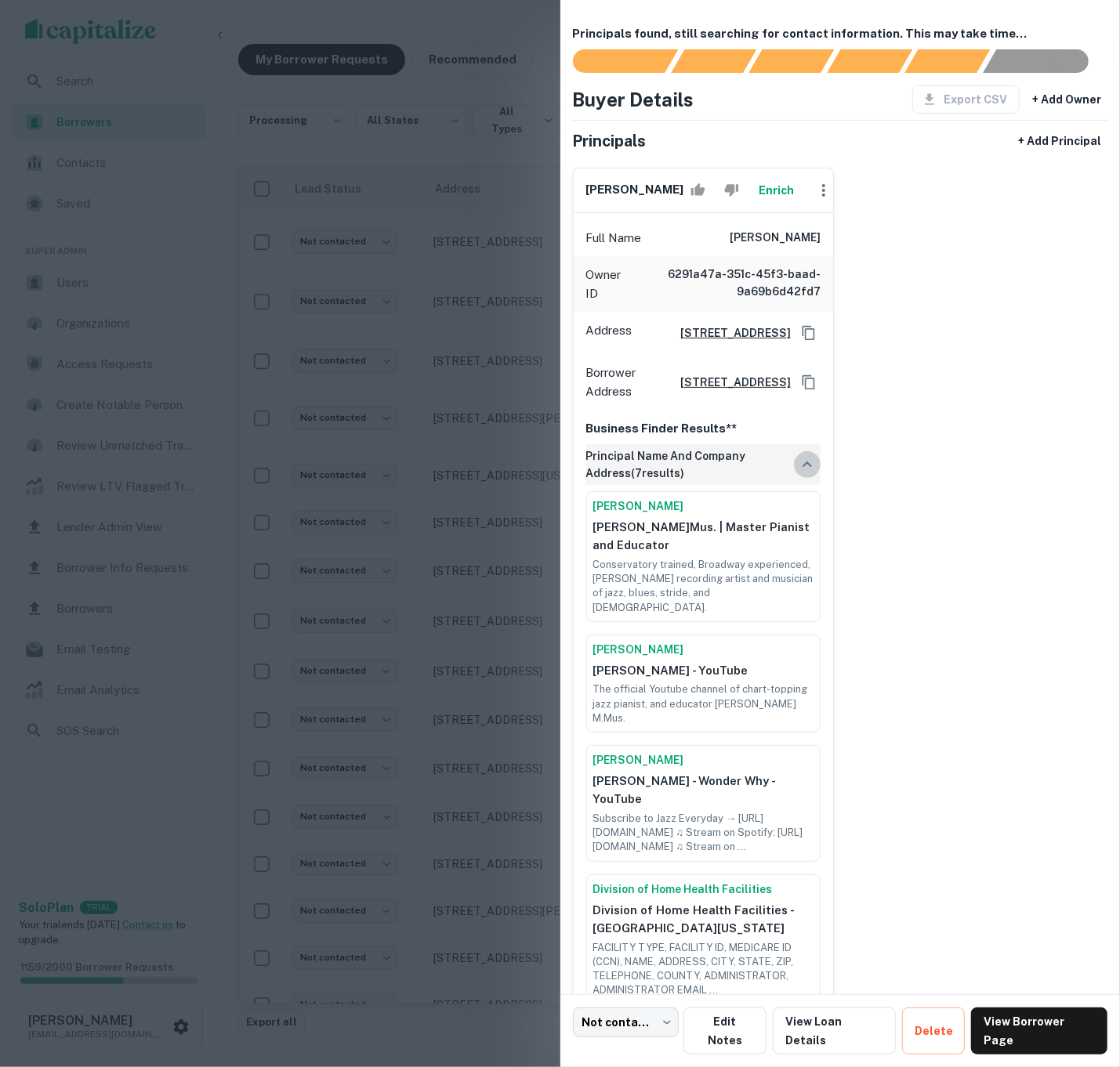
click at [798, 474] on icon "button" at bounding box center [807, 464] width 19 height 19
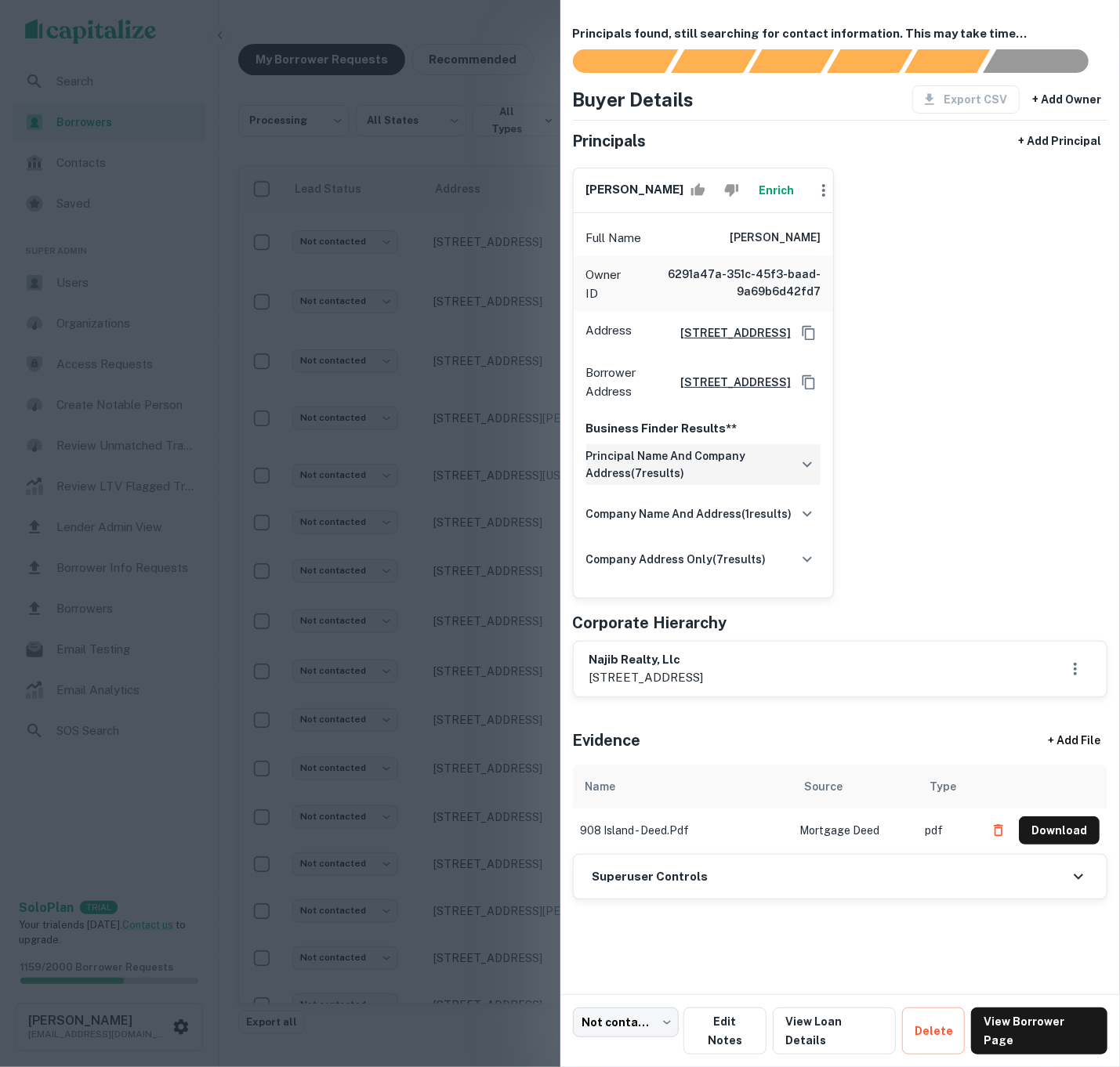
click at [411, 507] on div at bounding box center [560, 534] width 1120 height 1067
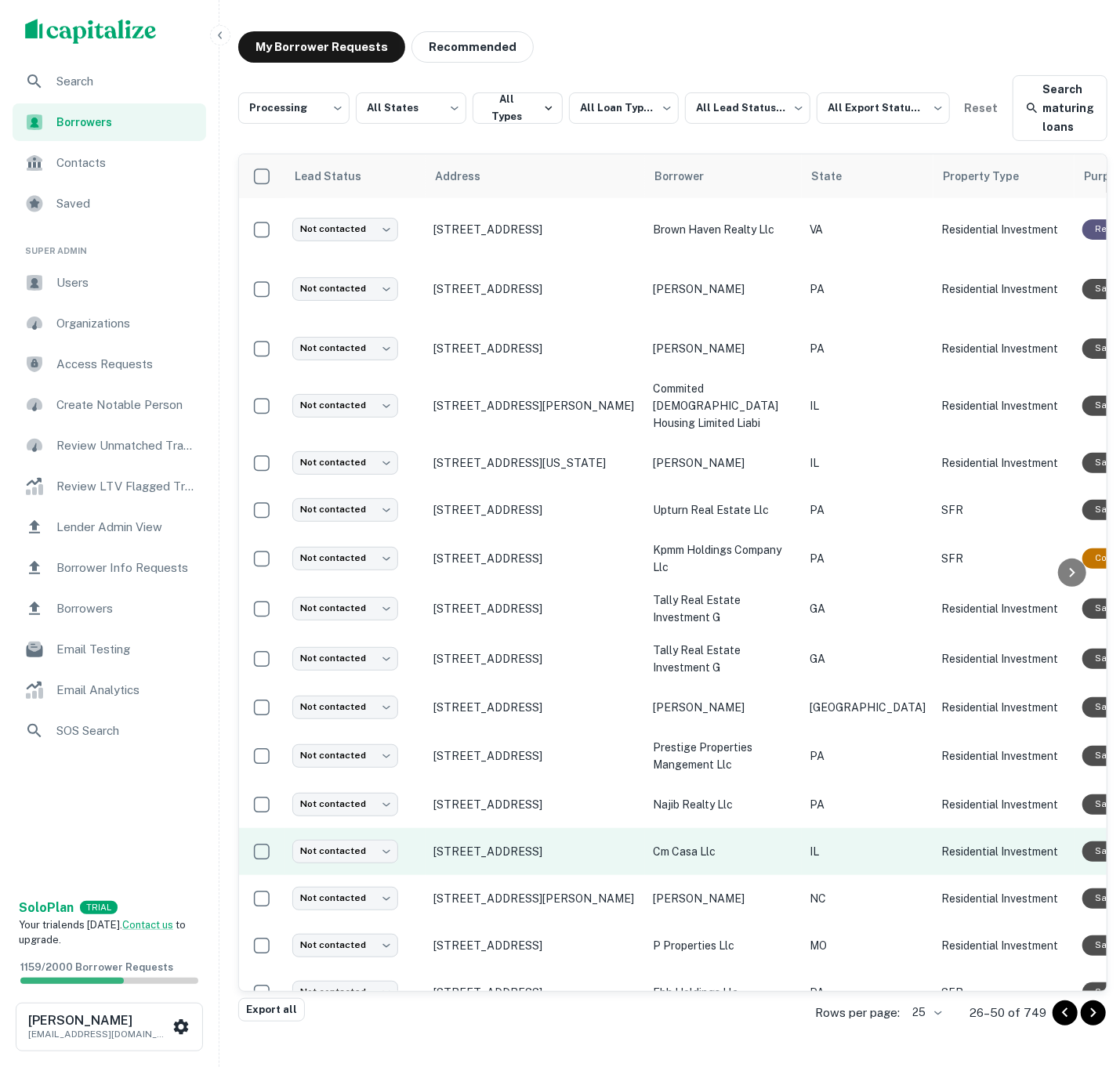
scroll to position [13, 0]
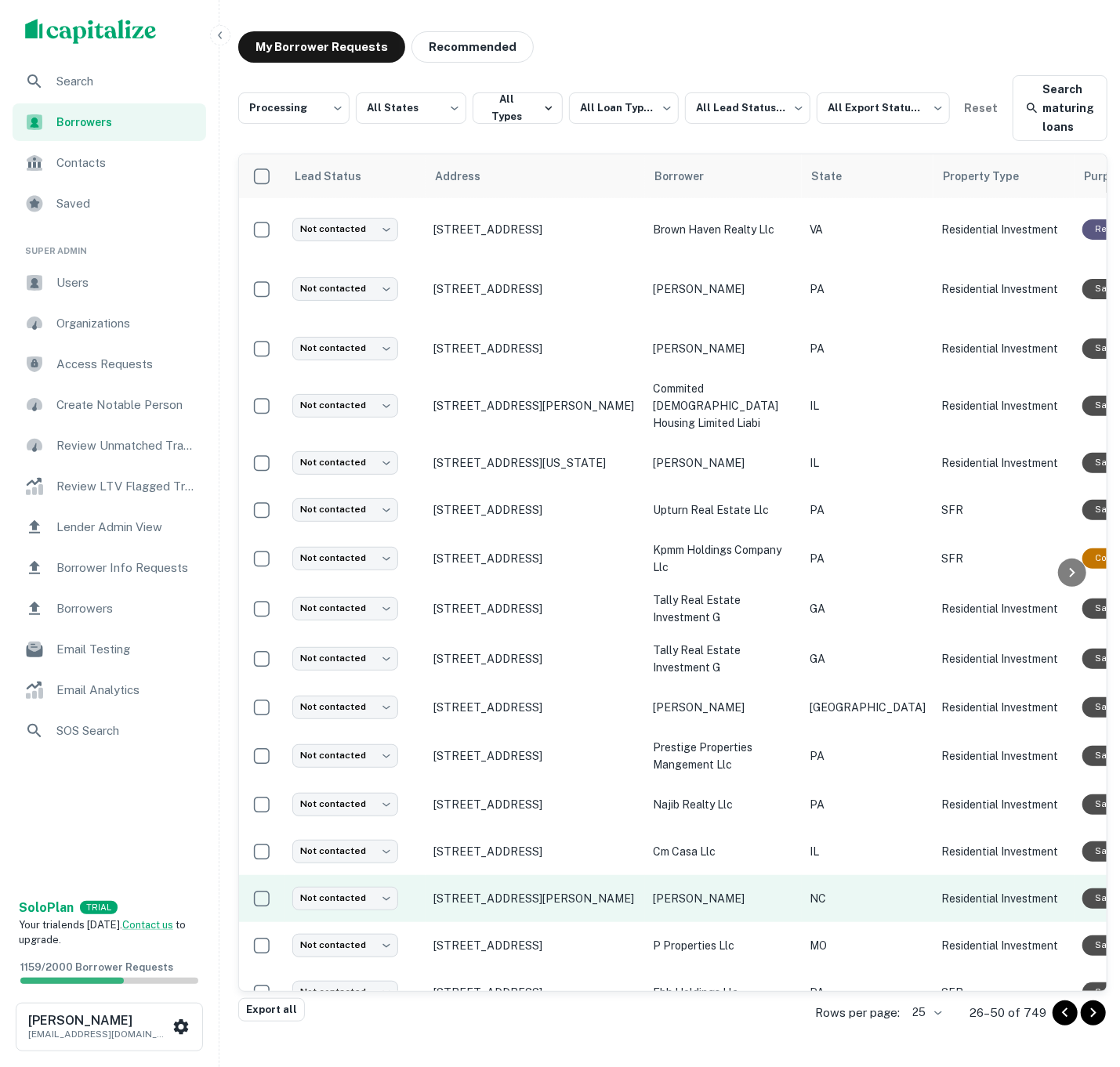
click at [743, 890] on p "[PERSON_NAME]" at bounding box center [724, 898] width 141 height 17
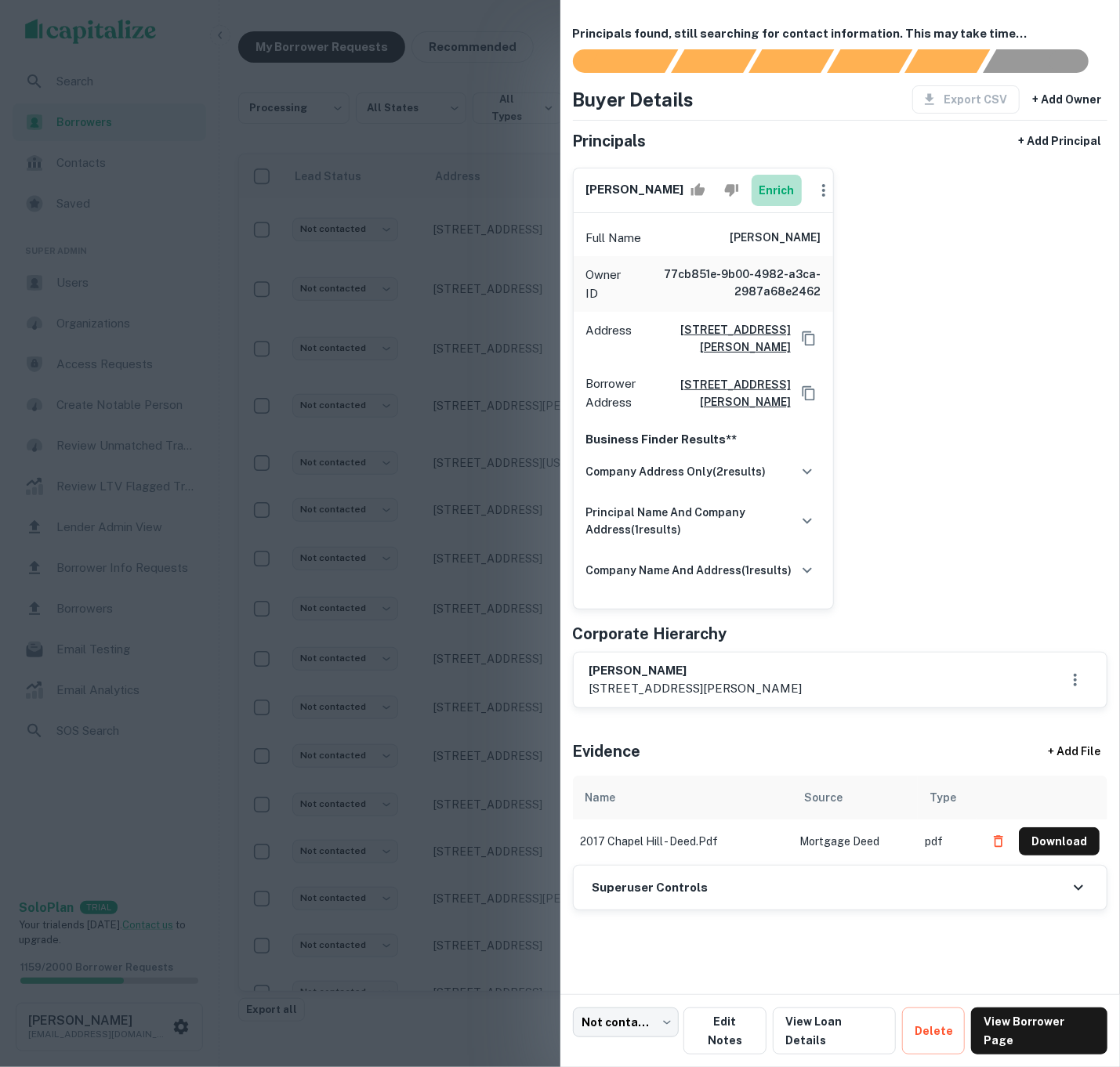
click at [777, 205] on button "Enrich" at bounding box center [777, 190] width 50 height 31
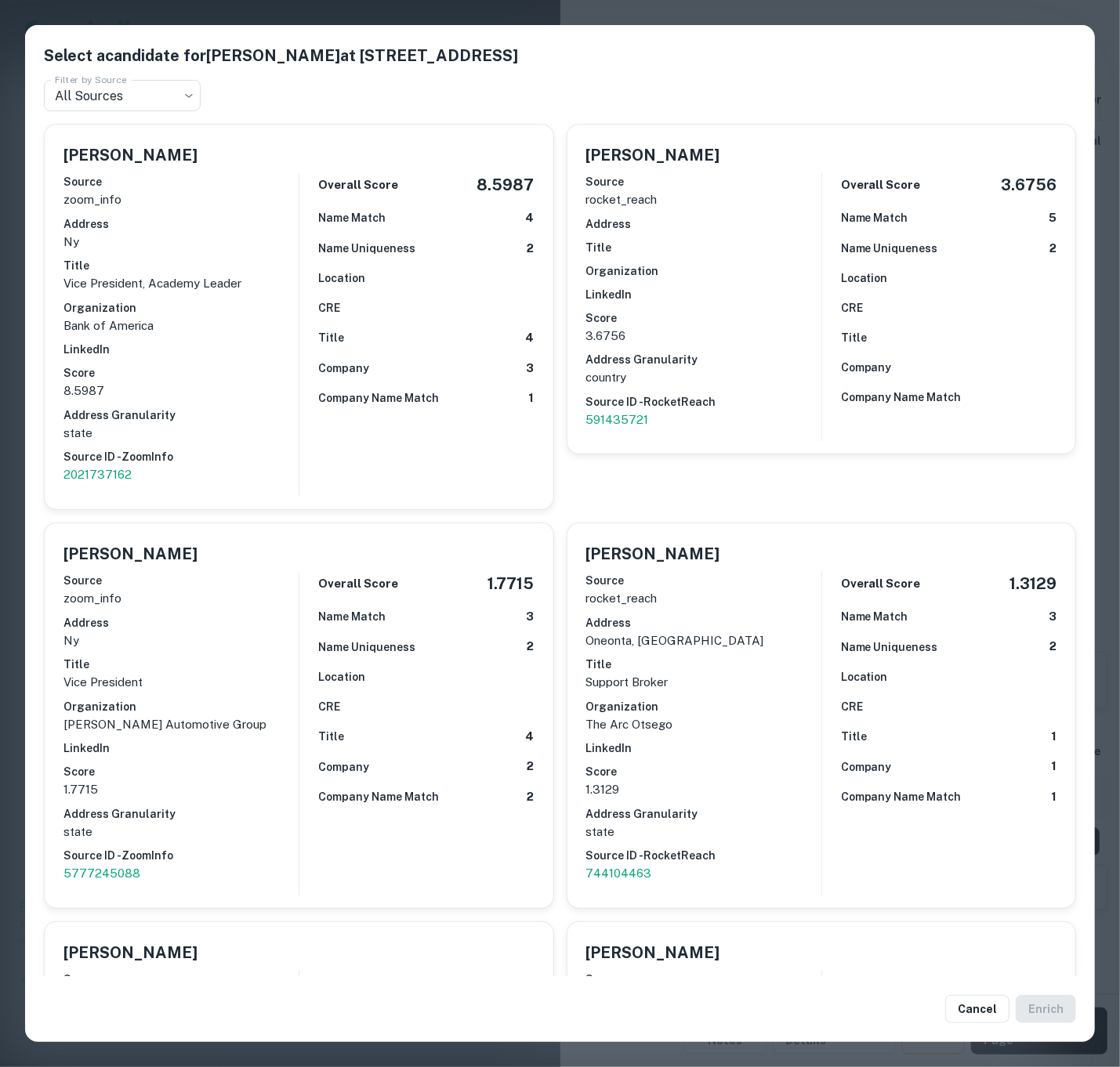
scroll to position [1, 0]
click at [123, 71] on h2 "Select a candidate for [PERSON_NAME] at [STREET_ADDRESS] Filter by Source All S…" at bounding box center [560, 78] width 1070 height 106
click at [139, 89] on body "**********" at bounding box center [560, 521] width 1120 height 1067
click at [157, 94] on div at bounding box center [560, 534] width 1120 height 1067
click at [66, 13] on div "Select a candidate for [PERSON_NAME] at [STREET_ADDRESS] Filter by Source All S…" at bounding box center [560, 534] width 1120 height 1067
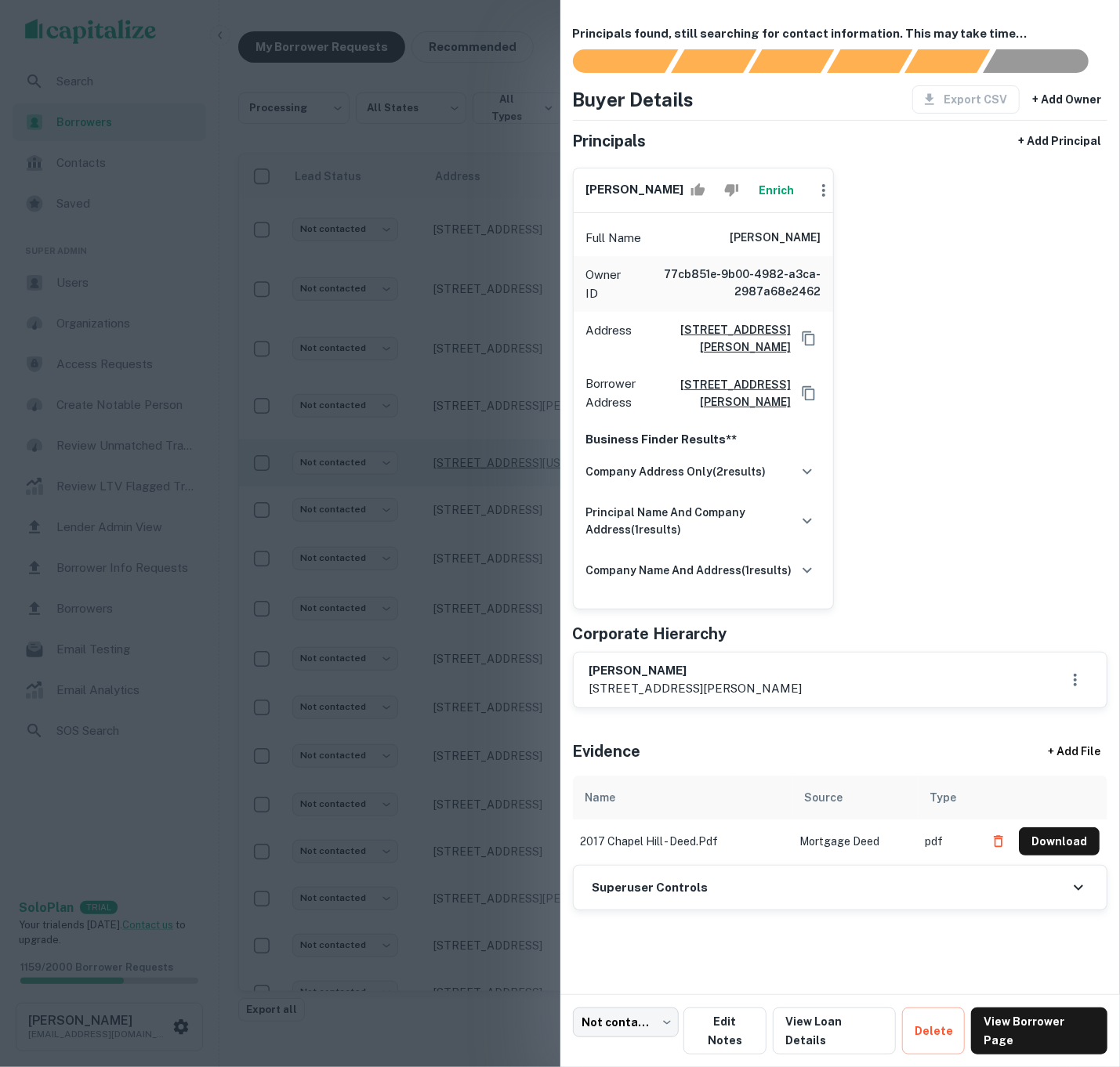
click at [465, 452] on div at bounding box center [560, 534] width 1120 height 1067
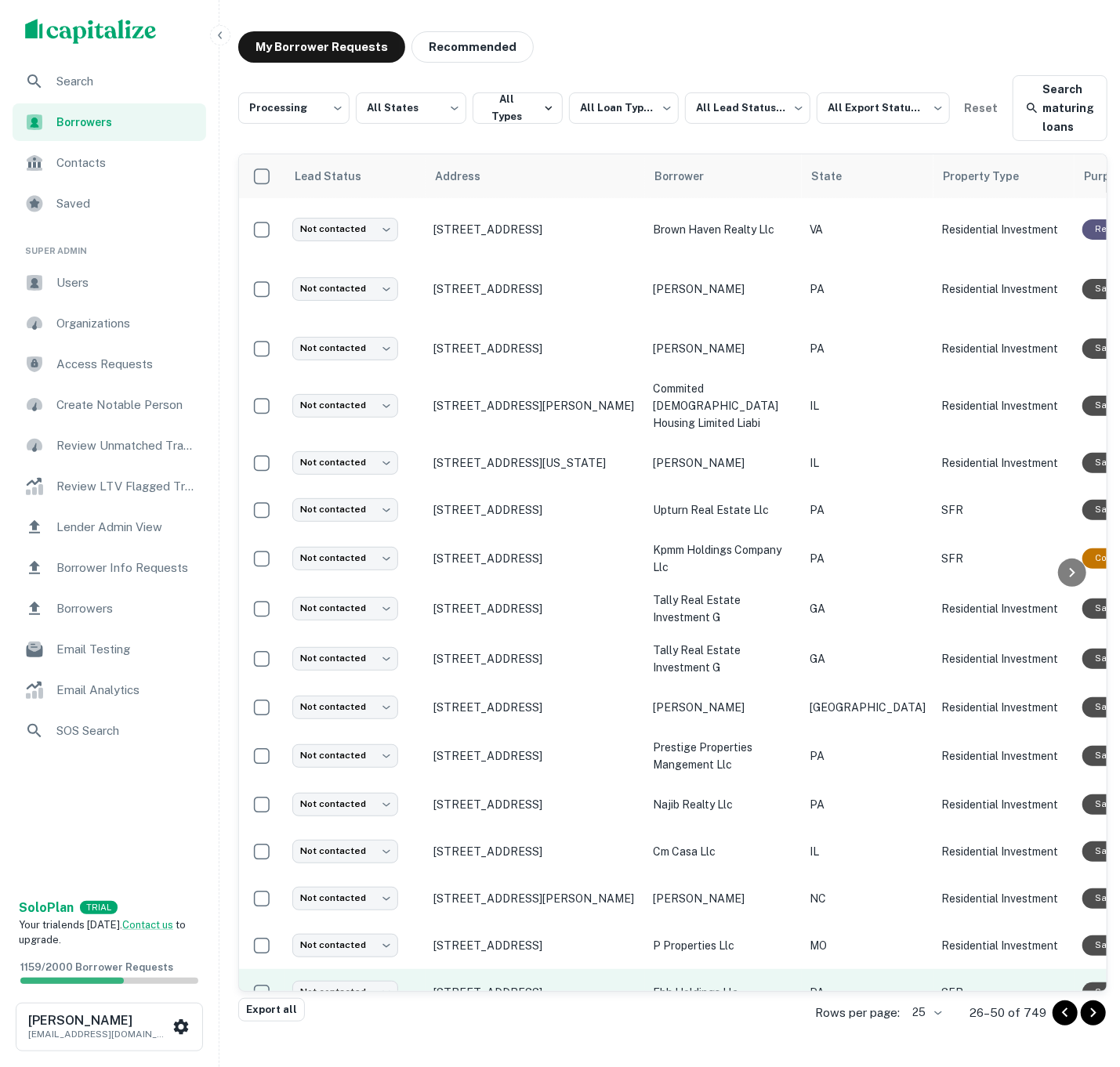
scroll to position [13, 0]
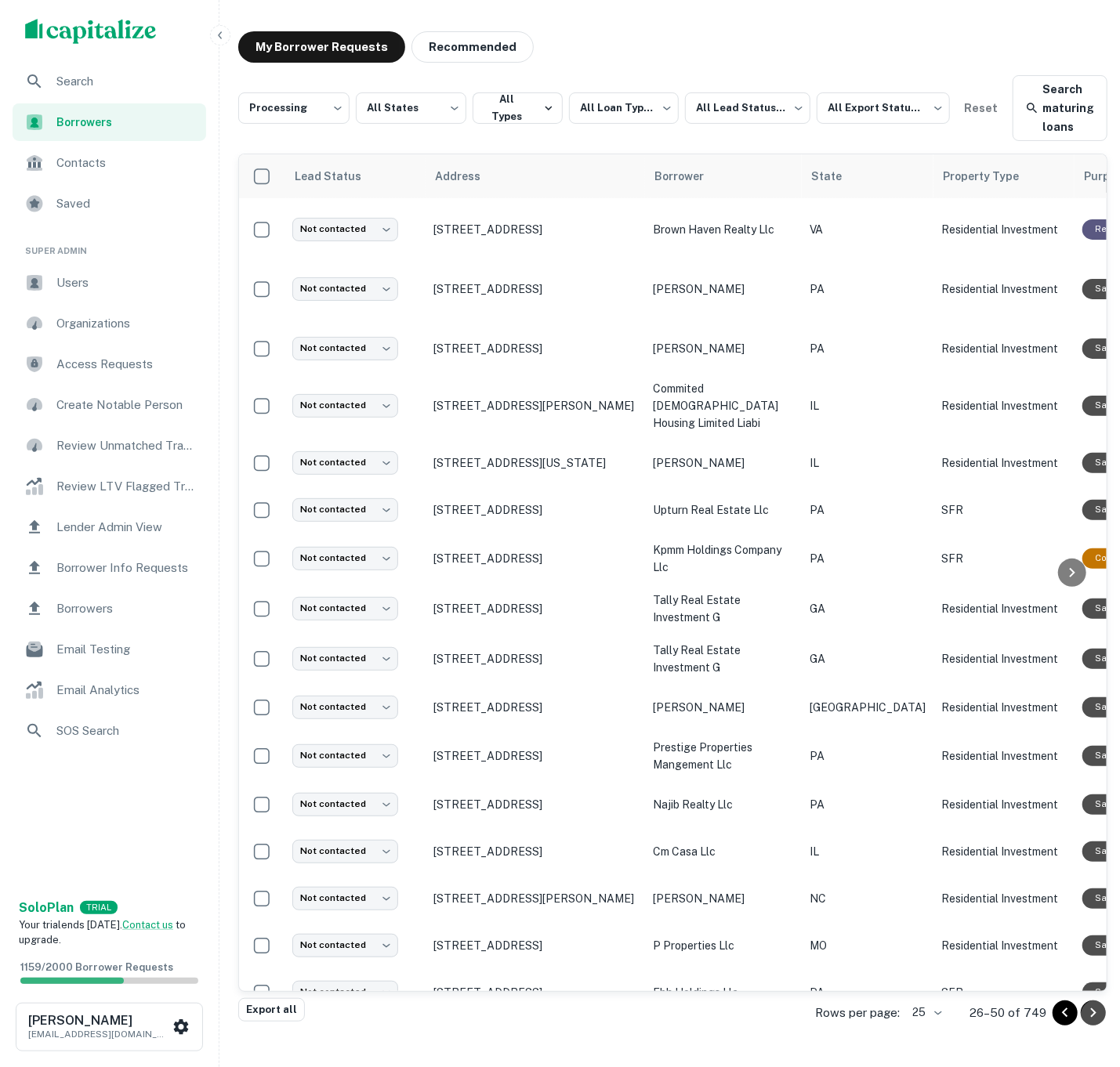
click at [1091, 1007] on icon "Go to next page" at bounding box center [1093, 1013] width 19 height 19
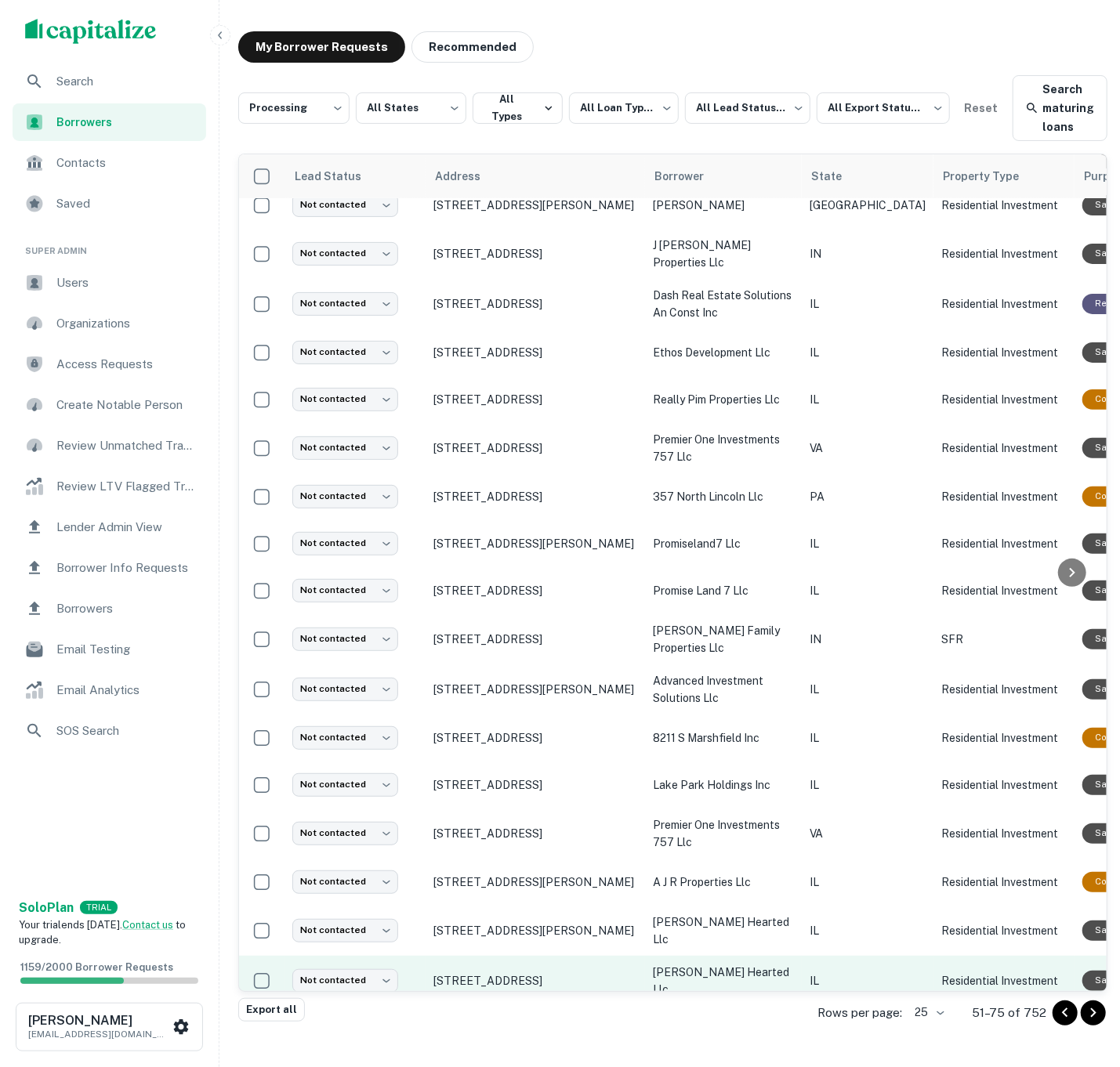
scroll to position [395, 0]
click at [809, 973] on td "IL" at bounding box center [867, 981] width 131 height 50
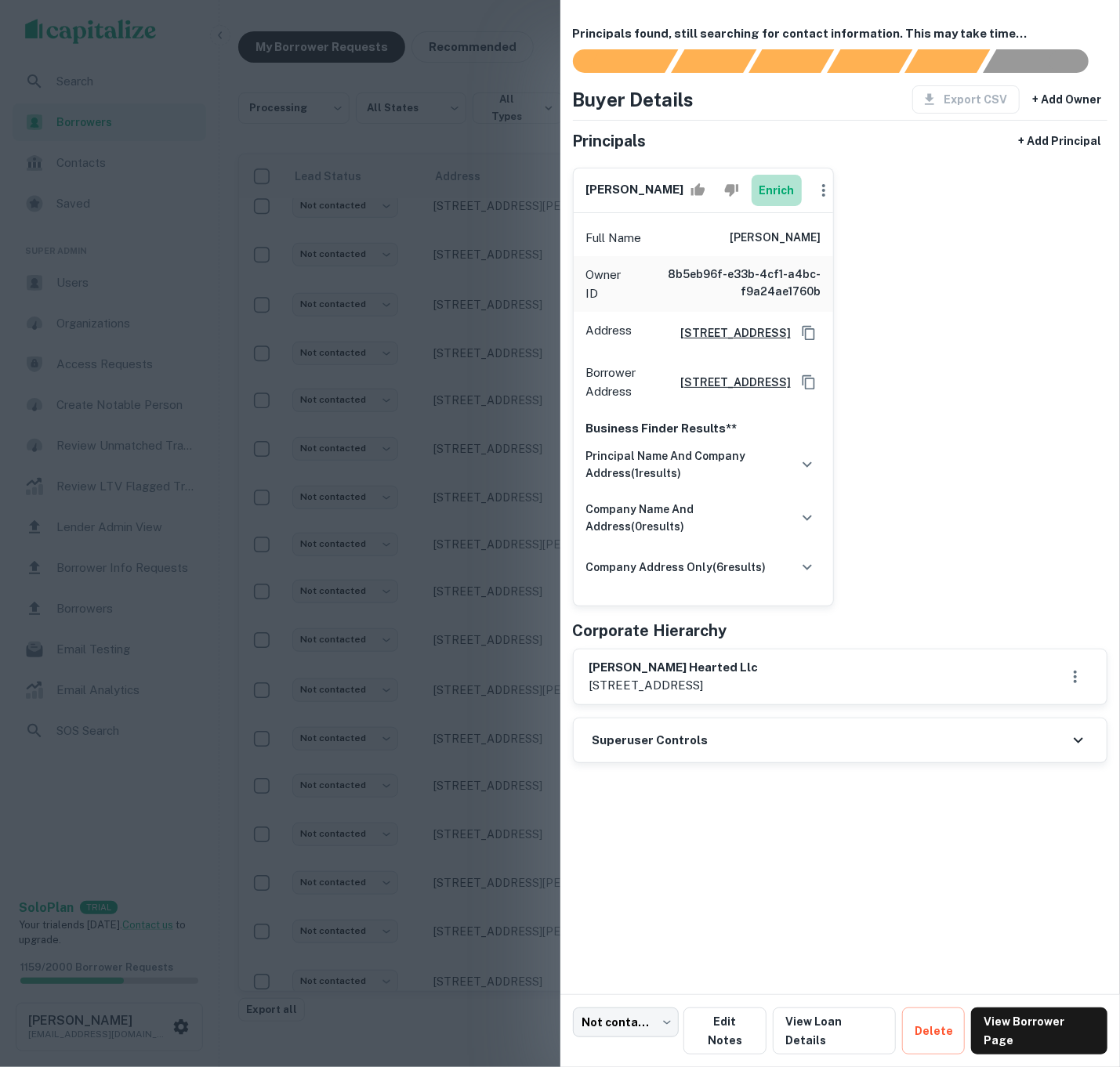
click at [754, 206] on button "Enrich" at bounding box center [777, 190] width 50 height 31
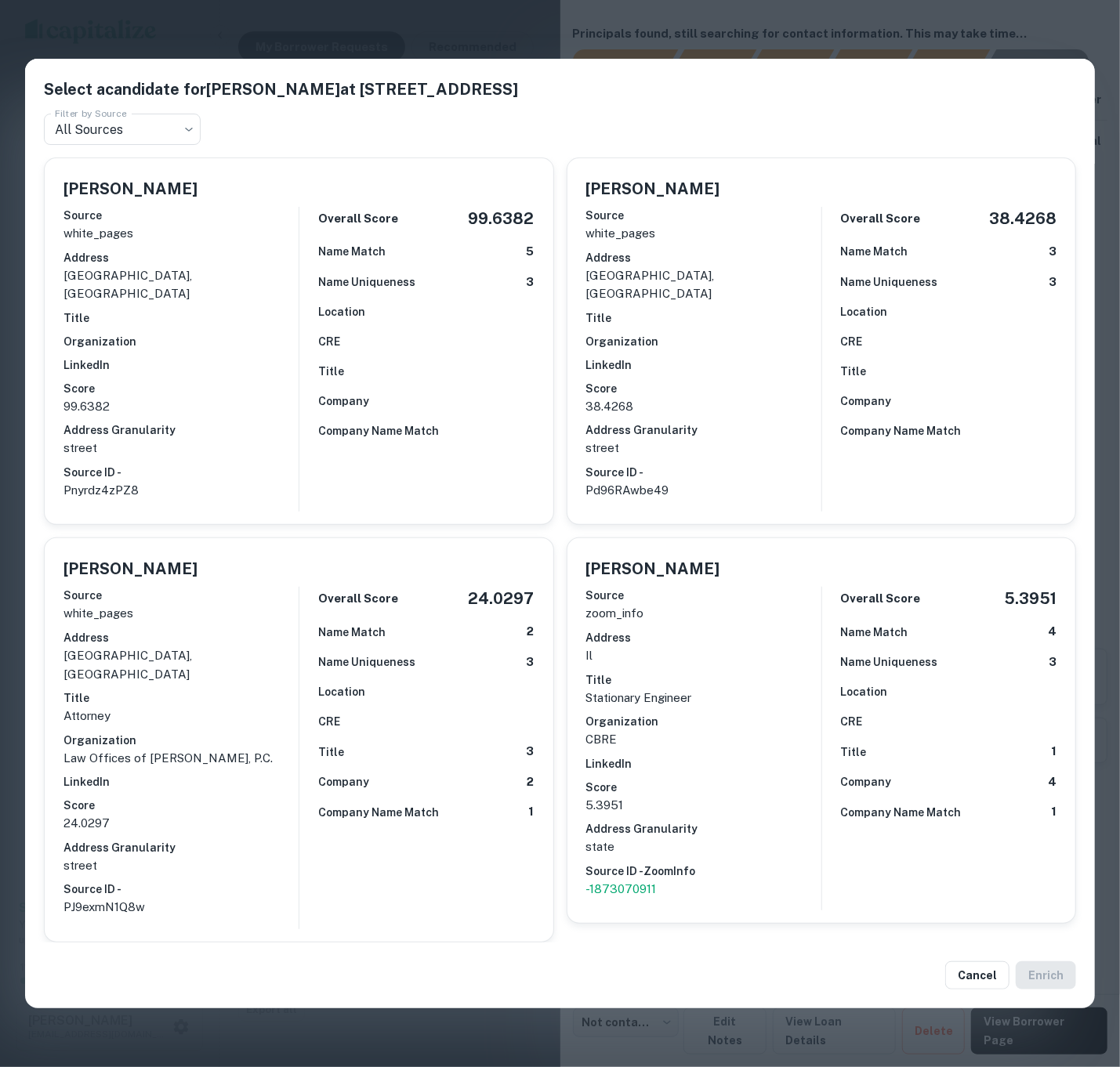
click at [427, 292] on div "Name Uniqueness 3" at bounding box center [426, 283] width 216 height 18
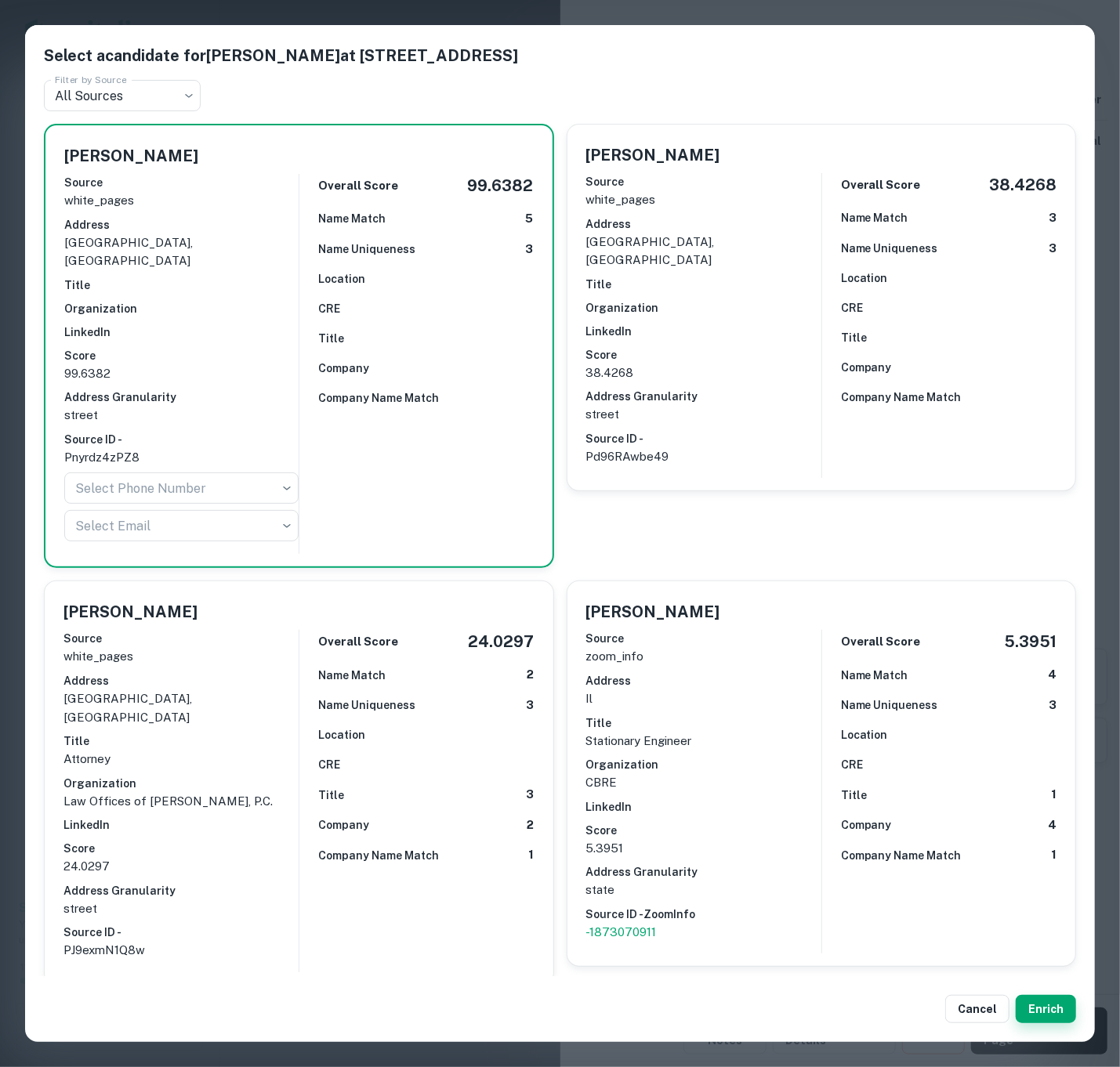
click at [1032, 995] on button "Enrich" at bounding box center [1045, 1009] width 61 height 28
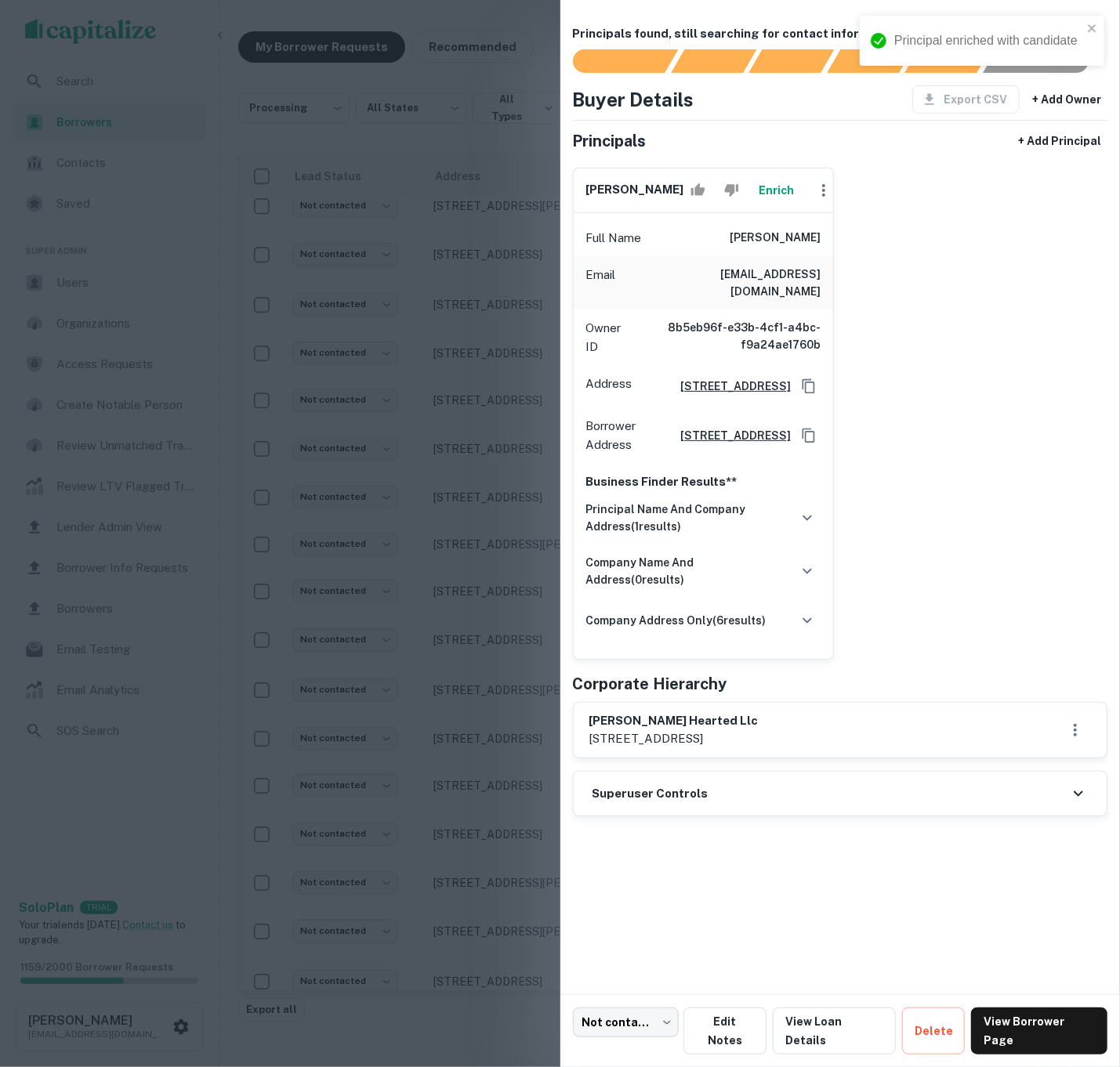
click at [662, 803] on h6 "Superuser Controls" at bounding box center [650, 794] width 116 height 18
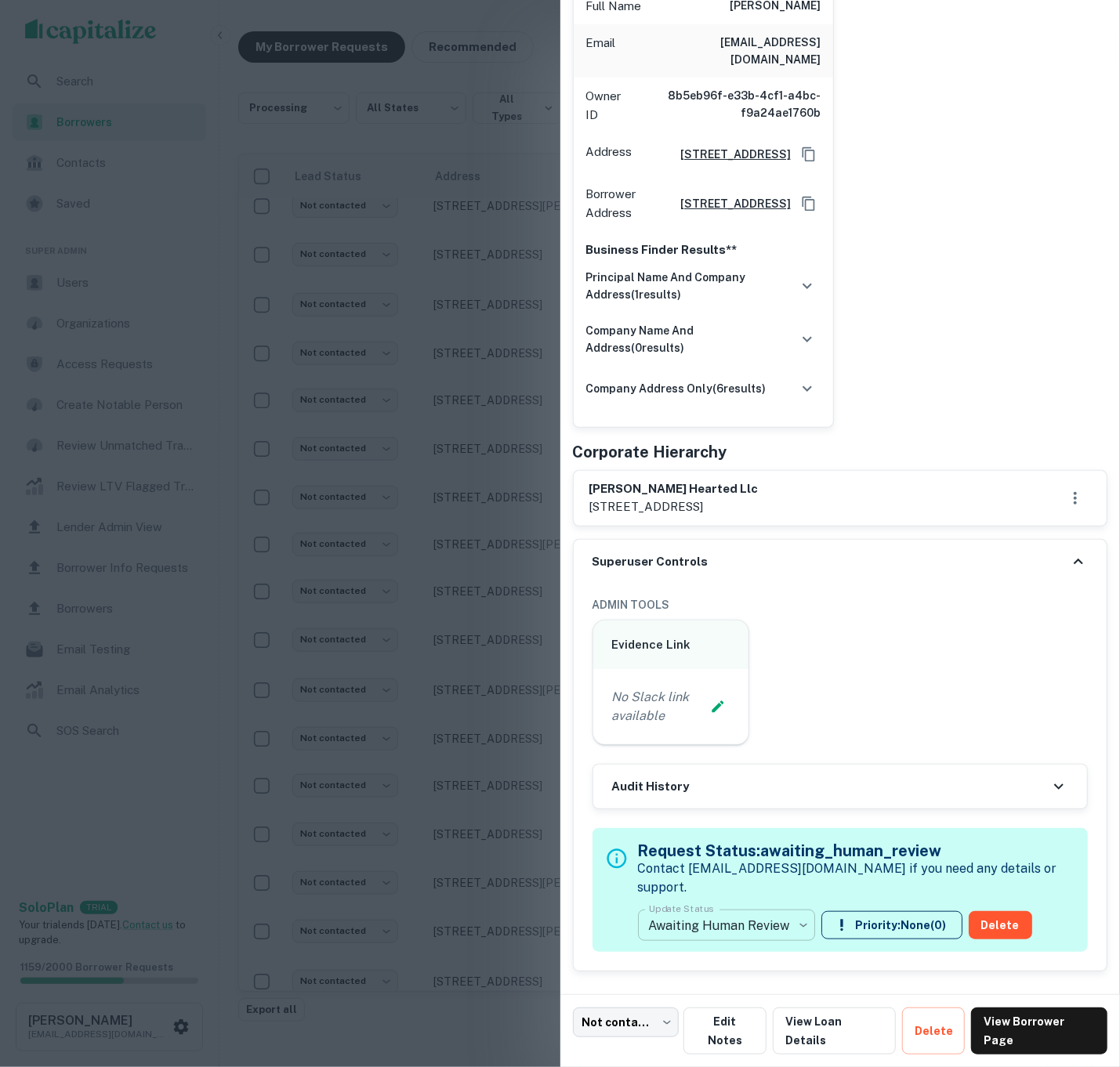
scroll to position [230, 0]
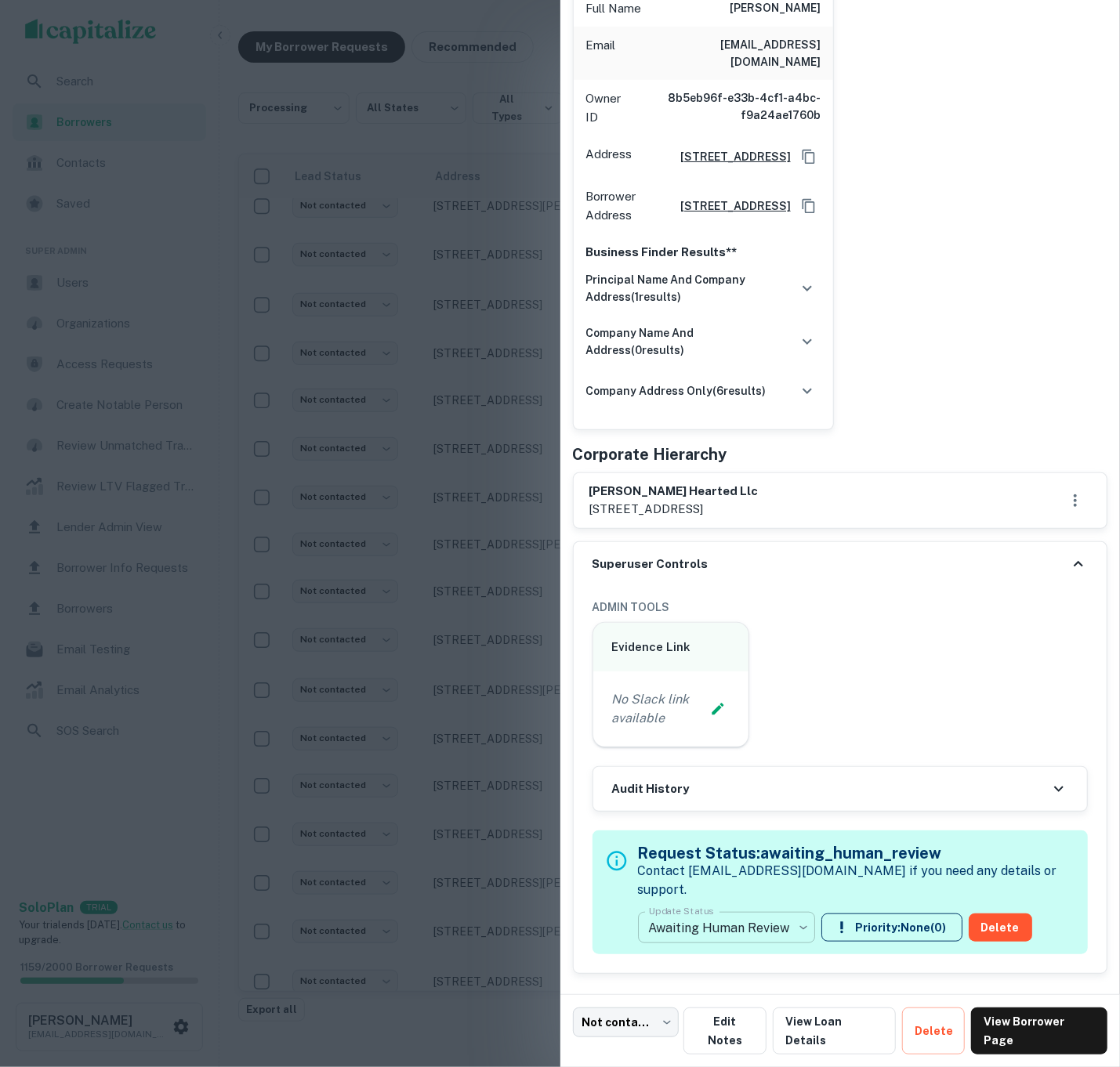
drag, startPoint x: 736, startPoint y: 960, endPoint x: 732, endPoint y: 953, distance: 8.1
click at [736, 955] on div "**********" at bounding box center [840, 893] width 496 height 123
click at [732, 948] on body "**********" at bounding box center [560, 521] width 1120 height 1067
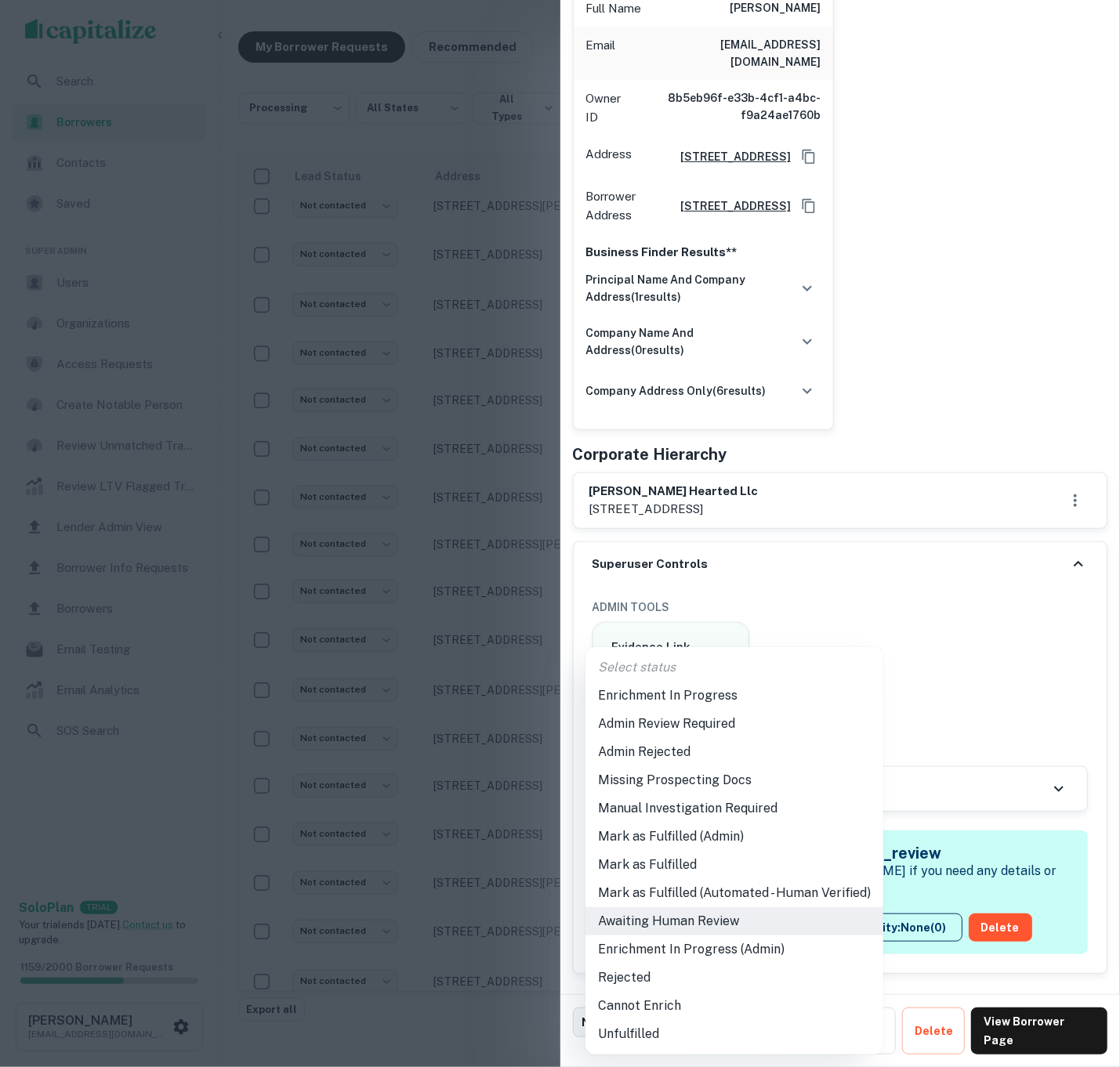
click at [695, 831] on li "Mark as Fulfilled (Admin)" at bounding box center [734, 837] width 298 height 28
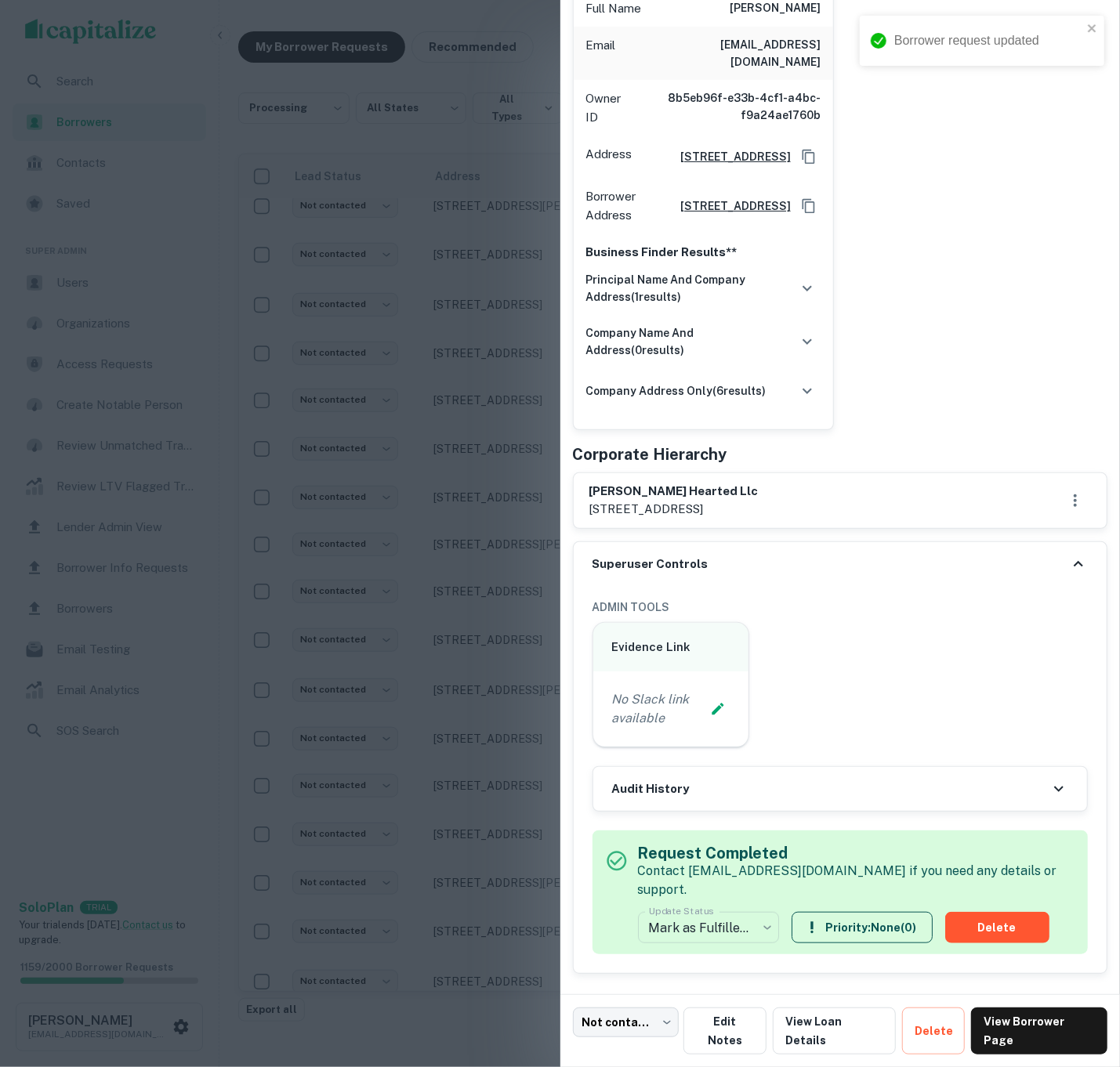
click at [211, 569] on div at bounding box center [560, 534] width 1120 height 1067
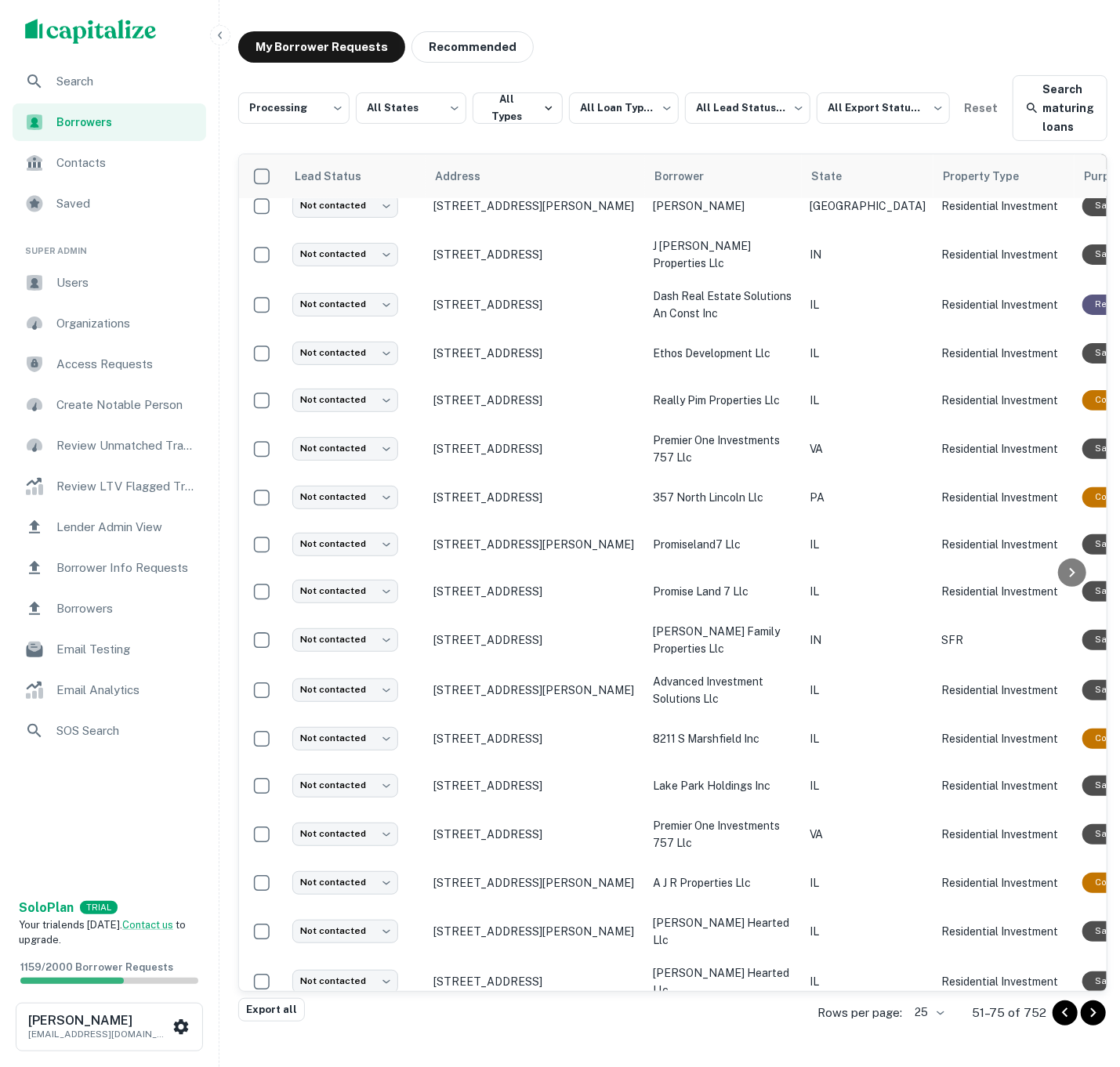
click at [1096, 1007] on icon "Go to next page" at bounding box center [1093, 1013] width 19 height 19
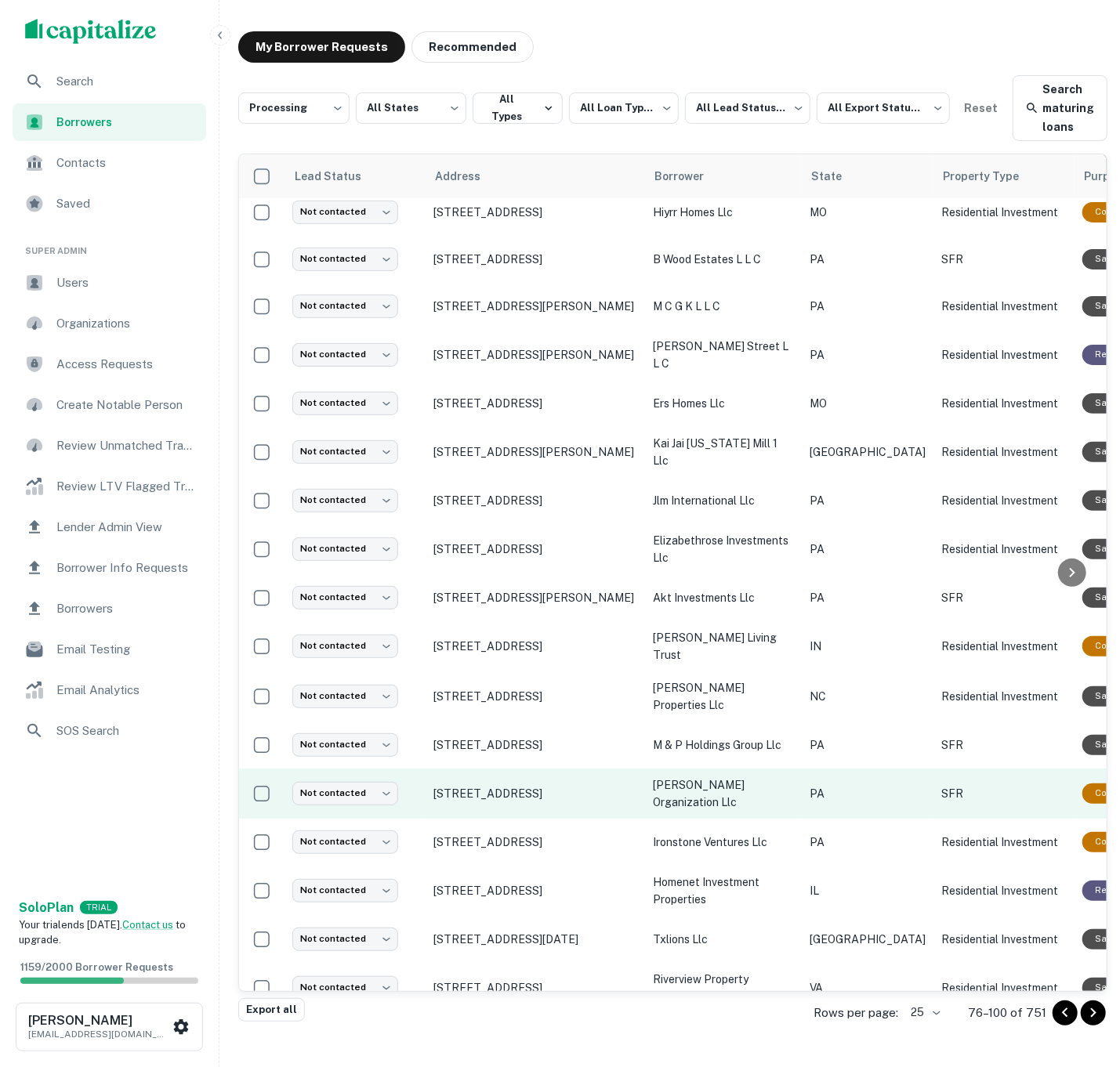
scroll to position [390, 0]
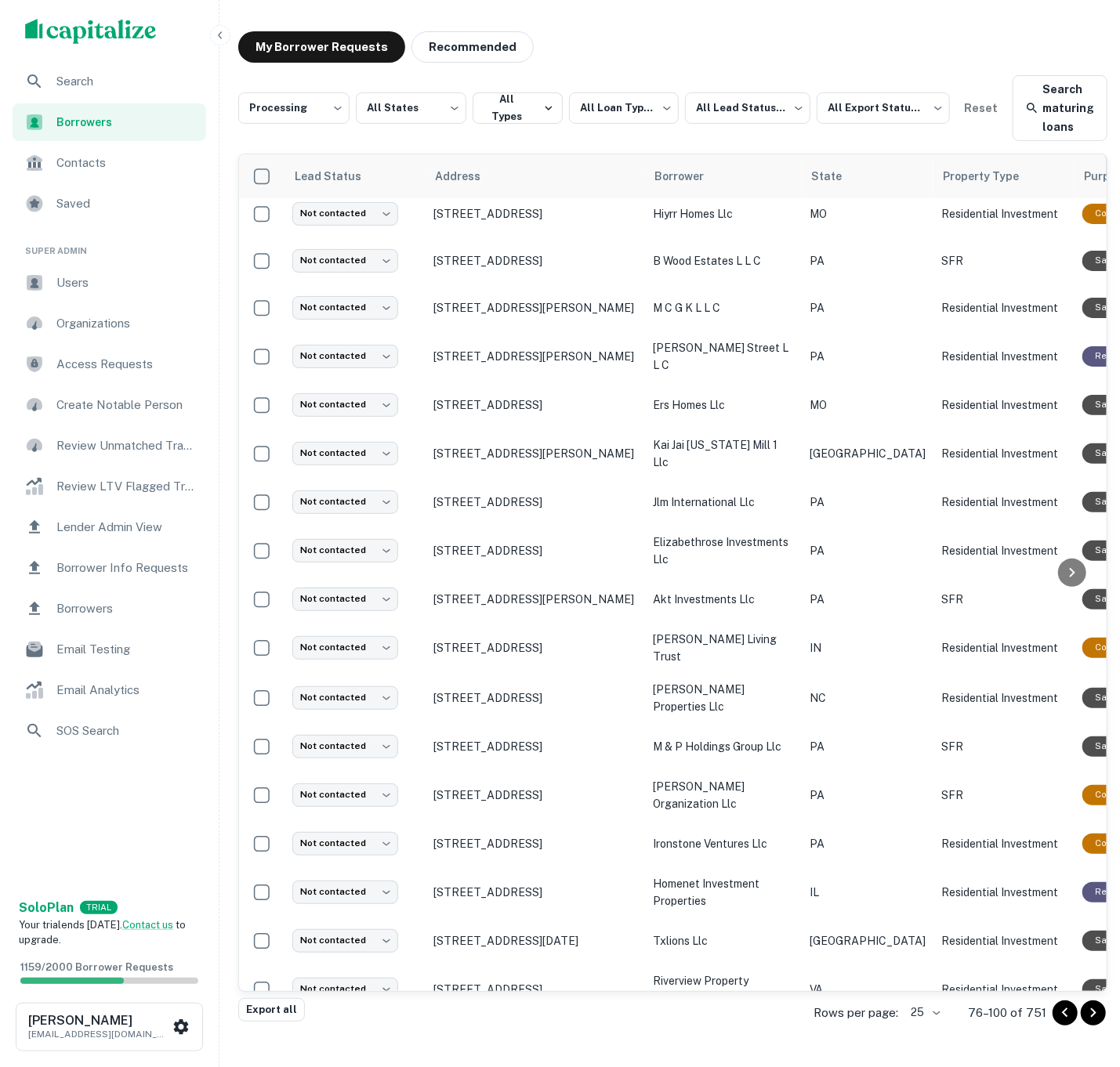
click at [1098, 1007] on icon "Go to next page" at bounding box center [1093, 1013] width 19 height 19
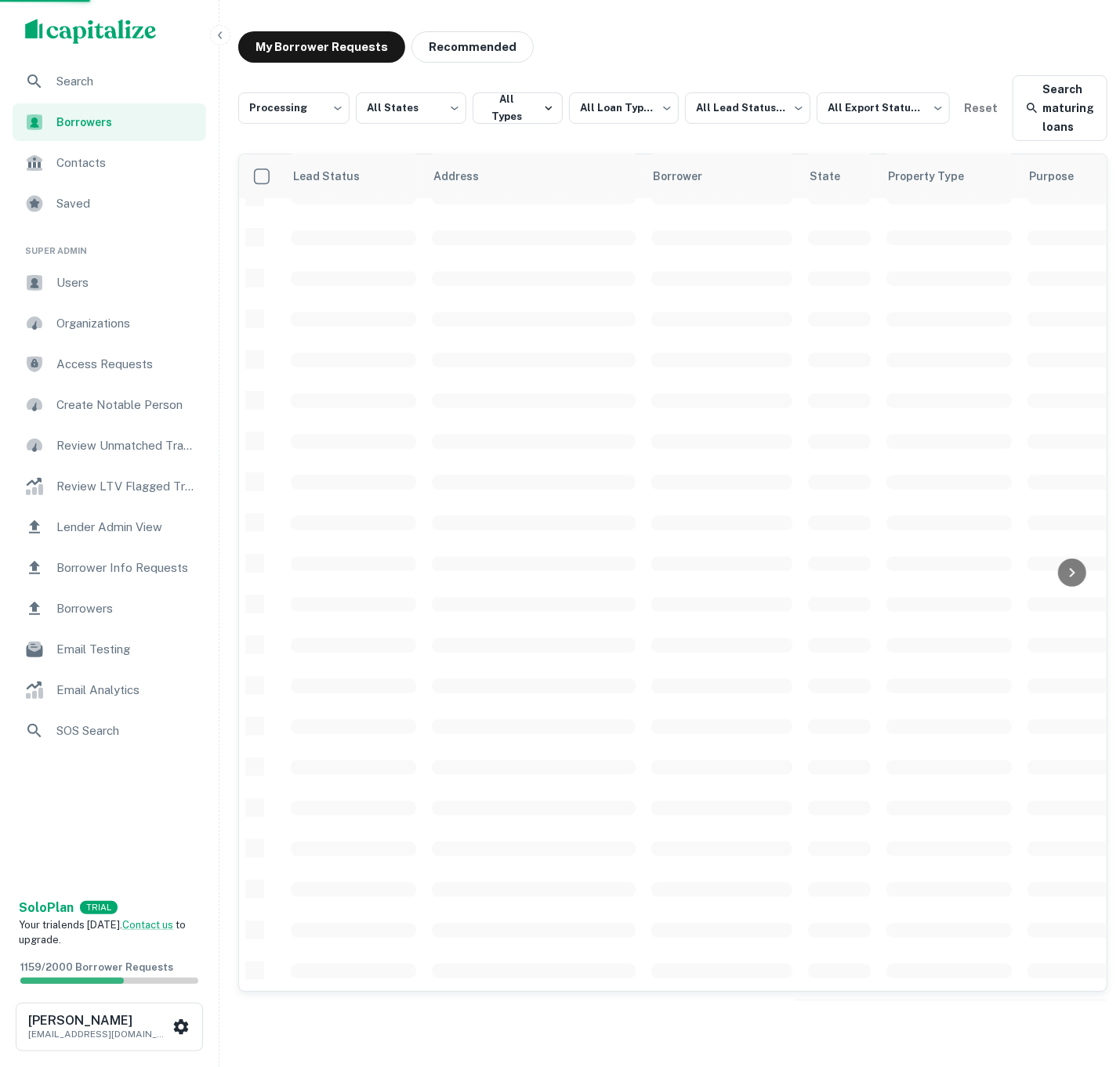
scroll to position [226, 0]
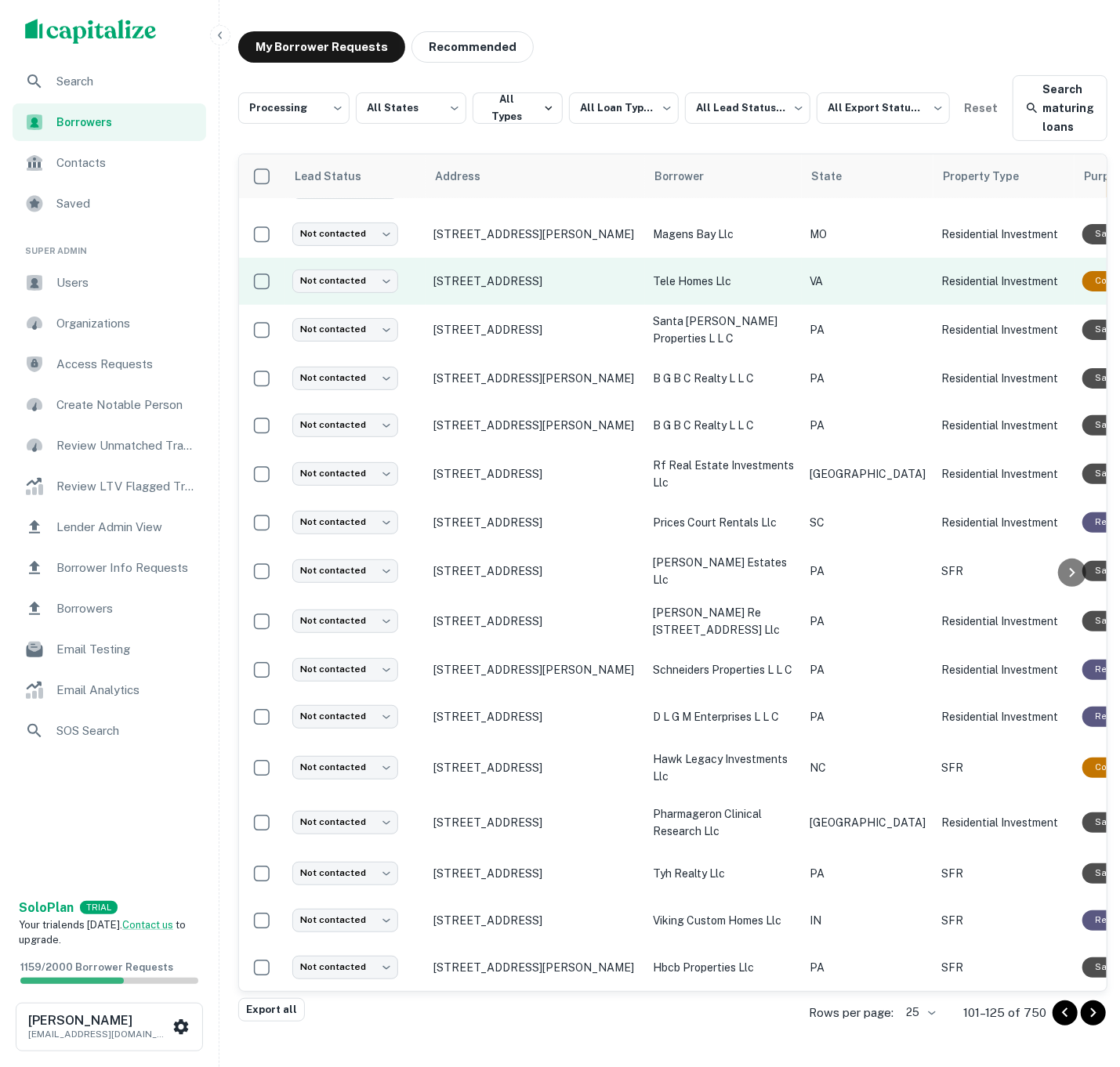
click at [672, 277] on p "tele homes llc" at bounding box center [724, 281] width 141 height 17
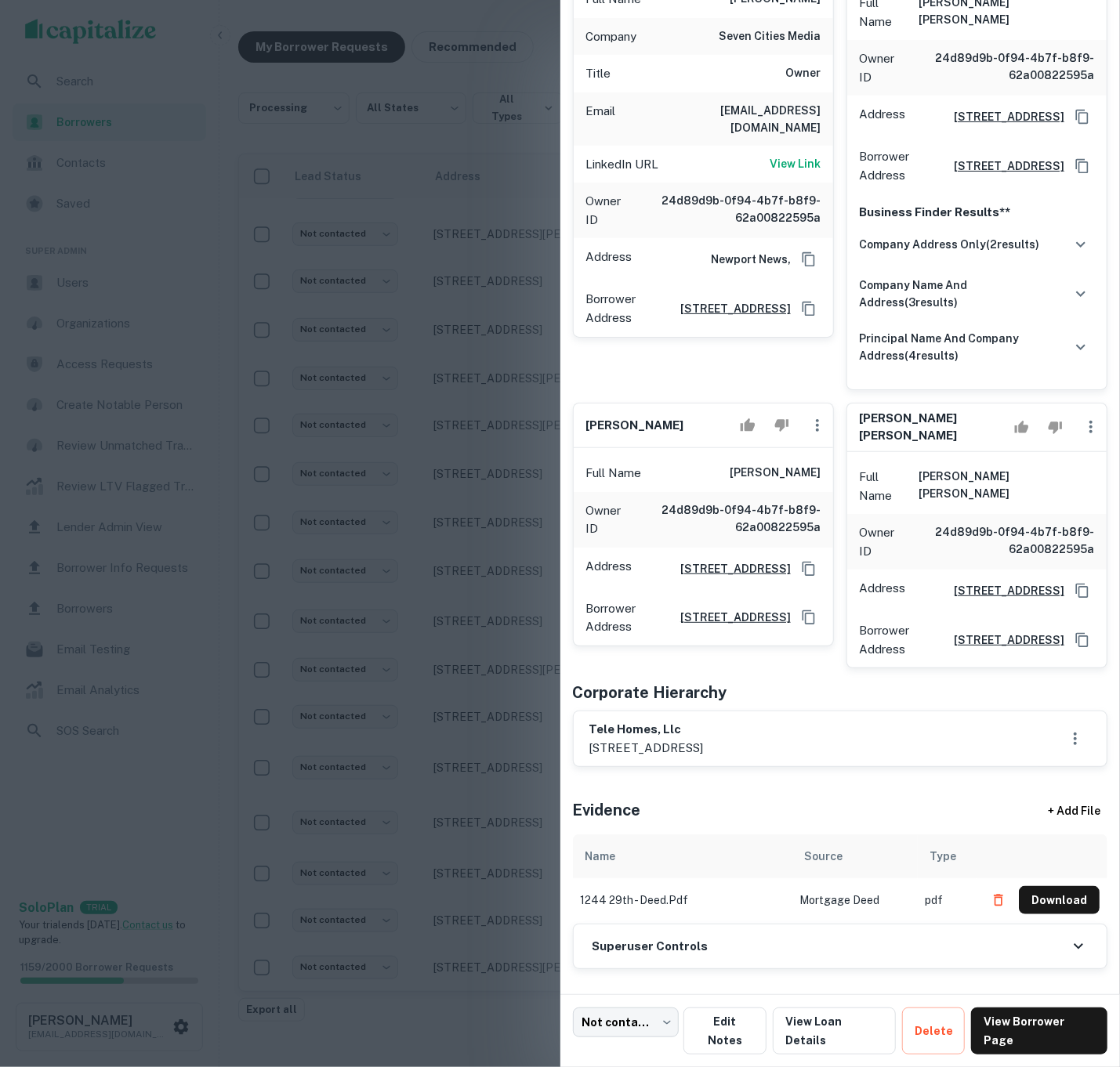
scroll to position [685, 0]
click at [716, 960] on div "Superuser Controls" at bounding box center [840, 947] width 534 height 44
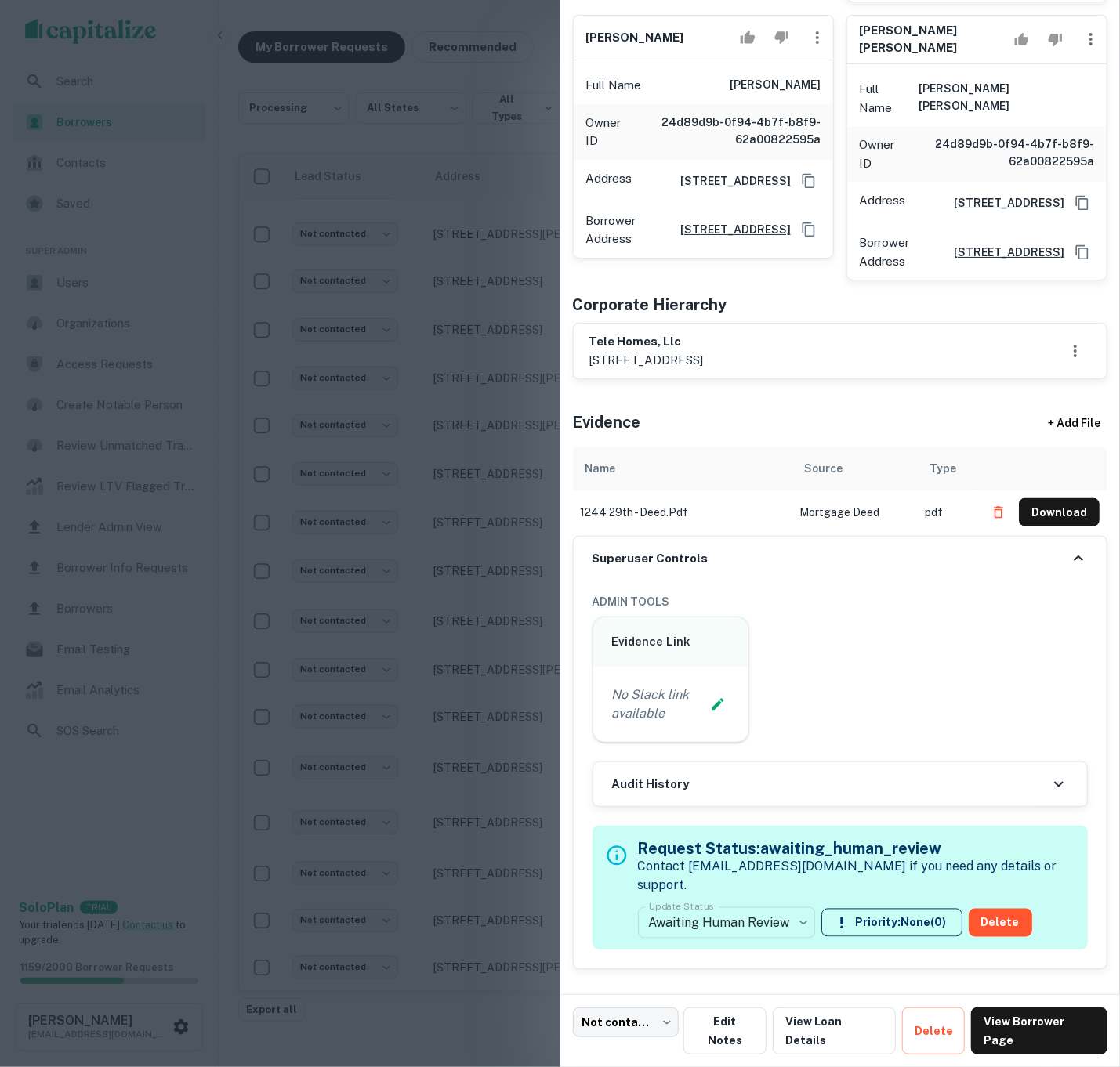
scroll to position [1060, 0]
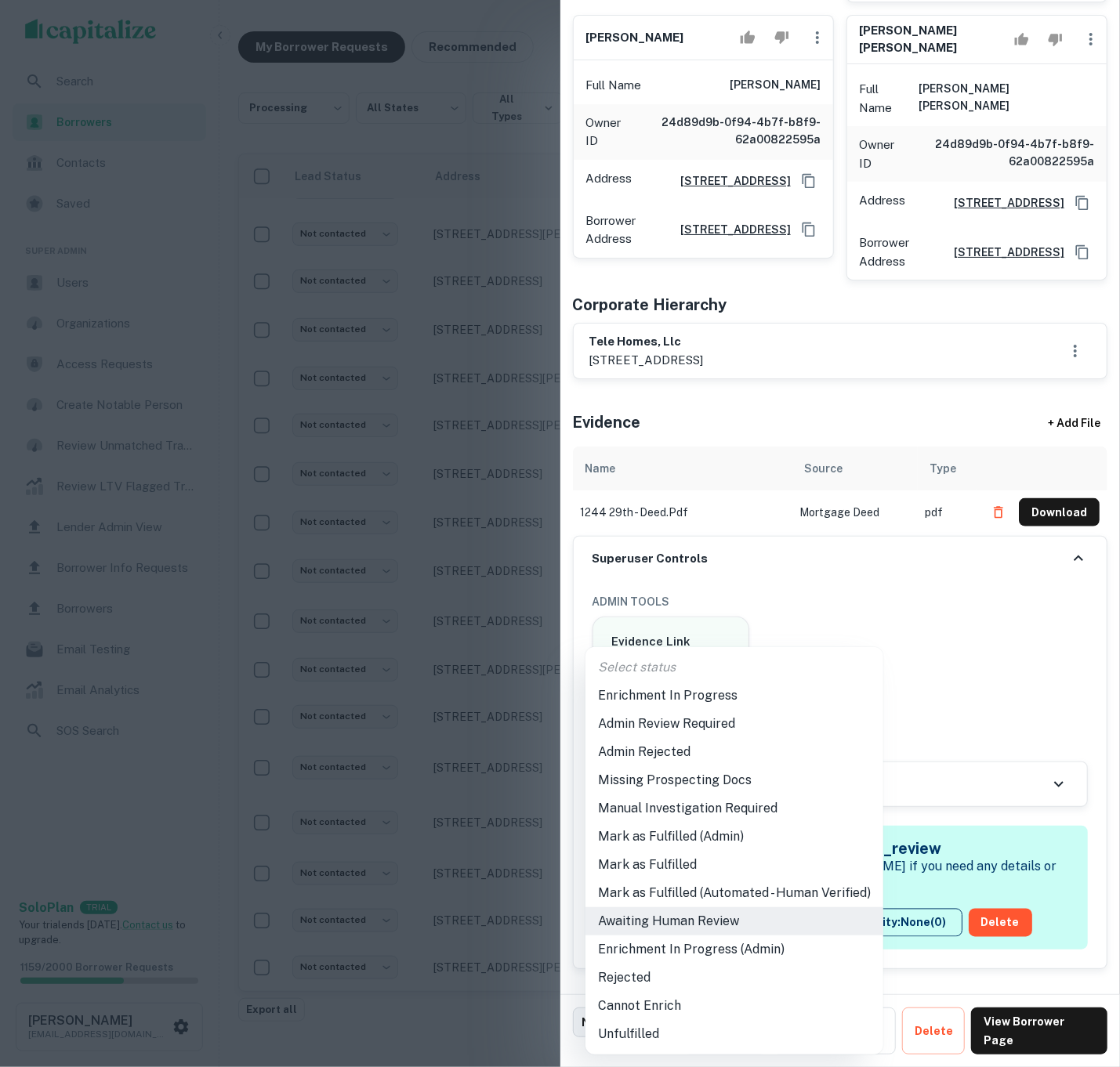
click at [753, 939] on body "**********" at bounding box center [560, 521] width 1120 height 1067
click at [734, 845] on li "Mark as Fulfilled (Admin)" at bounding box center [734, 837] width 298 height 28
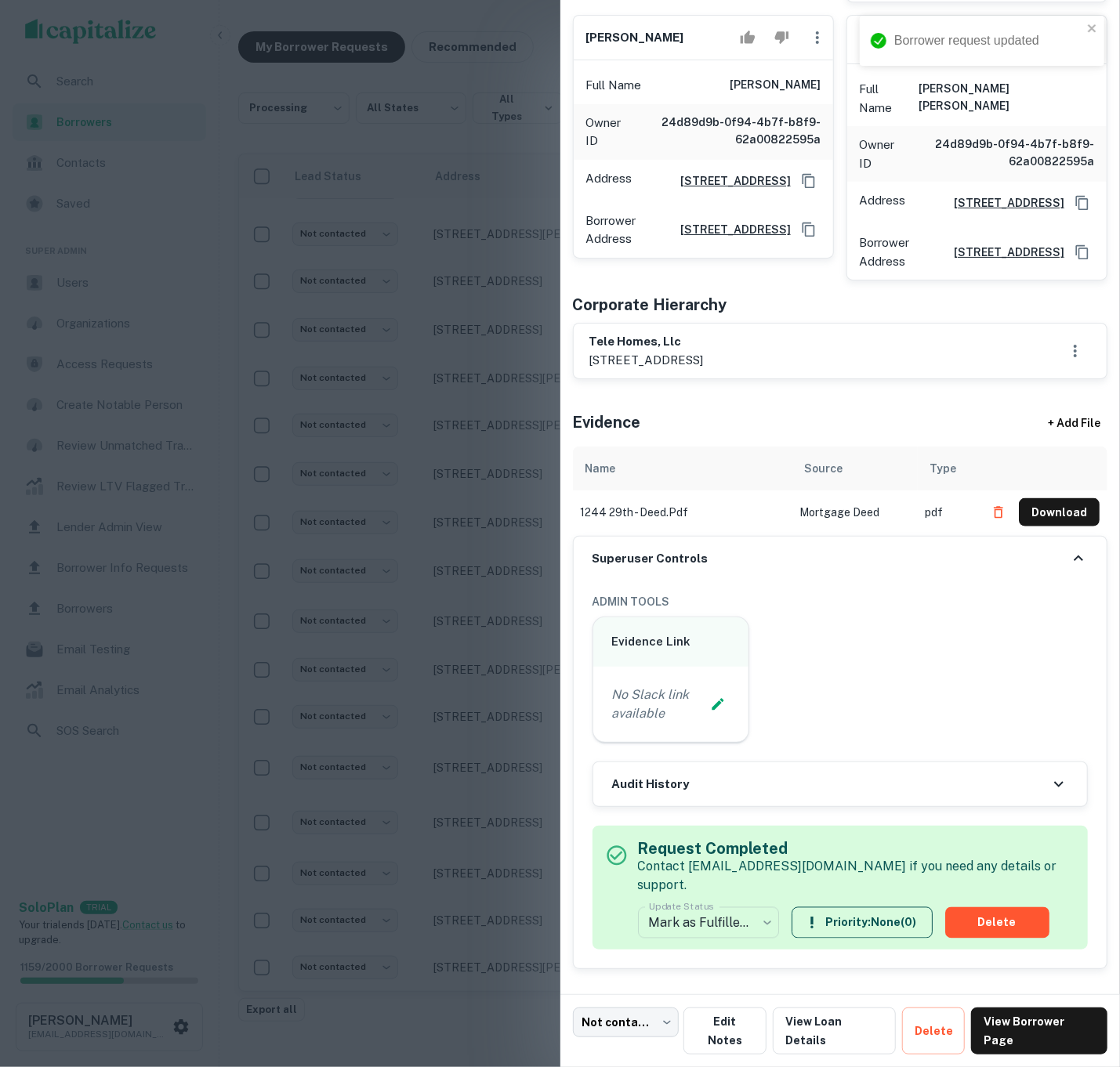
click at [411, 666] on div at bounding box center [560, 534] width 1120 height 1067
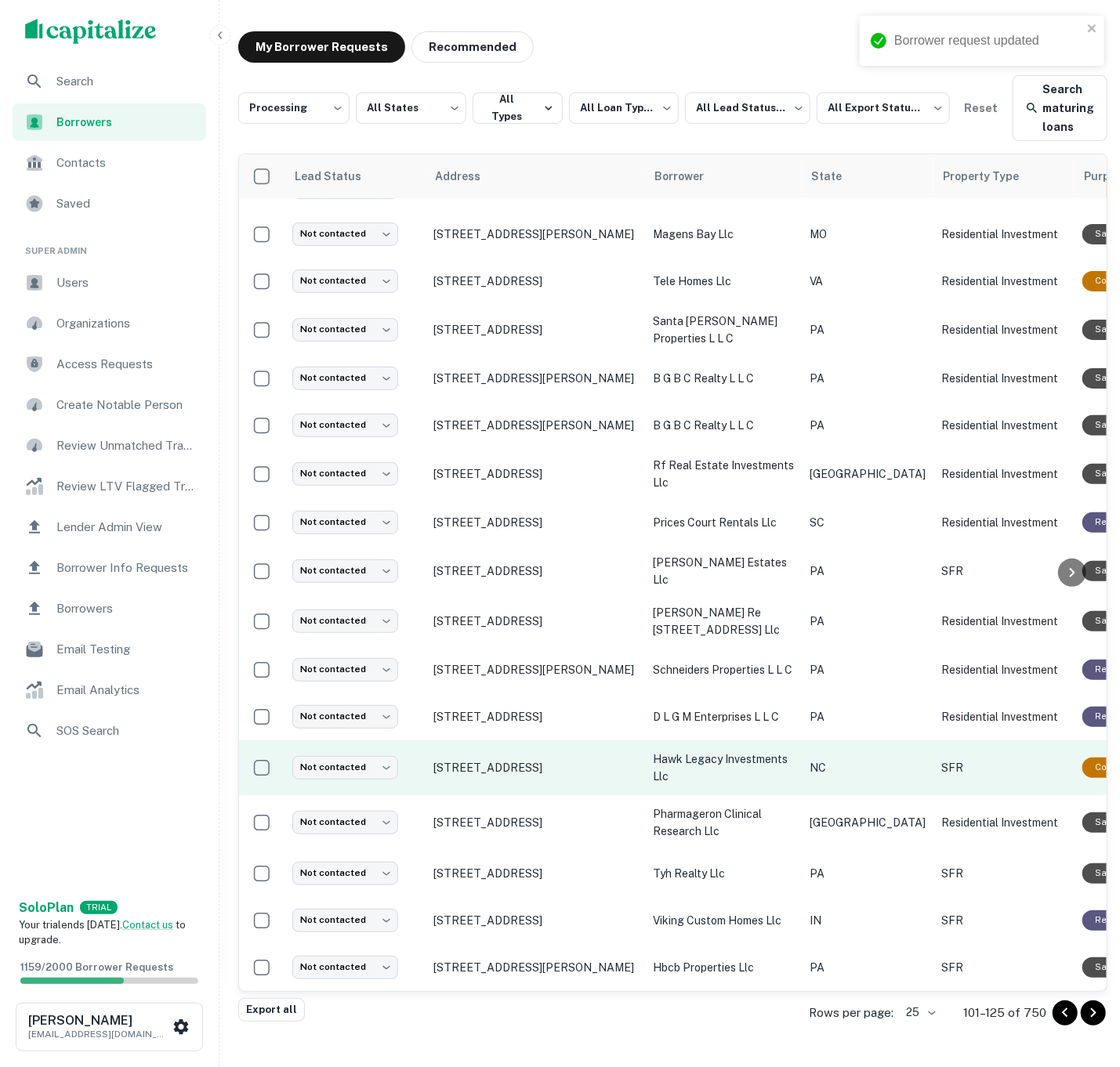
click at [699, 741] on td "hawk legacy investments llc" at bounding box center [723, 767] width 156 height 55
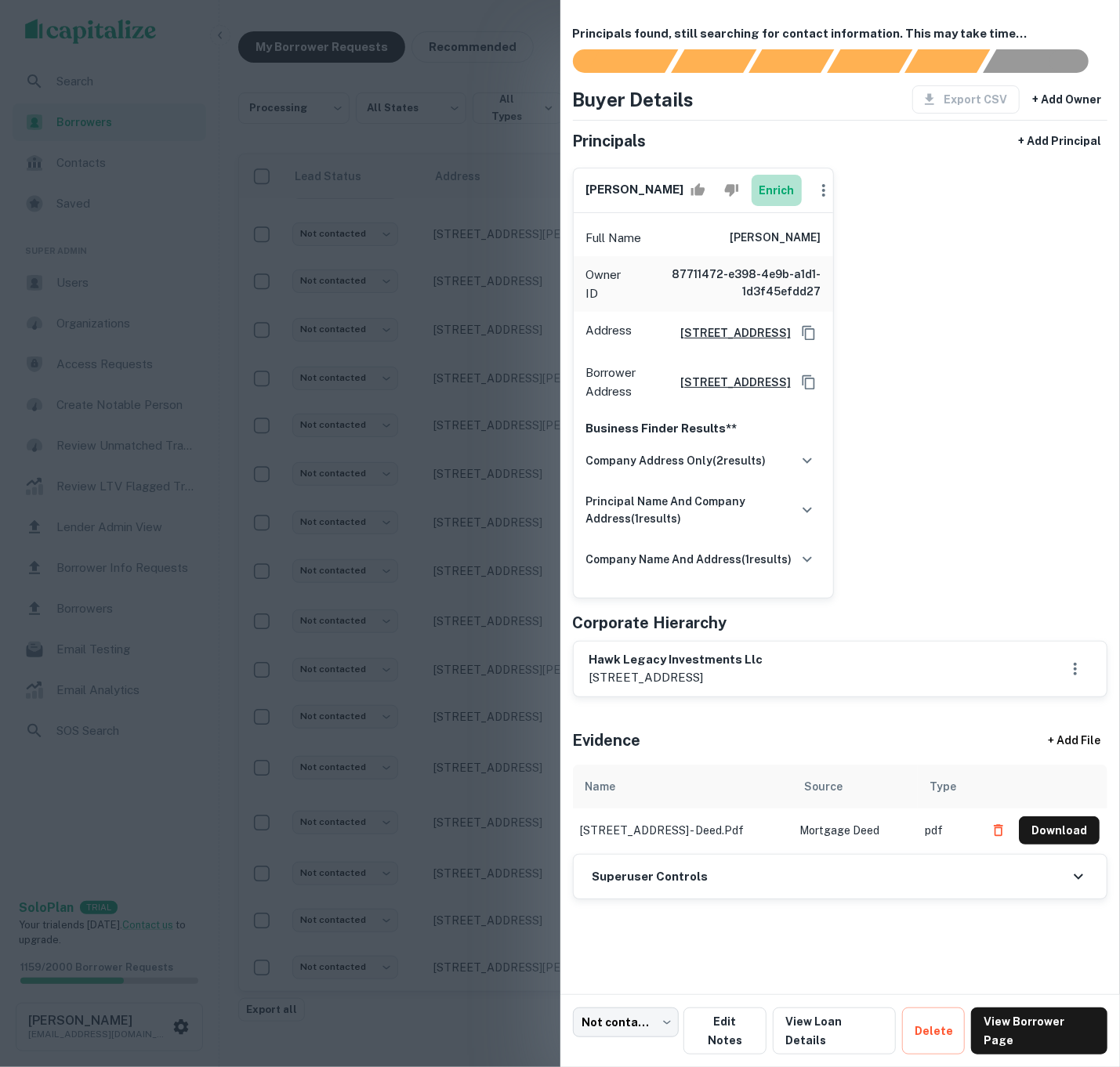
click at [770, 199] on button "Enrich" at bounding box center [777, 190] width 50 height 31
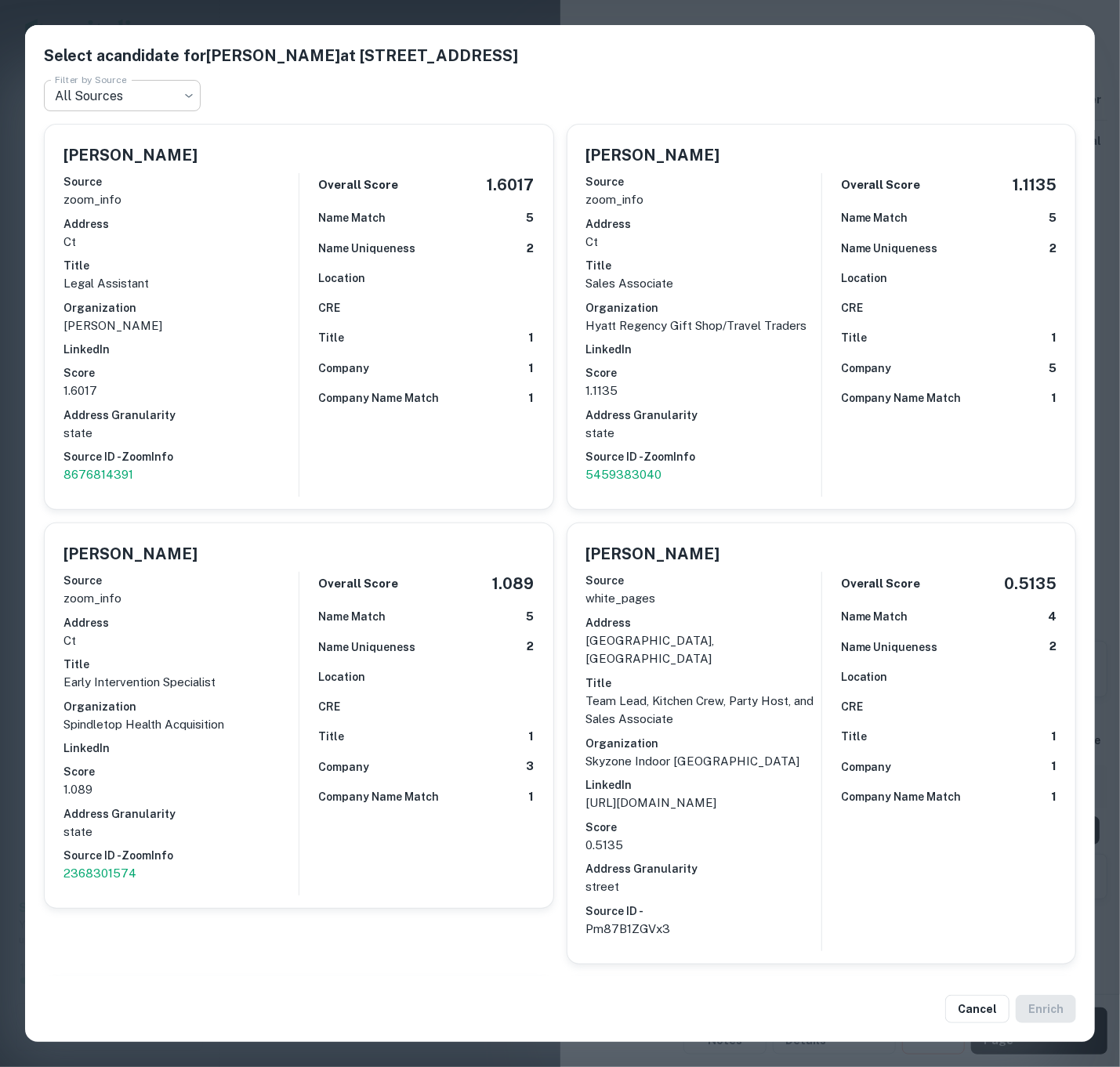
click at [145, 92] on body "**********" at bounding box center [560, 521] width 1120 height 1067
click at [147, 174] on li "white_pages" at bounding box center [121, 187] width 156 height 28
type input "**********"
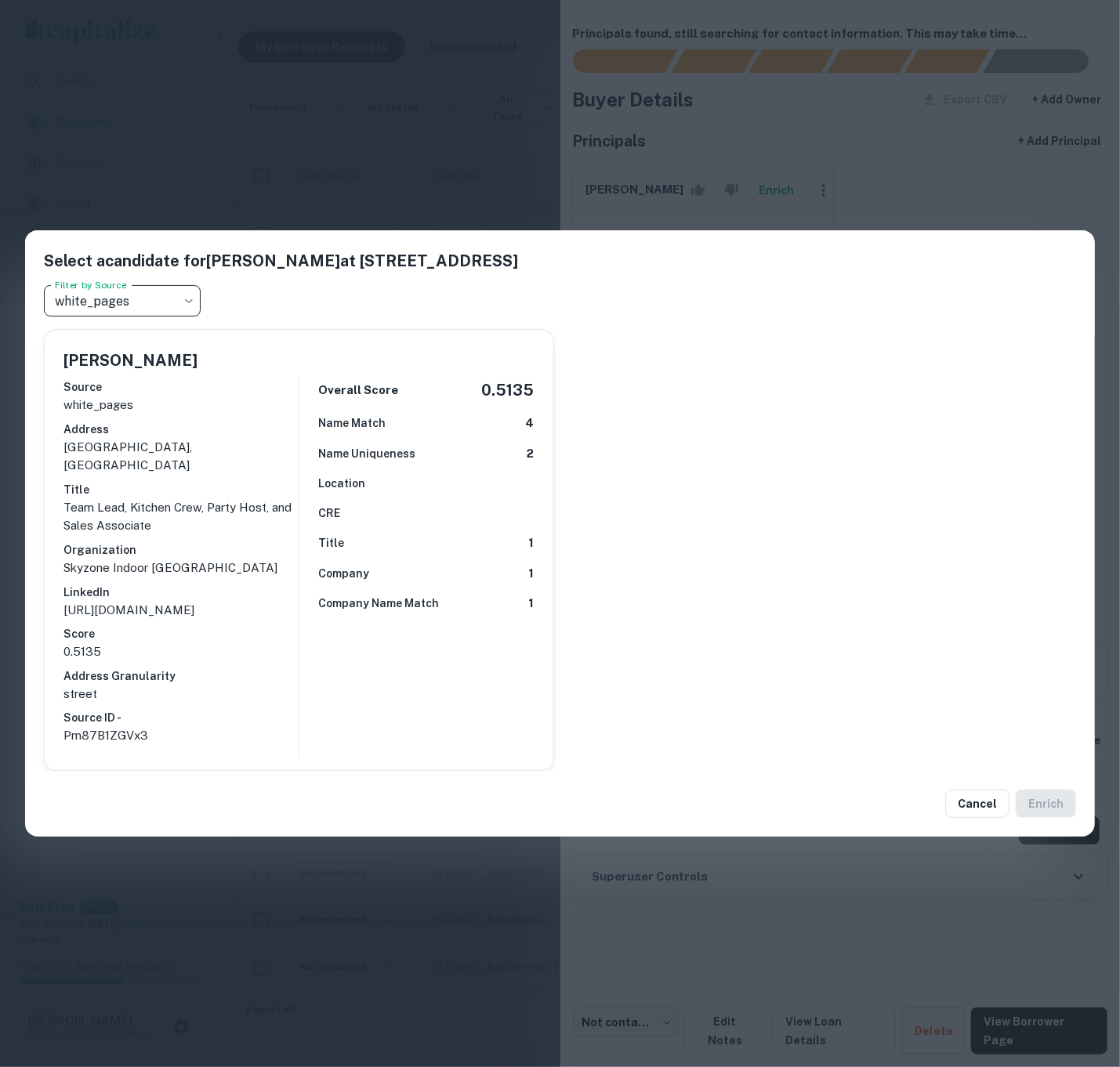
click at [280, 426] on h6 "Address" at bounding box center [181, 429] width 235 height 17
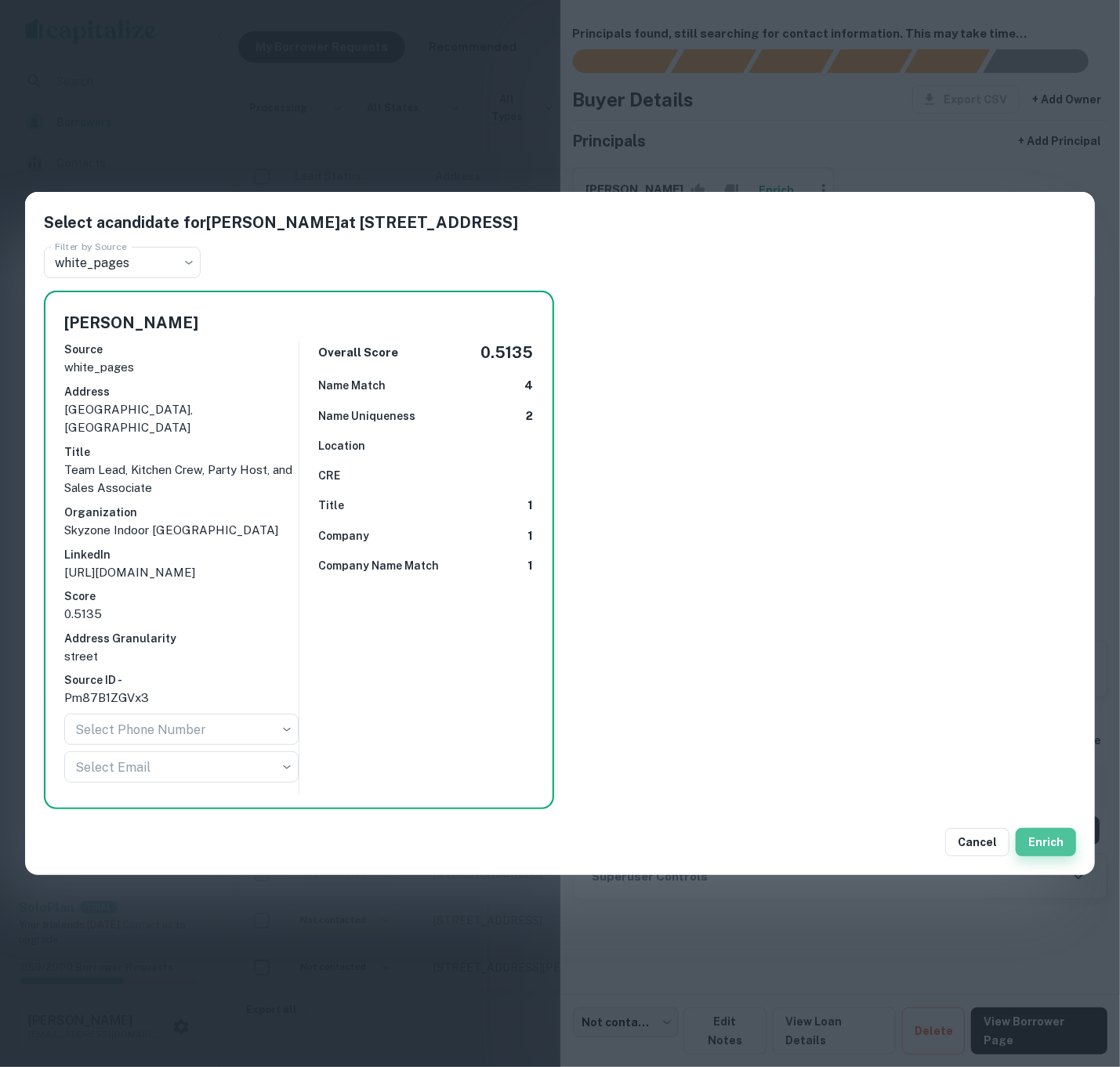
click at [1054, 838] on button "Enrich" at bounding box center [1045, 842] width 61 height 28
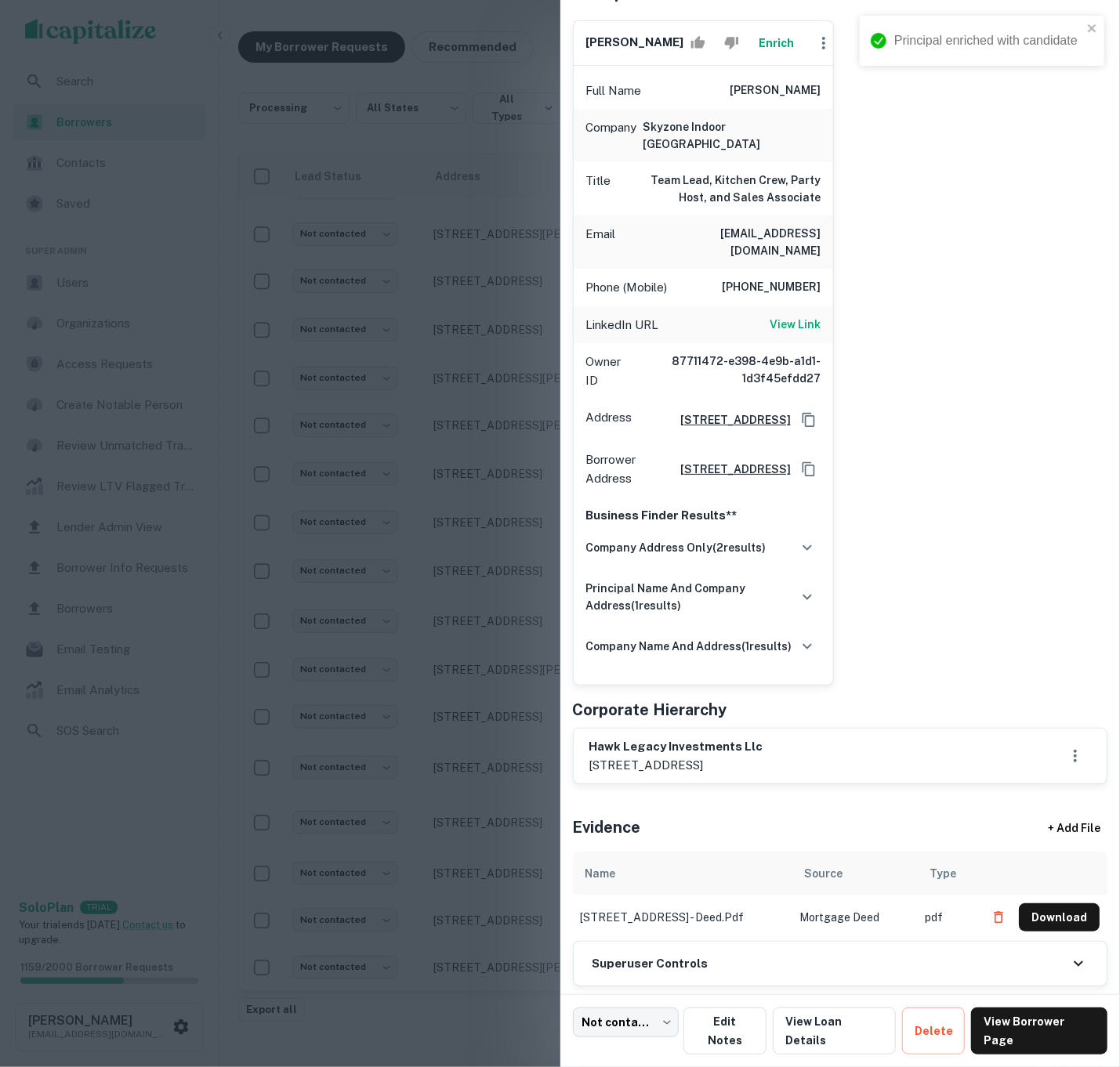
scroll to position [145, 0]
drag, startPoint x: 732, startPoint y: 960, endPoint x: 703, endPoint y: 930, distance: 41.7
click at [732, 960] on div "Superuser Controls" at bounding box center [840, 965] width 534 height 44
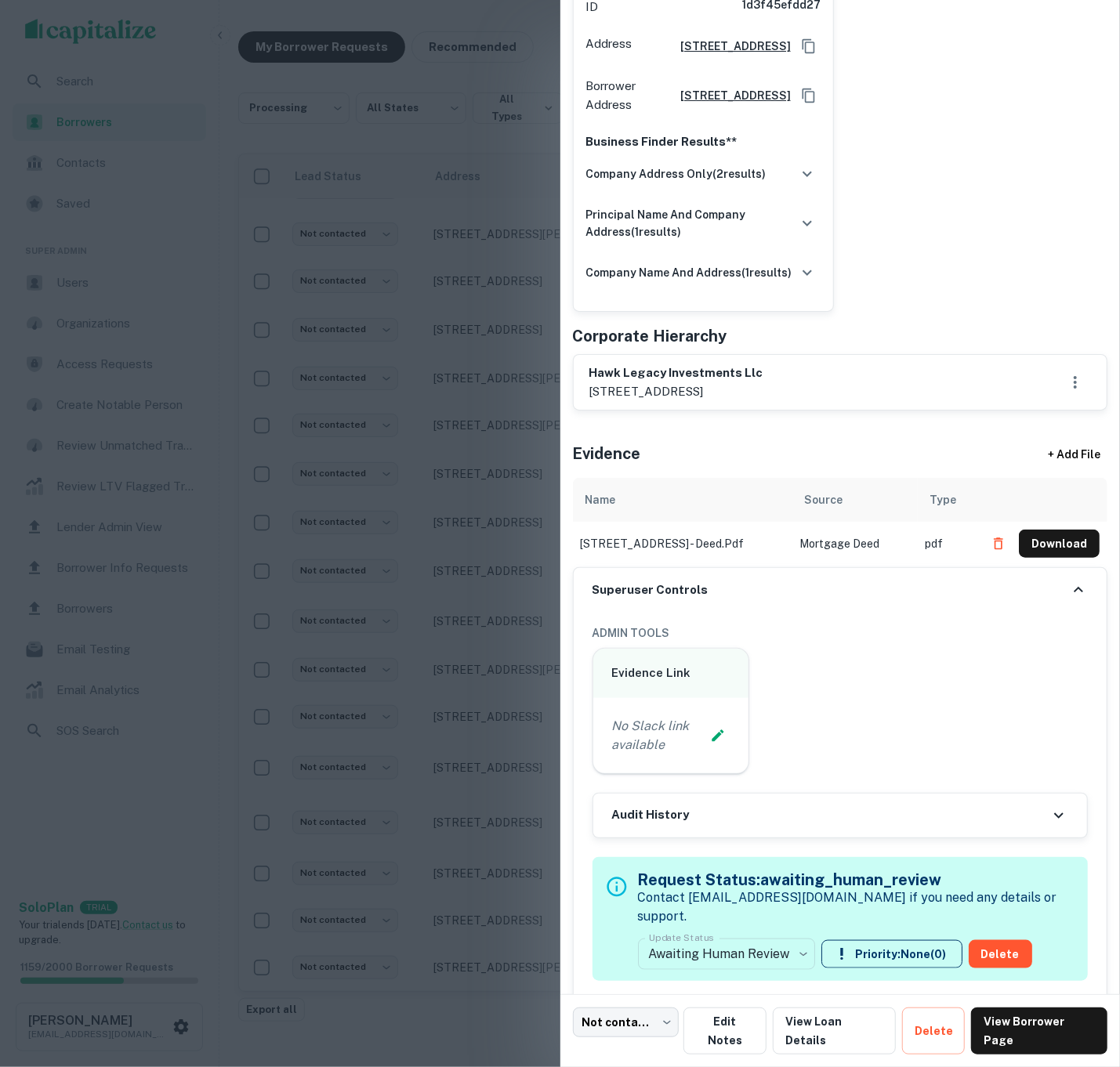
scroll to position [521, 0]
click at [760, 935] on body "**********" at bounding box center [560, 521] width 1120 height 1067
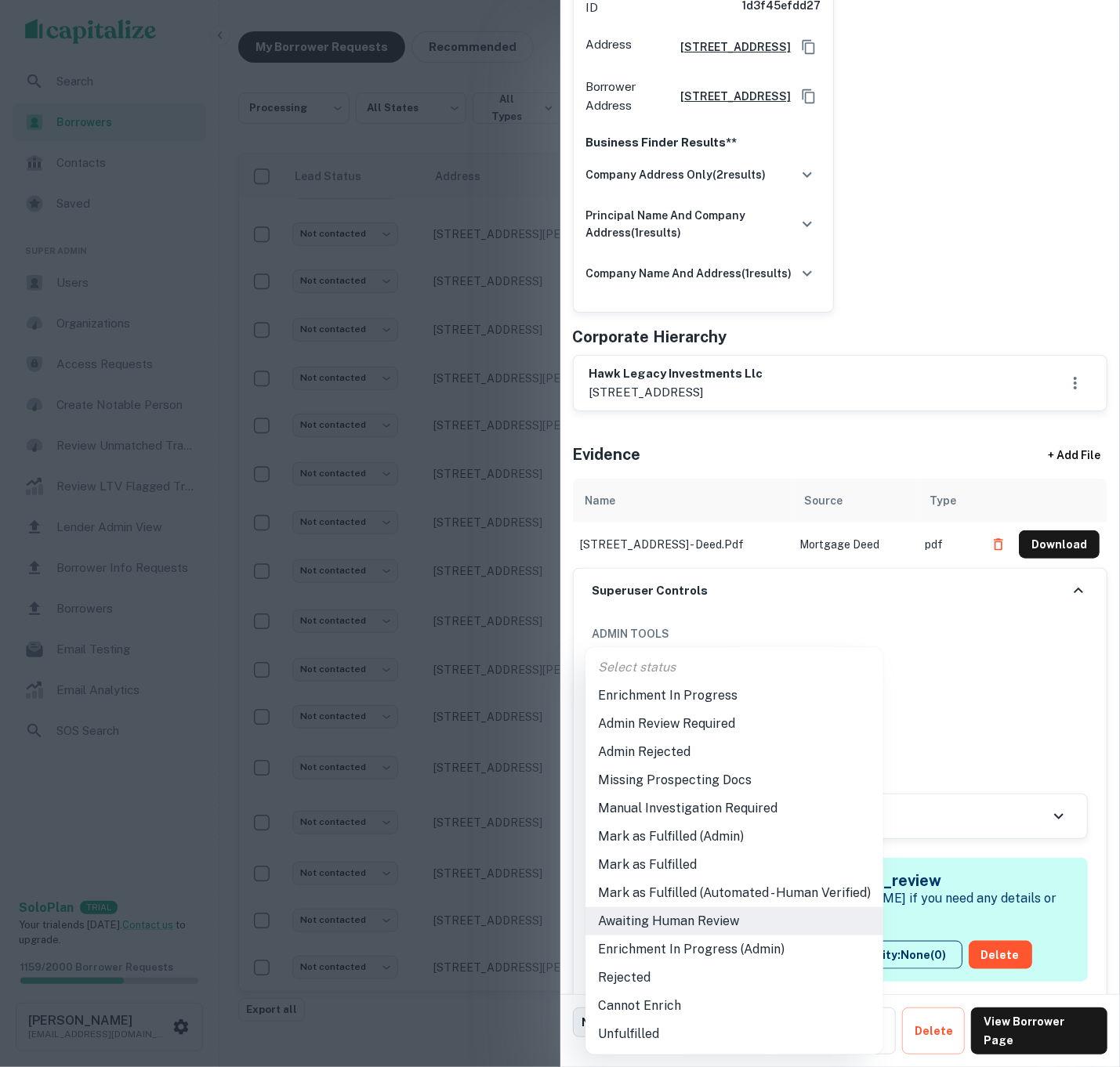
click at [722, 844] on li "Mark as Fulfilled (Admin)" at bounding box center [734, 837] width 298 height 28
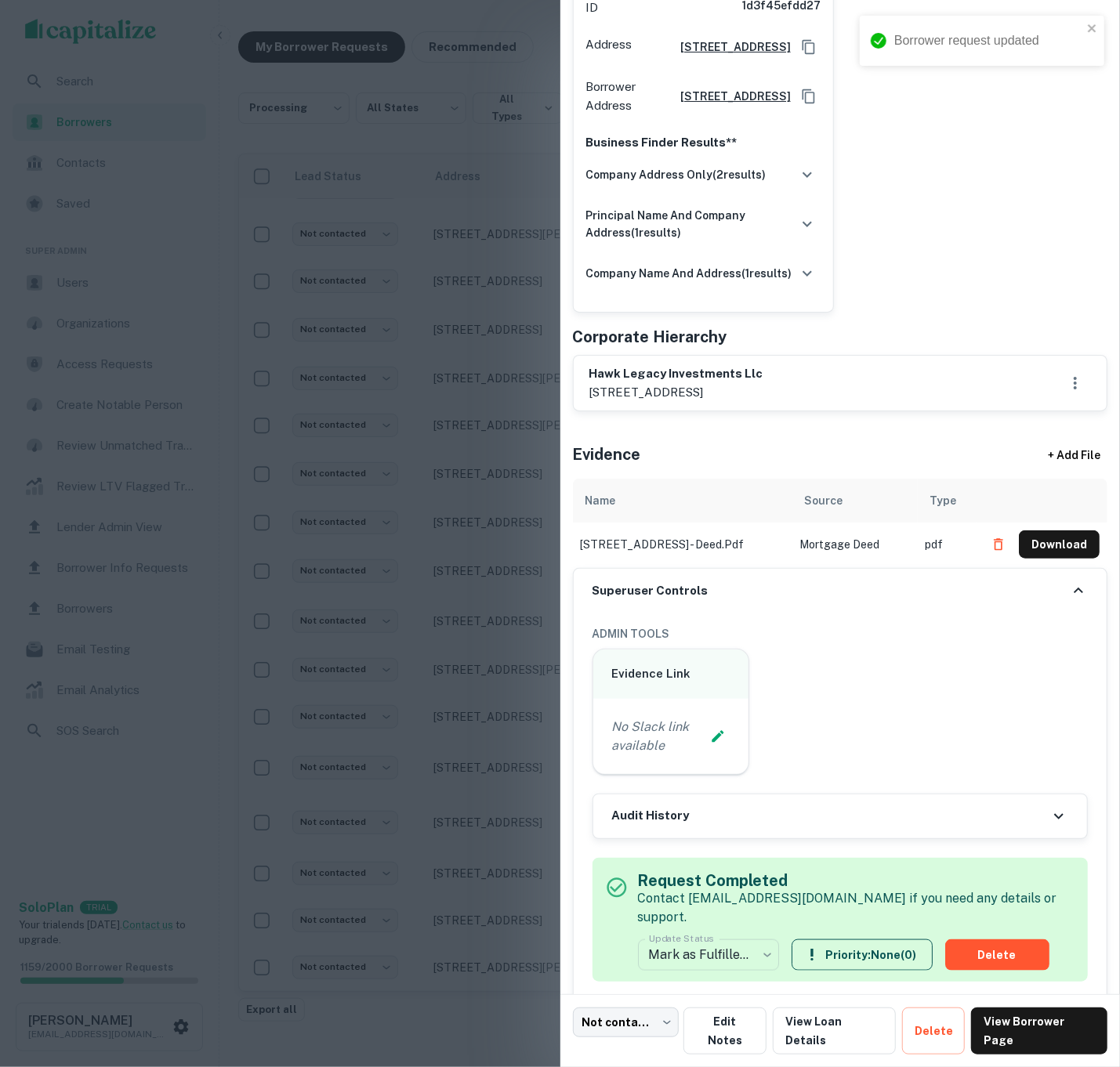
click at [441, 562] on div at bounding box center [560, 534] width 1120 height 1067
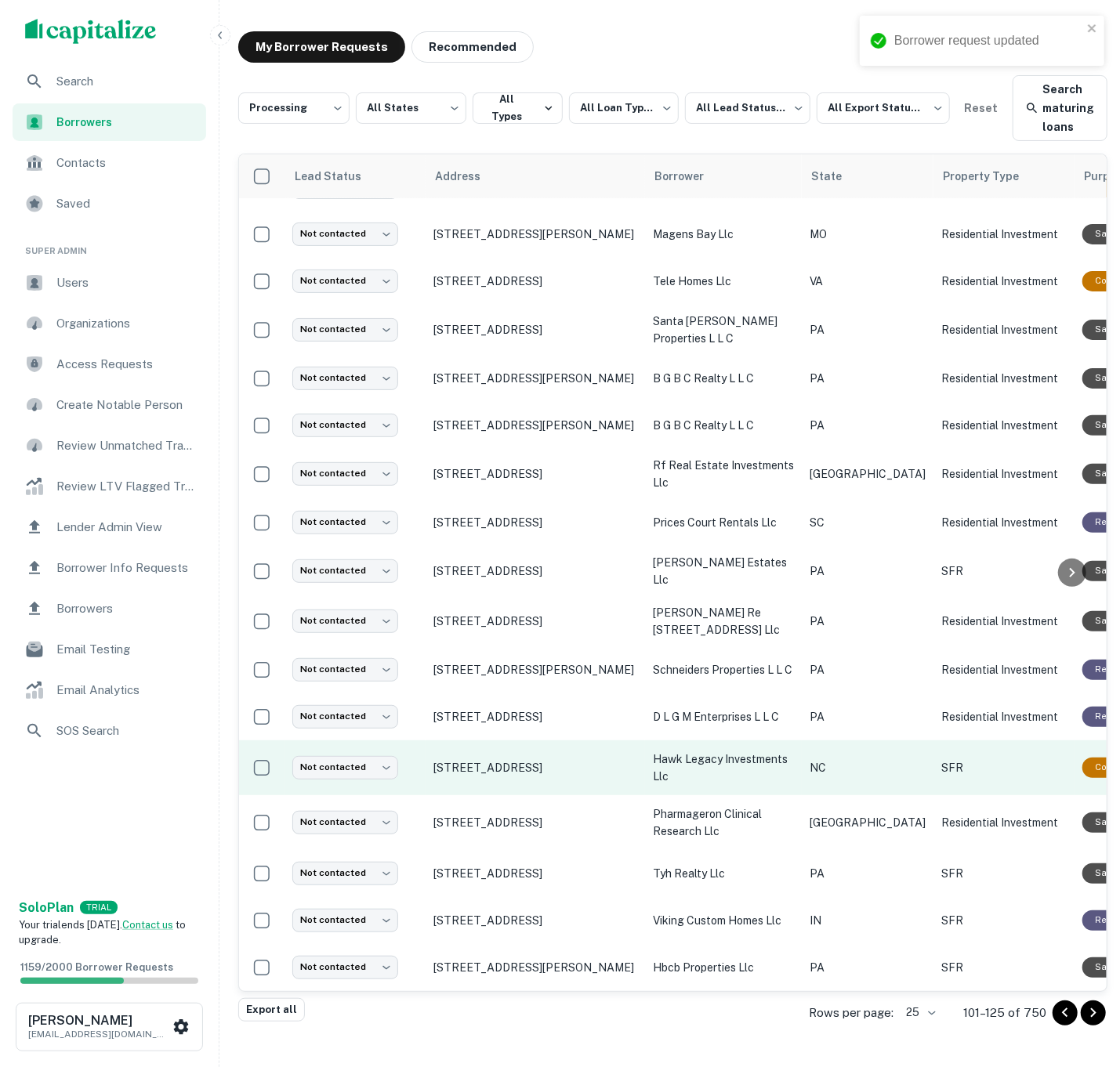
click at [813, 772] on td "NC" at bounding box center [867, 767] width 131 height 55
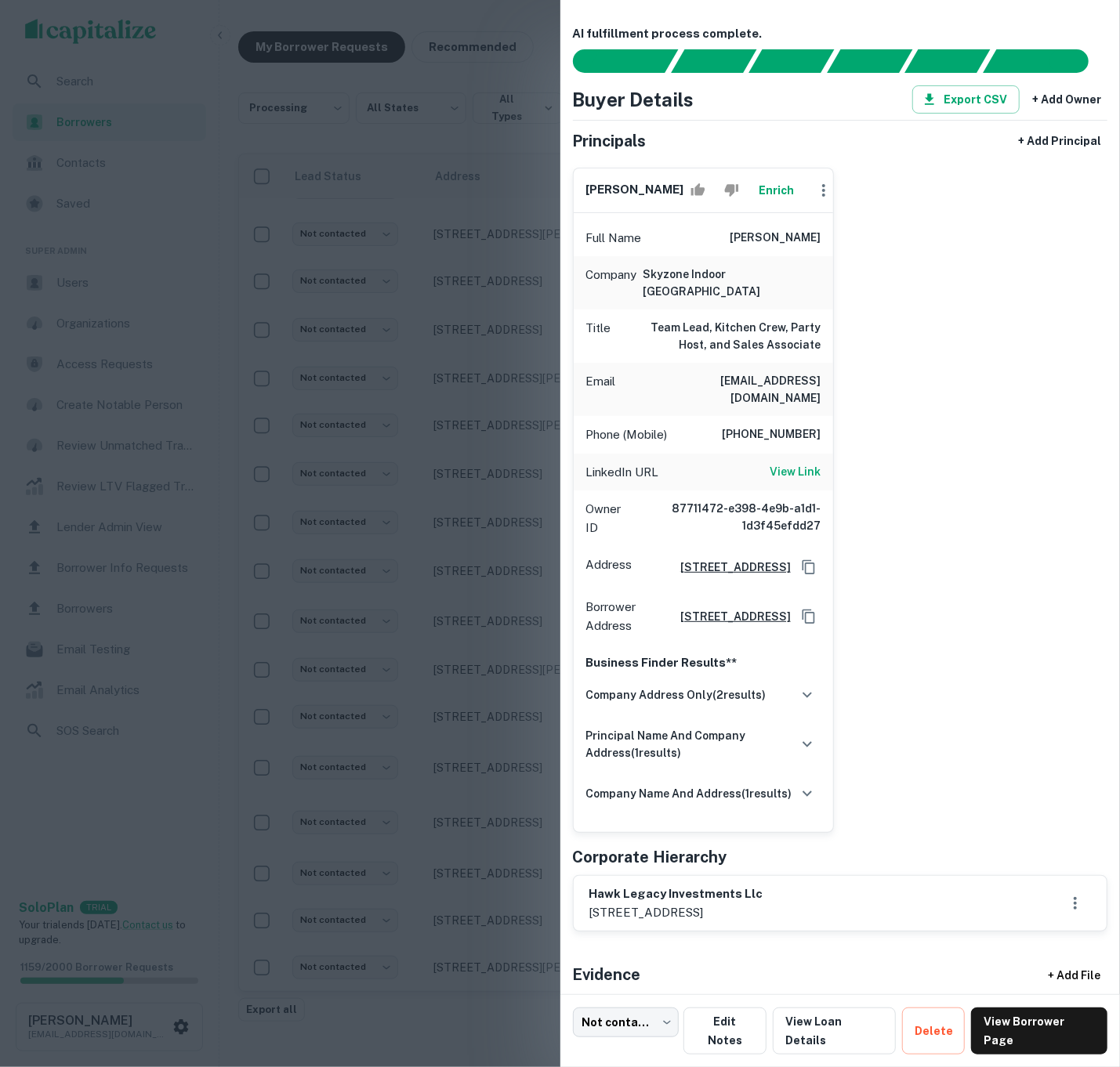
click at [450, 632] on div at bounding box center [560, 534] width 1120 height 1067
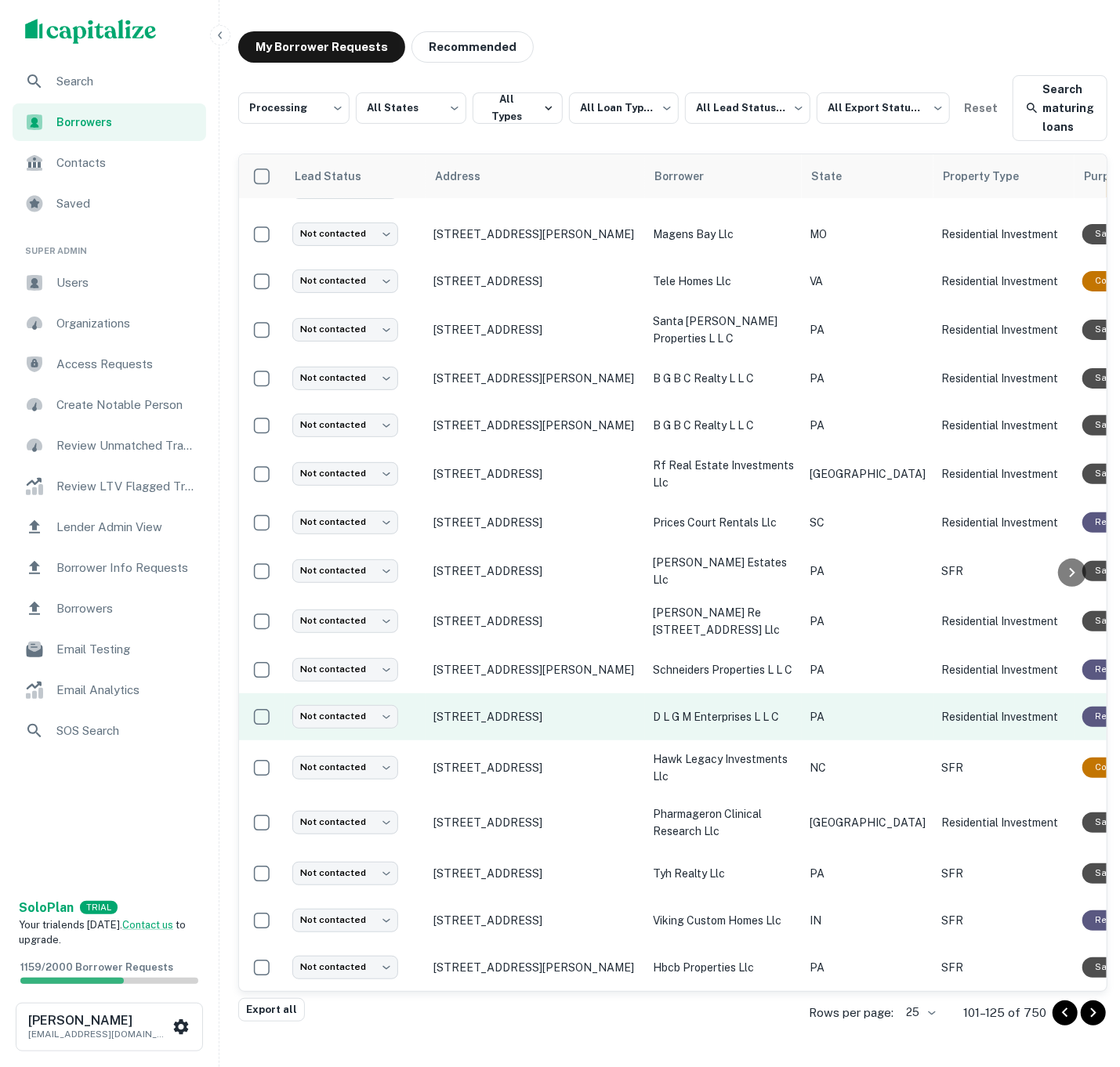
click at [868, 702] on td "PA" at bounding box center [867, 717] width 131 height 47
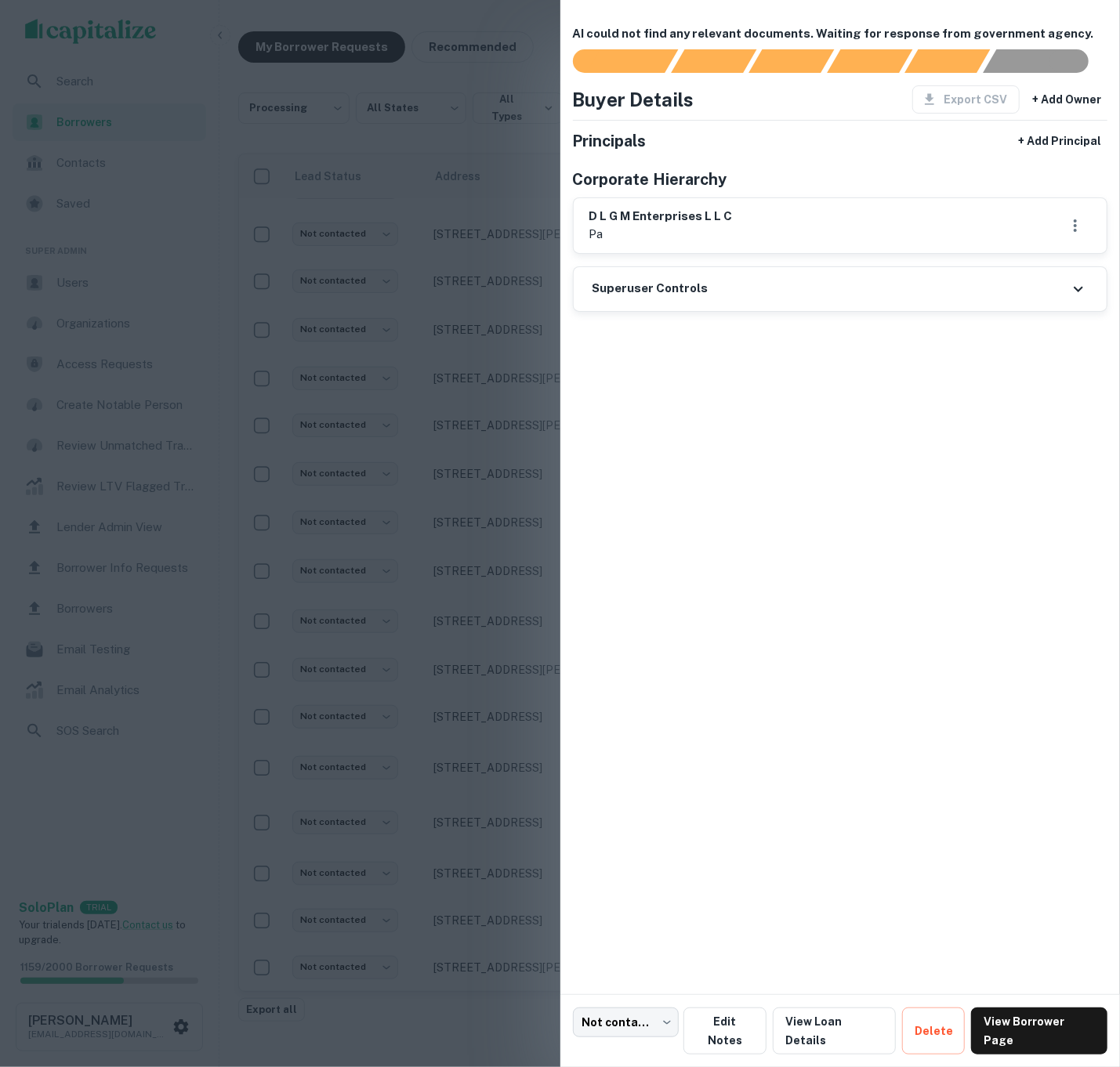
click at [455, 316] on div at bounding box center [560, 534] width 1120 height 1067
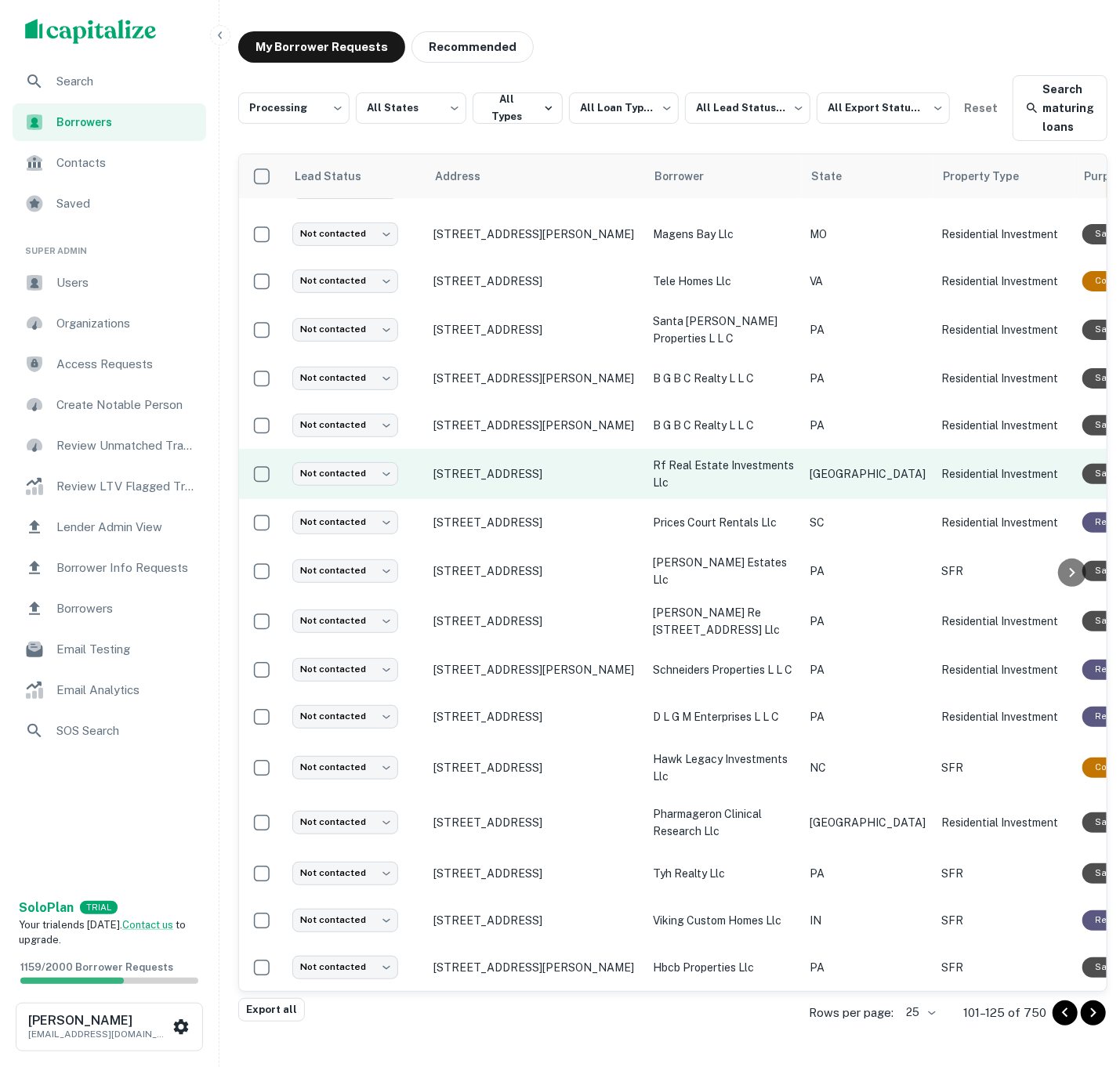
click at [819, 481] on td "[GEOGRAPHIC_DATA]" at bounding box center [867, 474] width 131 height 50
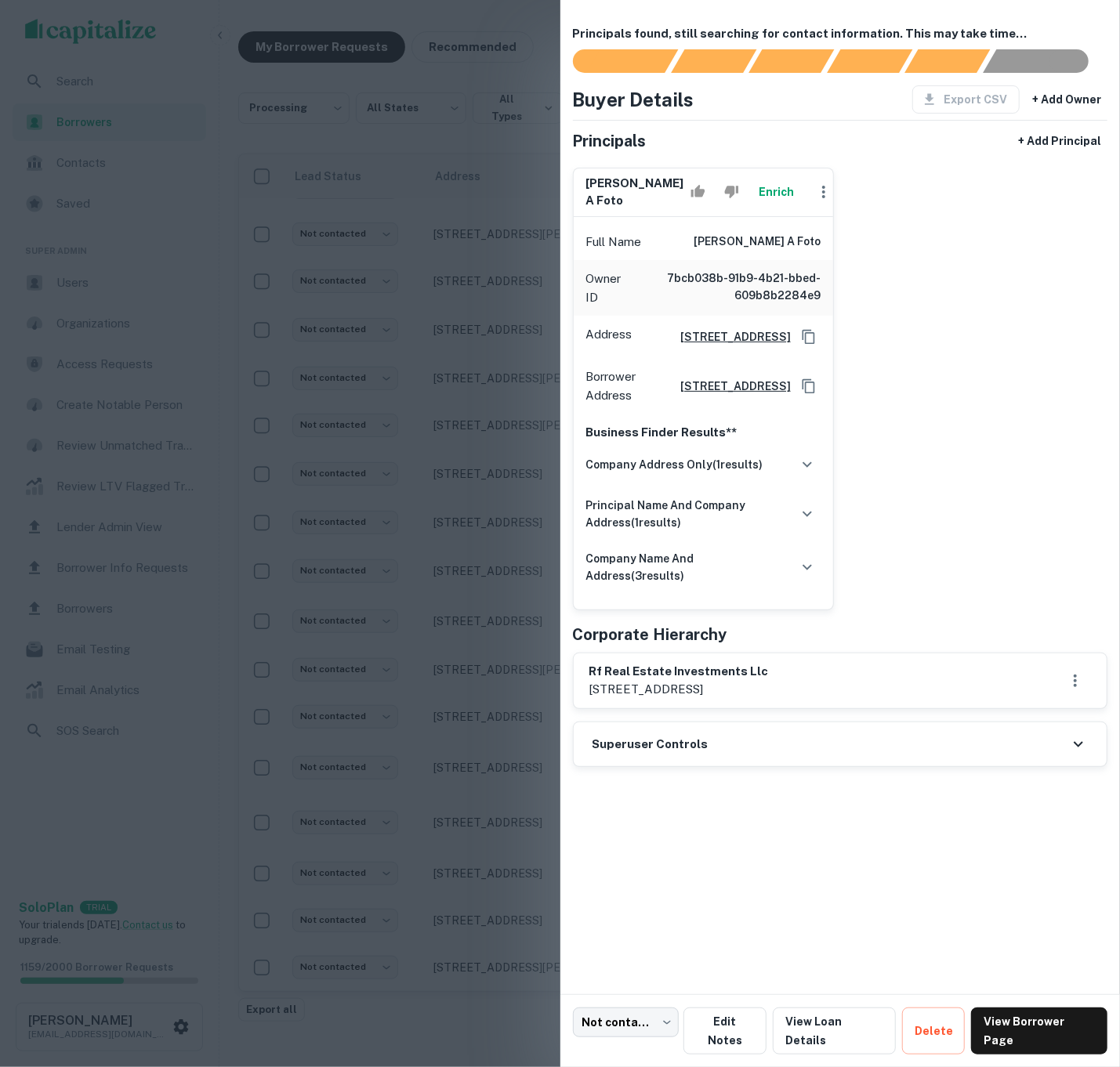
click at [779, 197] on button "Enrich" at bounding box center [777, 191] width 50 height 31
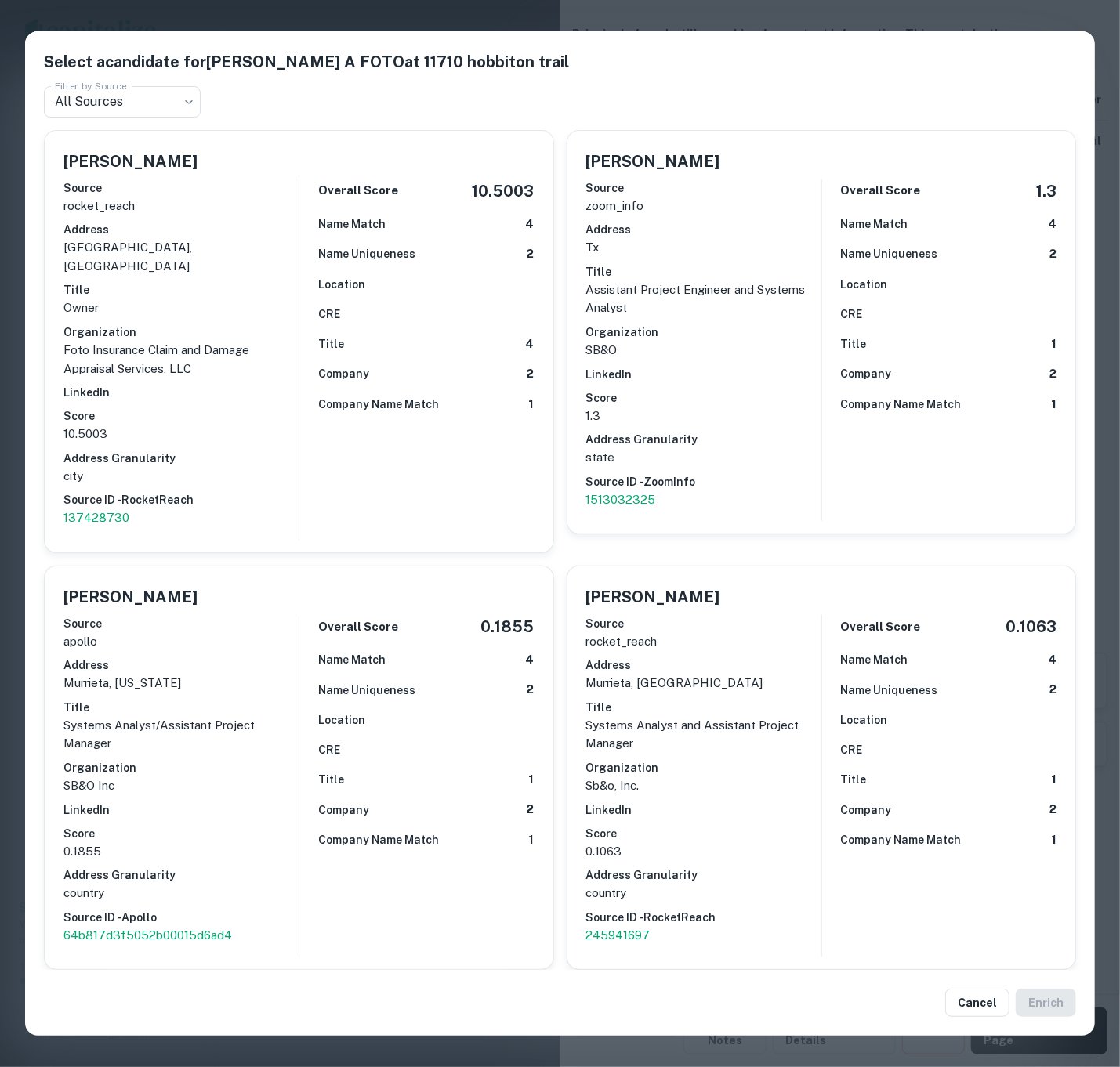
click at [336, 311] on div "Overall Score 10.5003 Name Match 4 Name Uniqueness 2 Location CRE Title 4 Compa…" at bounding box center [416, 359] width 235 height 360
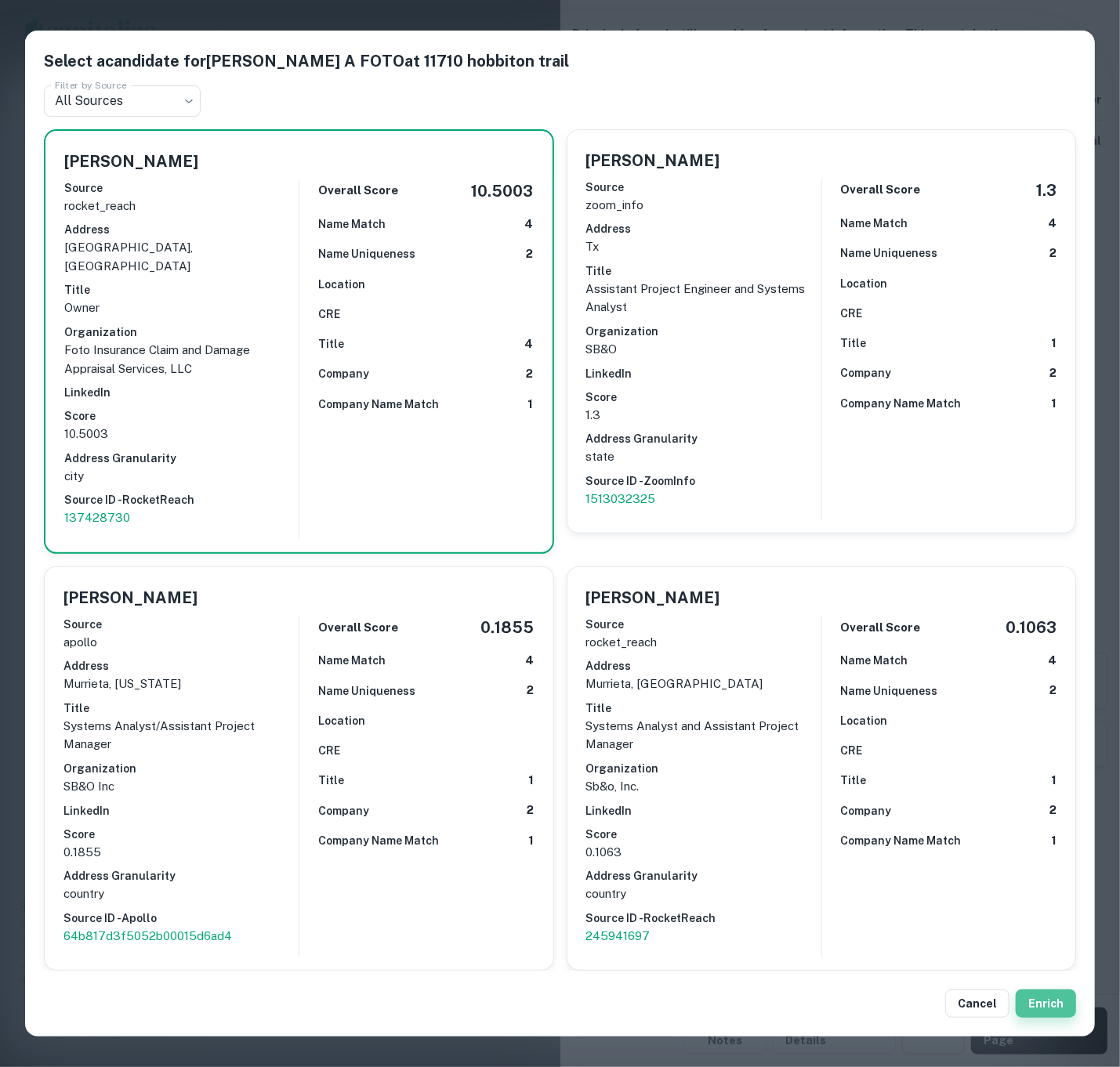
click at [1035, 989] on button "Enrich" at bounding box center [1045, 1003] width 61 height 28
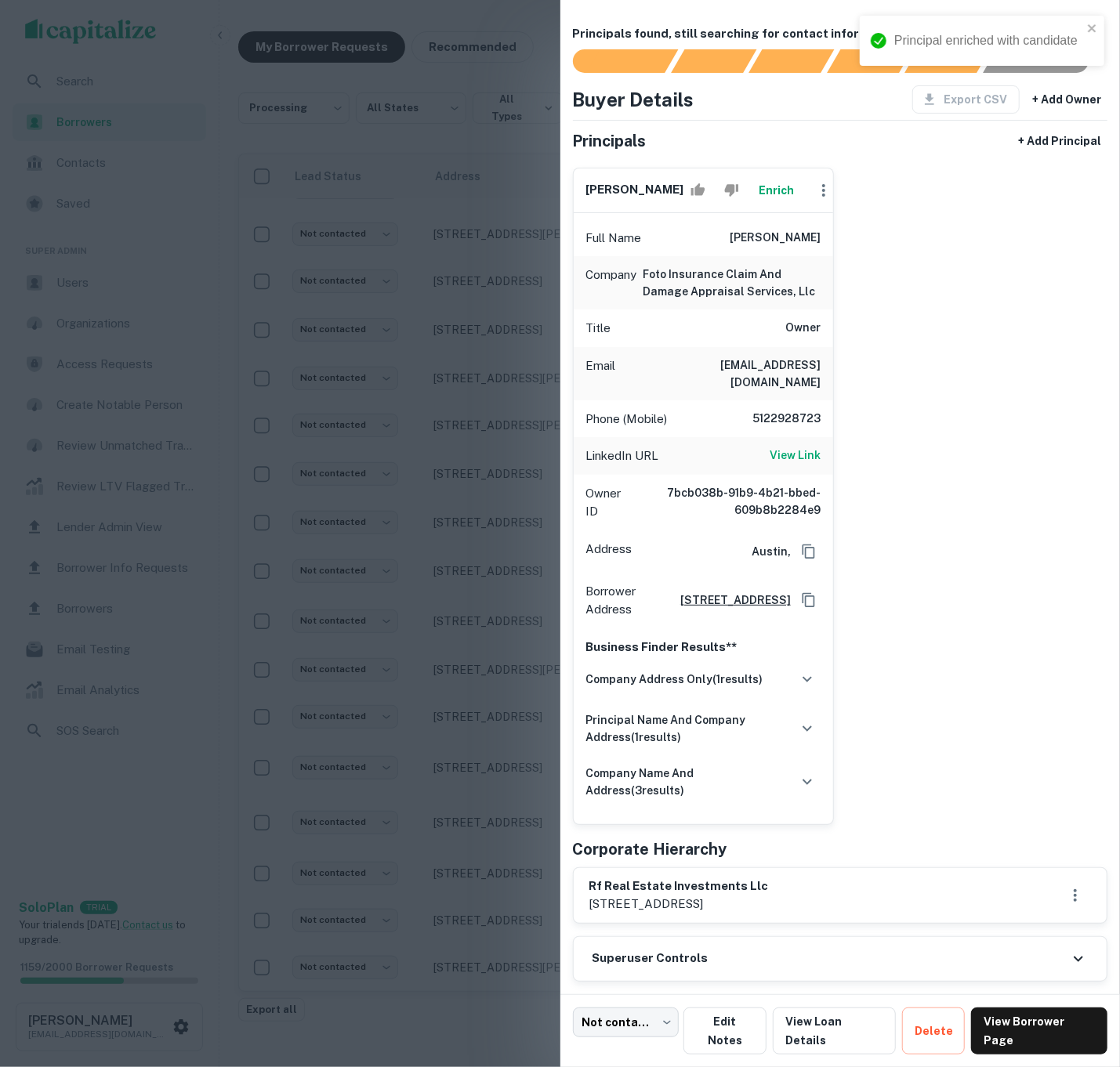
drag, startPoint x: 731, startPoint y: 960, endPoint x: 700, endPoint y: 890, distance: 76.6
click at [731, 960] on div "Superuser Controls" at bounding box center [840, 960] width 534 height 44
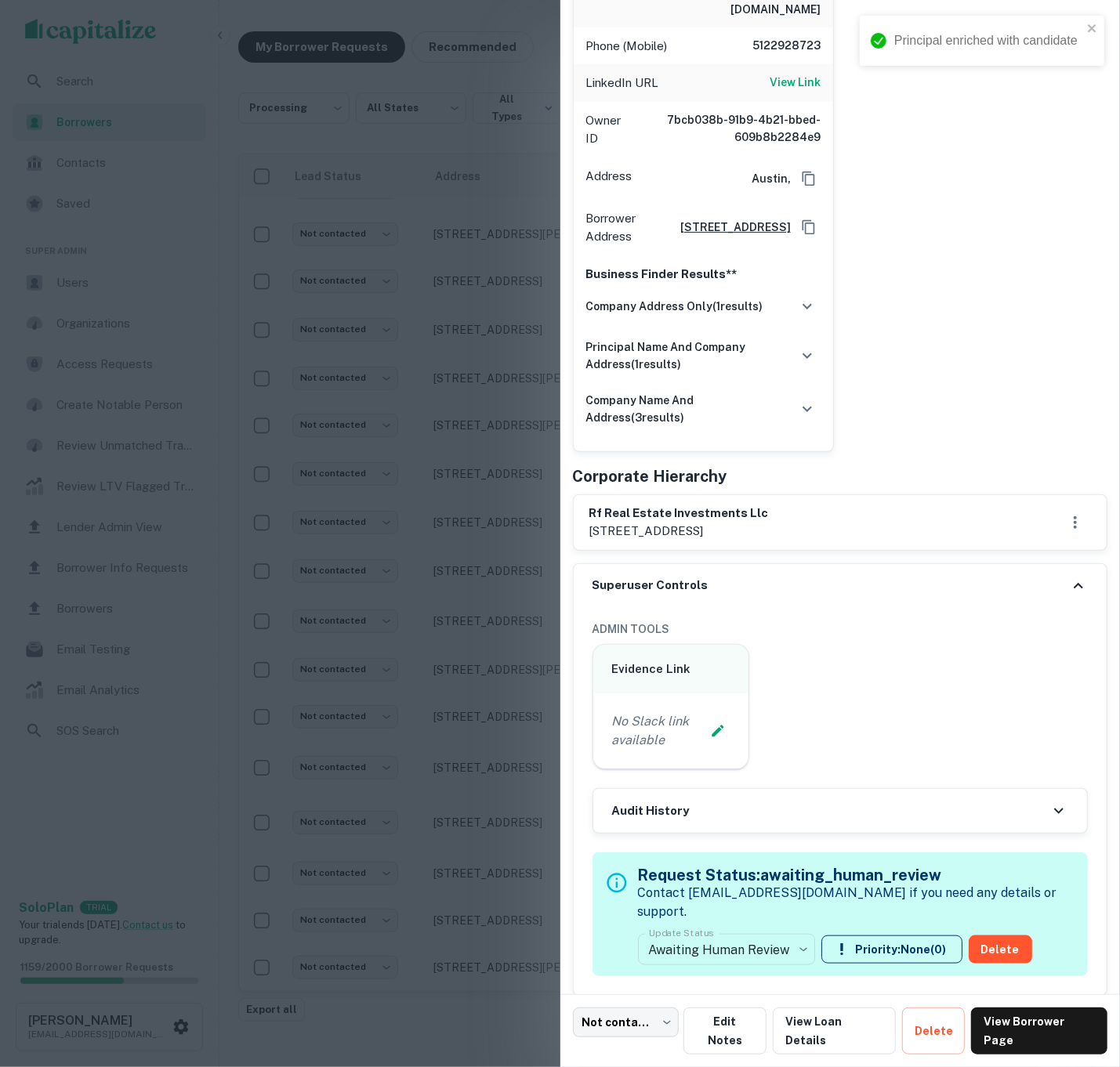
scroll to position [371, 0]
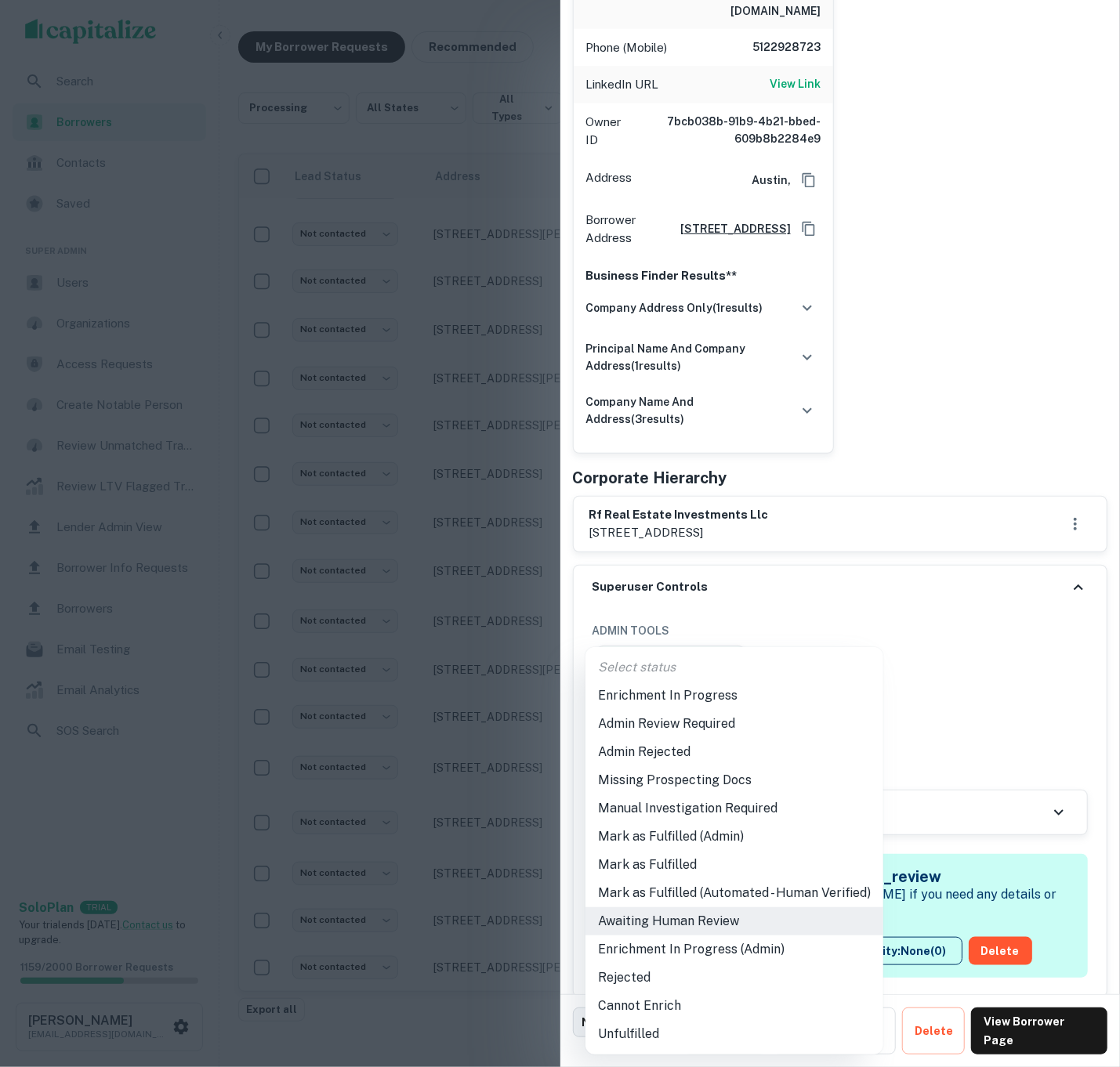
click at [748, 928] on body "**********" at bounding box center [560, 521] width 1120 height 1067
drag, startPoint x: 720, startPoint y: 837, endPoint x: 643, endPoint y: 824, distance: 78.1
click at [720, 837] on li "Mark as Fulfilled (Admin)" at bounding box center [734, 837] width 298 height 28
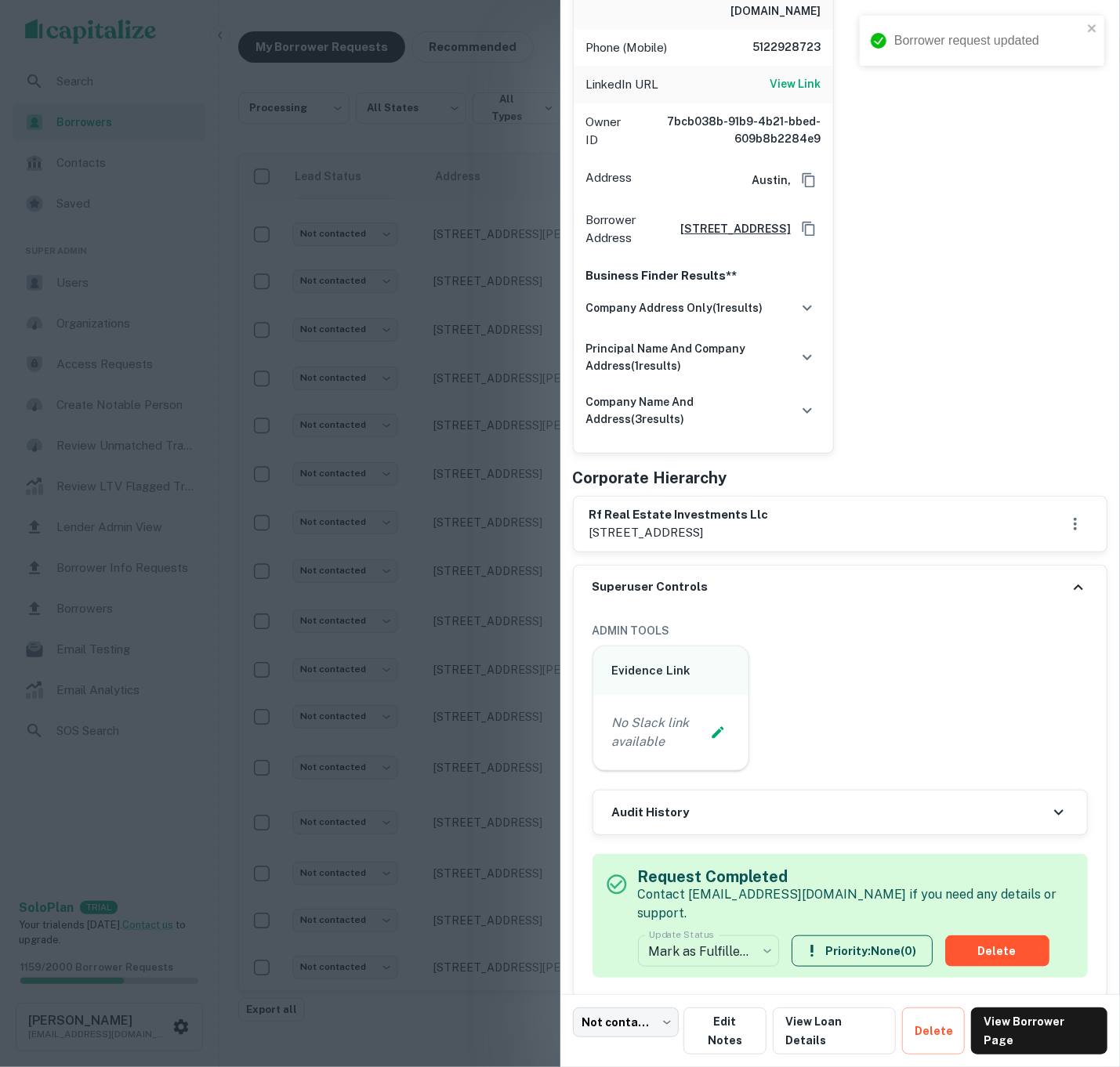
click at [445, 691] on div at bounding box center [560, 534] width 1120 height 1067
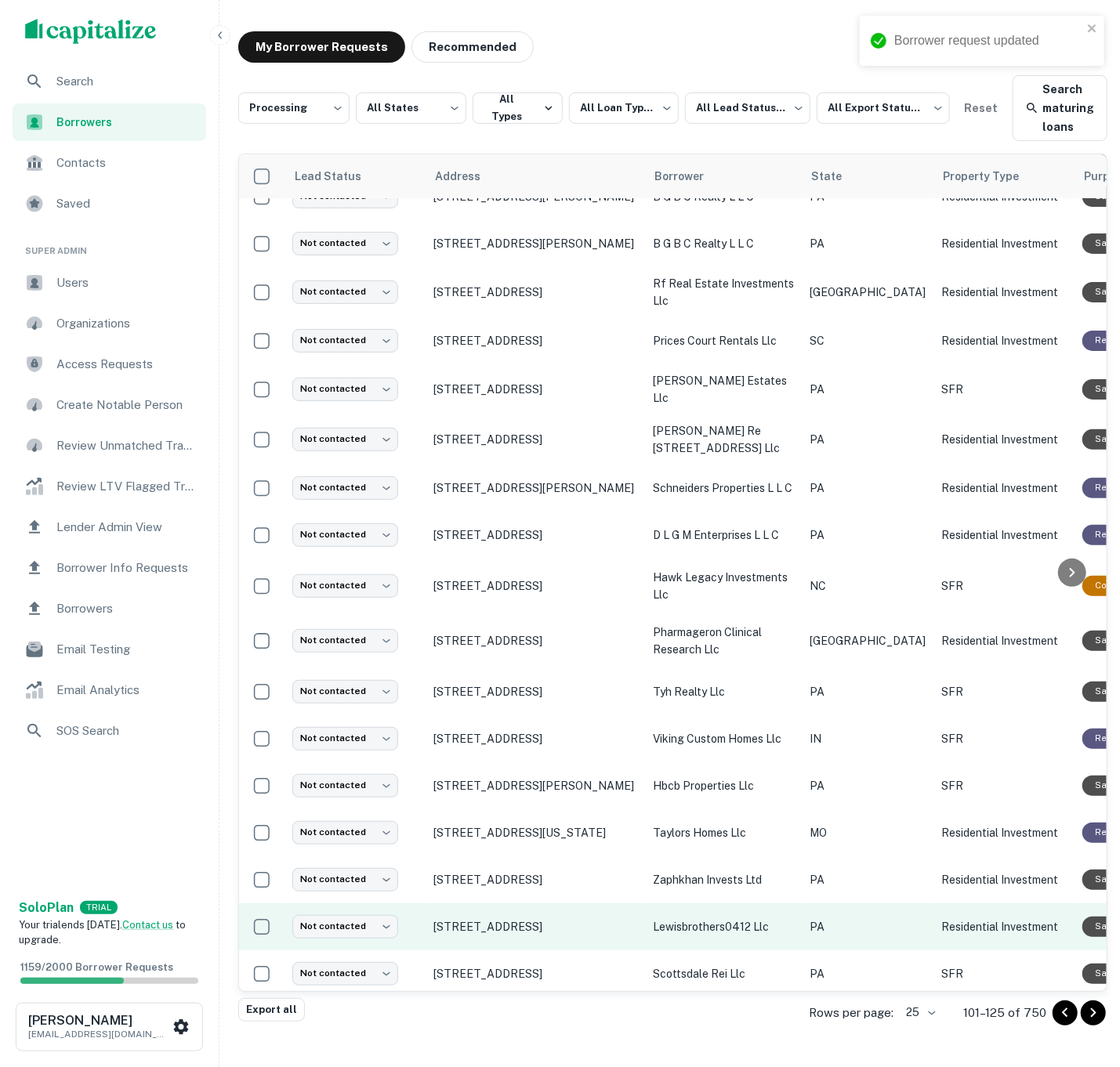
scroll to position [13, 0]
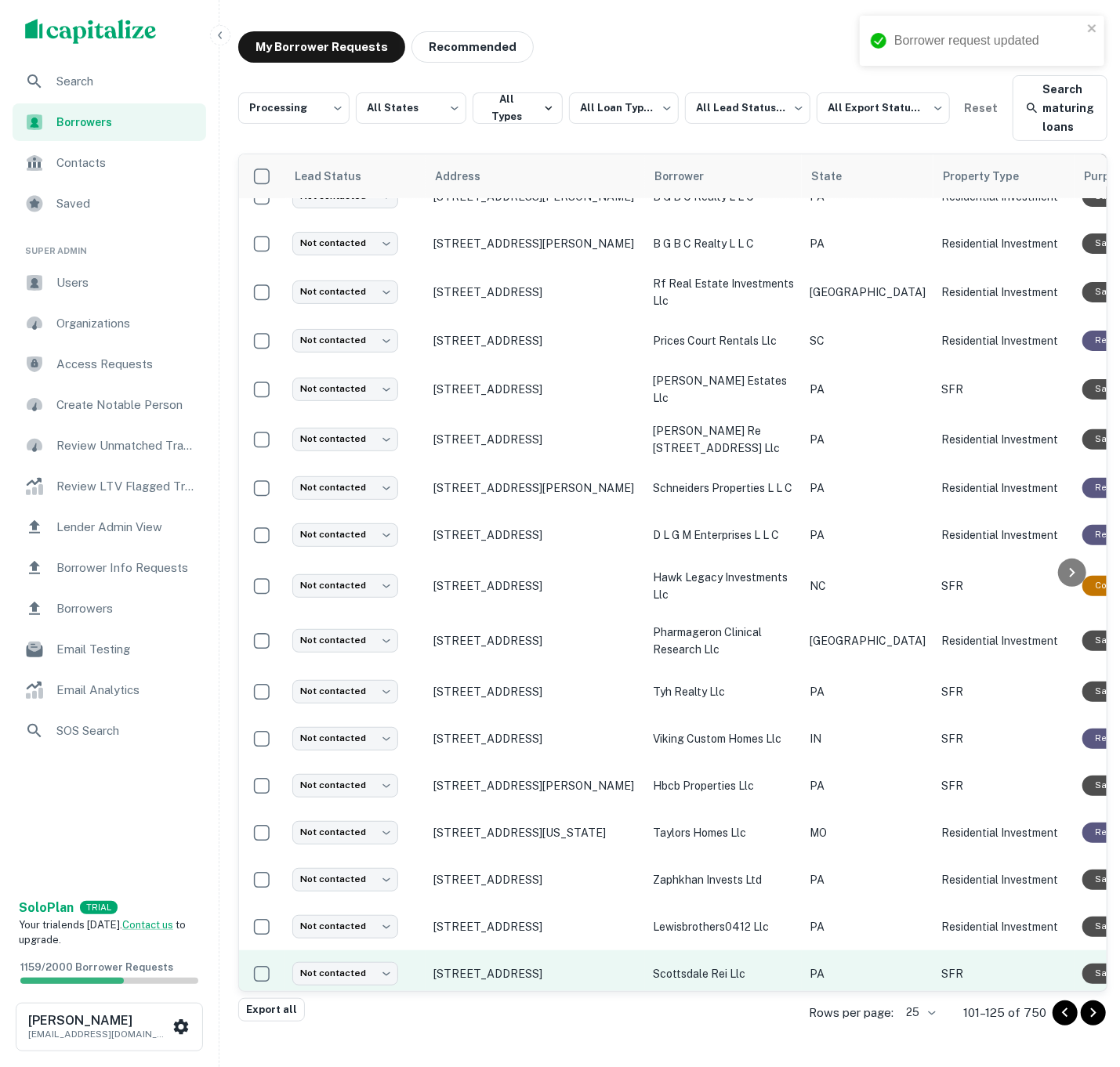
click at [710, 965] on p "scottsdale rei llc" at bounding box center [724, 973] width 141 height 17
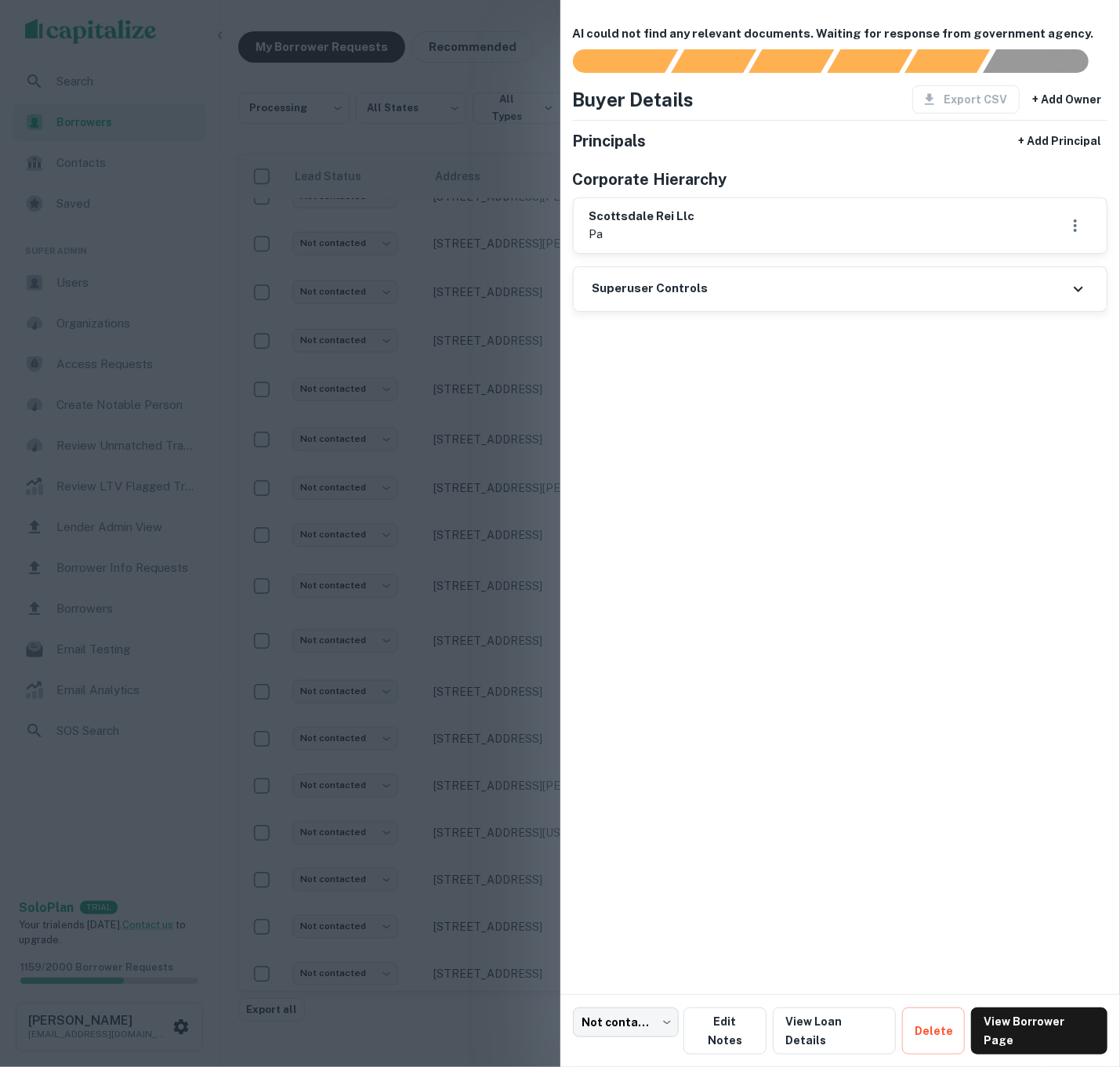
click at [445, 643] on div at bounding box center [560, 534] width 1120 height 1067
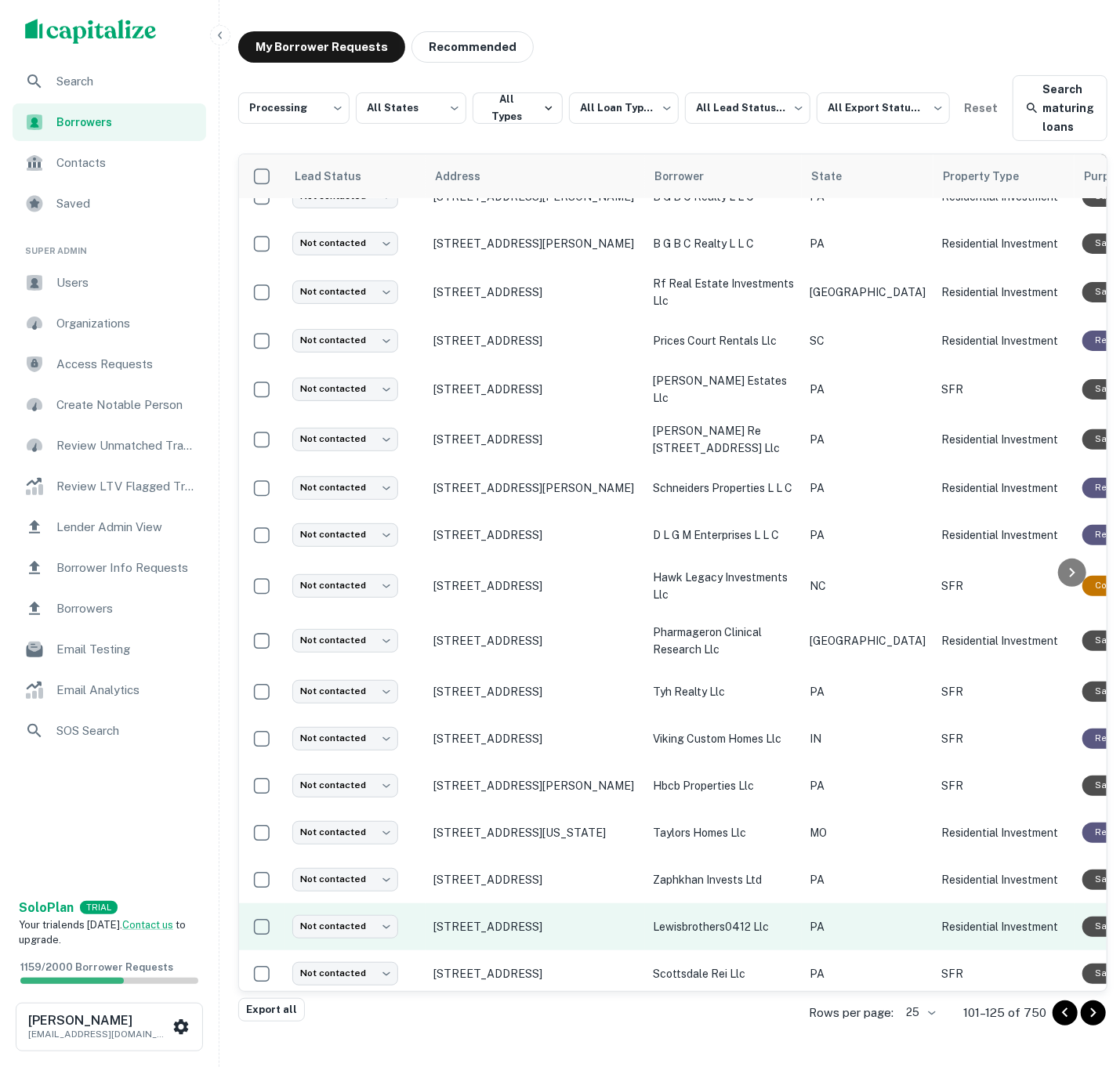
click at [701, 923] on p "lewisbrothers0412 llc" at bounding box center [724, 927] width 141 height 17
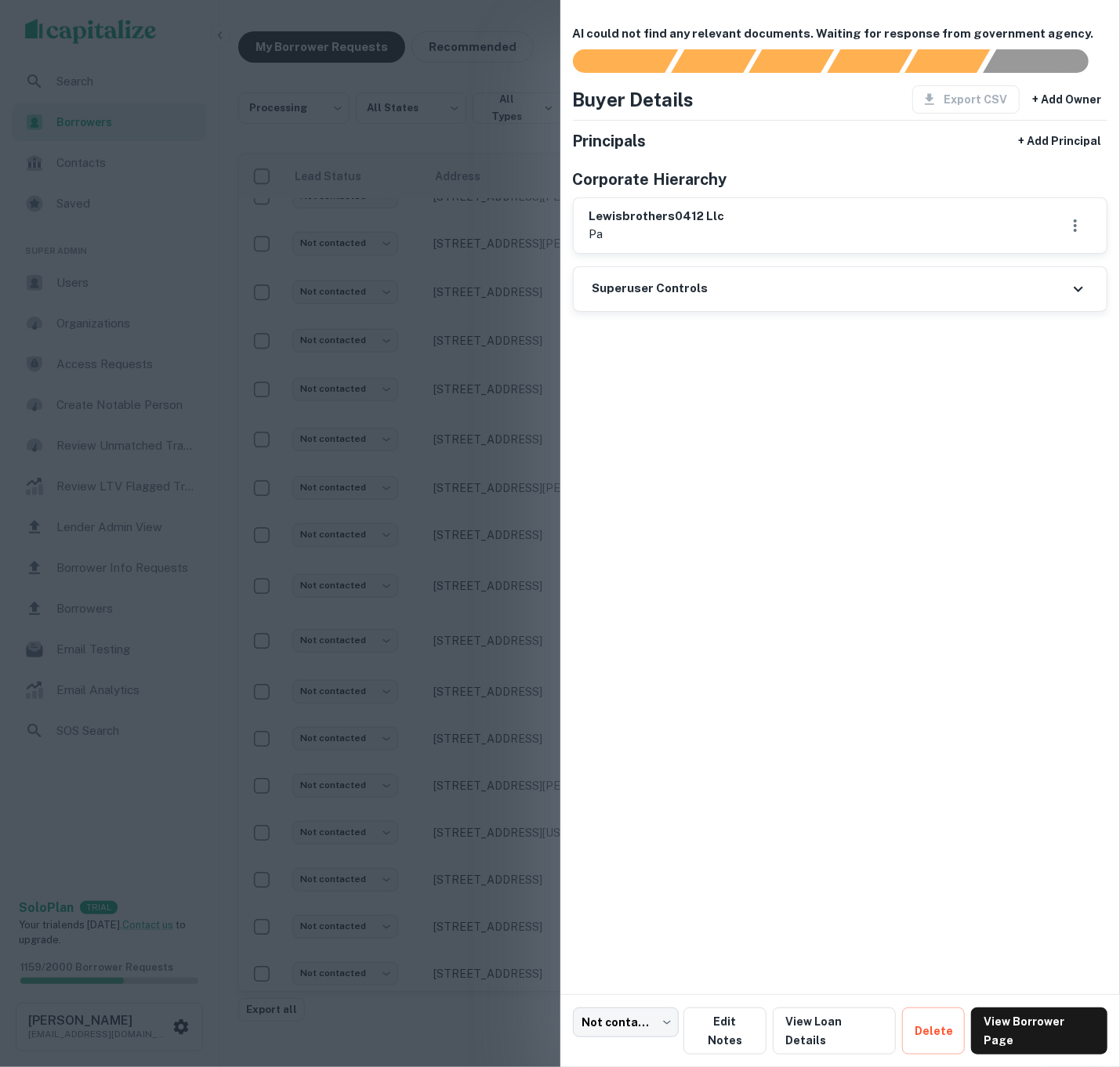
click at [429, 621] on div at bounding box center [560, 534] width 1120 height 1067
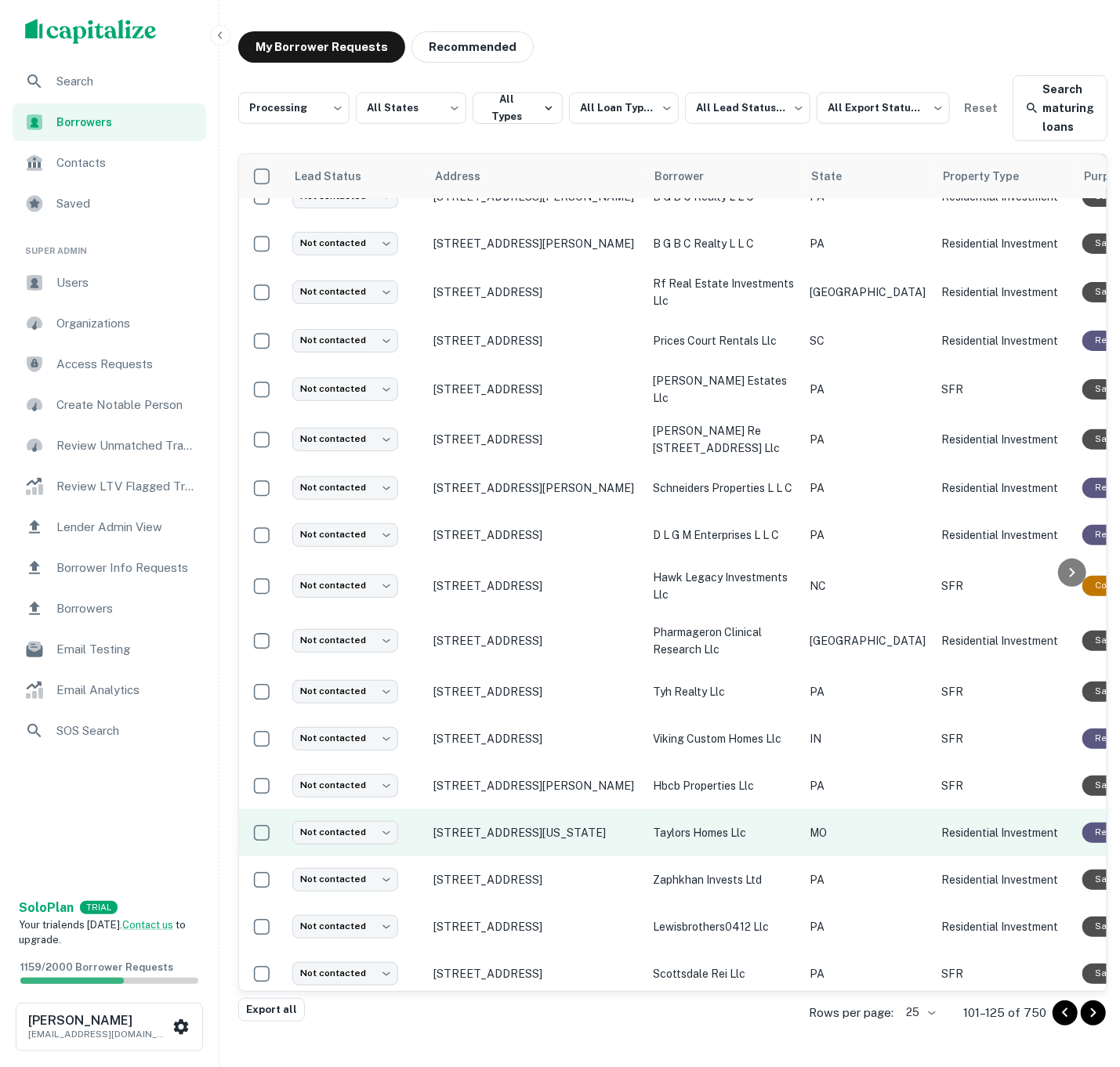
click at [641, 822] on td "[STREET_ADDRESS][US_STATE]" at bounding box center [536, 832] width 219 height 47
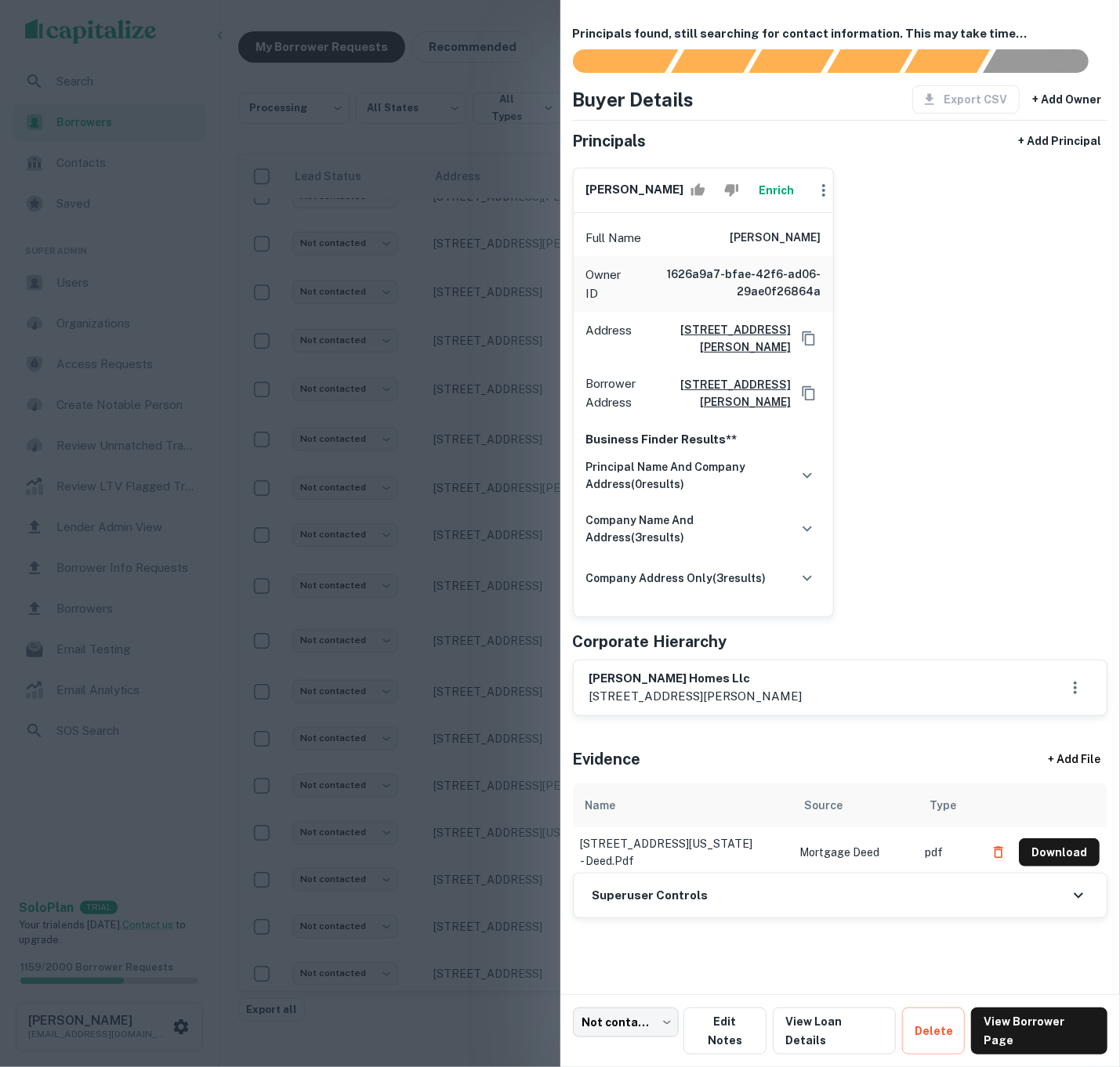
click at [777, 205] on button "Enrich" at bounding box center [777, 190] width 50 height 31
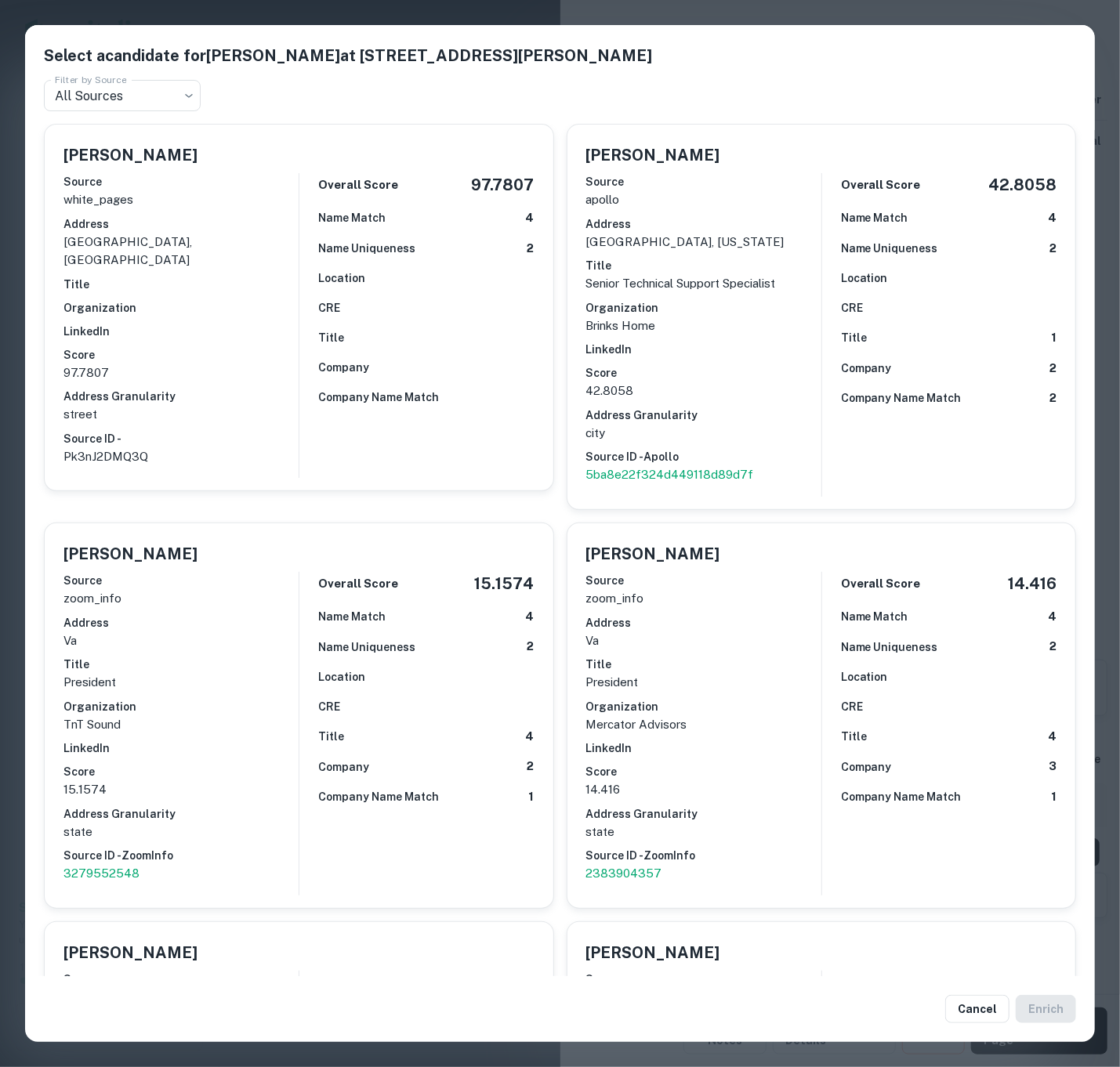
click at [279, 300] on h6 "Organization" at bounding box center [181, 308] width 235 height 17
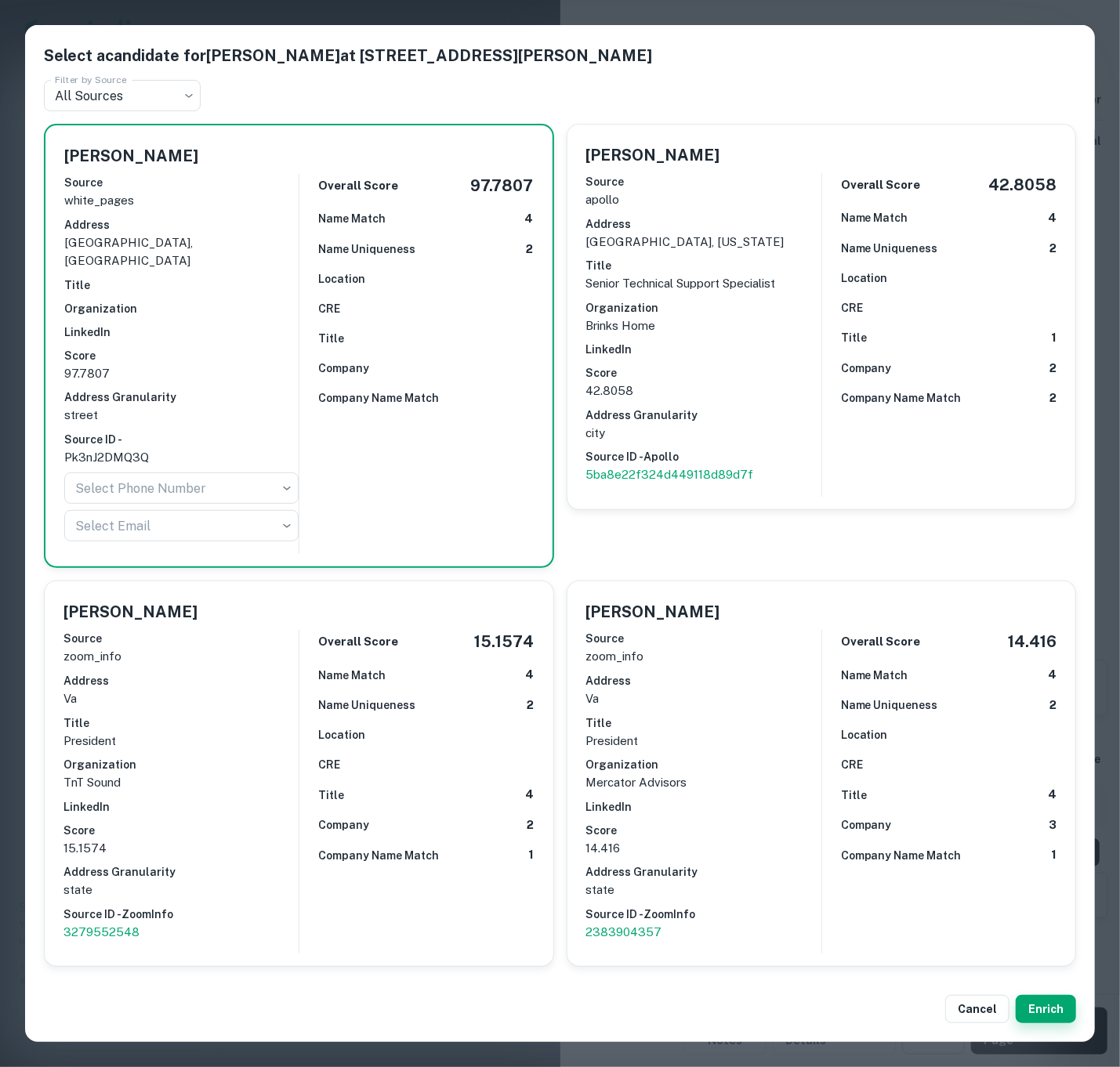
click at [1023, 1007] on button "Enrich" at bounding box center [1045, 1009] width 61 height 28
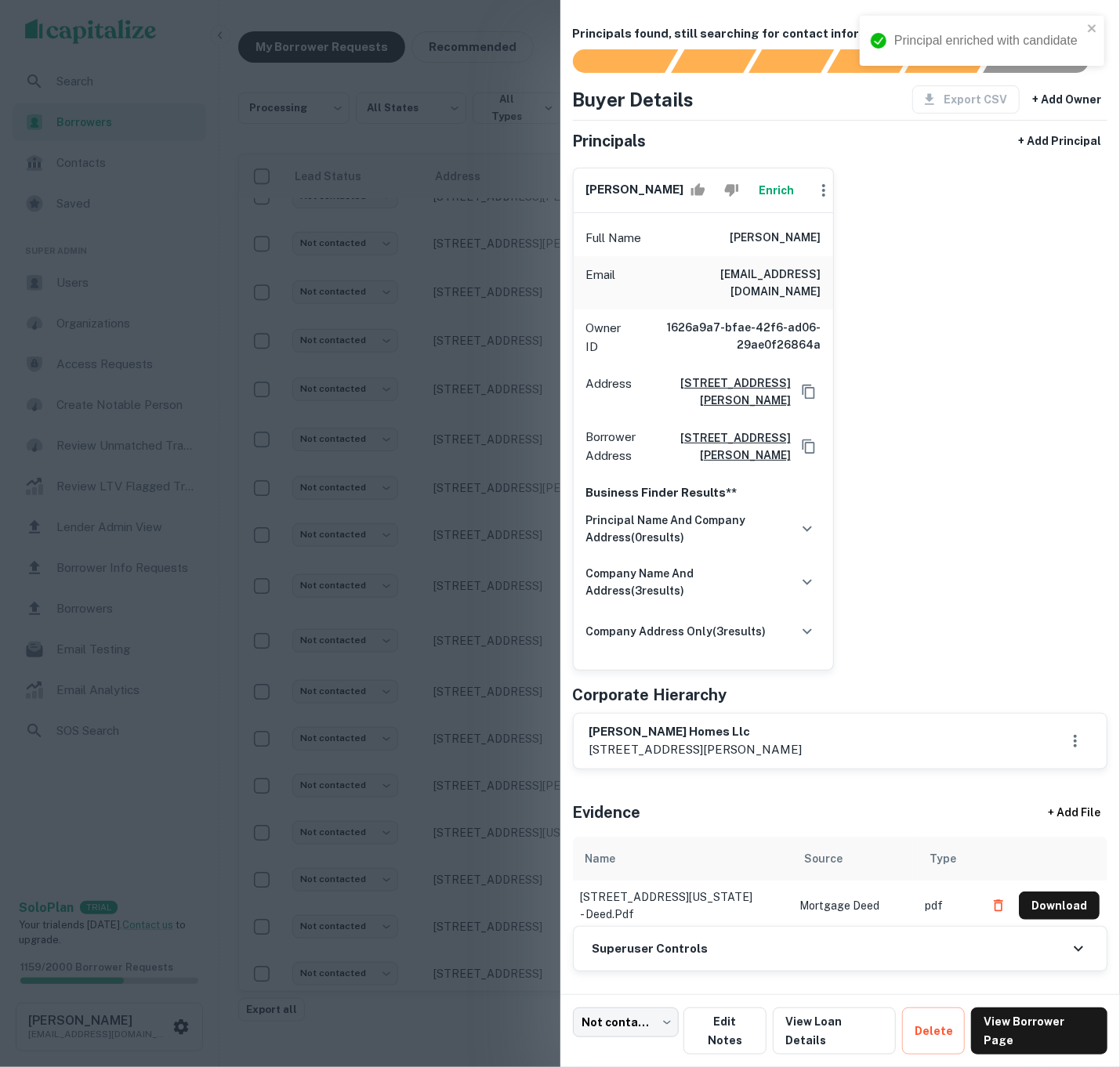
click at [713, 957] on div "Superuser Controls" at bounding box center [840, 949] width 534 height 44
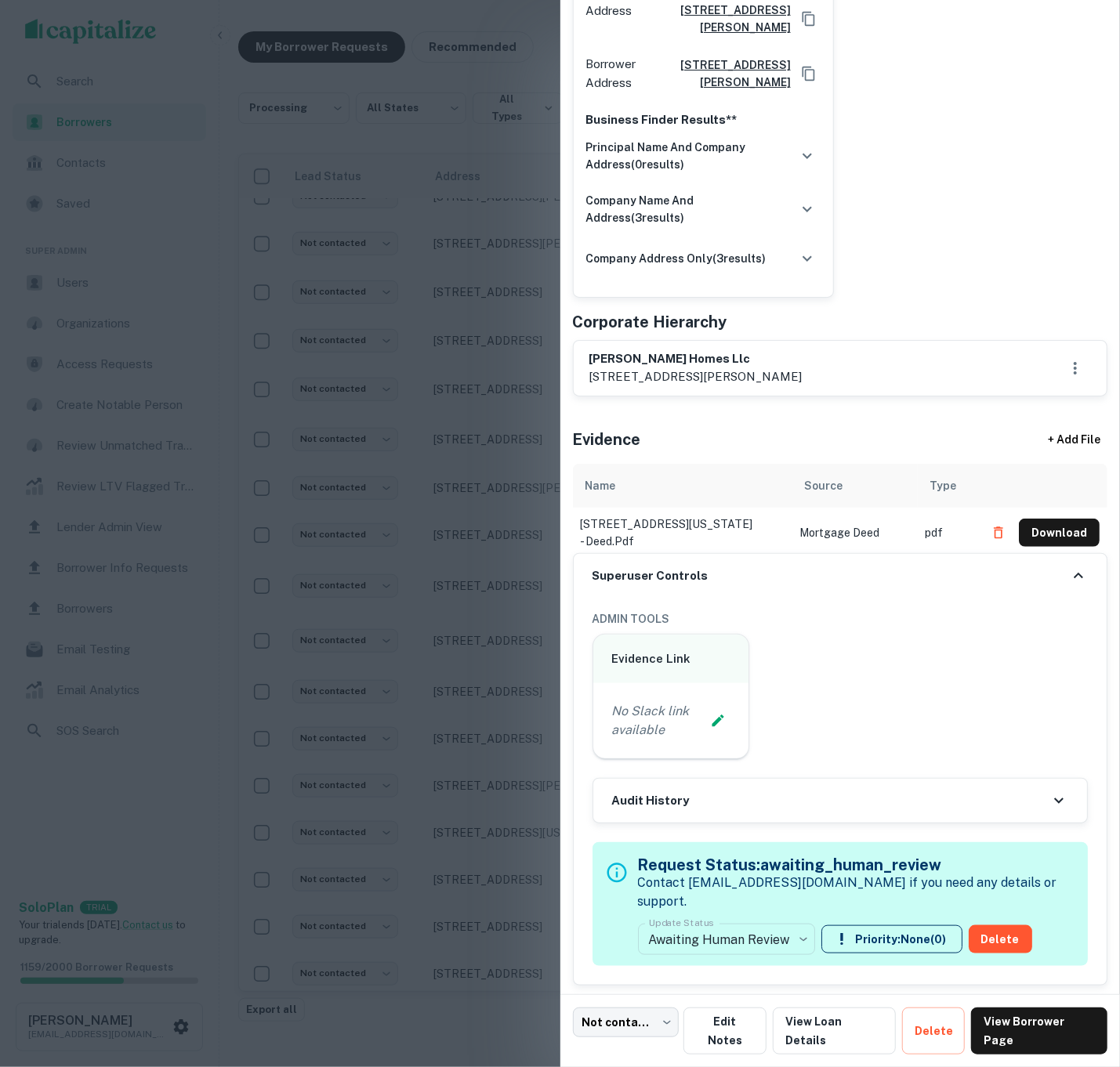
scroll to position [373, 0]
click at [740, 939] on body "**********" at bounding box center [560, 521] width 1120 height 1067
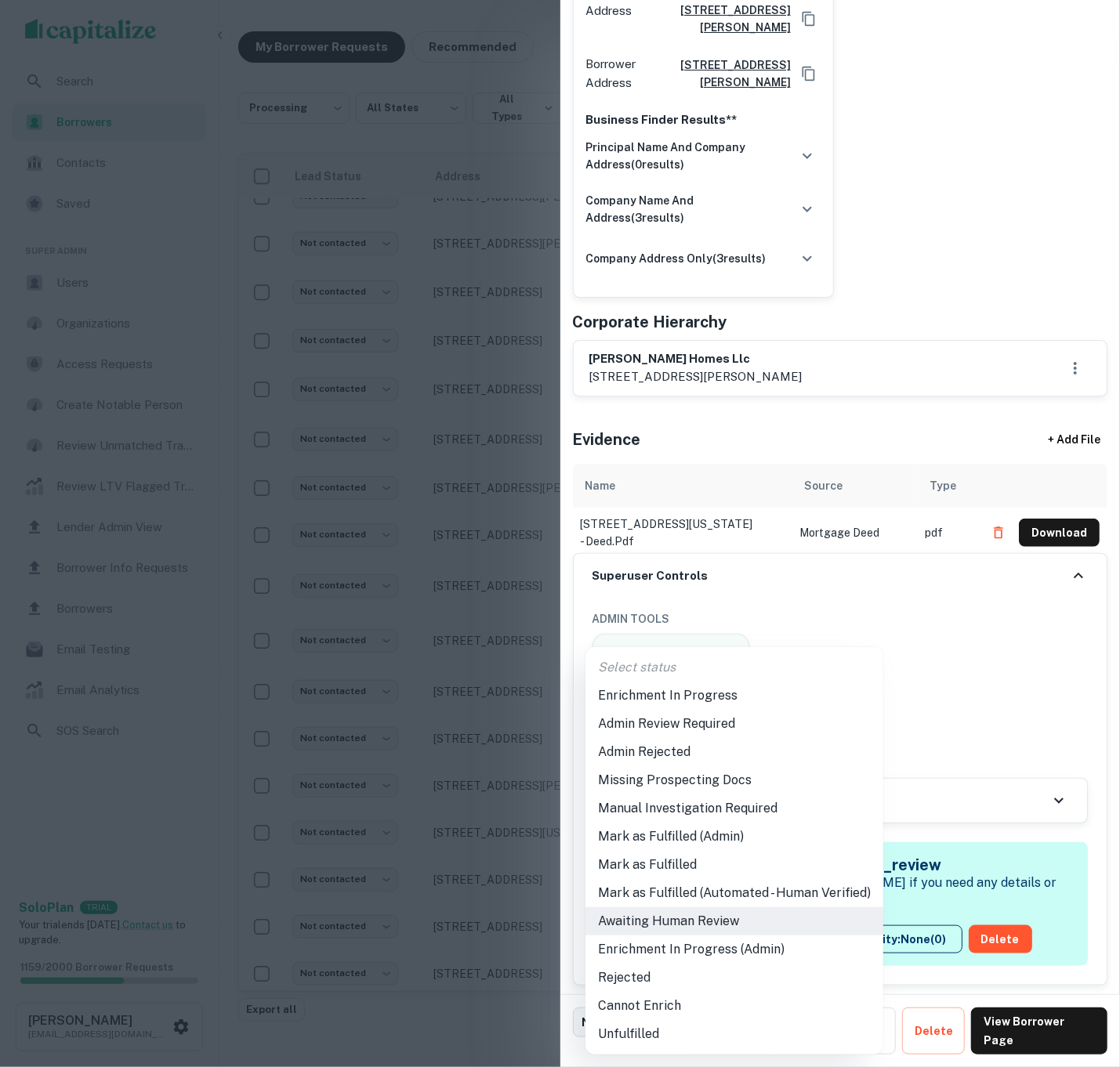
click at [726, 831] on li "Mark as Fulfilled (Admin)" at bounding box center [734, 837] width 298 height 28
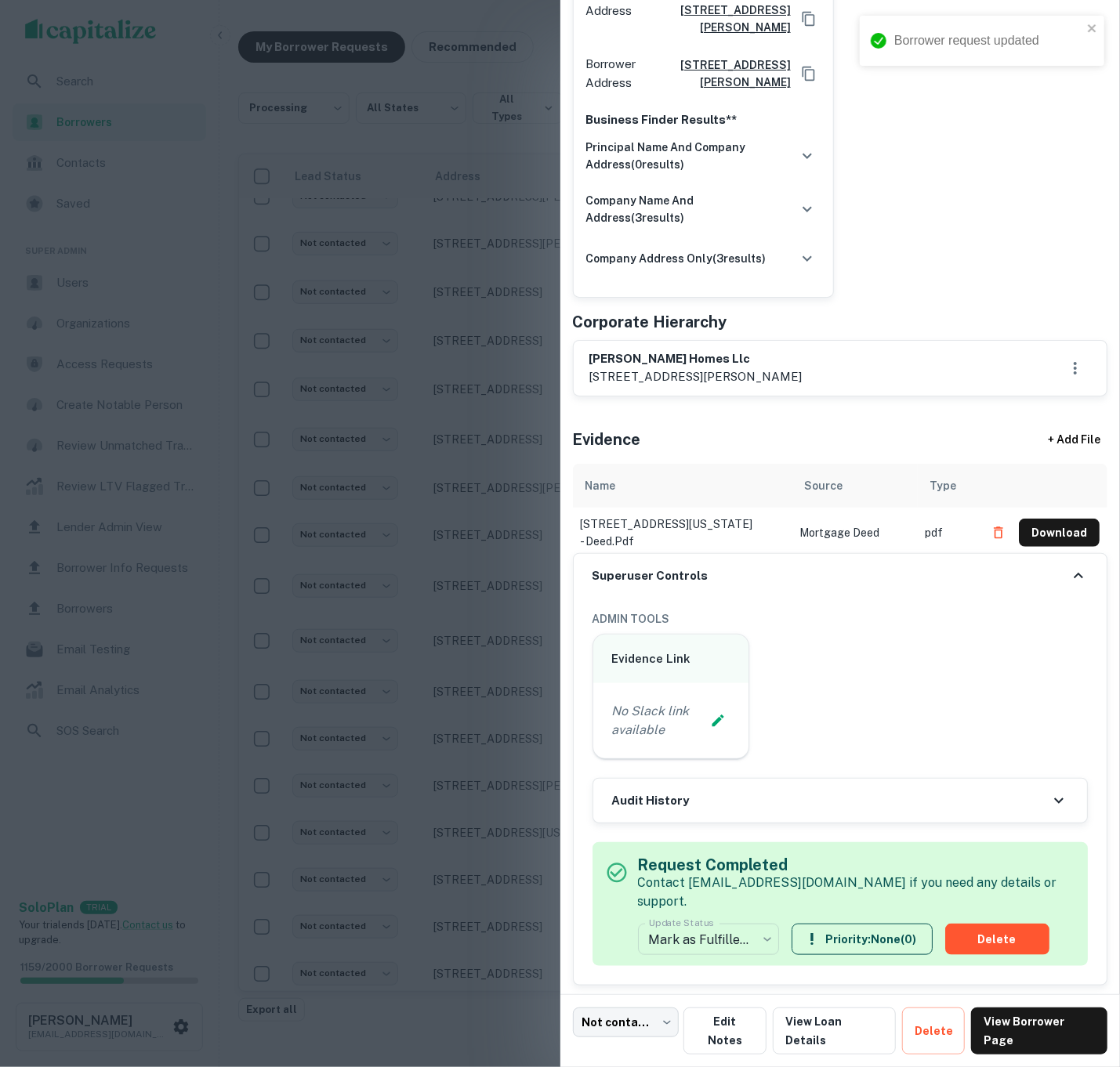
click at [370, 669] on div at bounding box center [560, 534] width 1120 height 1067
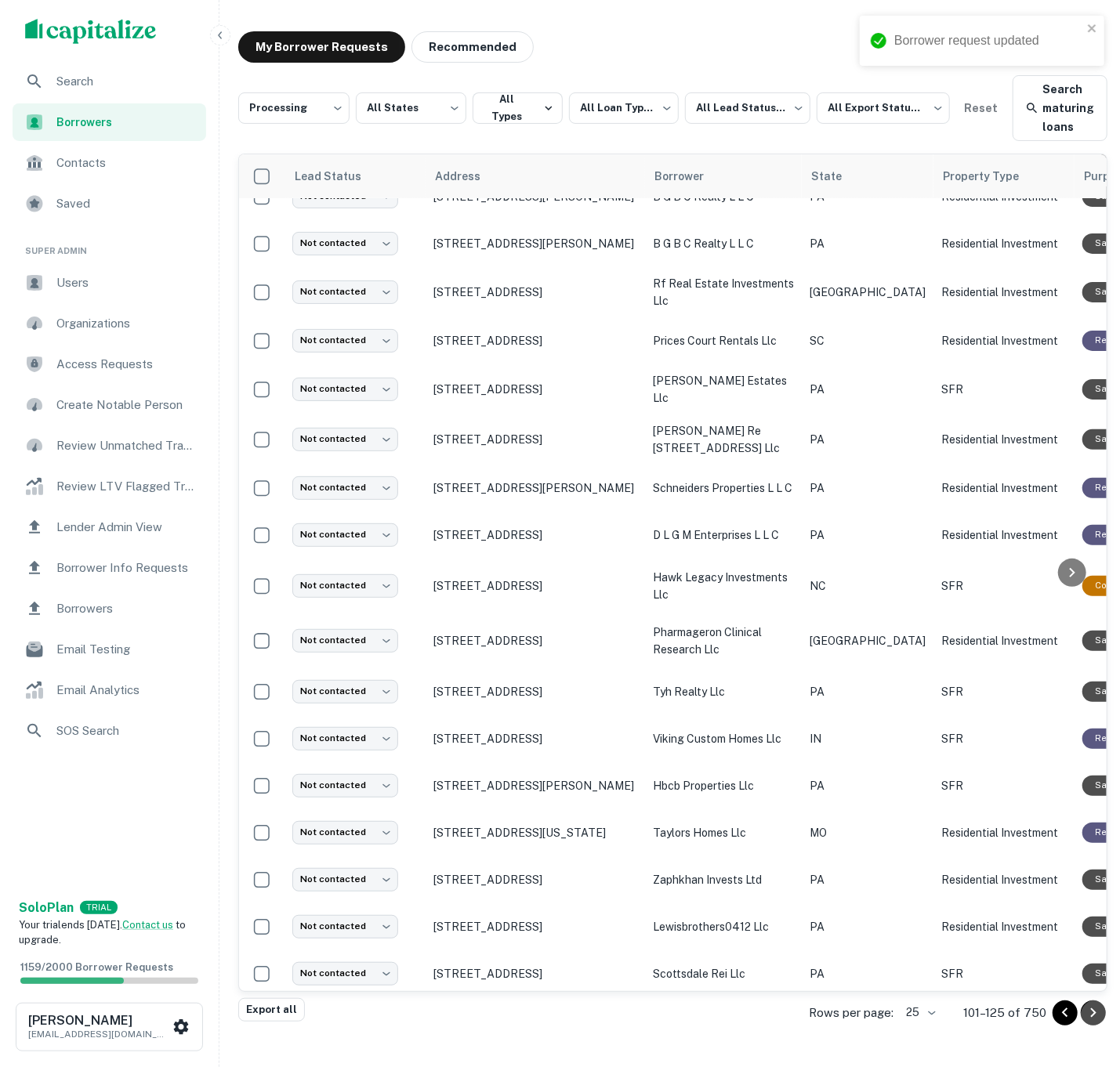
click at [1093, 1007] on icon "Go to next page" at bounding box center [1094, 1012] width 6 height 9
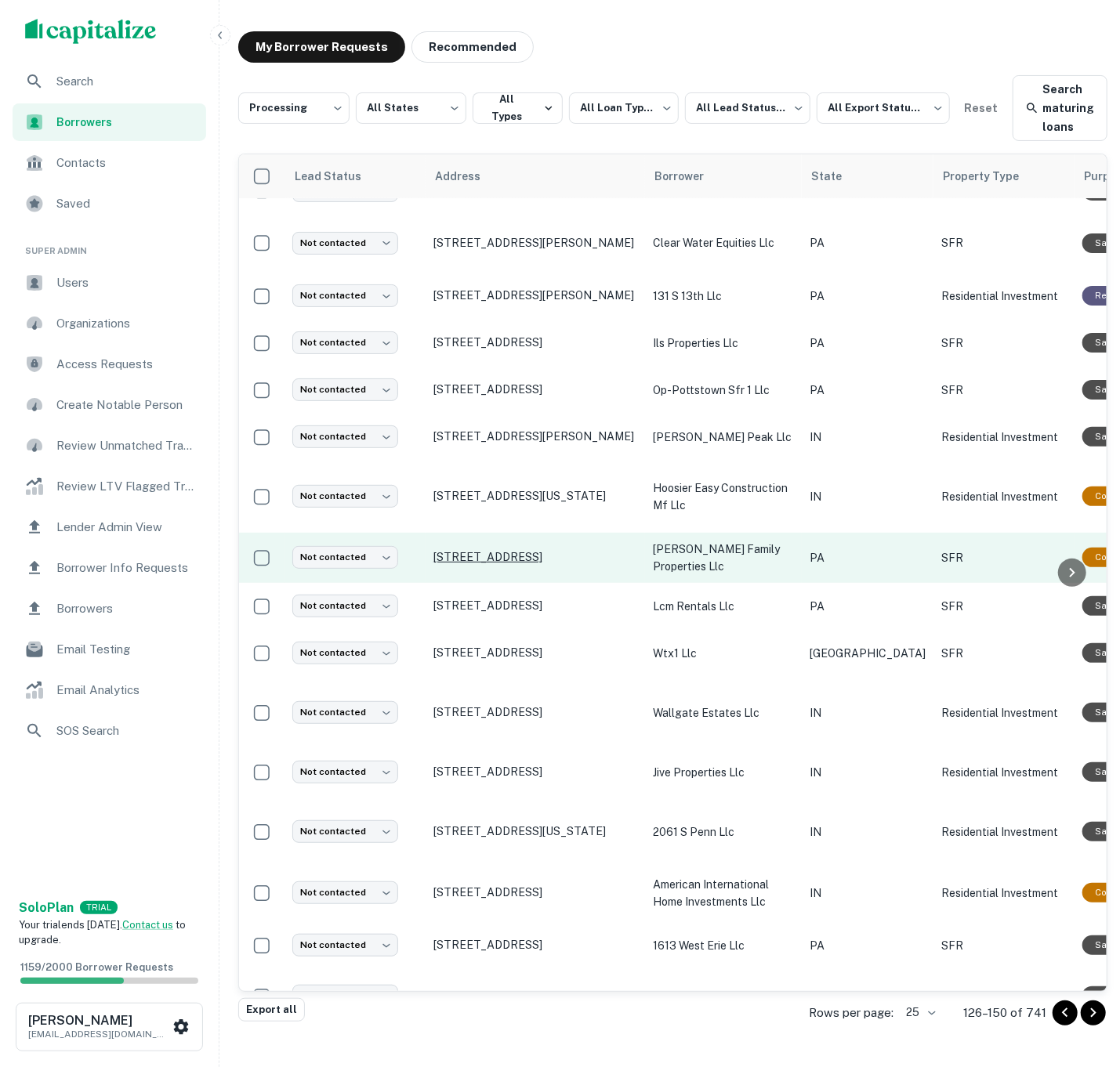
scroll to position [524, 0]
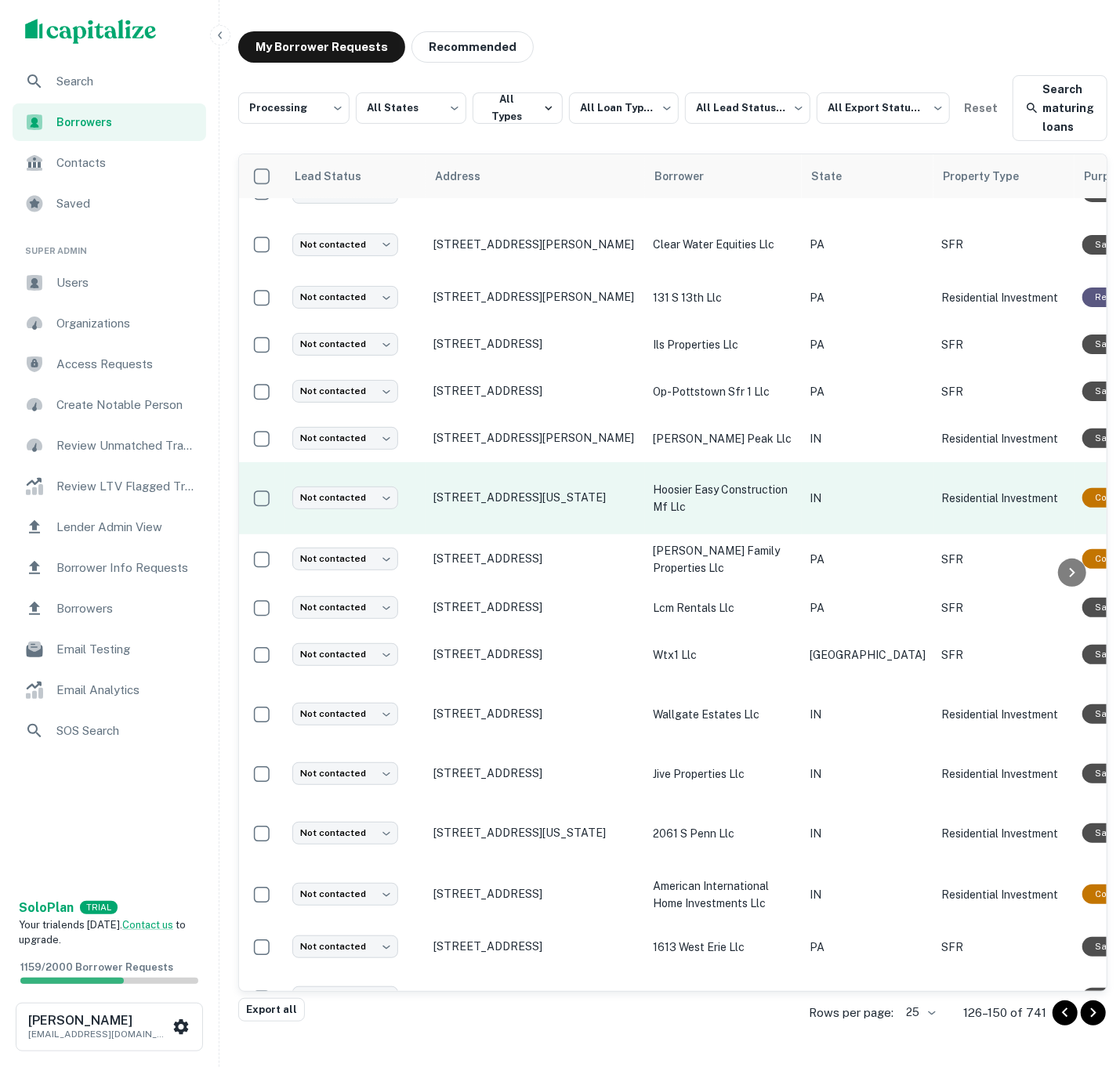
click at [587, 491] on td "[STREET_ADDRESS][US_STATE]" at bounding box center [536, 499] width 219 height 72
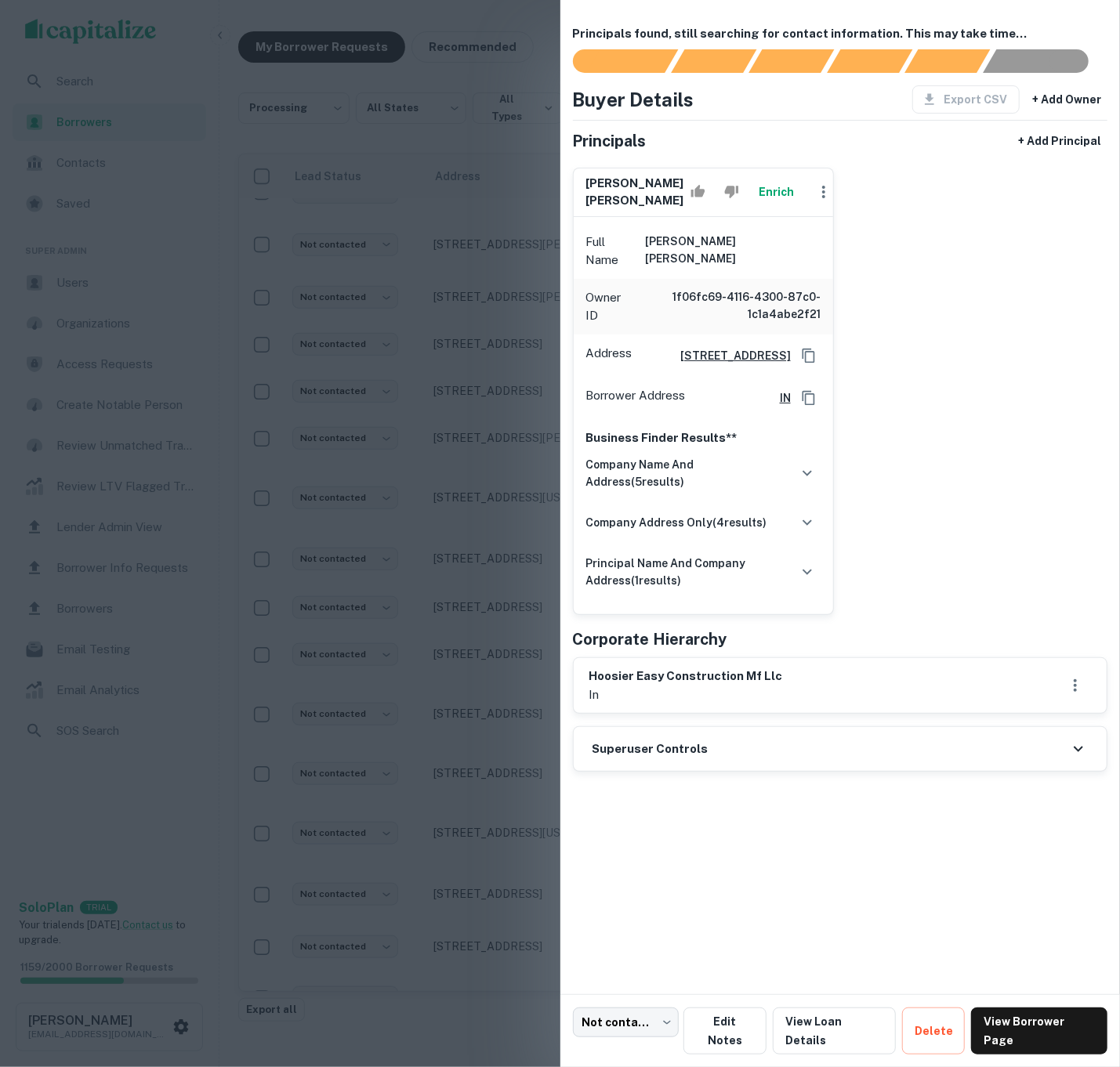
click at [790, 190] on div "Enrich" at bounding box center [762, 191] width 155 height 31
click at [777, 193] on button "Enrich" at bounding box center [777, 191] width 50 height 31
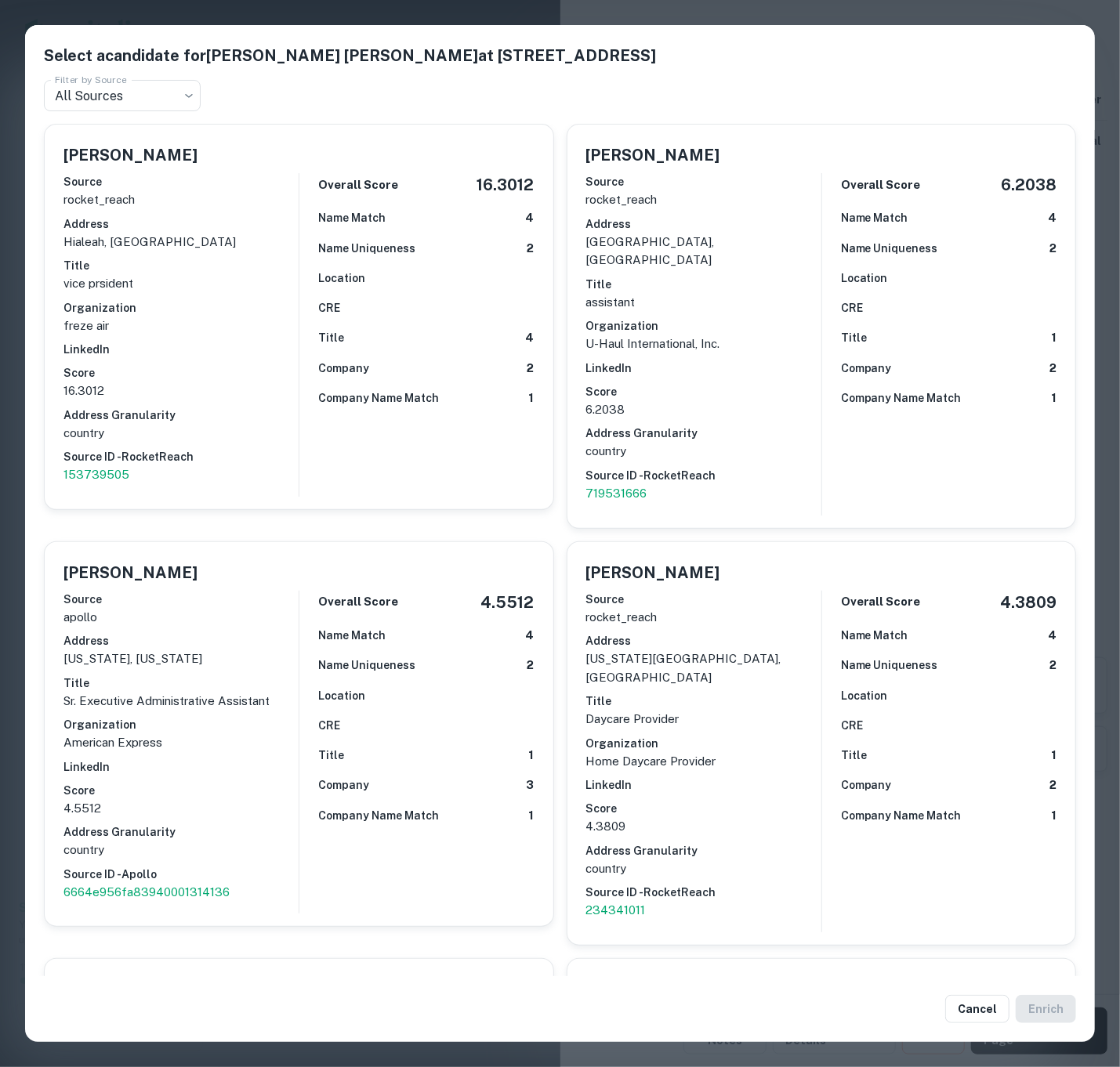
click at [961, 10] on div "Select a candidate for [PERSON_NAME] [PERSON_NAME] at [STREET_ADDRESS] Filter b…" at bounding box center [560, 534] width 1120 height 1067
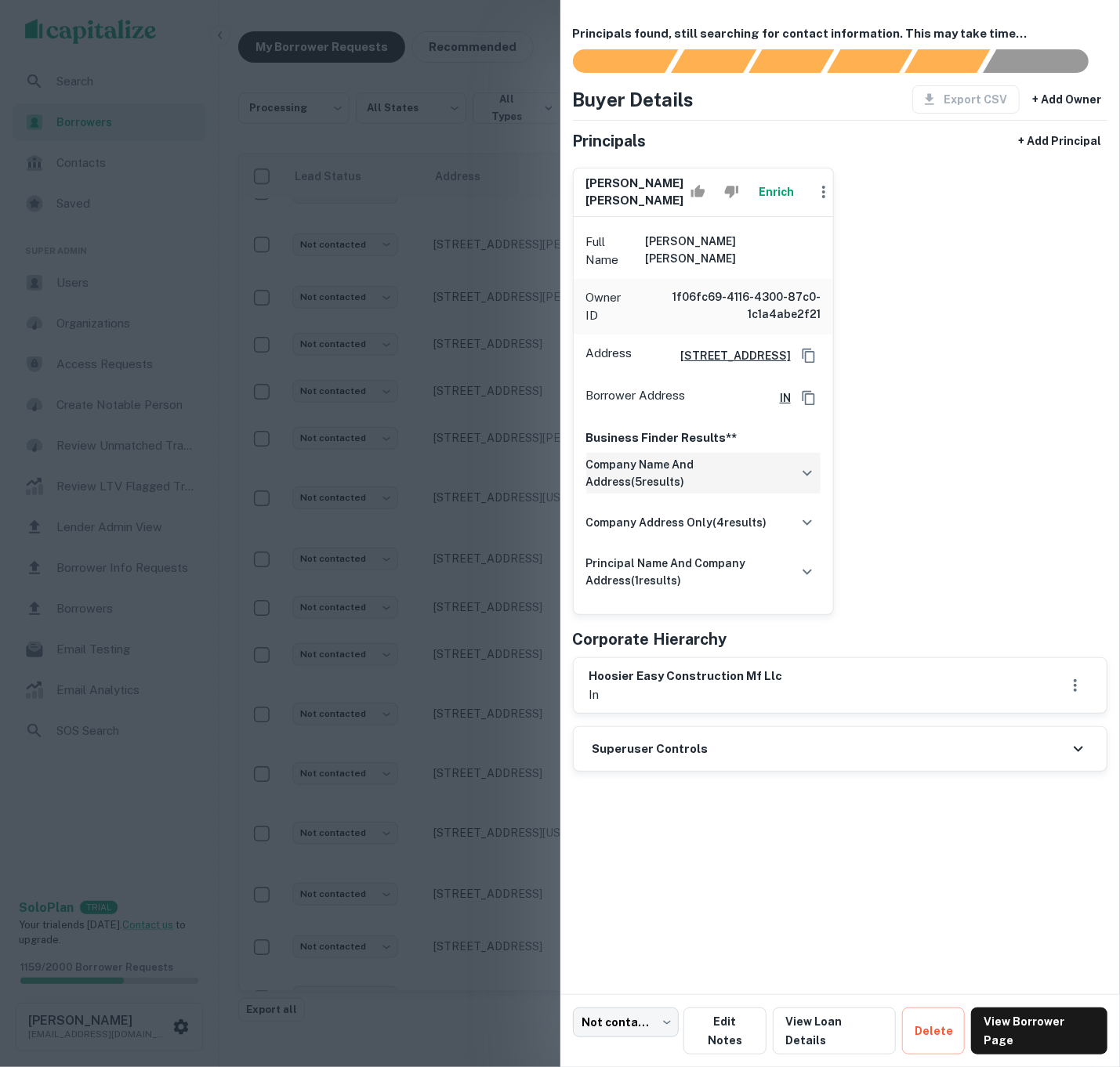
click at [784, 456] on h6 "company name and address ( 5 results)" at bounding box center [690, 473] width 208 height 35
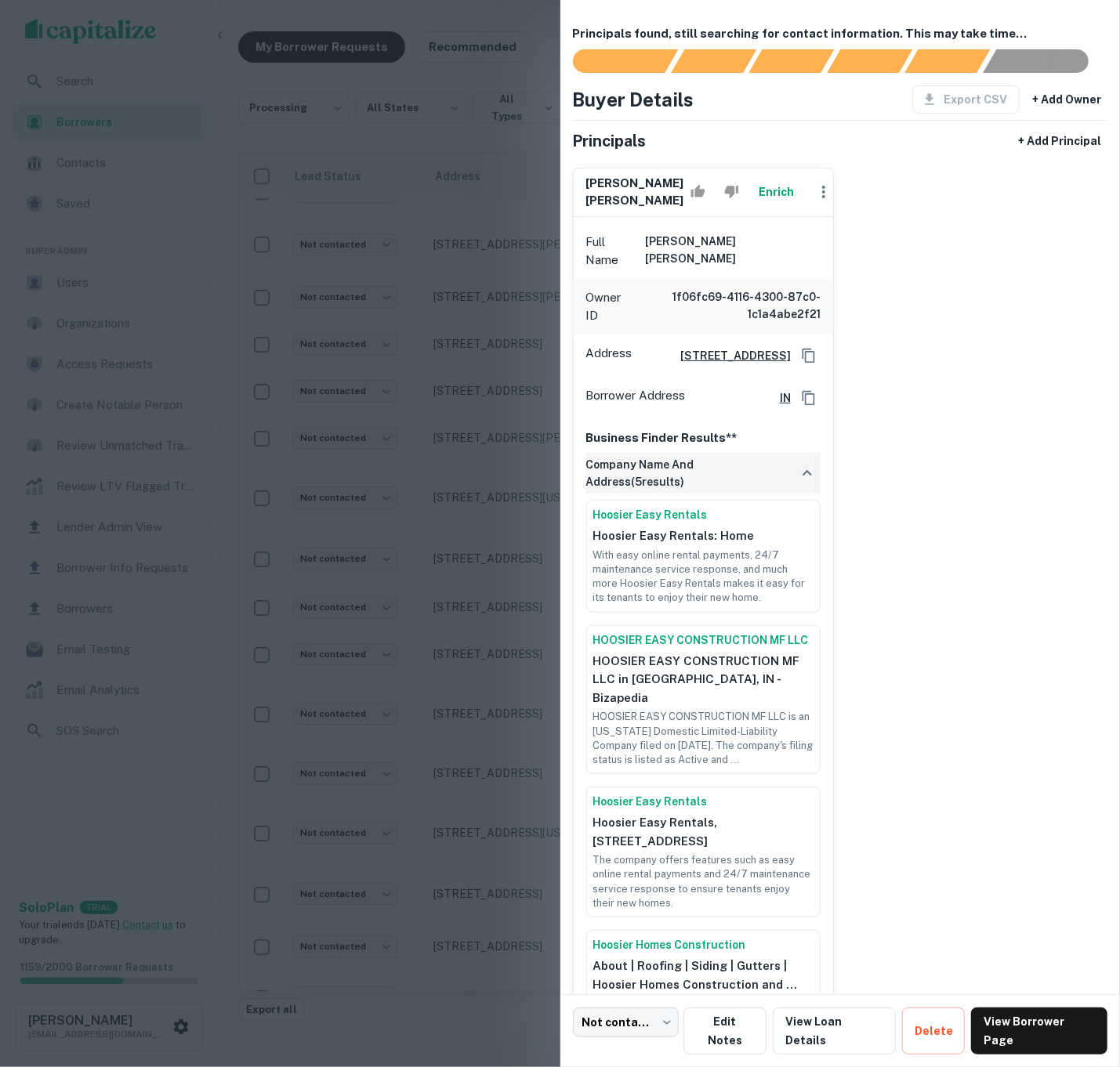
click at [784, 456] on h6 "company name and address ( 5 results)" at bounding box center [690, 473] width 208 height 35
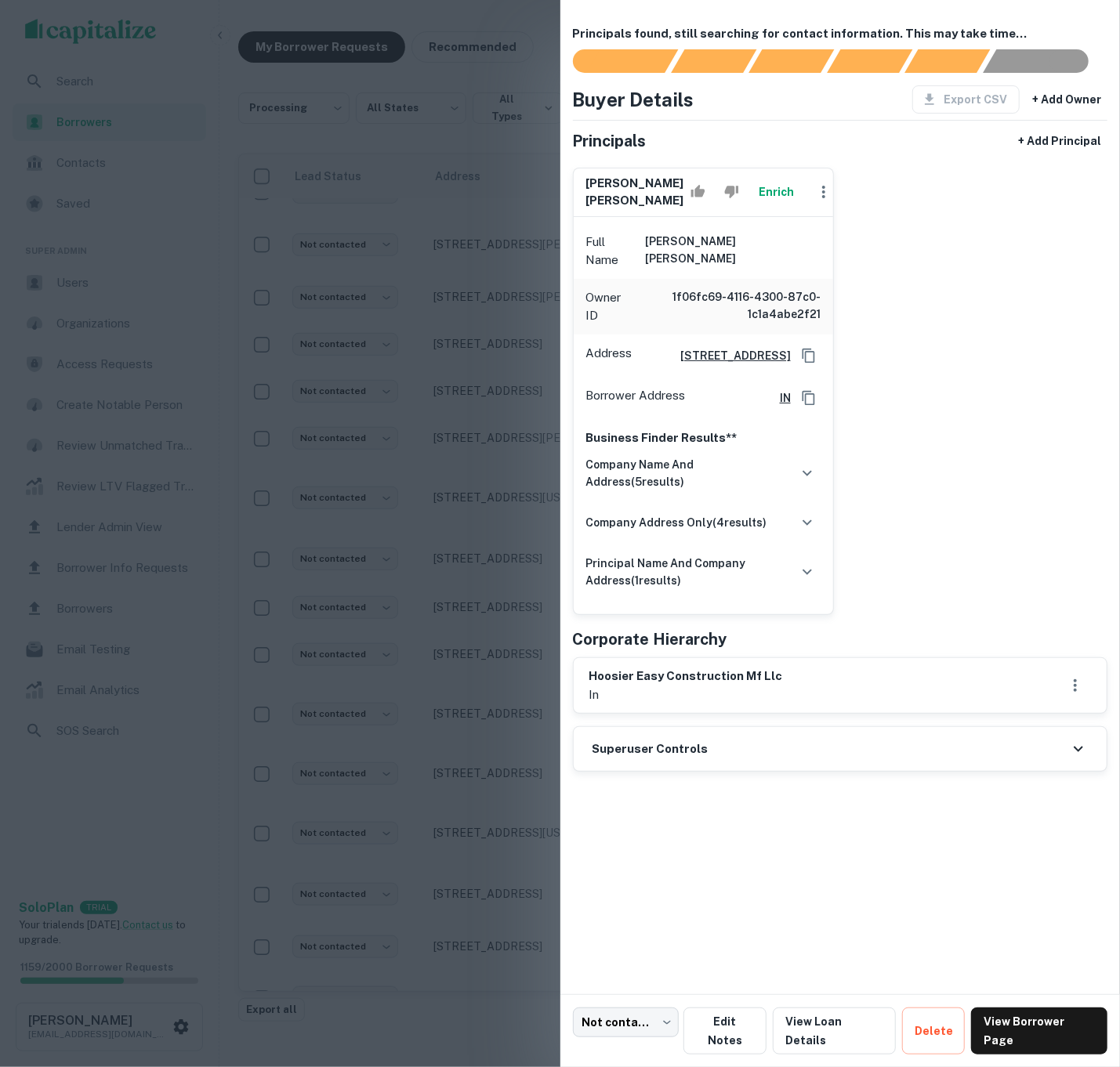
click at [464, 360] on div at bounding box center [560, 534] width 1120 height 1067
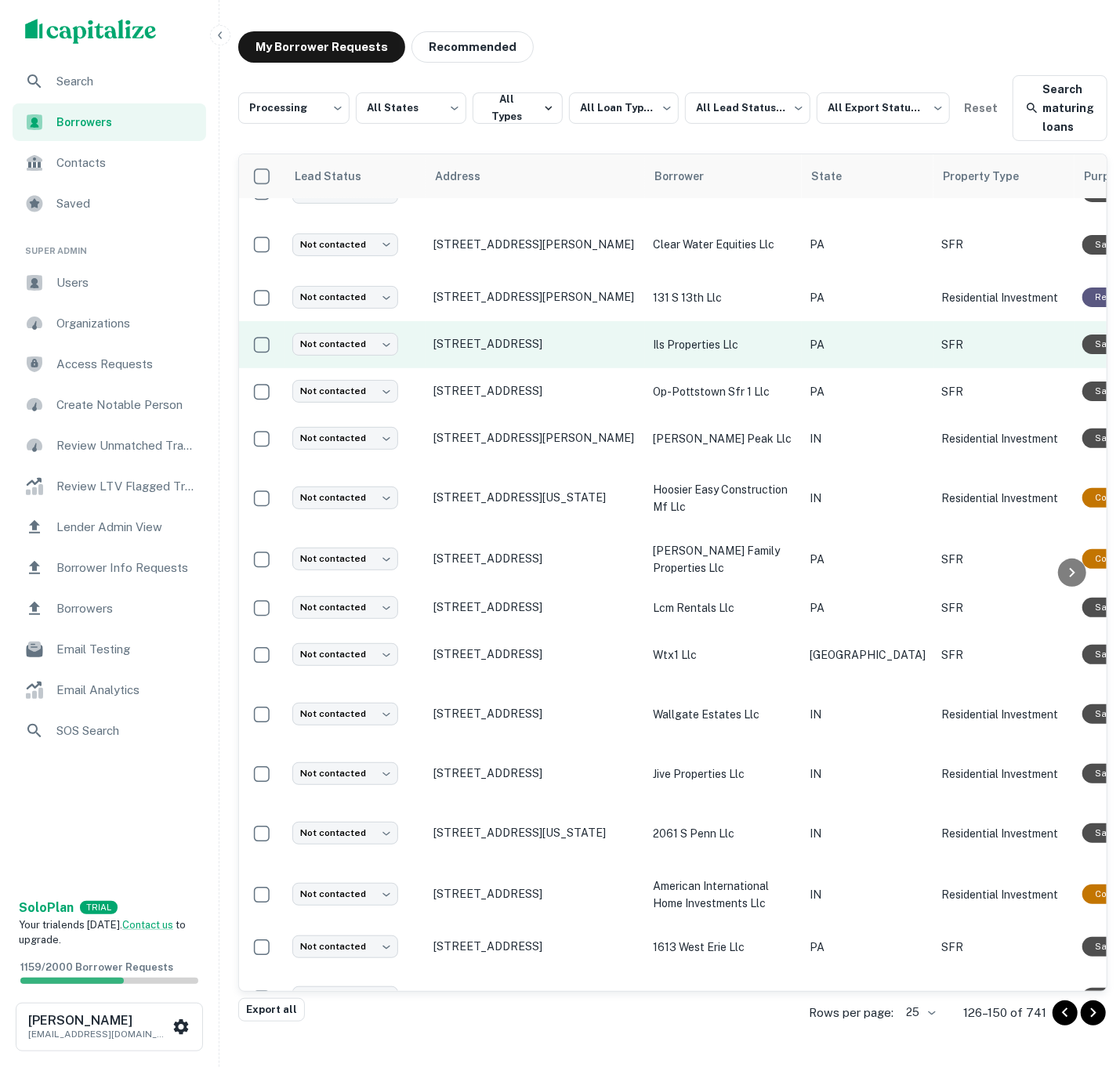
click at [753, 336] on p "ils properties llc" at bounding box center [724, 344] width 141 height 17
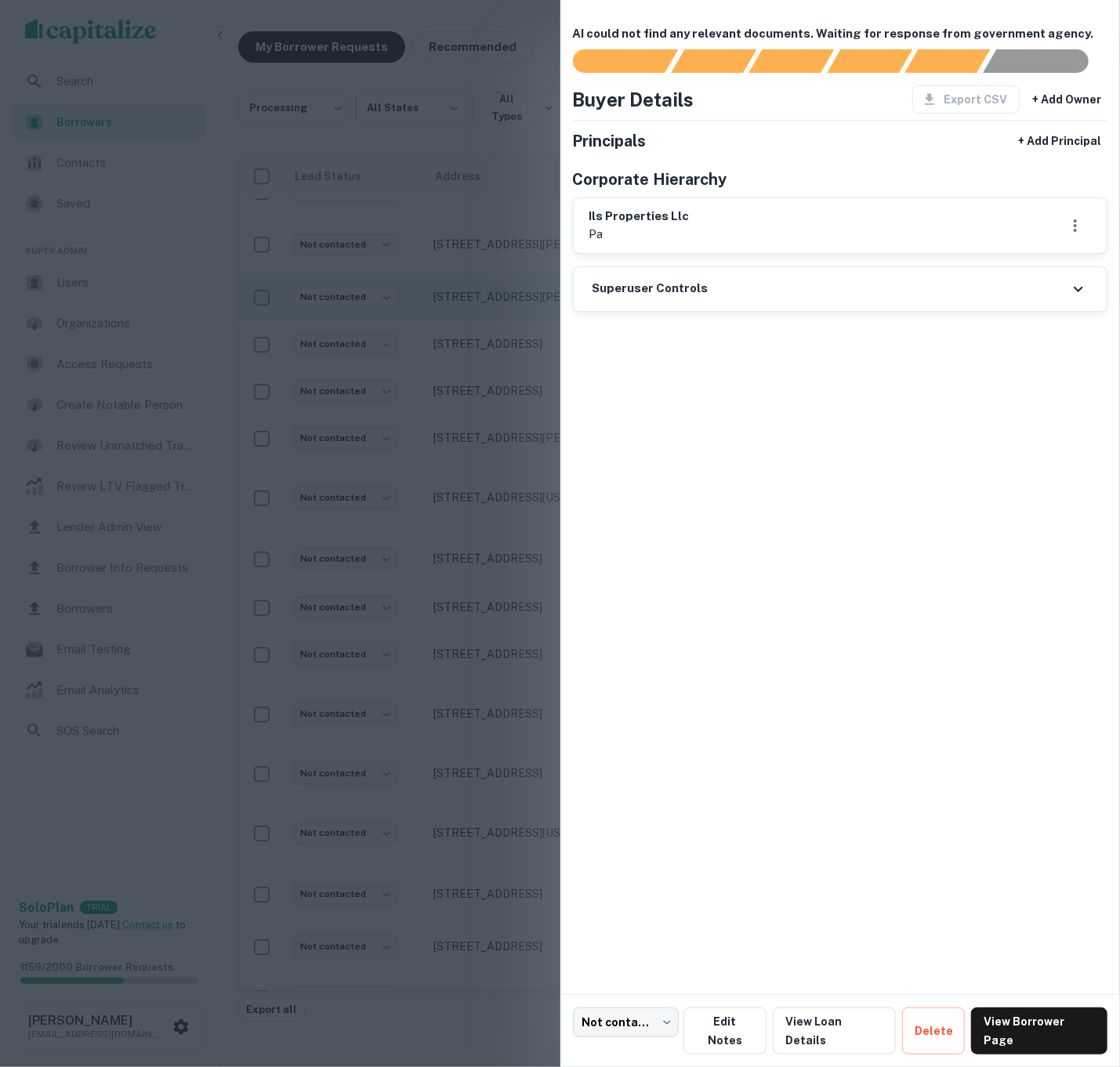
drag, startPoint x: 505, startPoint y: 252, endPoint x: 518, endPoint y: 253, distance: 13.0
click at [507, 252] on div at bounding box center [560, 534] width 1120 height 1067
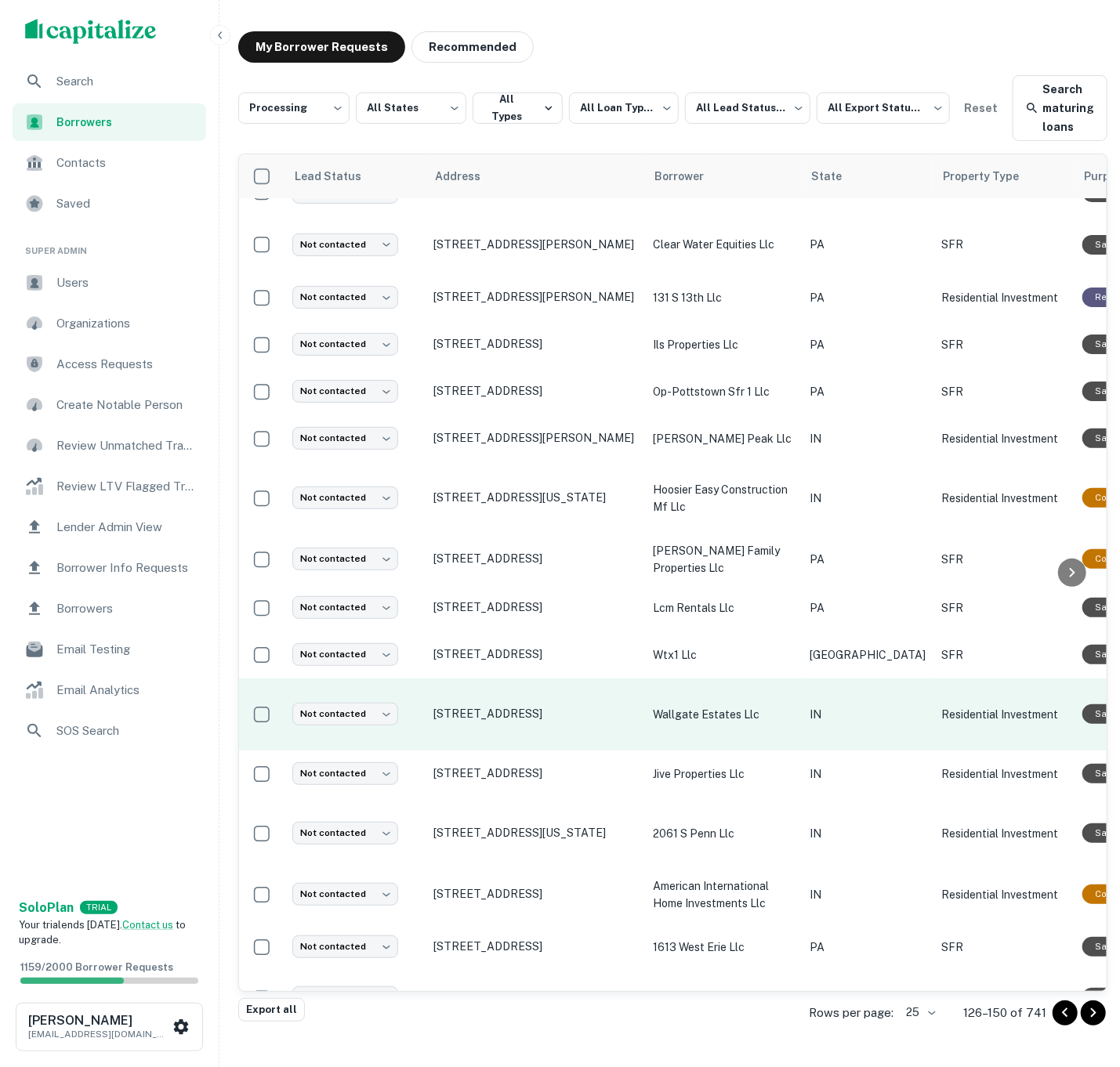
scroll to position [13, 0]
click at [751, 712] on td "wallgate estates llc" at bounding box center [723, 715] width 156 height 72
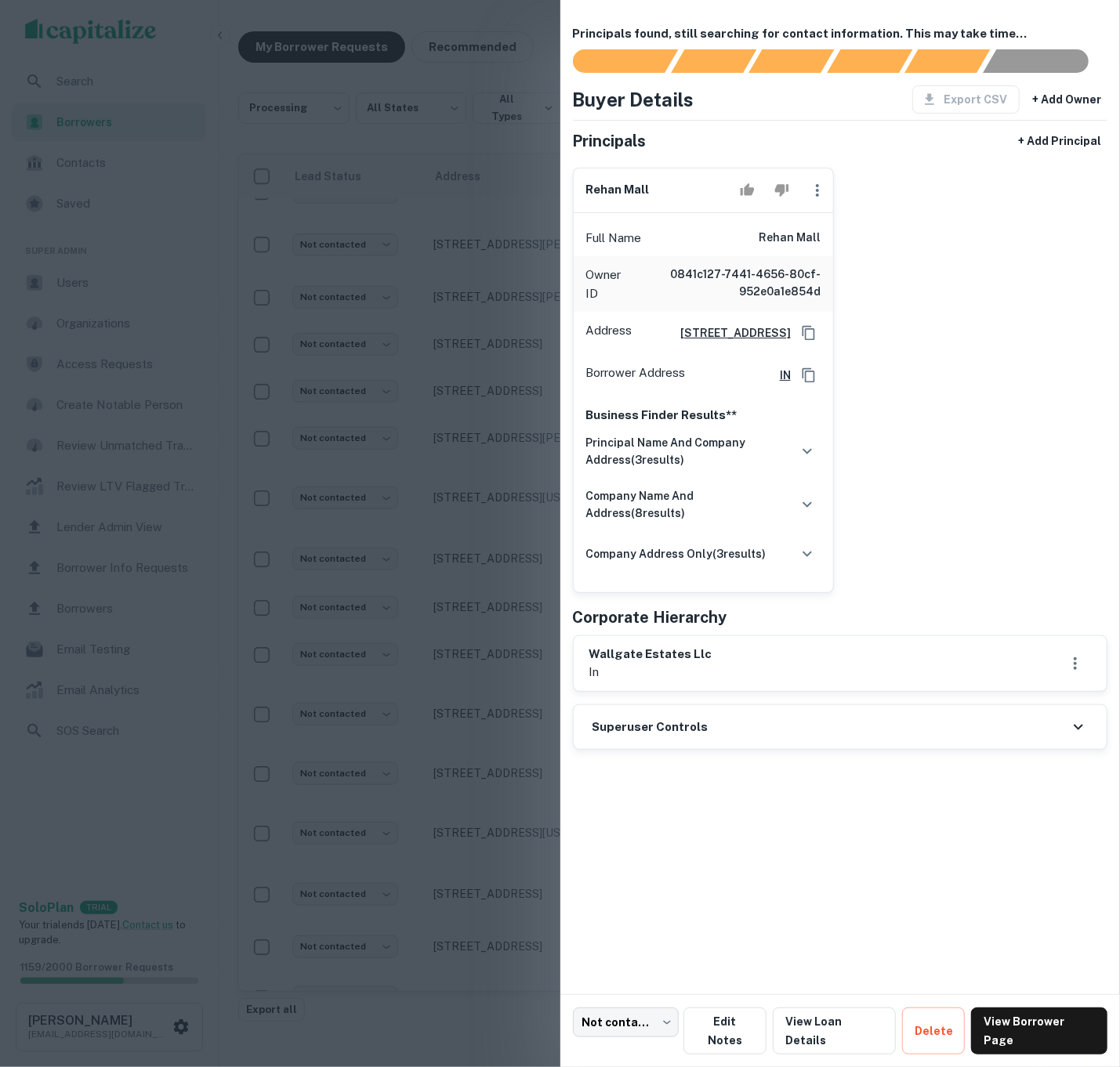
click at [412, 268] on div at bounding box center [560, 534] width 1120 height 1067
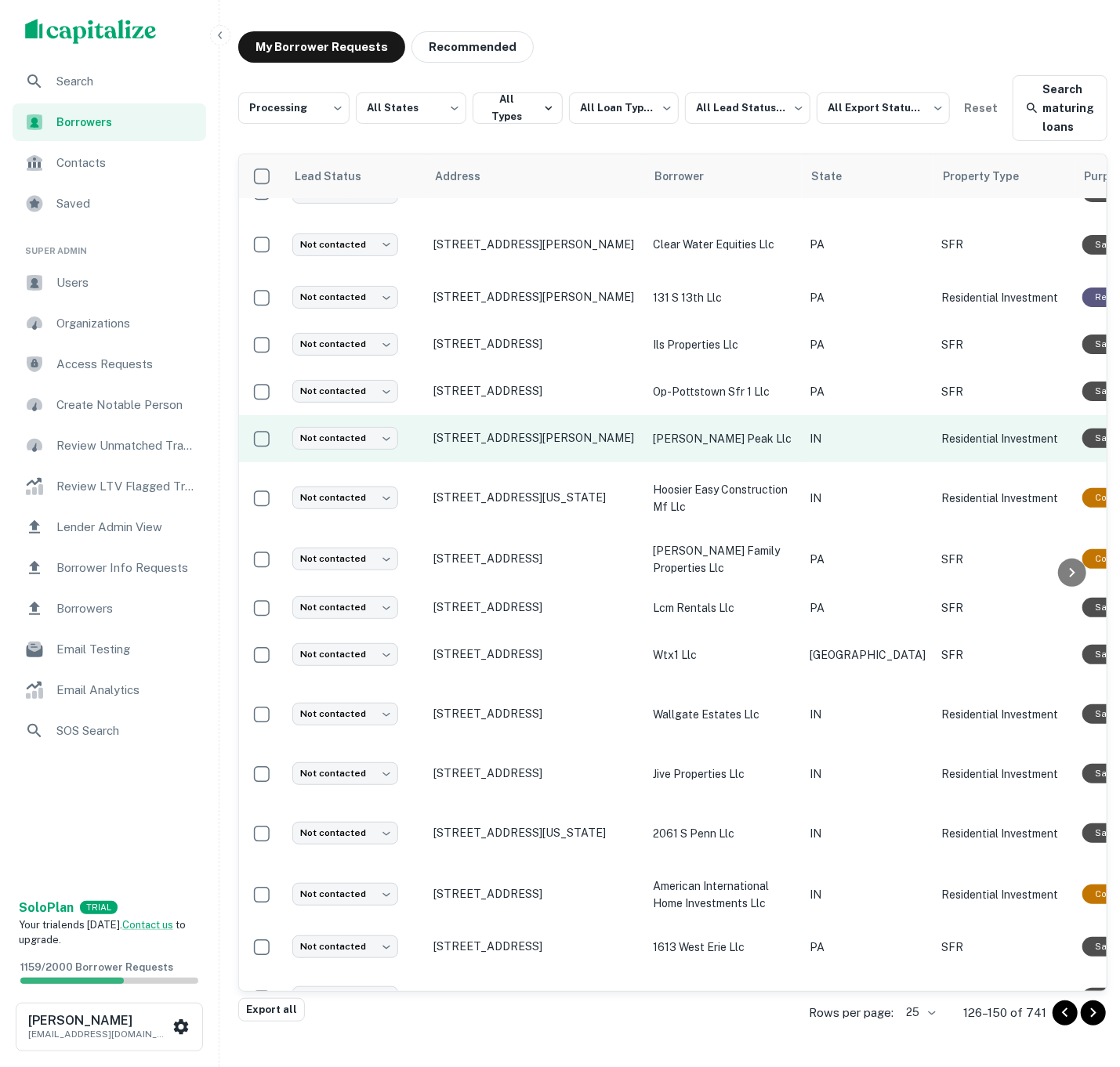
click at [819, 430] on p "IN" at bounding box center [867, 438] width 116 height 17
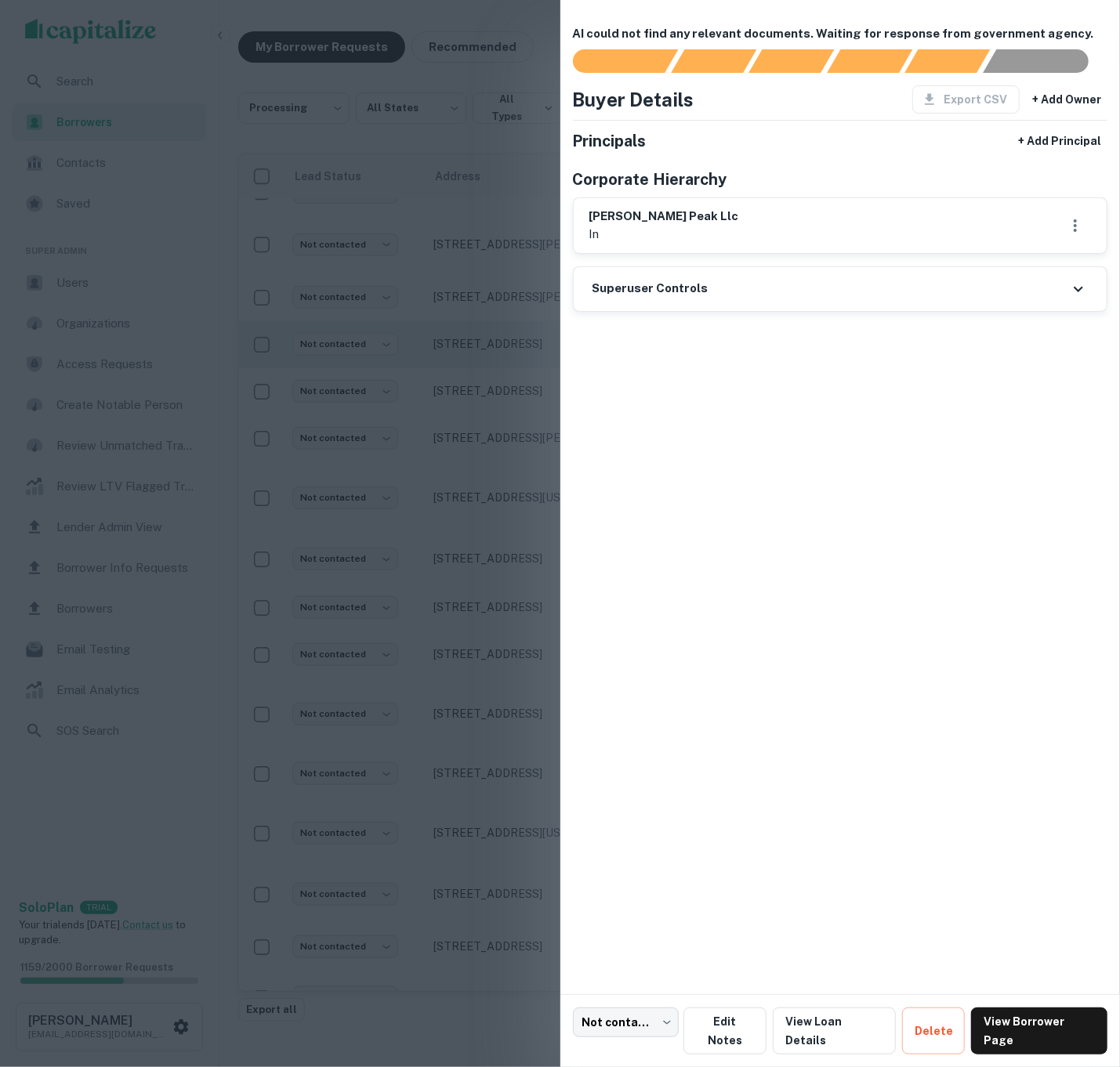
drag, startPoint x: 535, startPoint y: 340, endPoint x: 544, endPoint y: 345, distance: 10.3
click at [537, 340] on div at bounding box center [560, 534] width 1120 height 1067
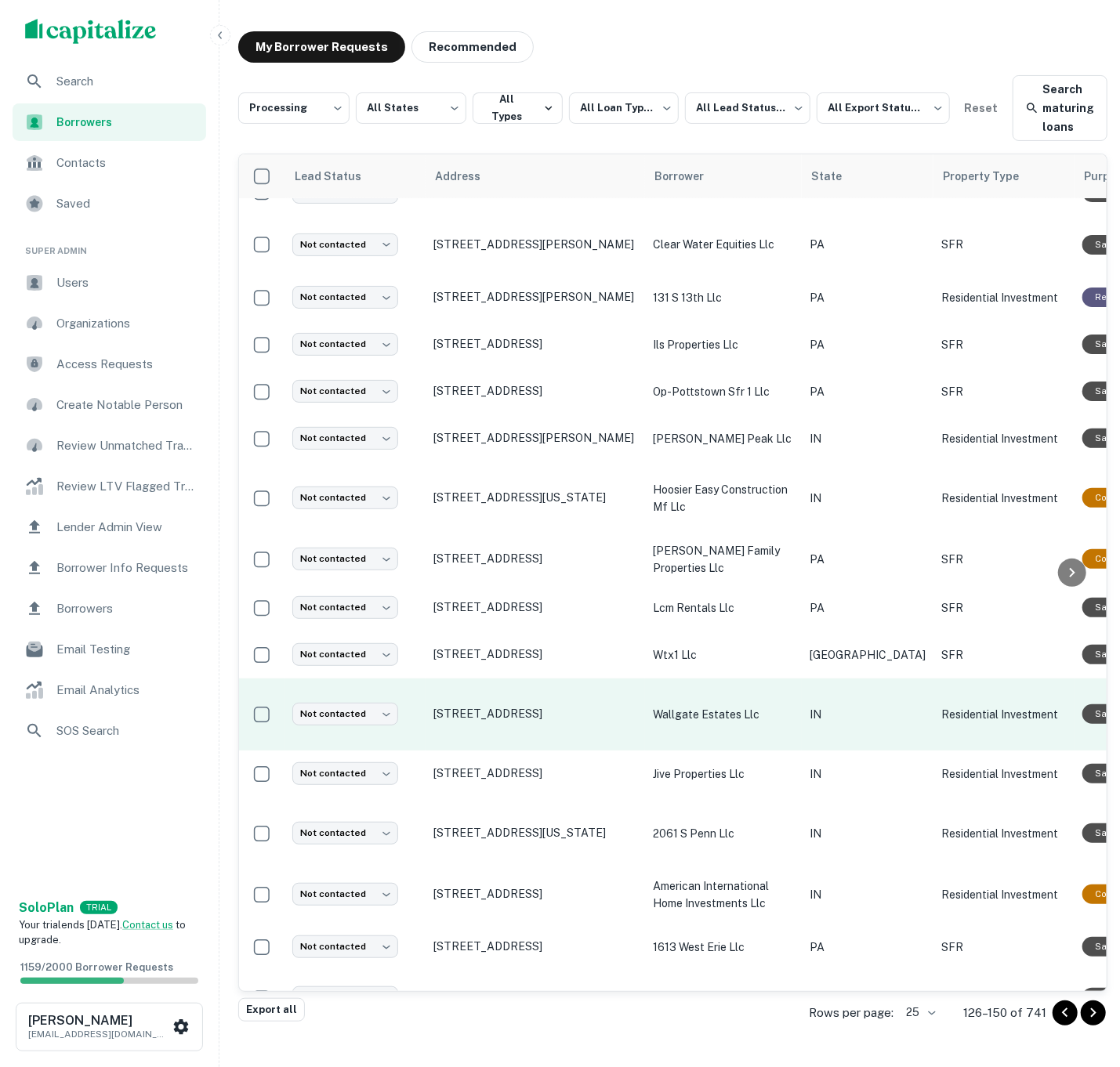
click at [785, 679] on td "wallgate estates llc" at bounding box center [723, 715] width 156 height 72
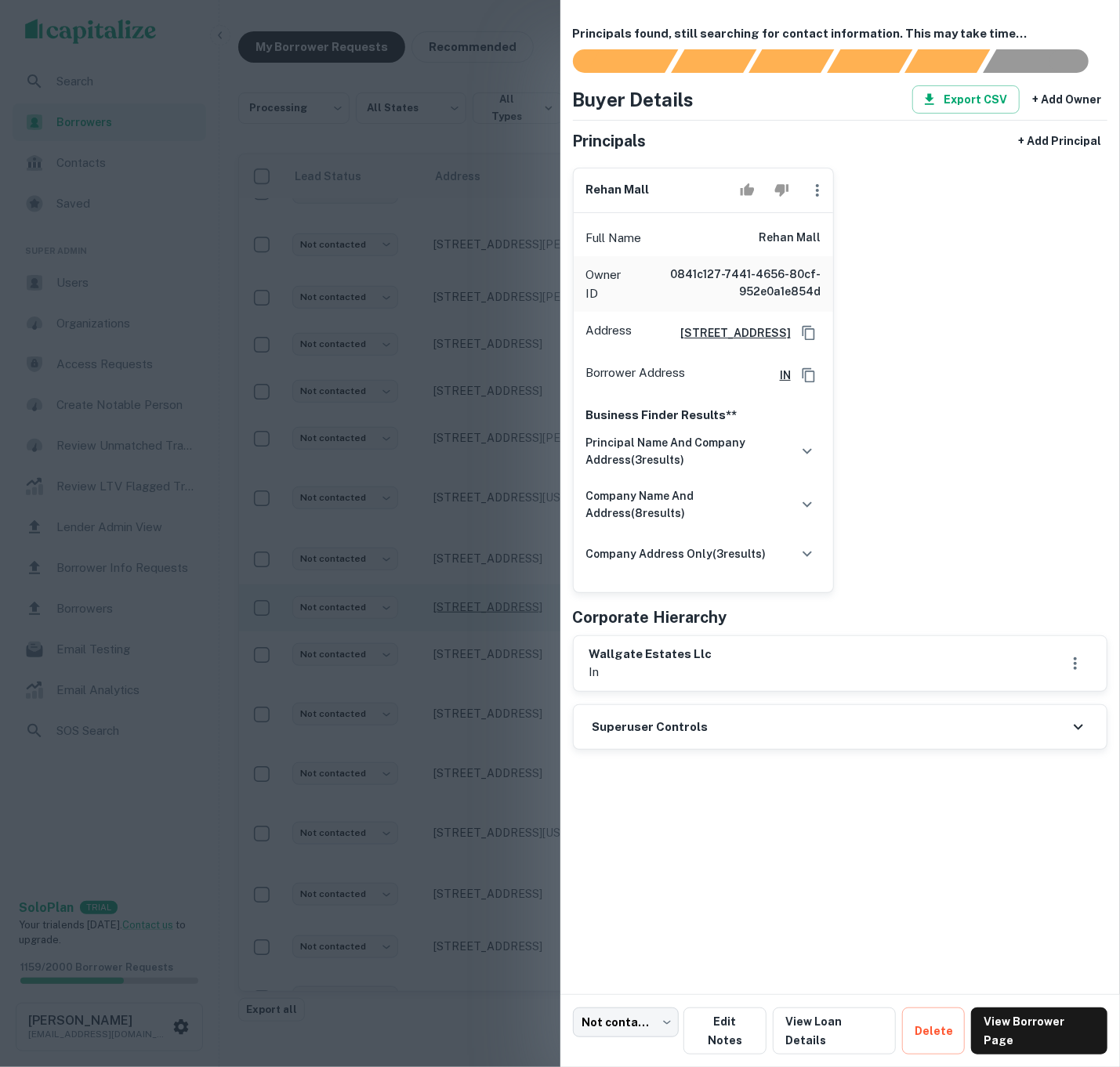
drag, startPoint x: 474, startPoint y: 554, endPoint x: 557, endPoint y: 580, distance: 87.0
click at [474, 554] on div at bounding box center [560, 534] width 1120 height 1067
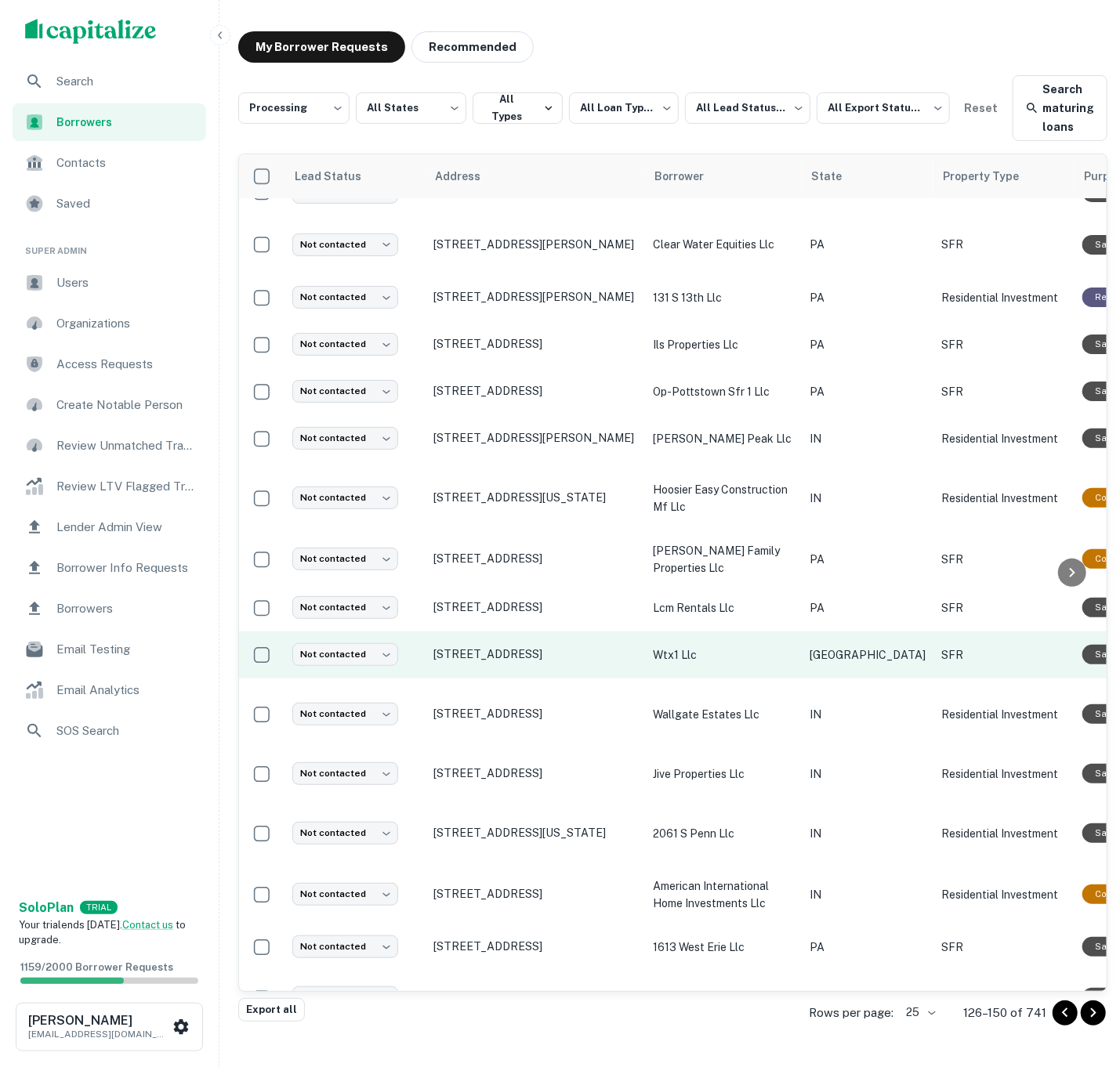
click at [763, 647] on p "wtx1 llc" at bounding box center [724, 655] width 141 height 17
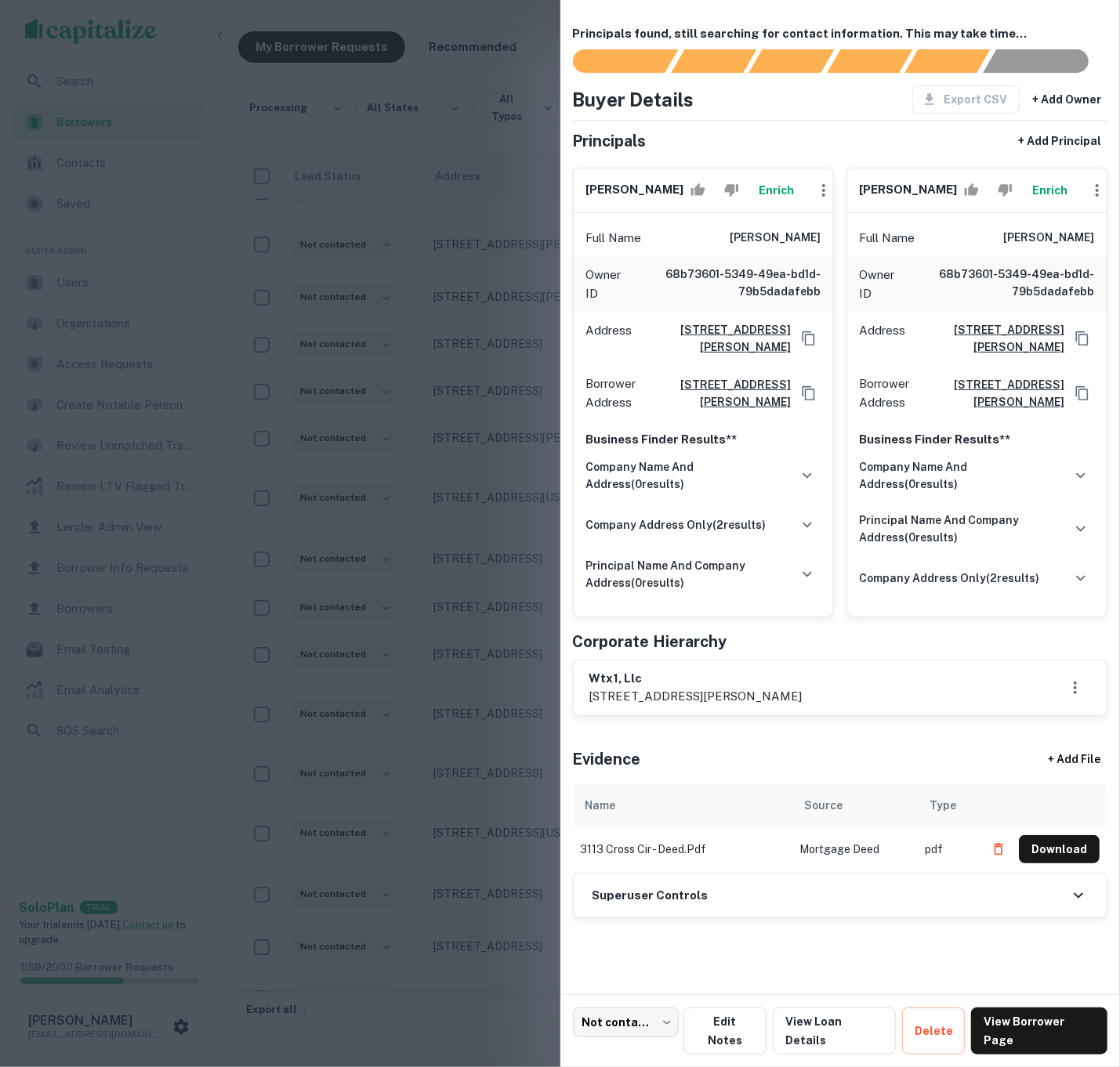
click at [773, 194] on button "Enrich" at bounding box center [777, 190] width 50 height 31
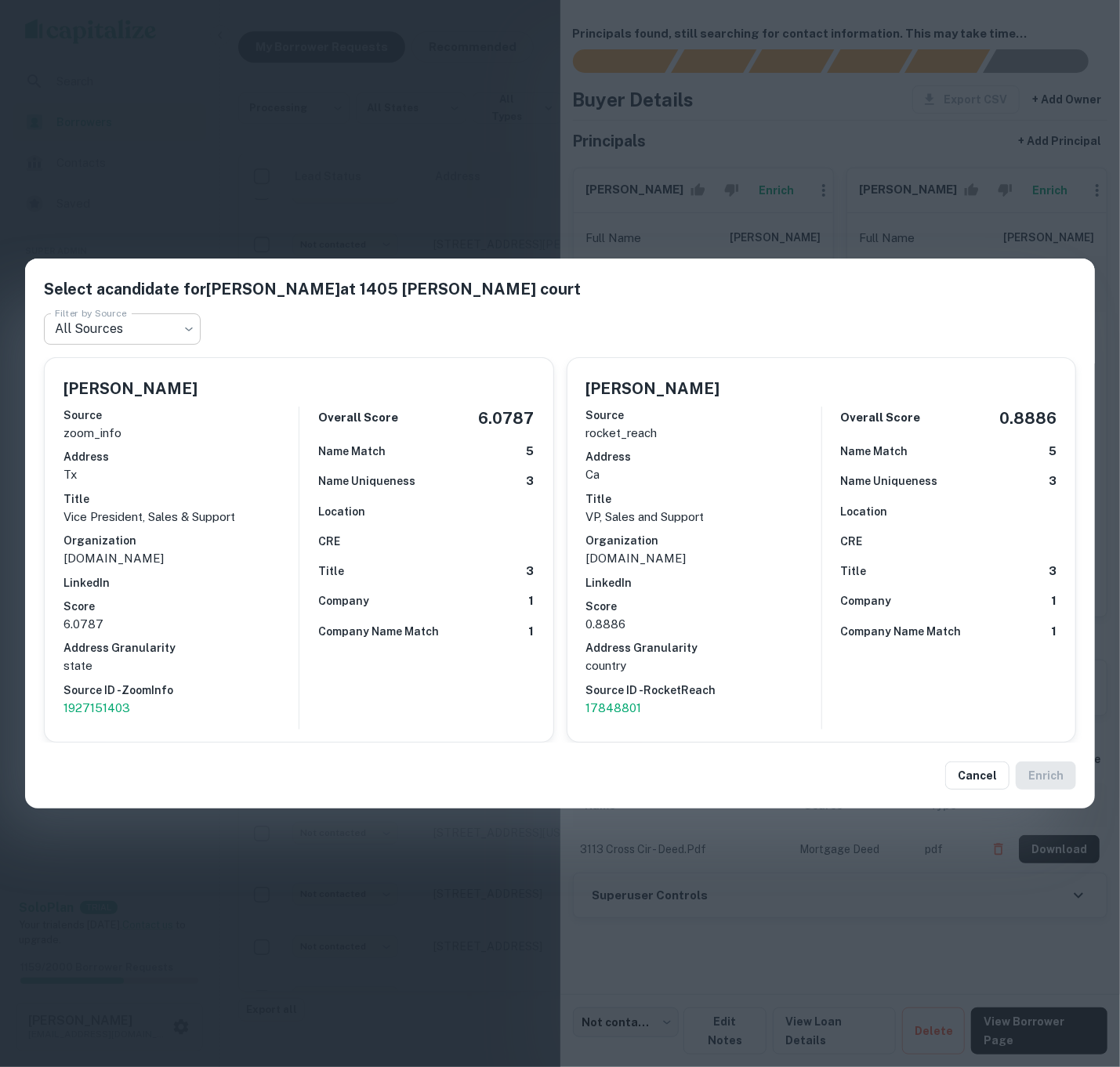
click at [166, 332] on body "**********" at bounding box center [560, 521] width 1120 height 1067
drag, startPoint x: 640, startPoint y: 198, endPoint x: 681, endPoint y: 204, distance: 41.4
click at [640, 198] on div at bounding box center [560, 534] width 1120 height 1067
click at [1035, 198] on div "Select a candidate for [PERSON_NAME] at 1405 [PERSON_NAME] court Filter by Sour…" at bounding box center [560, 534] width 1120 height 1067
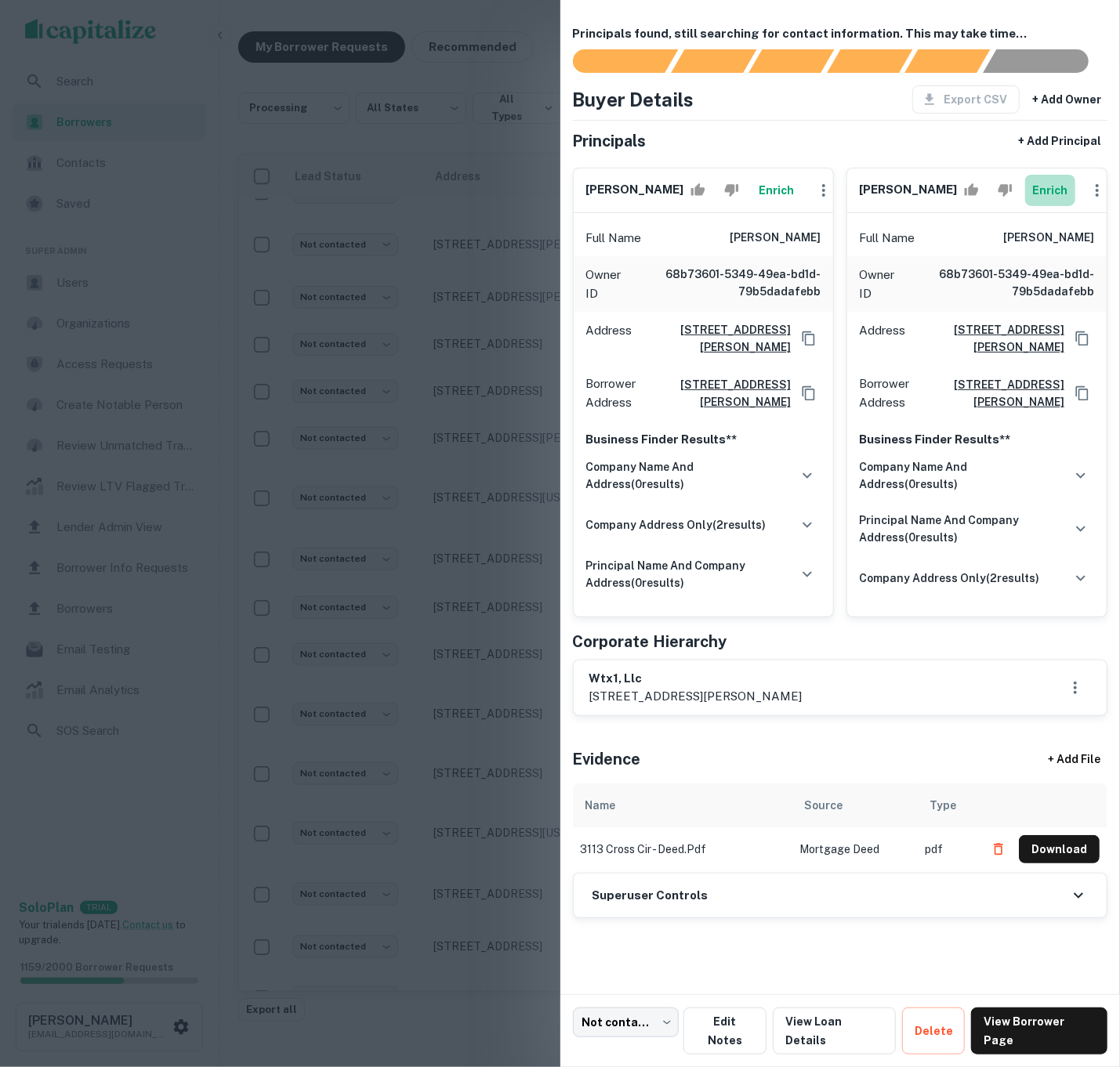
click at [1045, 194] on button "Enrich" at bounding box center [1050, 190] width 50 height 31
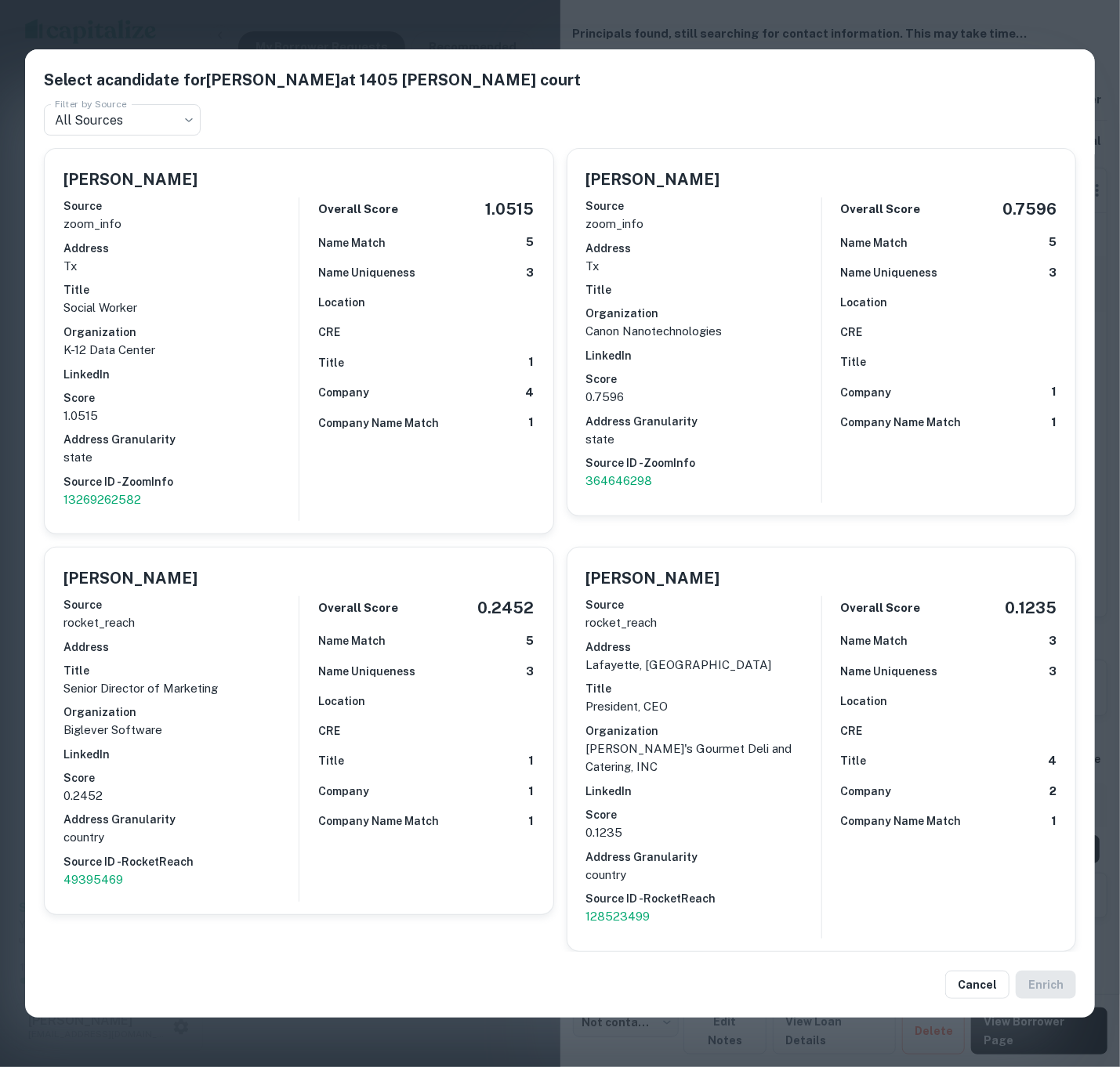
click at [336, 51] on div "Select a candidate for [PERSON_NAME] at [STREET_ADDRESS][PERSON_NAME] Filter by…" at bounding box center [560, 534] width 1120 height 1067
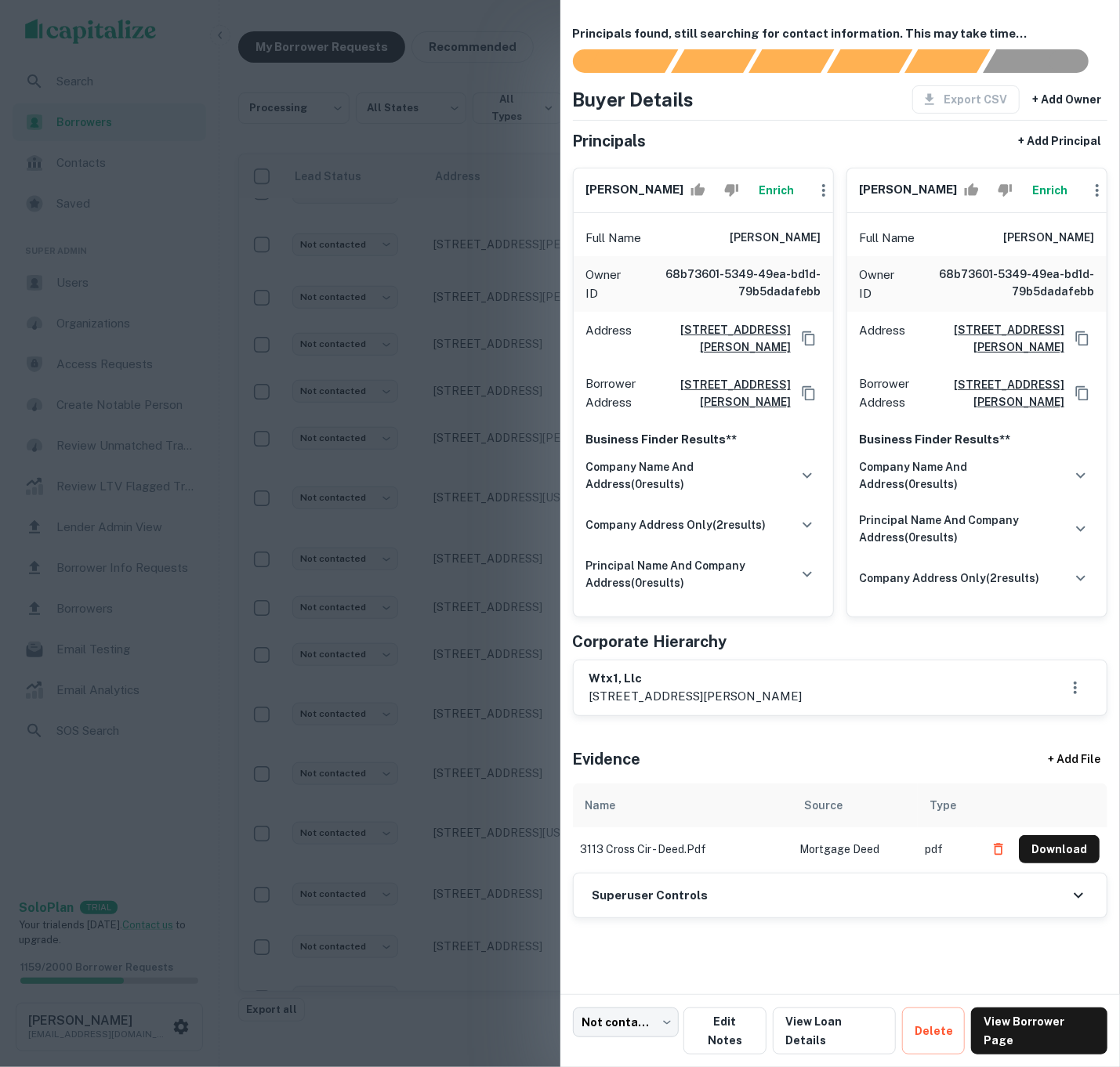
click at [688, 449] on p "Business Finder Results**" at bounding box center [703, 439] width 234 height 19
click at [743, 541] on div "company address only ( 2 results)" at bounding box center [703, 525] width 234 height 33
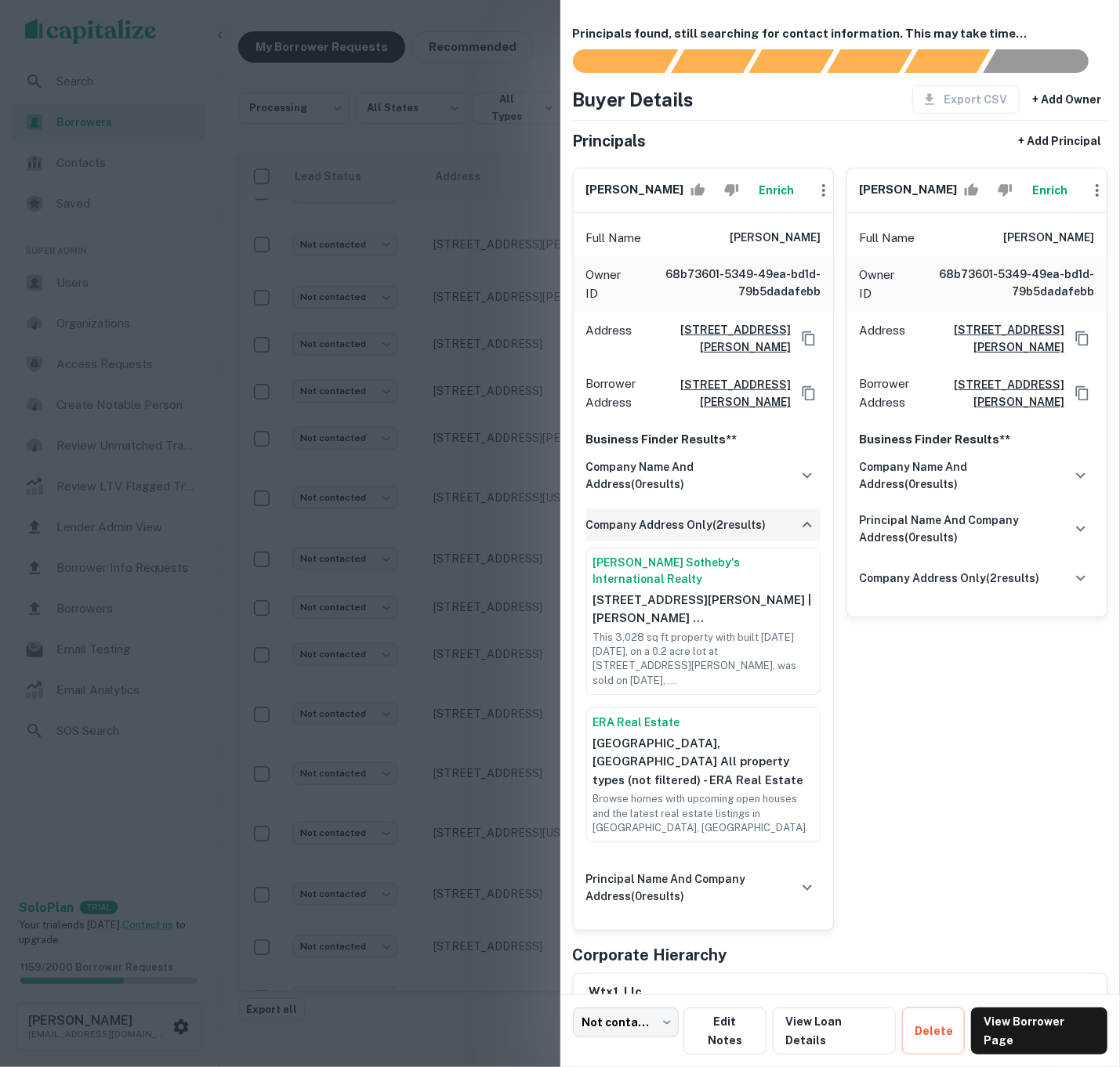
click at [743, 541] on div "company address only ( 2 results)" at bounding box center [703, 525] width 234 height 33
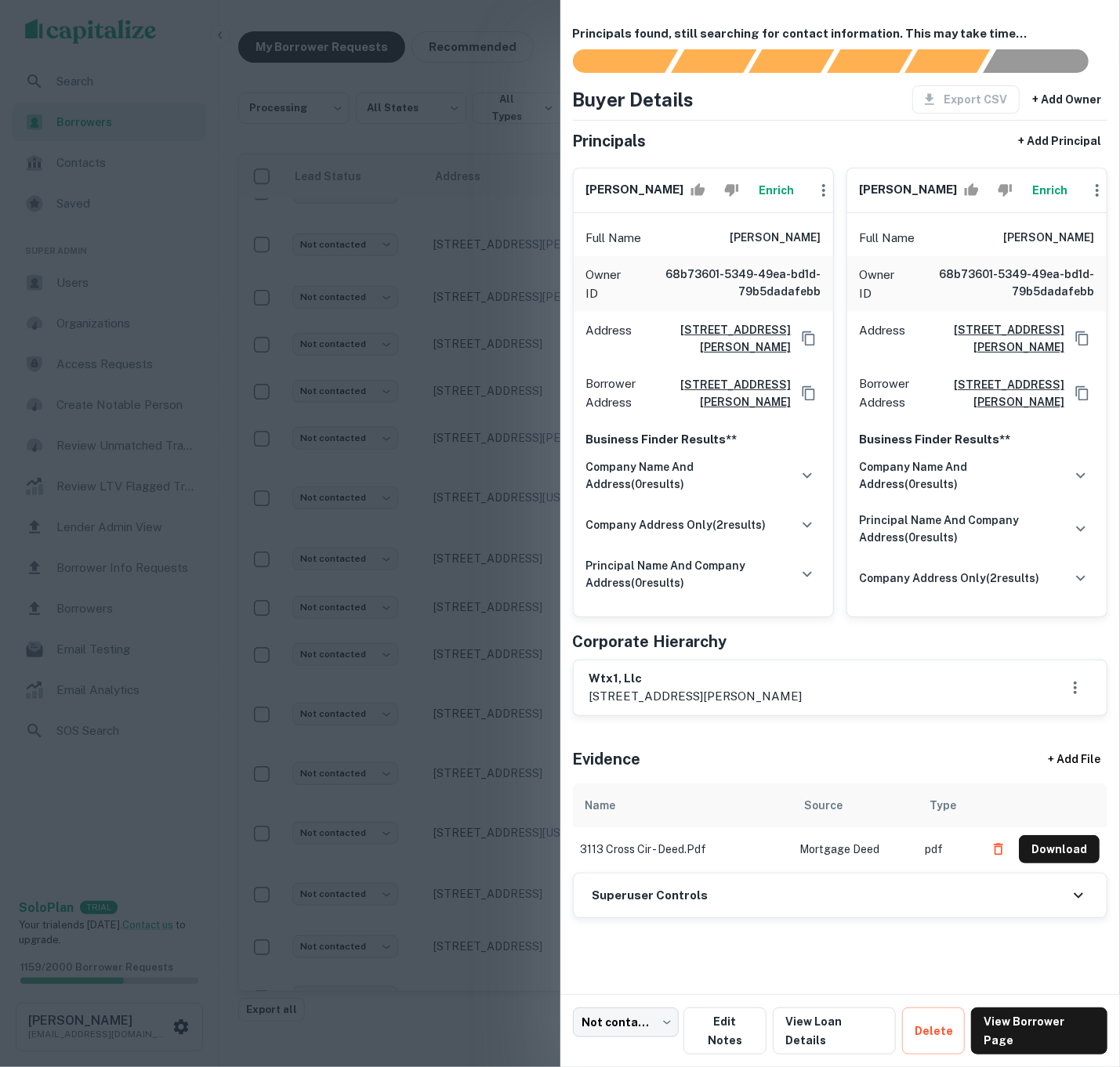
click at [518, 539] on div at bounding box center [560, 534] width 1120 height 1067
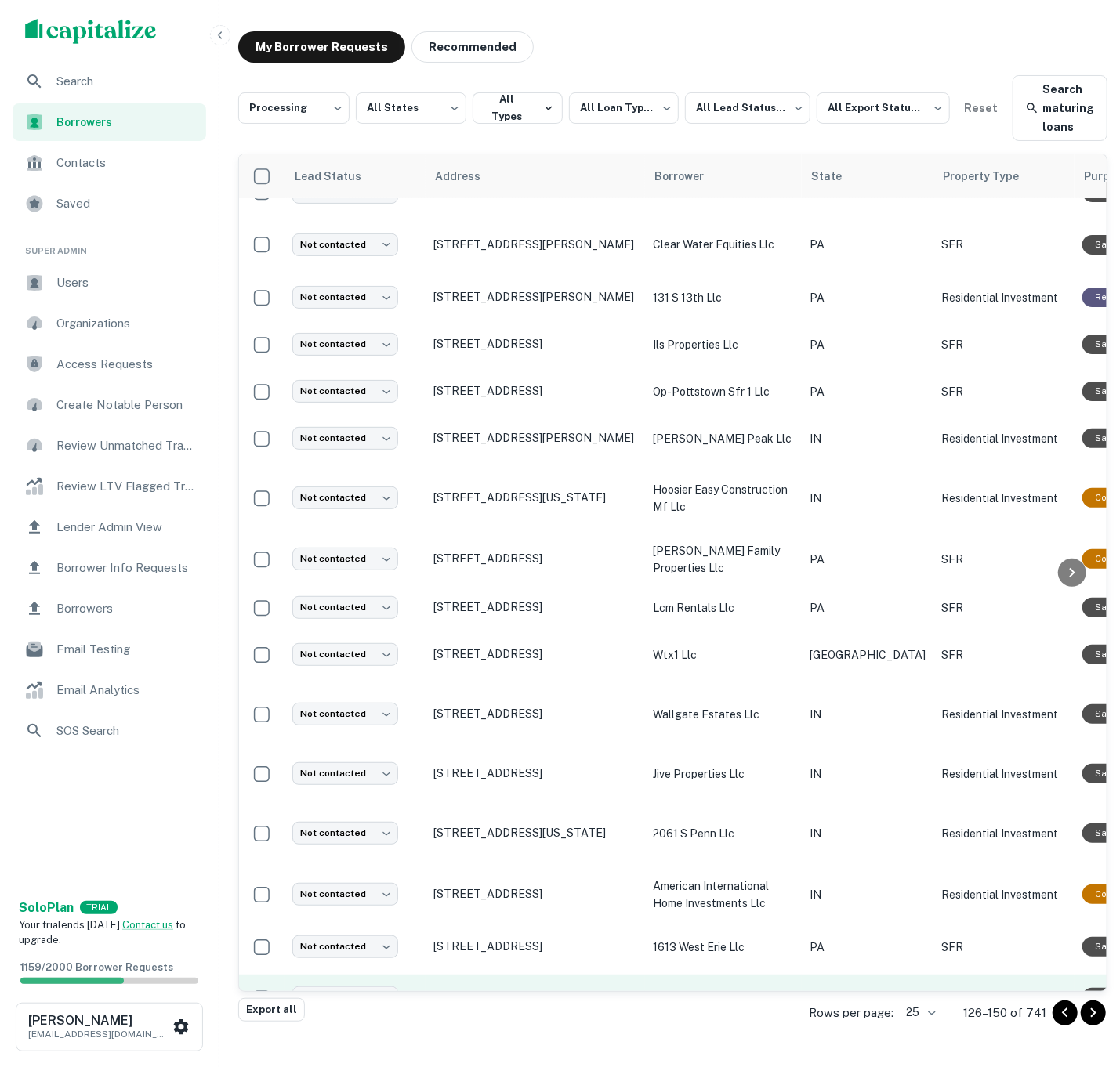
click at [934, 975] on td "Residential Investment" at bounding box center [1005, 998] width 141 height 47
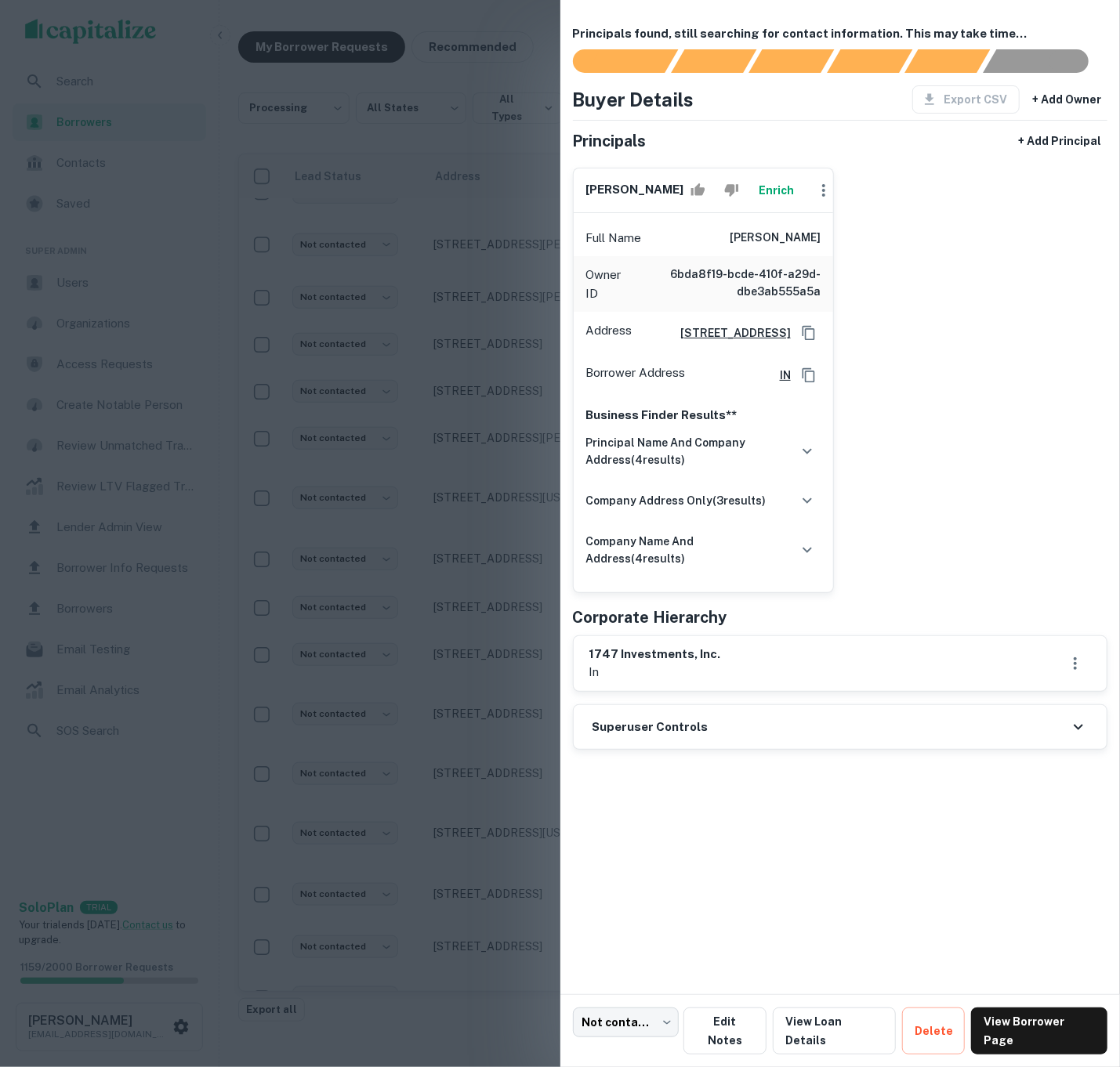
click at [760, 201] on button "Enrich" at bounding box center [777, 190] width 50 height 31
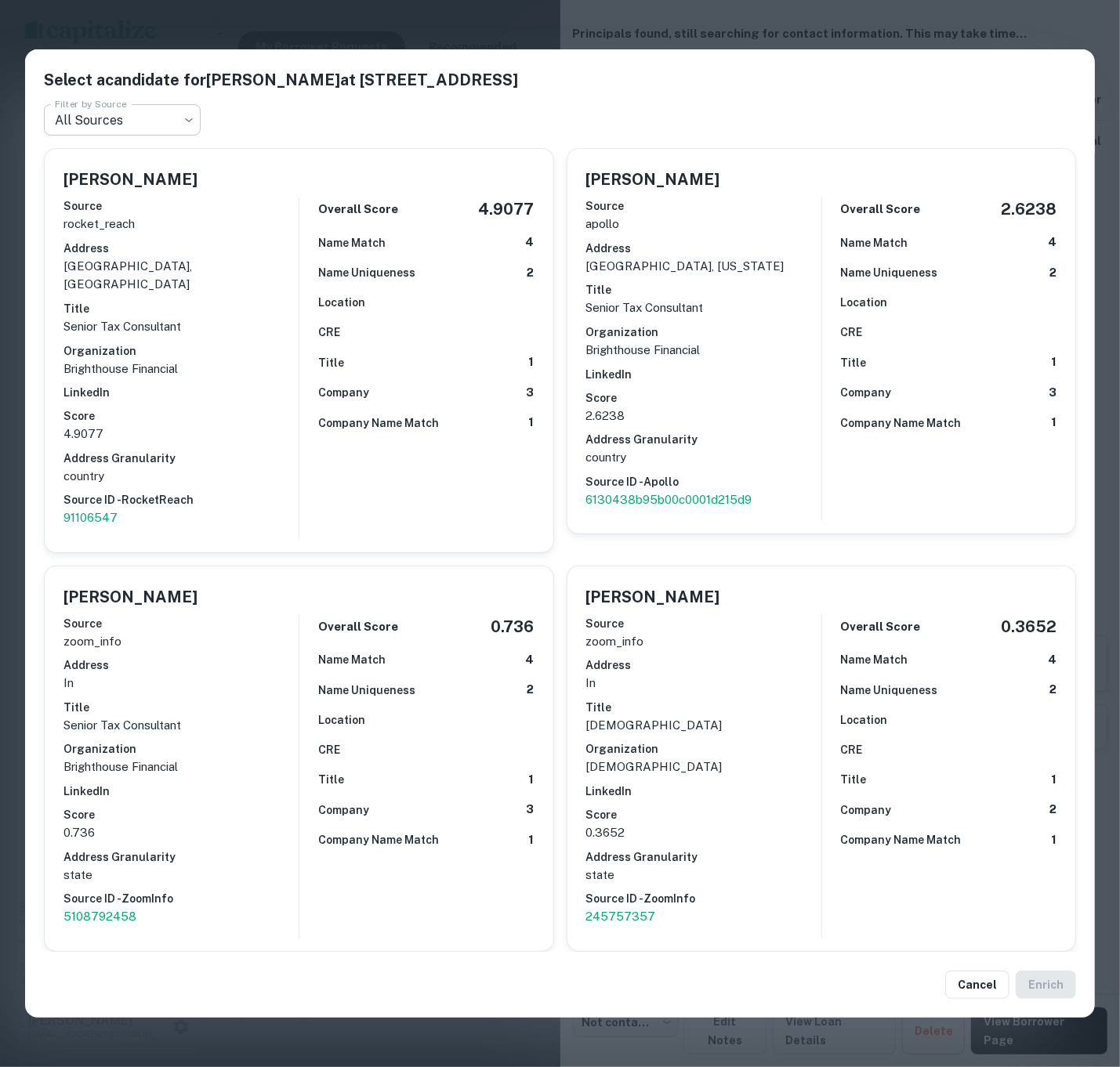
click at [119, 142] on body "**********" at bounding box center [560, 521] width 1120 height 1067
drag, startPoint x: 340, startPoint y: 151, endPoint x: 334, endPoint y: 142, distance: 10.8
click at [340, 151] on div at bounding box center [560, 534] width 1120 height 1067
click at [303, 57] on div "Select a candidate for [PERSON_NAME] at [STREET_ADDRESS] Filter by Source All S…" at bounding box center [560, 534] width 1120 height 1067
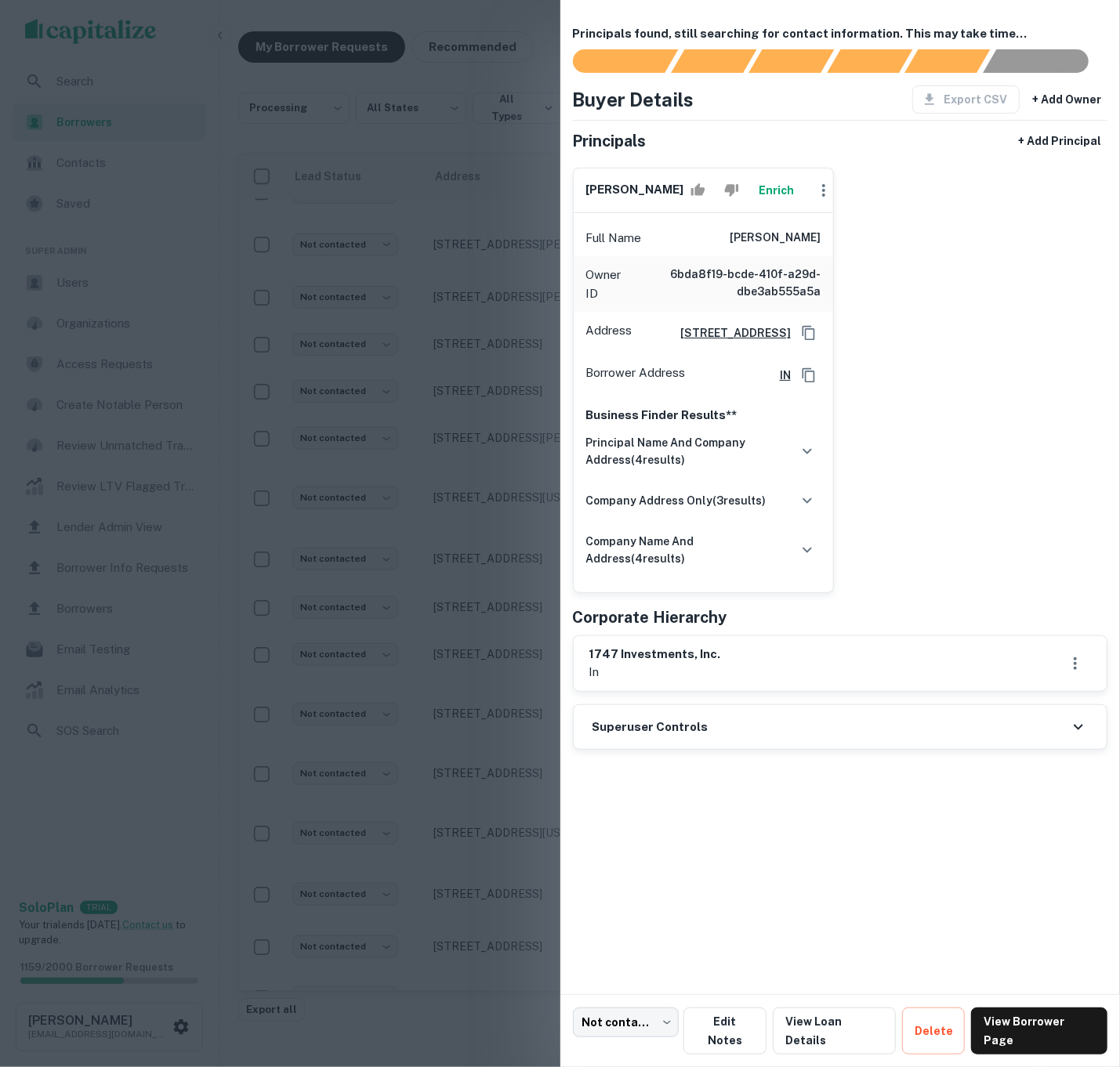
click at [392, 461] on div at bounding box center [560, 534] width 1120 height 1067
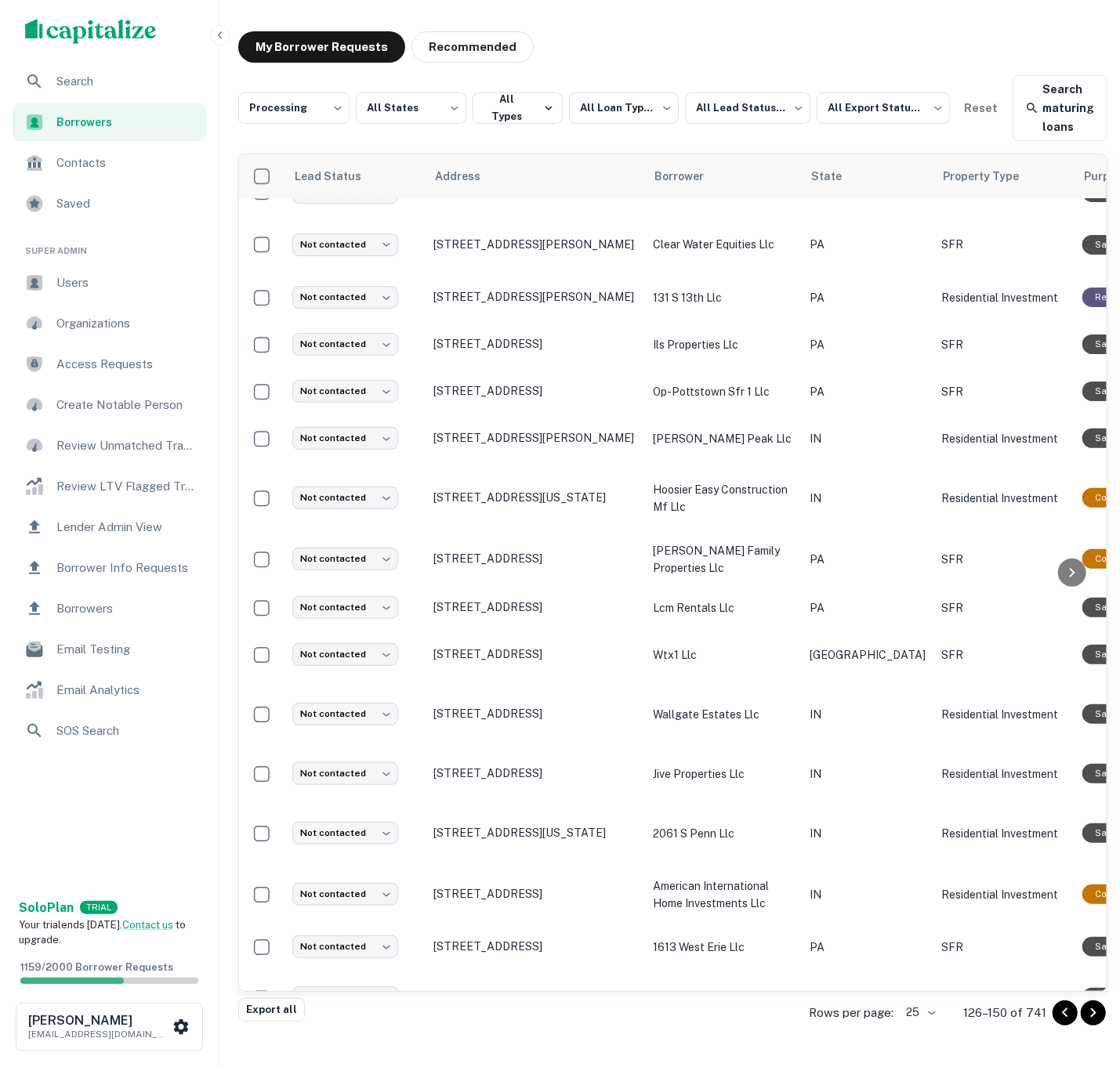
click at [1096, 1007] on icon "Go to next page" at bounding box center [1093, 1013] width 19 height 19
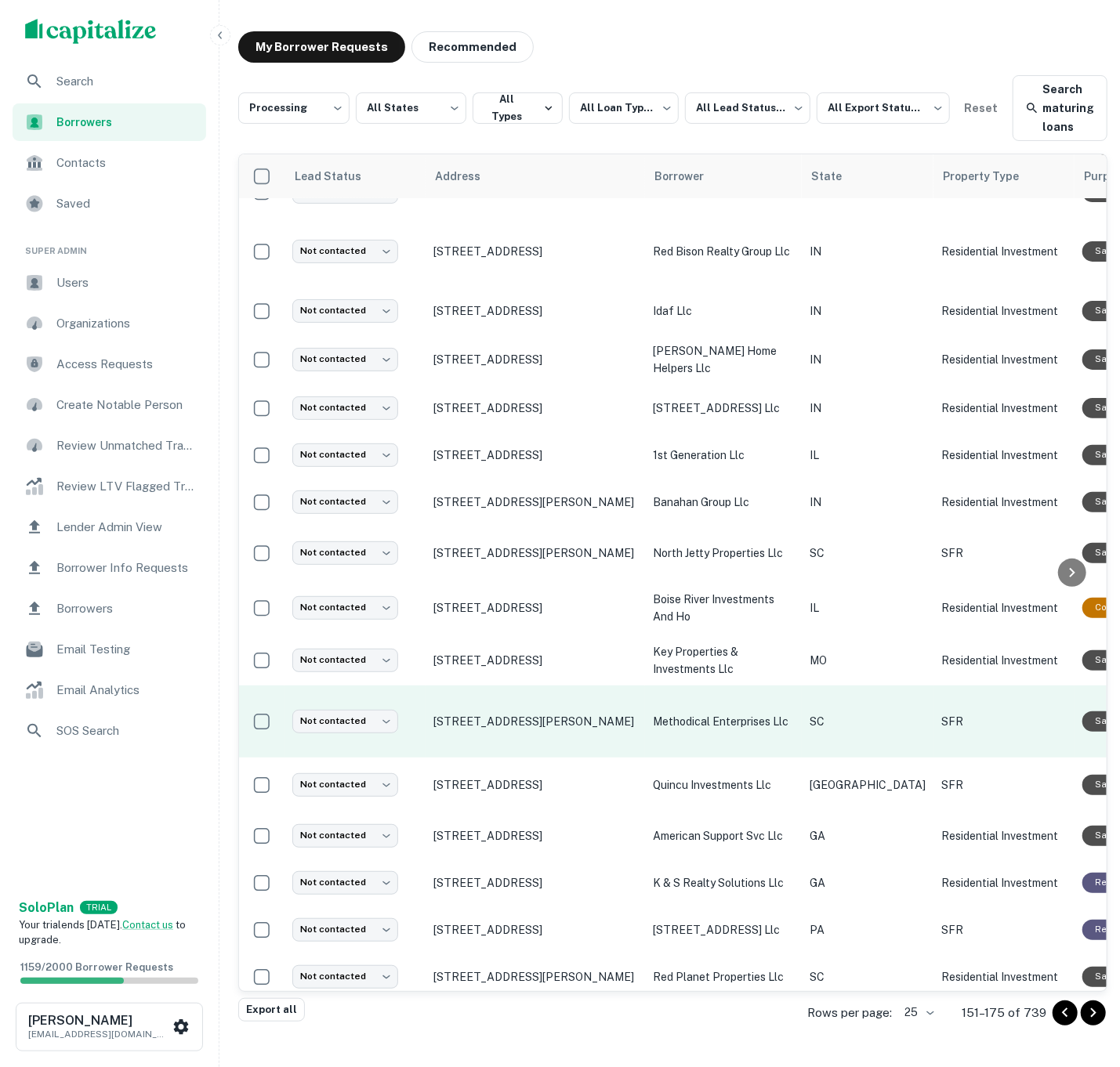
scroll to position [527, 0]
click at [934, 732] on td "SFR" at bounding box center [1005, 724] width 141 height 72
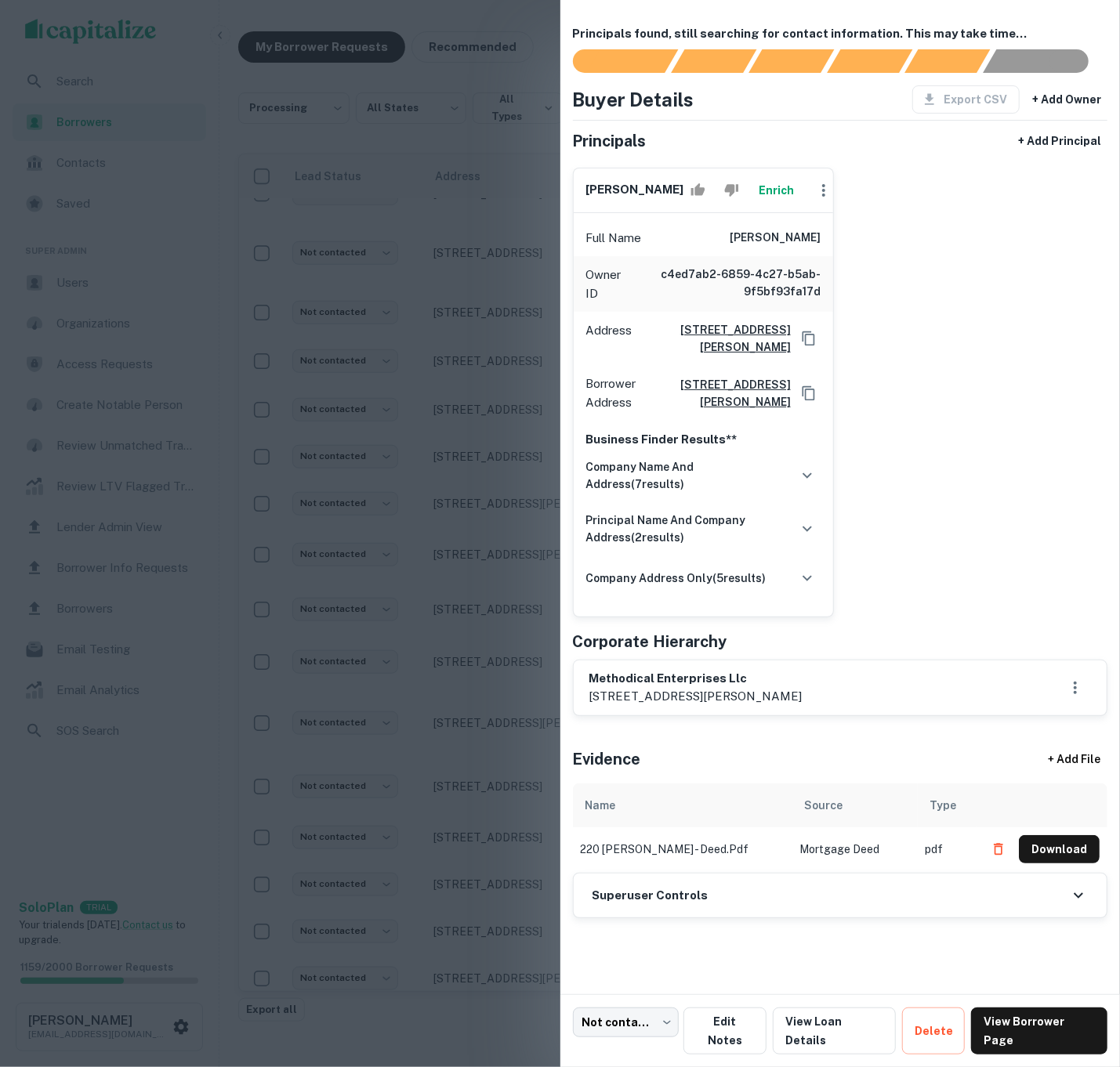
click at [757, 206] on button "Enrich" at bounding box center [777, 190] width 50 height 31
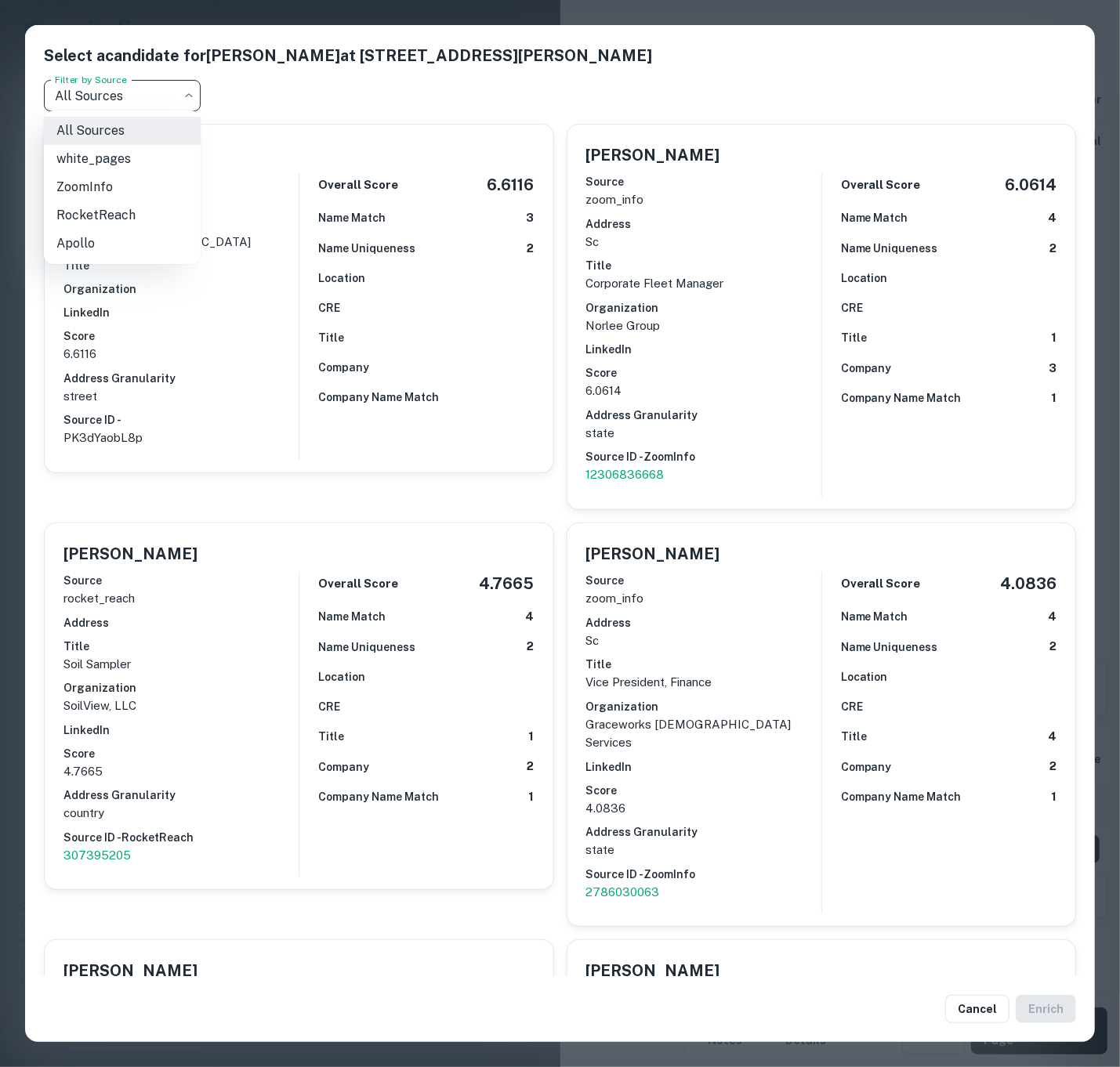
drag, startPoint x: 174, startPoint y: 86, endPoint x: 157, endPoint y: 70, distance: 23.3
click at [174, 86] on body "**********" at bounding box center [560, 521] width 1120 height 1067
click at [133, 154] on li "white_pages" at bounding box center [121, 159] width 156 height 28
type input "**********"
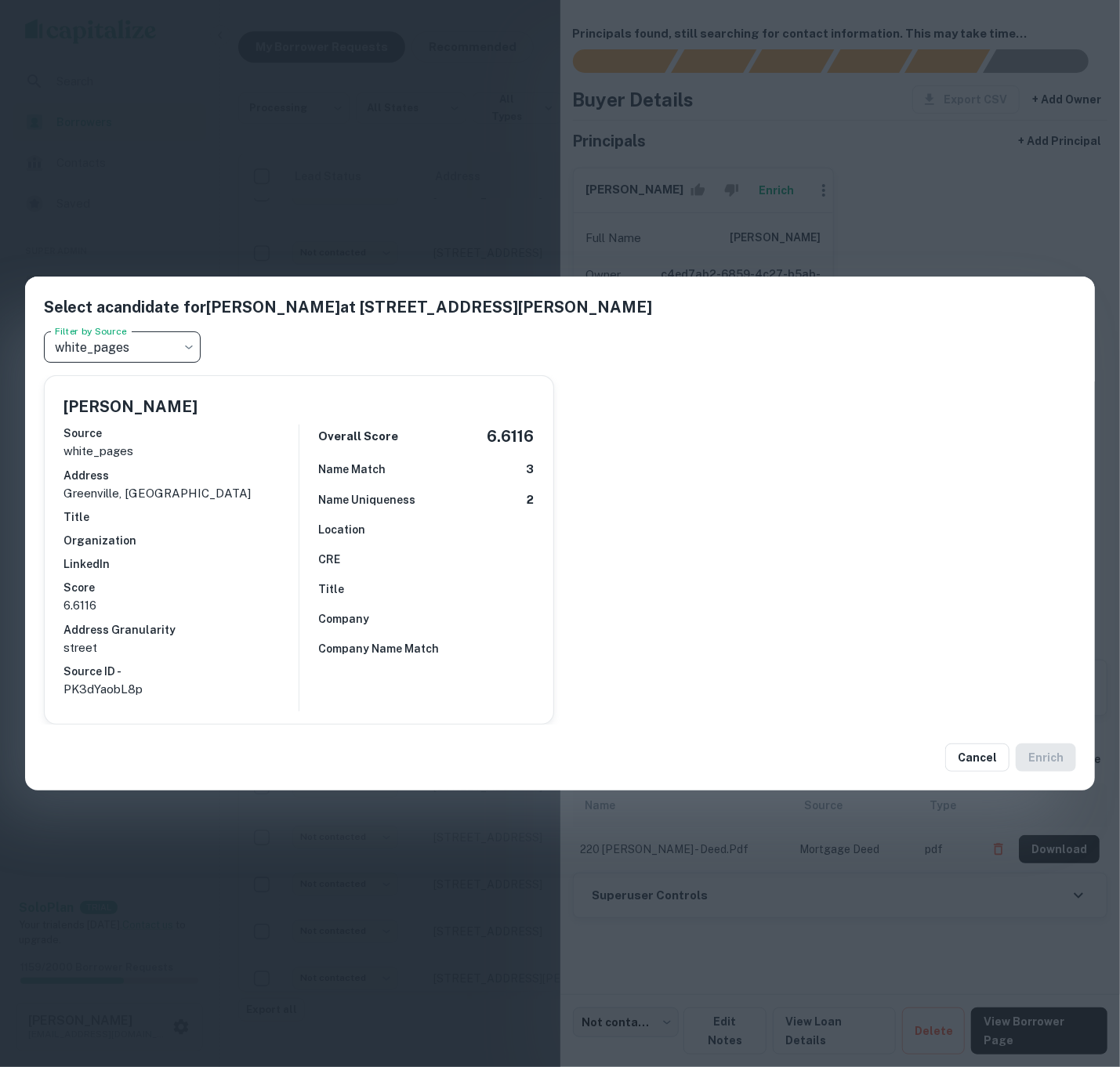
click at [328, 505] on h6 "Name Uniqueness" at bounding box center [367, 500] width 98 height 17
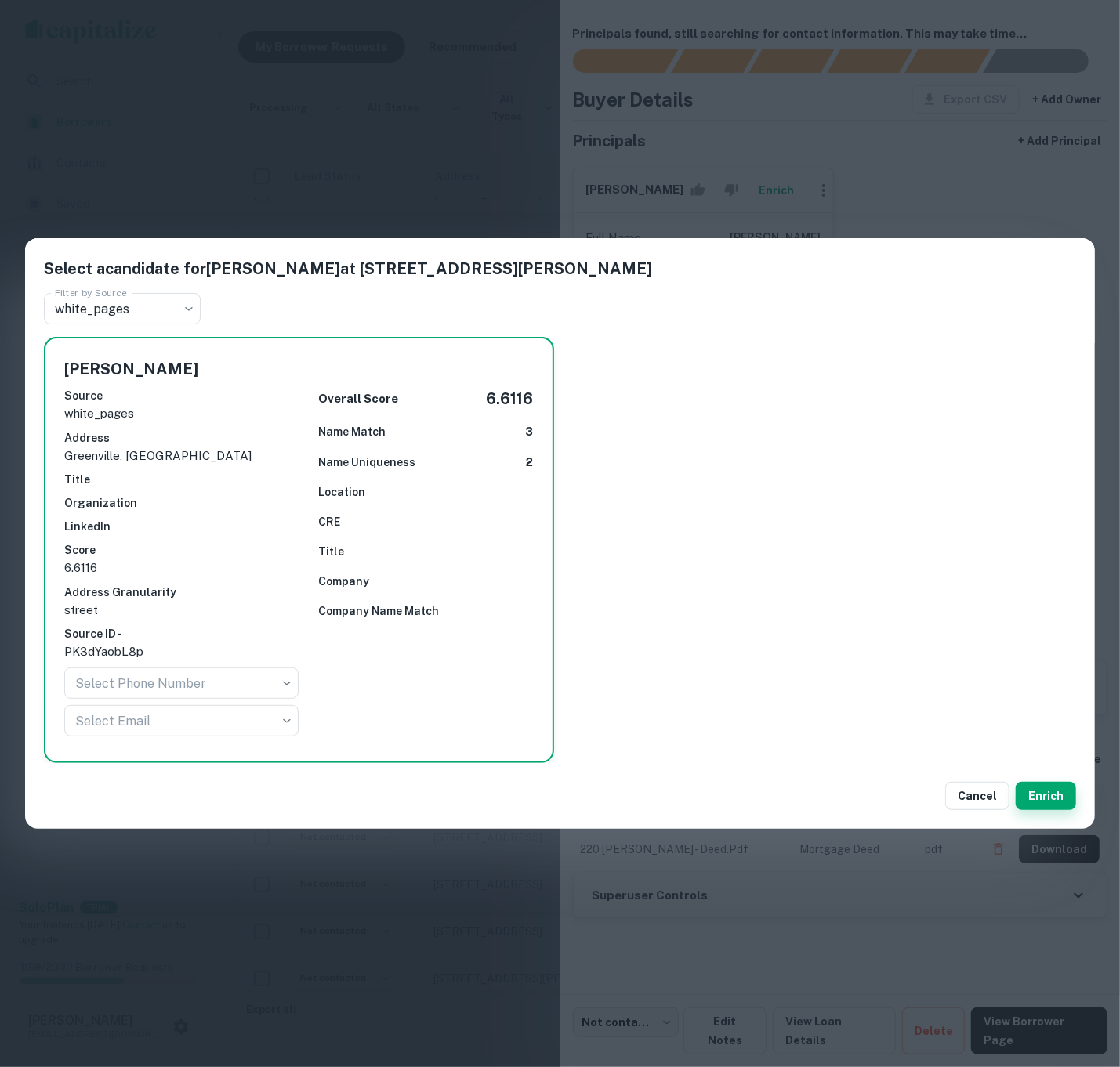
click at [1055, 791] on button "Enrich" at bounding box center [1045, 796] width 61 height 28
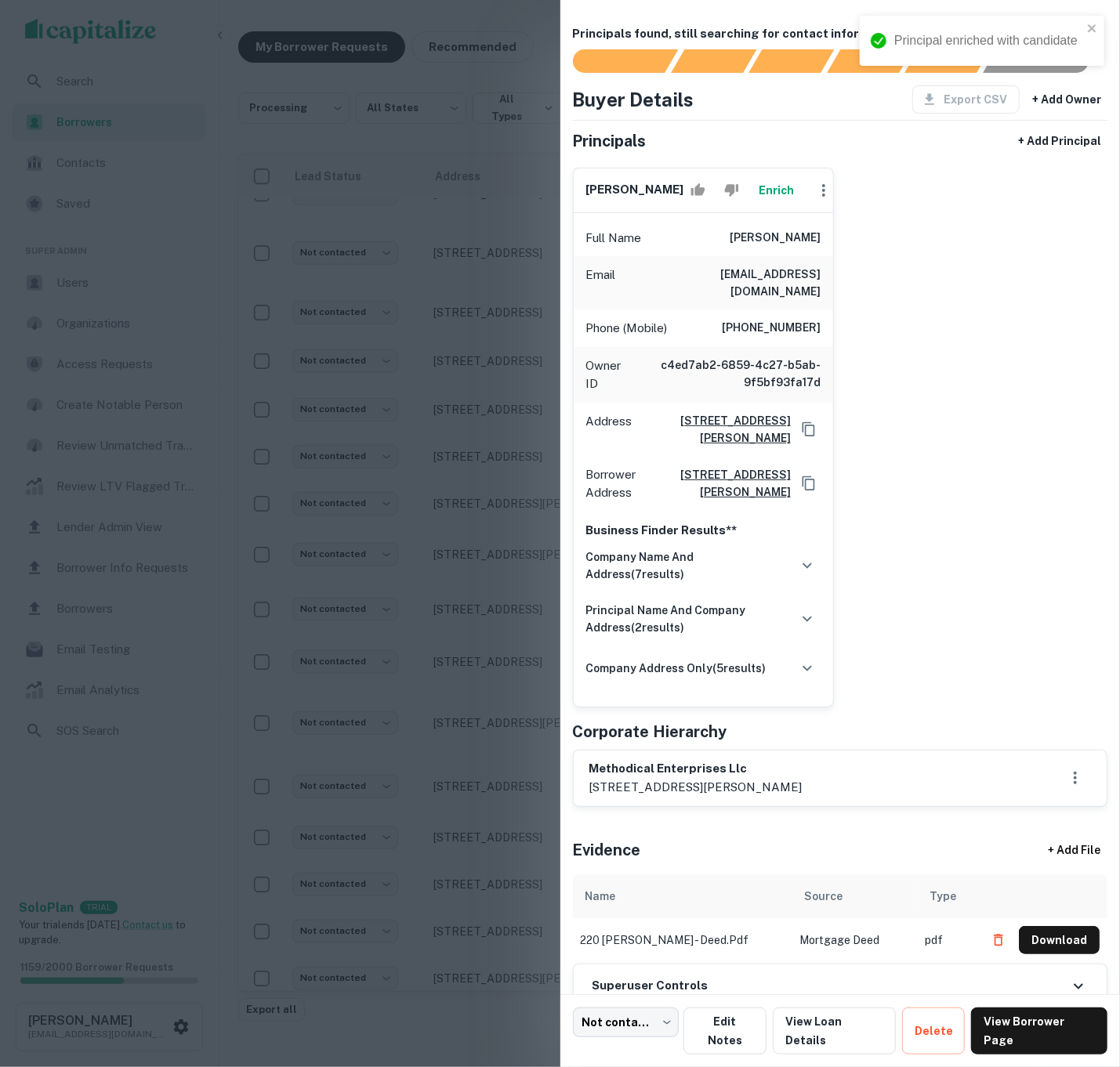
scroll to position [35, 0]
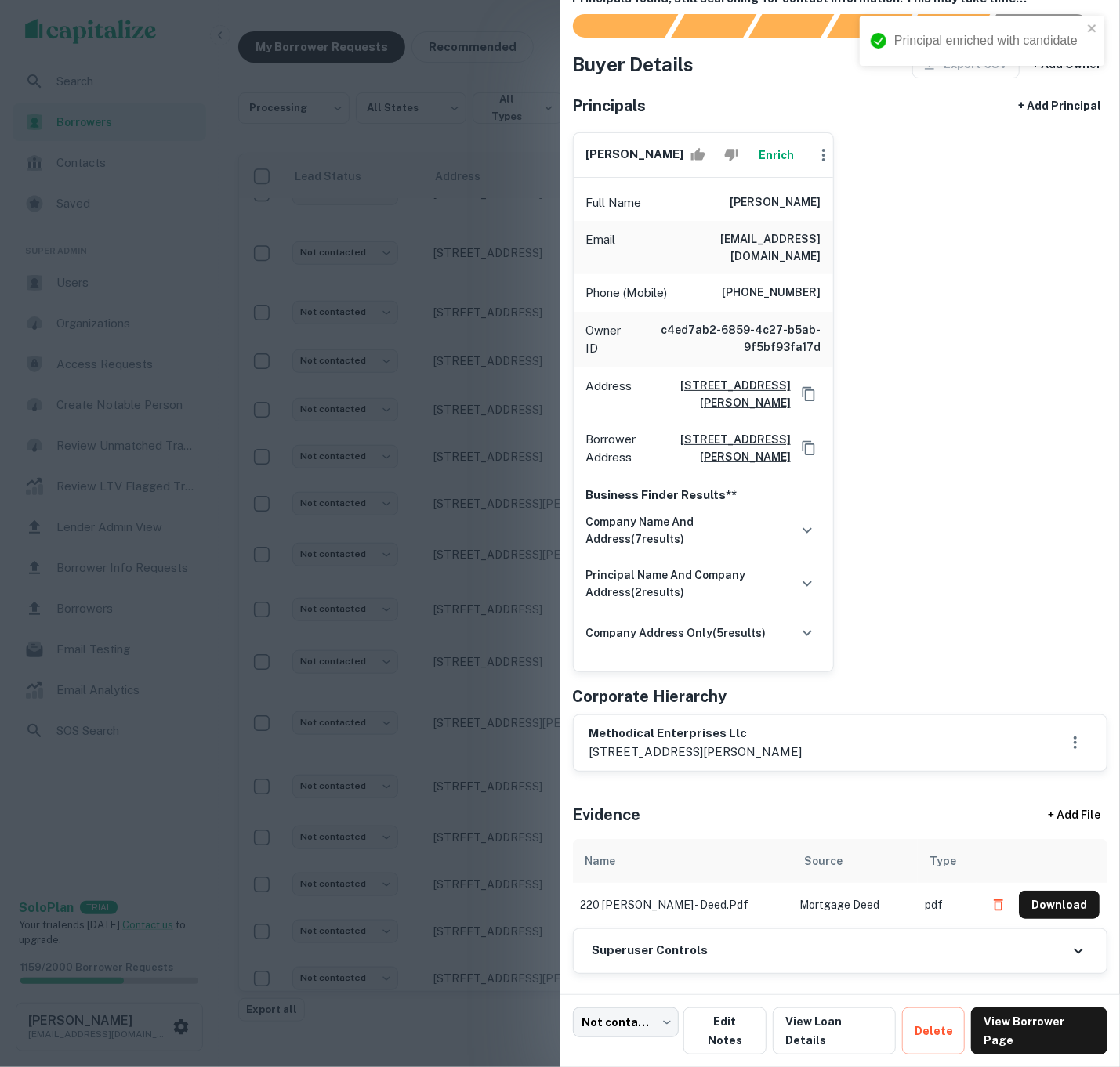
drag, startPoint x: 754, startPoint y: 960, endPoint x: 740, endPoint y: 950, distance: 17.2
click at [754, 960] on div "Superuser Controls" at bounding box center [840, 952] width 534 height 44
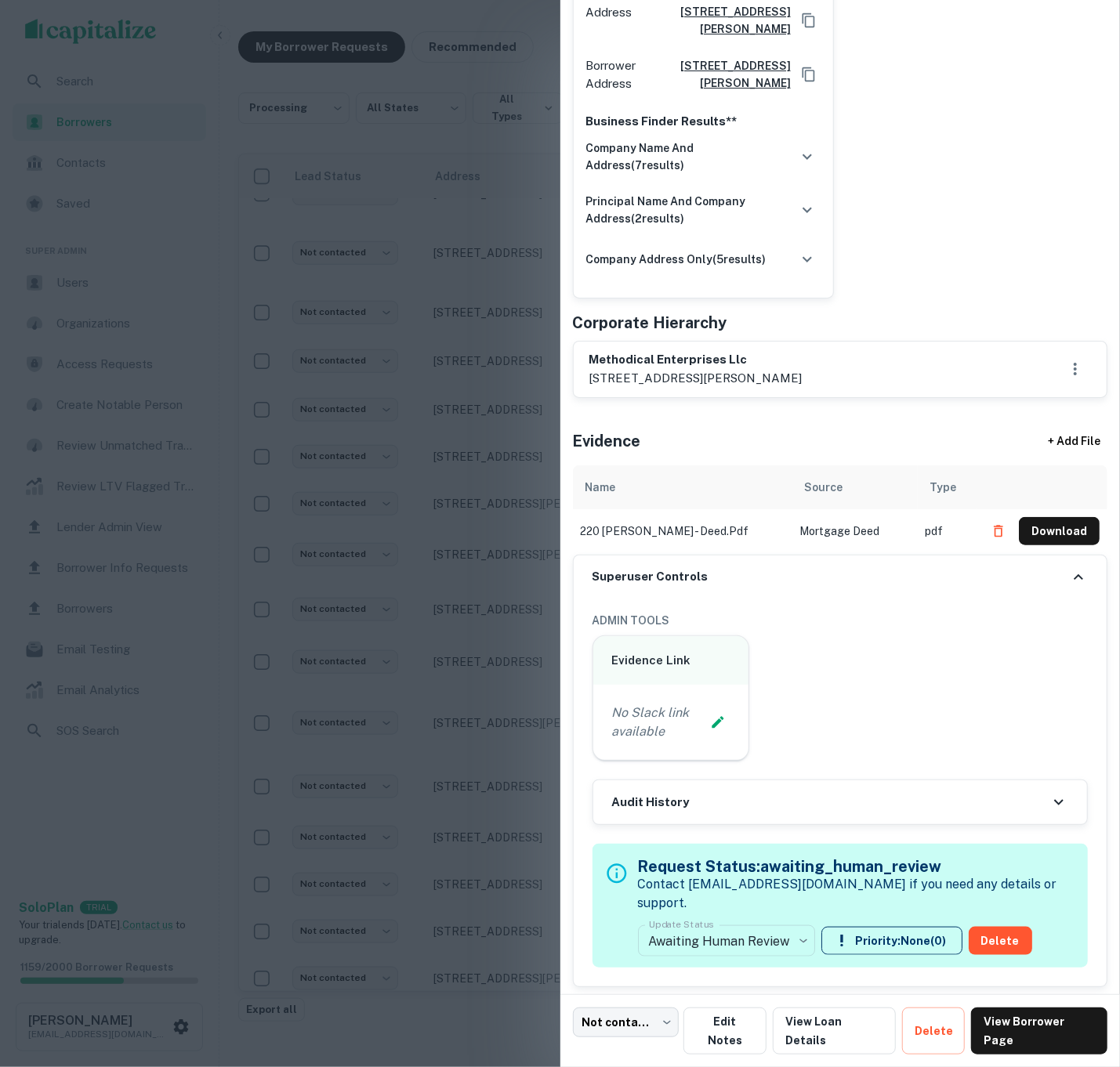
scroll to position [404, 0]
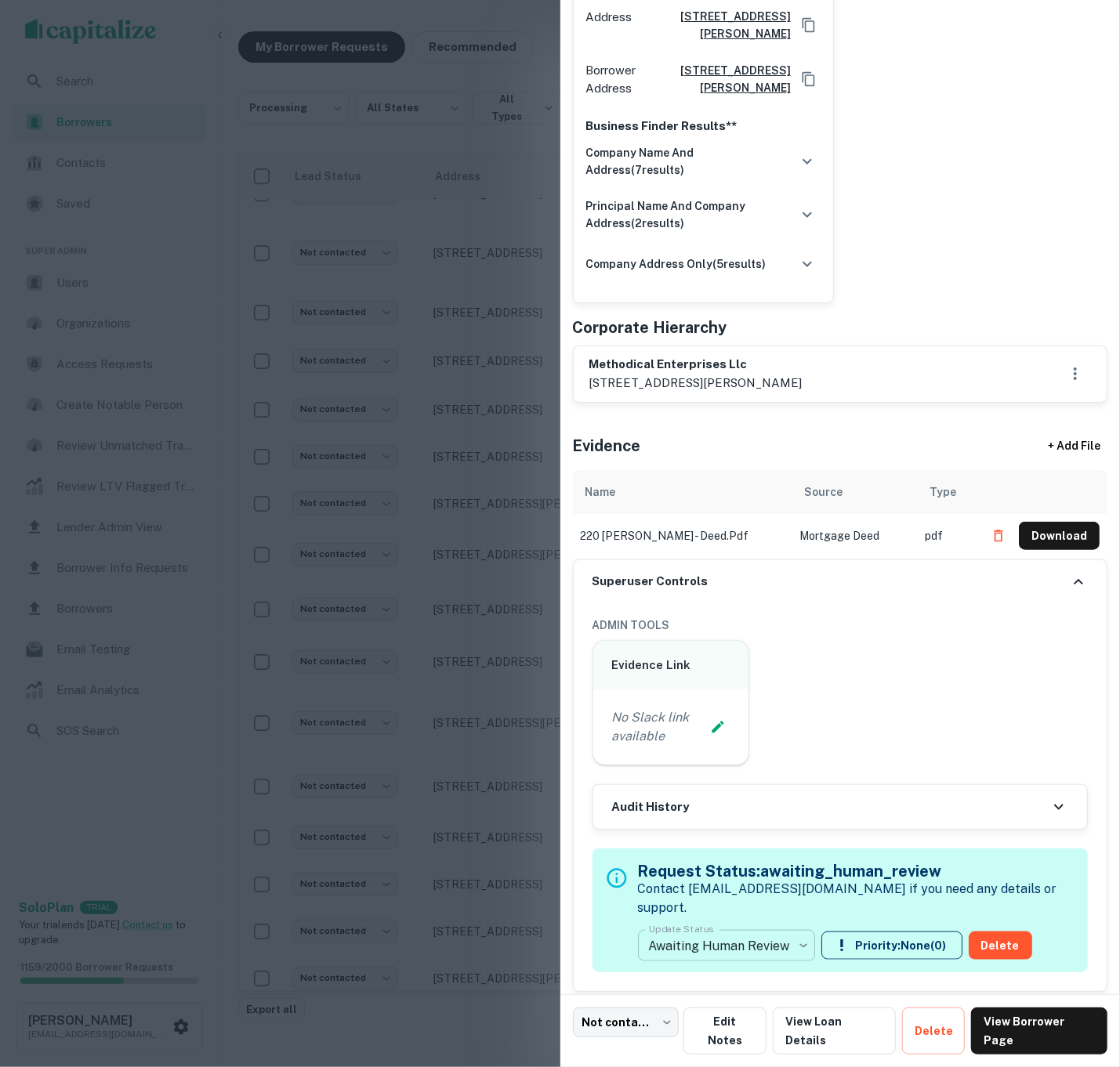
click at [769, 944] on body "**********" at bounding box center [560, 521] width 1120 height 1067
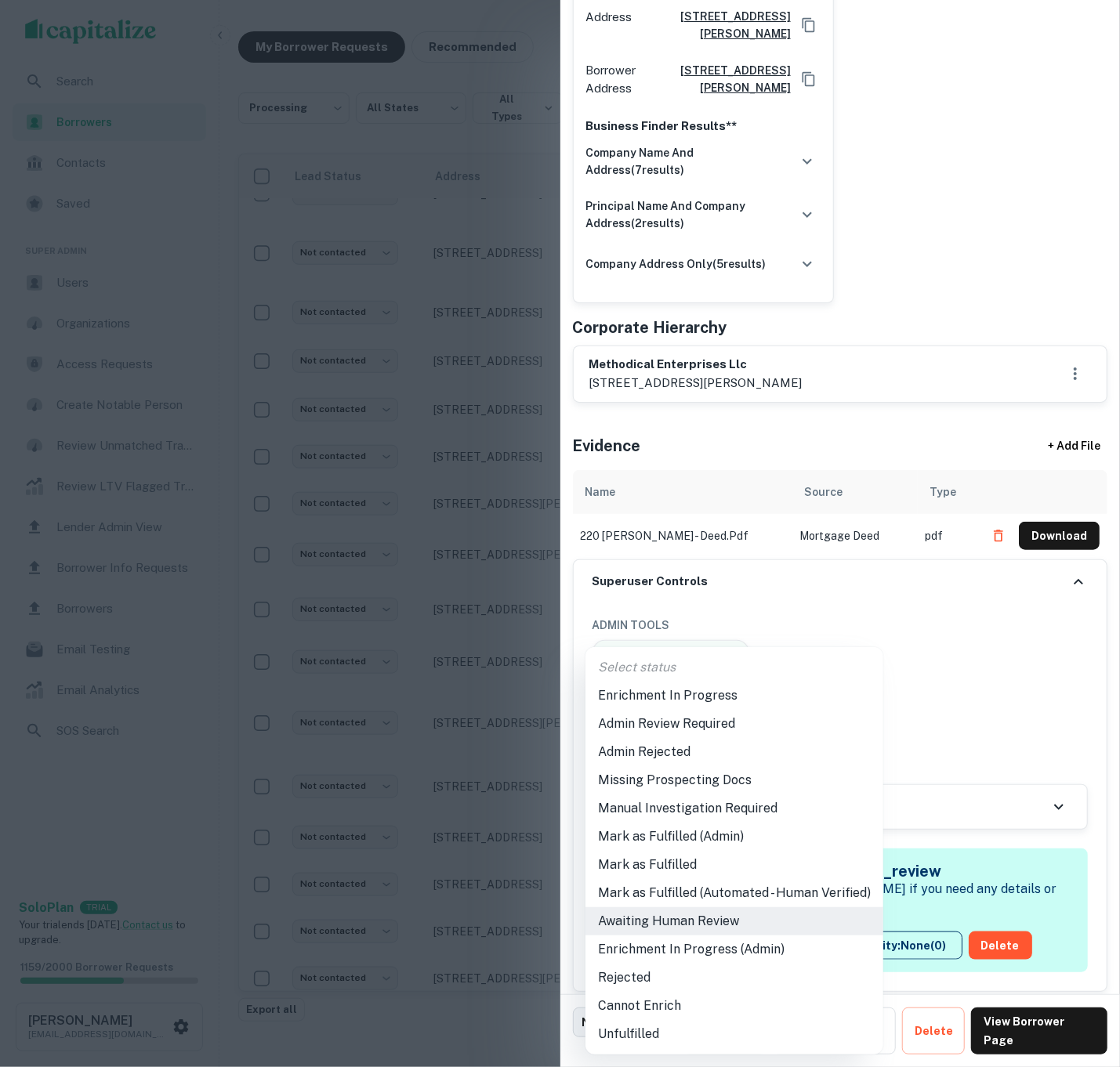
click at [738, 844] on li "Mark as Fulfilled (Admin)" at bounding box center [734, 837] width 298 height 28
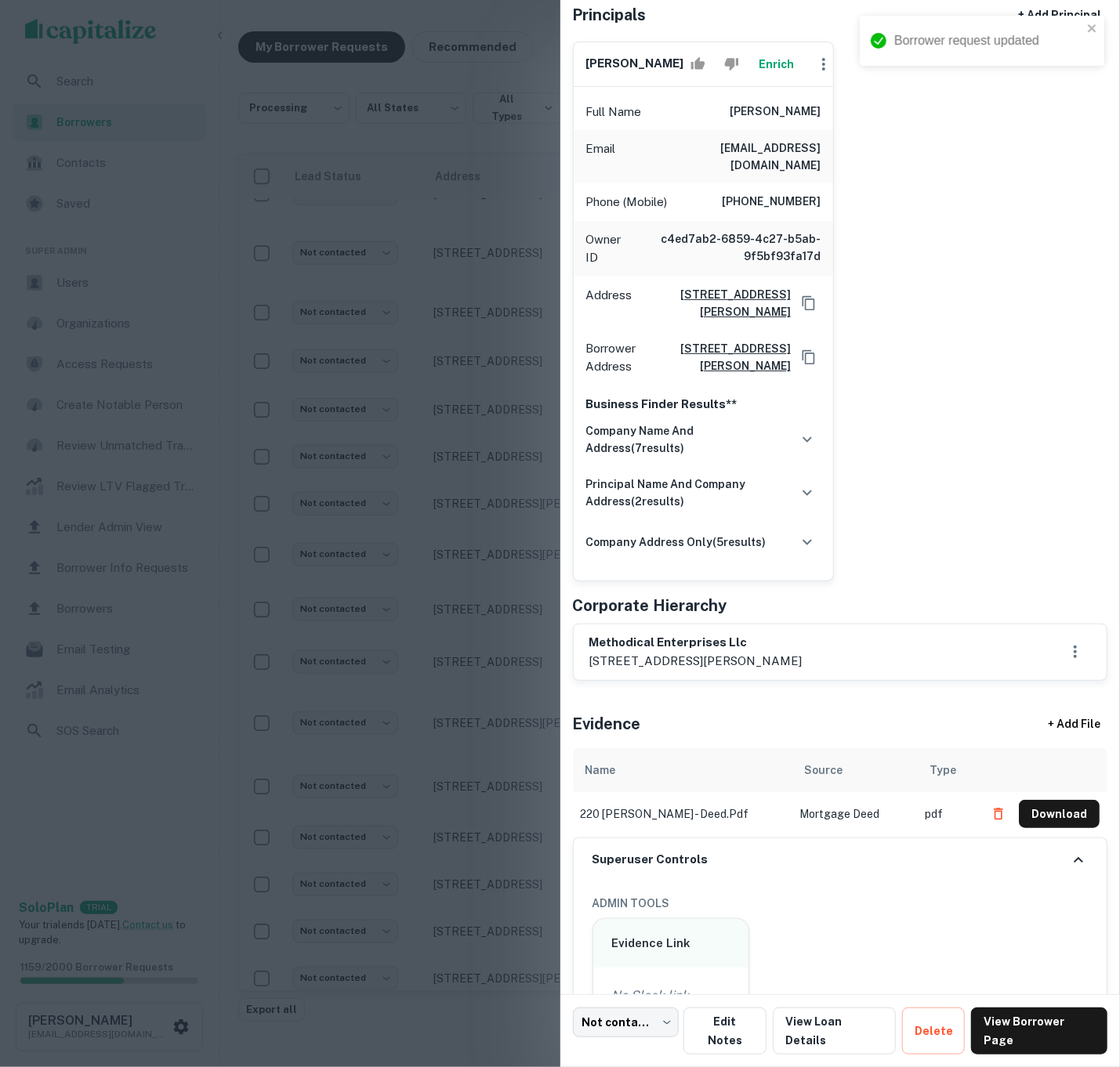
scroll to position [123, 0]
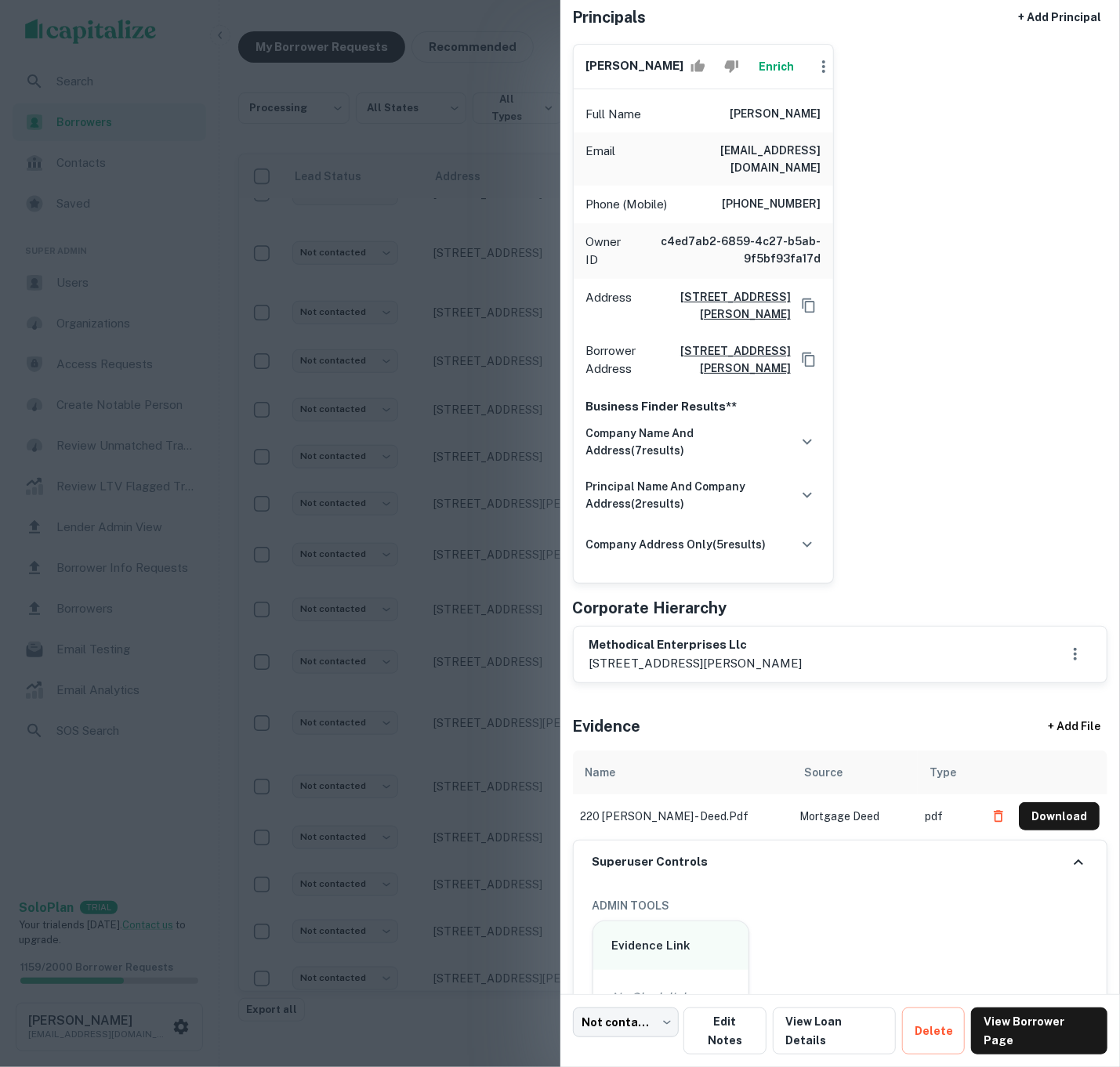
click at [392, 513] on div at bounding box center [560, 534] width 1120 height 1067
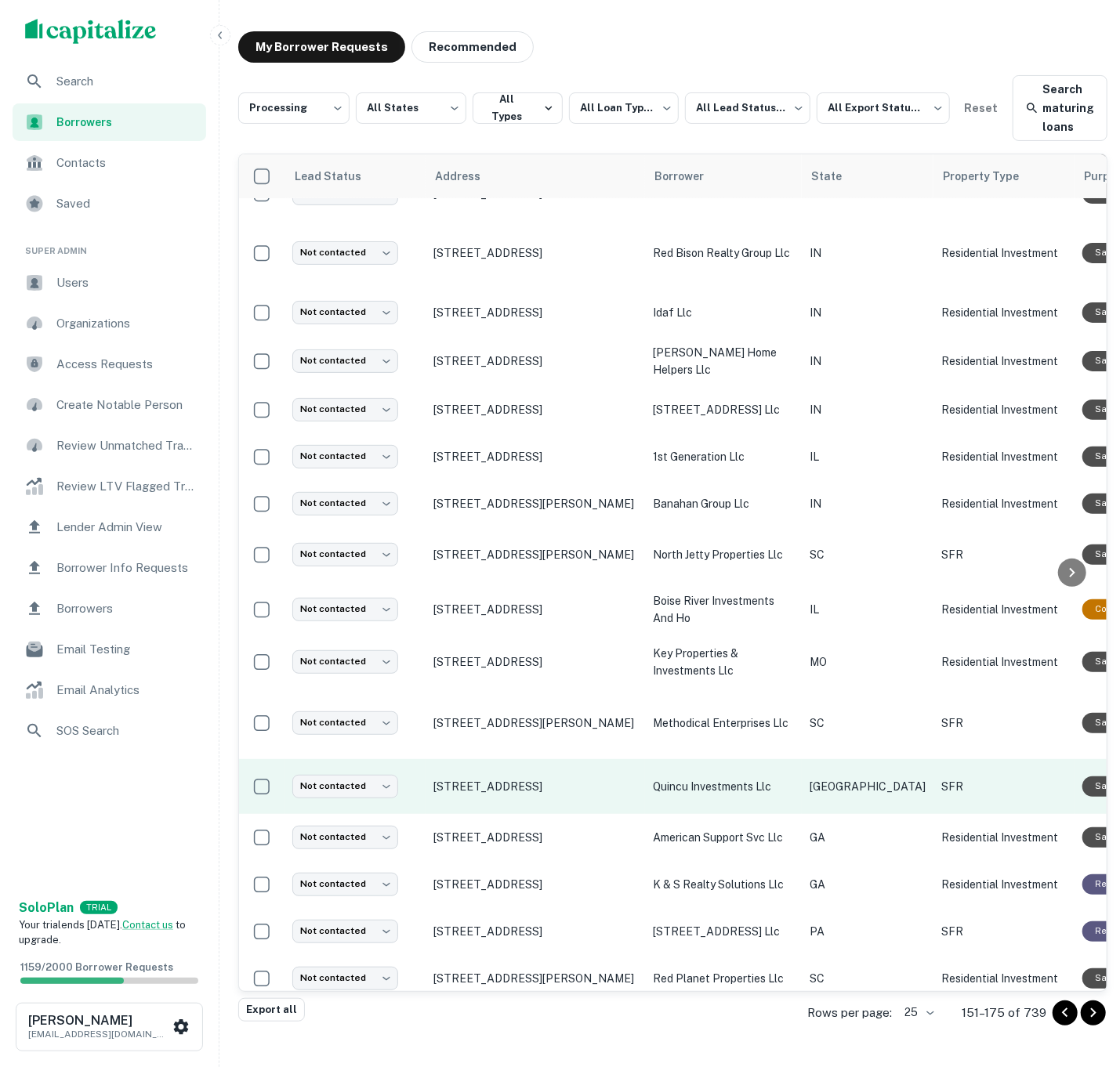
scroll to position [13, 0]
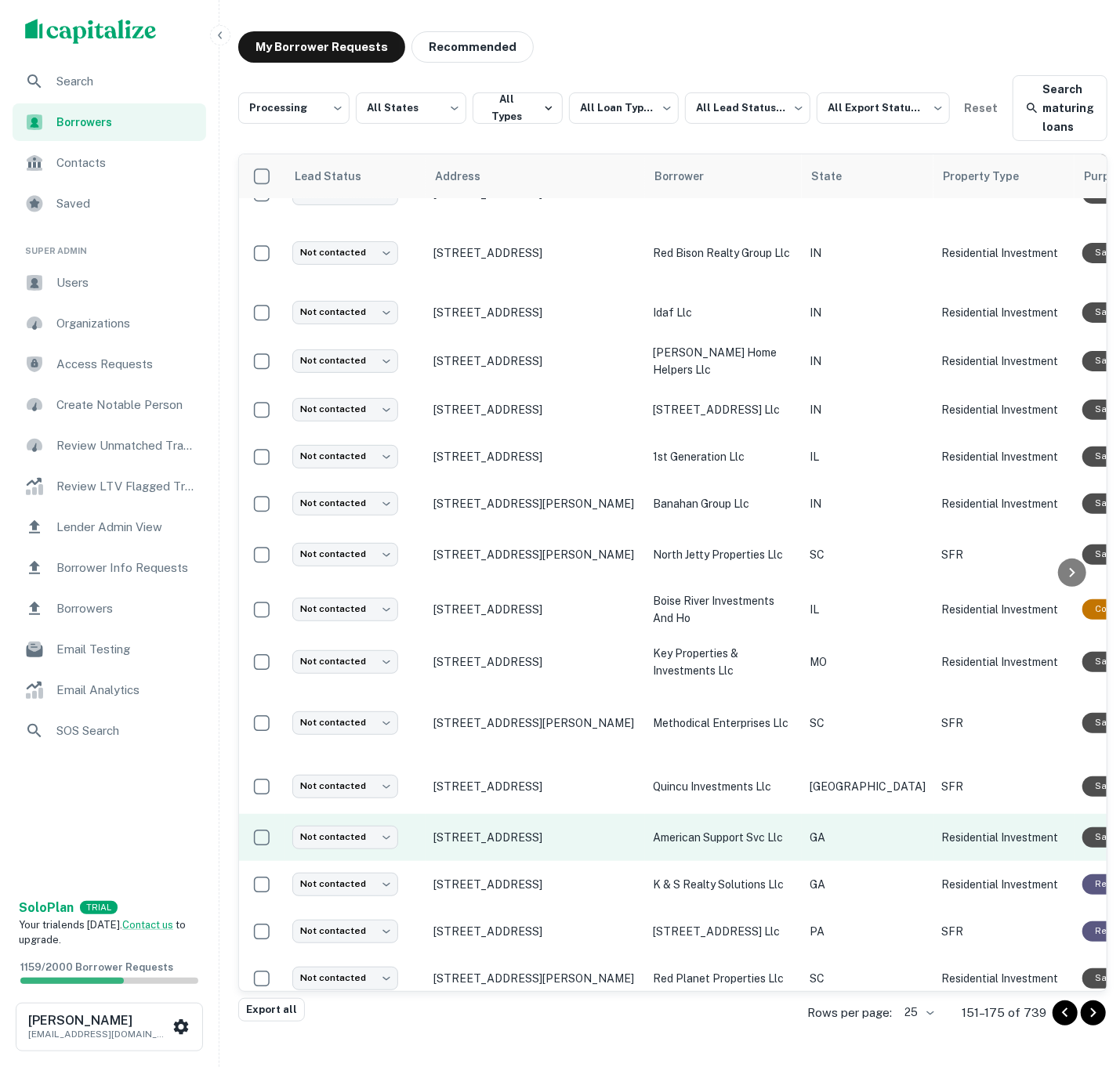
click at [942, 835] on p "Residential Investment" at bounding box center [1005, 837] width 125 height 17
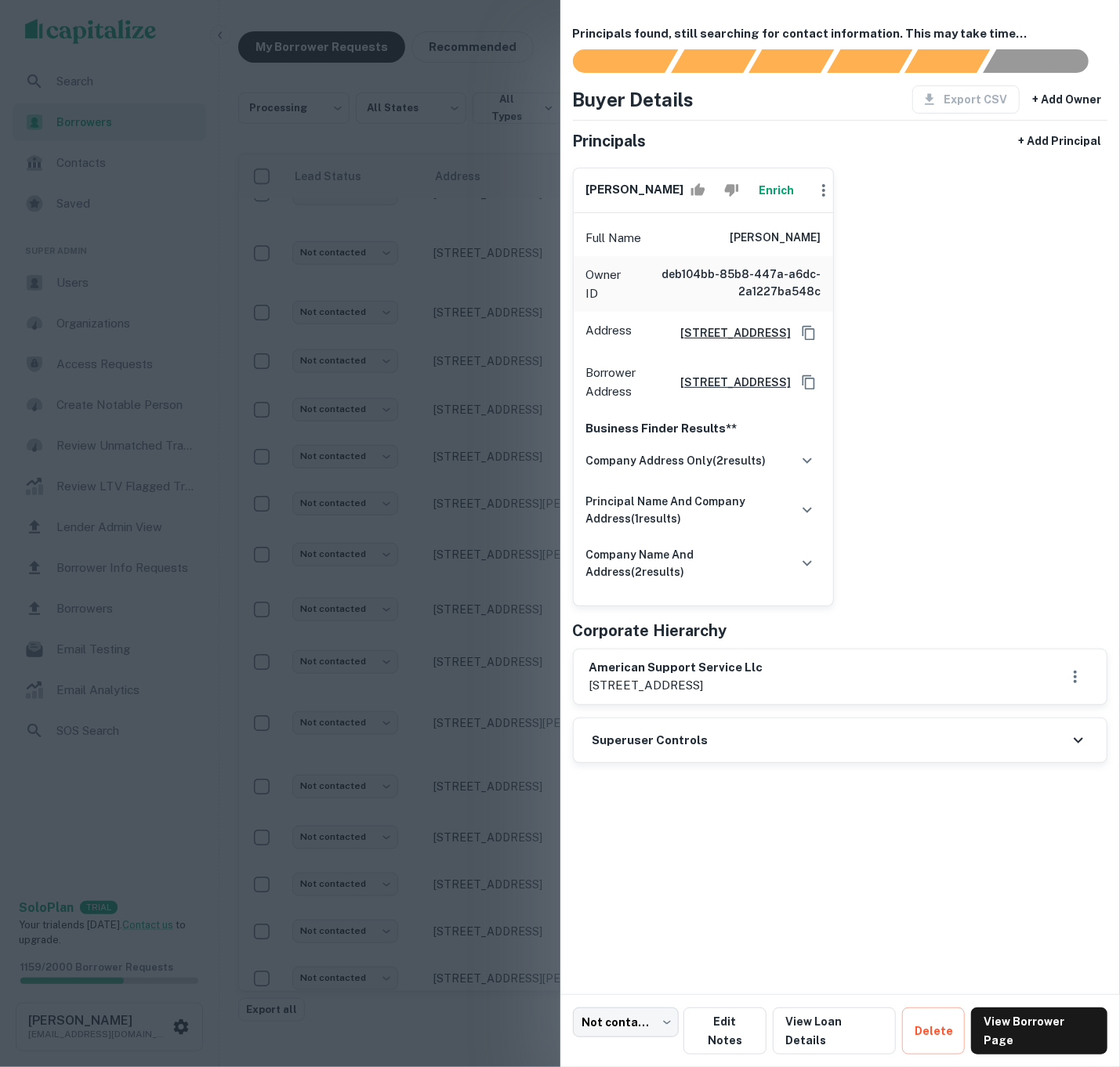
click at [777, 196] on button "Enrich" at bounding box center [777, 190] width 50 height 31
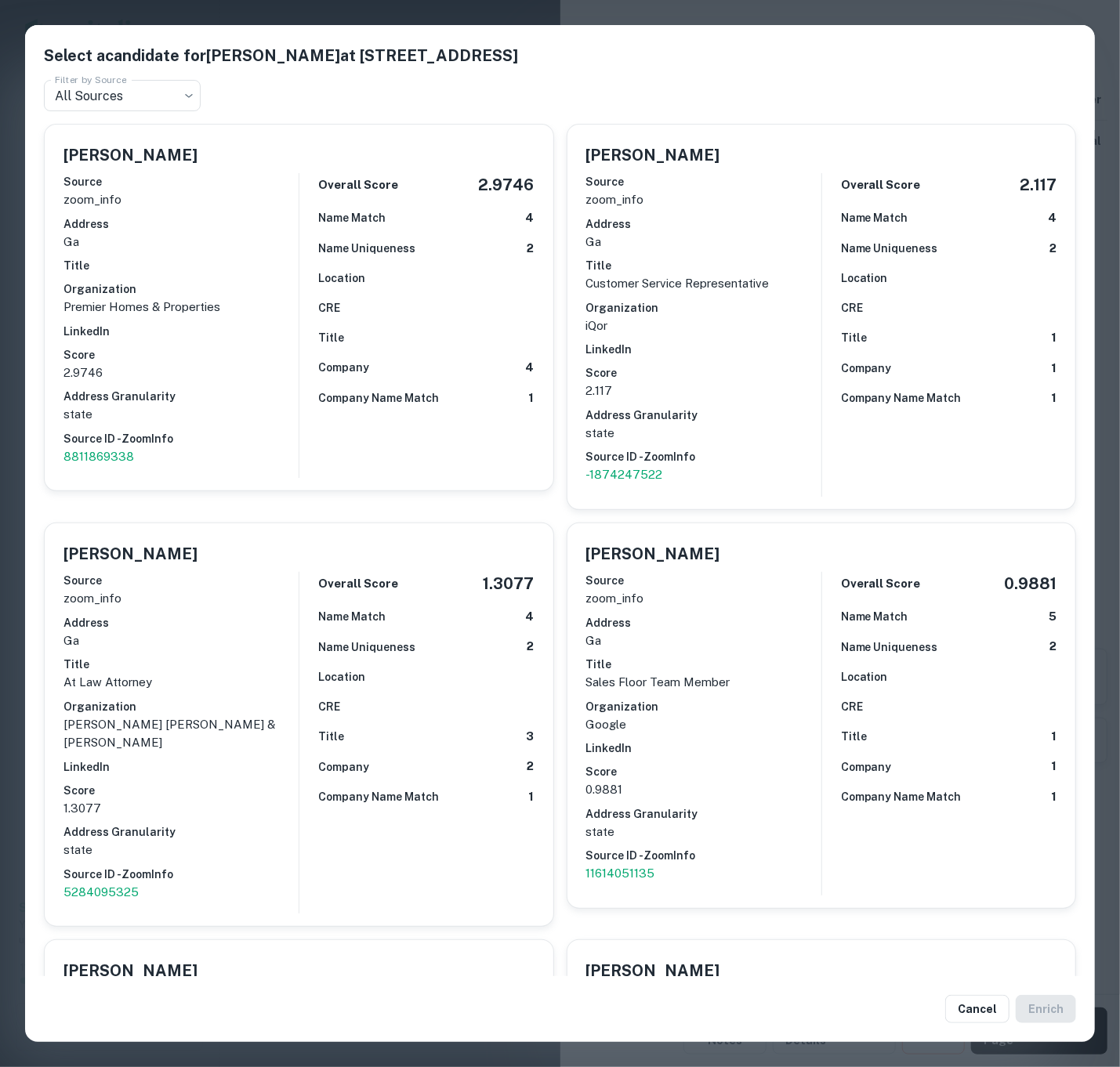
drag, startPoint x: 253, startPoint y: 248, endPoint x: 290, endPoint y: 284, distance: 51.6
click at [253, 248] on div "Source zoom_info Address ga Title Organization Premier Homes & Properties Linke…" at bounding box center [181, 320] width 235 height 305
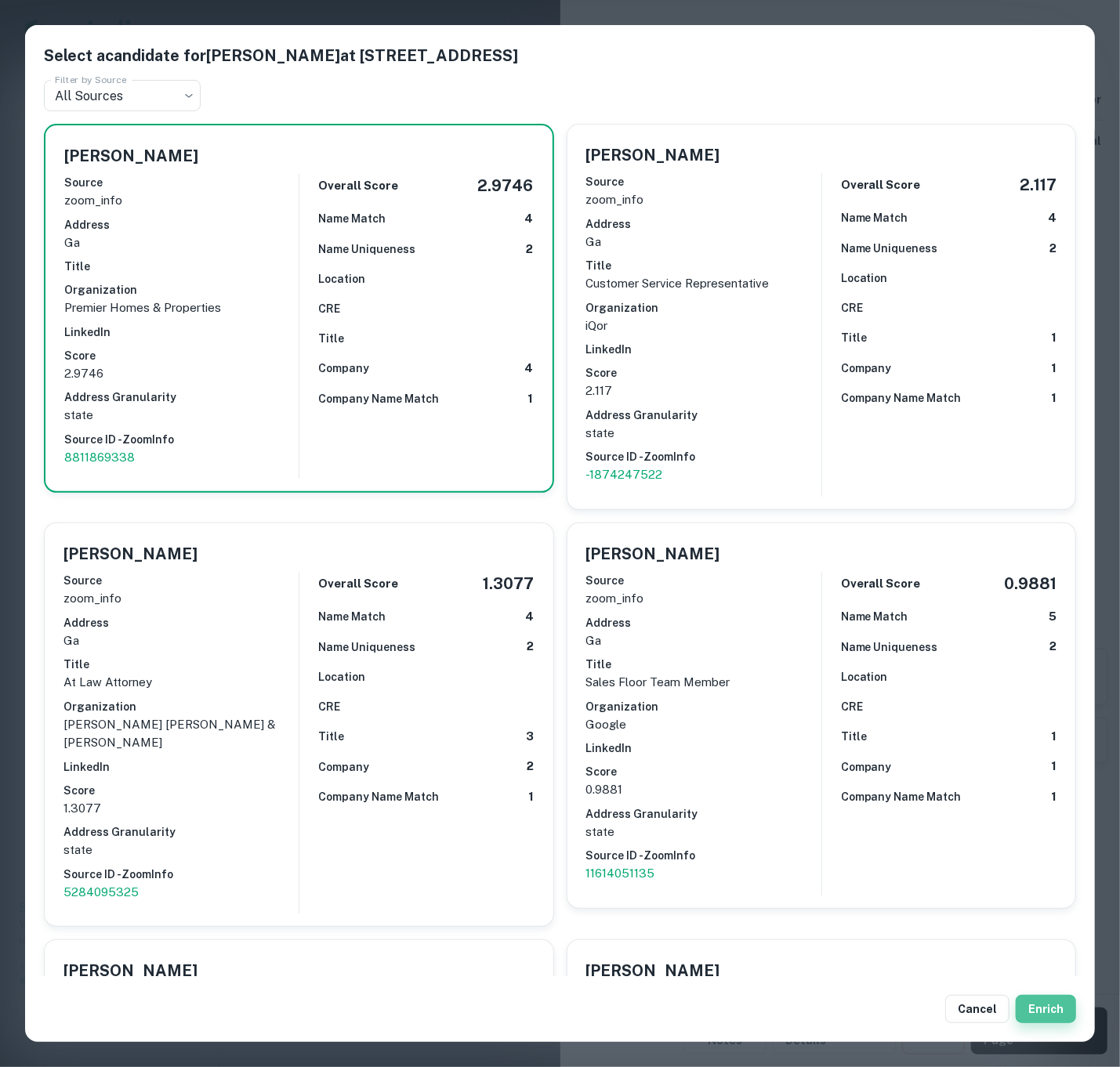
click at [1037, 1003] on button "Enrich" at bounding box center [1045, 1009] width 61 height 28
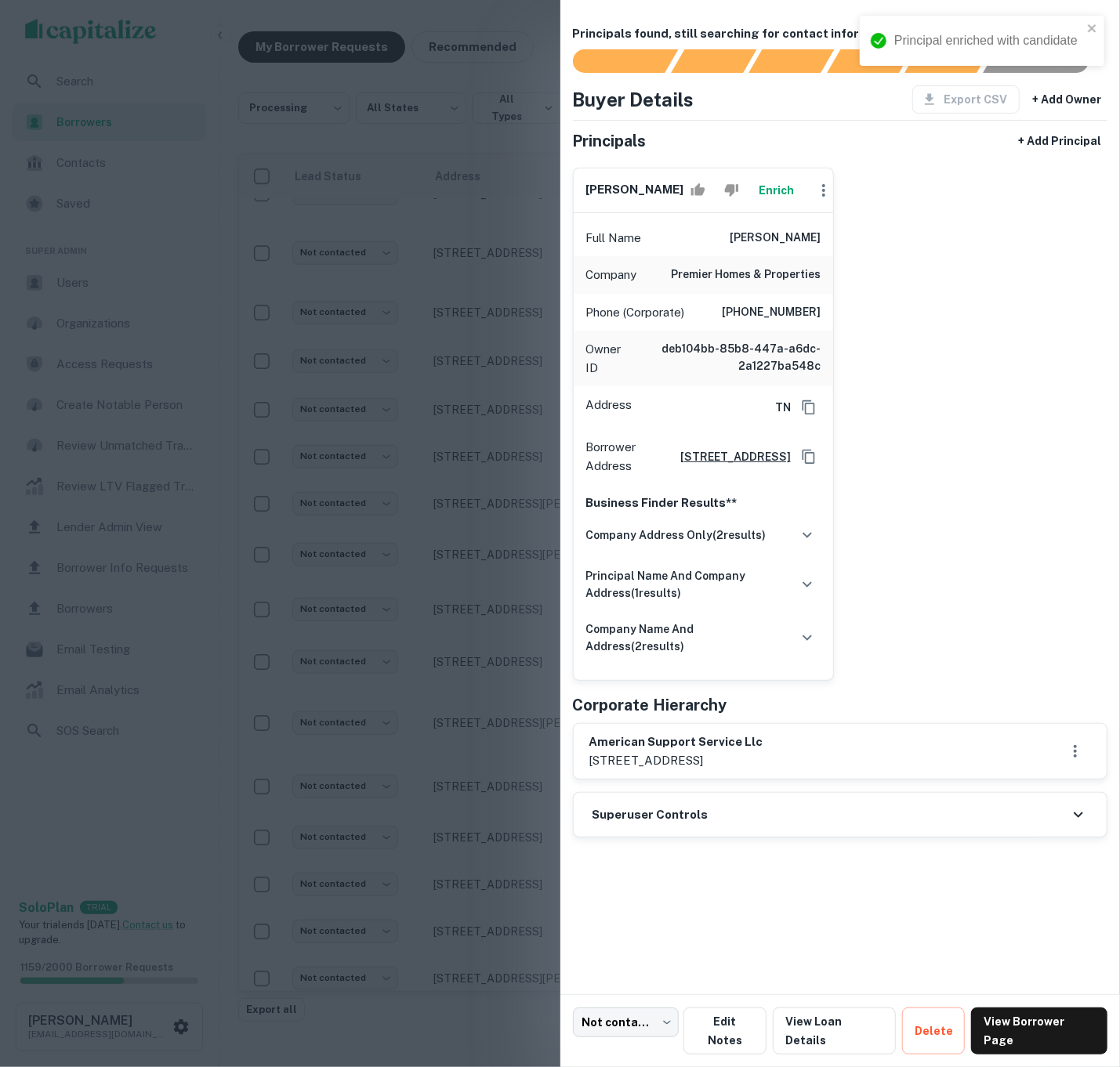
click at [725, 837] on div "Superuser Controls" at bounding box center [840, 815] width 534 height 44
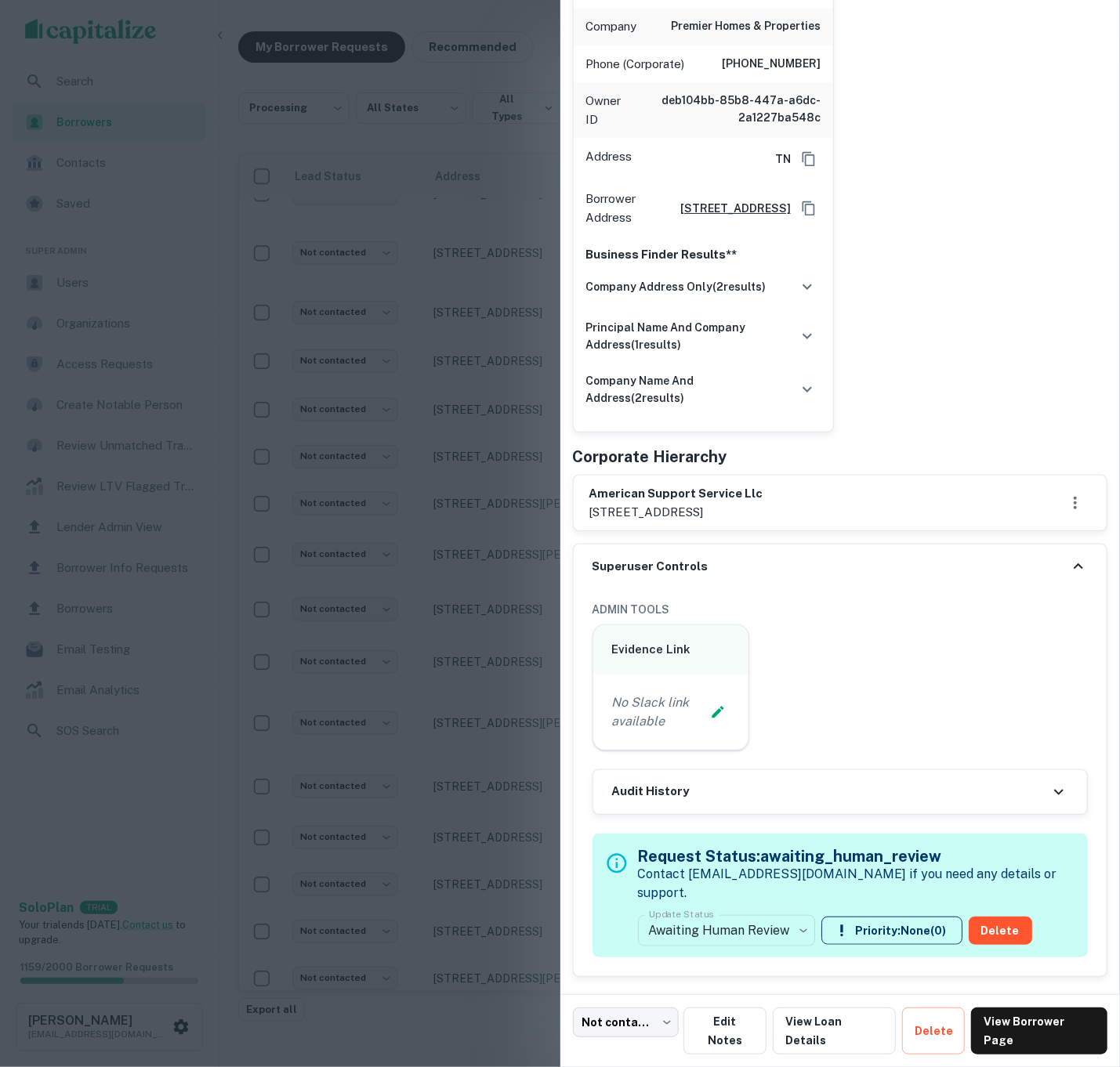
scroll to position [246, 0]
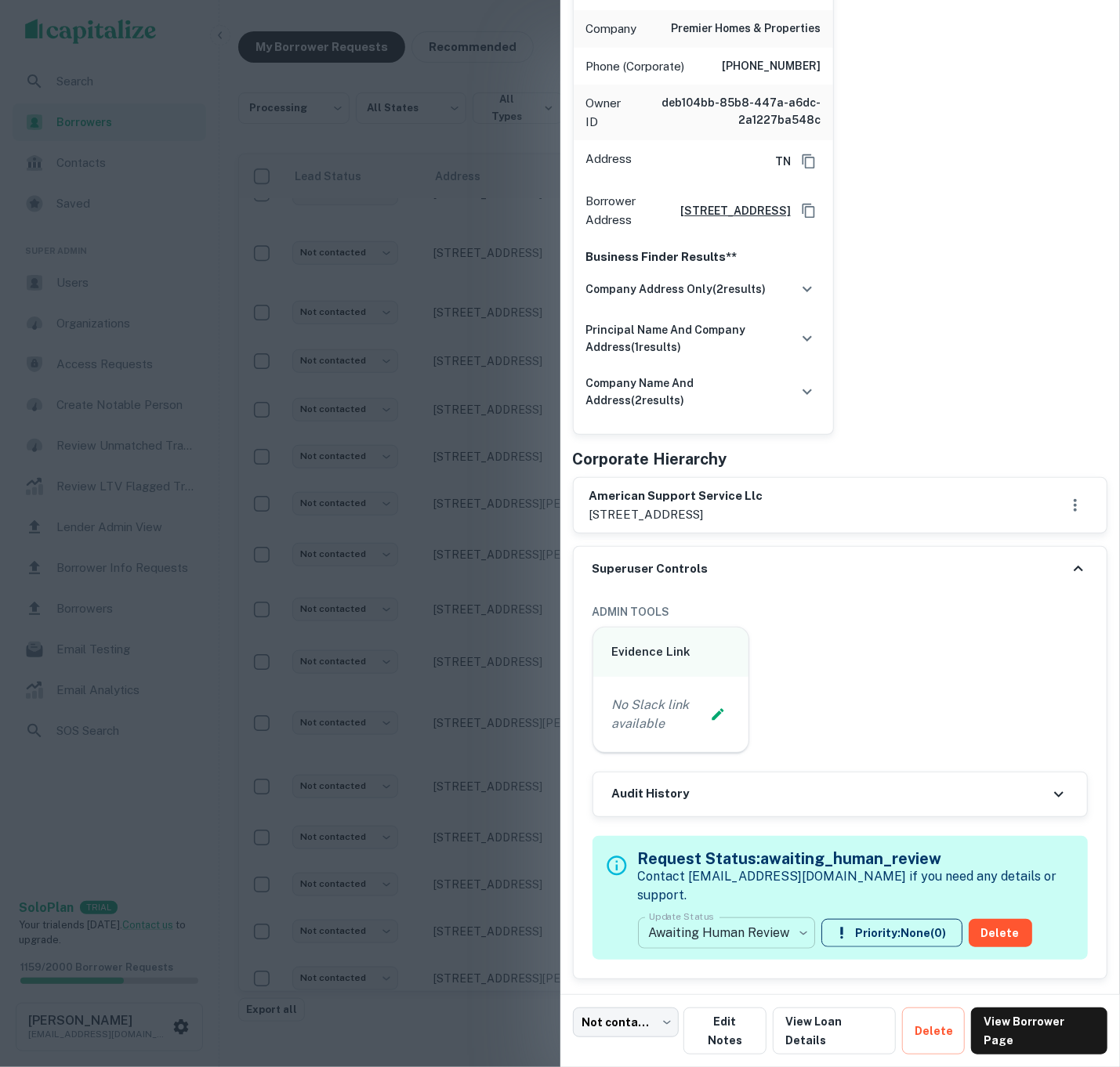
click at [782, 938] on body "**********" at bounding box center [560, 521] width 1120 height 1067
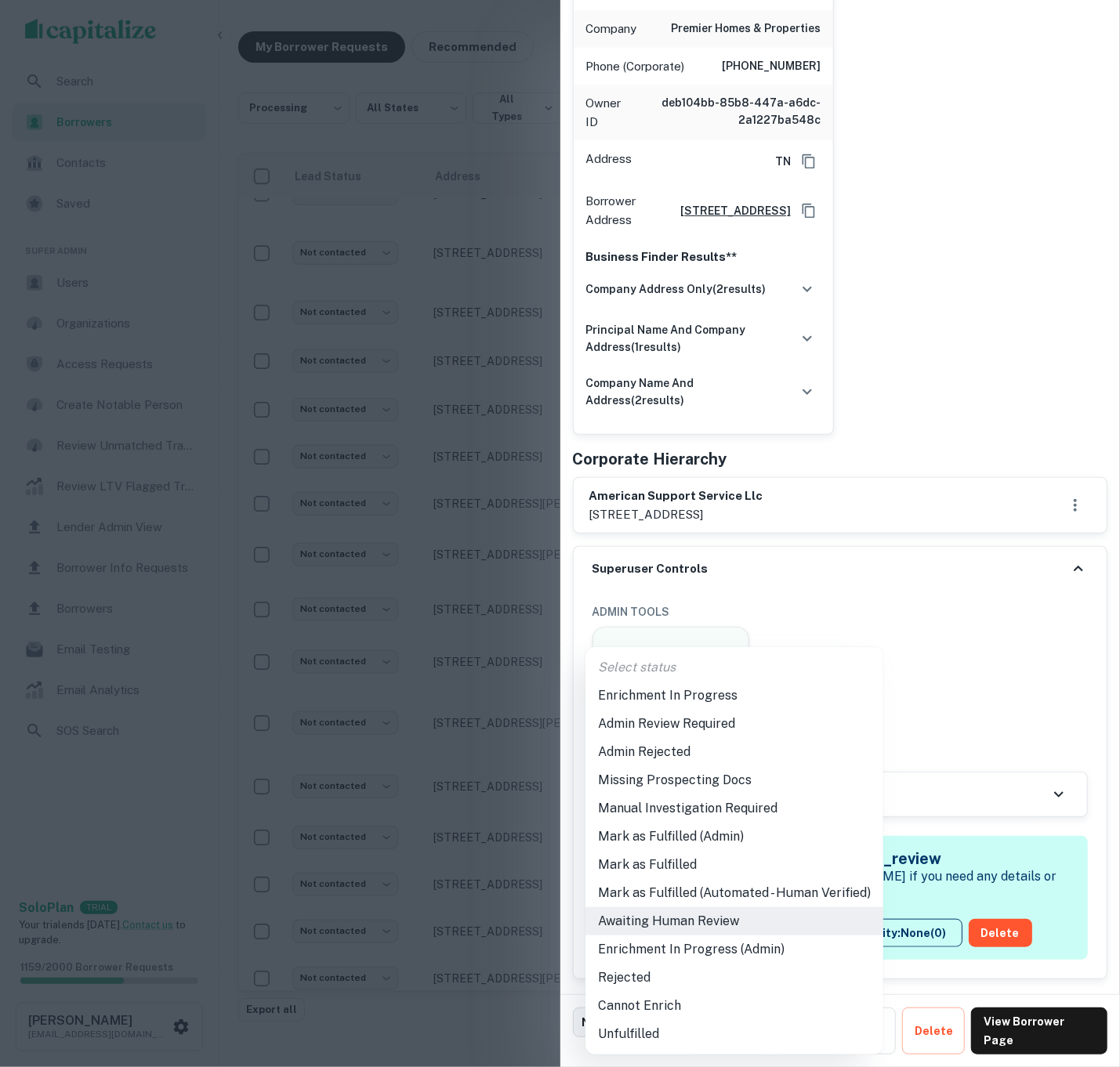
click at [742, 837] on li "Mark as Fulfilled (Admin)" at bounding box center [734, 837] width 298 height 28
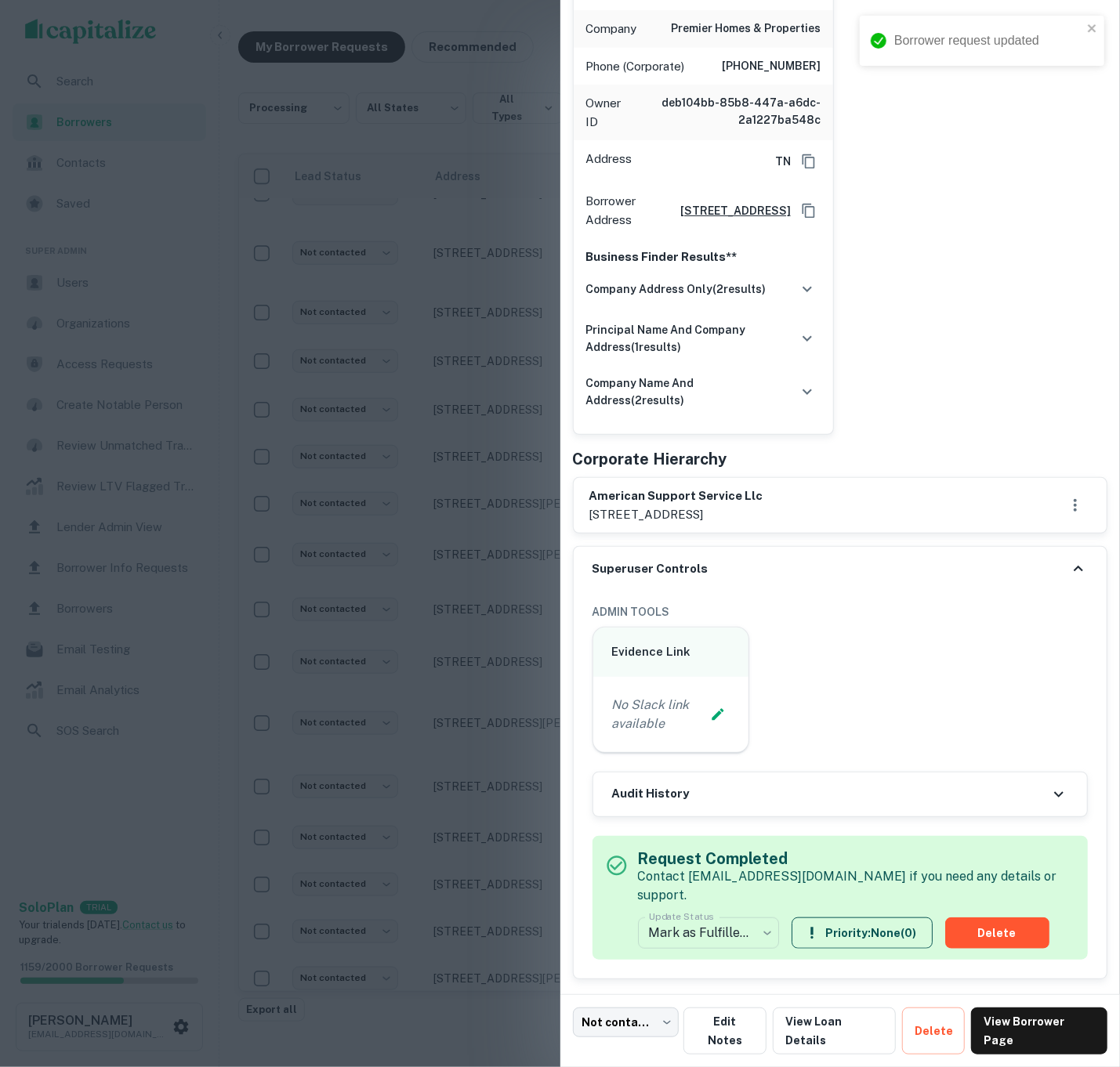
click at [384, 342] on div at bounding box center [560, 534] width 1120 height 1067
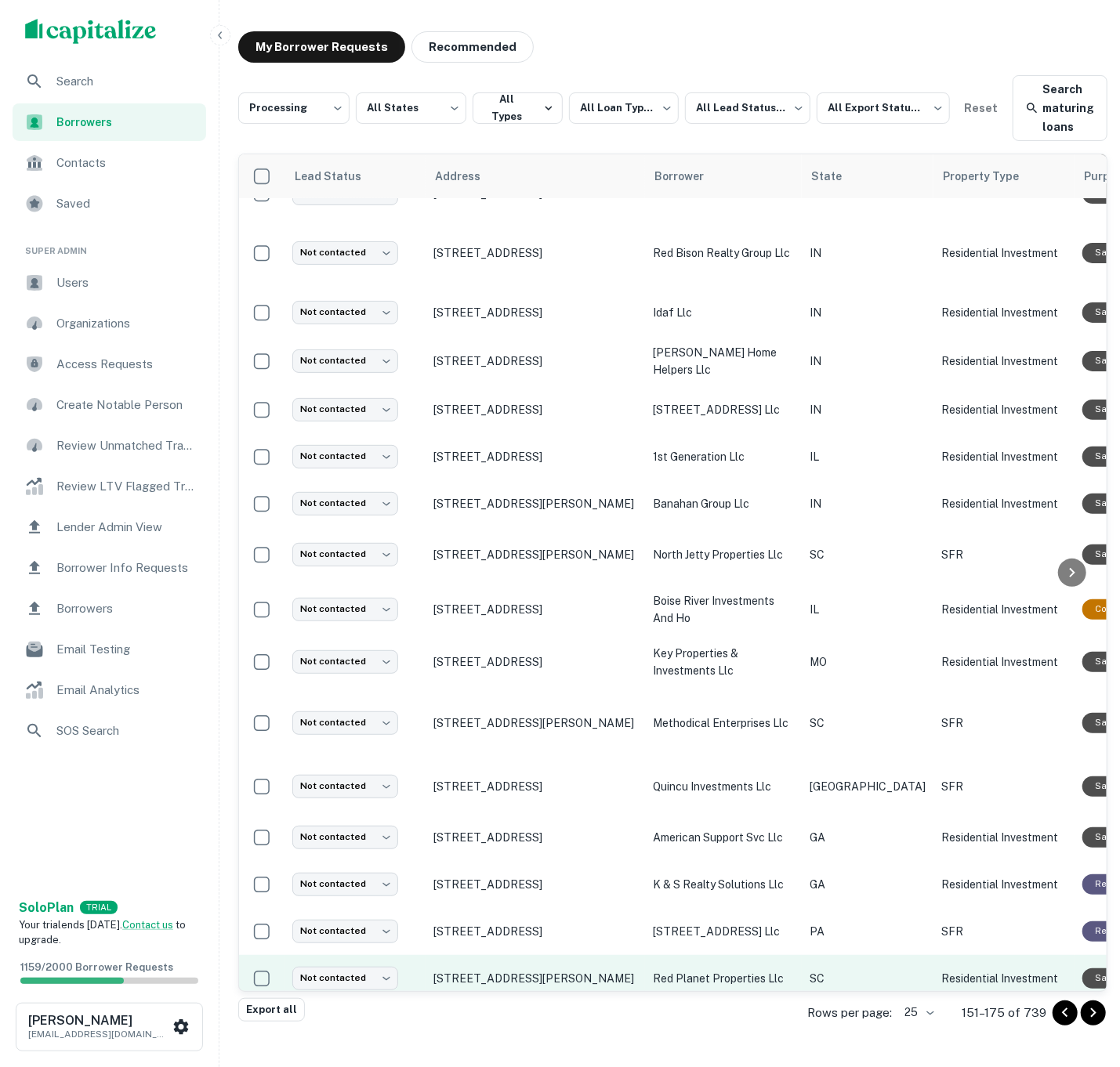
scroll to position [13, 0]
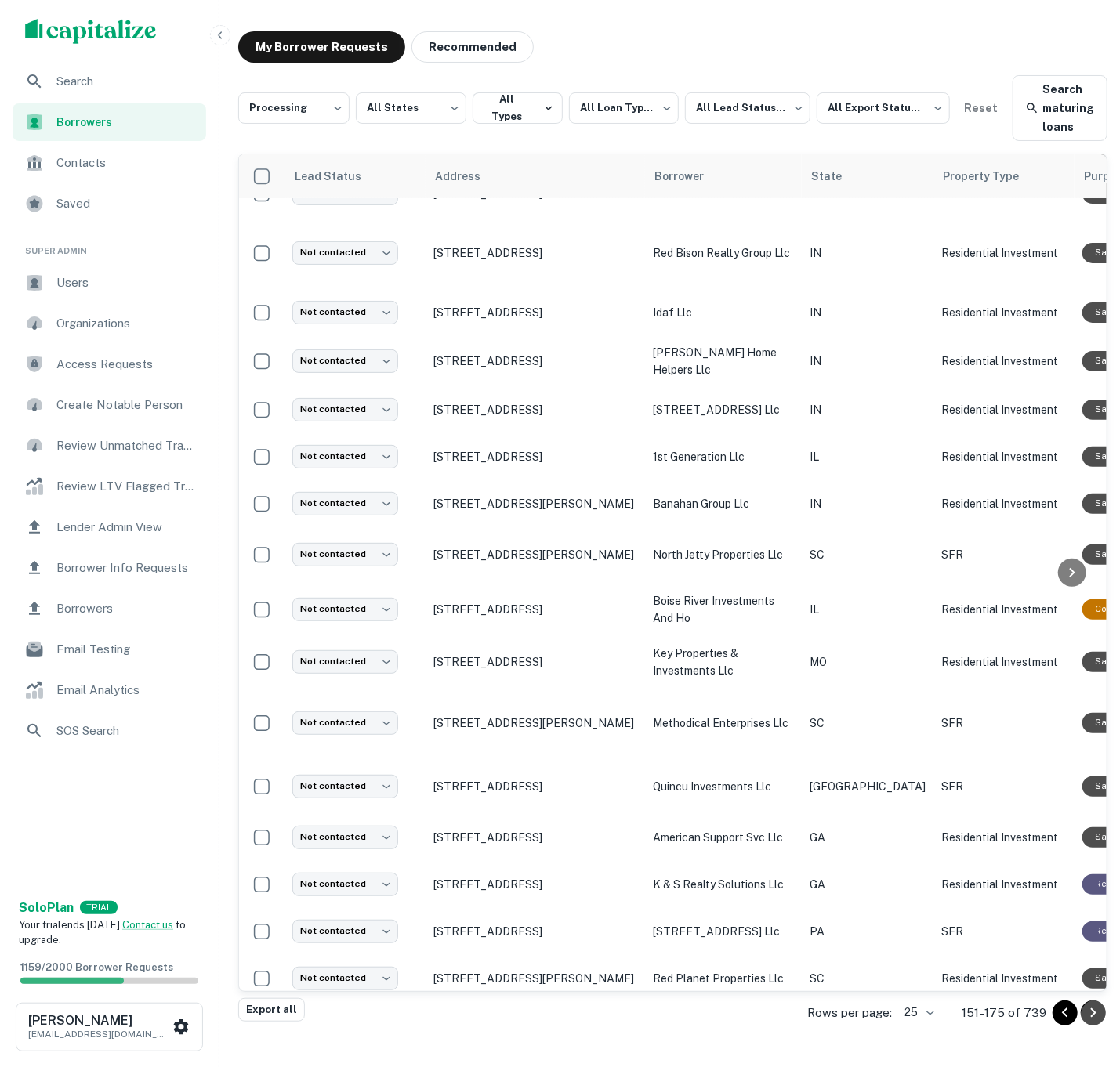
click at [1095, 1007] on icon "Go to next page" at bounding box center [1093, 1013] width 19 height 19
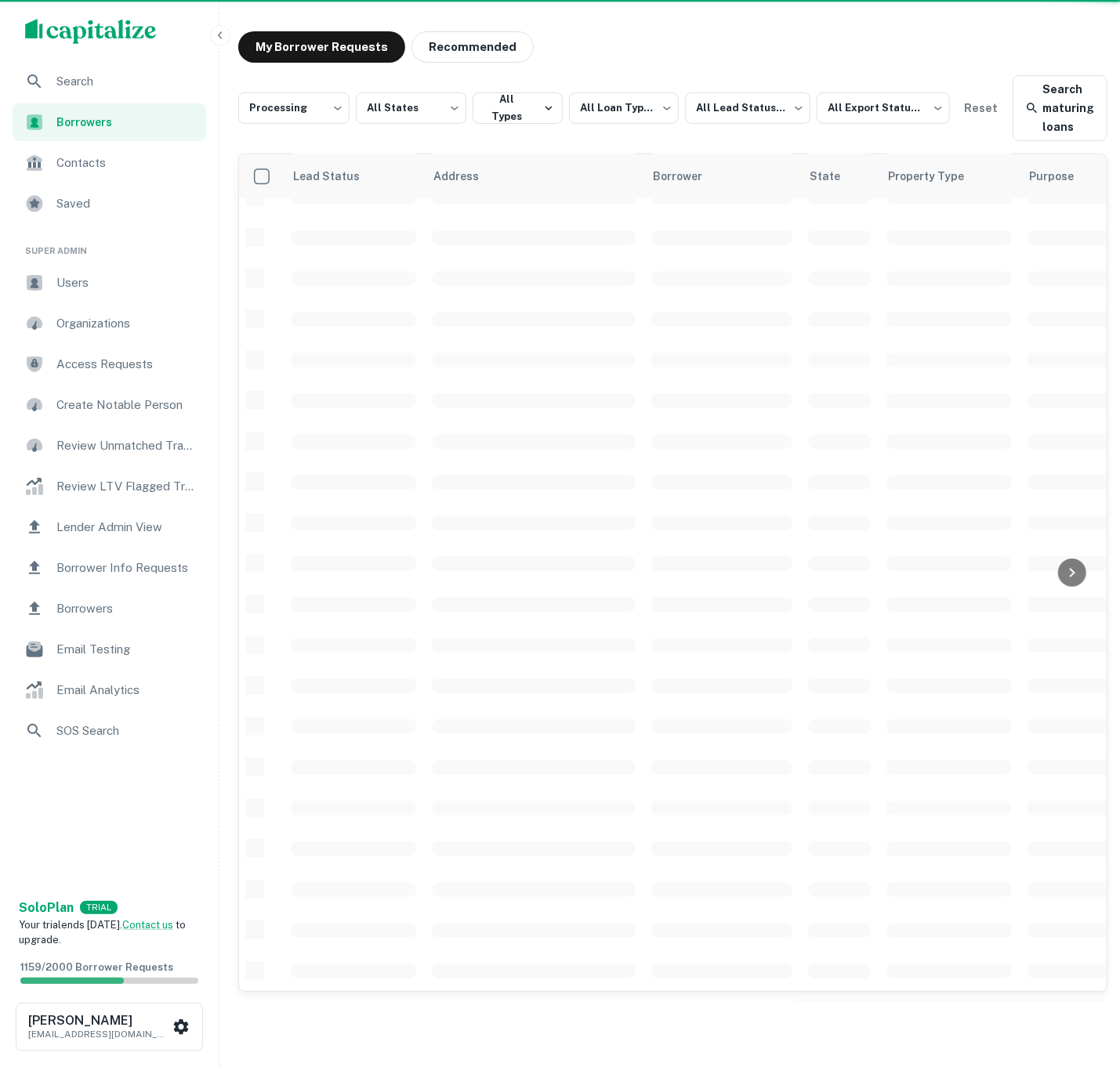
scroll to position [226, 0]
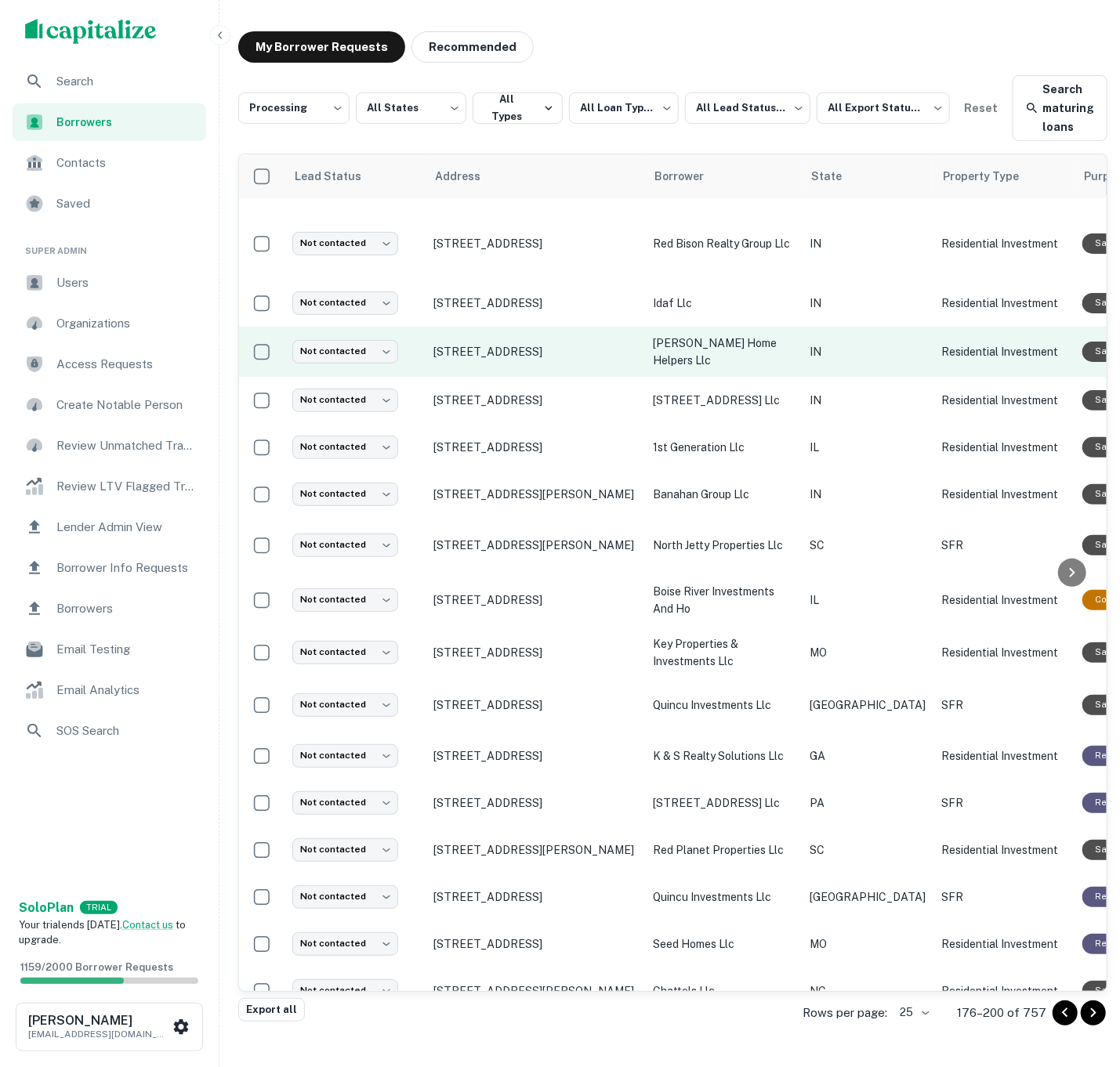
click at [785, 346] on p "[PERSON_NAME] home helpers llc" at bounding box center [724, 351] width 141 height 35
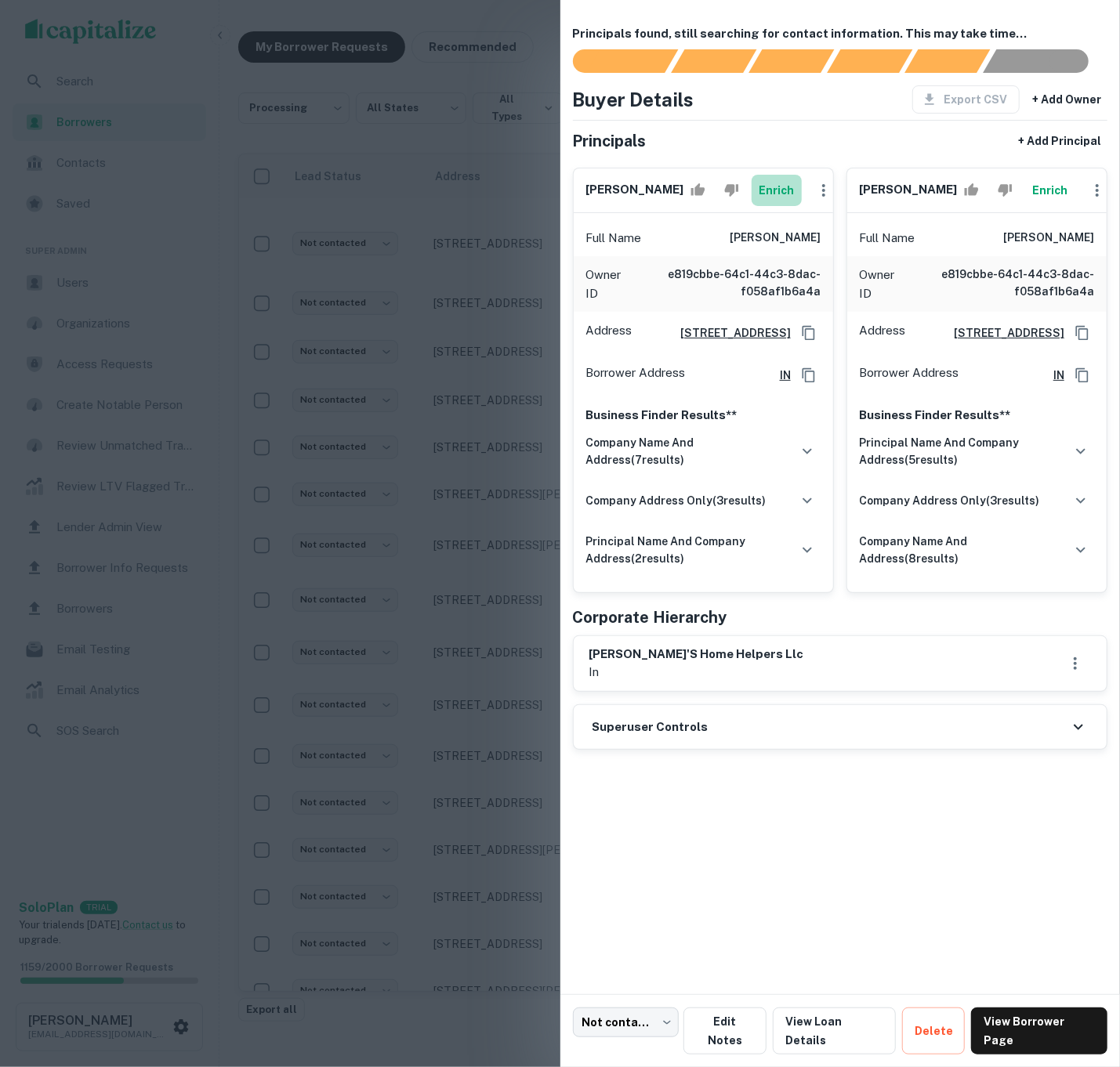
click at [766, 194] on button "Enrich" at bounding box center [777, 190] width 50 height 31
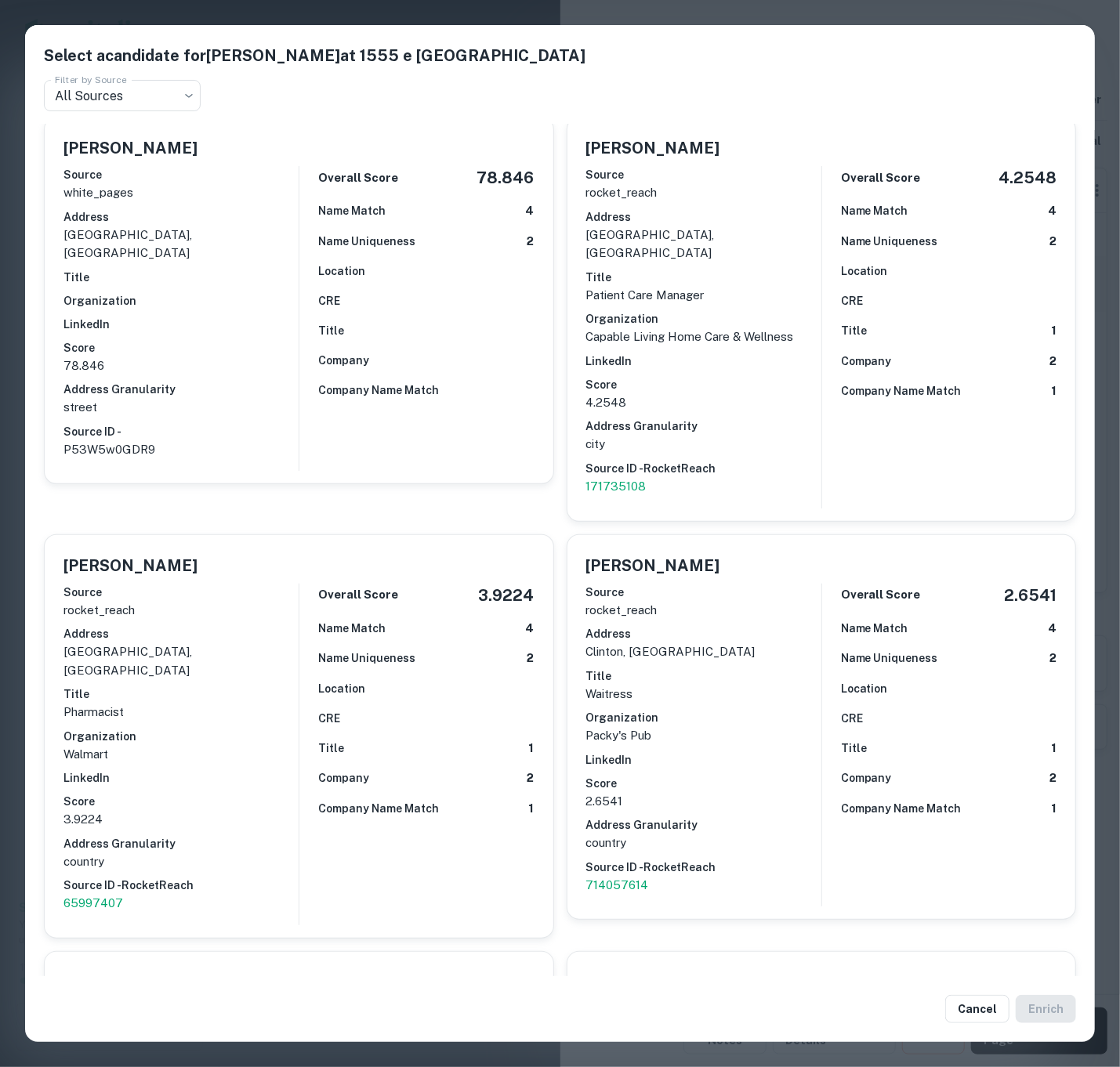
scroll to position [9, 0]
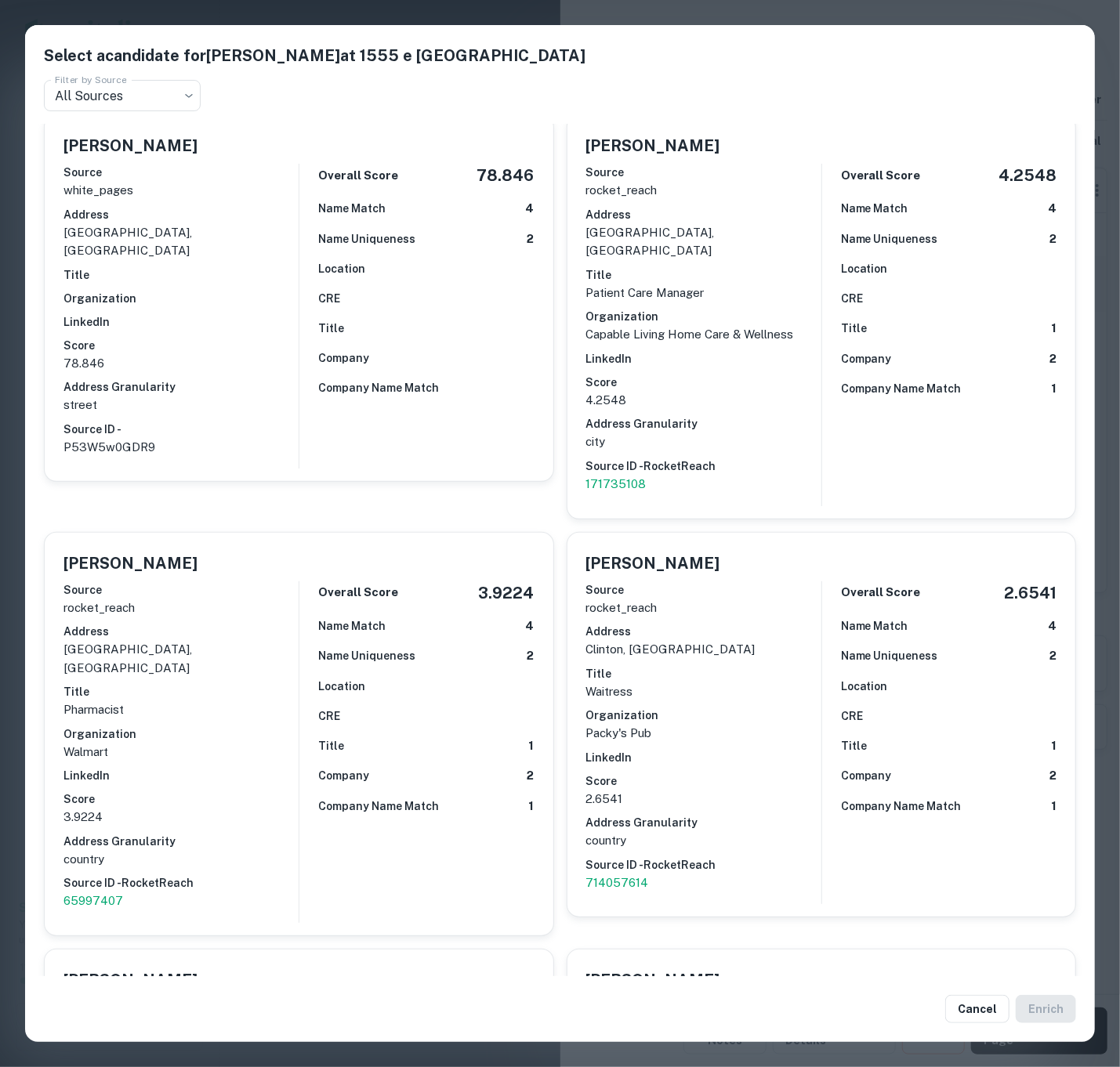
click at [192, 223] on p "[GEOGRAPHIC_DATA], [GEOGRAPHIC_DATA]" at bounding box center [181, 241] width 235 height 37
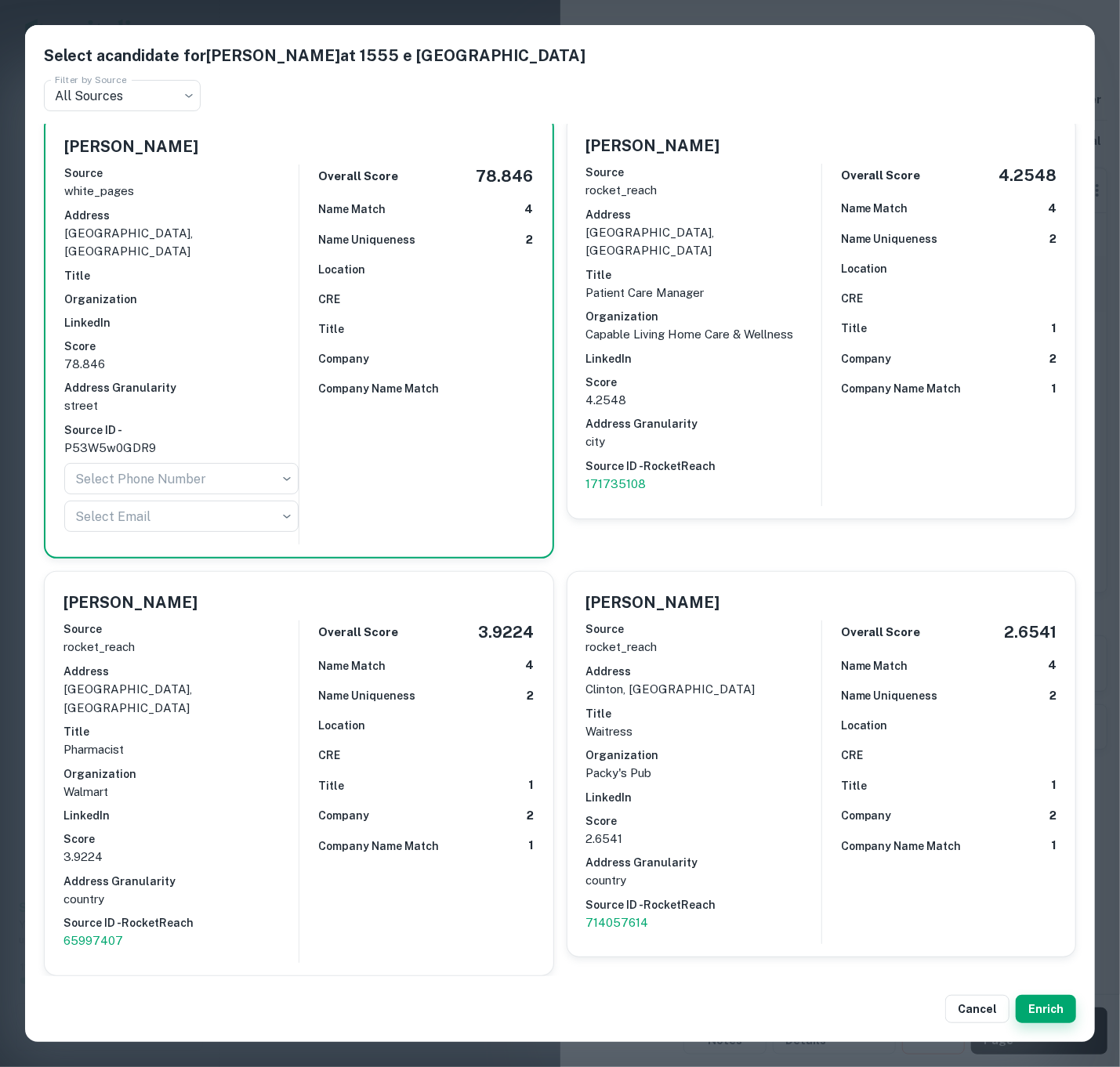
click at [1037, 1004] on button "Enrich" at bounding box center [1045, 1009] width 61 height 28
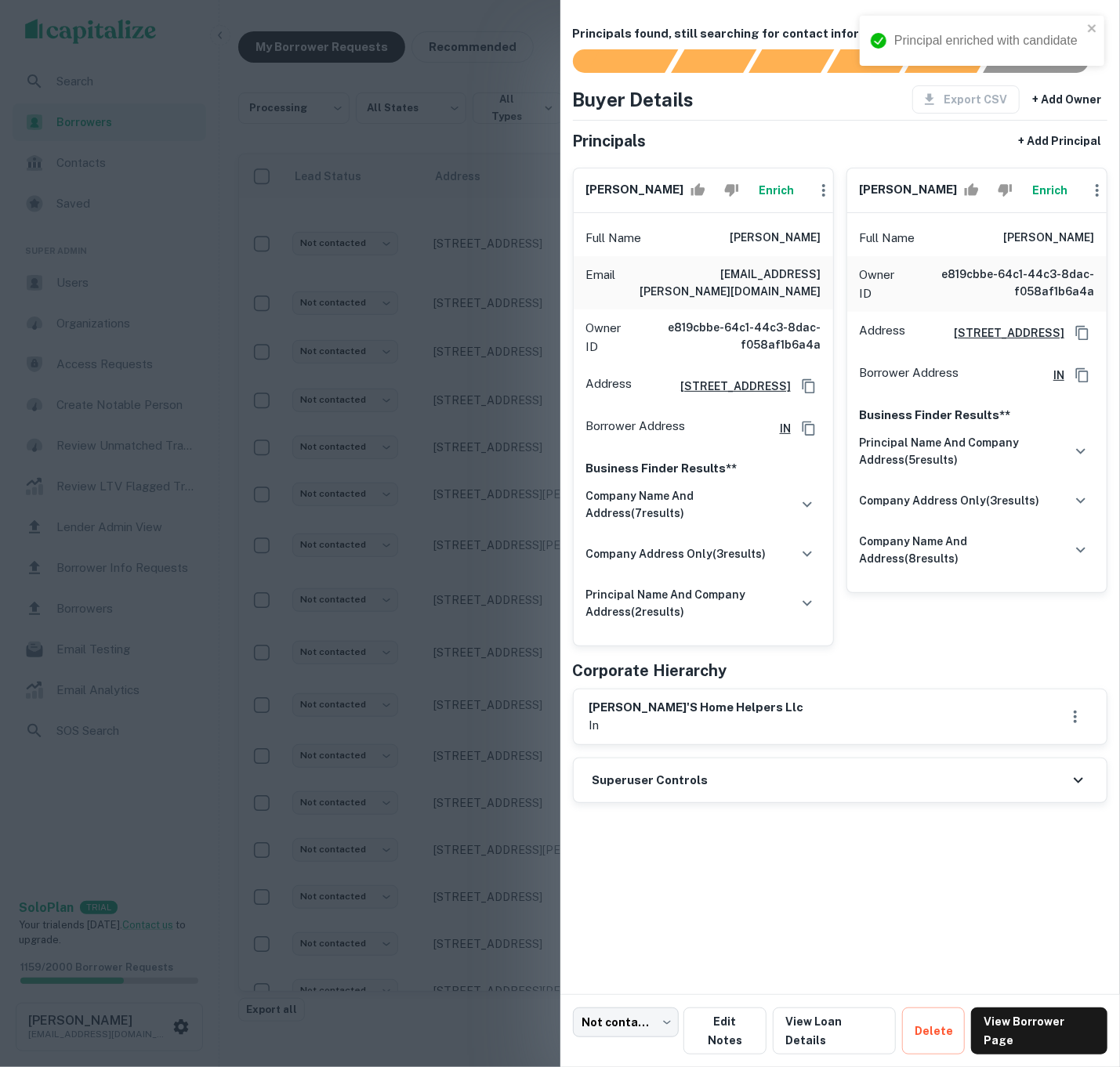
click at [1050, 186] on button "Enrich" at bounding box center [1050, 190] width 50 height 31
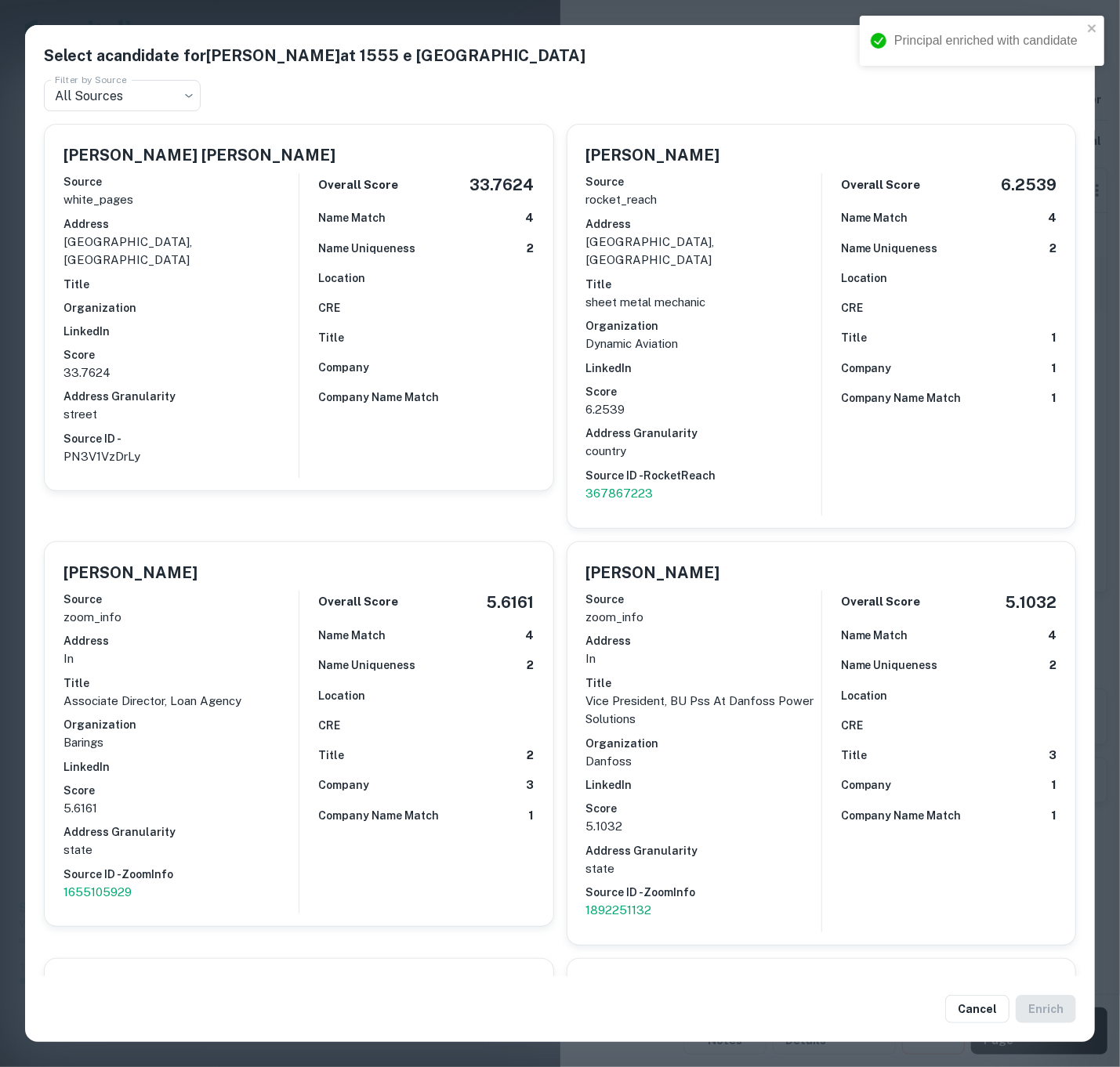
click at [259, 276] on h6 "Title" at bounding box center [181, 284] width 235 height 17
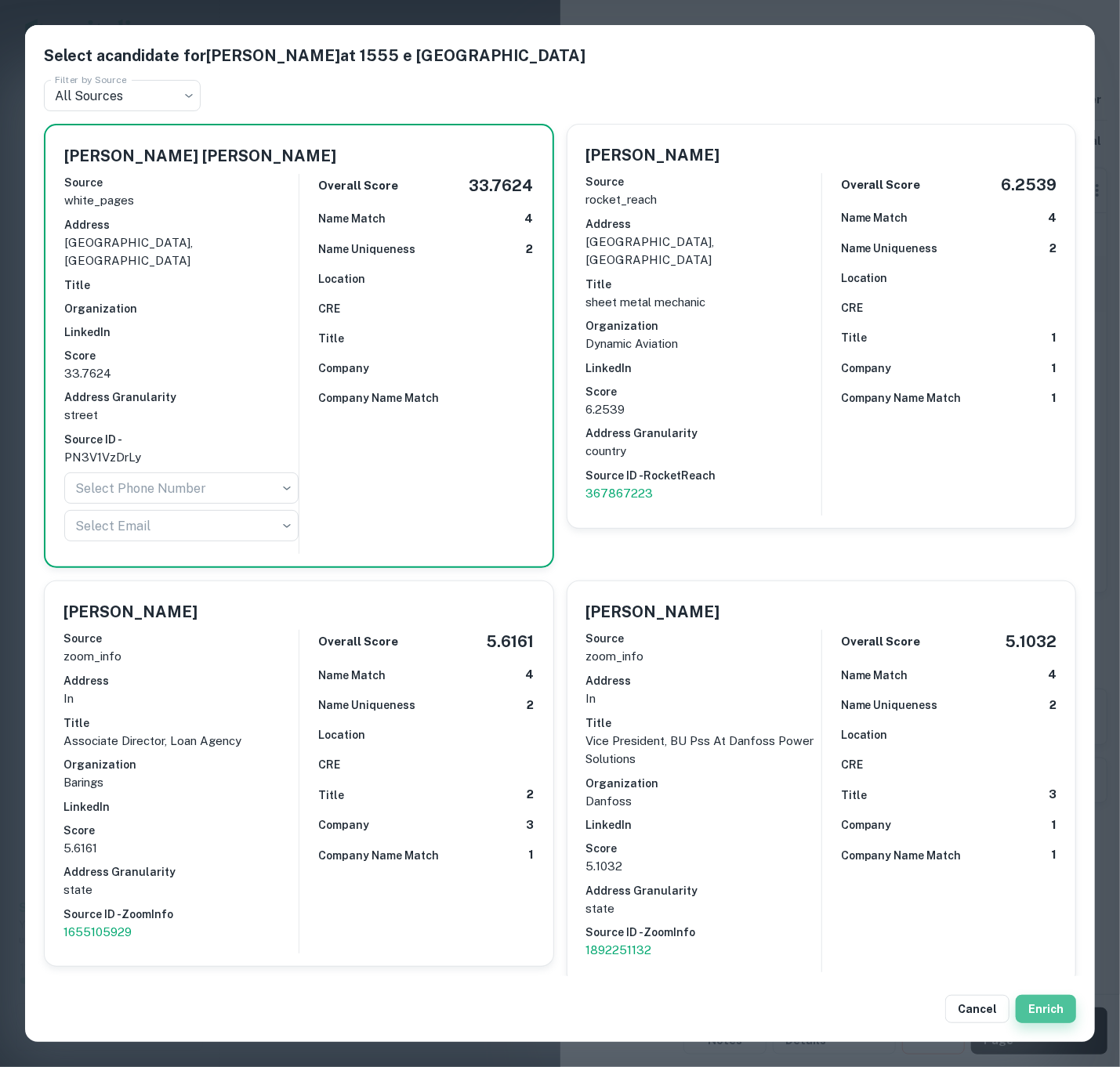
click at [1034, 1007] on button "Enrich" at bounding box center [1045, 1009] width 61 height 28
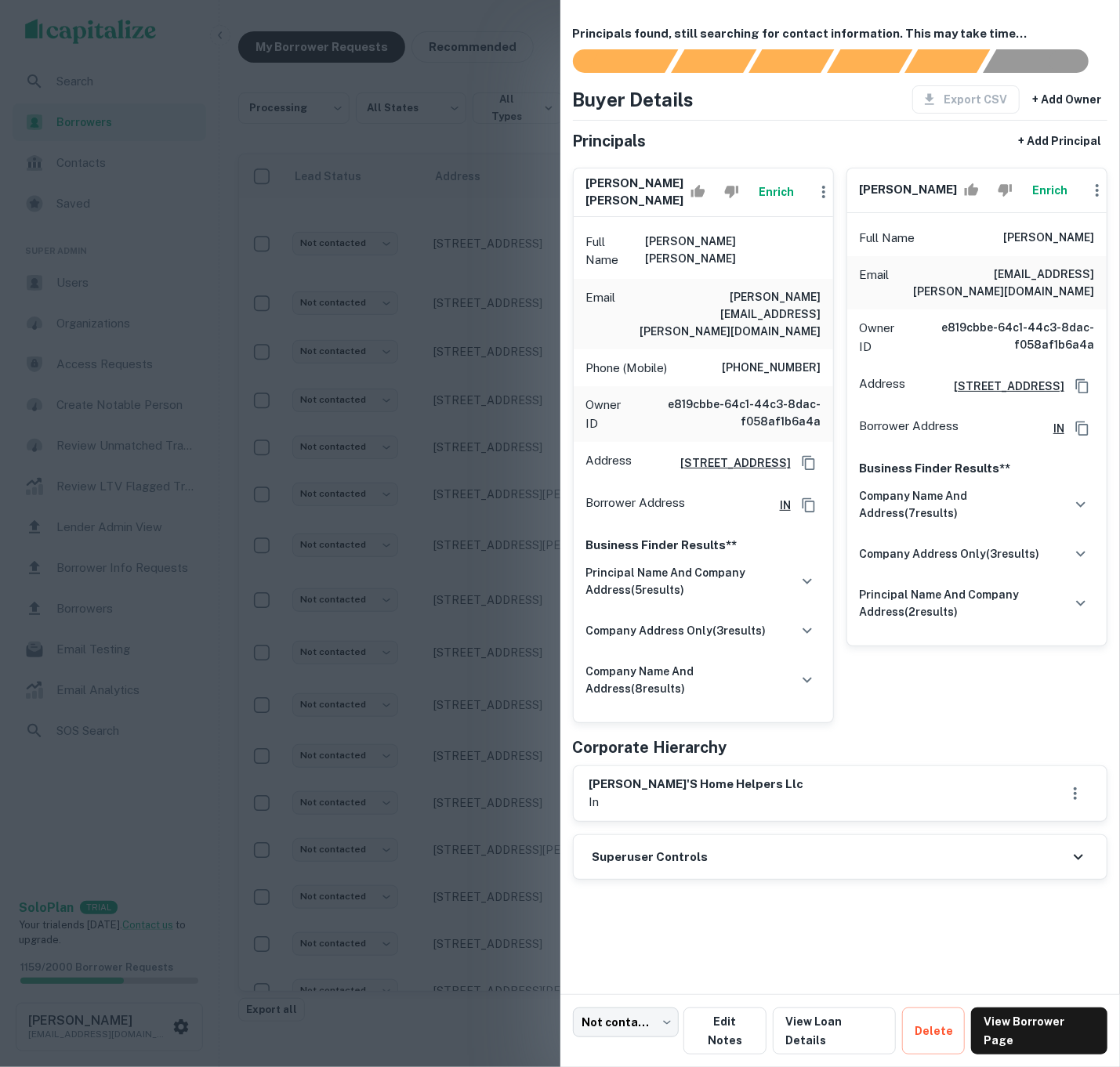
click at [713, 835] on div "Superuser Controls" at bounding box center [840, 857] width 534 height 44
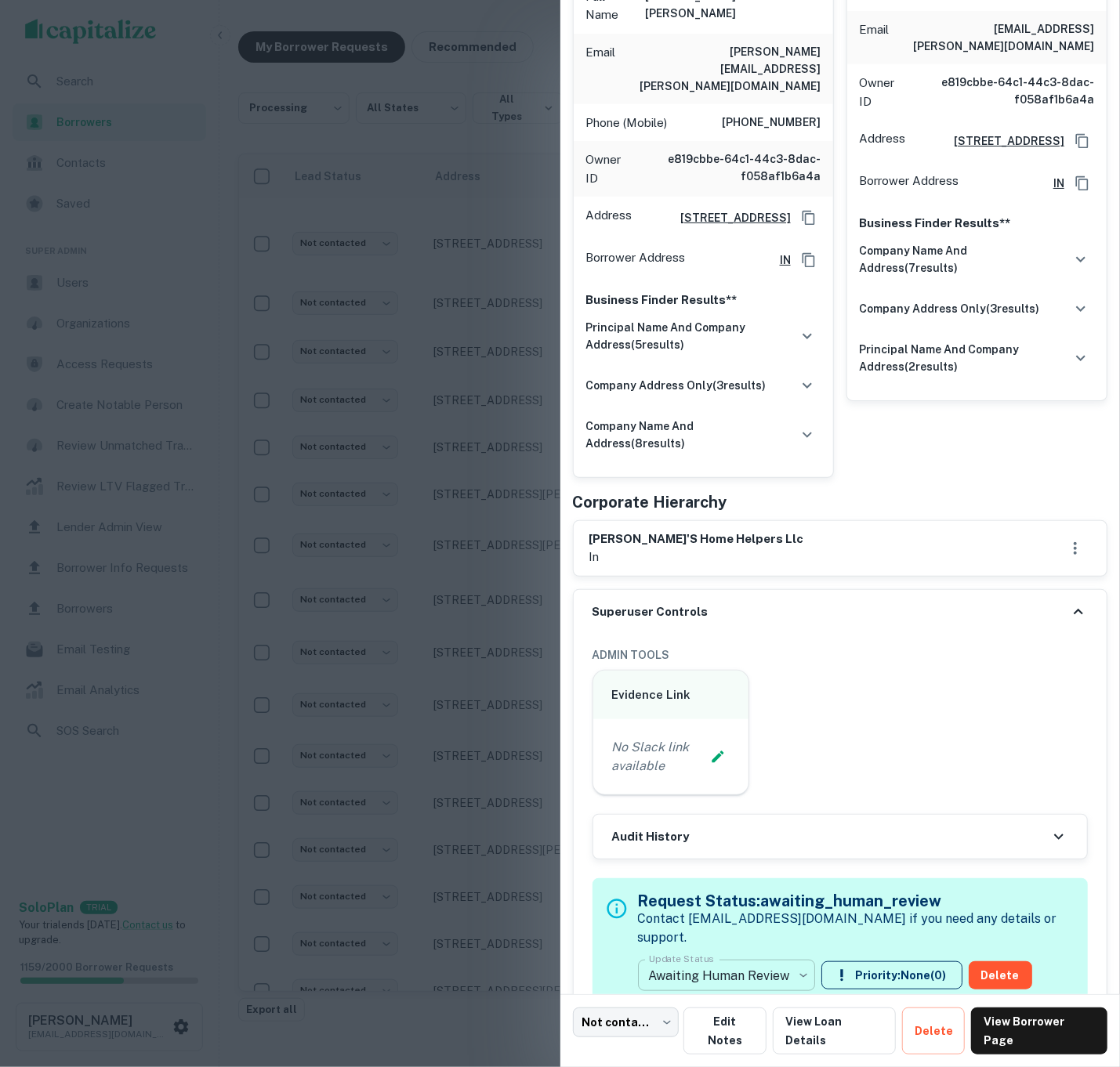
scroll to position [245, 0]
click at [729, 930] on body "**********" at bounding box center [560, 521] width 1120 height 1067
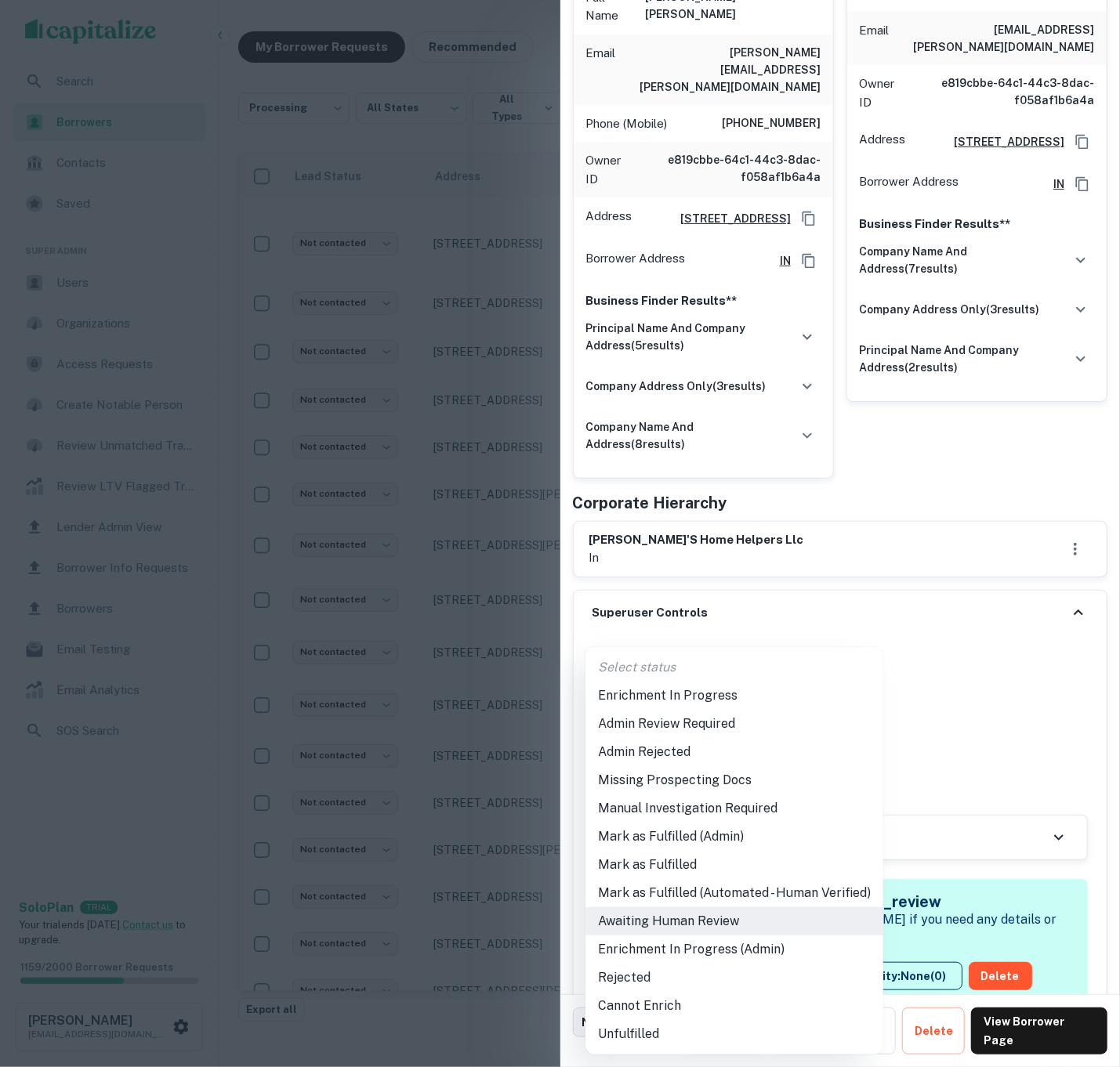
click at [728, 845] on li "Mark as Fulfilled (Admin)" at bounding box center [734, 837] width 298 height 28
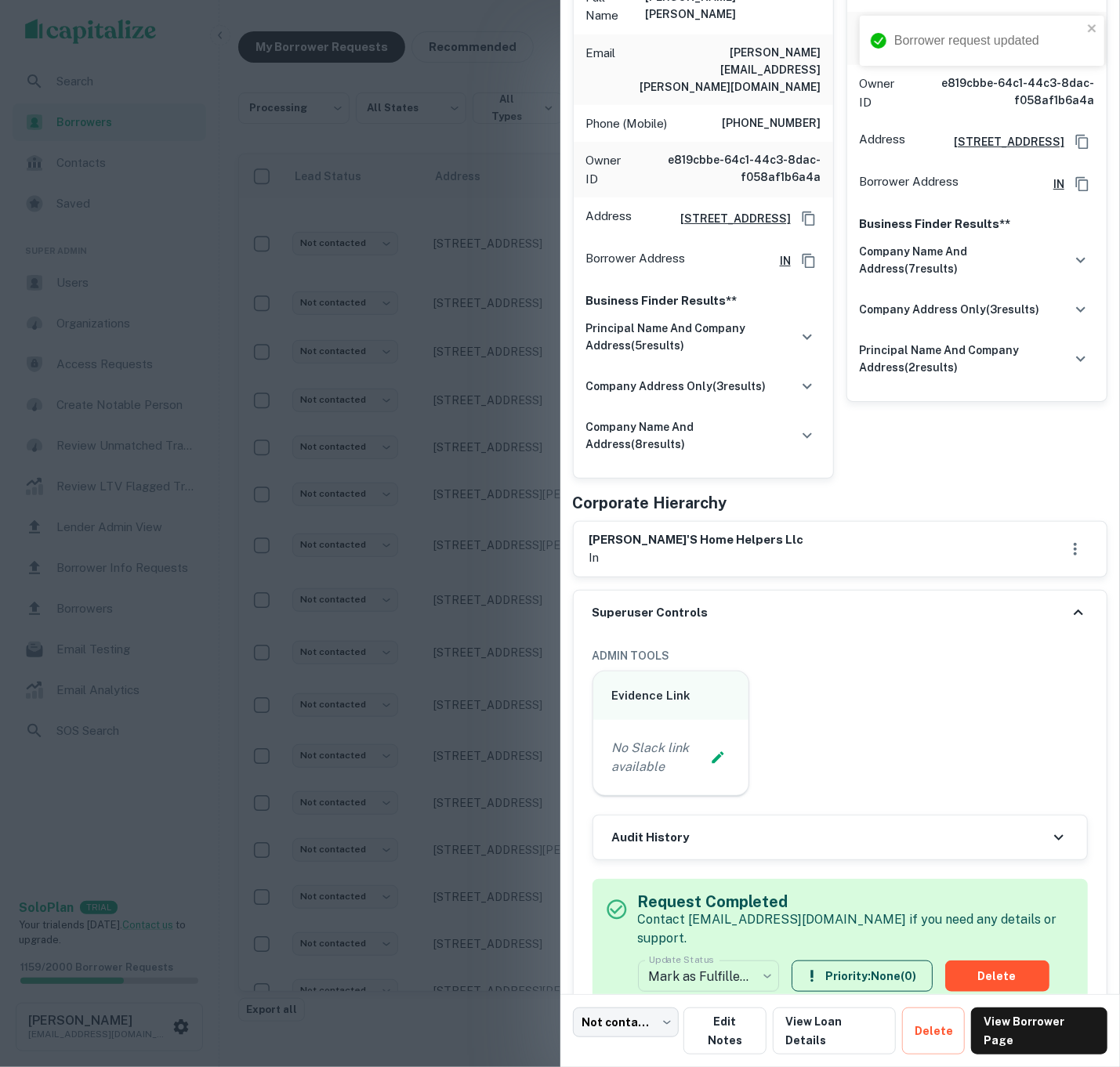
click at [415, 568] on div at bounding box center [560, 534] width 1120 height 1067
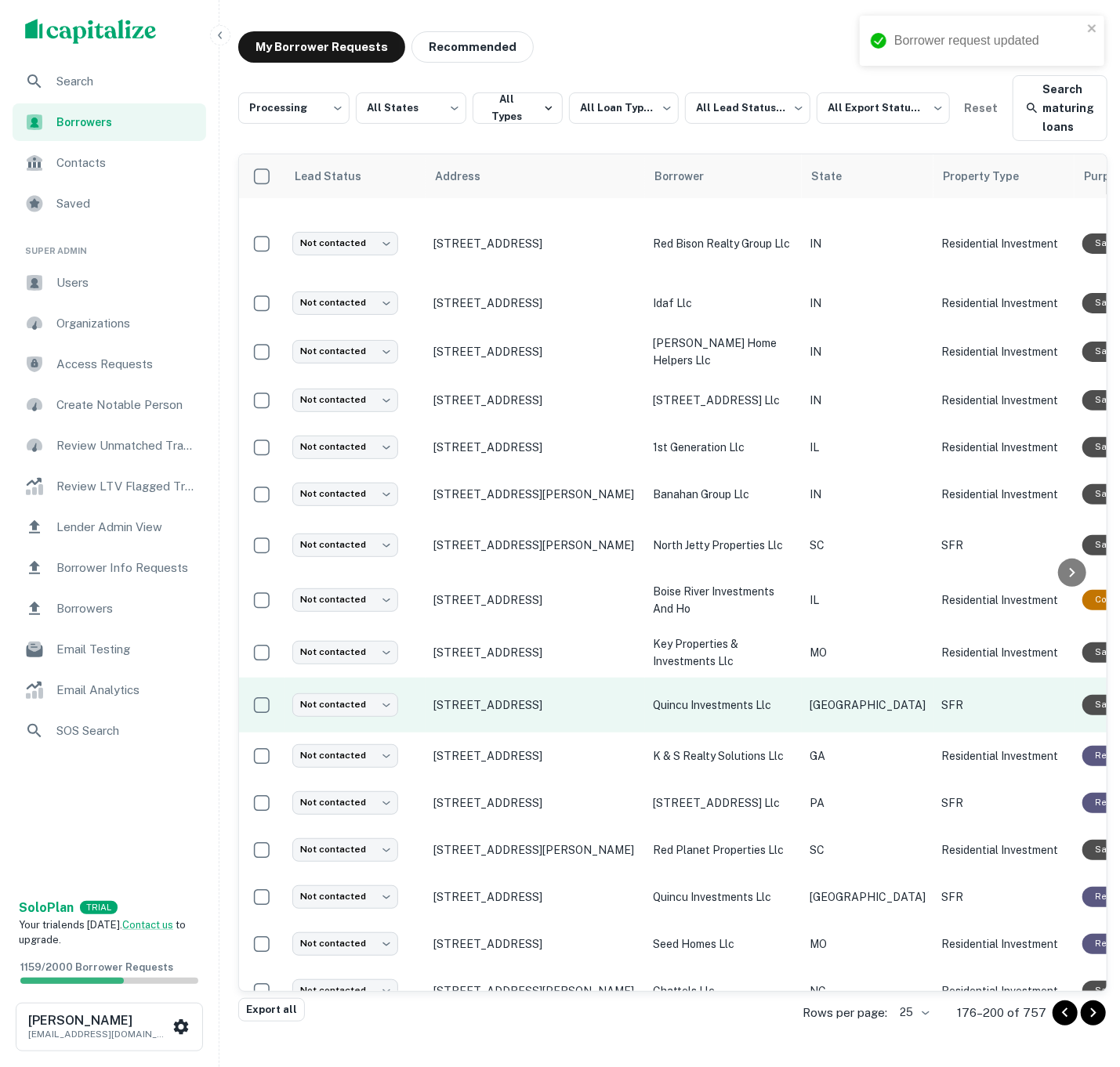
click at [794, 709] on td "quincu investments llc" at bounding box center [723, 705] width 156 height 55
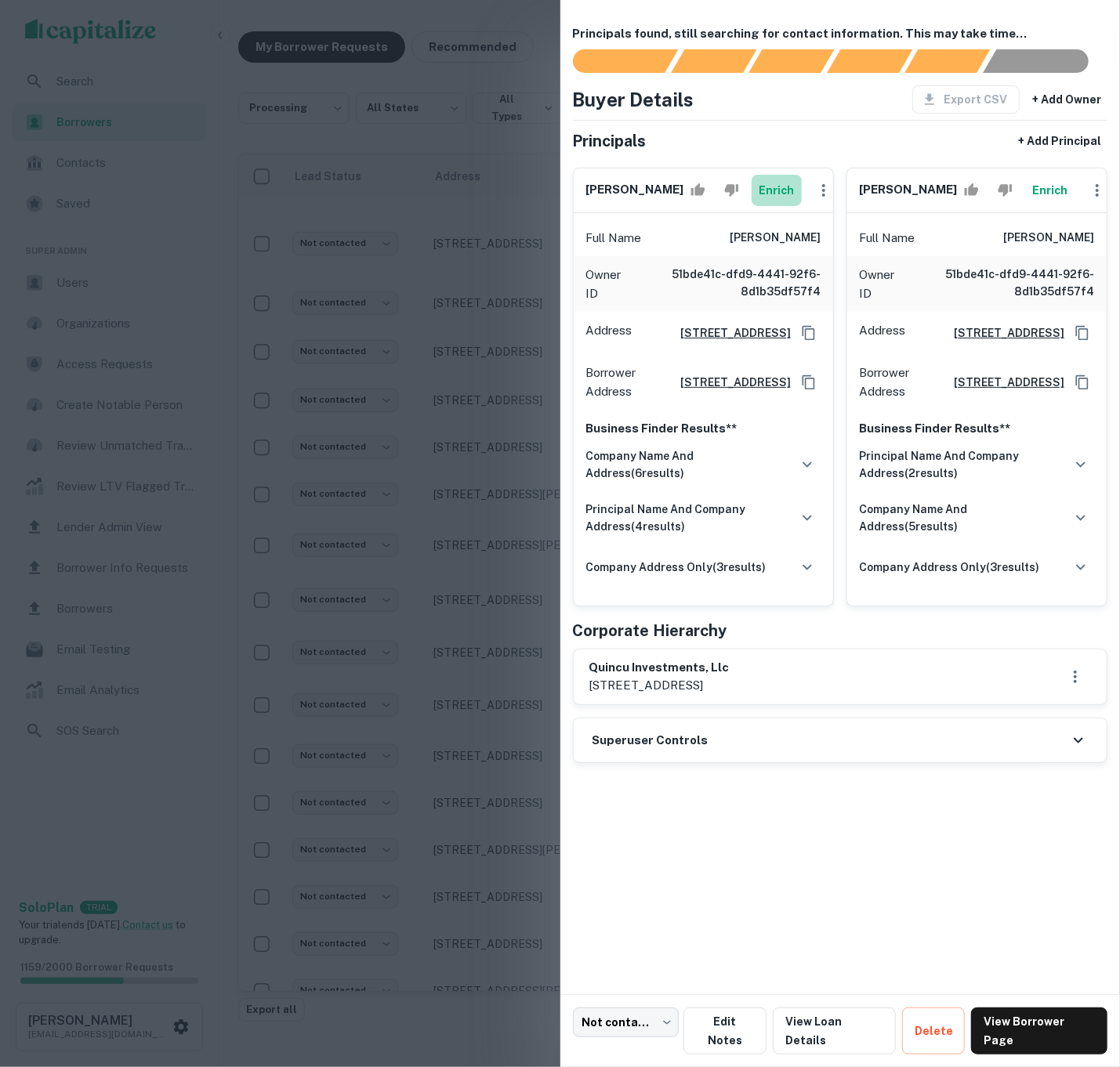
click at [759, 201] on button "Enrich" at bounding box center [777, 190] width 50 height 31
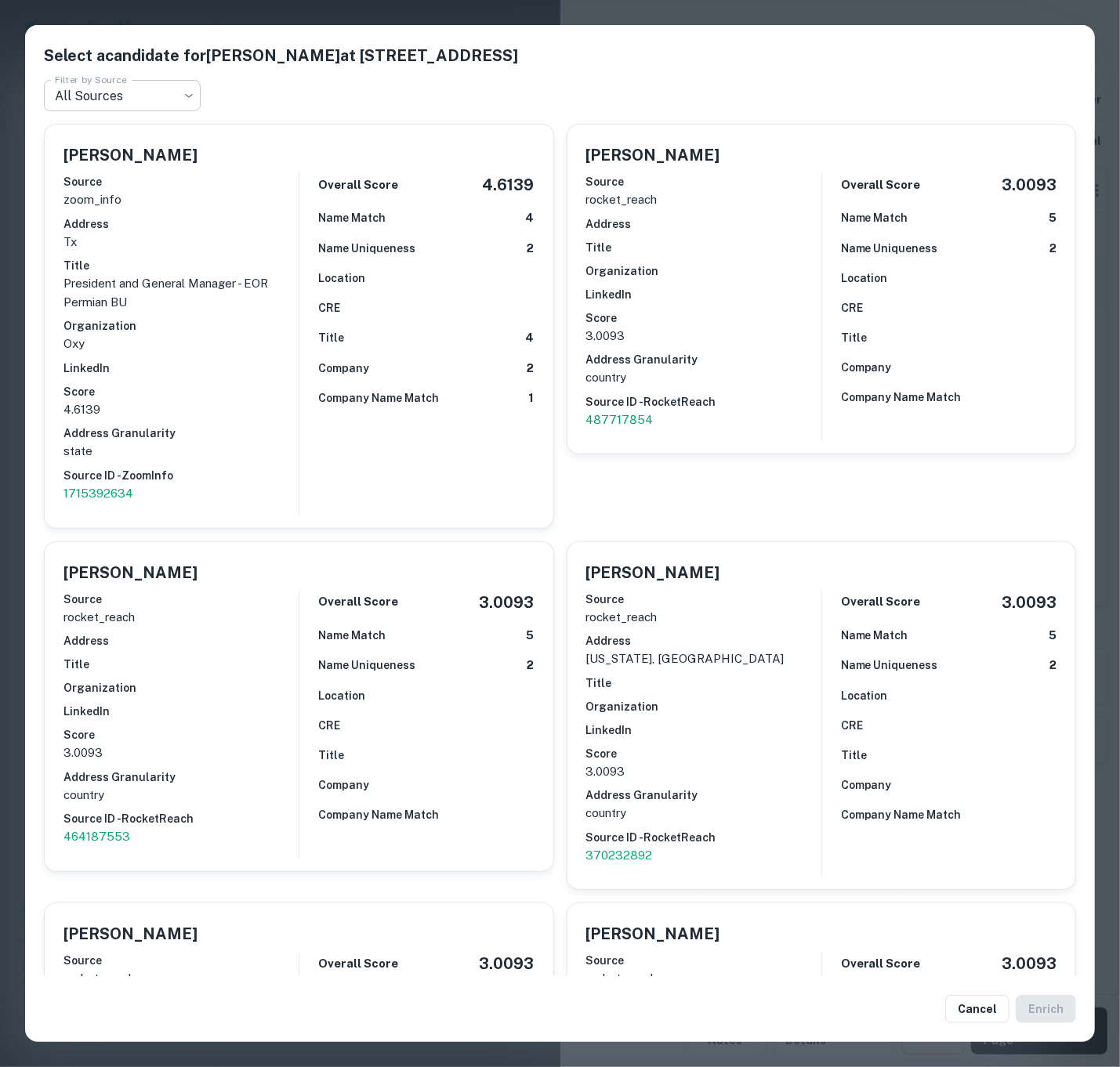
click at [152, 107] on body "**********" at bounding box center [560, 521] width 1120 height 1067
click at [920, 13] on div at bounding box center [560, 534] width 1120 height 1067
click at [920, 13] on div "Select a candidate for [PERSON_NAME] at [STREET_ADDRESS] Filter by Source All S…" at bounding box center [560, 534] width 1120 height 1067
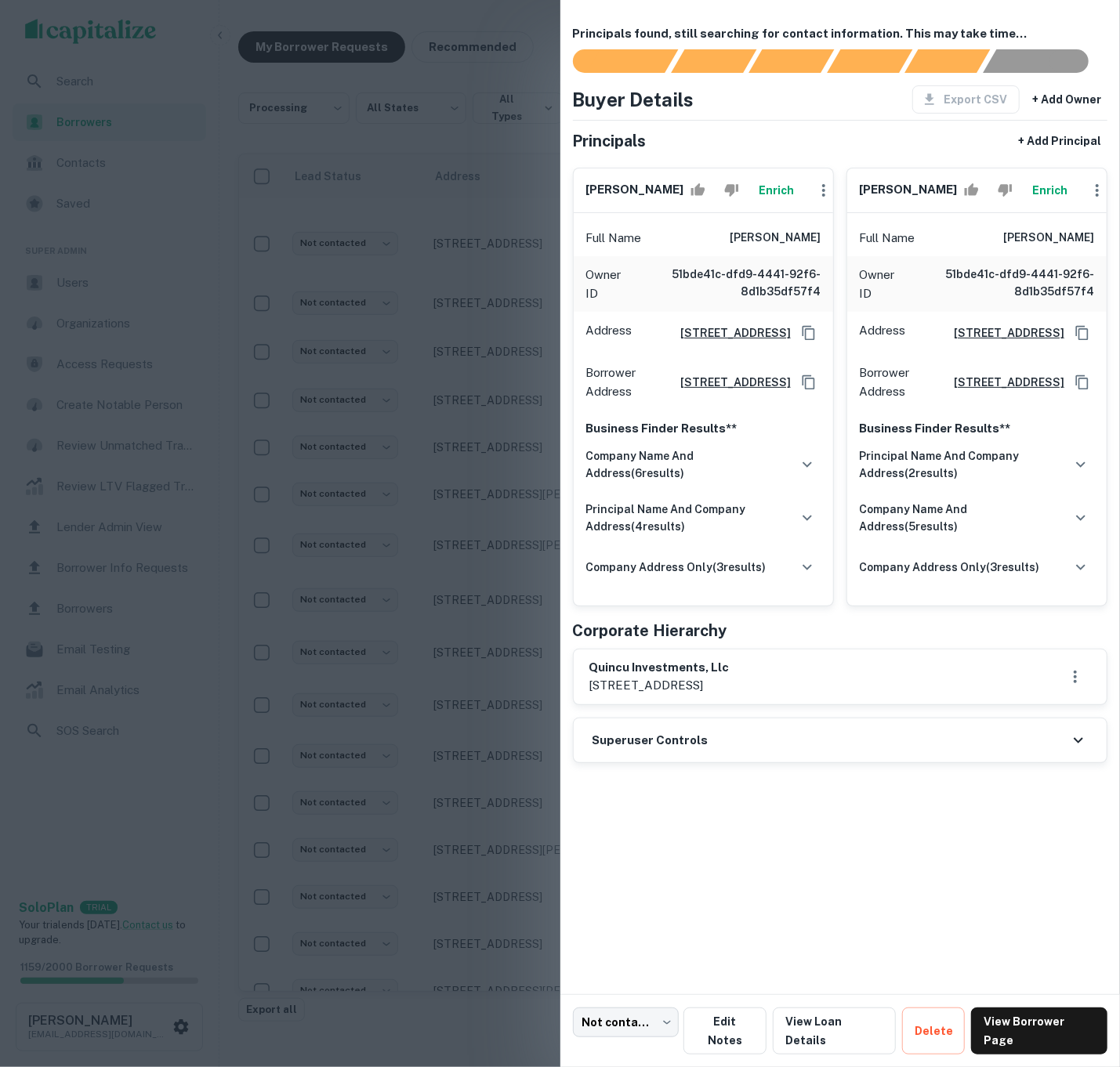
click at [1032, 188] on button "Enrich" at bounding box center [1050, 190] width 50 height 31
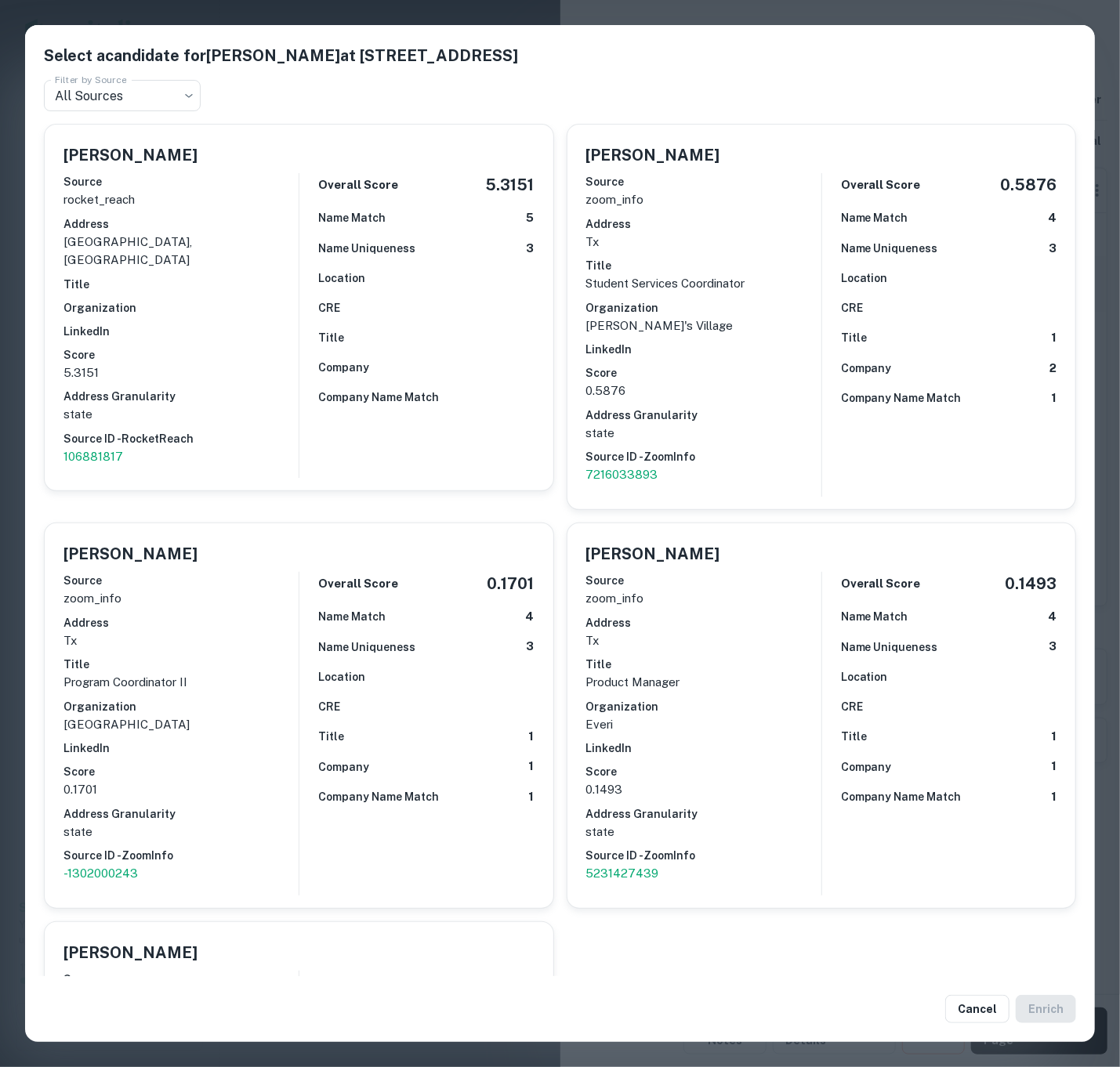
click at [153, 110] on h2 "Select a candidate for [PERSON_NAME] at [STREET_ADDRESS] Filter by Source All S…" at bounding box center [560, 78] width 1070 height 106
click at [154, 91] on body "**********" at bounding box center [560, 521] width 1120 height 1067
click at [433, 14] on div at bounding box center [560, 534] width 1120 height 1067
click at [389, 16] on div "Select a candidate for [PERSON_NAME] at [STREET_ADDRESS] Filter by Source All S…" at bounding box center [560, 534] width 1120 height 1067
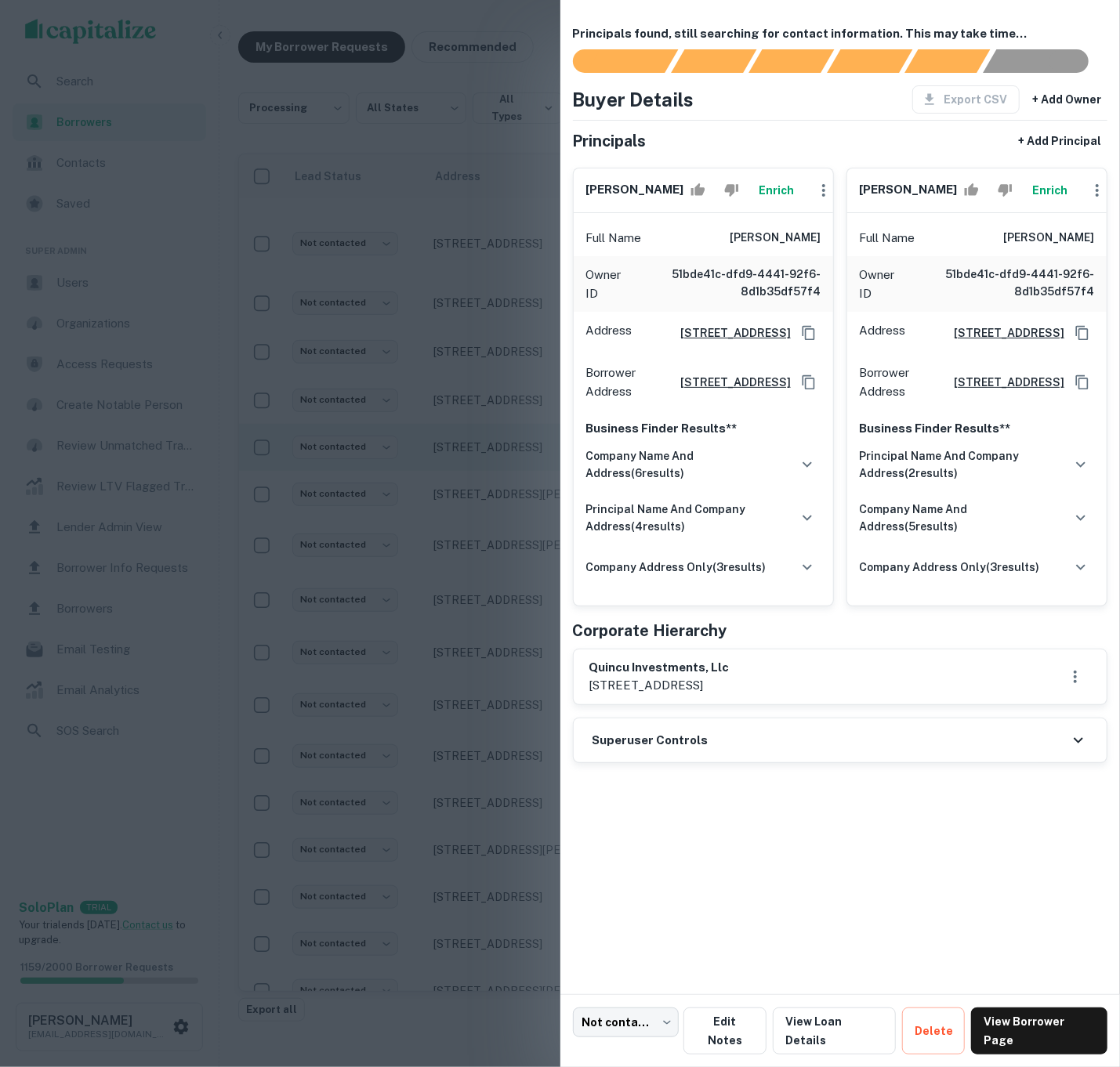
drag, startPoint x: 401, startPoint y: 445, endPoint x: 383, endPoint y: 428, distance: 24.8
click at [401, 445] on div at bounding box center [560, 534] width 1120 height 1067
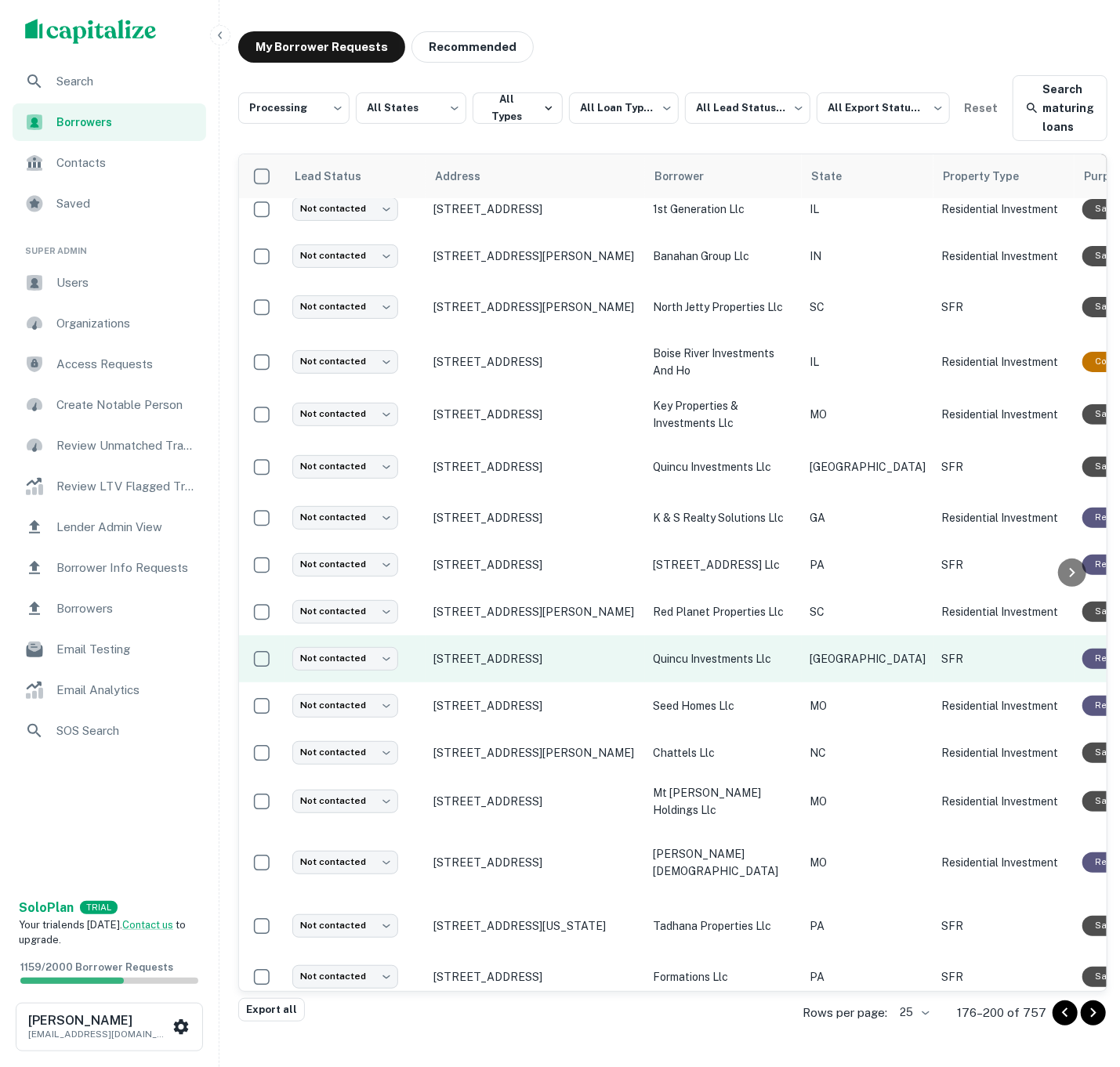
scroll to position [462, 0]
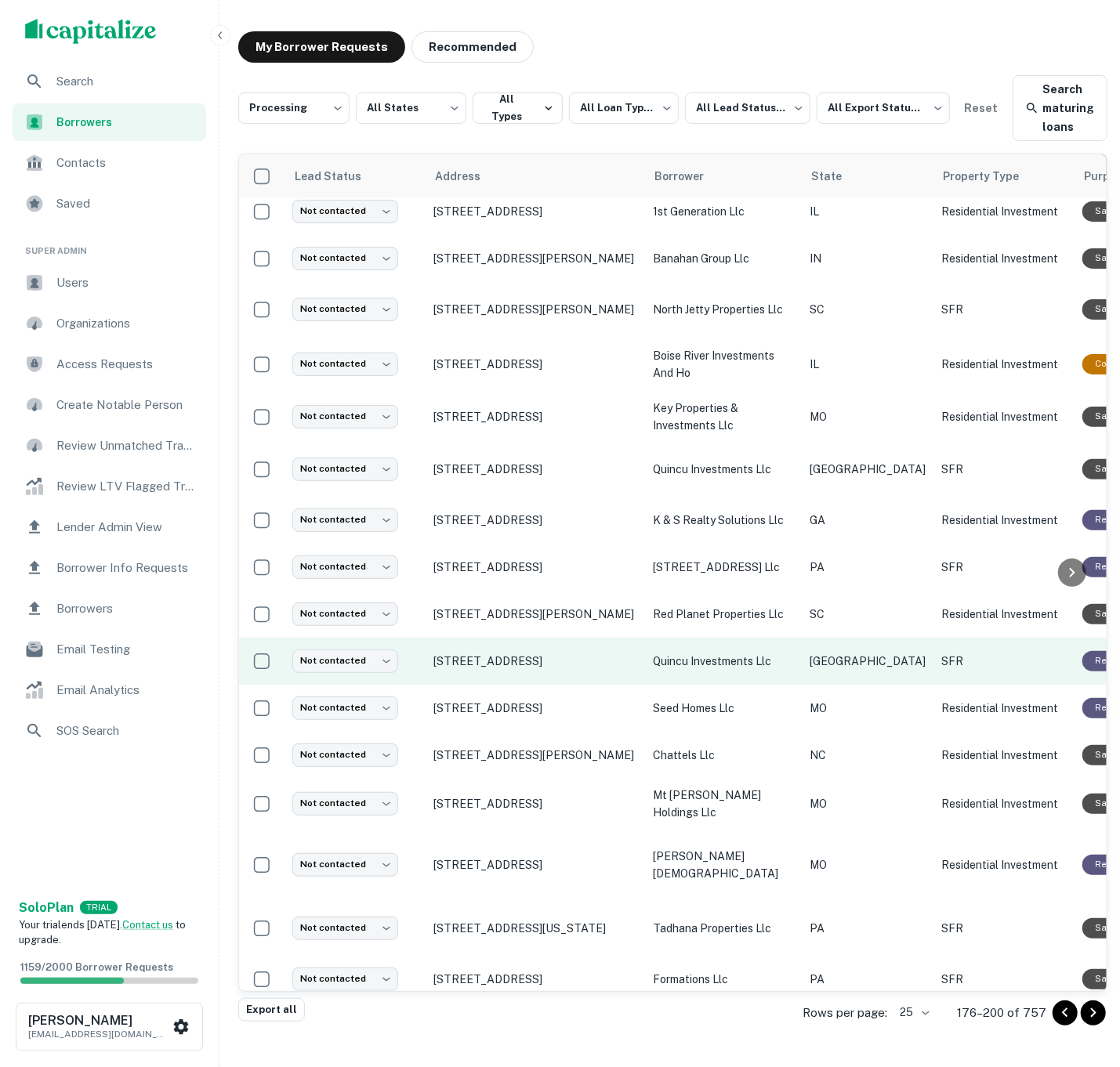
click at [769, 655] on p "quincu investments llc" at bounding box center [724, 661] width 141 height 17
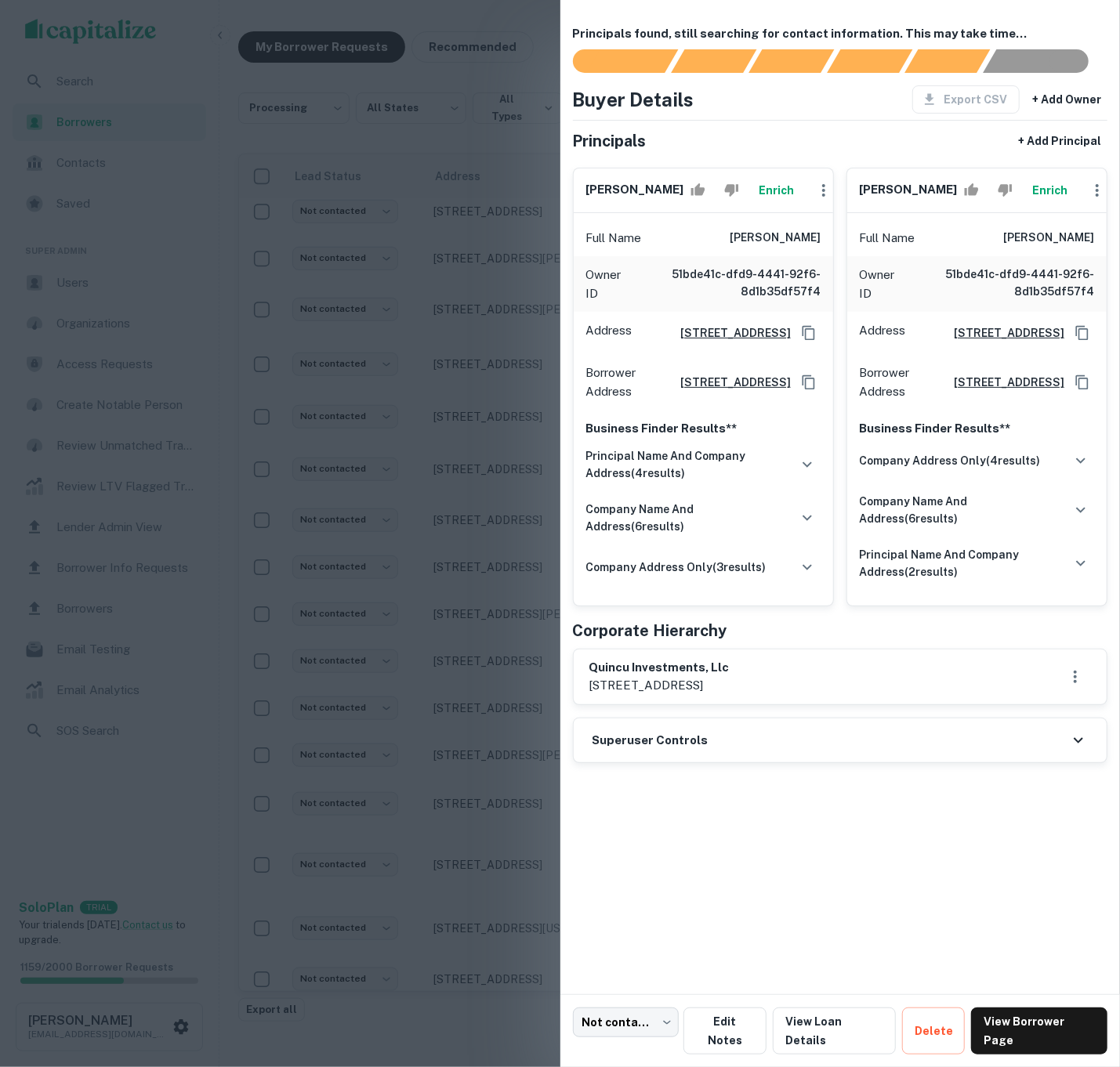
click at [414, 415] on div at bounding box center [560, 534] width 1120 height 1067
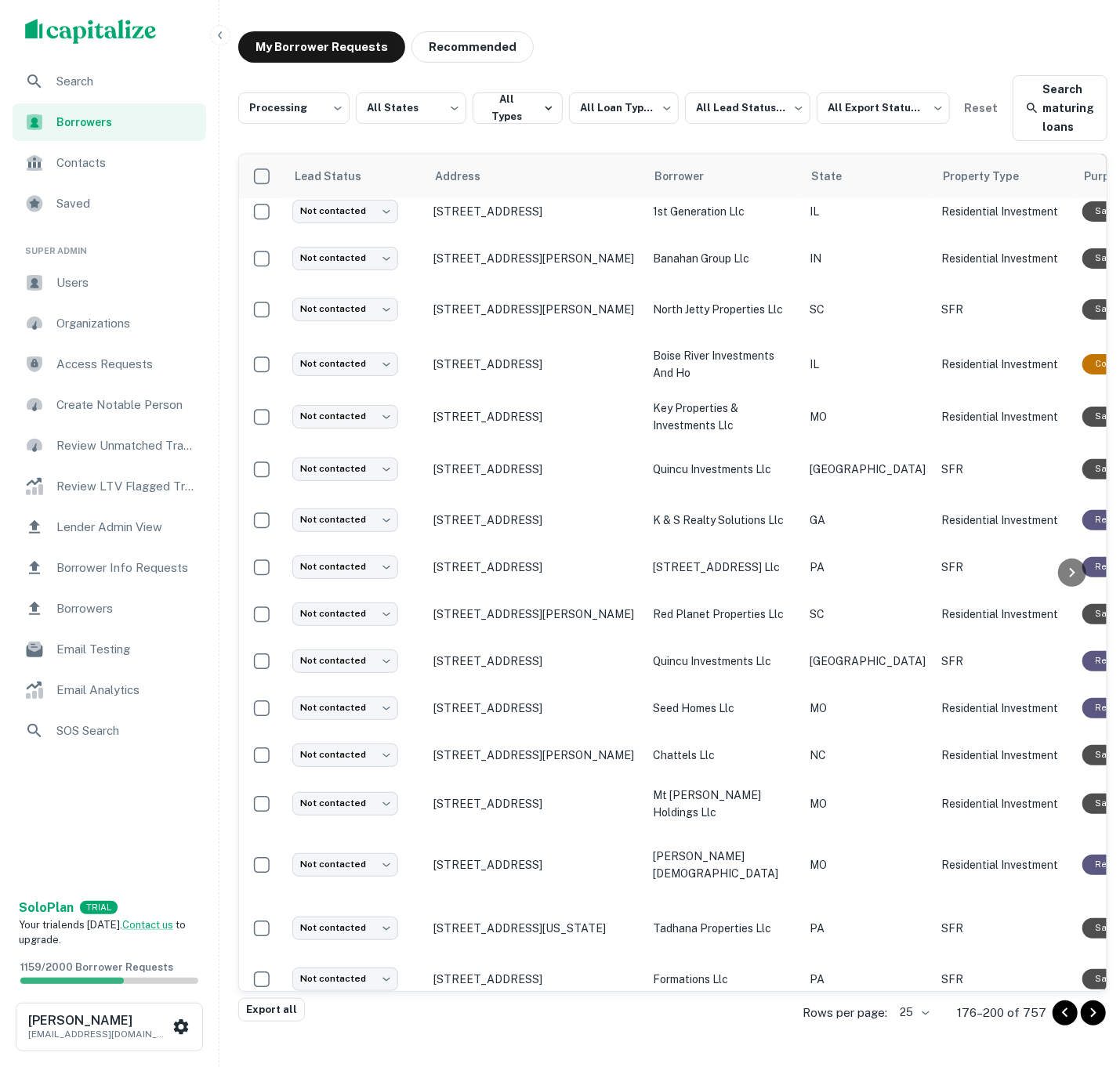
click at [1099, 1007] on icon "Go to next page" at bounding box center [1093, 1013] width 19 height 19
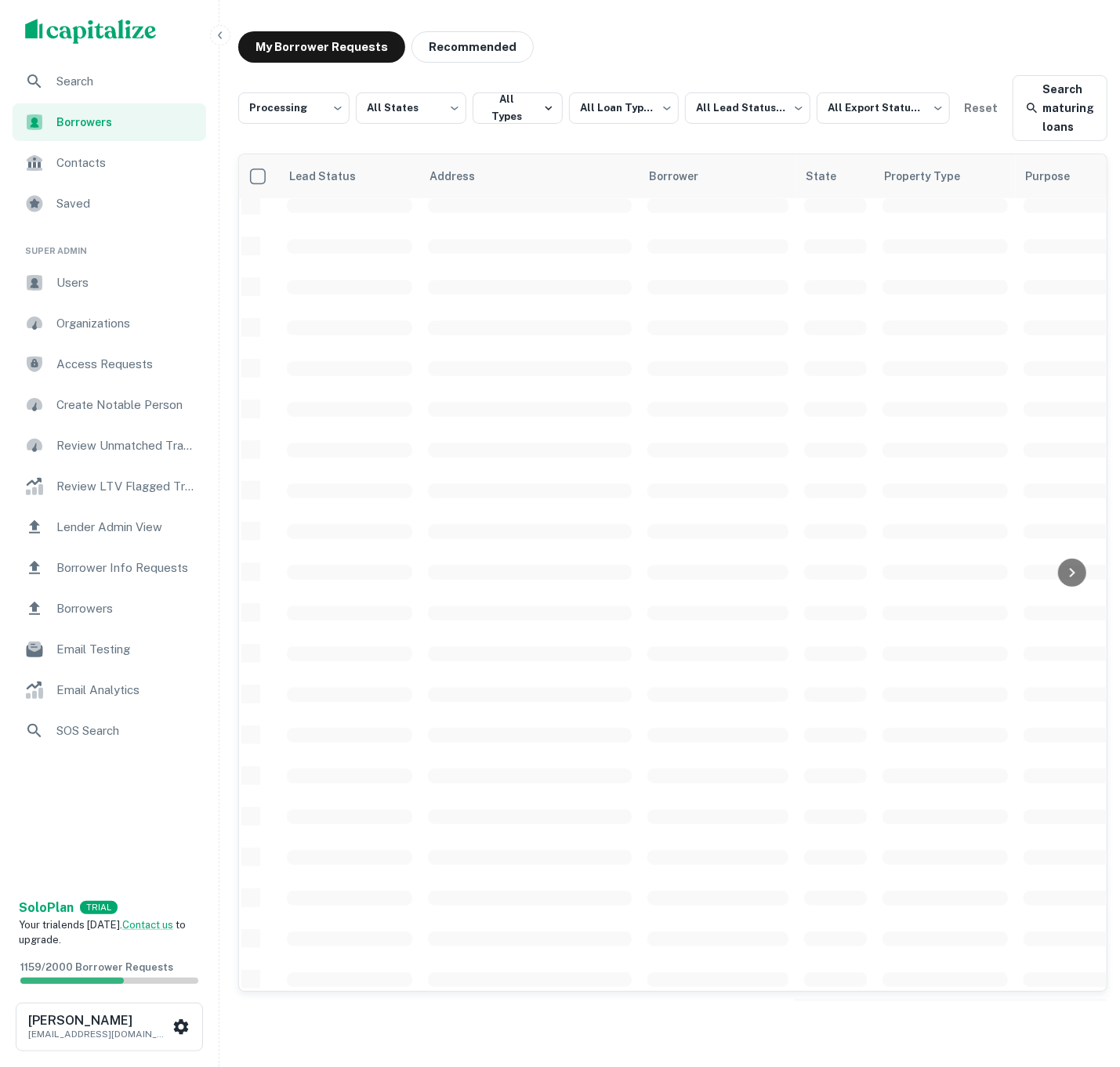
scroll to position [217, 6]
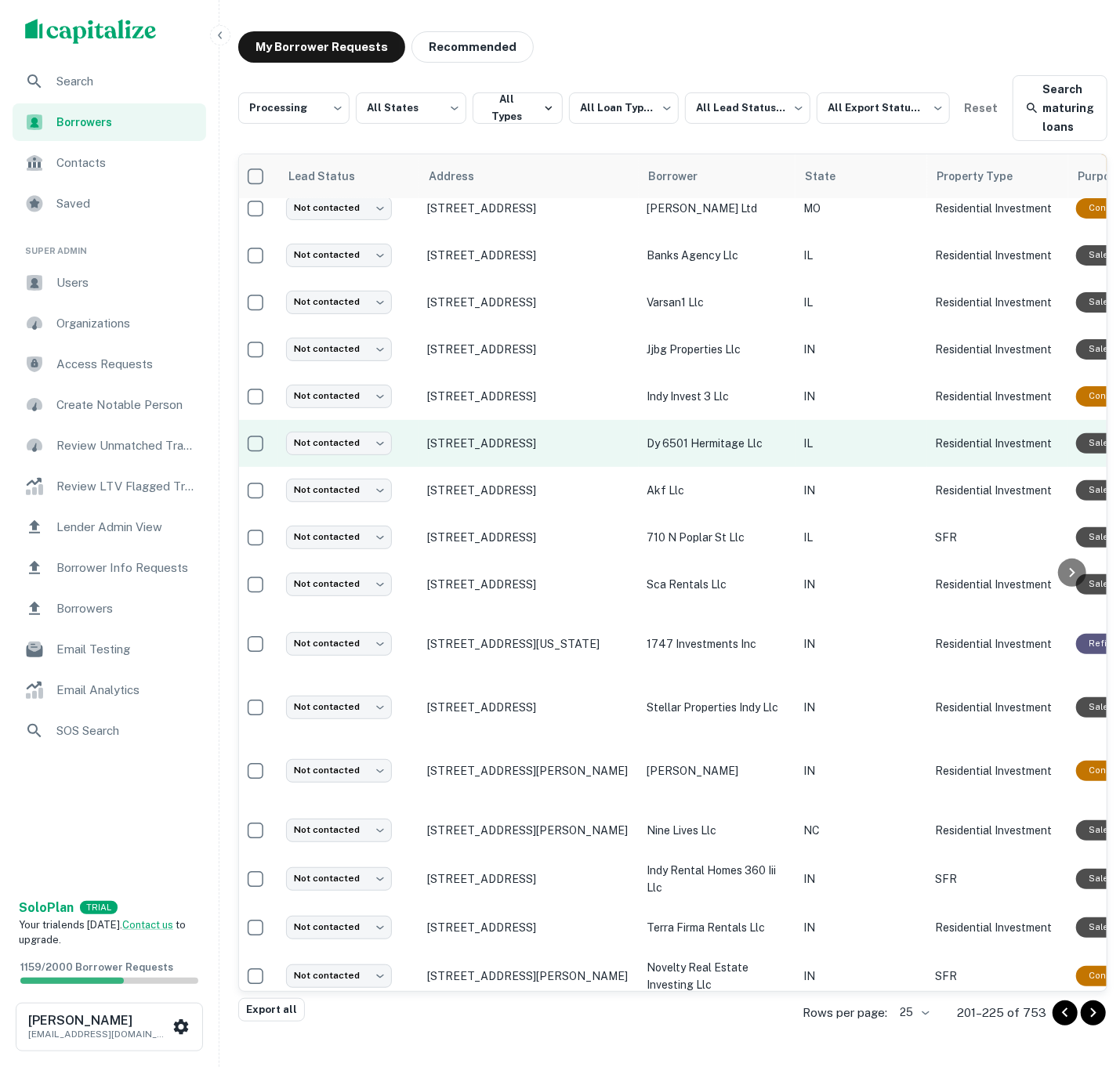
click at [750, 445] on p "dy 6501 hermitage llc" at bounding box center [718, 443] width 141 height 17
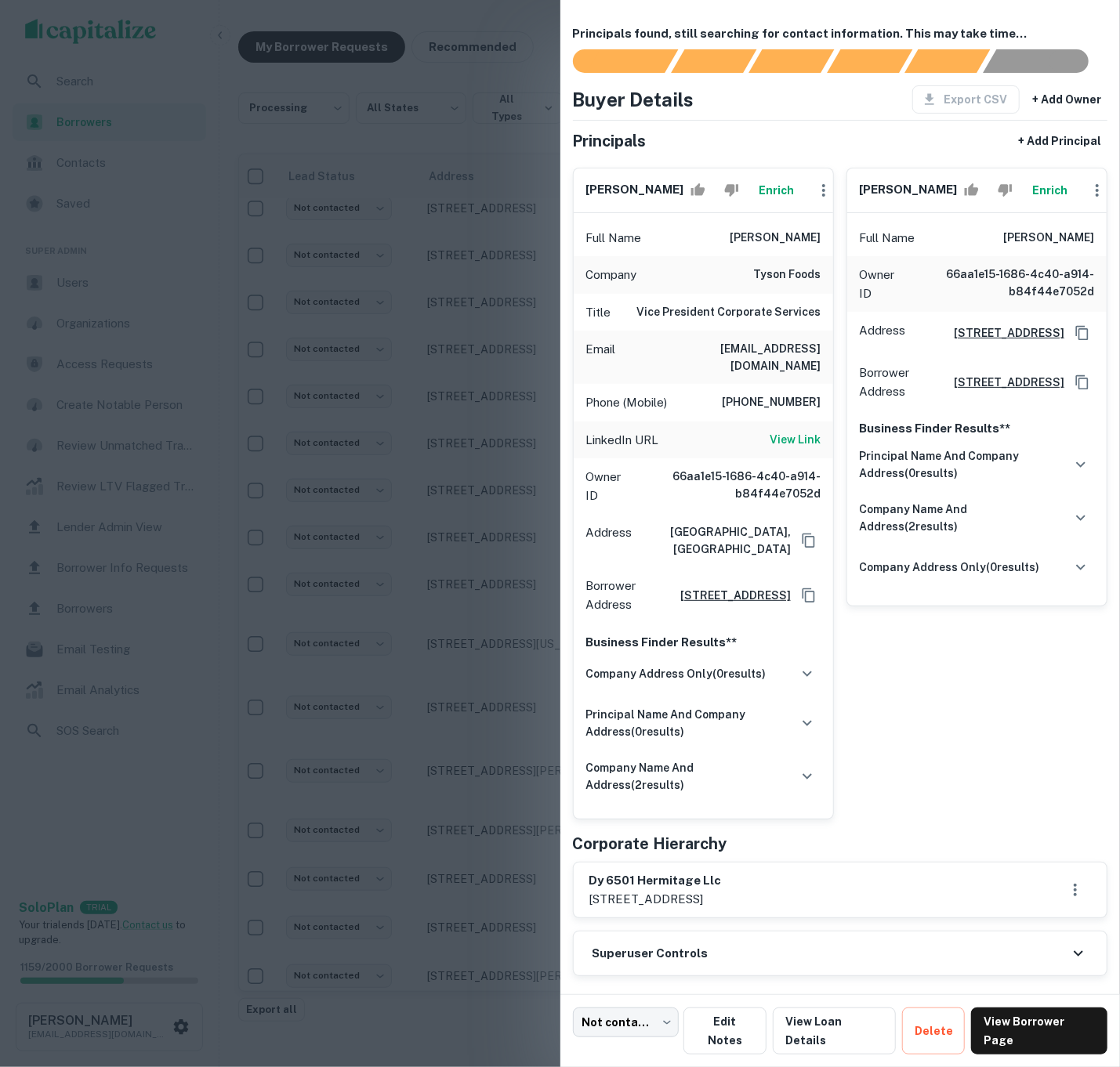
click at [747, 939] on div "Superuser Controls" at bounding box center [840, 954] width 534 height 44
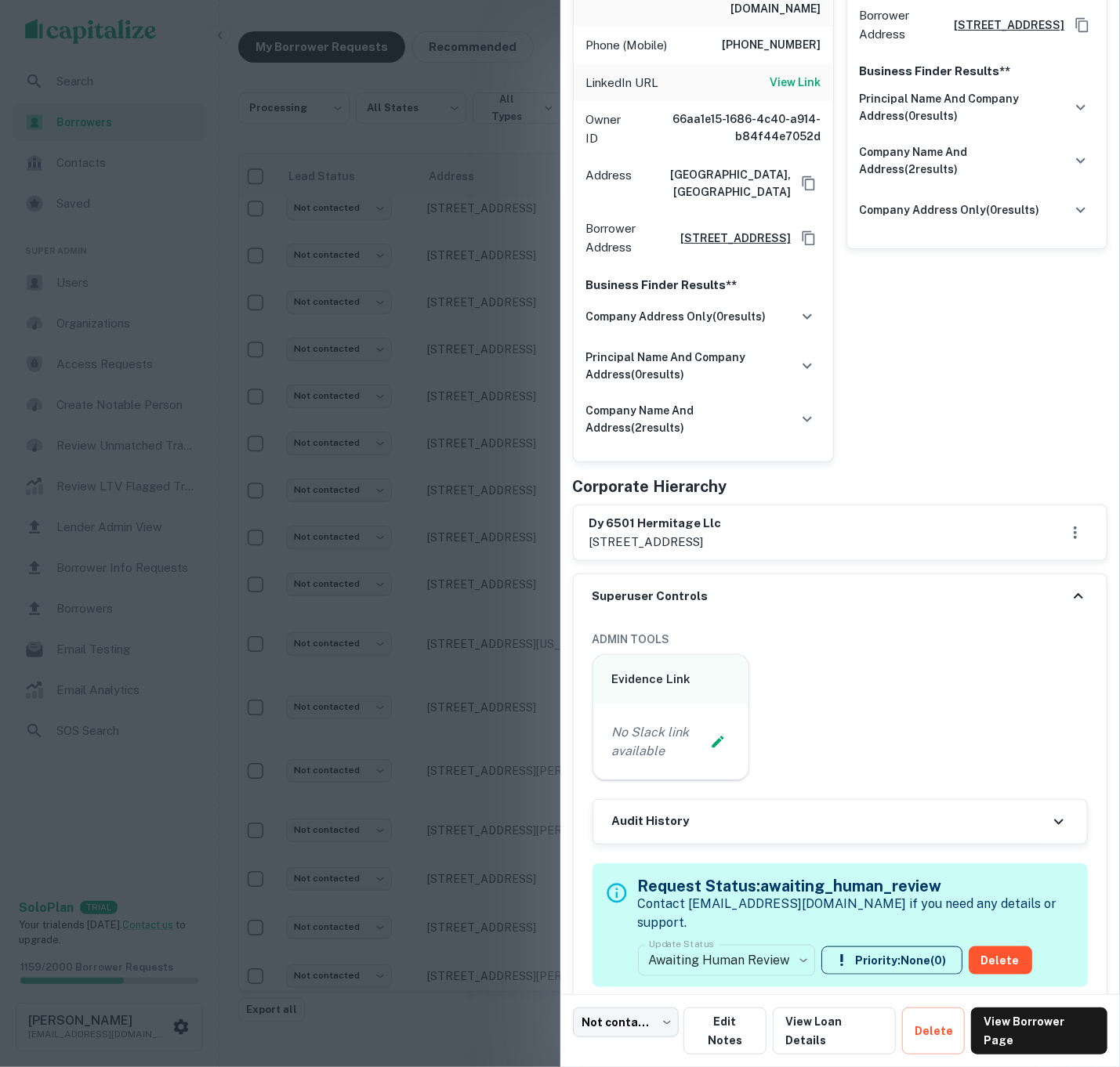
scroll to position [355, 0]
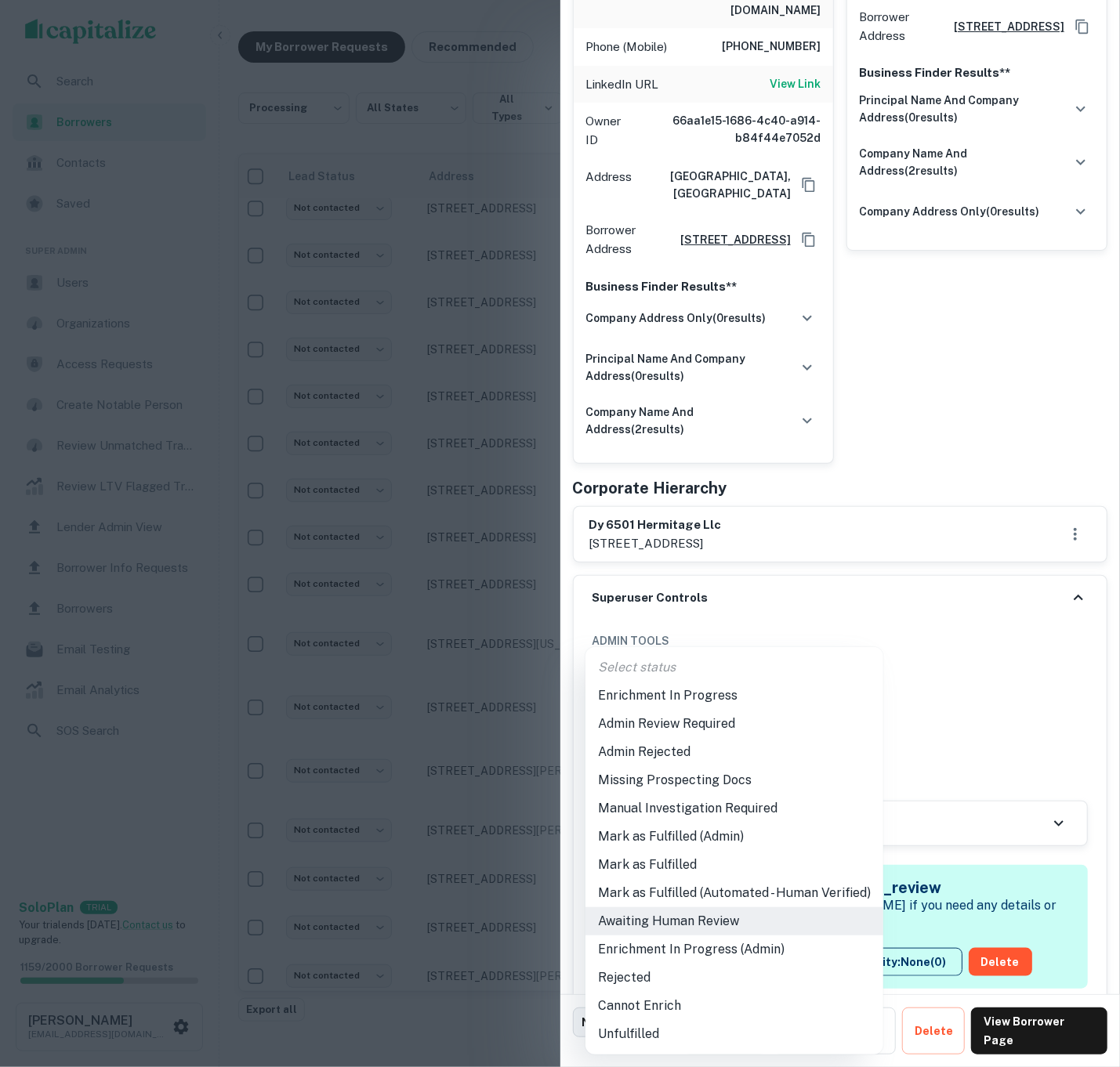
drag, startPoint x: 741, startPoint y: 946, endPoint x: 722, endPoint y: 885, distance: 63.9
click at [741, 946] on body "**********" at bounding box center [560, 521] width 1120 height 1067
click at [732, 837] on li "Mark as Fulfilled (Admin)" at bounding box center [734, 837] width 298 height 28
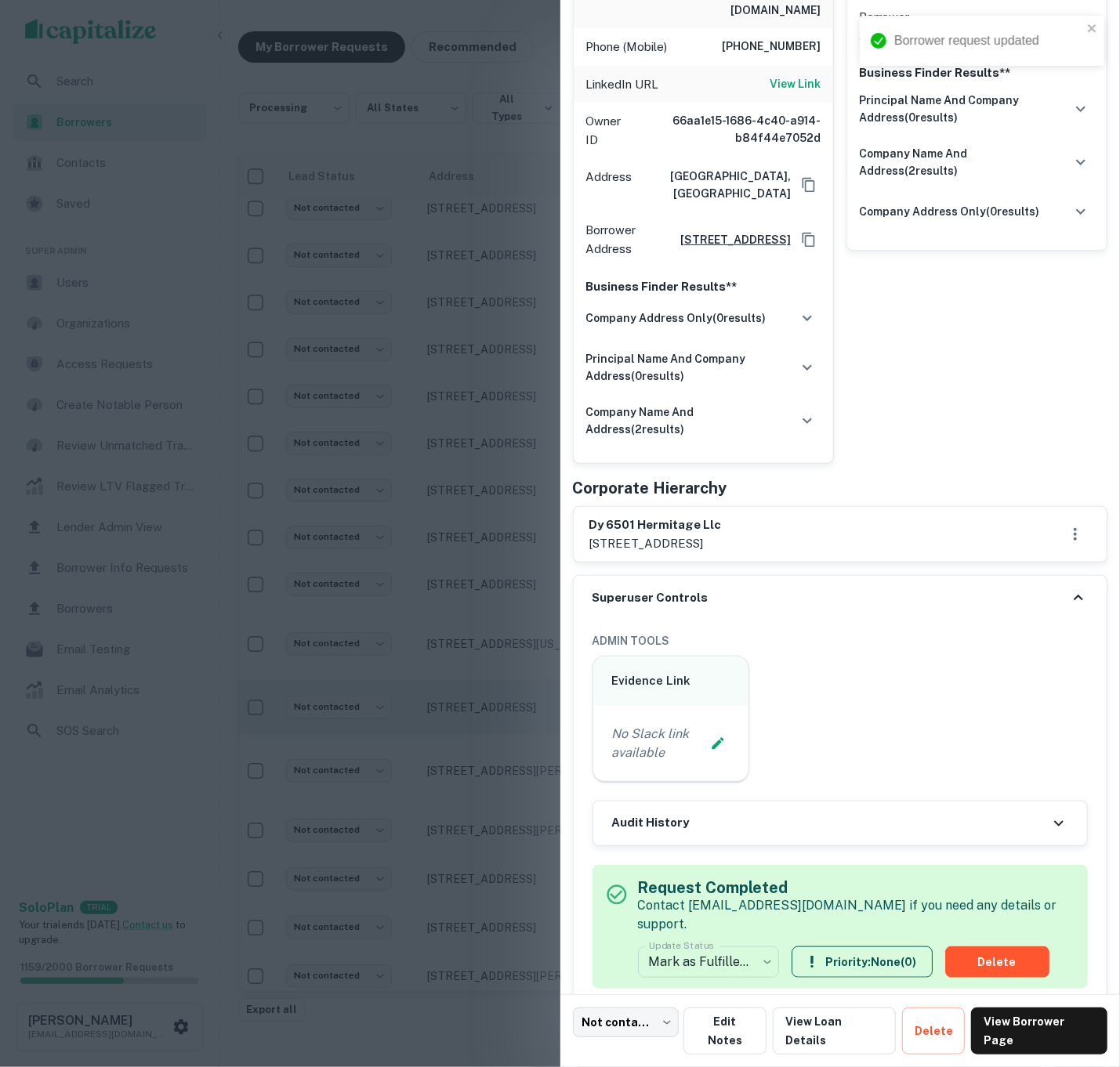
click at [415, 677] on div at bounding box center [560, 534] width 1120 height 1067
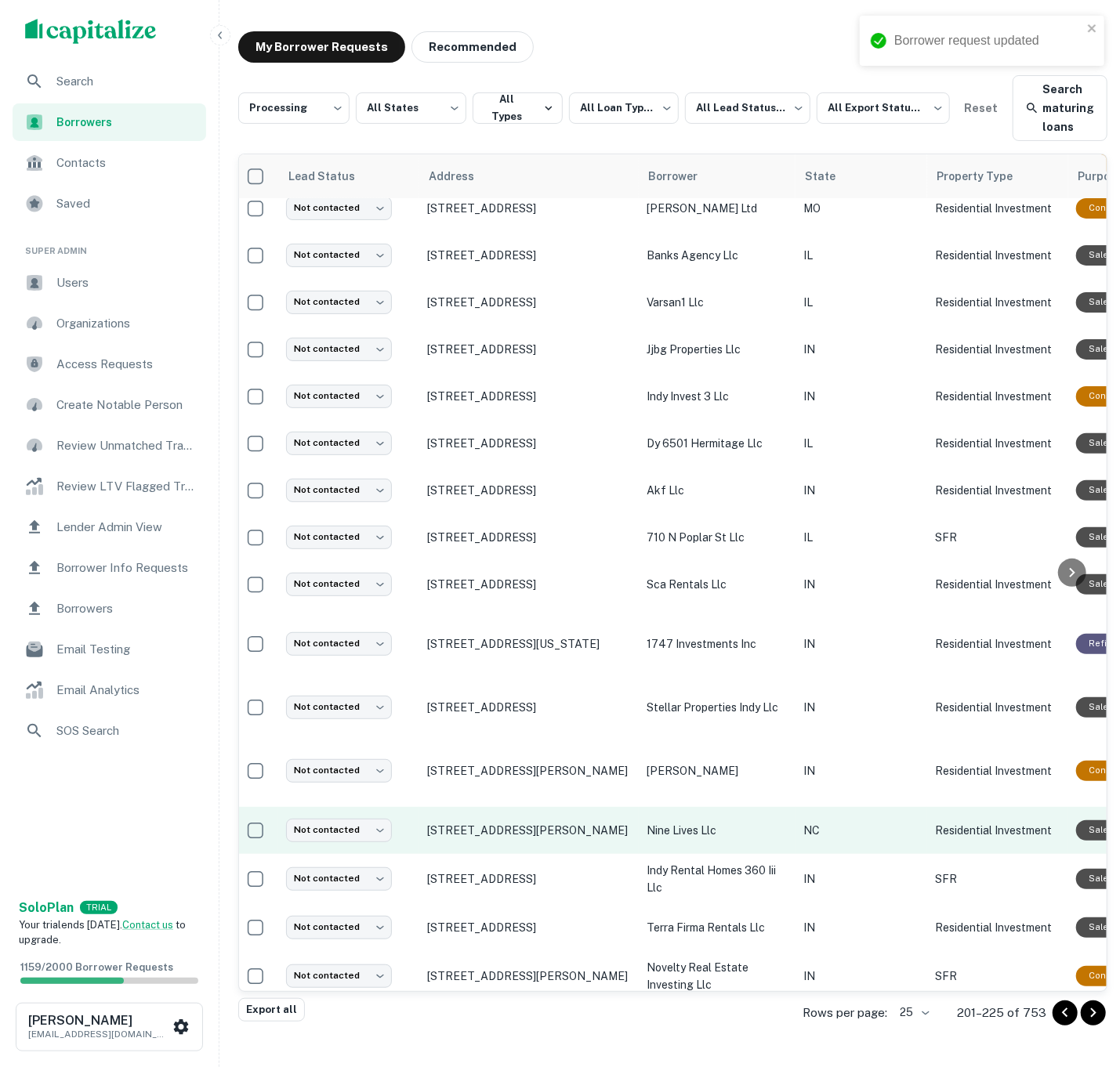
click at [796, 813] on td "NC" at bounding box center [861, 830] width 131 height 47
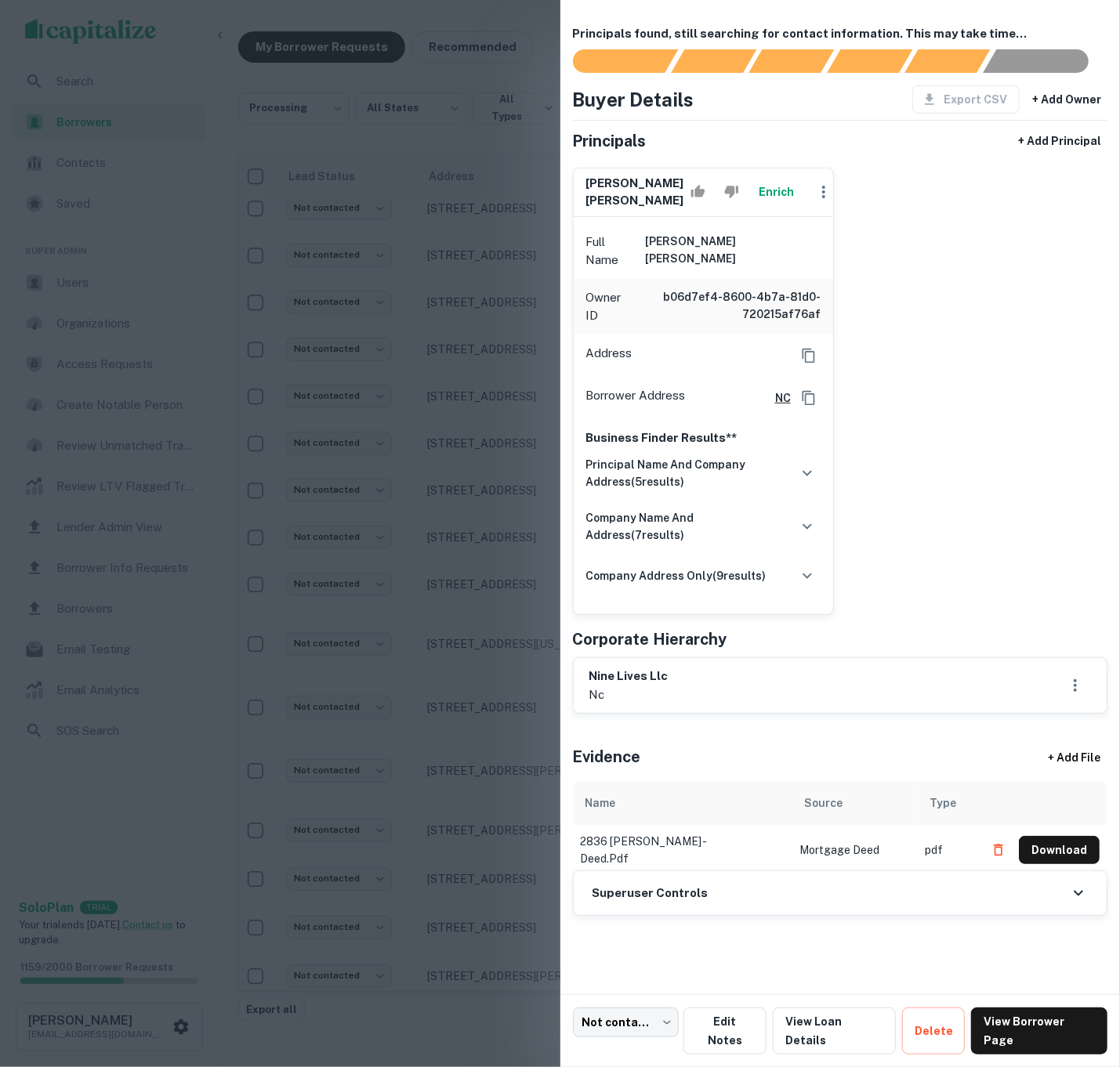
click at [752, 196] on button "Enrich" at bounding box center [777, 191] width 50 height 31
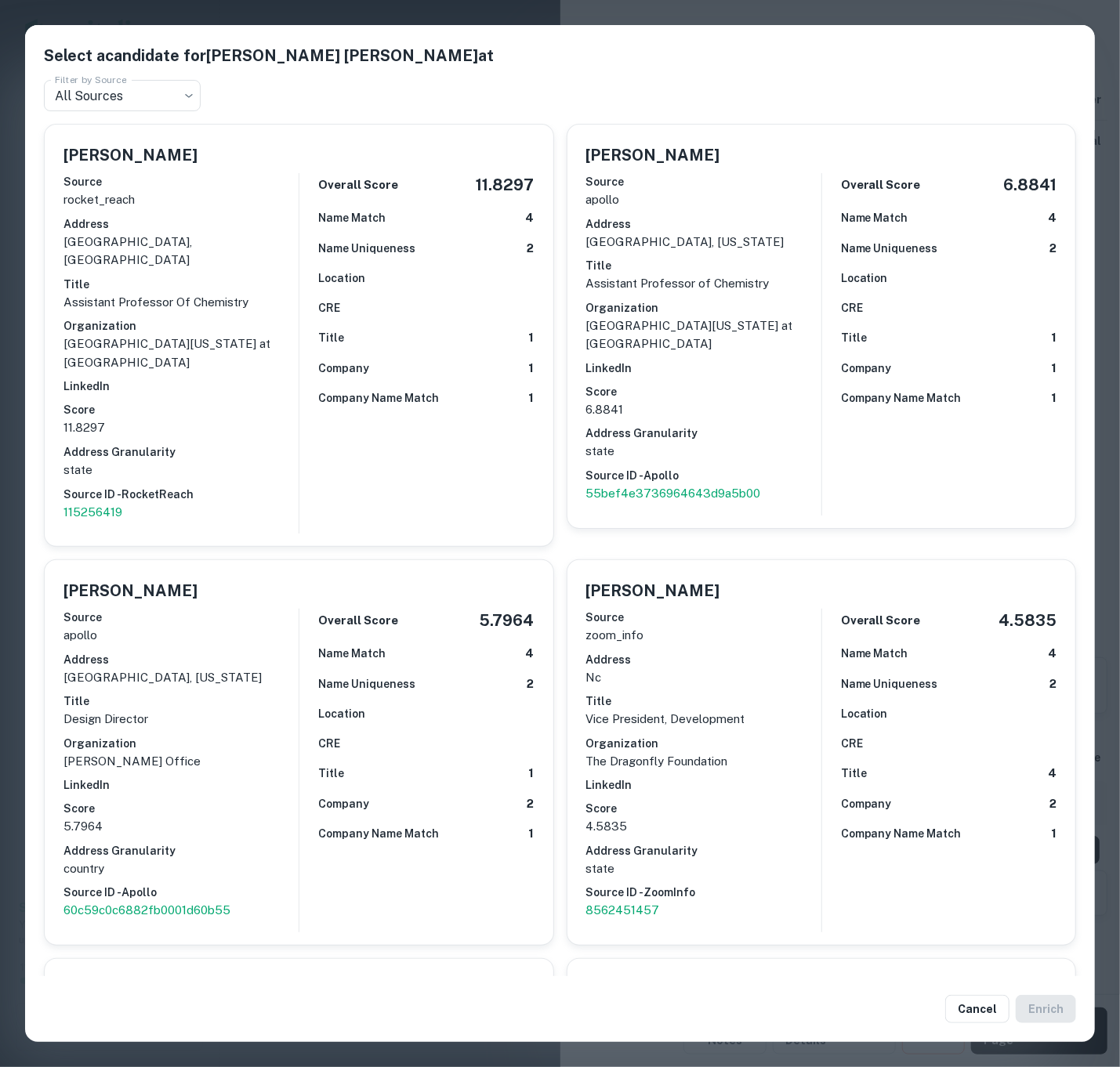
scroll to position [7, 0]
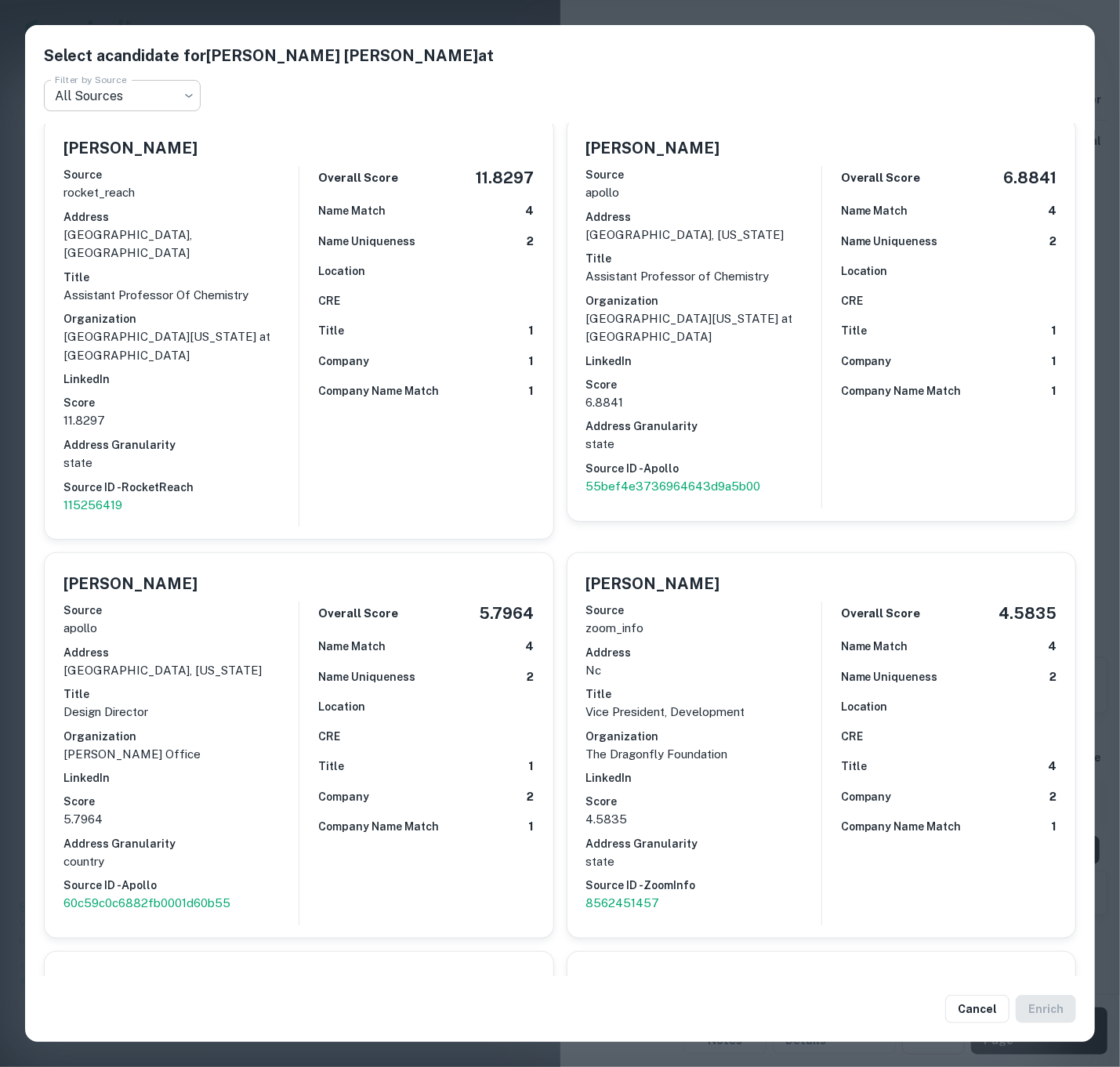
click at [135, 109] on h2 "Select a candidate for [PERSON_NAME] [PERSON_NAME] at Filter by Source All Sour…" at bounding box center [560, 78] width 1070 height 106
click at [135, 102] on body "**********" at bounding box center [560, 521] width 1120 height 1067
click at [205, 13] on div at bounding box center [560, 534] width 1120 height 1067
click at [277, 17] on div "Select a candidate for [PERSON_NAME] [PERSON_NAME] at Filter by Source All Sour…" at bounding box center [560, 534] width 1120 height 1067
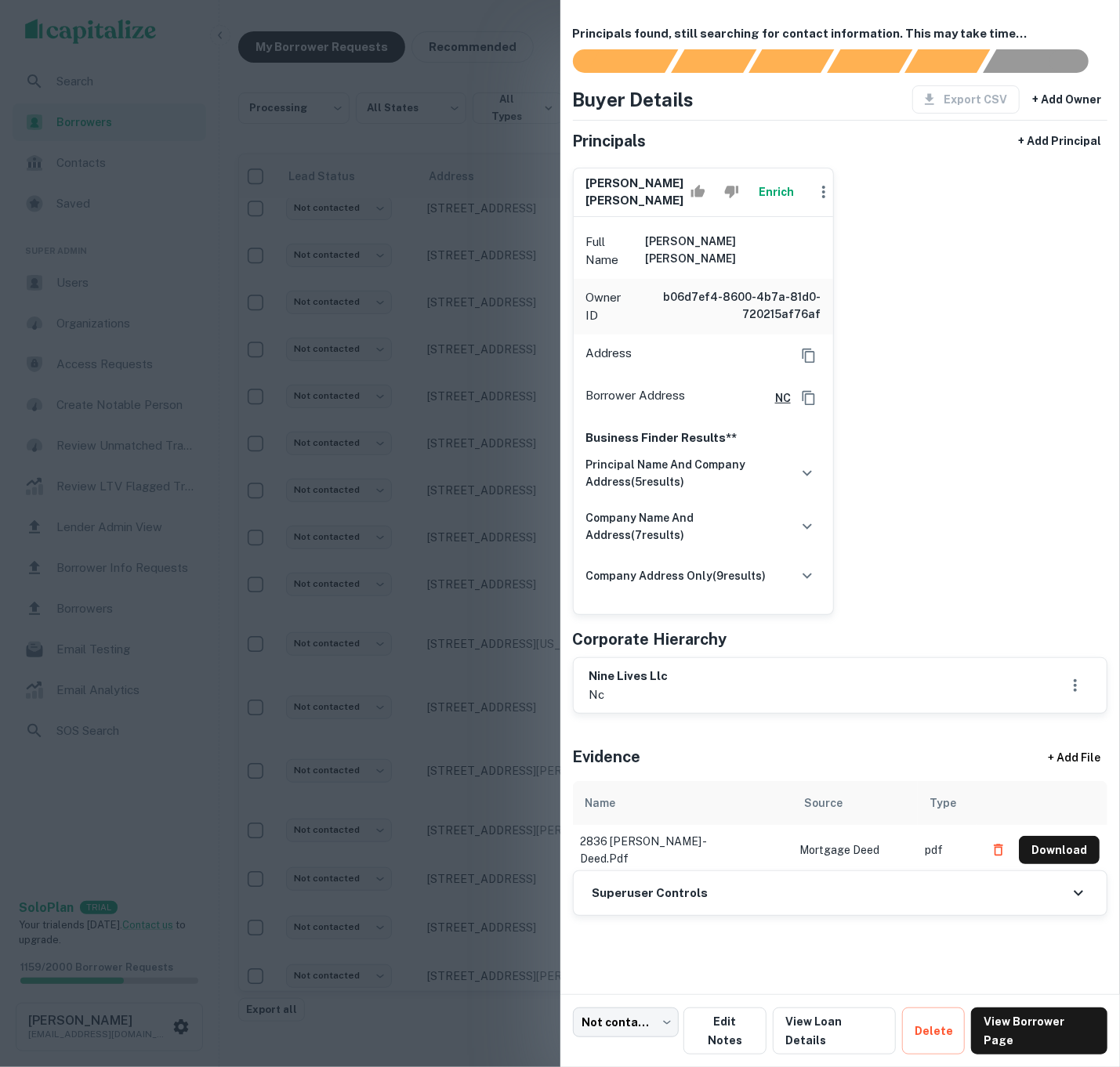
click at [449, 179] on div at bounding box center [560, 534] width 1120 height 1067
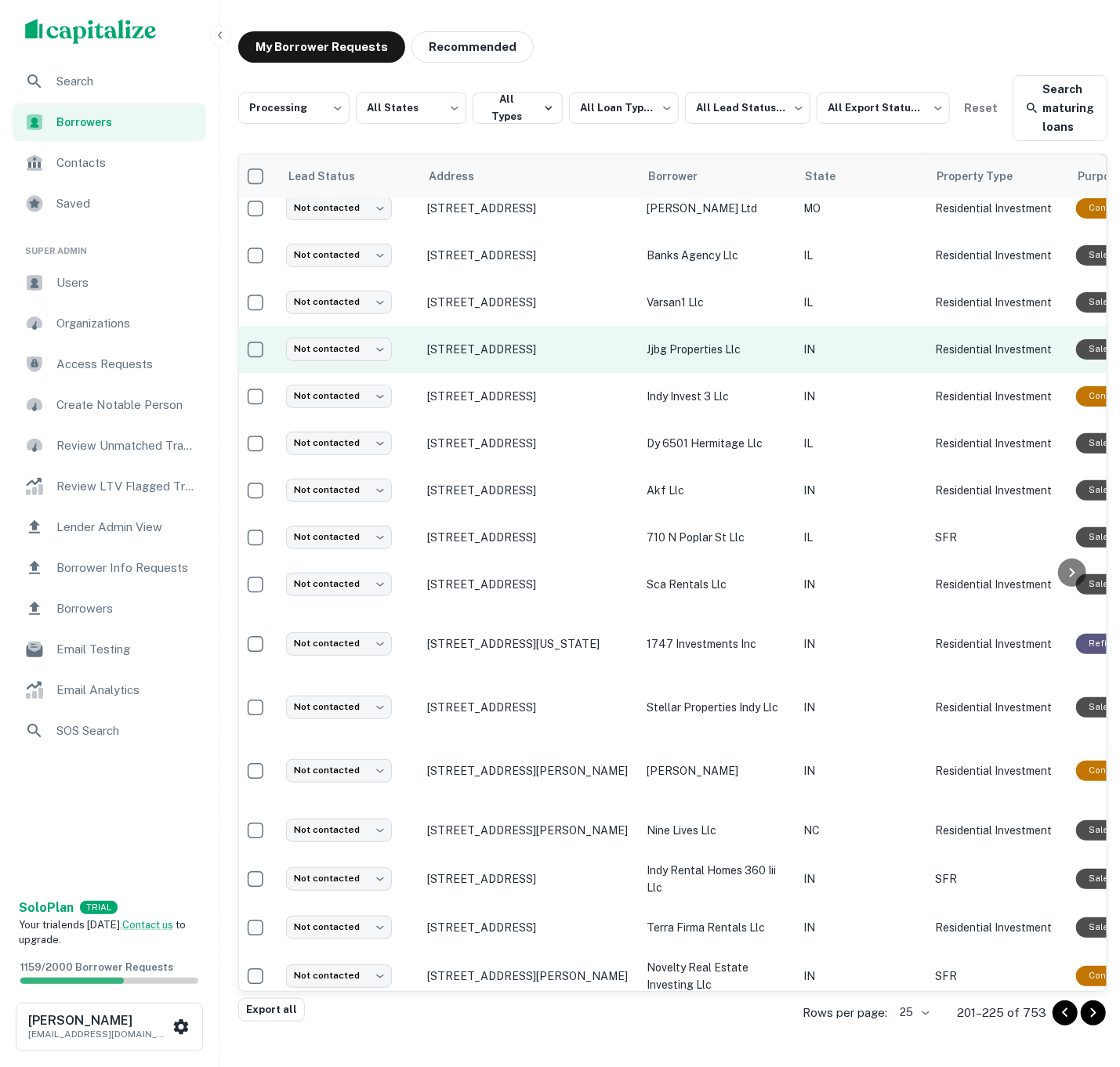
click at [824, 352] on p "IN" at bounding box center [861, 349] width 116 height 17
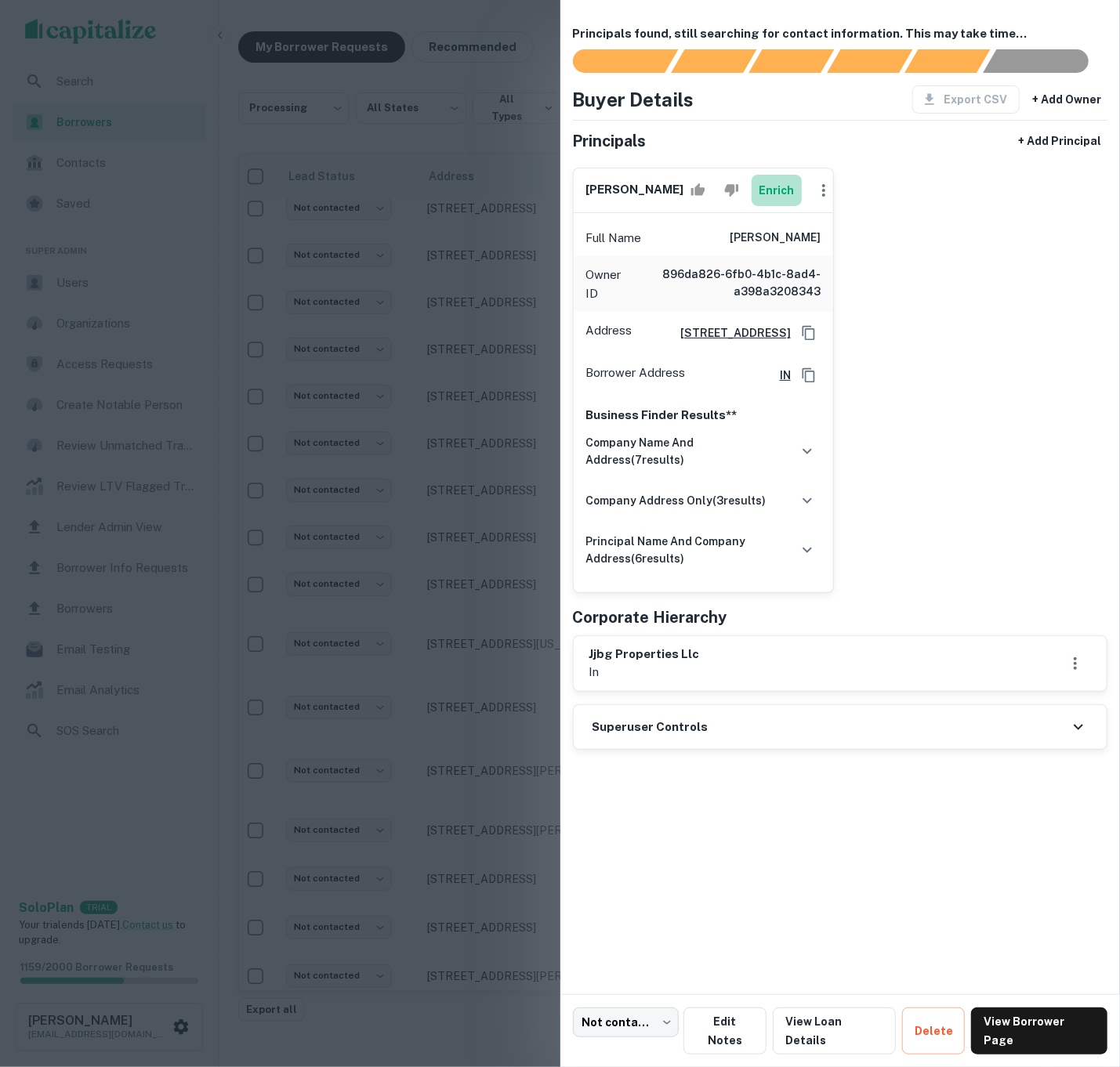
click at [778, 197] on button "Enrich" at bounding box center [777, 190] width 50 height 31
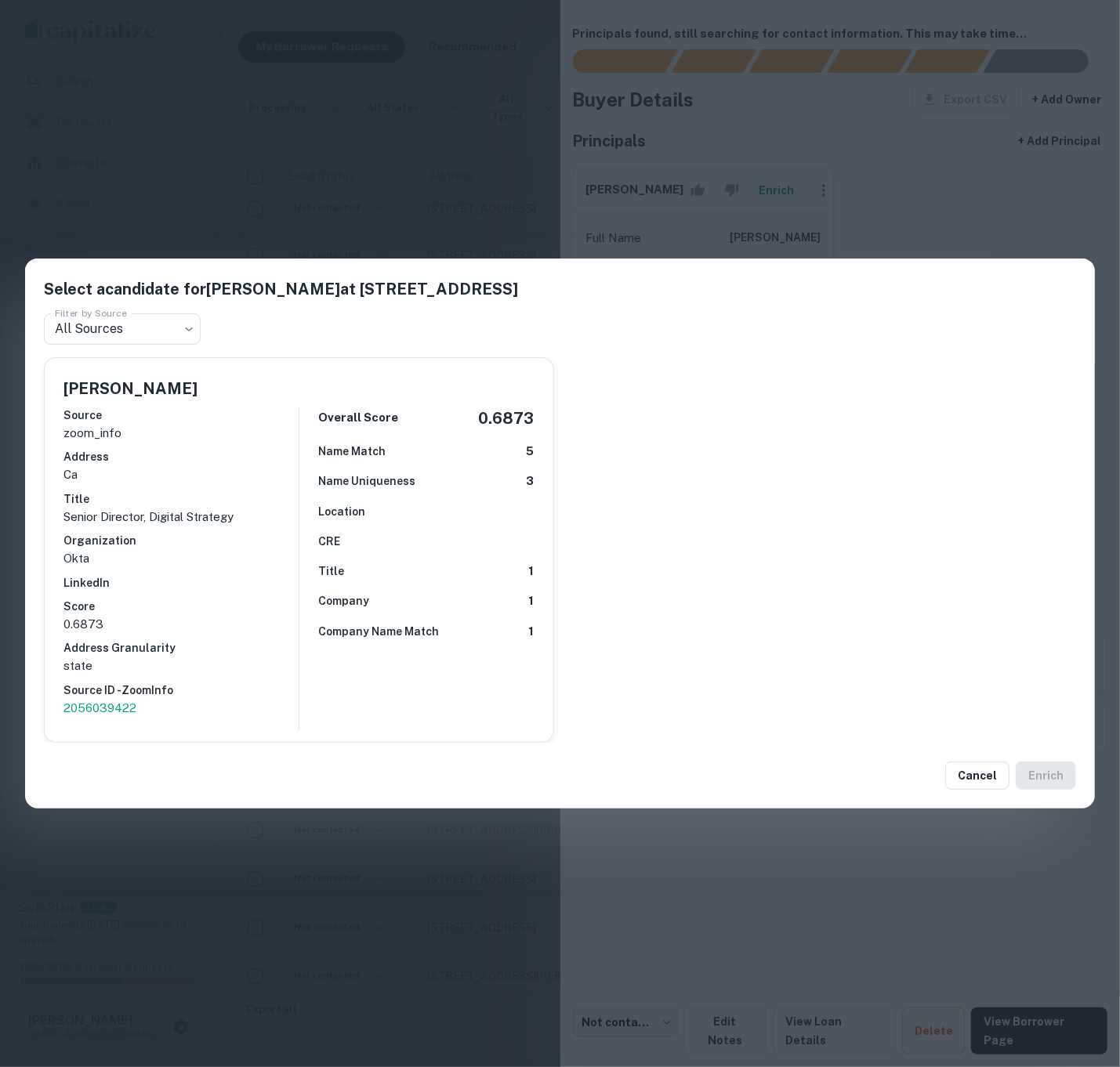
click at [815, 151] on div "Select a candidate for [PERSON_NAME] at [STREET_ADDRESS] Filter by Source All S…" at bounding box center [560, 534] width 1120 height 1067
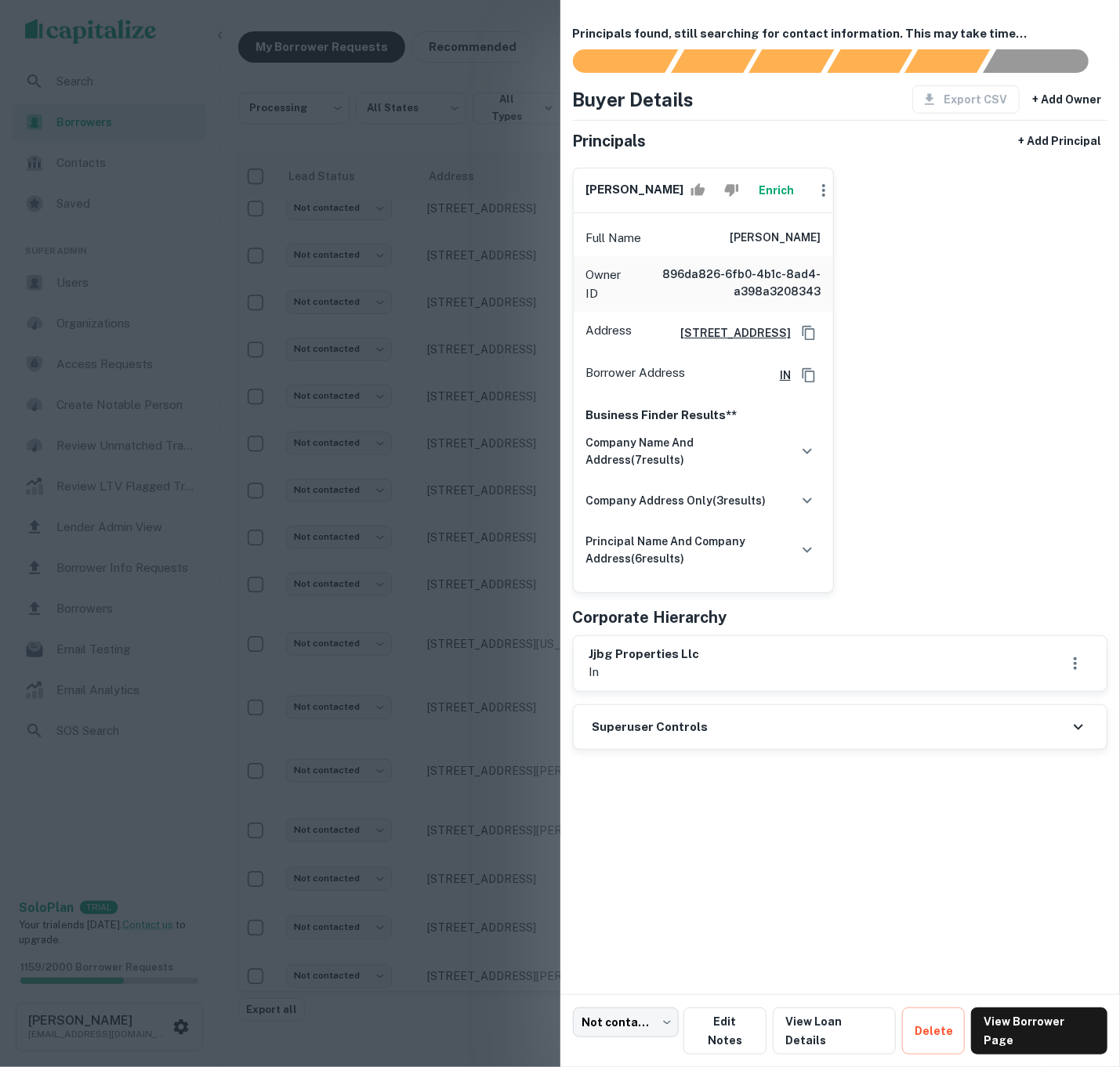
click at [773, 494] on div "company name and address ( 7 results) JJG Properties, LLC JJG Properties, LLC -…" at bounding box center [703, 507] width 234 height 152
click at [767, 469] on h6 "company name and address ( 7 results)" at bounding box center [690, 451] width 208 height 35
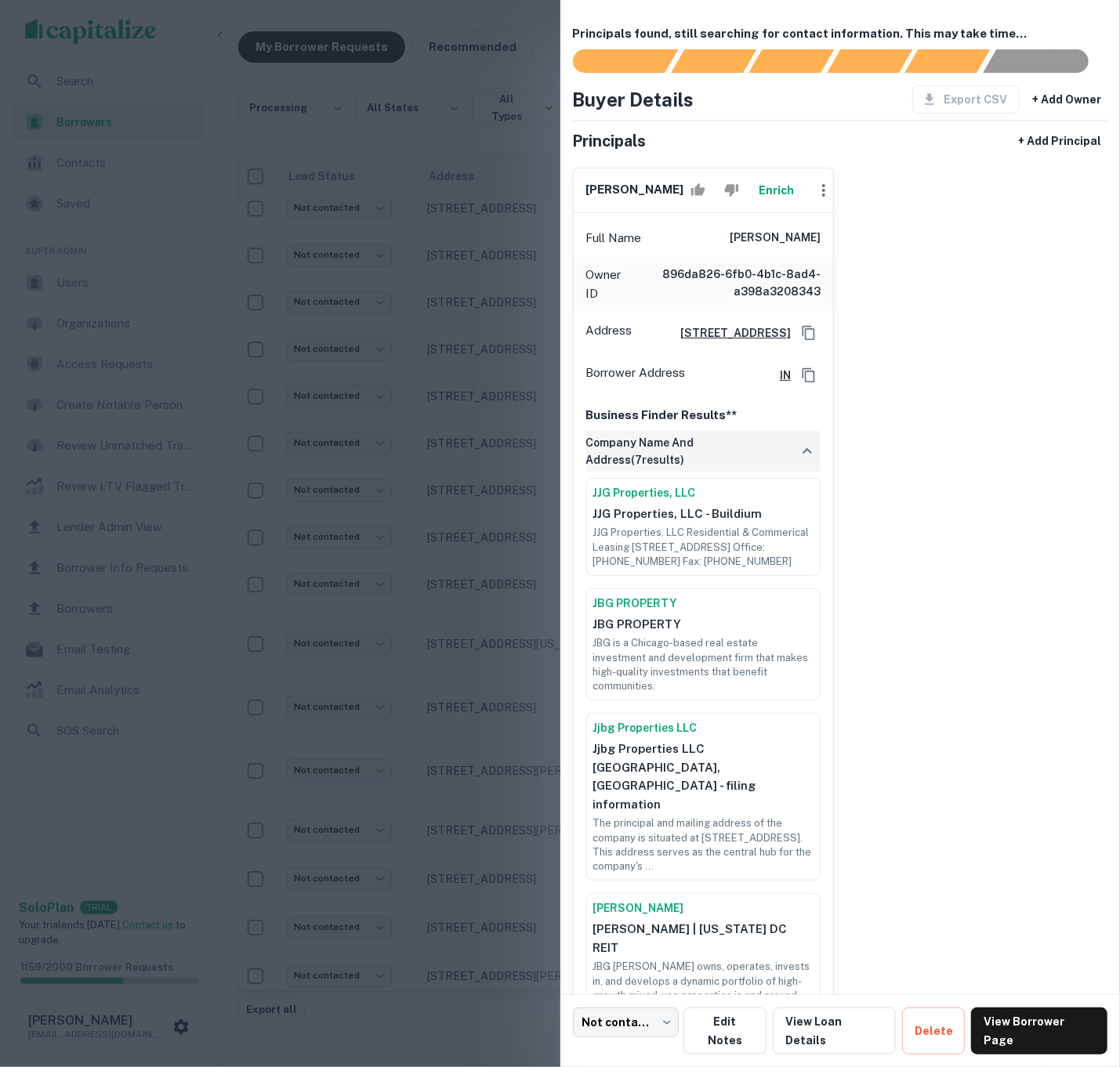
click at [766, 469] on h6 "company name and address ( 7 results)" at bounding box center [690, 451] width 208 height 35
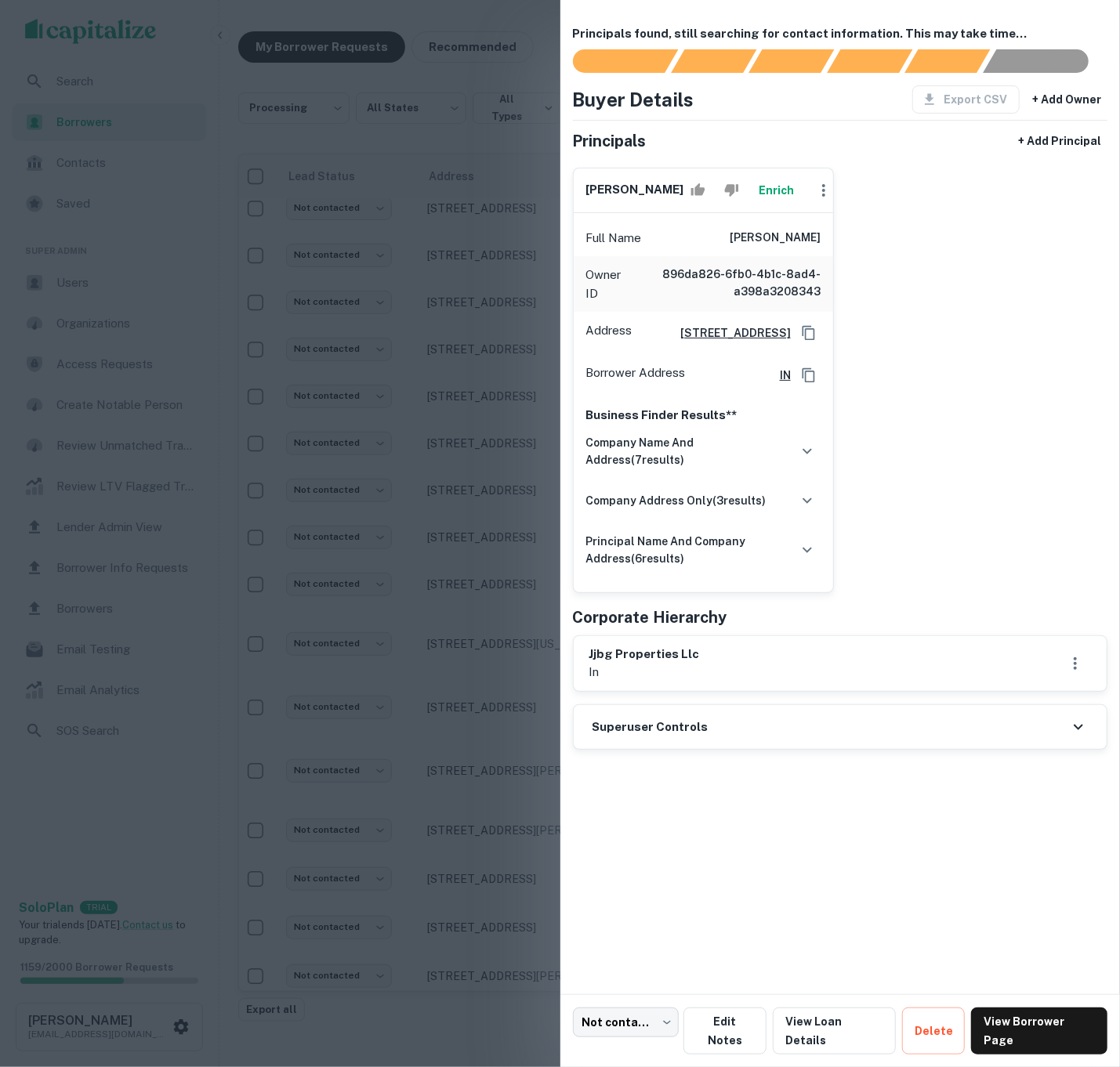
click at [301, 227] on div at bounding box center [560, 534] width 1120 height 1067
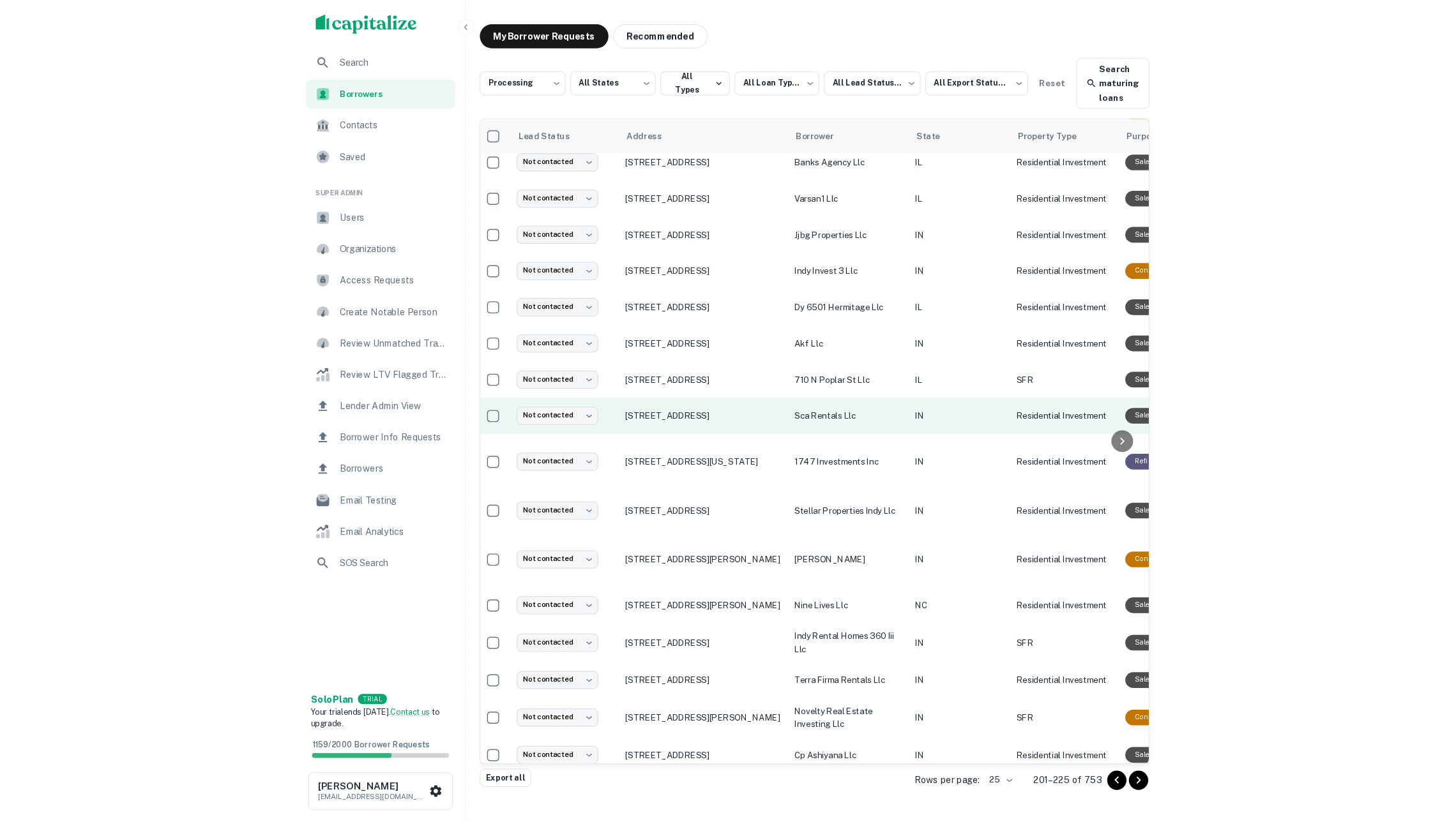
scroll to position [229, 5]
